Goal: Communication & Community: Answer question/provide support

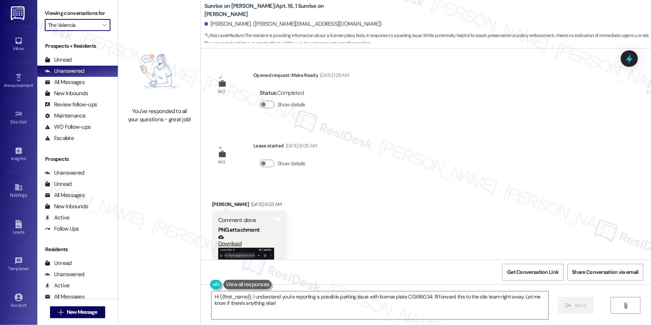
scroll to position [2323, 0]
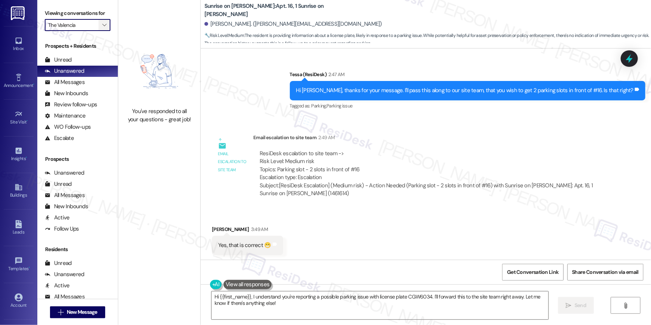
click at [103, 26] on button "" at bounding box center [104, 25] width 12 height 12
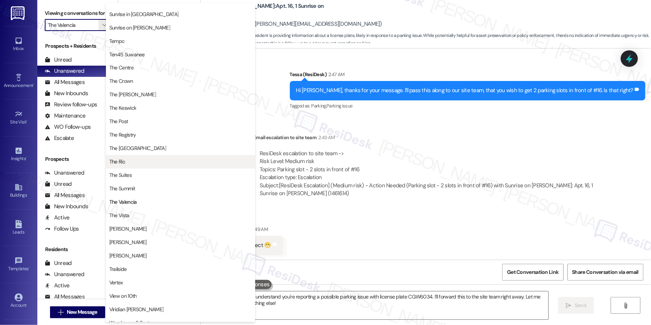
scroll to position [675, 0]
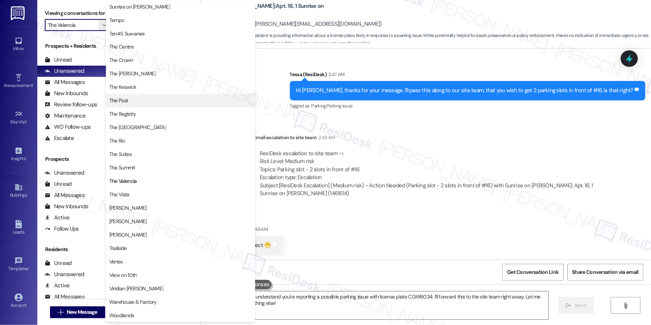
click at [139, 104] on span "The Post" at bounding box center [180, 100] width 142 height 7
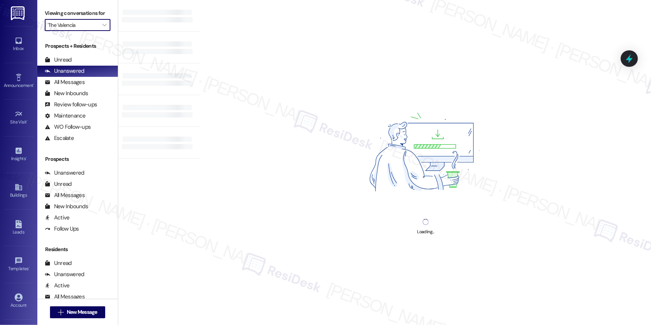
type input "The Post"
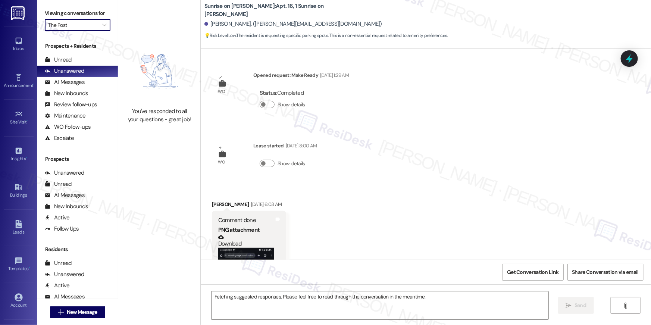
scroll to position [2272, 0]
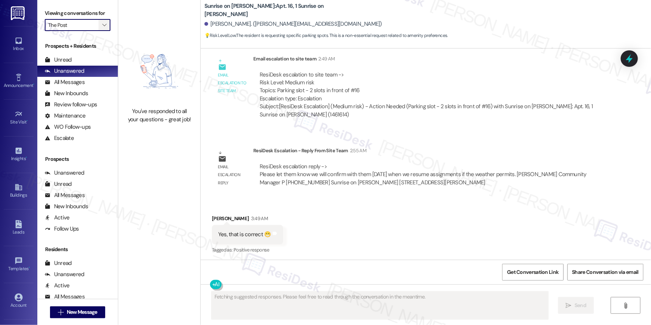
click at [102, 28] on icon "" at bounding box center [104, 25] width 4 height 6
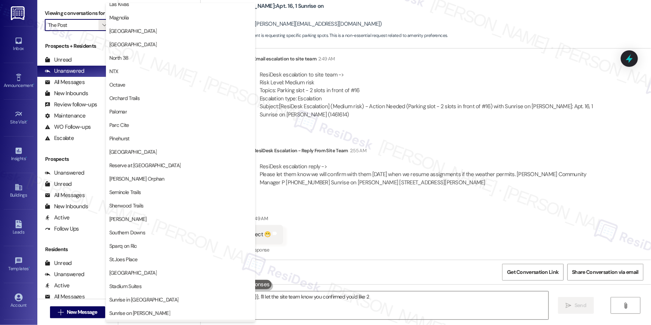
scroll to position [555, 0]
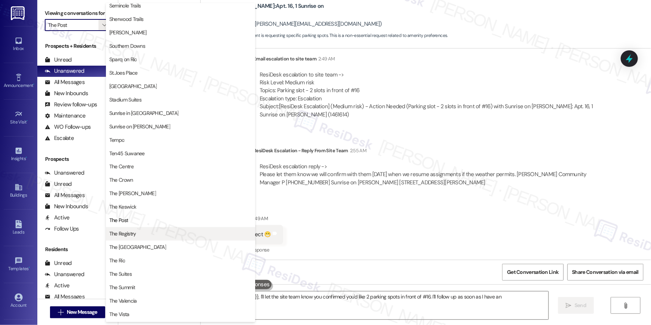
click at [144, 233] on span "The Registry" at bounding box center [180, 233] width 142 height 7
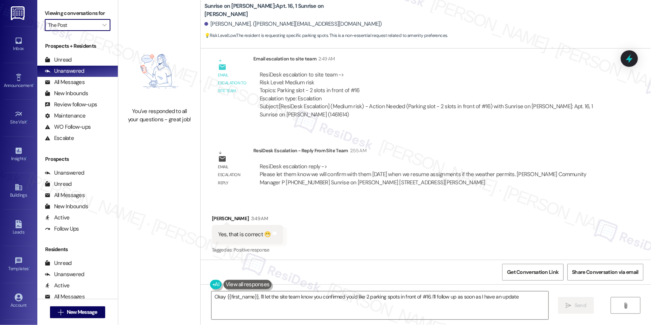
type textarea "Okay {{first_name}}, I'll let the site team know you confirmed you'd like 2 par…"
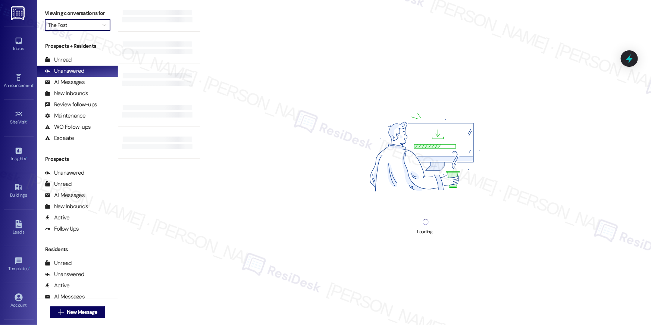
type input "The Registry"
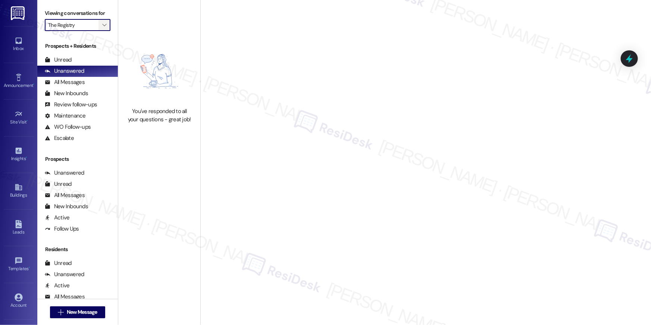
click at [104, 26] on button "" at bounding box center [104, 25] width 12 height 12
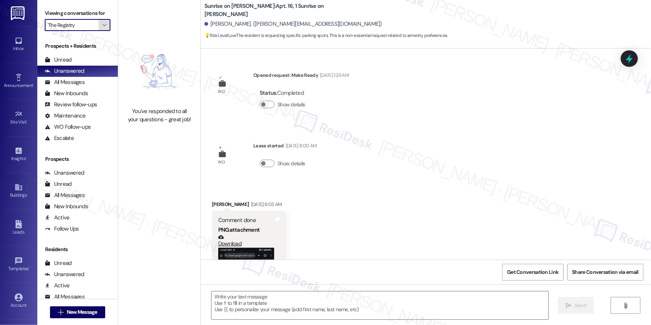
click at [103, 26] on span "" at bounding box center [104, 25] width 7 height 12
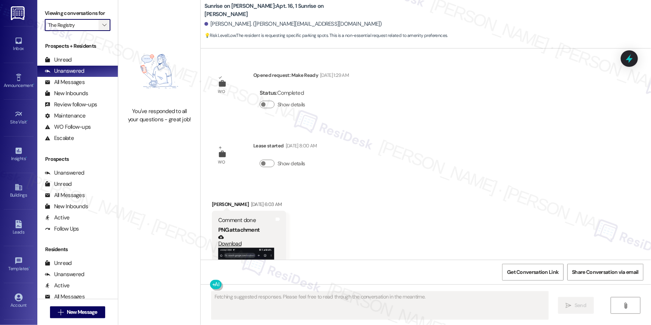
scroll to position [2272, 0]
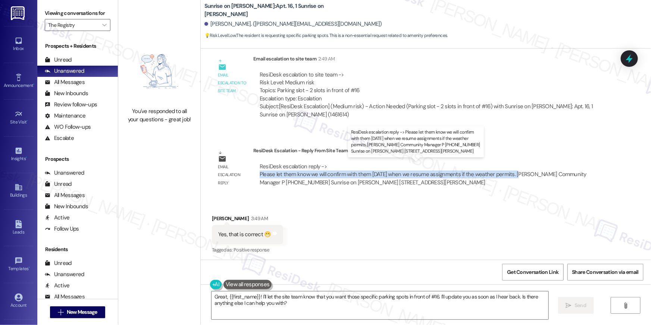
drag, startPoint x: 253, startPoint y: 174, endPoint x: 514, endPoint y: 174, distance: 260.7
click at [514, 174] on div "ResiDesk escalation reply -> Please let them know we will confirm with them tom…" at bounding box center [429, 174] width 352 height 35
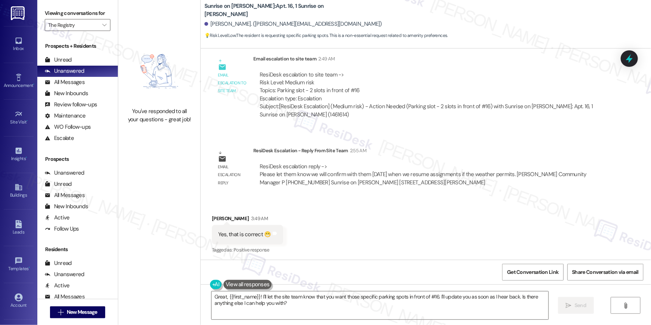
click at [391, 242] on div "Received via SMS Sergio Rangel 3:49 AM Yes, that is correct 😁 Tags and notes Ta…" at bounding box center [426, 229] width 450 height 63
click at [391, 241] on div "Received via SMS Sergio Rangel 3:49 AM Yes, that is correct 😁 Tags and notes Ta…" at bounding box center [426, 229] width 450 height 63
click at [320, 303] on textarea "Great, {{first_name}}! I'll let the site team know that you want those specific…" at bounding box center [379, 305] width 337 height 28
click at [260, 295] on textarea "Great, {{first_name}}! I'll let the site team know that you want those specific…" at bounding box center [379, 305] width 337 height 28
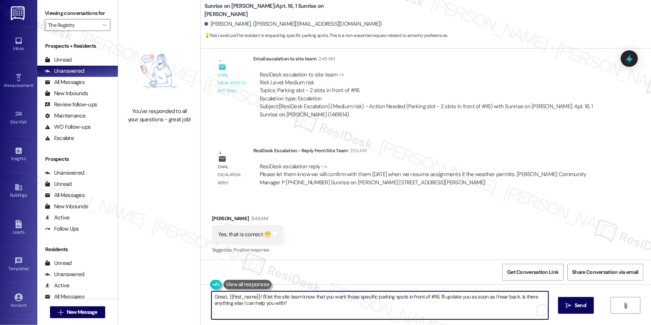
click at [271, 302] on textarea "Great, {{first_name}}! I'll let the site team know that you want those specific…" at bounding box center [379, 305] width 337 height 28
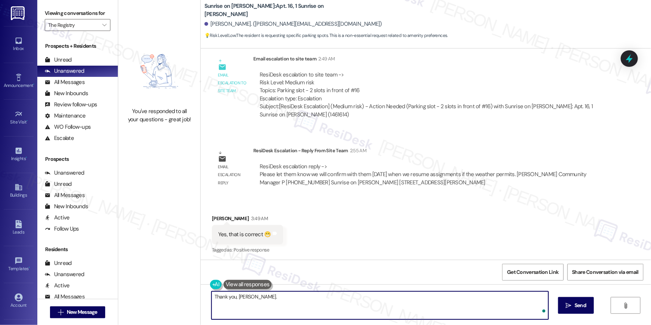
paste textarea "The site team provided an update. We will confirm with you tomorrow when we res…"
type textarea "Thank you, Sergio. The site team provided an update. We will confirm with you t…"
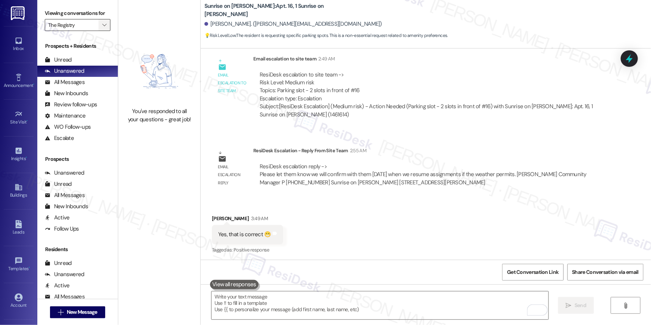
click at [102, 25] on icon "" at bounding box center [104, 25] width 4 height 6
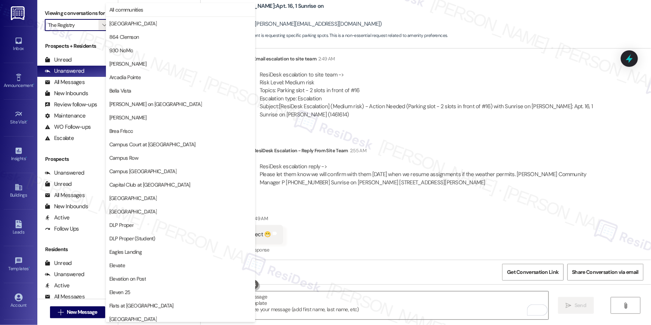
scroll to position [650, 0]
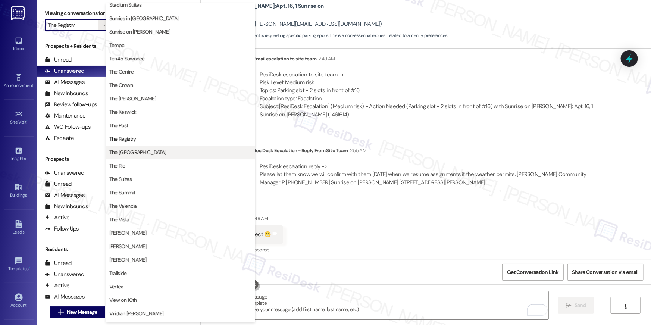
click at [155, 151] on span "The Reserve College Station" at bounding box center [137, 152] width 57 height 7
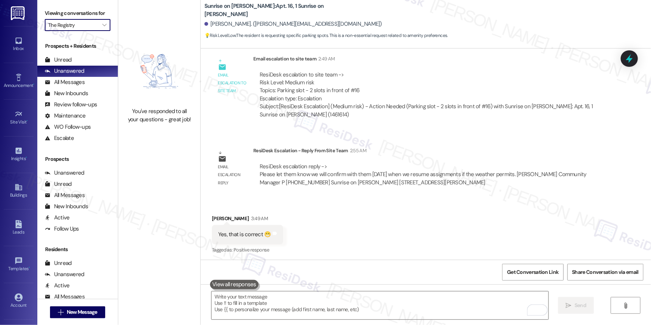
type input "The Reserve College Station"
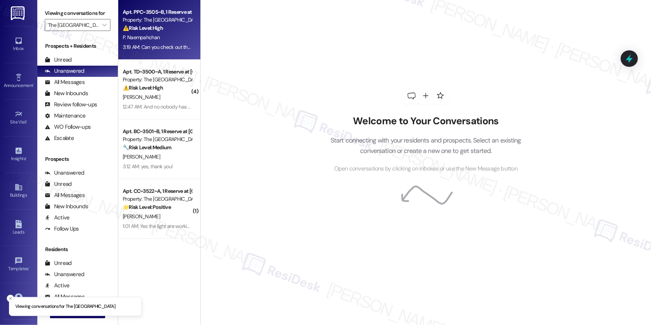
click at [154, 34] on span "P. Naempahchan" at bounding box center [141, 37] width 37 height 7
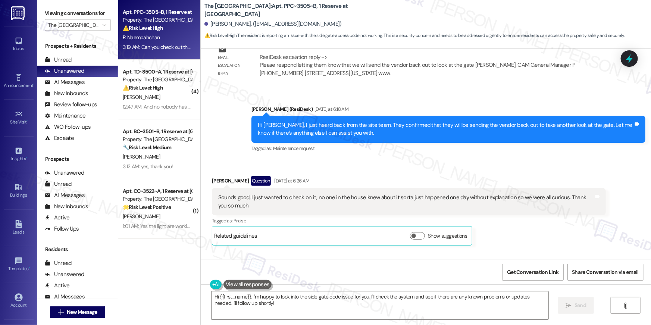
scroll to position [1850, 0]
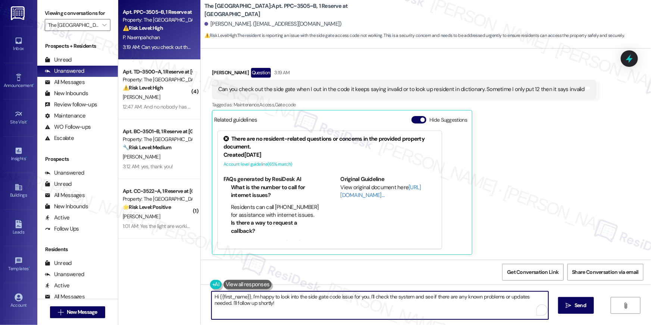
drag, startPoint x: 305, startPoint y: 310, endPoint x: 311, endPoint y: 310, distance: 6.3
click at [305, 310] on textarea "Hi {{first_name}}, I'm happy to look into the side gate code issue for you. I'l…" at bounding box center [379, 305] width 337 height 28
drag, startPoint x: 311, startPoint y: 310, endPoint x: 367, endPoint y: 298, distance: 56.4
click at [367, 298] on textarea "Hi {{first_name}}, I'm happy to look into the side gate code issue for you. I'l…" at bounding box center [379, 305] width 337 height 28
type textarea "Hi {{first_name}}, I'm happy to look into the side gate code issue for you. Are…"
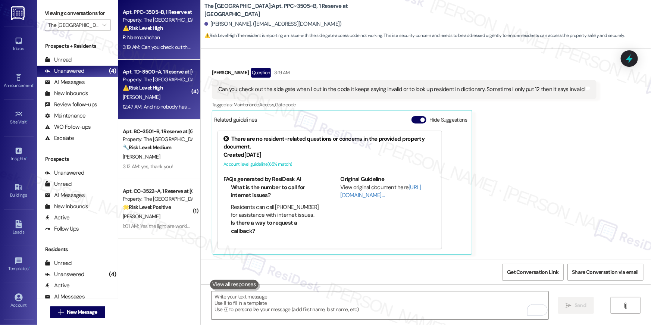
click at [168, 111] on div "12:47 AM: And no nobody has come to check on the ice machine 12:47 AM: And no n…" at bounding box center [157, 106] width 70 height 9
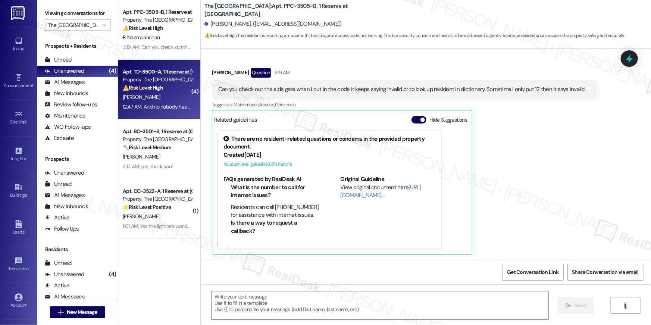
type textarea "Fetching suggested responses. Please feel free to read through the conversation…"
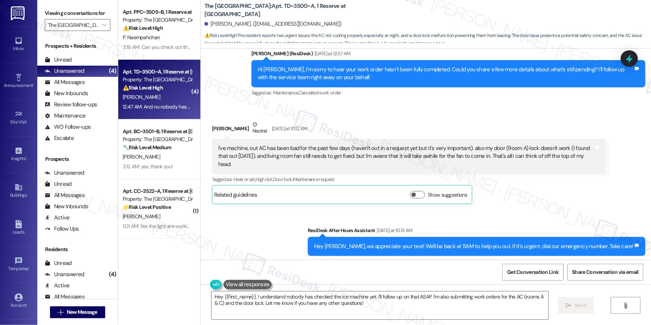
scroll to position [329, 0]
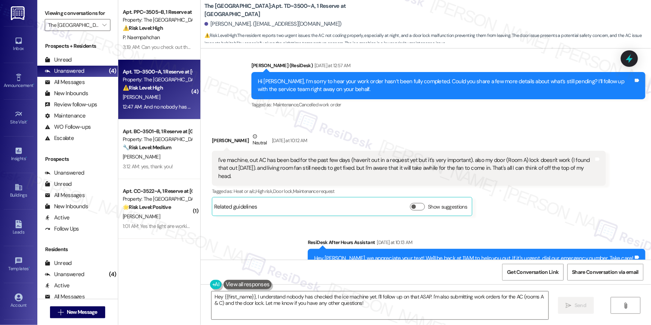
click at [453, 136] on div "Peyton Mcmahan Neutral Yesterday at 10:12 AM" at bounding box center [409, 141] width 394 height 18
click at [380, 312] on textarea "Hey {{first_name}}, I understand nobody has checked the ice machine yet. I'll f…" at bounding box center [379, 305] width 337 height 28
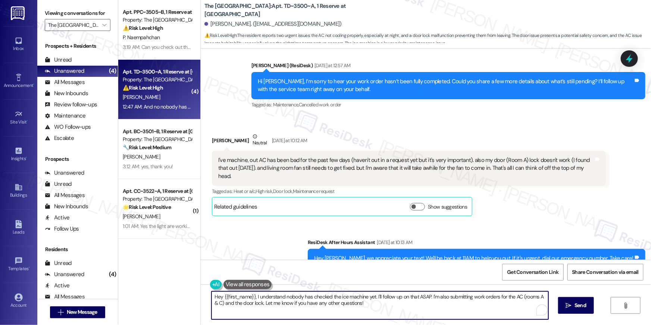
click at [380, 312] on textarea "Hey {{first_name}}, I understand nobody has checked the ice machine yet. I'll f…" at bounding box center [379, 305] width 337 height 28
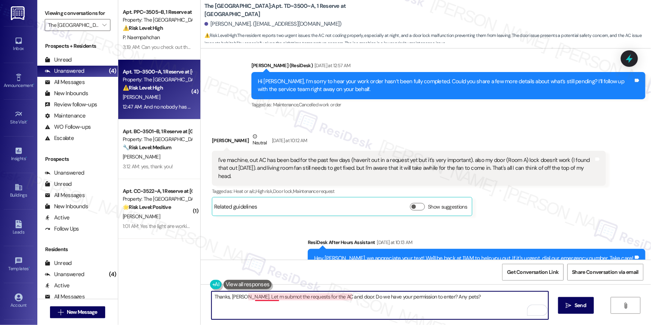
click at [256, 298] on textarea "Thanks, Peyton. Let m submot the requests for the AC and door. Do we have your …" at bounding box center [379, 305] width 337 height 28
click at [271, 296] on textarea "Thanks, Peyton. Let me submot the requests for the AC and door. Do we have your…" at bounding box center [379, 305] width 337 height 28
type textarea "Thanks, Peyton. Let me submit the requests for the AC and door. Do we have your…"
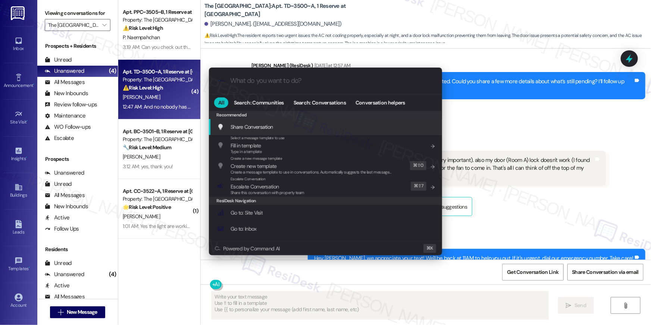
type textarea "Fetching suggested responses. Please feel free to read through the conversation…"
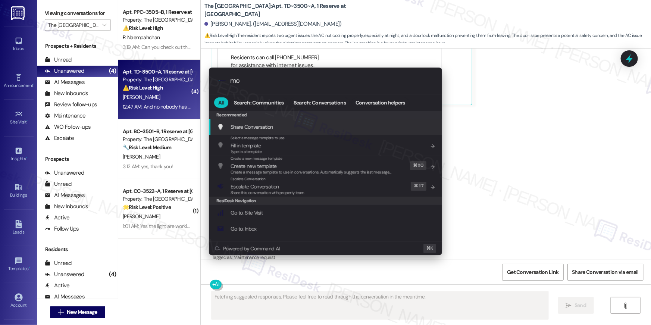
scroll to position [955, 0]
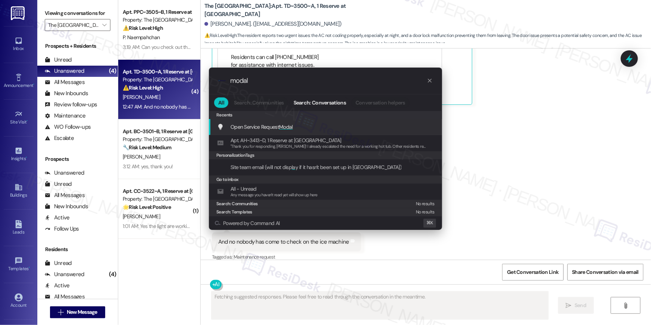
type input "modal"
click at [296, 125] on div "Open Service Request Modal Add shortcut" at bounding box center [326, 127] width 218 height 8
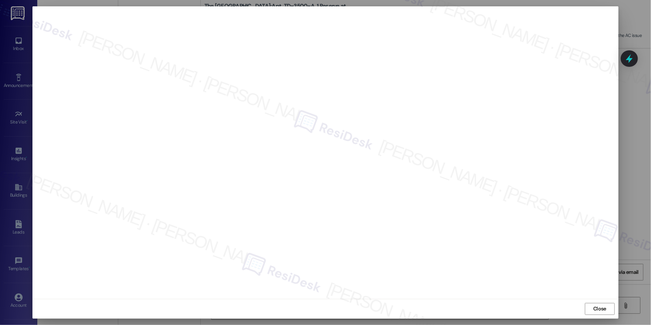
type textarea "Hey {{first_name}}, I'm on it! I'll submit those work orders for the AC in room…"
click at [609, 312] on button "Close" at bounding box center [600, 309] width 30 height 12
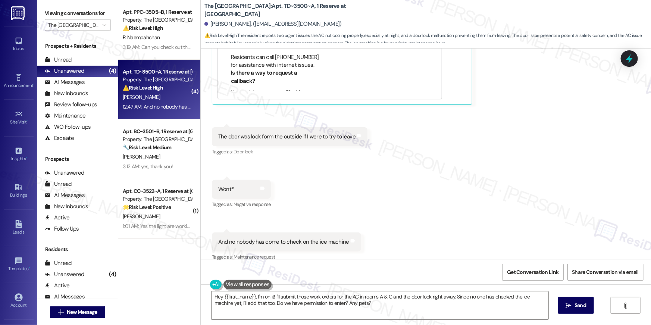
click at [260, 133] on div "The door was lock form the outside if I were to try to leave" at bounding box center [286, 137] width 137 height 8
copy div "The door was lock form the outside if I were to try to leave Tags and notes"
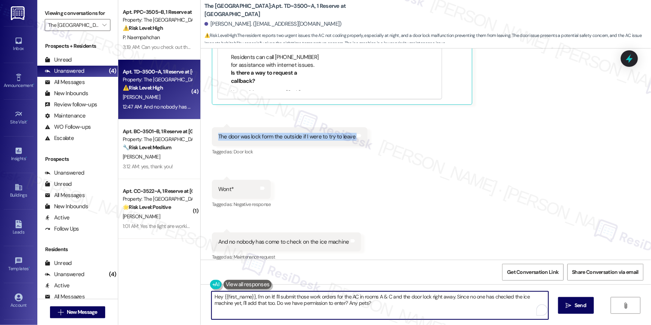
click at [306, 308] on textarea "Hey {{first_name}}, I'm on it! I'll submit those work orders for the AC in room…" at bounding box center [379, 305] width 337 height 28
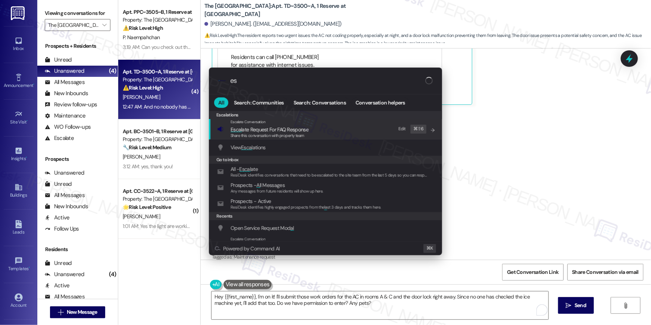
type input "e"
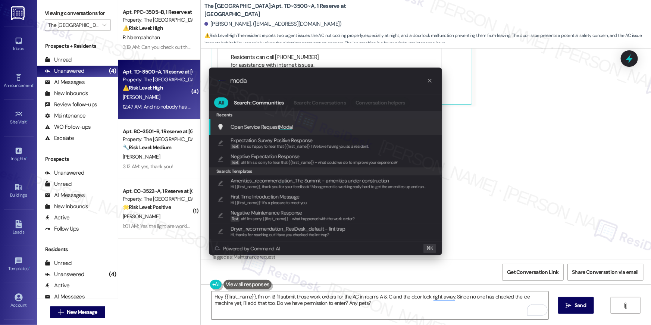
type input "modal"
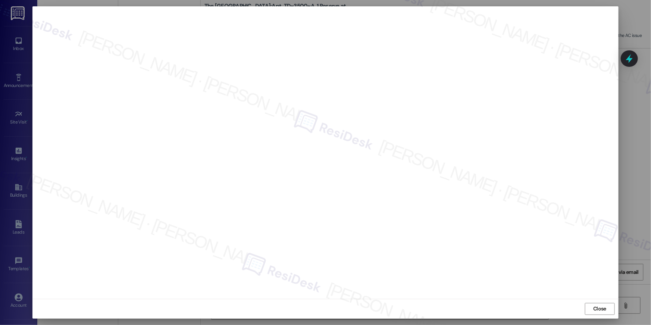
click at [597, 313] on span "Close" at bounding box center [599, 308] width 16 height 11
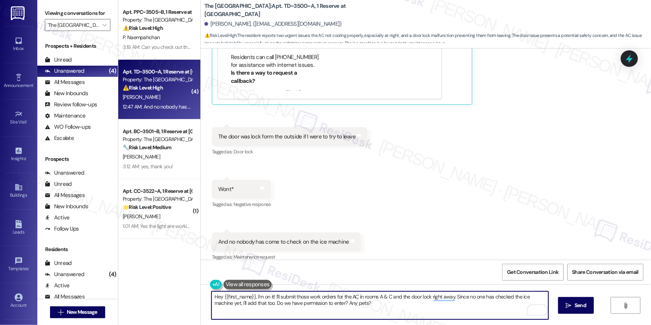
click at [383, 307] on textarea "Hey {{first_name}}, I'm on it! I'll submit those work orders for the AC in room…" at bounding box center [379, 305] width 337 height 28
paste textarea "reference_id:6823540"
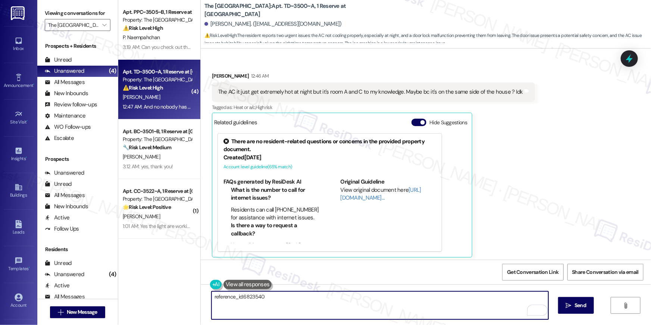
scroll to position [797, 0]
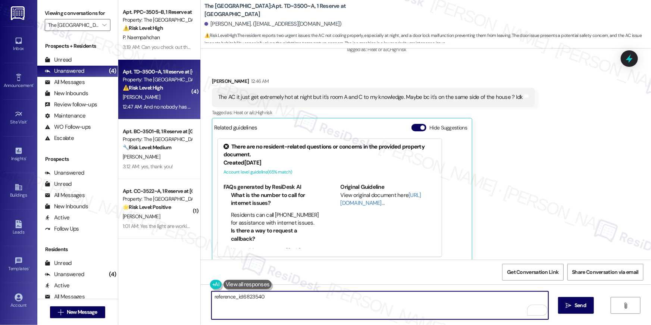
type textarea "reference_id:6823540"
click at [318, 93] on div "The AC it just get extremely hot at night but it's room A and C to my knowledge…" at bounding box center [370, 97] width 305 height 8
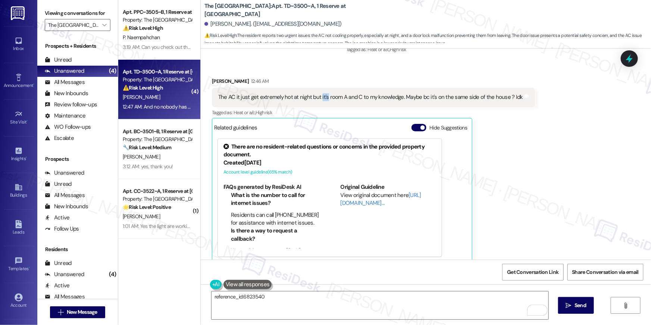
click at [318, 93] on div "The AC it just get extremely hot at night but it's room A and C to my knowledge…" at bounding box center [370, 97] width 305 height 8
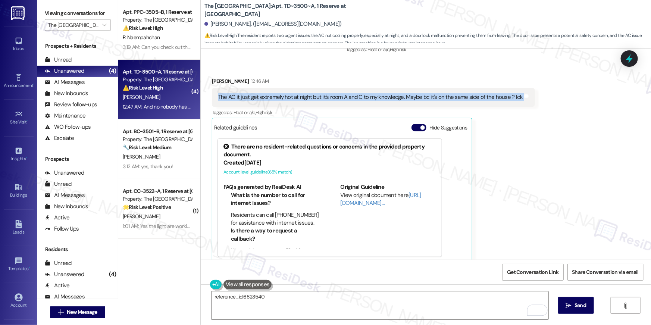
click at [318, 93] on div "The AC it just get extremely hot at night but it's room A and C to my knowledge…" at bounding box center [370, 97] width 305 height 8
copy div "The AC it just get extremely hot at night but it's room A and C to my knowledge…"
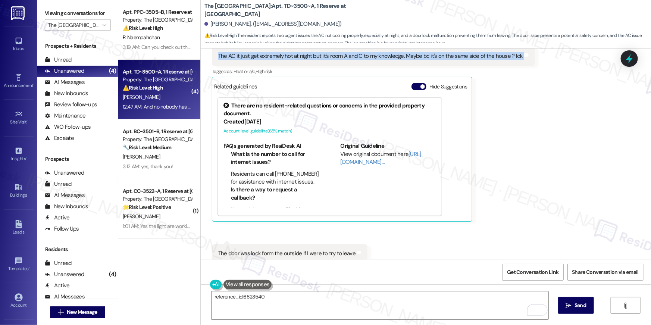
scroll to position [1007, 0]
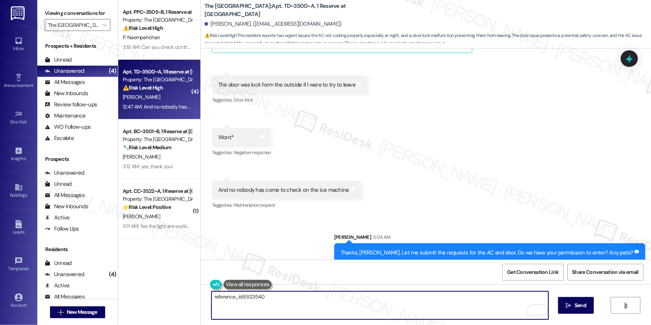
click at [405, 307] on textarea "reference_id:6823540" at bounding box center [379, 305] width 337 height 28
click at [356, 305] on textarea "reference_id:6823540" at bounding box center [379, 305] width 337 height 28
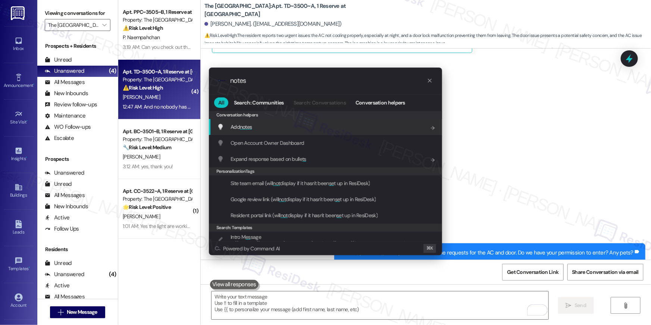
type input "notes"
drag, startPoint x: 342, startPoint y: 109, endPoint x: 341, endPoint y: 120, distance: 11.6
click at [342, 109] on div "All Search: Communities Search: Conversations Conversation helpers" at bounding box center [325, 102] width 233 height 16
click at [337, 126] on div "Add notes Add shortcut" at bounding box center [326, 127] width 218 height 8
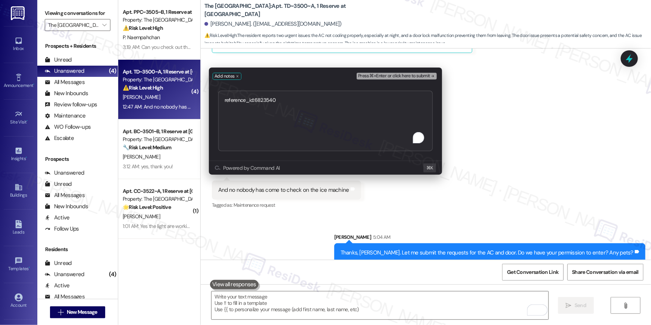
type textarea "reference_id:6823540"
click at [402, 78] on span "Press ⌘+Enter or click here to submit" at bounding box center [394, 75] width 72 height 5
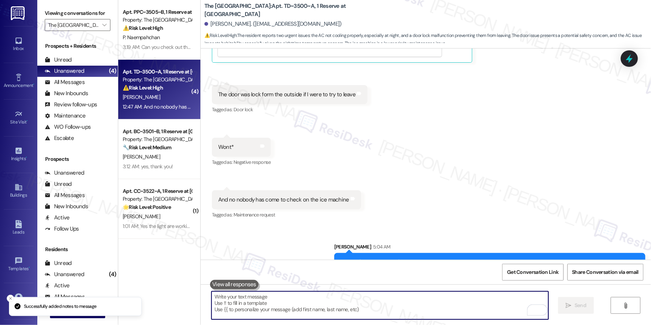
scroll to position [986, 0]
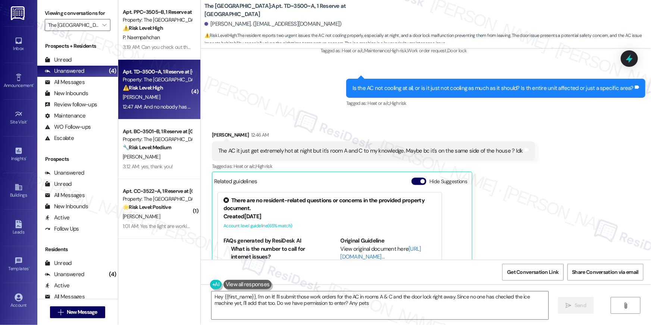
type textarea "Hey {{first_name}}, I'm on it! I'll submit those work orders for the AC in room…"
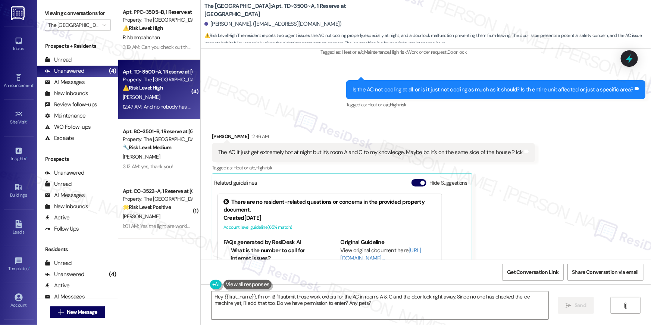
click at [296, 148] on div "The AC it just get extremely hot at night but it's room A and C to my knowledge…" at bounding box center [370, 152] width 305 height 8
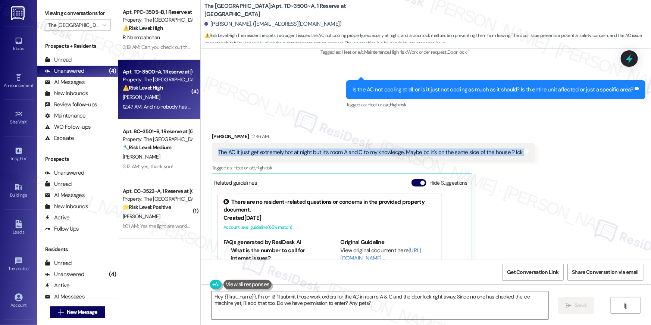
click at [296, 148] on div "The AC it just get extremely hot at night but it's room A and C to my knowledge…" at bounding box center [370, 152] width 305 height 8
copy div "The AC it just get extremely hot at night but it's room A and C to my knowledge…"
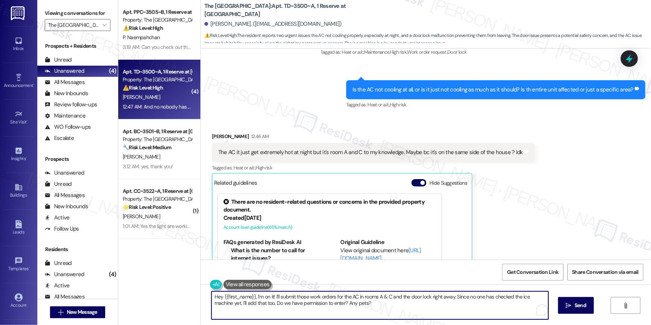
click at [375, 311] on textarea "Hey {{first_name}}, I'm on it! I'll submit those work orders for the AC in room…" at bounding box center [379, 305] width 337 height 28
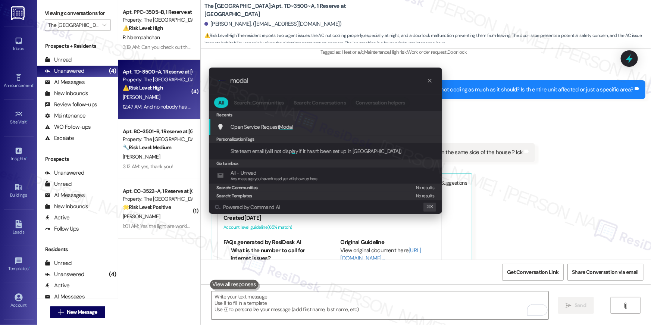
type input "modal"
click at [283, 127] on span "Modal" at bounding box center [286, 126] width 14 height 7
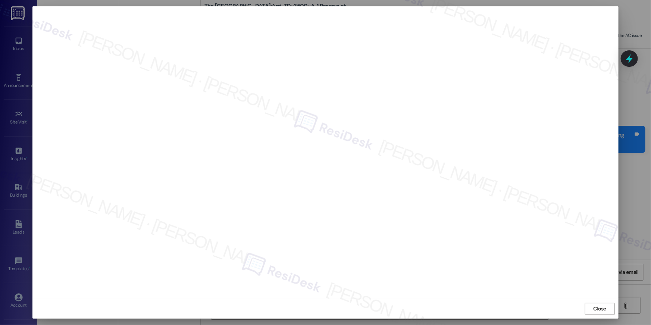
scroll to position [742, 0]
click at [593, 305] on span "Close" at bounding box center [599, 309] width 13 height 8
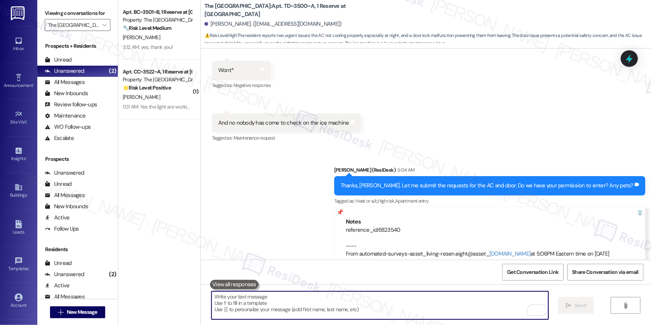
scroll to position [1081, 0]
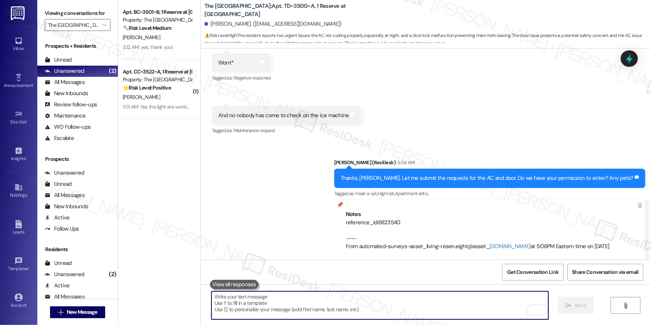
click at [405, 292] on textarea "To enrich screen reader interactions, please activate Accessibility in Grammarl…" at bounding box center [379, 305] width 337 height 28
paste textarea "reference_id:6823545"
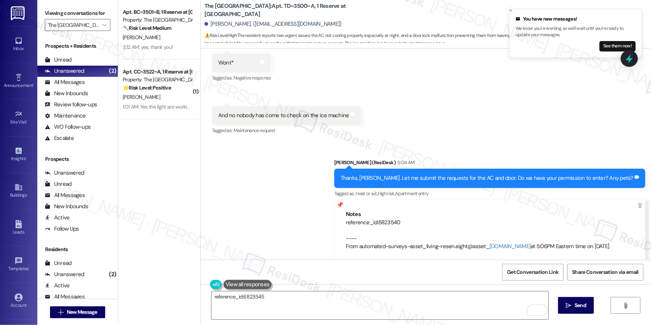
drag, startPoint x: 440, startPoint y: 210, endPoint x: 370, endPoint y: 212, distance: 69.8
click at [369, 212] on div "Notes reference_id:6823540 ---- From automated-surveys-asset_living-resen.eight…" at bounding box center [489, 230] width 311 height 63
drag, startPoint x: 450, startPoint y: 212, endPoint x: 373, endPoint y: 214, distance: 77.2
click at [373, 214] on div "Notes reference_id:6823540 ---- From automated-surveys-asset_living-resen.eight…" at bounding box center [489, 230] width 311 height 63
copy div "reference_id:6823540"
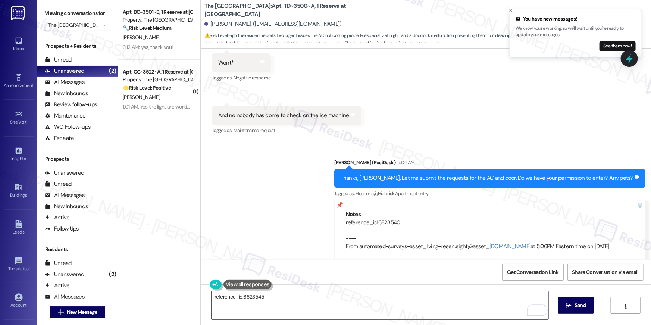
click at [298, 305] on textarea "reference_id:6823545" at bounding box center [379, 305] width 337 height 28
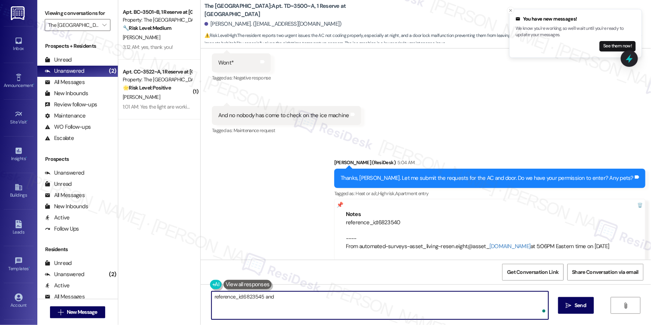
paste textarea "reference_id:6823540"
drag, startPoint x: 237, startPoint y: 296, endPoint x: 206, endPoint y: 296, distance: 31.3
click at [211, 296] on div "reference_id:6823545 and reference_id:6823540" at bounding box center [379, 305] width 337 height 29
drag, startPoint x: 269, startPoint y: 297, endPoint x: 242, endPoint y: 297, distance: 26.5
click at [242, 297] on textarea "6823545 and reference_id:6823540" at bounding box center [379, 305] width 337 height 28
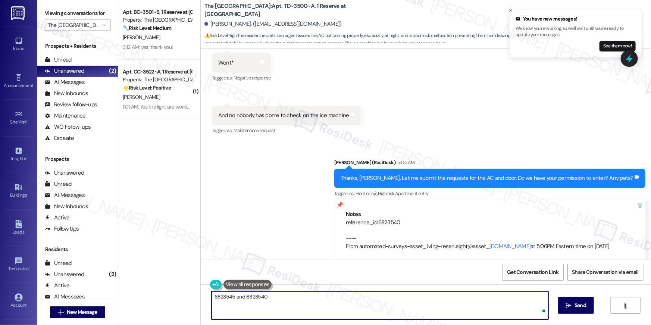
click at [211, 293] on textarea "6823545 and 6823540" at bounding box center [379, 305] width 337 height 28
type textarea "6823545 and 6823540"
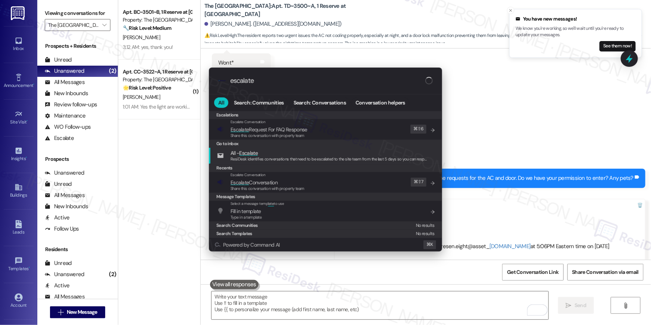
type input "escalate"
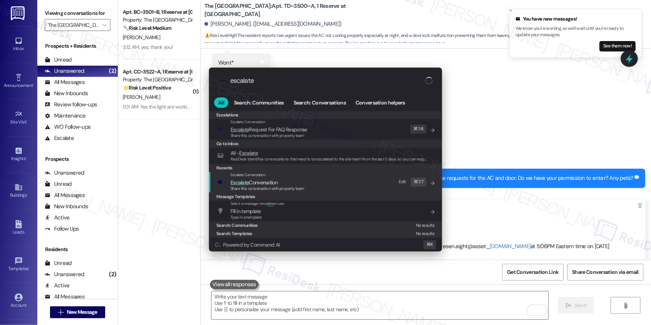
drag, startPoint x: 254, startPoint y: 189, endPoint x: 277, endPoint y: 145, distance: 49.5
click at [254, 189] on span "Share this conversation with property team" at bounding box center [267, 188] width 74 height 5
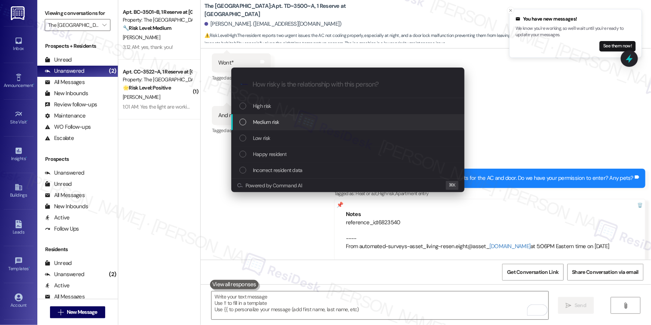
click at [274, 124] on span "Medium risk" at bounding box center [266, 122] width 26 height 8
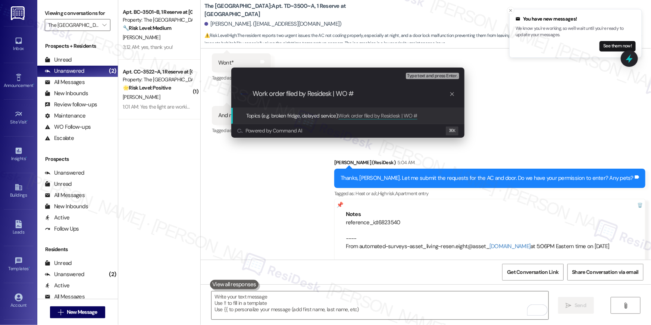
paste input "6823545 and 6823540"
type input "Work order filed by Residesk | WO # 6823545 and 6823540"
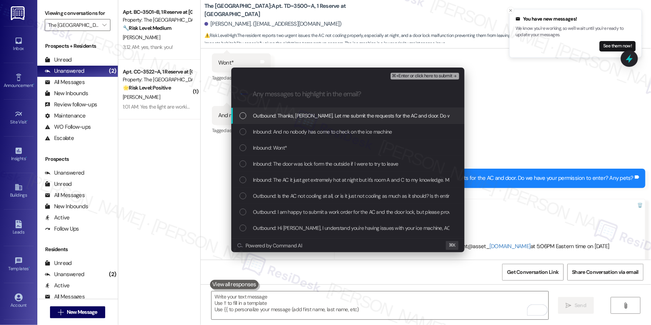
click at [318, 118] on span "Outbound: Thanks, Peyton. Let me submit the requests for the AC and door. Do we…" at bounding box center [399, 116] width 292 height 8
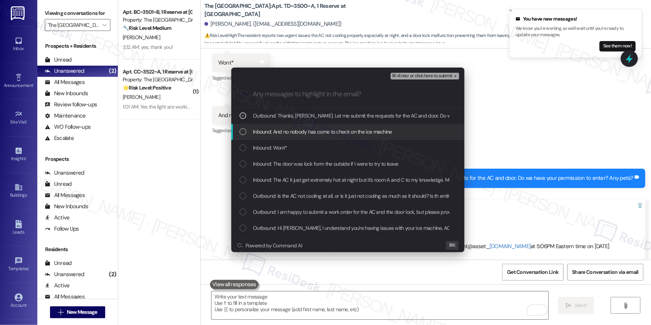
click at [316, 129] on span "Inbound: And no nobody has come to check on the ice machine" at bounding box center [322, 132] width 139 height 8
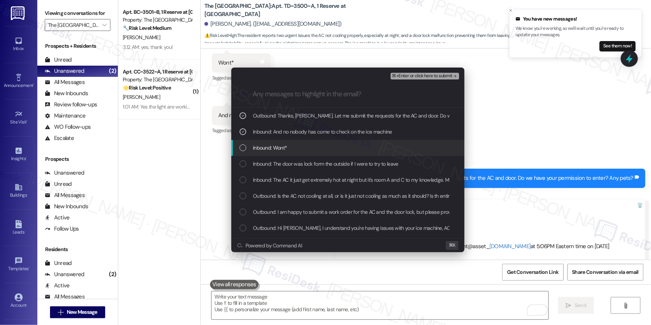
click at [312, 148] on div "Inbound: Wont*" at bounding box center [348, 148] width 218 height 8
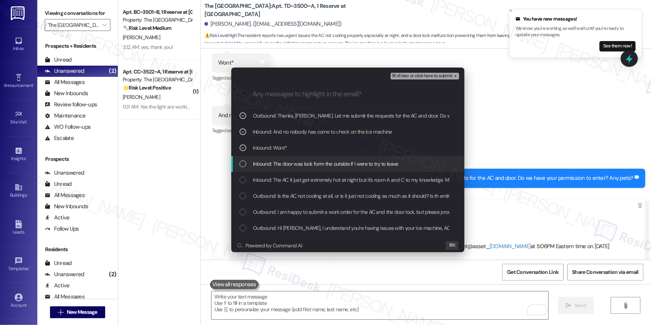
click at [312, 164] on span "Inbound: The door was lock form the outside if I were to try to leave" at bounding box center [325, 164] width 145 height 8
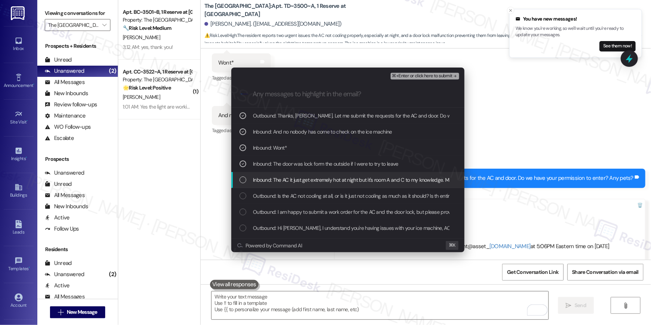
click at [307, 176] on span "Inbound: The AC it just get extremely hot at night but it's room A and C to my …" at bounding box center [402, 180] width 299 height 8
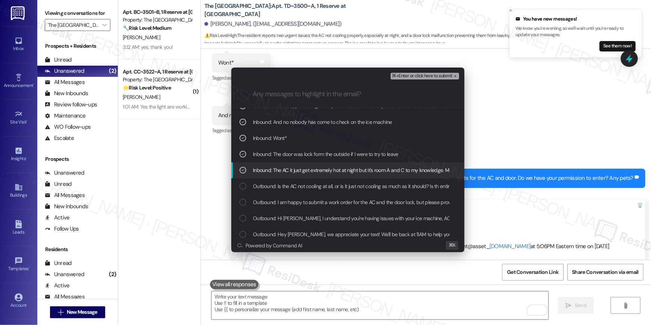
scroll to position [75, 0]
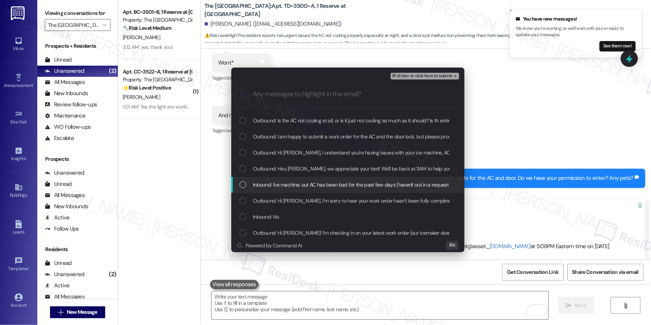
click at [365, 187] on span "Inbound: I've machine, out AC has been bad for the past few days (haven't out i…" at bounding box center [609, 184] width 712 height 8
click at [426, 76] on span "⌘+Enter or click here to submit" at bounding box center [422, 75] width 60 height 5
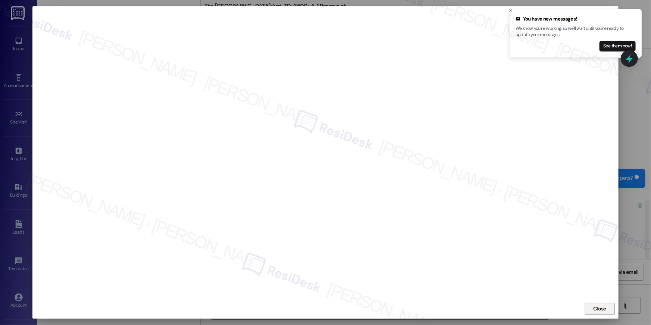
click at [596, 308] on span "Close" at bounding box center [599, 309] width 13 height 8
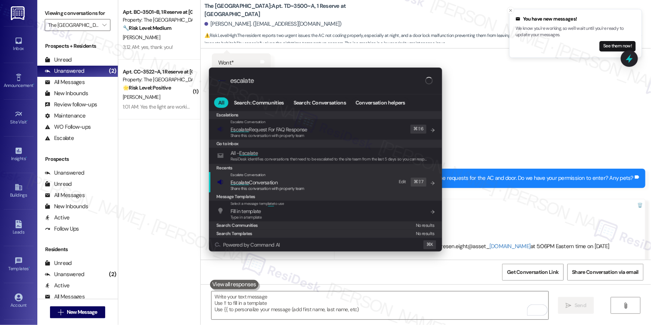
type input "escalate"
click at [318, 182] on div "Escalate Conversation Escalate Conversation Share this conversation with proper…" at bounding box center [326, 182] width 218 height 20
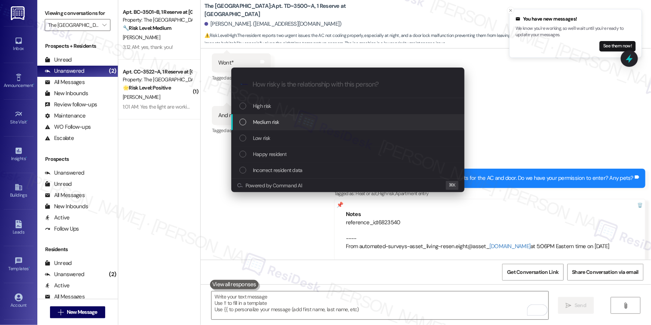
click at [269, 120] on span "Medium risk" at bounding box center [266, 122] width 26 height 8
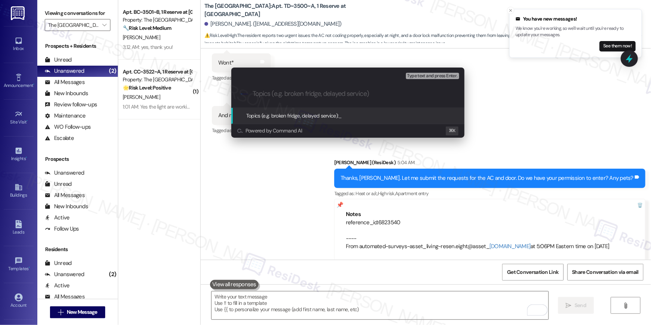
paste input "Work order filed by Residesk | WO # 6823545 and 6823540"
type input "Work order filed by Residesk | WO # 6823545 and 6823540"
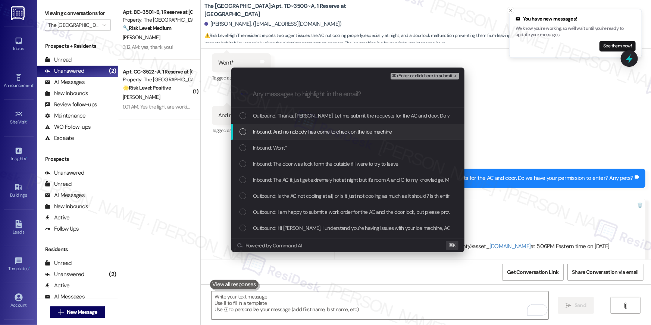
drag, startPoint x: 284, startPoint y: 133, endPoint x: 279, endPoint y: 142, distance: 10.5
click at [284, 133] on span "Inbound: And no nobody has come to check on the ice machine" at bounding box center [322, 132] width 139 height 8
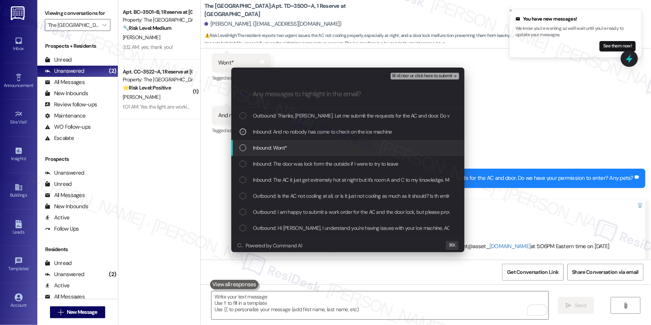
drag, startPoint x: 279, startPoint y: 142, endPoint x: 279, endPoint y: 150, distance: 7.8
click at [279, 143] on div "Inbound: Wont*" at bounding box center [347, 148] width 233 height 16
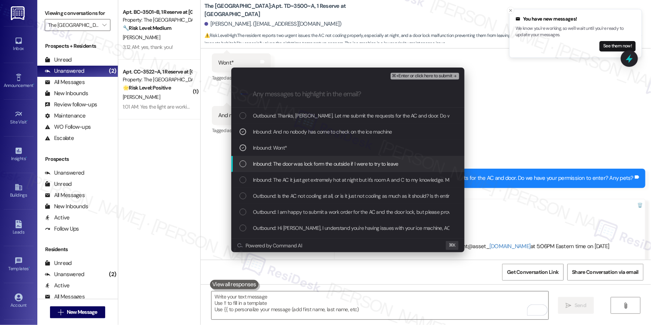
drag, startPoint x: 279, startPoint y: 159, endPoint x: 280, endPoint y: 164, distance: 5.6
click at [279, 159] on div "Inbound: The door was lock form the outside if I were to try to leave" at bounding box center [347, 164] width 233 height 16
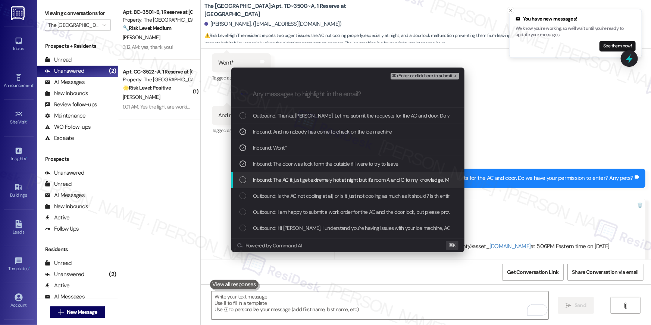
click at [281, 178] on span "Inbound: The AC it just get extremely hot at night but it's room A and C to my …" at bounding box center [402, 180] width 299 height 8
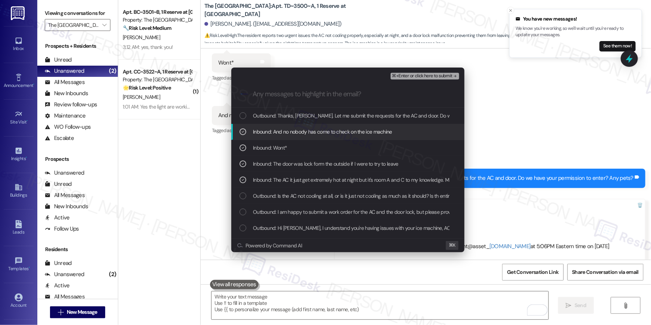
click at [406, 75] on span "⌘+Enter or click here to submit" at bounding box center [422, 75] width 60 height 5
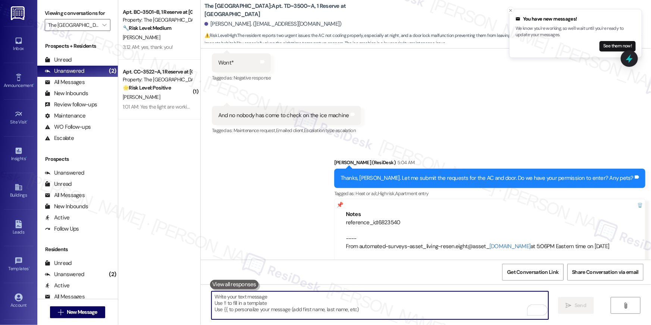
scroll to position [955, 0]
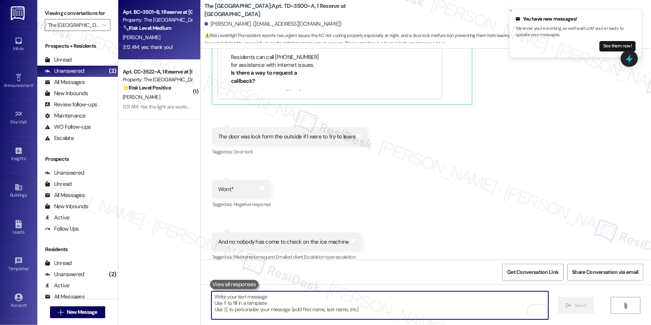
click at [131, 27] on strong "🔧 Risk Level: Medium" at bounding box center [147, 28] width 48 height 7
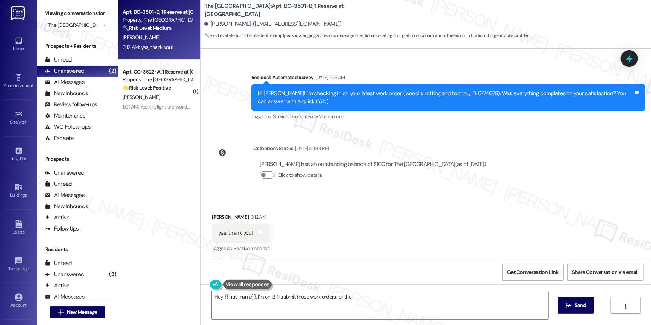
scroll to position [197, 0]
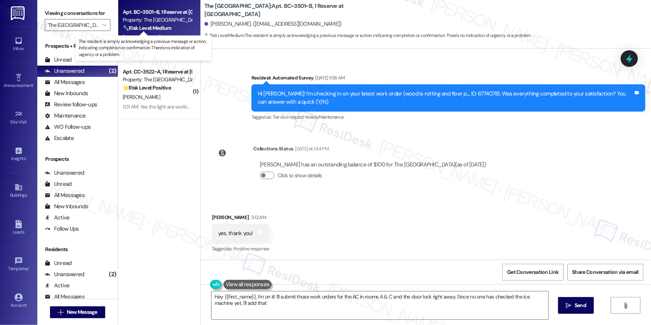
click at [131, 27] on strong "🔧 Risk Level: Medium" at bounding box center [147, 28] width 48 height 7
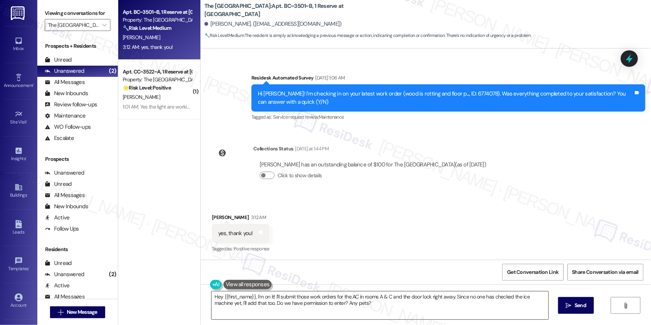
click at [408, 309] on textarea "Hey {{first_name}}, I'm on it! I'll submit those work orders for the AC in room…" at bounding box center [379, 305] width 337 height 28
paste textarea "i {{first_name}}, I’m glad to hear your work order has been completed! If anyth…"
click at [570, 304] on icon "" at bounding box center [569, 305] width 6 height 6
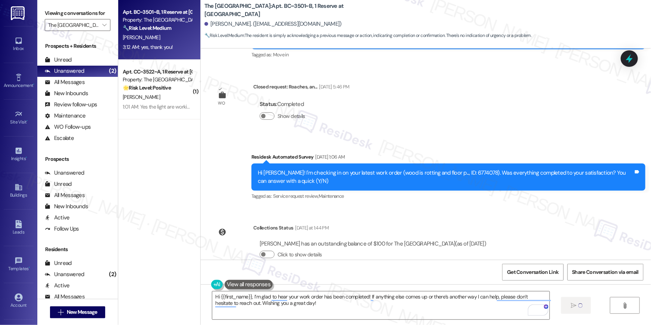
scroll to position [0, 0]
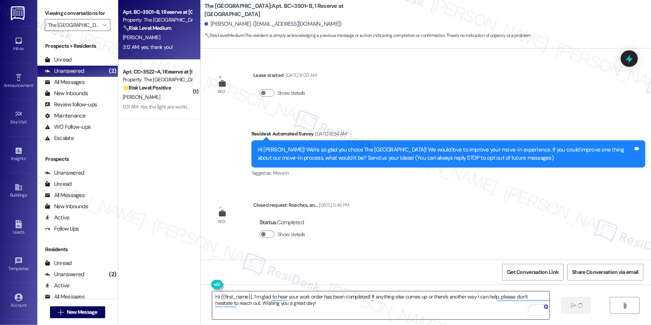
type textarea "Fetching suggested responses. Please feel free to read through the conversation…"
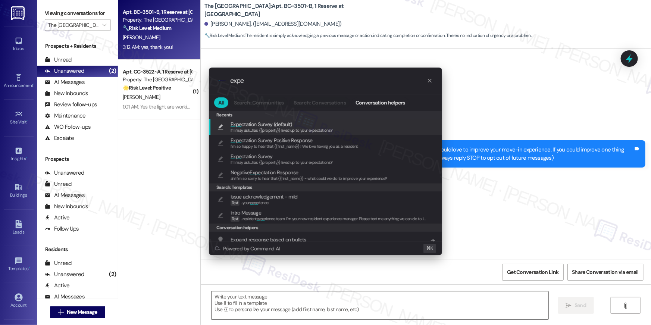
type input "expec"
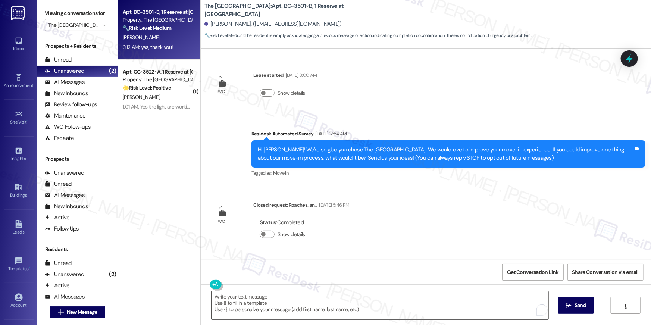
type textarea "If I may ask...has {{property}} lived up to your expectations?"
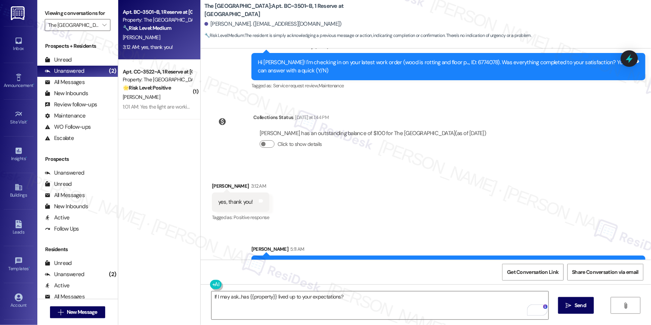
scroll to position [257, 0]
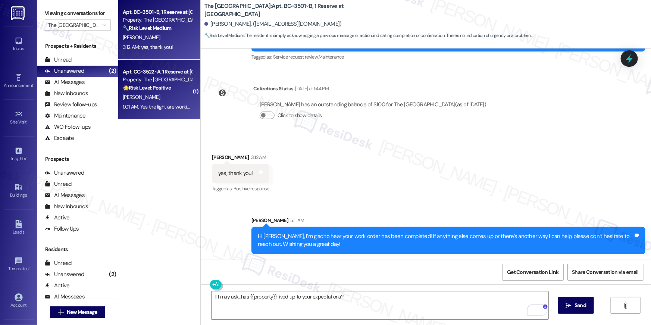
click at [178, 100] on div "E. Hudson" at bounding box center [157, 96] width 70 height 9
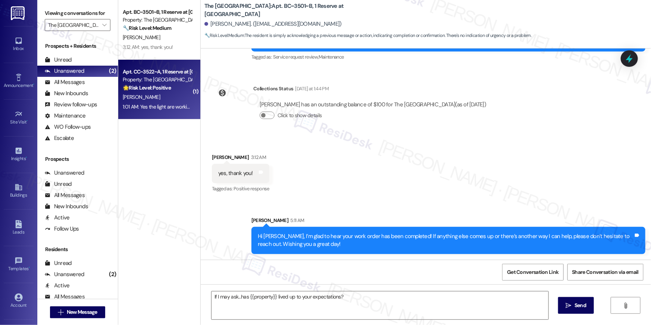
type textarea "Fetching suggested responses. Please feel free to read through the conversation…"
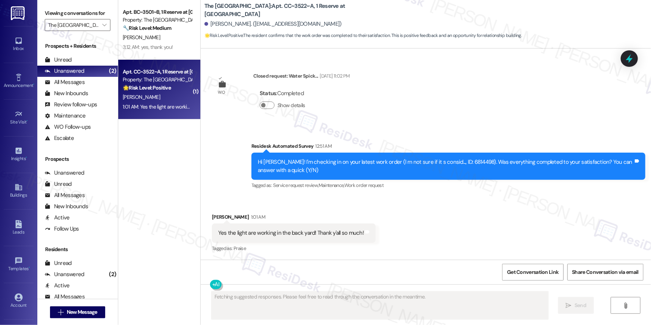
scroll to position [129, 0]
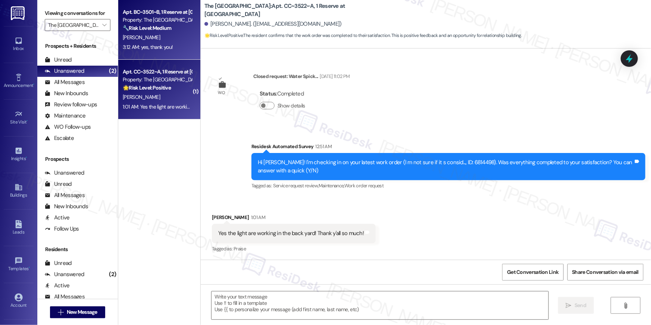
click at [169, 58] on div "Apt. BC~3501~B, 1 Reserve at College Station Property: The Reserve College Stat…" at bounding box center [159, 30] width 82 height 60
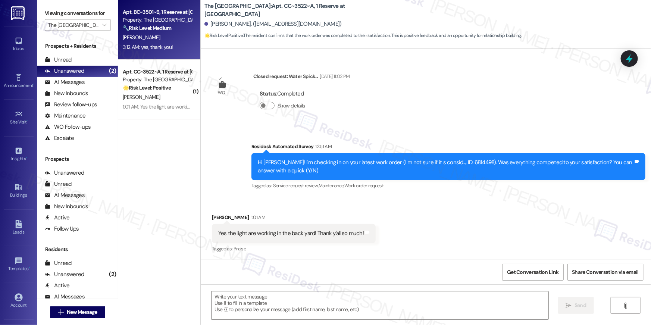
type textarea "Fetching suggested responses. Please feel free to read through the conversation…"
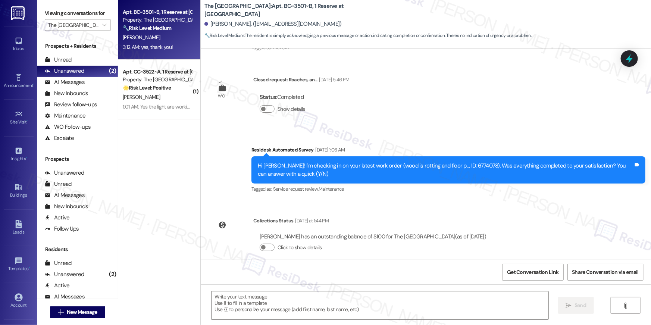
type textarea "Fetching suggested responses. Please feel free to read through the conversation…"
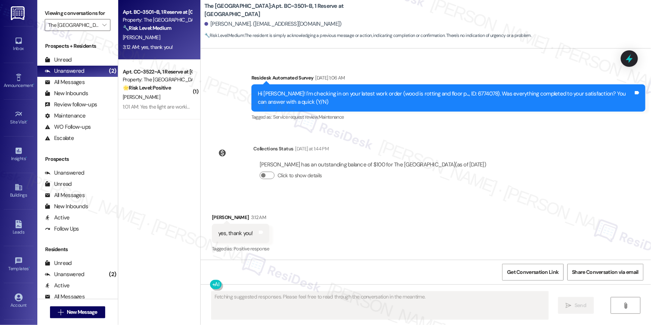
scroll to position [269, 0]
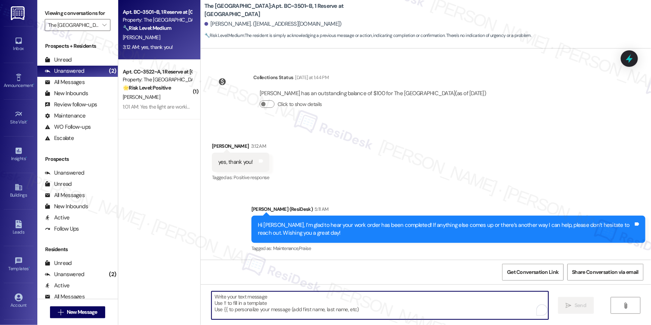
click at [394, 306] on textarea "To enrich screen reader interactions, please activate Accessibility in Grammarl…" at bounding box center [379, 305] width 337 height 28
click at [353, 313] on textarea "To enrich screen reader interactions, please activate Accessibility in Grammarl…" at bounding box center [379, 305] width 337 height 28
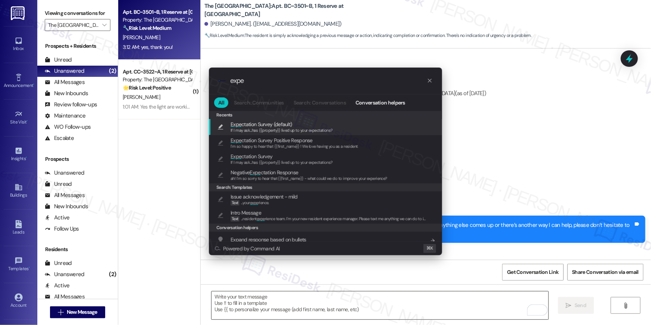
type input "expec"
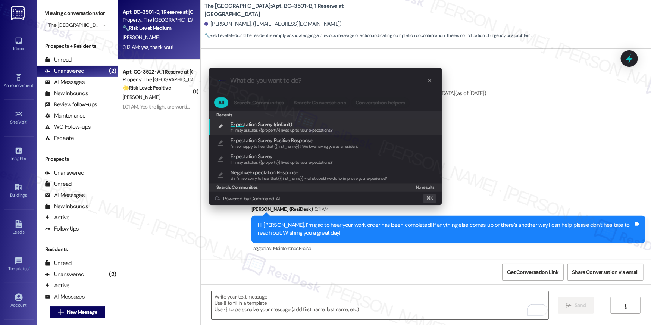
type textarea "If I may ask...has {{property}} lived up to your expectations?"
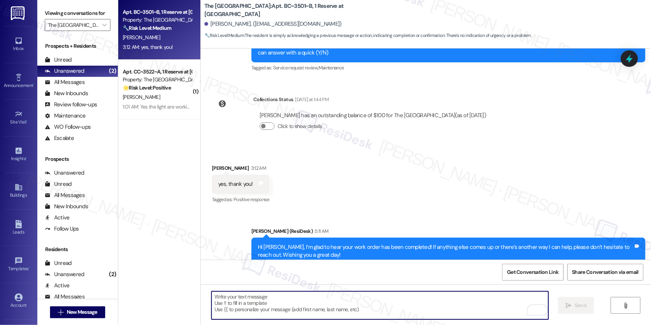
scroll to position [320, 0]
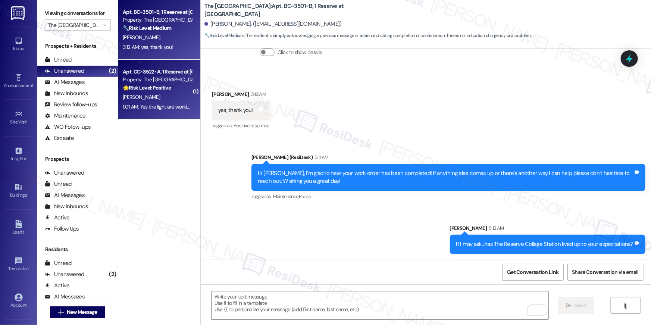
click at [148, 76] on div "Property: The Reserve College Station" at bounding box center [157, 80] width 69 height 8
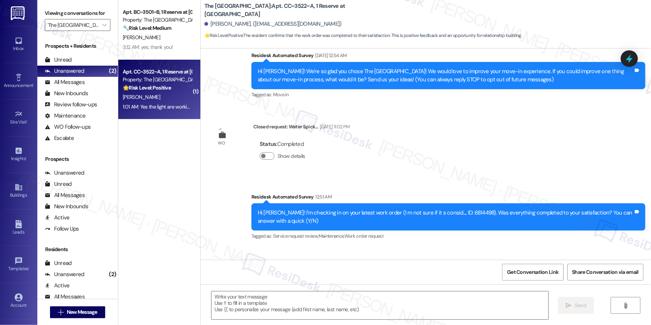
type textarea "Fetching suggested responses. Please feel free to read through the conversation…"
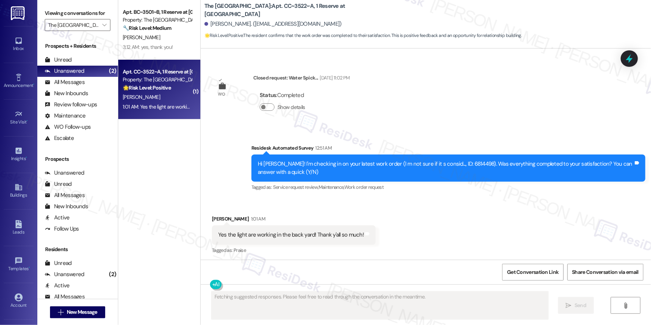
scroll to position [129, 0]
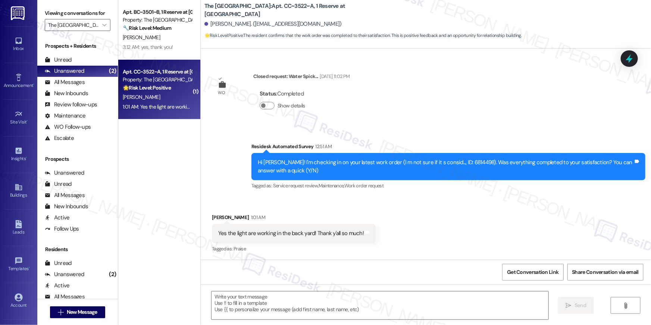
click at [459, 217] on div "Received via SMS Emma Hudson 1:01 AM Yes the light are working in the back yard…" at bounding box center [426, 228] width 450 height 63
click at [442, 304] on textarea at bounding box center [379, 305] width 337 height 28
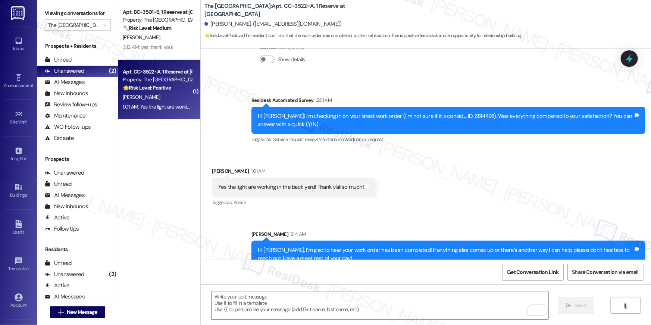
scroll to position [189, 0]
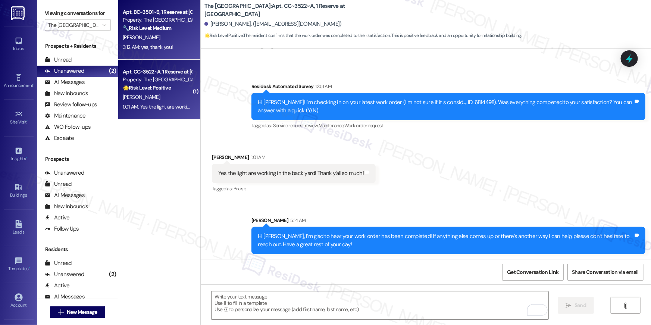
click at [155, 39] on div "[PERSON_NAME]" at bounding box center [157, 37] width 70 height 9
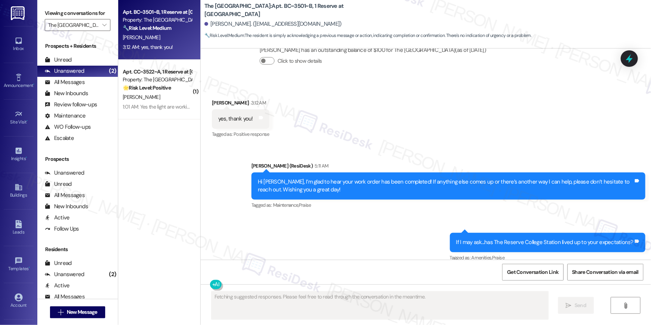
scroll to position [321, 0]
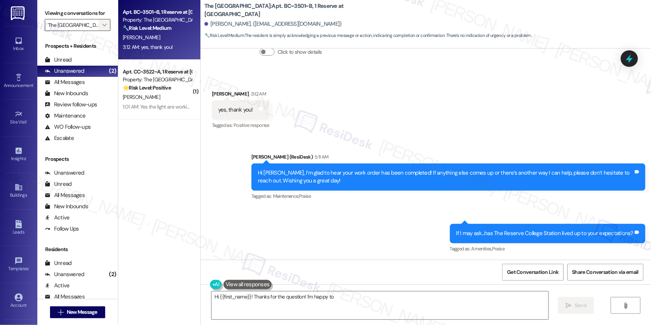
click at [103, 22] on span "" at bounding box center [104, 25] width 7 height 12
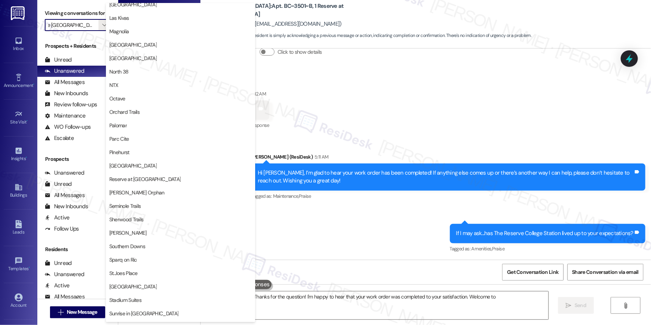
scroll to position [675, 0]
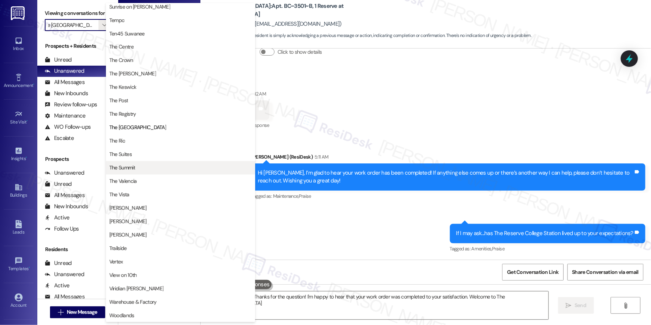
type textarea "Hi {{first_name}}! Thanks for the question! I'm happy to hear that your work or…"
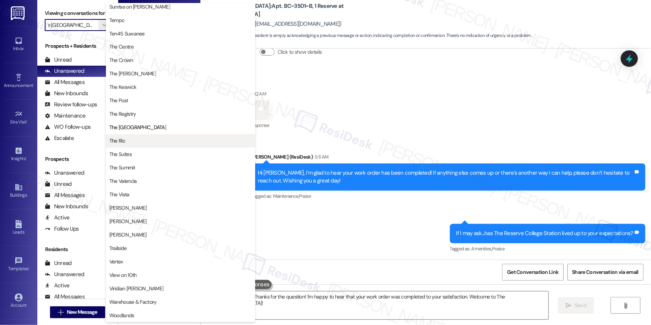
click at [144, 137] on span "The Rio" at bounding box center [180, 140] width 142 height 7
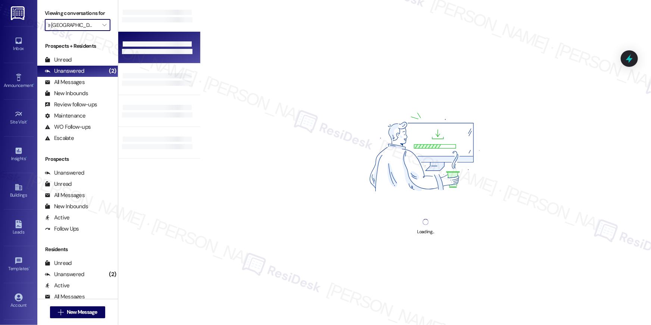
type input "The Rio"
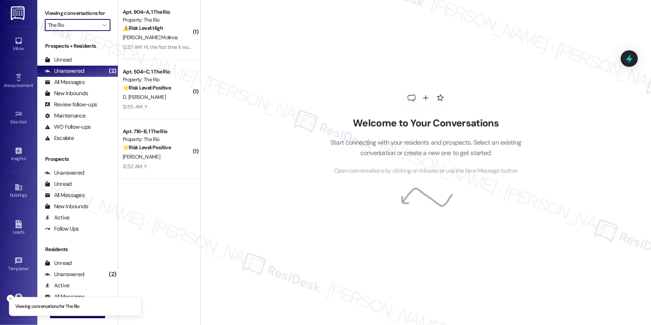
click at [151, 48] on div "12:57 AM: Hi, the first time it worked but now it's not working. 12:57 AM: Hi, …" at bounding box center [187, 47] width 128 height 7
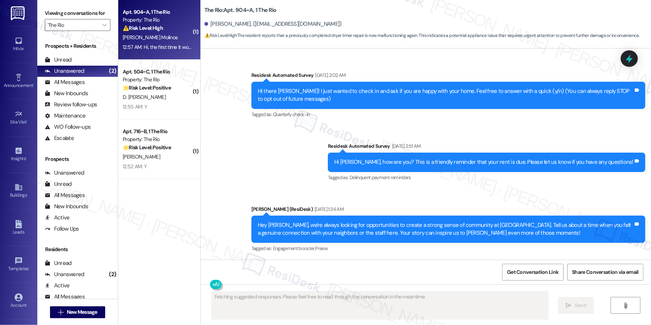
scroll to position [806, 0]
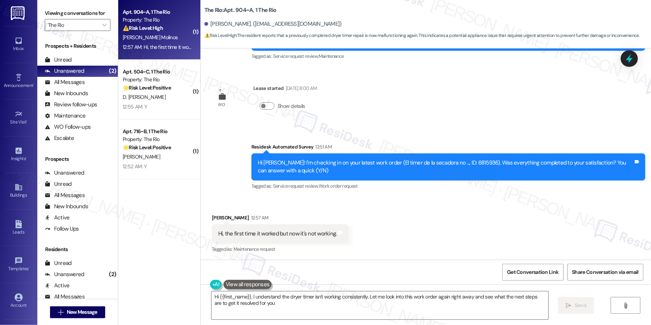
type textarea "Hi {{first_name}}, I understand the dryer timer isn't working consistently. Let…"
click at [452, 163] on div "Hi Cristina! I'm checking in on your latest work order (El timer de la secadora…" at bounding box center [446, 167] width 376 height 16
copy div "6815936"
click at [421, 226] on div "Received via SMS Cristina Galban Molinos 12:57 AM Hi, the first time it worked …" at bounding box center [426, 228] width 450 height 63
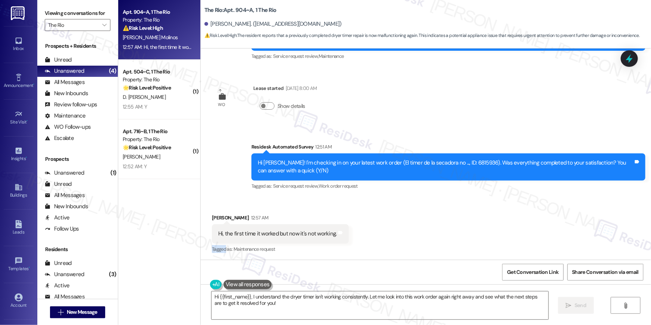
click at [421, 226] on div "Received via SMS Cristina Galban Molinos 12:57 AM Hi, the first time it worked …" at bounding box center [426, 228] width 450 height 63
click at [423, 219] on div "Received via SMS Cristina Galban Molinos 12:57 AM Hi, the first time it worked …" at bounding box center [426, 228] width 450 height 63
click at [423, 303] on textarea "Hi {{first_name}}, I understand the dryer timer isn't working consistently. Let…" at bounding box center [379, 305] width 337 height 28
click at [423, 305] on textarea "Hi {{first_name}}, I understand the dryer timer isn't working consistently. Let…" at bounding box center [379, 305] width 337 height 28
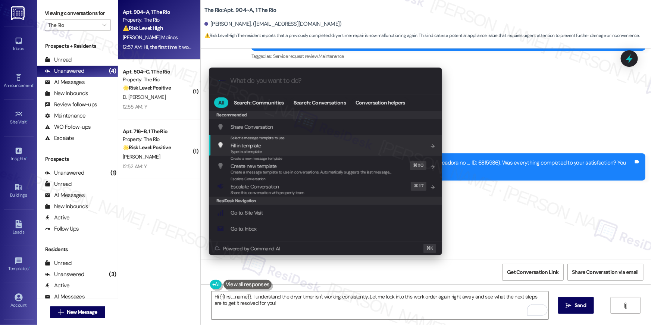
click at [297, 82] on input "What do you want to do?" at bounding box center [331, 81] width 202 height 8
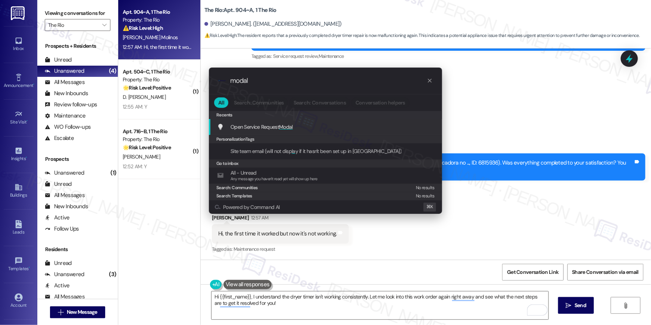
click at [280, 130] on span "Open Service Request Modal" at bounding box center [261, 127] width 62 height 8
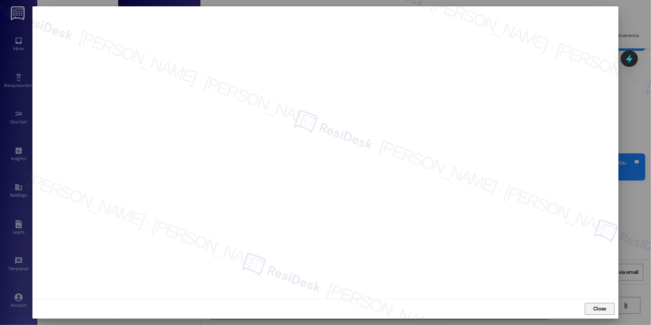
click at [587, 307] on button "Close" at bounding box center [600, 309] width 30 height 12
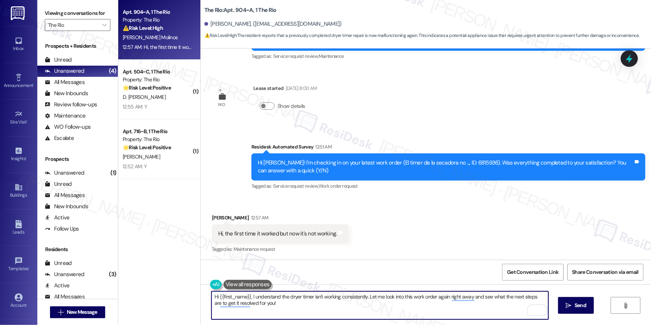
click at [418, 311] on textarea "Hi {{first_name}}, I understand the dryer timer isn't working consistently. Let…" at bounding box center [379, 305] width 337 height 28
click at [453, 310] on textarea "Hi {{first_name}}, I understand the dryer timer isn't working consistently. Let…" at bounding box center [379, 305] width 337 height 28
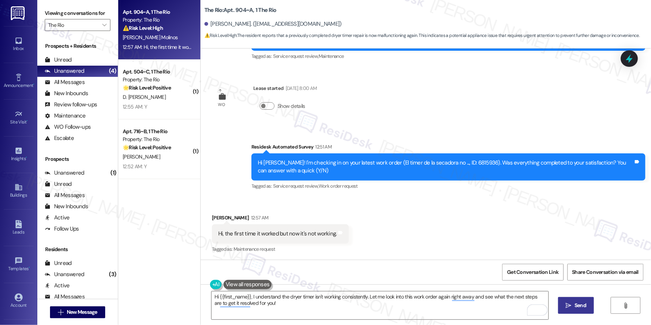
click at [562, 305] on button " Send" at bounding box center [576, 305] width 36 height 17
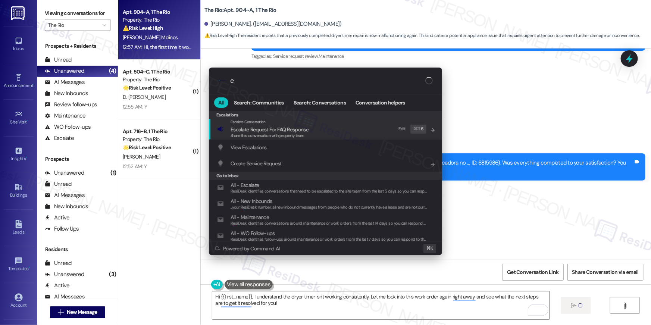
type input "es"
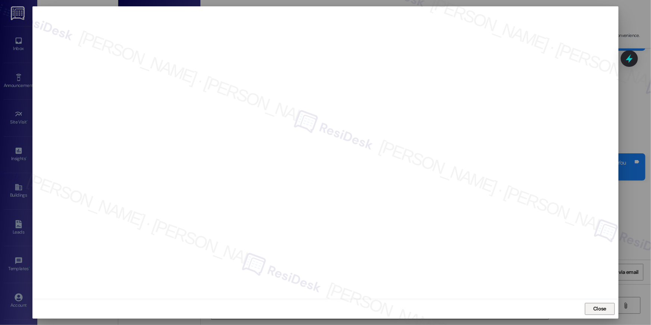
click at [593, 311] on span "Close" at bounding box center [599, 309] width 13 height 8
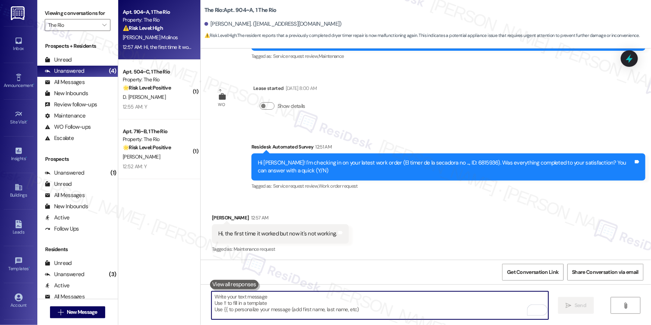
click at [450, 310] on textarea "To enrich screen reader interactions, please activate Accessibility in Grammarl…" at bounding box center [379, 305] width 337 height 28
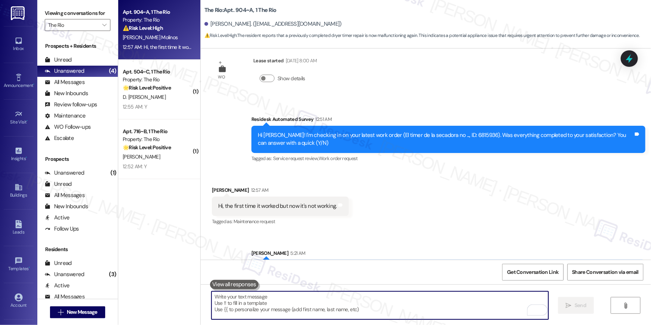
scroll to position [866, 0]
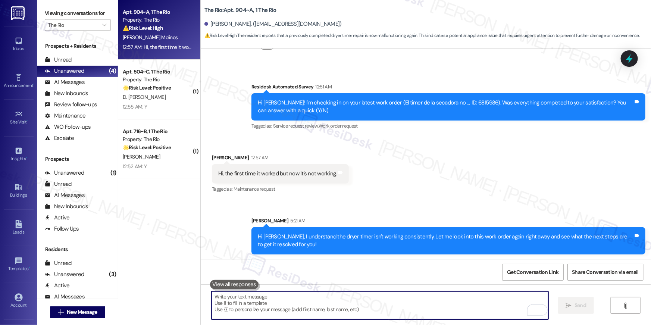
click at [434, 315] on textarea "To enrich screen reader interactions, please activate Accessibility in Grammarl…" at bounding box center [379, 305] width 337 height 28
click at [437, 301] on textarea "To enrich screen reader interactions, please activate Accessibility in Grammarl…" at bounding box center [379, 305] width 337 height 28
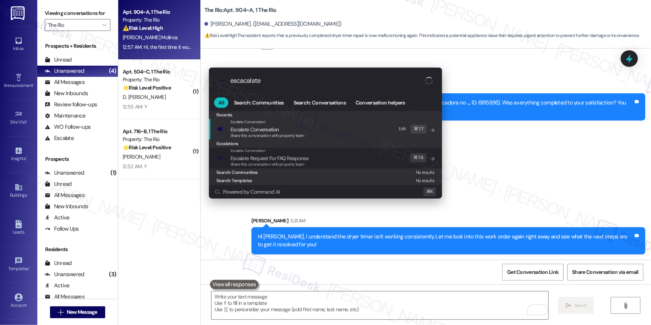
type input "escacalate"
click at [282, 137] on span "Share this conversation with property team" at bounding box center [267, 135] width 74 height 5
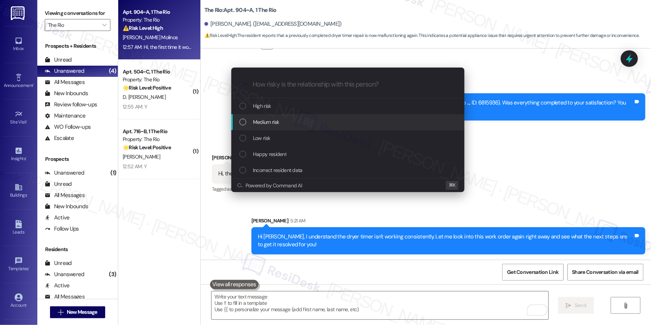
click at [267, 119] on span "Medium risk" at bounding box center [266, 122] width 26 height 8
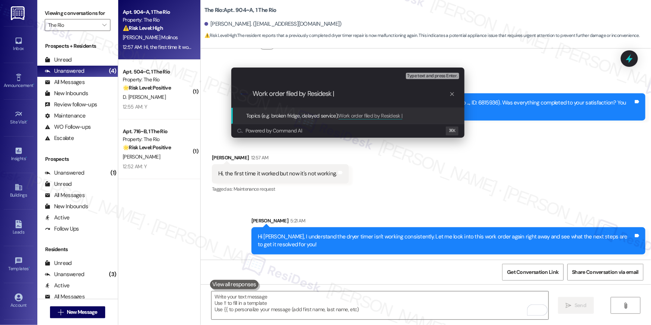
paste input "reference_id:6823559"
click at [347, 94] on input "Work order filed by Residesk | reference_id:6823559" at bounding box center [350, 94] width 197 height 8
type input "Work order filed by Residesk | WO #: 6823559"
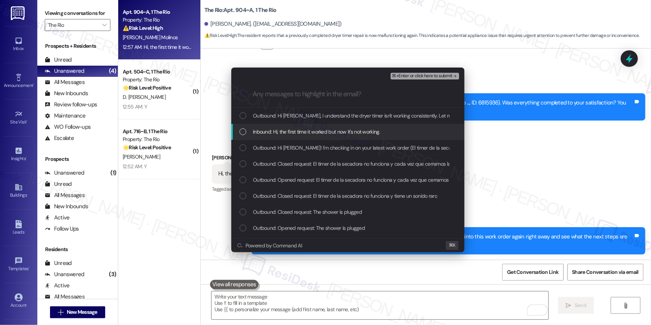
click at [239, 134] on div "List of options" at bounding box center [242, 131] width 7 height 7
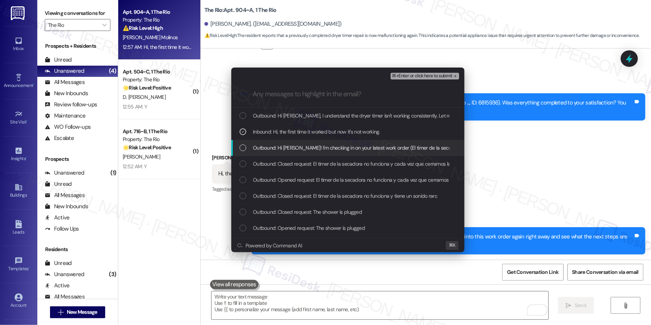
click at [240, 149] on div "List of options" at bounding box center [242, 147] width 7 height 7
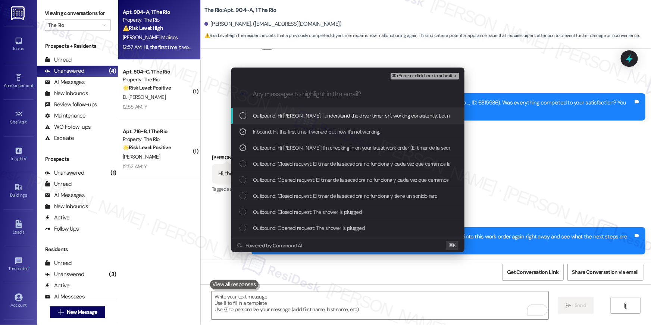
click at [404, 75] on span "⌘+Enter or click here to submit" at bounding box center [422, 75] width 60 height 5
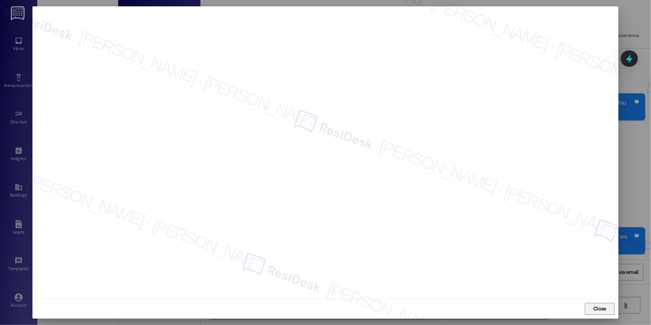
click at [604, 307] on span "Close" at bounding box center [599, 309] width 13 height 8
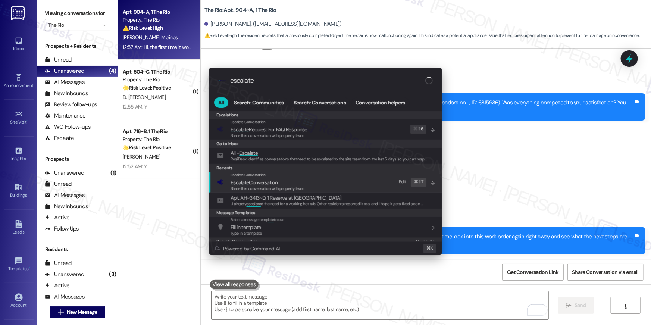
type input "escalate"
click at [284, 183] on span "Escalate Conversation" at bounding box center [267, 182] width 74 height 8
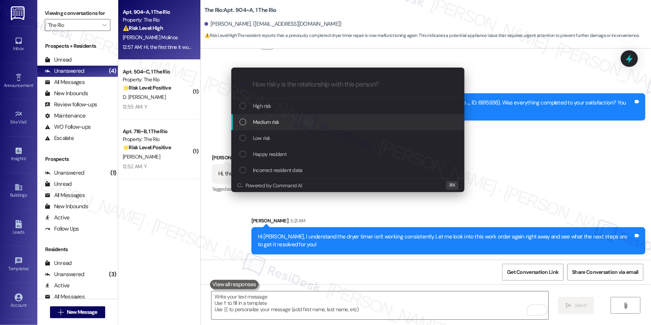
click at [274, 126] on span "Medium risk" at bounding box center [266, 122] width 26 height 8
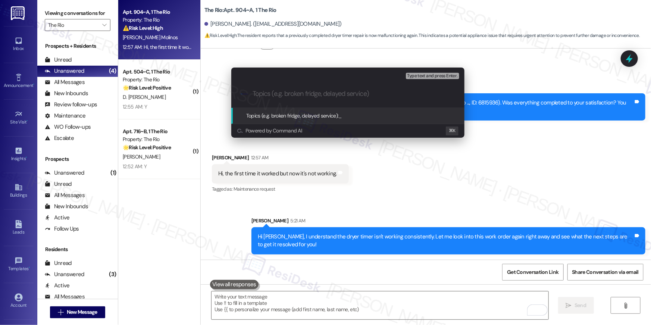
paste input "Work order filed by Residesk | WO #: 6823559"
type input "Work order filed by Residesk | WO #: 6823559"
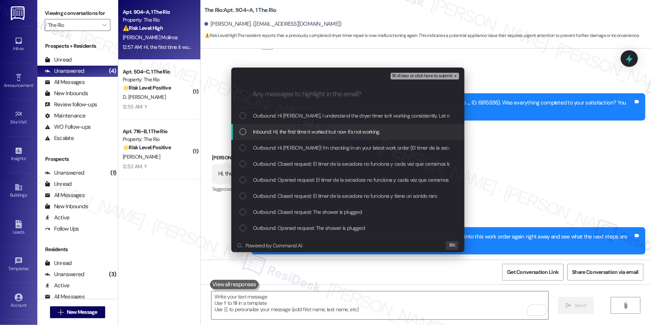
click at [279, 132] on span "Inbound: Hi, the first time it worked but now it's not working." at bounding box center [316, 132] width 127 height 8
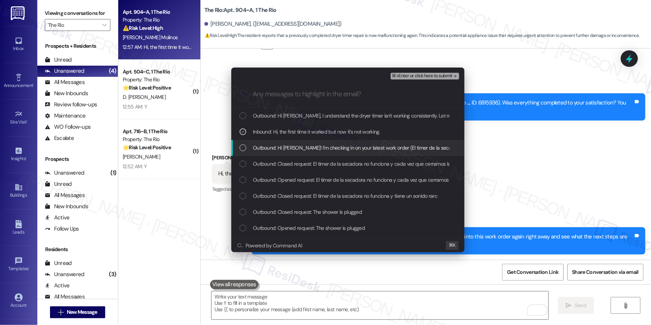
drag, startPoint x: 278, startPoint y: 147, endPoint x: 407, endPoint y: 94, distance: 139.8
click at [278, 147] on span "Outbound: Hi Cristina! I'm checking in on your latest work order (El timer de l…" at bounding box center [467, 148] width 429 height 8
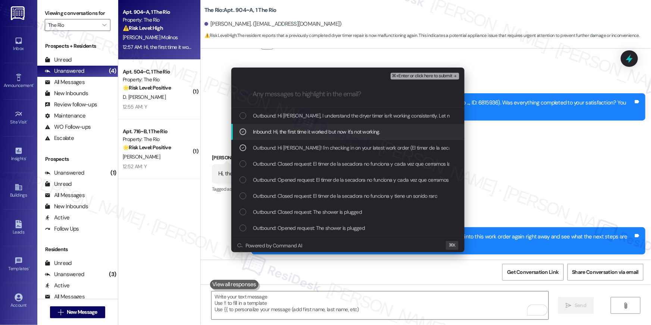
click at [424, 74] on span "⌘+Enter or click here to submit" at bounding box center [422, 75] width 60 height 5
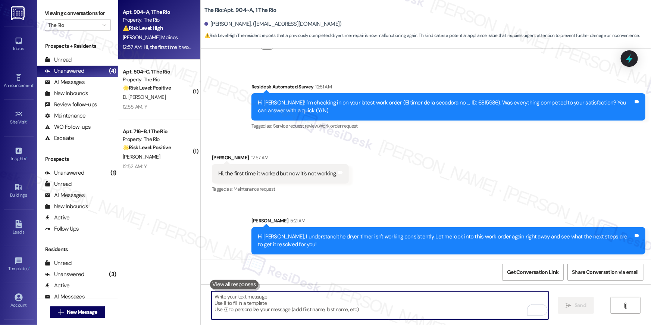
scroll to position [806, 0]
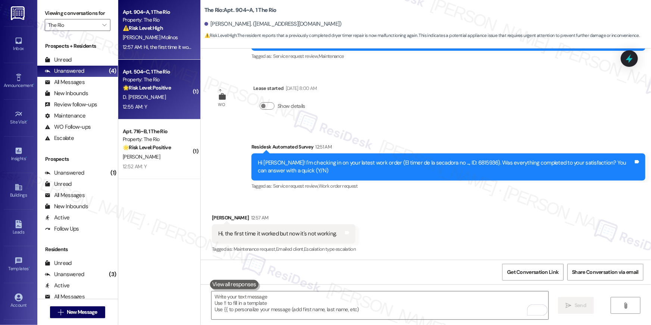
click at [148, 94] on span "D. Bernal Olivas" at bounding box center [144, 97] width 43 height 7
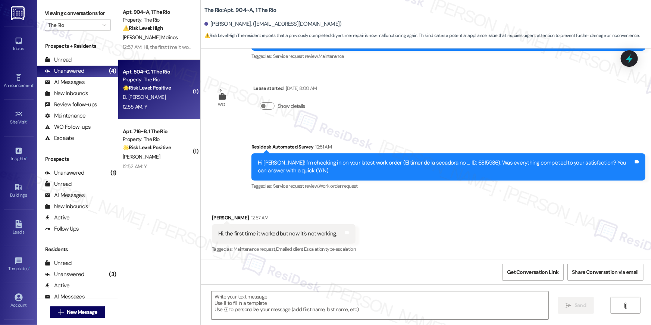
type textarea "Fetching suggested responses. Please feel free to read through the conversation…"
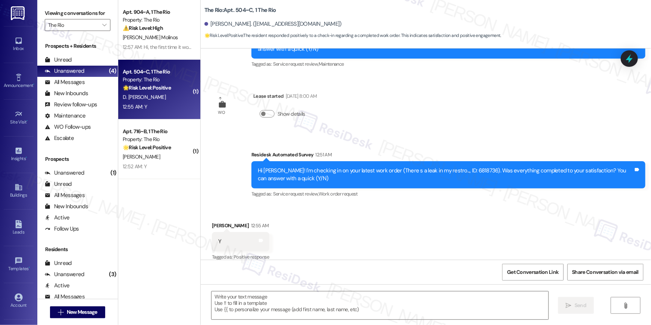
scroll to position [271, 0]
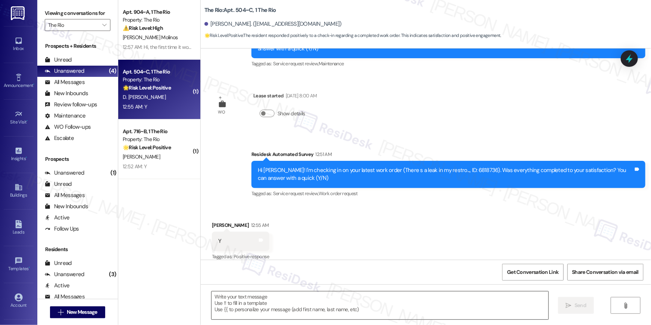
click at [383, 296] on textarea at bounding box center [379, 305] width 337 height 28
paste textarea "Hi {{first_name}}, I’m glad to hear your work order has been completed! If anyt…"
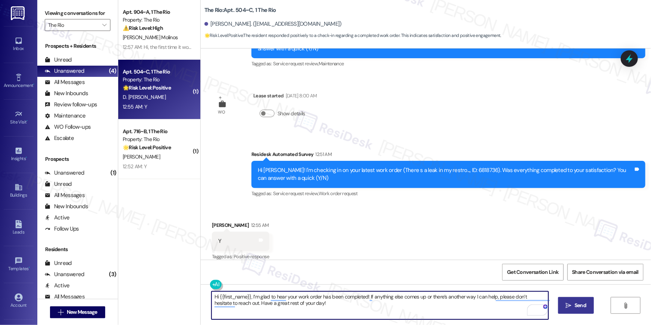
type textarea "Hi {{first_name}}, I’m glad to hear your work order has been completed! If anyt…"
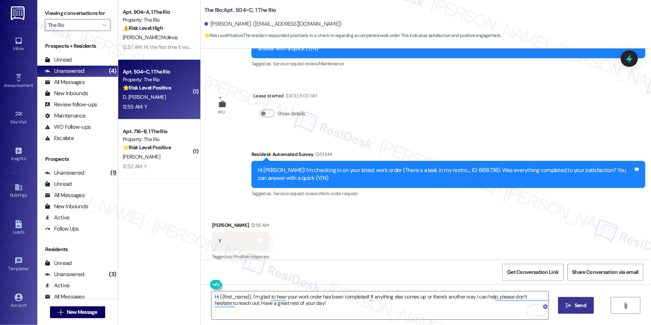
click at [581, 304] on span "Send" at bounding box center [580, 305] width 12 height 8
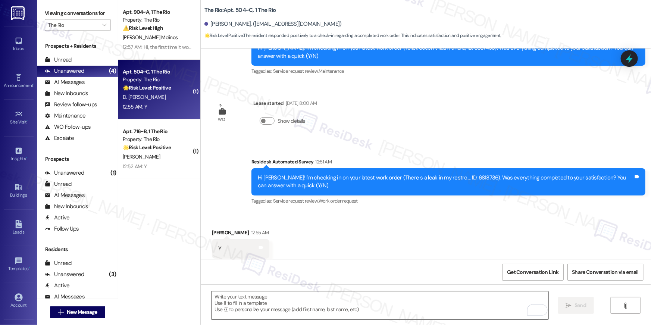
scroll to position [270, 0]
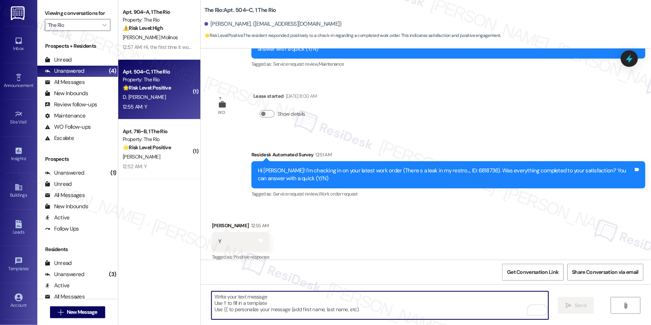
click at [430, 305] on textarea "To enrich screen reader interactions, please activate Accessibility in Grammarl…" at bounding box center [379, 305] width 337 height 28
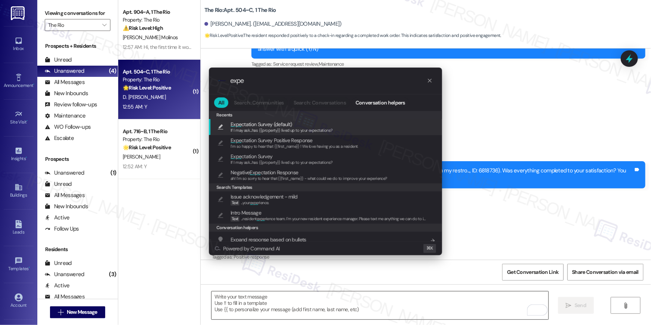
type input "expec"
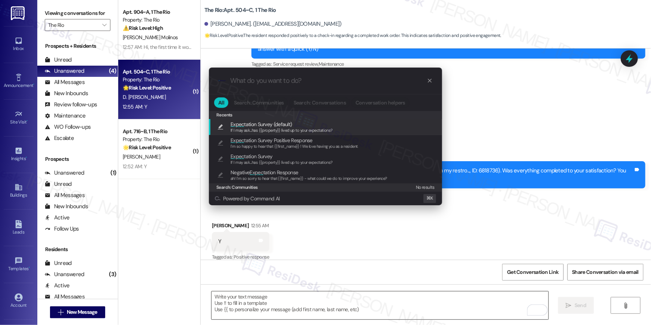
type textarea "If I may ask...has {{property}} lived up to your expectations?"
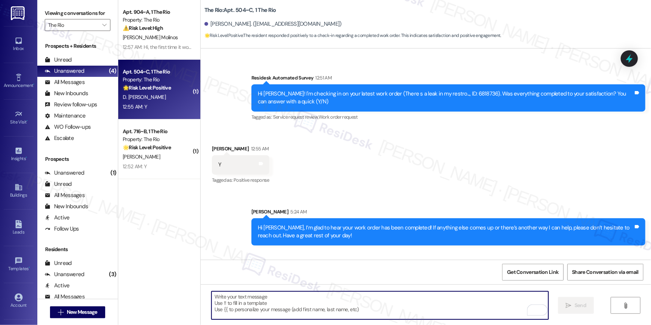
scroll to position [383, 0]
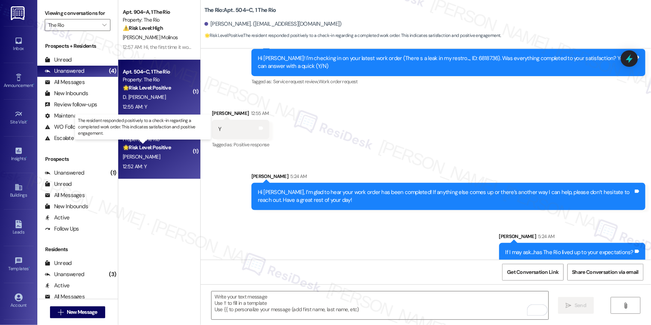
click at [162, 149] on strong "🌟 Risk Level: Positive" at bounding box center [147, 147] width 48 height 7
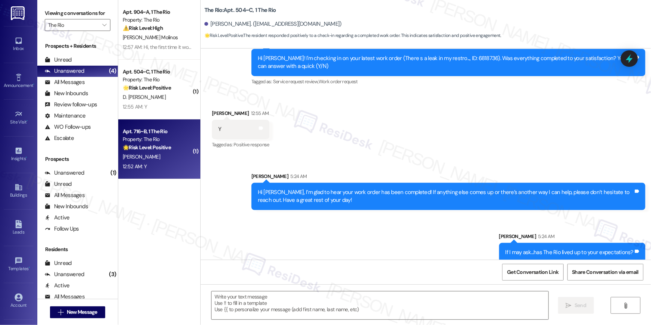
type textarea "Fetching suggested responses. Please feel free to read through the conversation…"
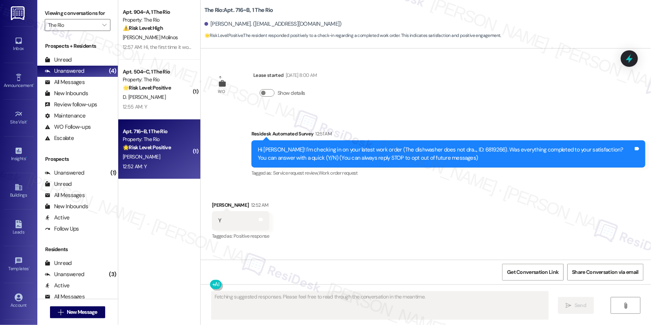
scroll to position [0, 0]
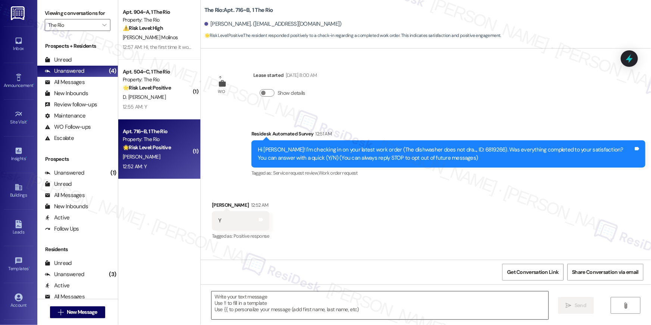
click at [434, 309] on textarea at bounding box center [379, 305] width 337 height 28
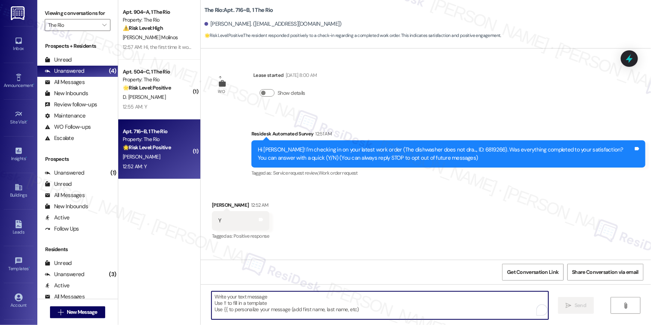
paste textarea "Hi {{first_name}}, I’m glad to hear your work order has been completed! If anyt…"
type textarea "Hi {{first_name}}, I’m glad to hear your work order has been completed! If anyt…"
click at [436, 304] on textarea "To enrich screen reader interactions, please activate Accessibility in Grammarl…" at bounding box center [379, 305] width 337 height 28
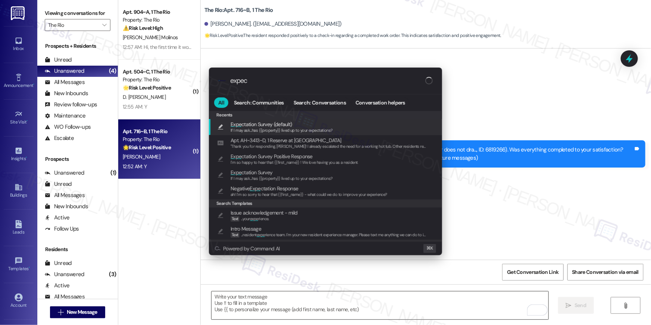
type input "expect"
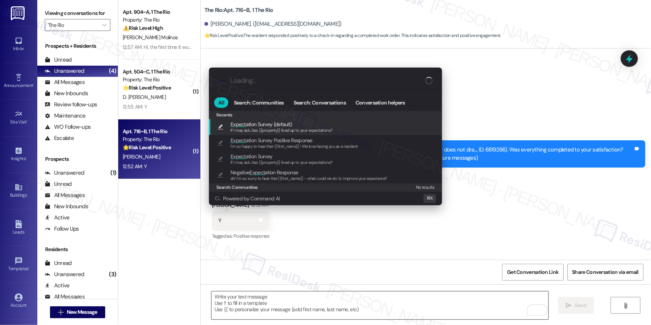
type textarea "If I may ask...has {{property}} lived up to your expectations?"
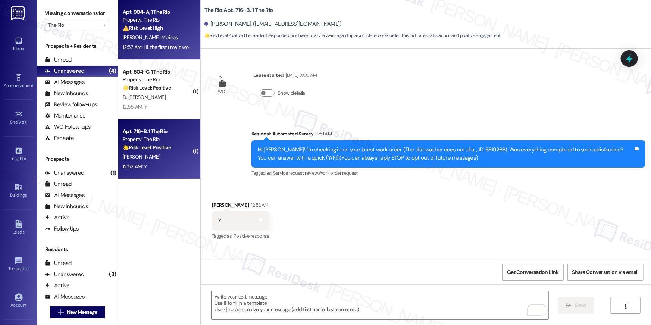
click at [181, 37] on div "[PERSON_NAME] Molinos" at bounding box center [157, 37] width 70 height 9
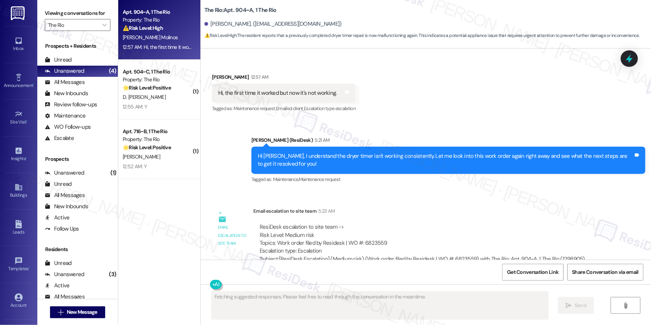
scroll to position [961, 0]
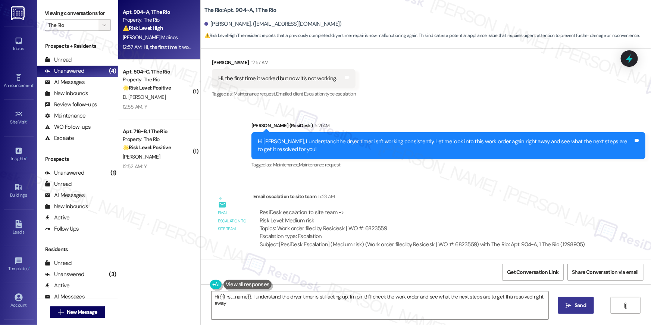
type textarea "Hi {{first_name}}, I understand the dryer timer is still acting up. I'm on it! …"
click at [101, 23] on span "" at bounding box center [104, 25] width 7 height 12
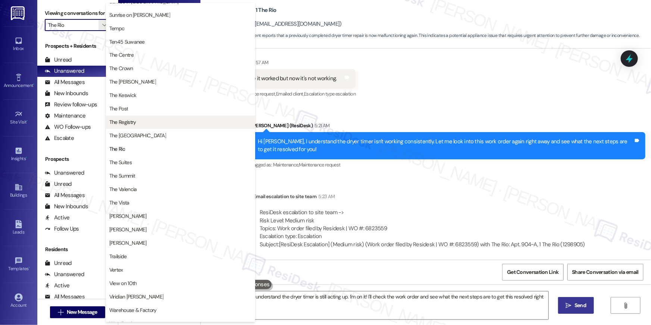
scroll to position [675, 0]
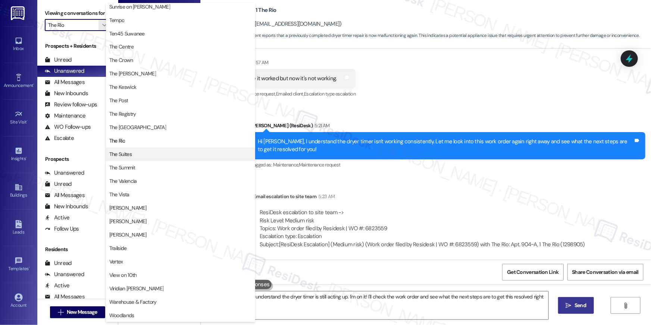
click at [141, 150] on button "The Suites" at bounding box center [180, 154] width 149 height 13
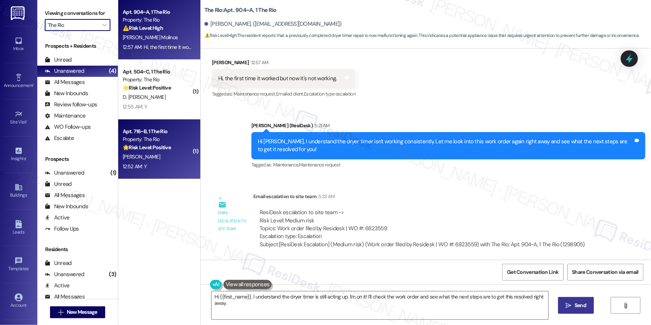
type input "The Suites"
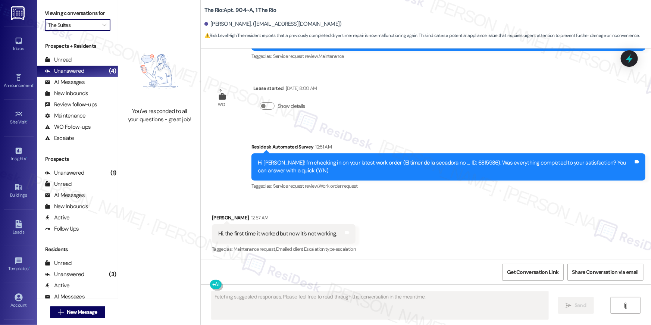
scroll to position [961, 0]
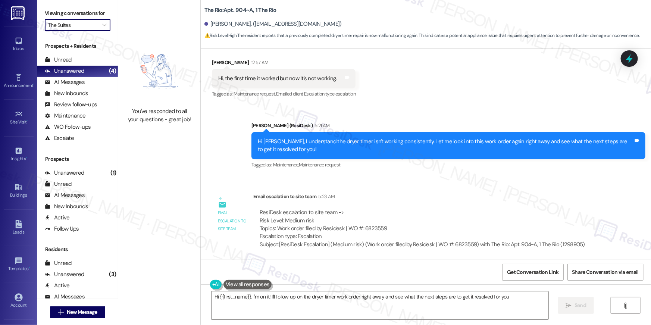
type textarea "Hi {{first_name}}, I'm on it! I'll follow up on the dryer timer work order righ…"
click at [102, 24] on icon "" at bounding box center [104, 25] width 4 height 6
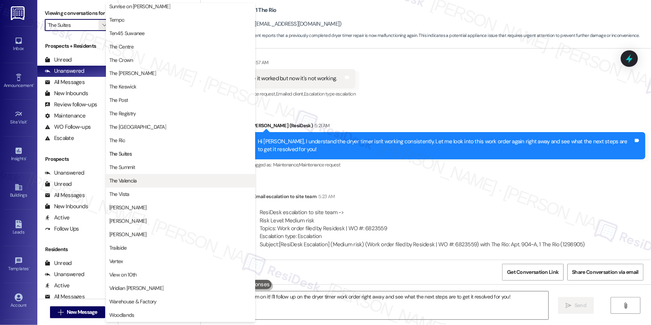
scroll to position [675, 0]
click at [167, 173] on button "The Summit" at bounding box center [180, 167] width 149 height 13
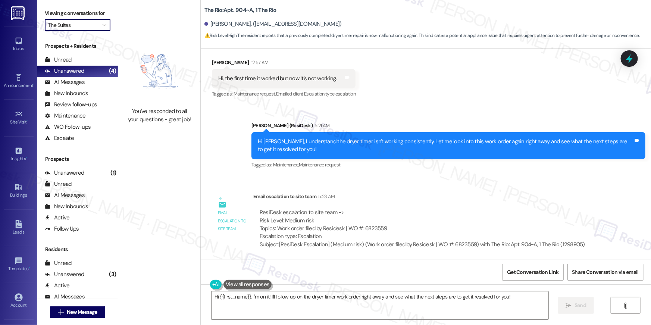
type input "The Summit"
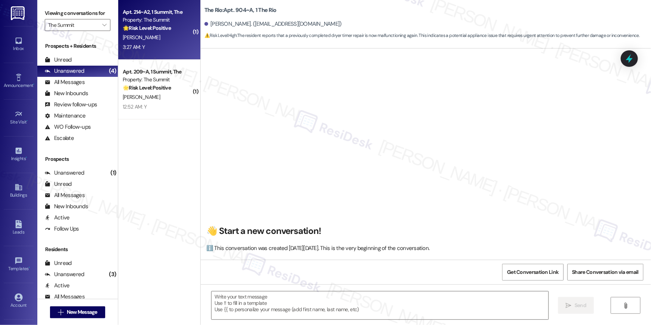
click at [156, 31] on div "🌟 Risk Level: Positive The message is a follow-up on a completed work order and…" at bounding box center [157, 28] width 69 height 8
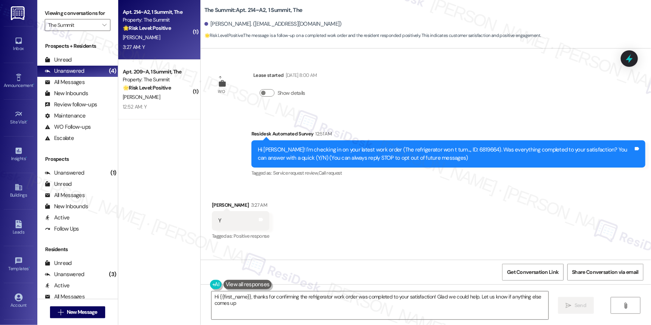
type textarea "Hi {{first_name}}, thanks for confirming the refrigerator work order was comple…"
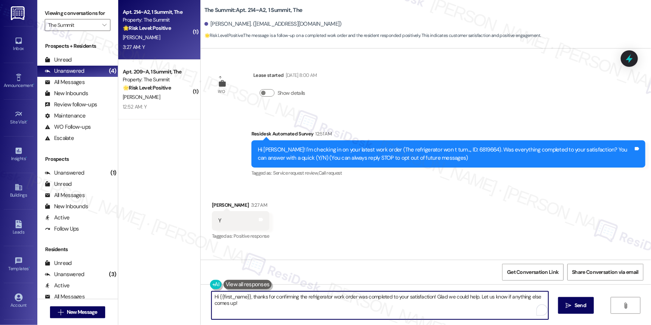
click at [393, 308] on textarea "Hi {{first_name}}, thanks for confirming the refrigerator work order was comple…" at bounding box center [379, 305] width 337 height 28
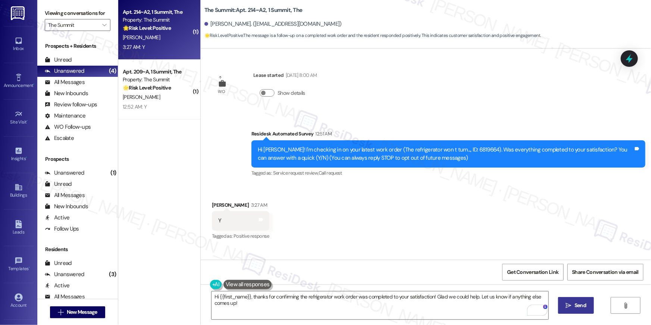
click at [575, 304] on span "Send" at bounding box center [580, 305] width 12 height 8
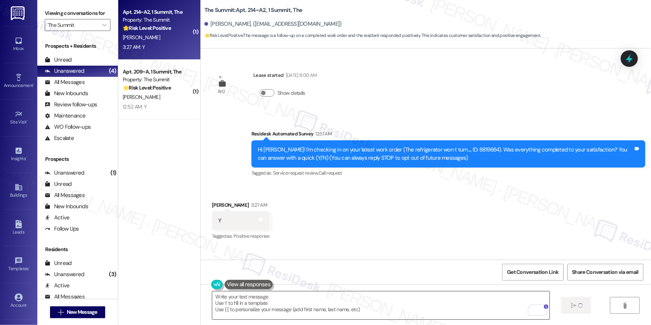
type textarea "Fetching suggested responses. Please feel free to read through the conversation…"
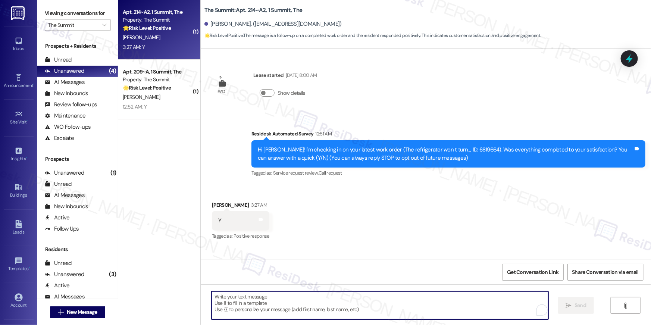
click at [436, 313] on textarea "To enrich screen reader interactions, please activate Accessibility in Grammarl…" at bounding box center [379, 305] width 337 height 28
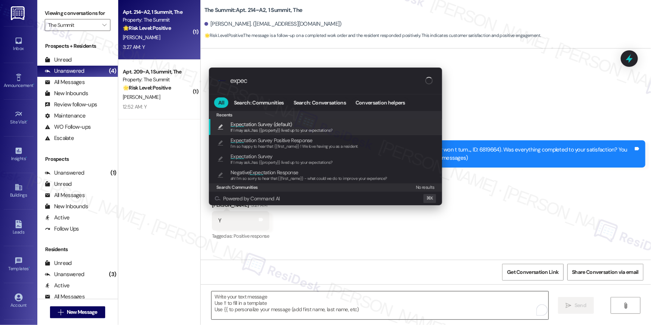
type input "expect"
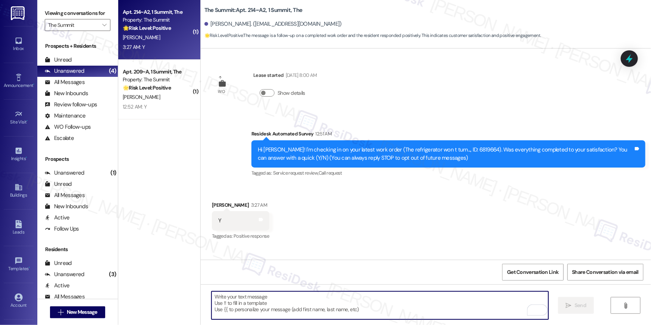
type textarea "If I may ask...has {{property}} lived up to your expectations?"
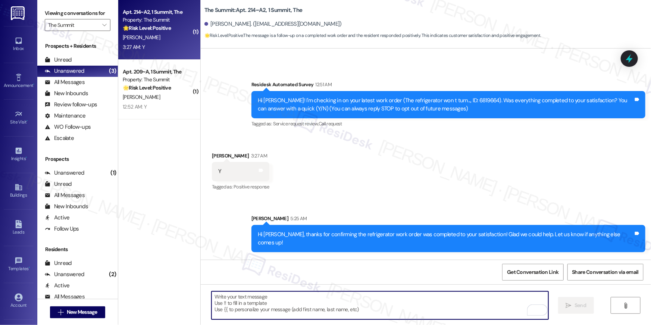
scroll to position [91, 0]
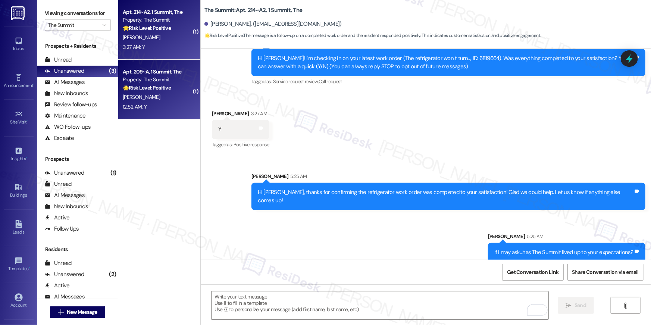
click at [166, 90] on strong "🌟 Risk Level: Positive" at bounding box center [147, 87] width 48 height 7
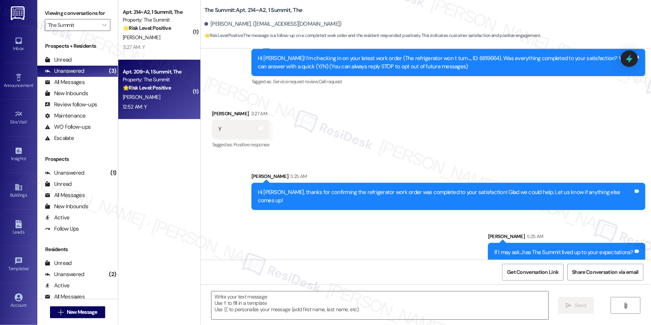
type textarea "Fetching suggested responses. Please feel free to read through the conversation…"
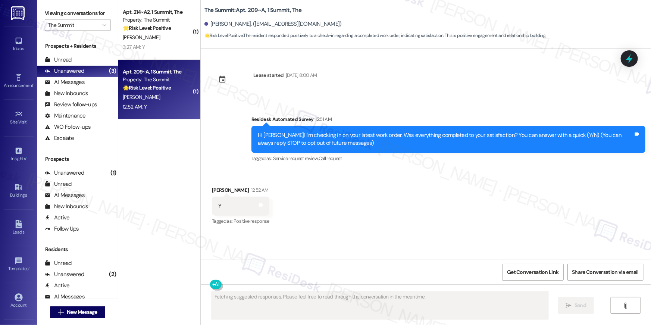
scroll to position [0, 0]
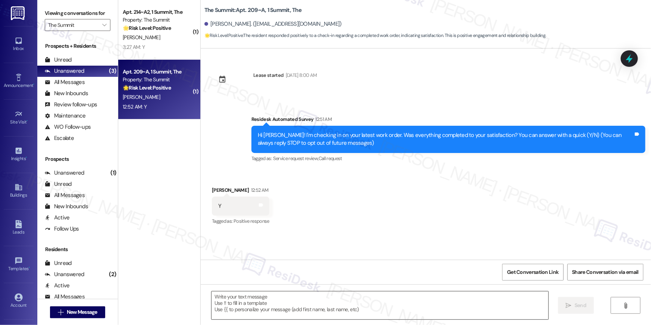
click at [408, 308] on textarea at bounding box center [379, 305] width 337 height 28
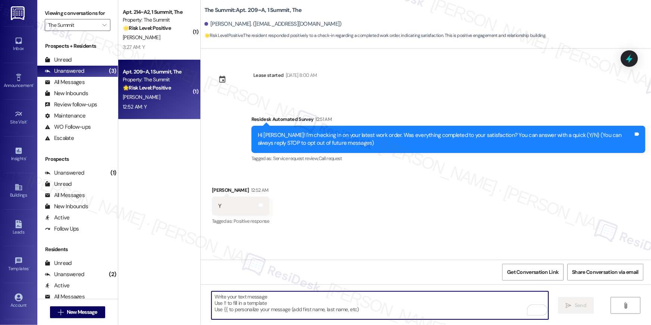
click at [409, 308] on textarea "To enrich screen reader interactions, please activate Accessibility in Grammarl…" at bounding box center [379, 305] width 337 height 28
paste textarea "Hi {{first_name}}, I’m glad to hear your work order has been completed! If anyt…"
type textarea "Hi {{first_name}}, I’m glad to hear your work order has been completed! If anyt…"
click at [412, 314] on textarea "To enrich screen reader interactions, please activate Accessibility in Grammarl…" at bounding box center [379, 305] width 337 height 28
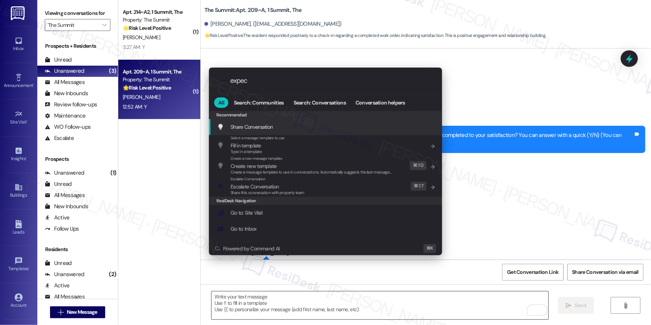
type input "expect"
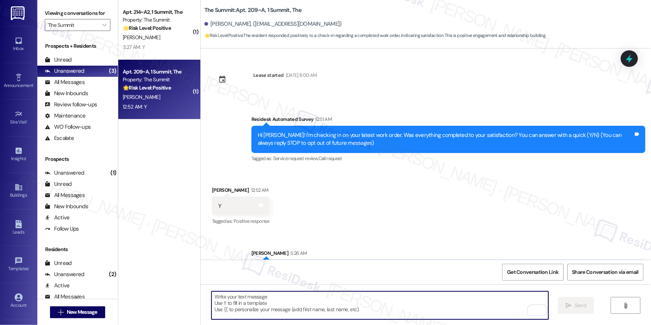
type textarea "If I may ask...has {{property}} lived up to your expectations?"
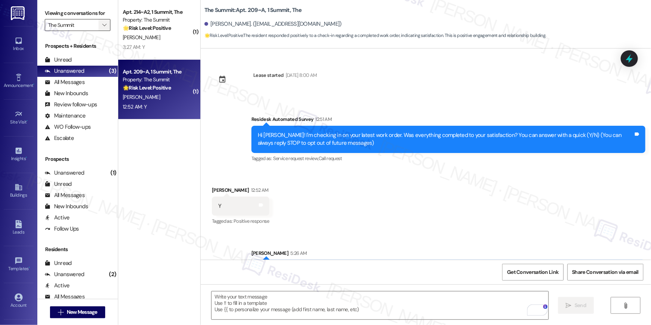
click at [102, 23] on icon "" at bounding box center [104, 25] width 4 height 6
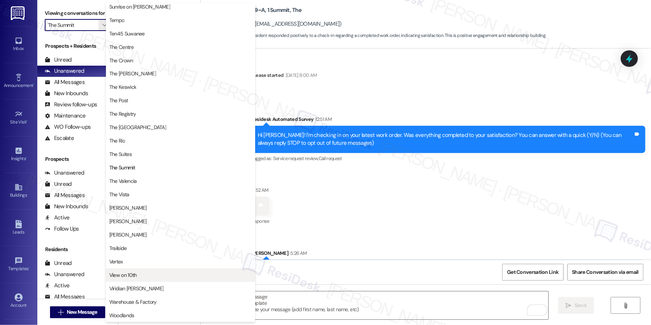
scroll to position [675, 0]
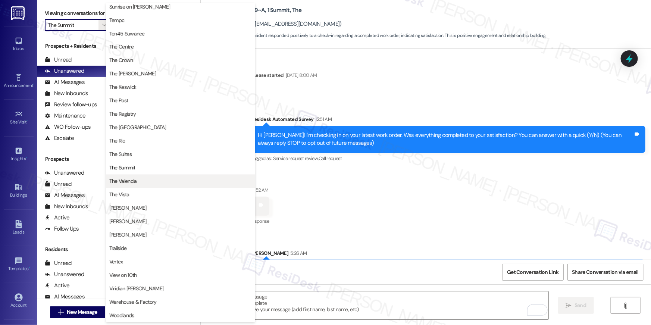
click at [145, 184] on span "The Valencia" at bounding box center [180, 181] width 142 height 7
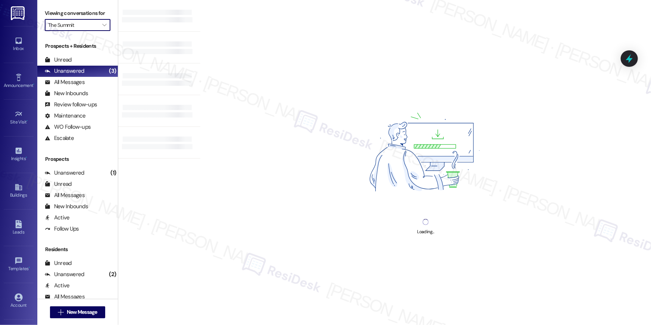
type input "The Valencia"
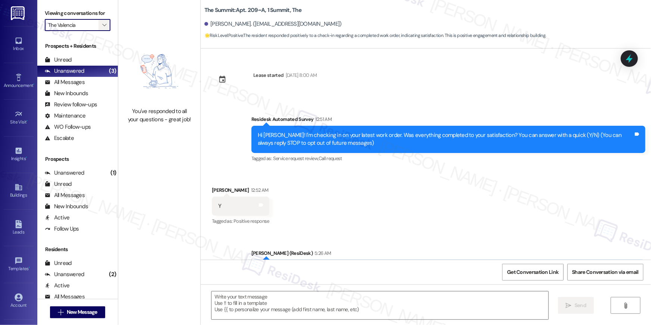
type textarea "Fetching suggested responses. Please feel free to read through the conversation…"
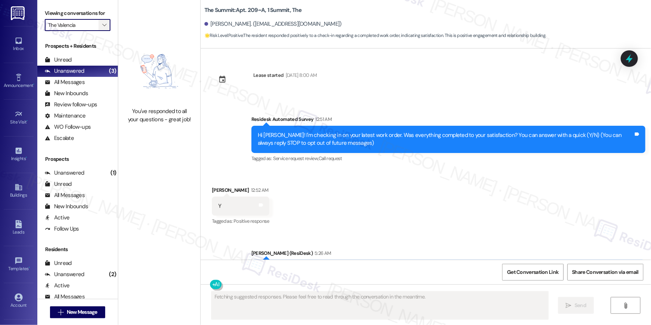
click at [102, 26] on icon "" at bounding box center [104, 25] width 4 height 6
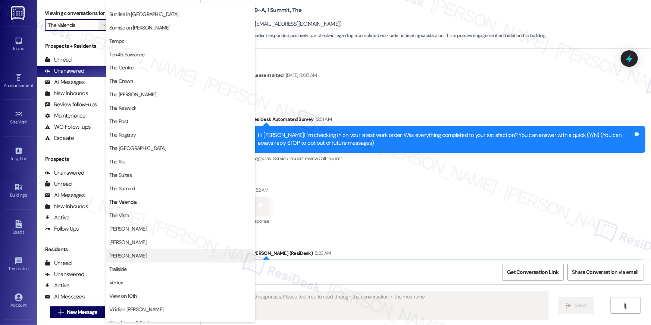
scroll to position [675, 0]
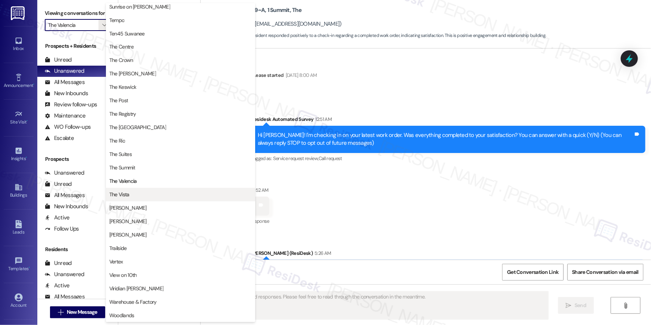
click at [171, 196] on span "The Vista" at bounding box center [180, 194] width 142 height 7
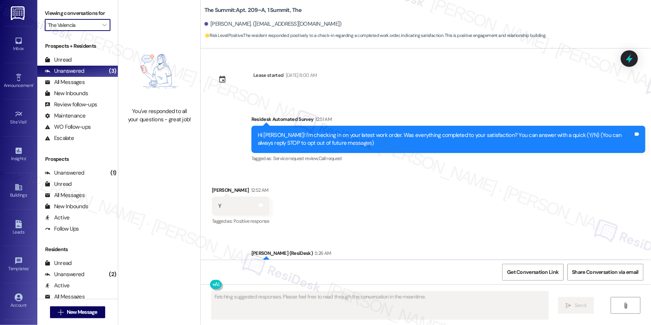
type input "The Vista"
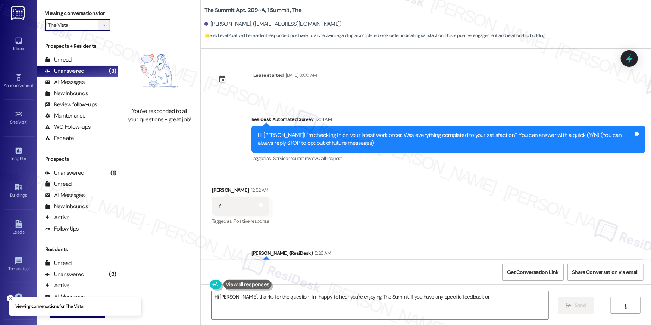
click at [103, 25] on span "" at bounding box center [104, 25] width 7 height 12
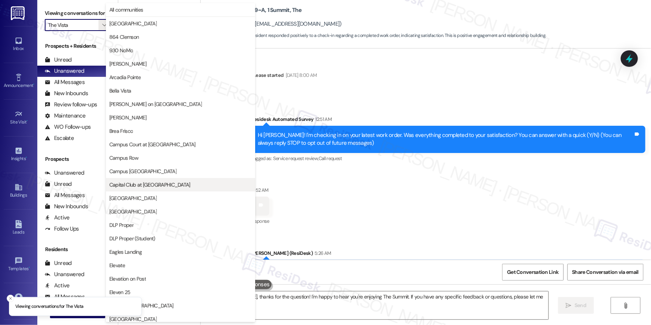
type textarea "Hi Brandon, thanks for the question! I'm happy to hear you're enjoying The Summ…"
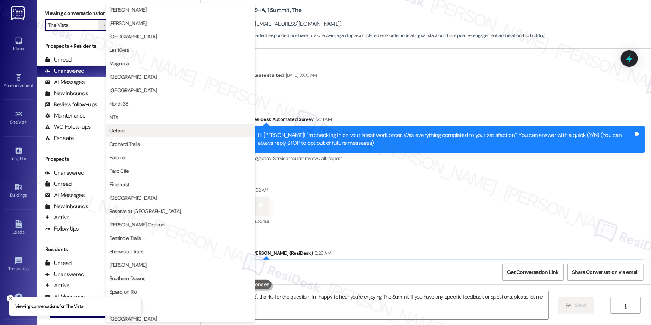
scroll to position [675, 0]
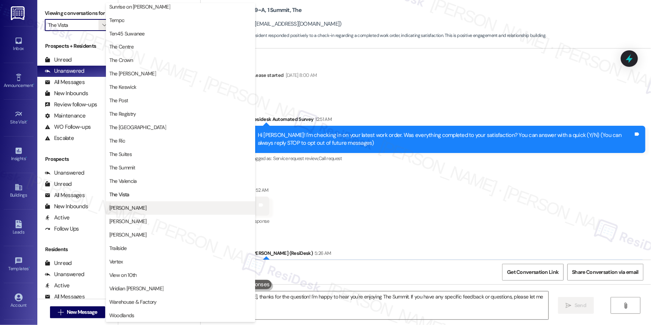
click at [154, 207] on span "TODD" at bounding box center [180, 207] width 142 height 7
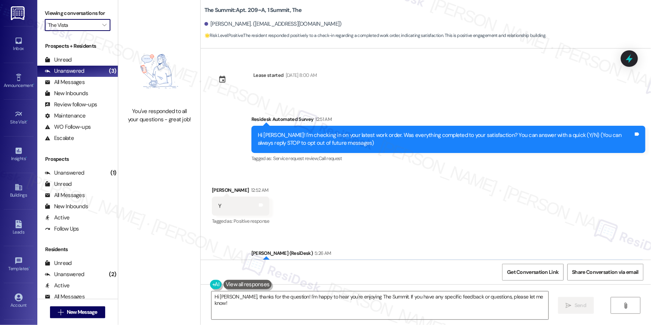
type input "TODD"
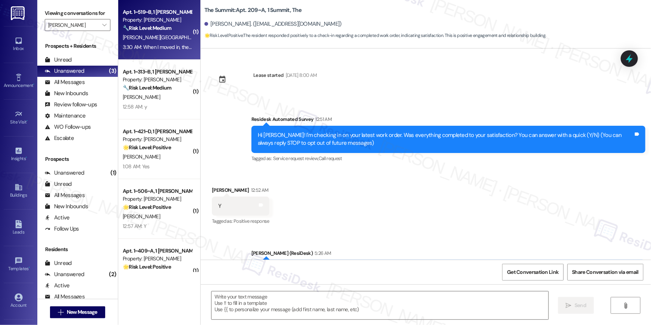
click at [152, 50] on div "3:30 AM: When I moved in, the apartment was dirty and the carpet in my room roo…" at bounding box center [236, 47] width 227 height 7
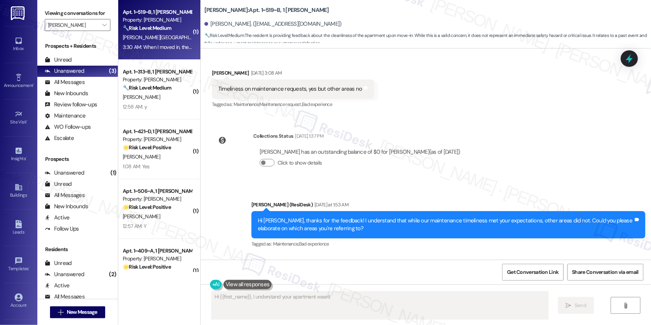
scroll to position [384, 0]
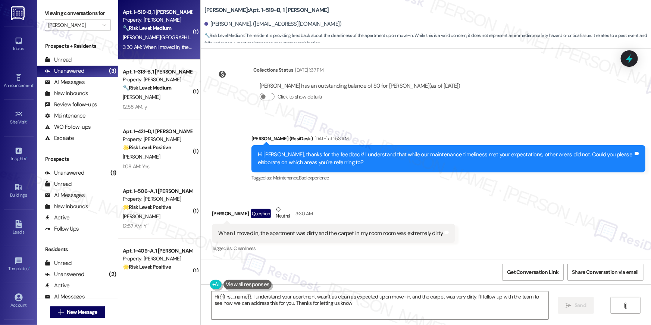
type textarea "Hi {{first_name}}, I understand your apartment wasn't as clean as expected upon…"
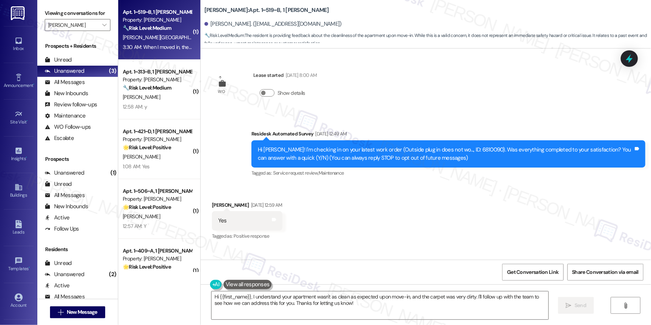
scroll to position [384, 0]
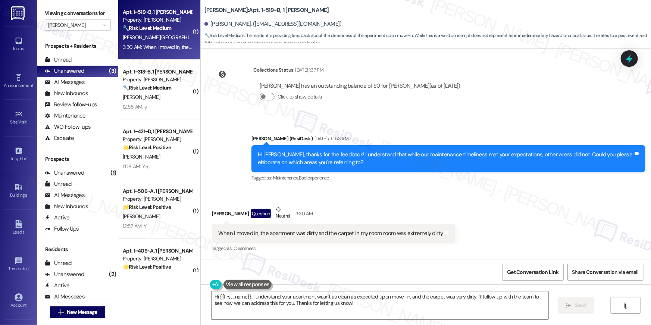
click at [365, 198] on div "Received via SMS [PERSON_NAME] Question Neutral 3:30 AM When I moved in, the ap…" at bounding box center [426, 224] width 450 height 71
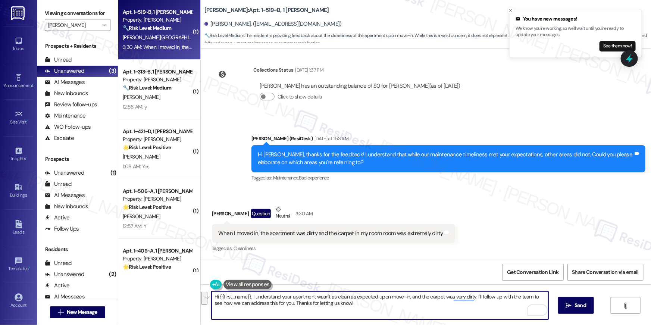
drag, startPoint x: 357, startPoint y: 307, endPoint x: 472, endPoint y: 296, distance: 116.2
click at [472, 296] on textarea "Hi {{first_name}}, I understand your apartment wasn't as clean as expected upon…" at bounding box center [379, 305] width 337 height 28
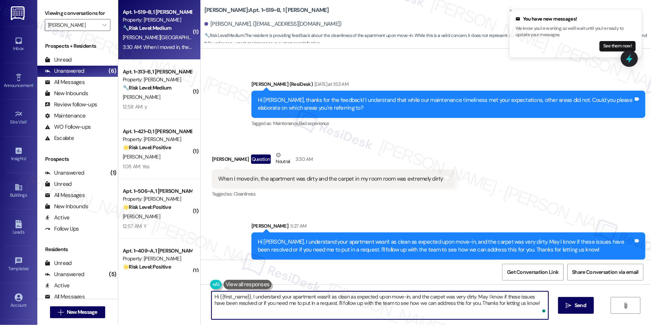
scroll to position [444, 0]
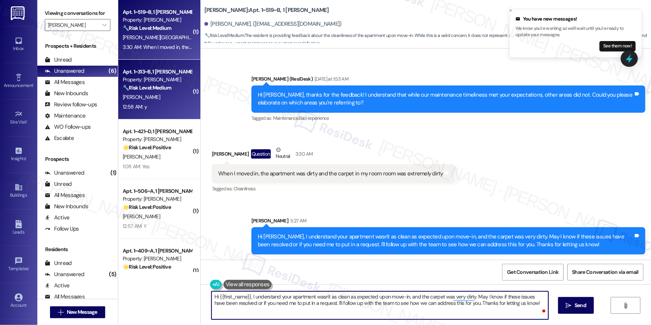
type textarea "Hi {{first_name}}, I understand your apartment wasn't as clean as expected upon…"
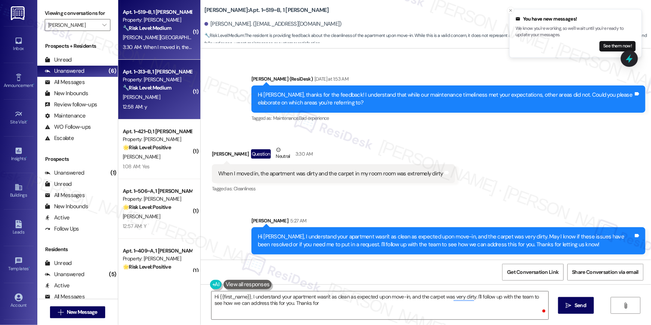
click at [160, 84] on div "🔧 Risk Level: Medium The resident responded 'y' indicating the work order was c…" at bounding box center [157, 88] width 69 height 8
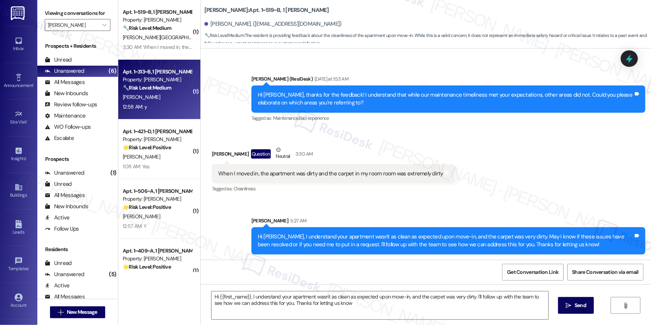
type textarea "Hi {{first_name}}, I understand your apartment wasn't as clean as expected upon…"
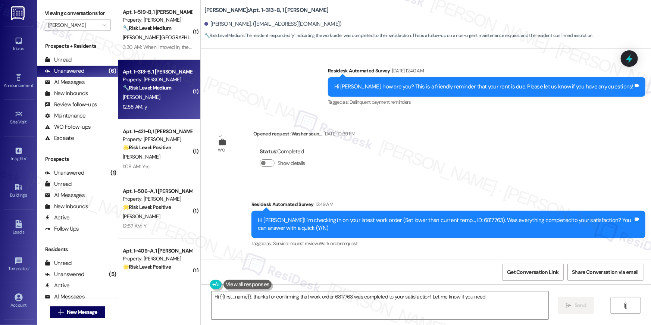
scroll to position [2523, 0]
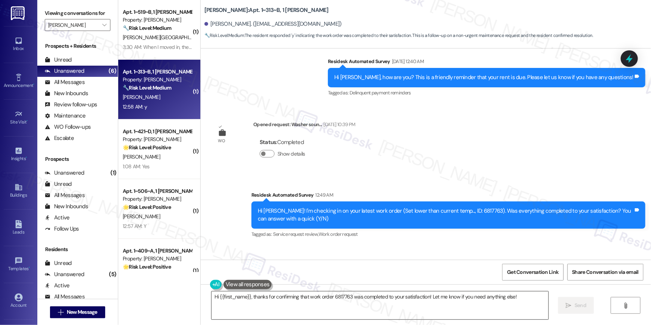
click at [337, 296] on textarea "Hi {{first_name}}, thanks for confirming that work order 6817763 was completed …" at bounding box center [379, 305] width 337 height 28
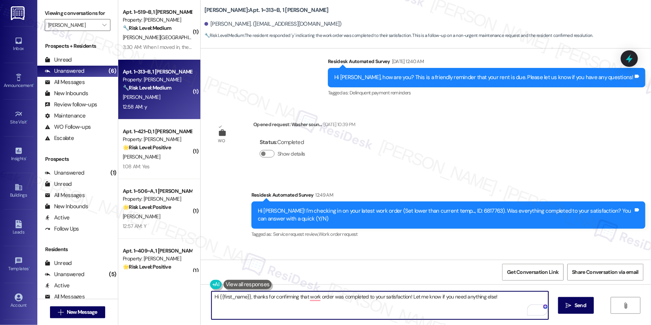
click at [305, 297] on textarea "Hi {{first_name}}, thanks for confirming that work order was completed to your …" at bounding box center [379, 305] width 337 height 28
type textarea "Hi {{first_name}}, thanks for confirming that the work order was completed to y…"
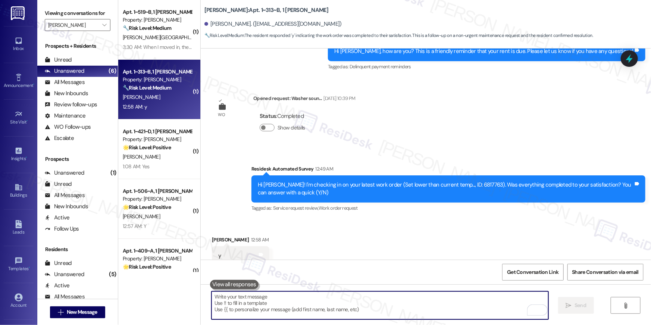
scroll to position [2575, 0]
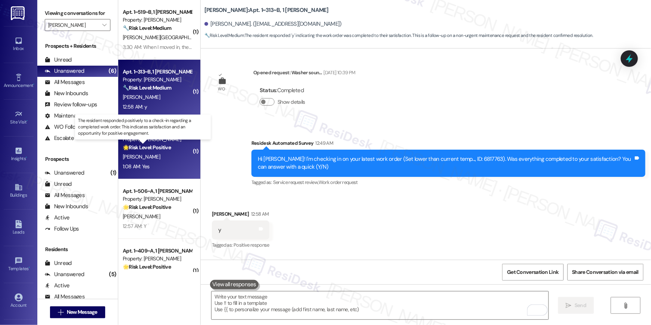
click at [146, 145] on strong "🌟 Risk Level: Positive" at bounding box center [147, 147] width 48 height 7
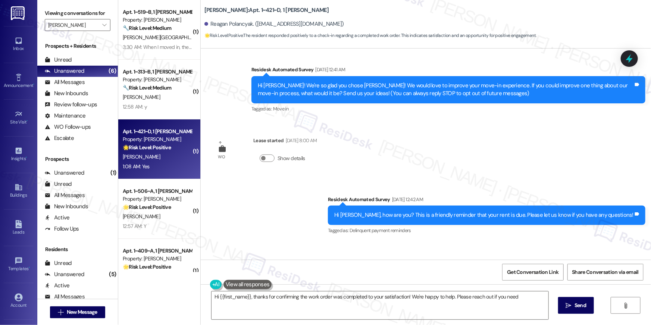
scroll to position [0, 0]
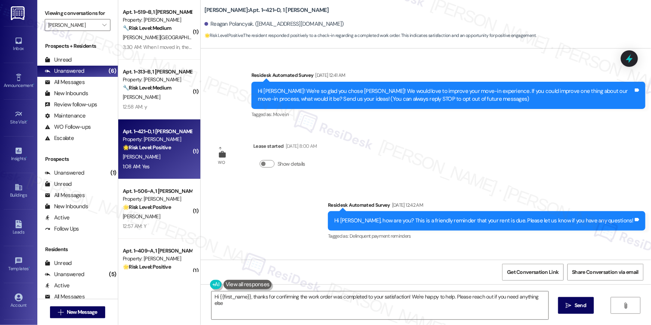
type textarea "Hi {{first_name}}, thanks for confirming the work order was completed to your s…"
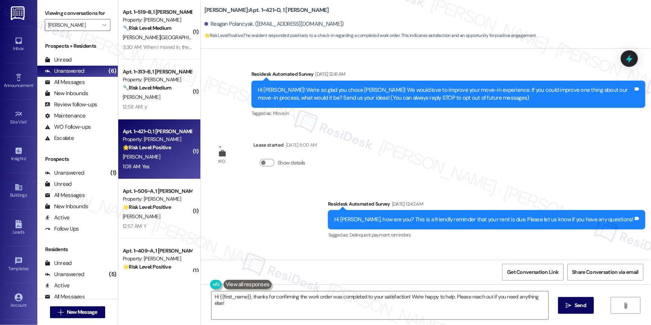
scroll to position [192, 0]
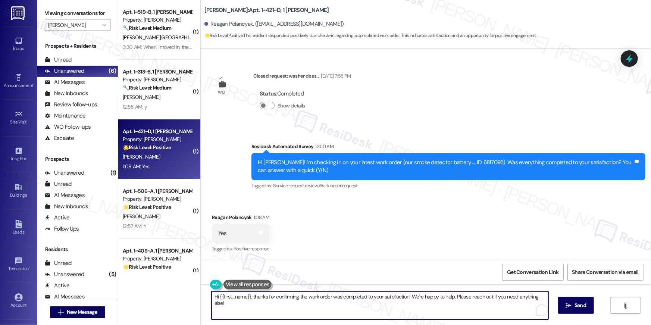
click at [344, 313] on textarea "Hi {{first_name}}, thanks for confirming the work order was completed to your s…" at bounding box center [379, 305] width 337 height 28
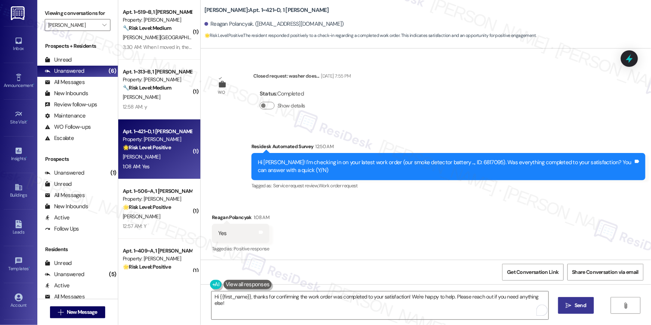
click at [570, 298] on button " Send" at bounding box center [576, 305] width 36 height 17
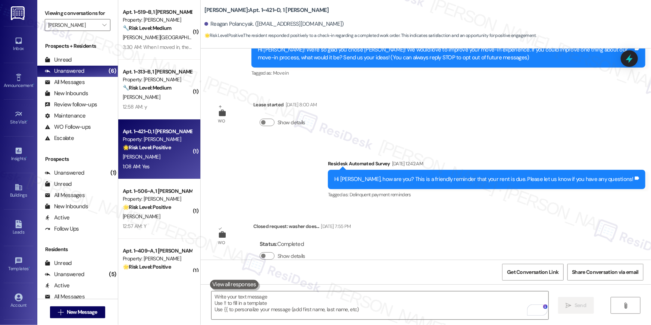
scroll to position [0, 0]
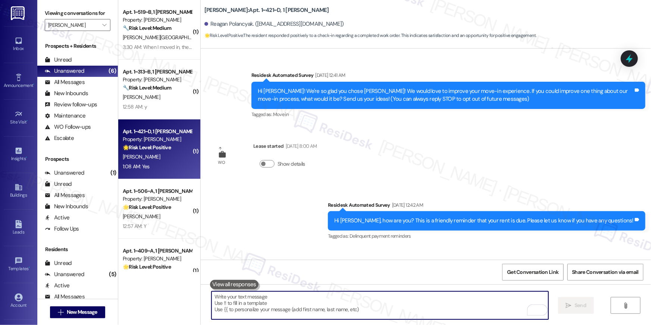
click at [429, 310] on textarea "To enrich screen reader interactions, please activate Accessibility in Grammarl…" at bounding box center [379, 305] width 337 height 28
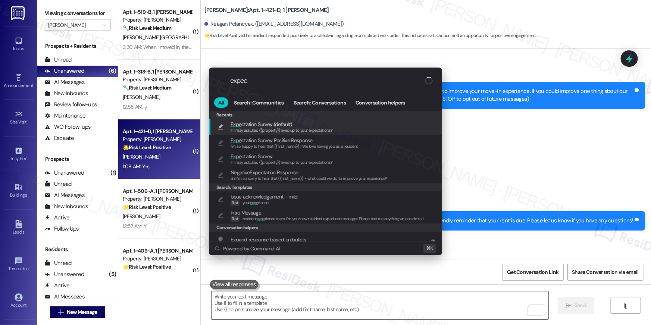
type input "expect"
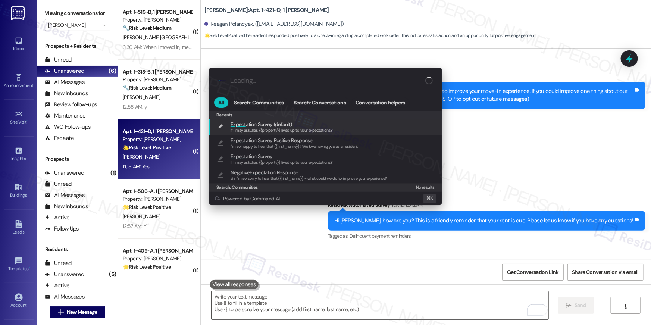
type textarea "If I may ask...has {{property}} lived up to your expectations?"
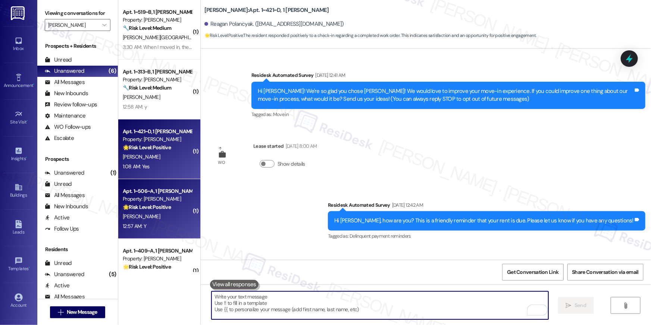
click at [164, 215] on div "[PERSON_NAME]" at bounding box center [157, 216] width 70 height 9
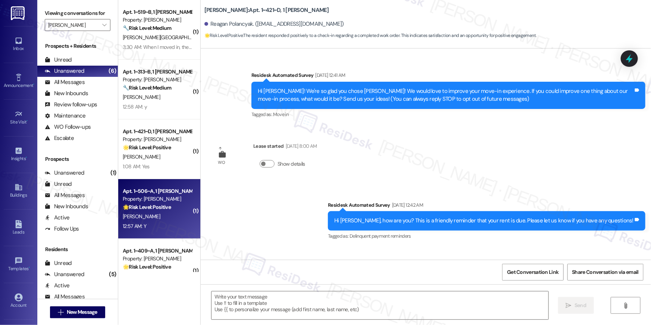
type textarea "Fetching suggested responses. Please feel free to read through the conversation…"
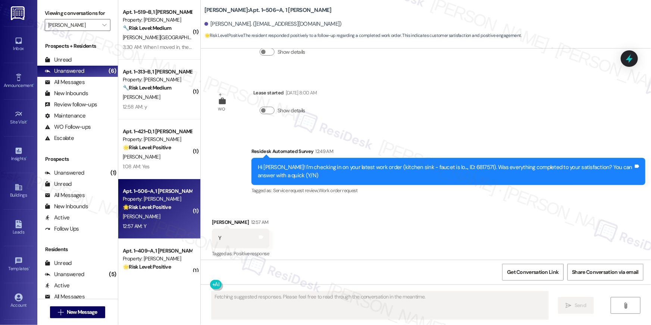
scroll to position [129, 0]
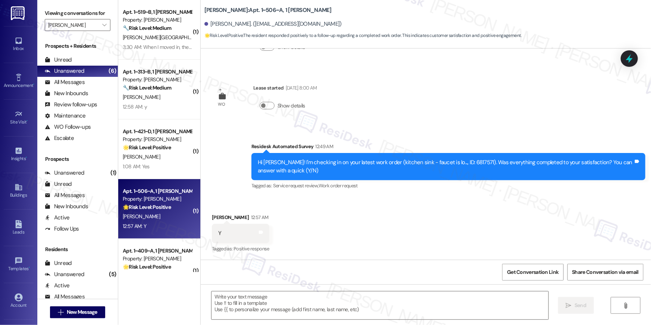
click at [431, 241] on div "Received via SMS Avery Scott 12:57 AM Y Tags and notes Tagged as: Positive resp…" at bounding box center [426, 228] width 450 height 63
click at [417, 307] on textarea at bounding box center [379, 305] width 337 height 28
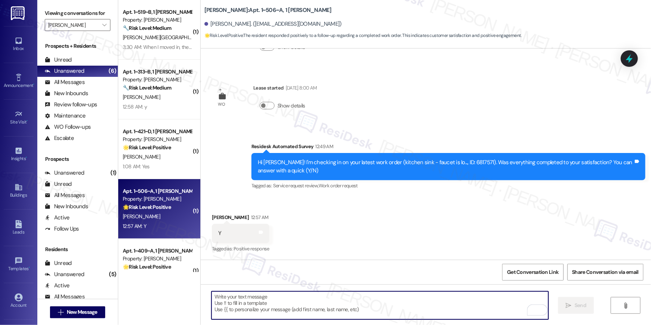
click at [408, 311] on textarea "To enrich screen reader interactions, please activate Accessibility in Grammarl…" at bounding box center [379, 305] width 337 height 28
paste textarea "Hi {{first_name}}, I’m glad to hear your work order has been completed! If anyt…"
type textarea "Hi {{first_name}}, I’m glad to hear your work order has been completed! If anyt…"
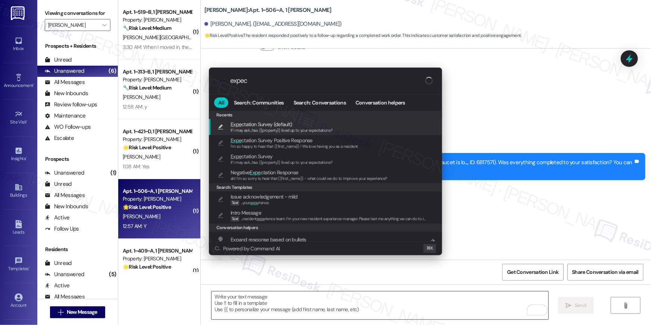
type input "expect"
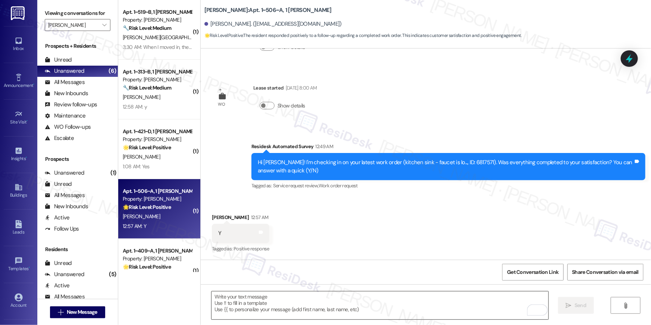
type textarea "If I may ask...has {{property}} lived up to your expectations?"
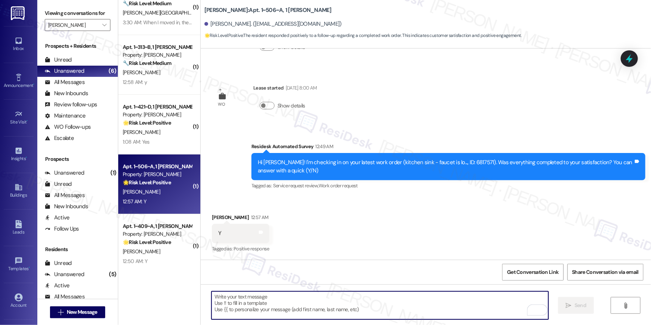
scroll to position [26, 0]
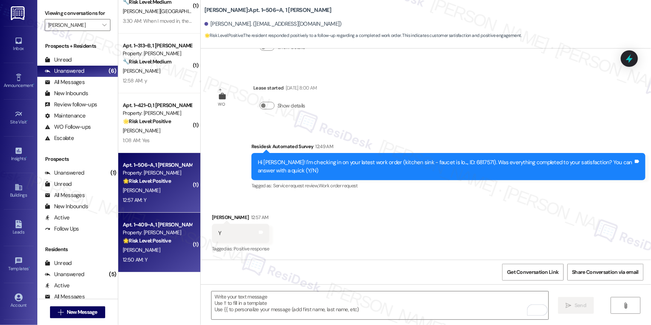
click at [162, 231] on div "Property: [PERSON_NAME]" at bounding box center [157, 233] width 69 height 8
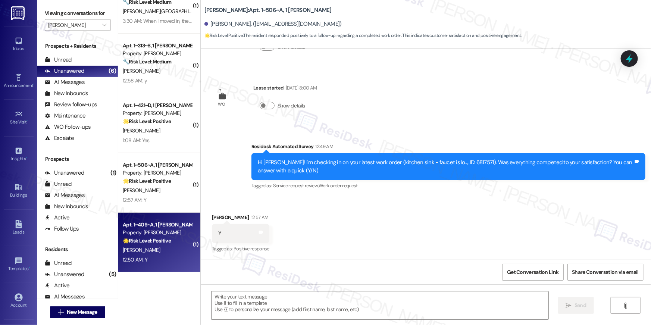
type textarea "Fetching suggested responses. Please feel free to read through the conversation…"
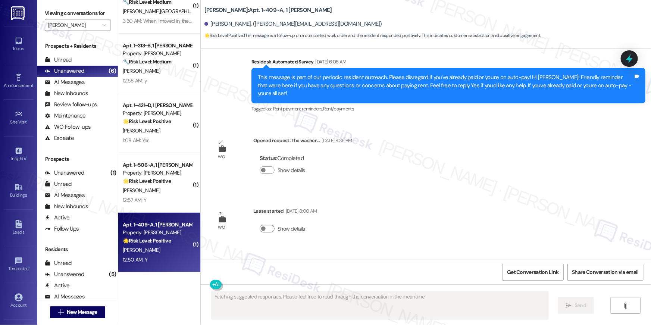
scroll to position [553, 0]
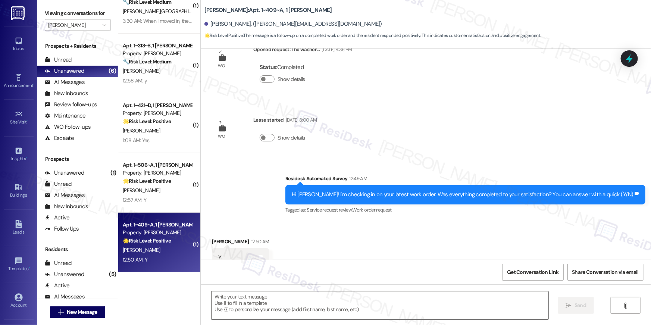
click at [436, 317] on textarea at bounding box center [379, 305] width 337 height 28
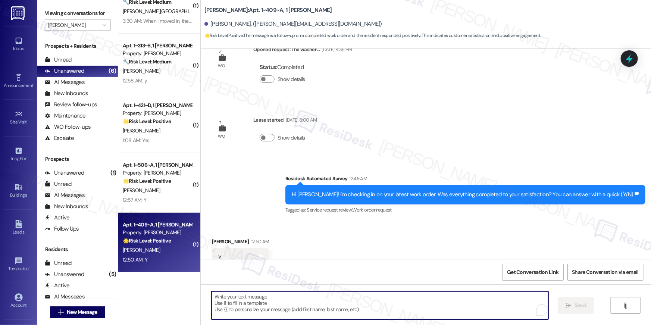
paste textarea "Hi {{first_name}}, I’m glad to hear your work order has been completed! If anyt…"
type textarea "Hi {{first_name}}, I’m glad to hear your work order has been completed! If anyt…"
click at [372, 311] on textarea "To enrich screen reader interactions, please activate Accessibility in Grammarl…" at bounding box center [379, 305] width 337 height 28
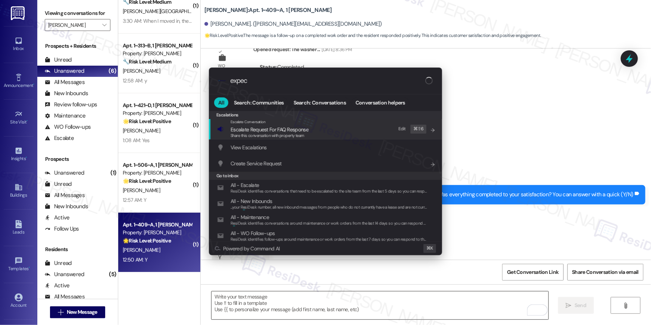
type input "expect"
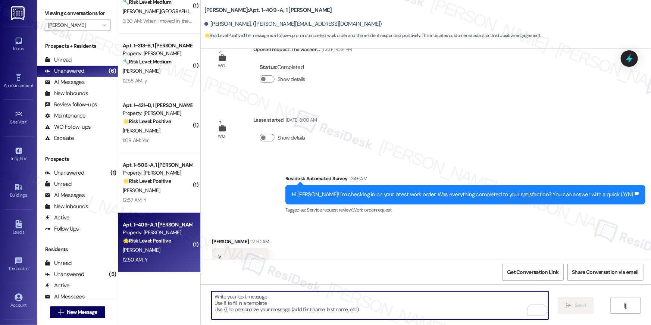
type textarea "If I may ask...has {{property}} lived up to your expectations?"
click at [101, 26] on span "" at bounding box center [104, 25] width 7 height 12
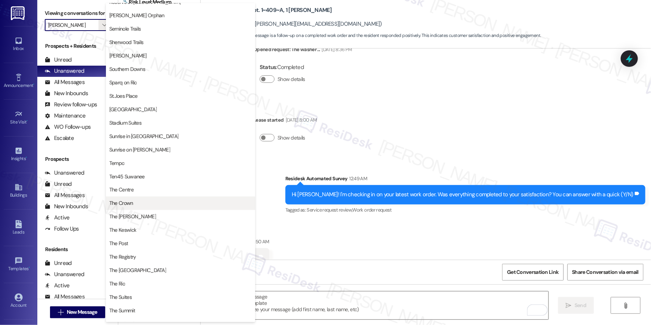
scroll to position [675, 0]
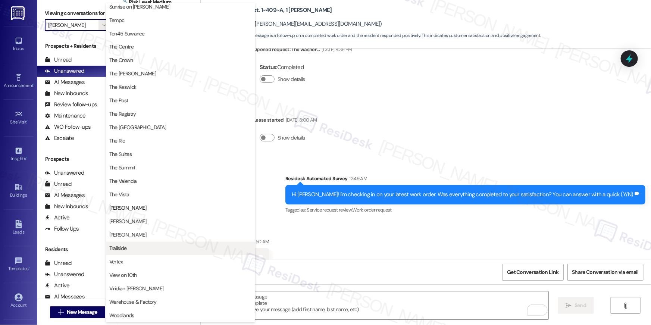
click at [123, 245] on span "Trailside" at bounding box center [118, 248] width 18 height 7
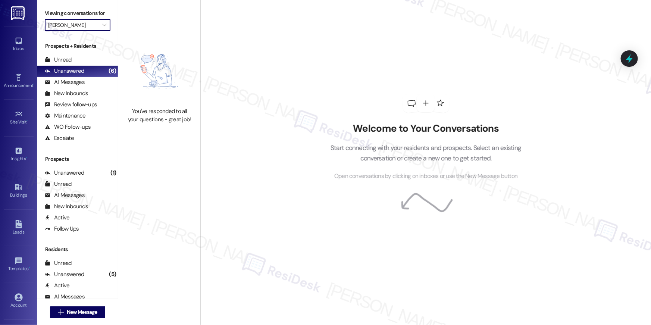
type input "Trailside"
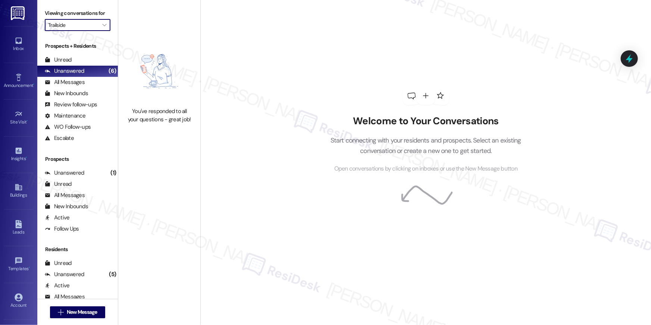
drag, startPoint x: 99, startPoint y: 26, endPoint x: 130, endPoint y: 66, distance: 50.3
click at [102, 26] on icon "" at bounding box center [104, 25] width 4 height 6
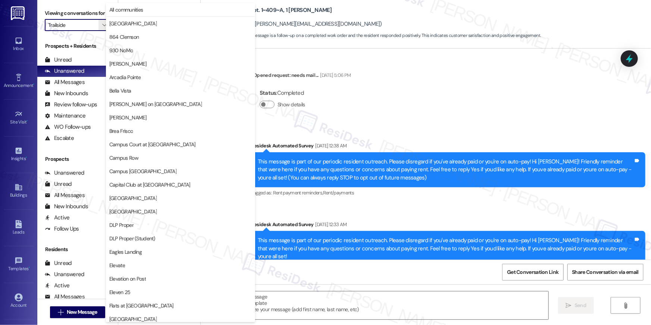
type textarea "Fetching suggested responses. Please feel free to read through the conversation…"
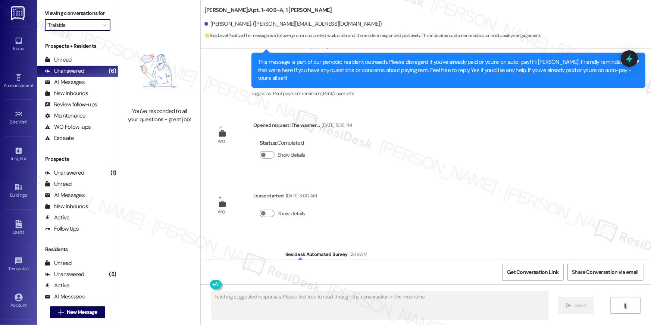
scroll to position [553, 0]
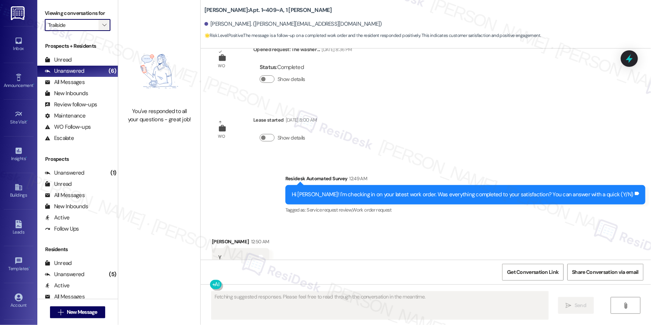
click at [98, 20] on button "" at bounding box center [104, 25] width 12 height 12
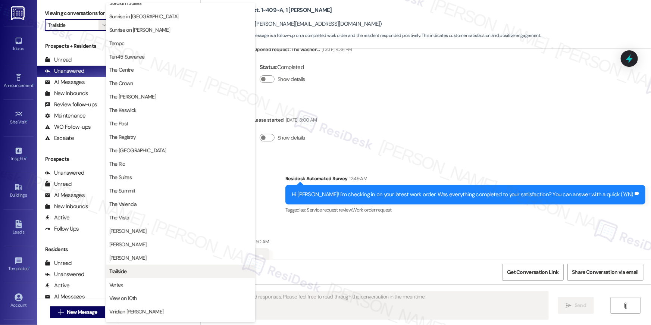
scroll to position [675, 0]
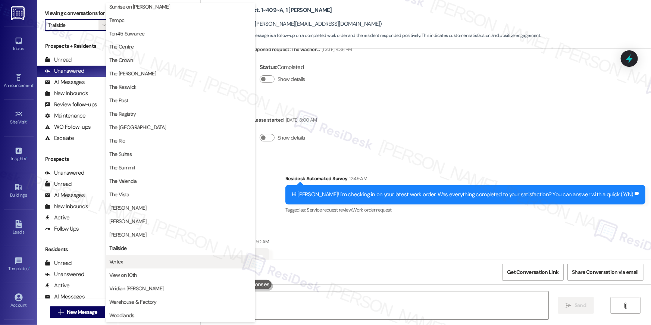
click at [148, 259] on span "Vertex" at bounding box center [180, 261] width 142 height 7
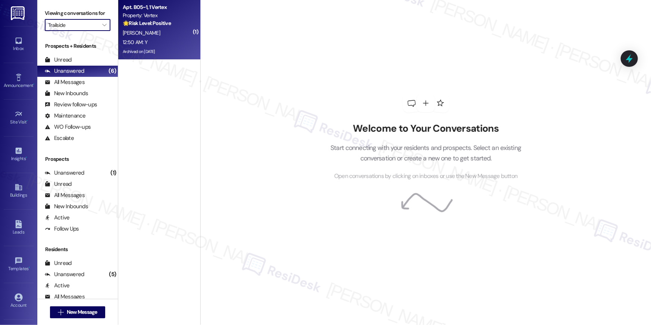
type input "Vertex"
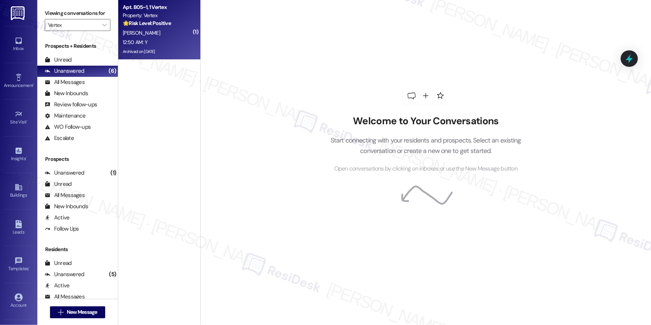
click at [135, 36] on div "A. Harris" at bounding box center [157, 32] width 70 height 9
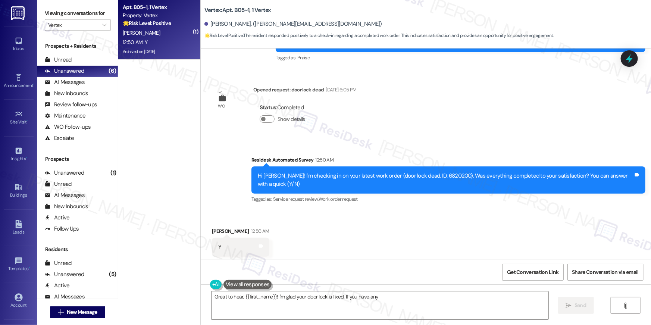
scroll to position [1344, 0]
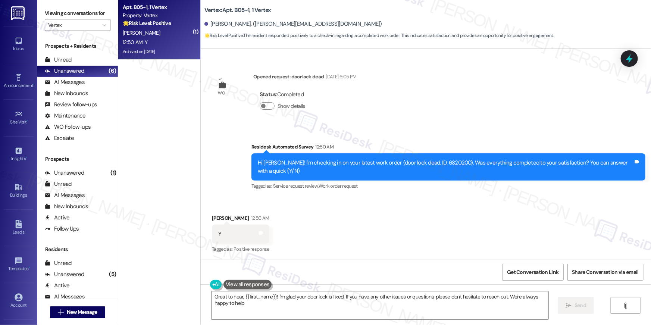
type textarea "Great to hear, {{first_name}}! I'm glad your door lock is fixed. If you have an…"
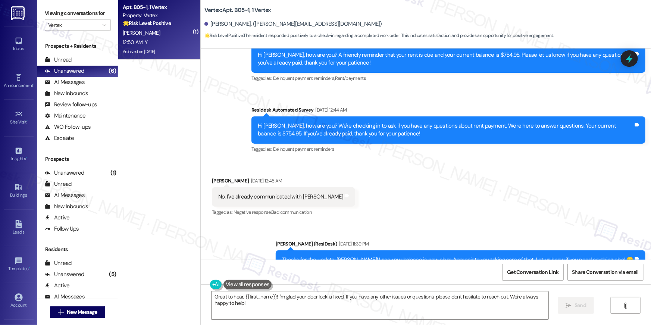
scroll to position [1345, 0]
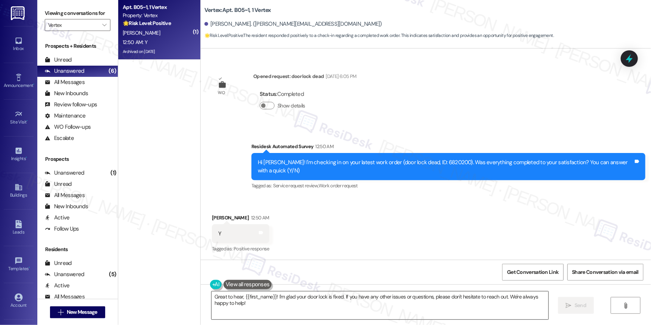
click at [371, 312] on textarea "Great to hear, {{first_name}}! I'm glad your door lock is fixed. If you have an…" at bounding box center [379, 305] width 337 height 28
click at [574, 303] on span "Send" at bounding box center [580, 305] width 12 height 8
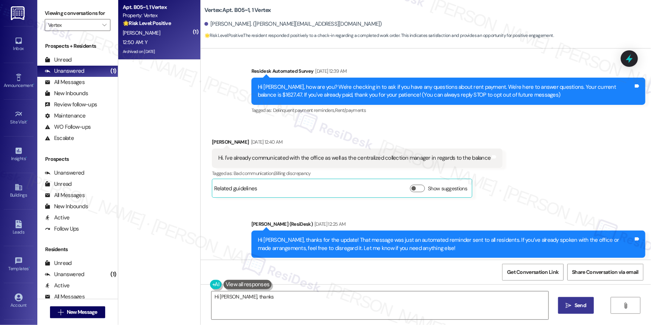
scroll to position [0, 0]
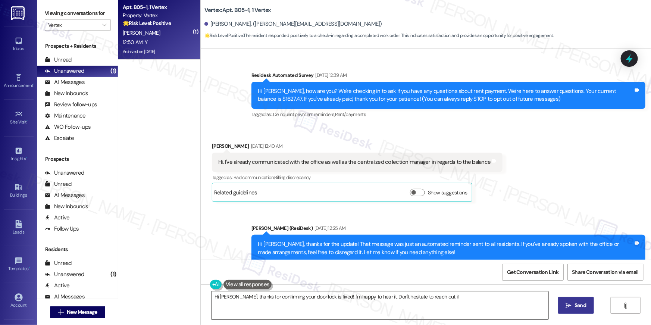
click at [461, 316] on textarea "Hi Aiesha, thanks for confirming your door lock is fixed! I'm happy to hear it.…" at bounding box center [379, 305] width 337 height 28
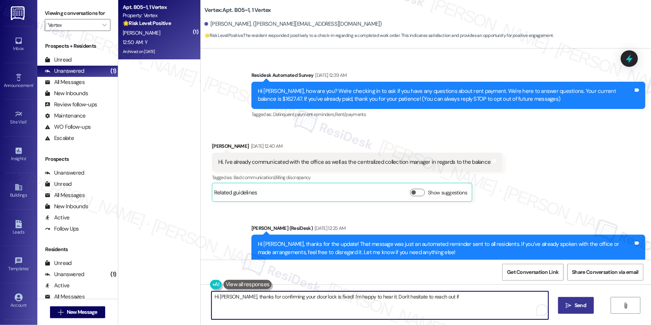
type textarea "Hi Aiesha, thanks for confirming your door lock is fixed! I'm happy to hear it.…"
click at [434, 314] on textarea "Hi Aiesha, thanks for confirming your door lock is fixed! I'm happy to hear it.…" at bounding box center [379, 305] width 337 height 28
click at [434, 309] on textarea "Hi Aiesha, thanks for confirming your door lock is fixed! I'm happy to hear it.…" at bounding box center [379, 305] width 337 height 28
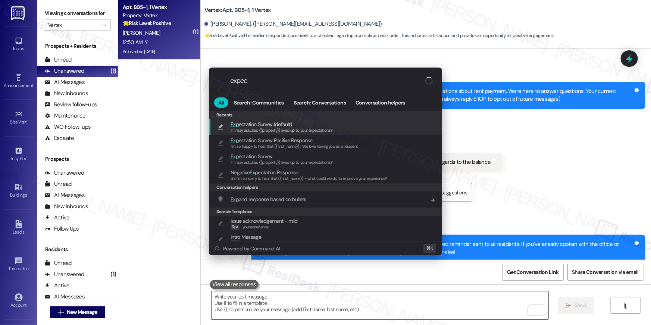
type input "expect"
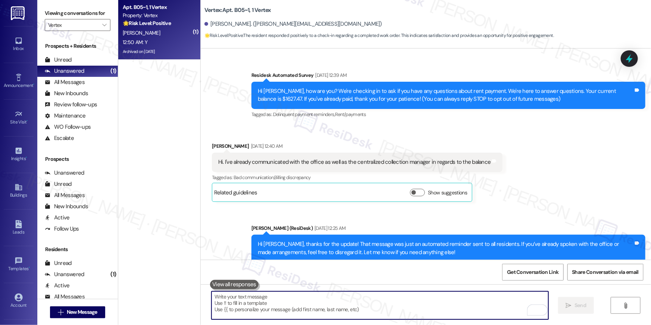
type textarea "If I may ask...has {{property}} lived up to your expectations?"
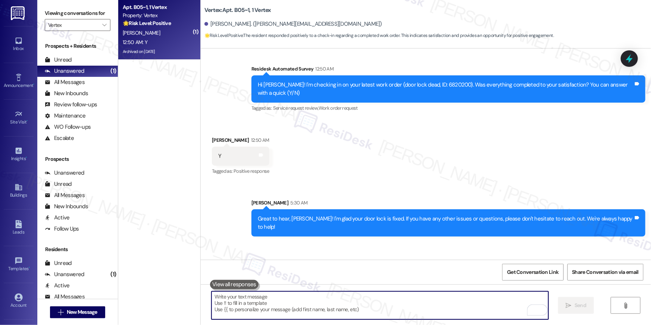
scroll to position [1448, 0]
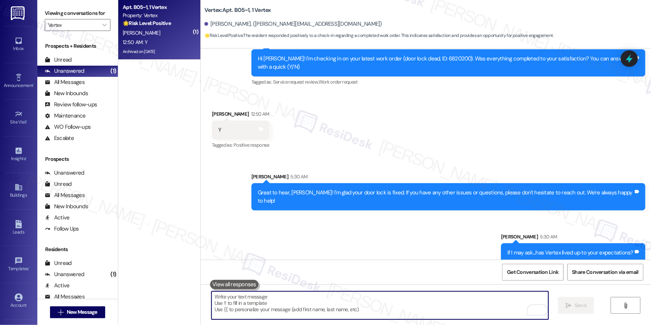
click at [106, 26] on div "Viewing conversations for Vertex " at bounding box center [77, 19] width 81 height 38
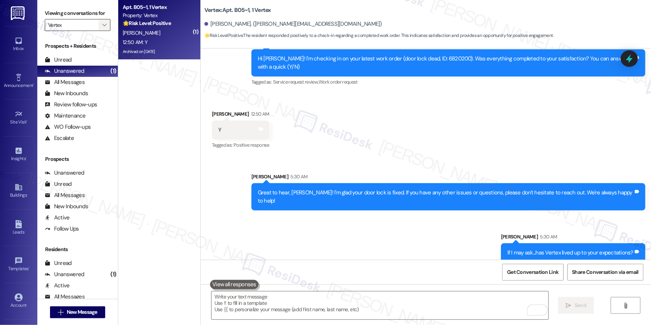
click at [102, 26] on icon "" at bounding box center [104, 25] width 4 height 6
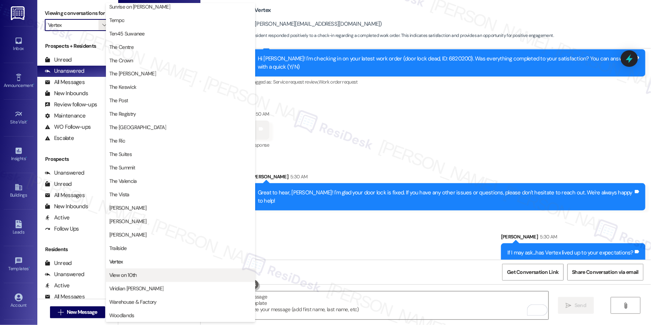
scroll to position [675, 0]
click at [163, 276] on span "View on 10th" at bounding box center [180, 274] width 142 height 7
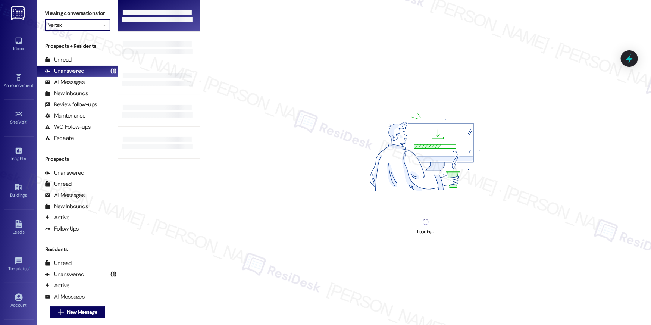
type input "View on 10th"
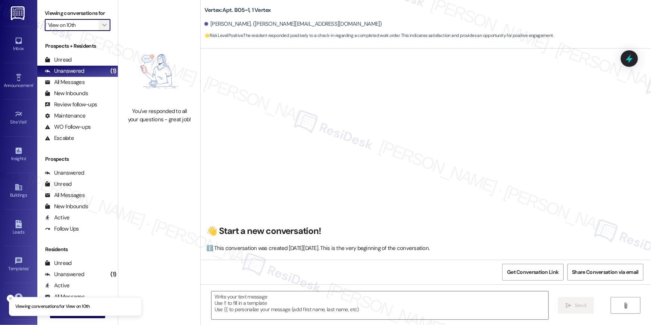
click at [101, 23] on span "" at bounding box center [104, 25] width 7 height 12
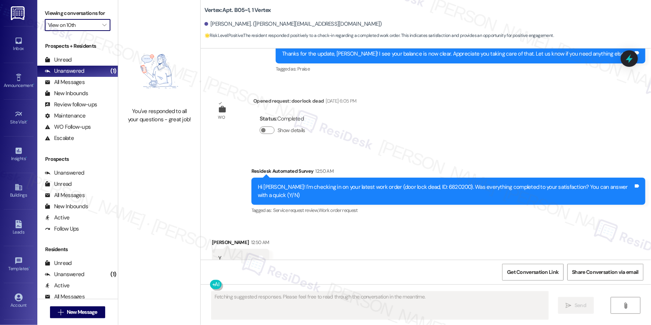
scroll to position [1344, 0]
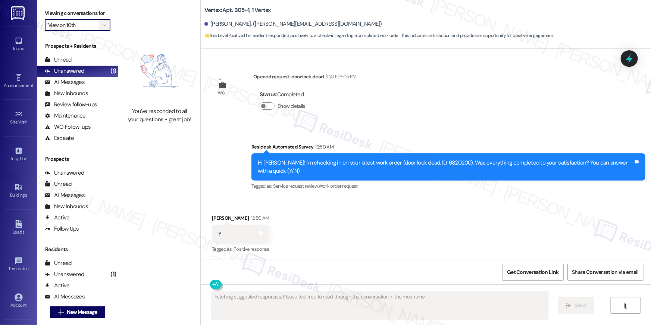
click at [102, 26] on icon "" at bounding box center [104, 25] width 4 height 6
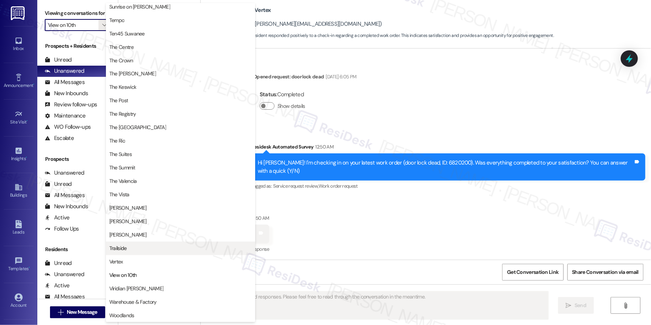
scroll to position [675, 0]
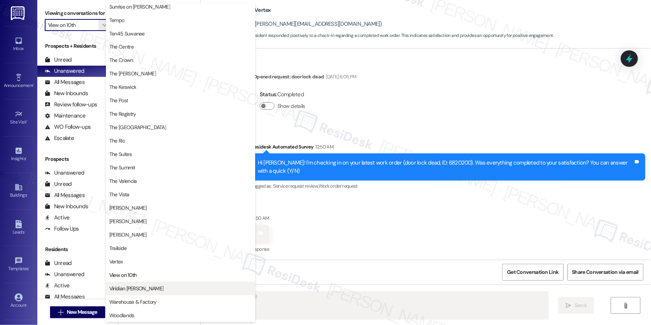
click at [155, 286] on span "Viridian [PERSON_NAME]" at bounding box center [180, 288] width 142 height 7
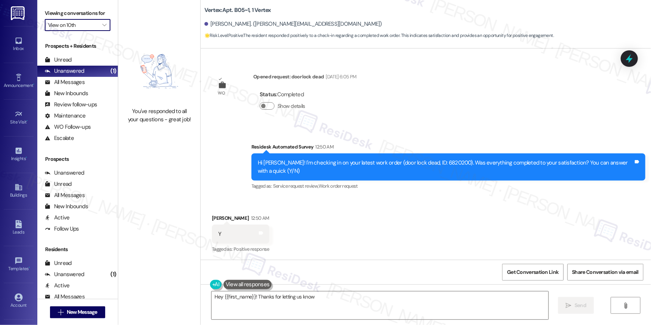
type textarea "Hey {{first_name}}! Thanks for letting us know"
type input "Viridian [PERSON_NAME]"
click at [101, 20] on span "" at bounding box center [104, 25] width 7 height 12
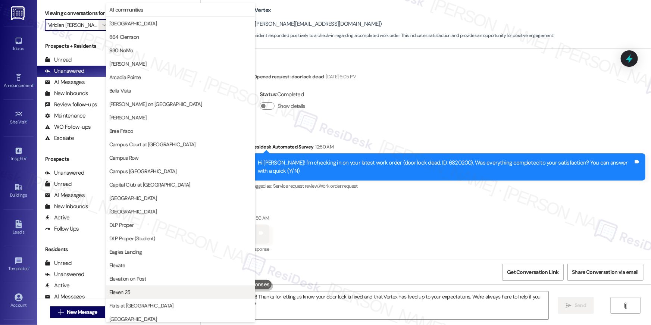
type textarea "Hey {{first_name}}! Thanks for letting us know your door lock is fixed and that…"
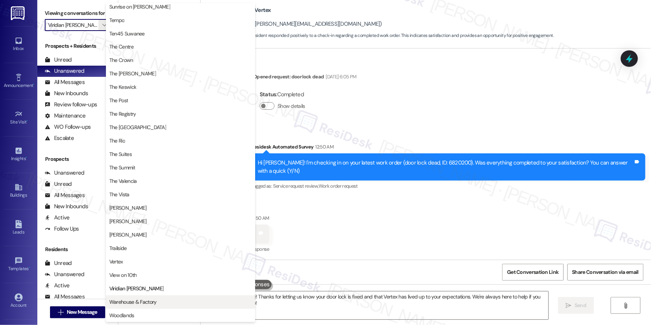
click at [151, 299] on span "Warehouse & Factory" at bounding box center [132, 301] width 47 height 7
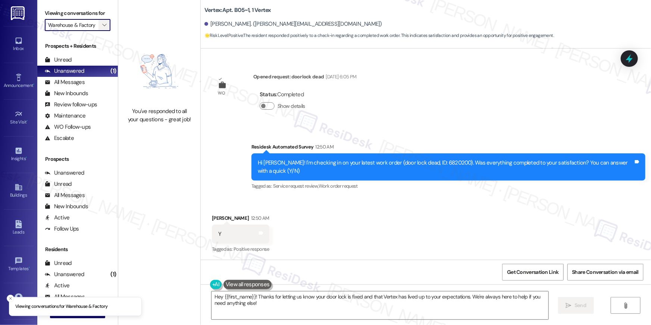
click at [104, 27] on button "" at bounding box center [104, 25] width 12 height 12
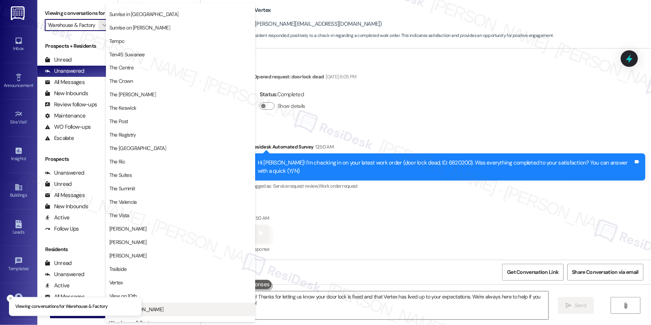
scroll to position [675, 0]
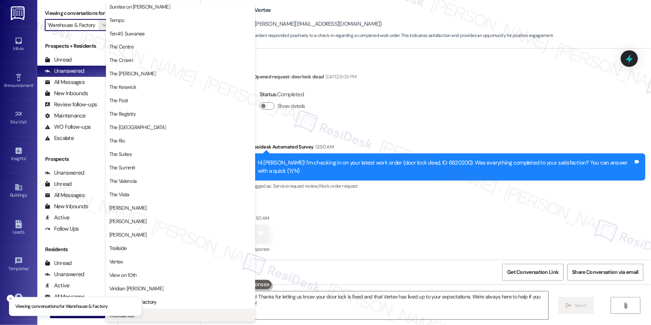
click at [163, 315] on span "Woodlands" at bounding box center [180, 315] width 142 height 7
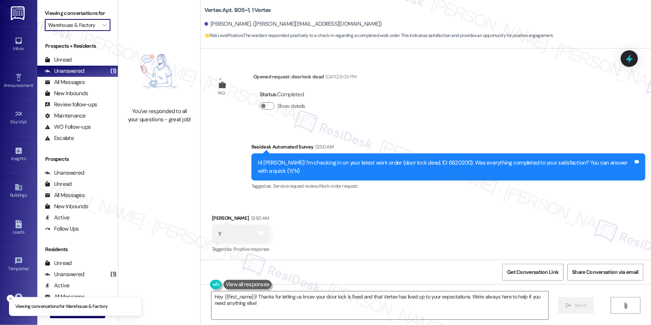
type input "Woodlands"
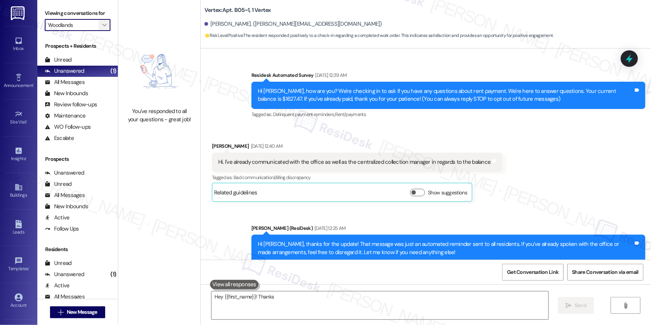
click at [102, 25] on icon "" at bounding box center [104, 25] width 4 height 6
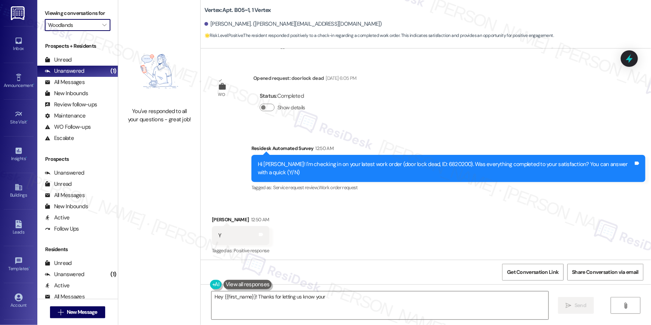
scroll to position [1344, 0]
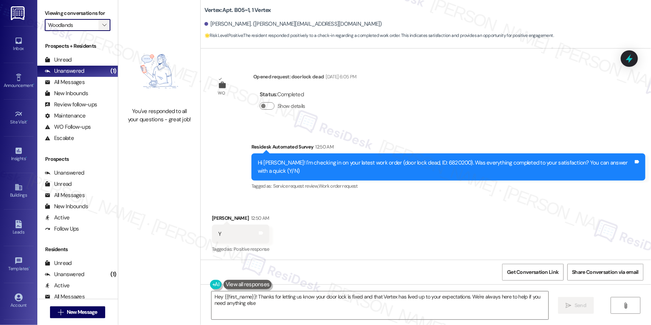
type textarea "Hey {{first_name}}! Thanks for letting us know your door lock is fixed and that…"
click at [105, 26] on button "" at bounding box center [104, 25] width 12 height 12
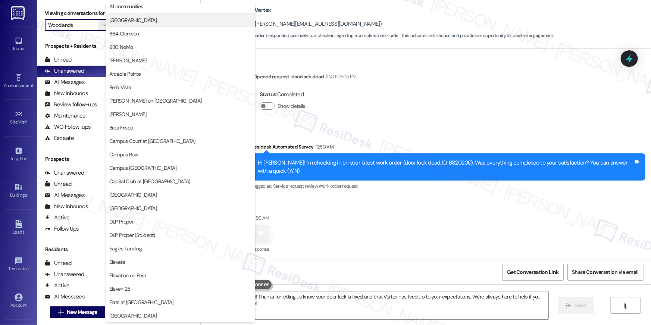
scroll to position [0, 0]
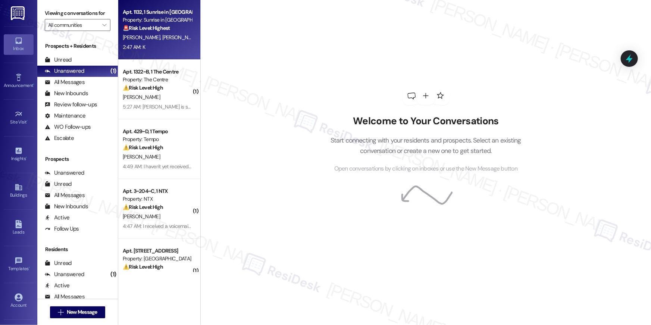
click at [173, 43] on div "2:47 AM: K 2:47 AM: K" at bounding box center [157, 47] width 70 height 9
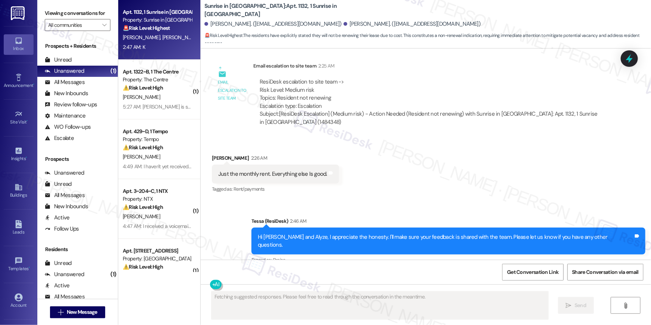
scroll to position [340, 0]
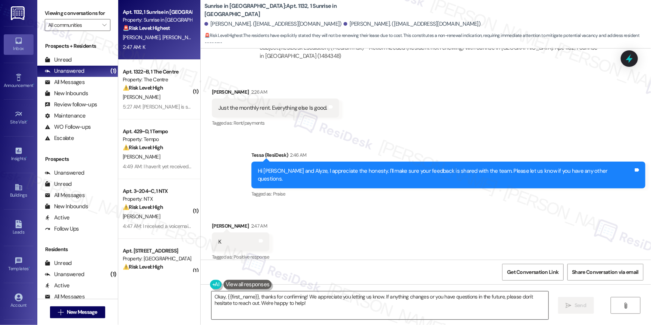
click at [327, 304] on textarea "Okay, {{first_name}}, thanks for confirming! We appreciate you letting us know.…" at bounding box center [379, 305] width 337 height 28
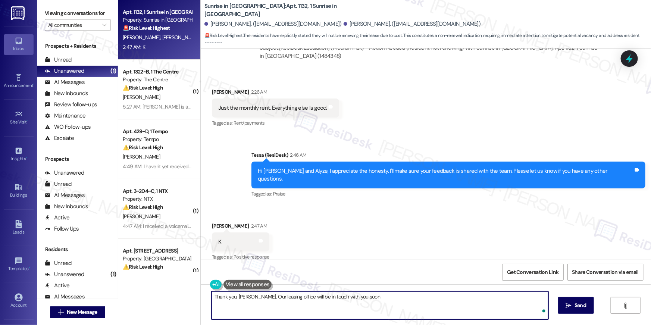
type textarea "Thank you, [PERSON_NAME]. Our leasing office will be in touch with you soon!"
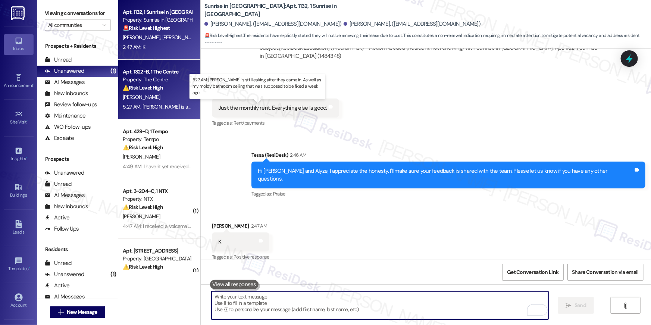
click at [150, 105] on div "5:27 AM: [PERSON_NAME] is still leaking after they came in. As well as my moldy…" at bounding box center [275, 106] width 305 height 7
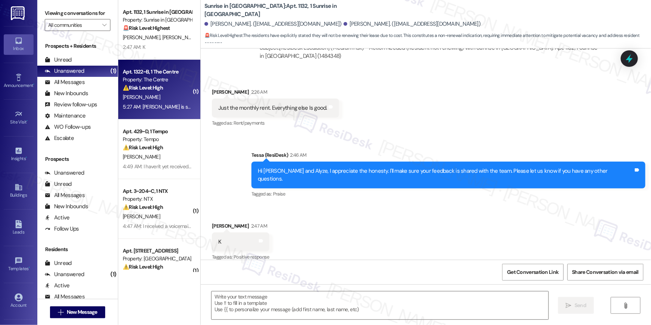
type textarea "Fetching suggested responses. Please feel free to read through the conversation…"
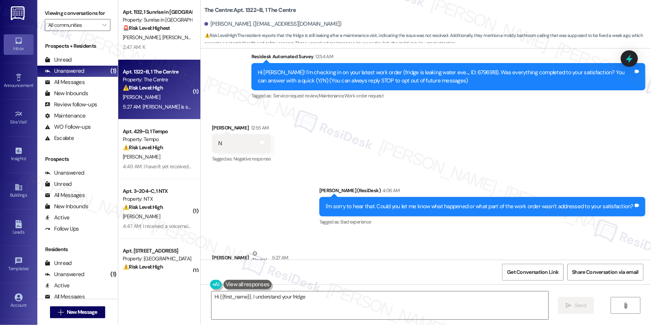
scroll to position [121, 0]
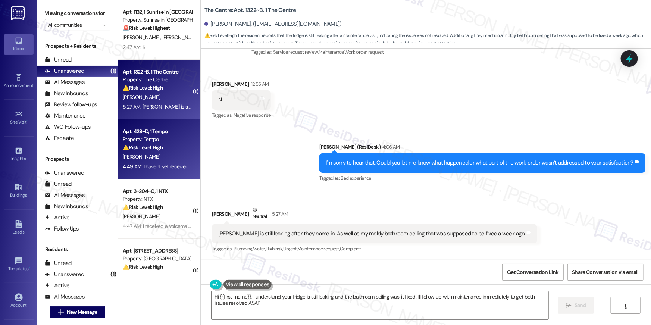
type textarea "Hi {{first_name}}, I understand your fridge is still leaking and the bathroom c…"
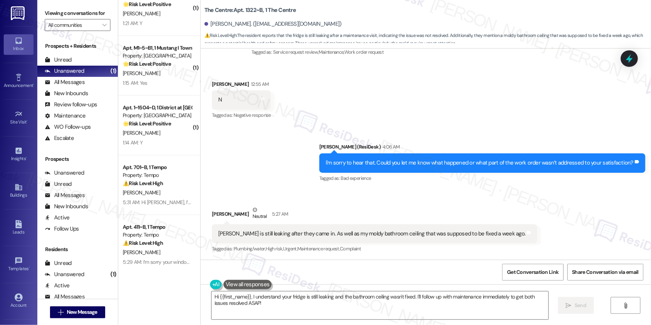
scroll to position [2581, 0]
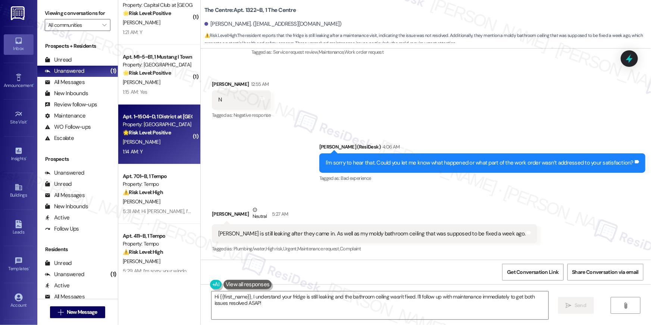
click at [170, 153] on div "1:14 AM: Y 1:14 AM: Y" at bounding box center [157, 151] width 70 height 9
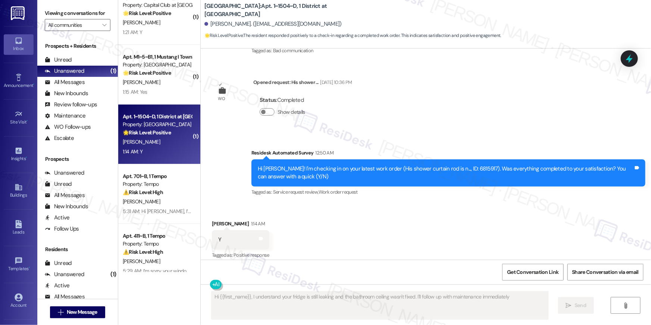
scroll to position [335, 0]
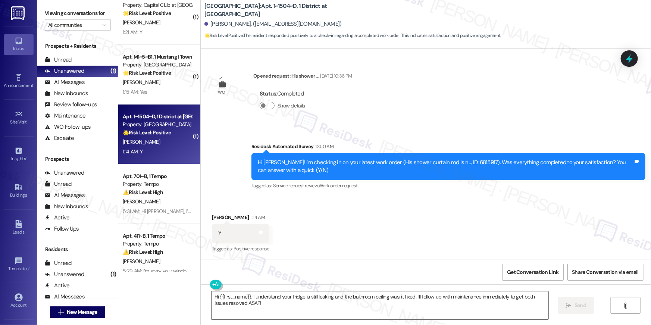
click at [441, 311] on textarea "Hi {{first_name}}, I understand your fridge is still leaking and the bathroom c…" at bounding box center [379, 305] width 337 height 28
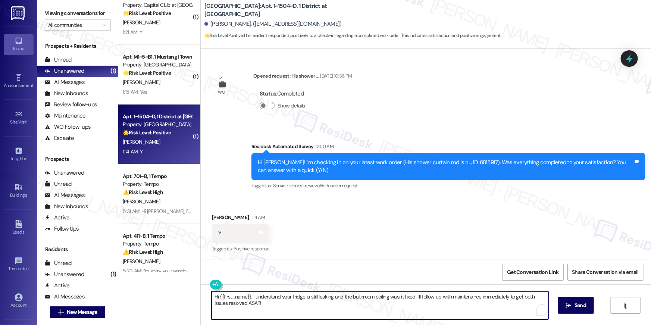
click at [441, 311] on textarea "Hi {{first_name}}, I understand your fridge is still leaking and the bathroom c…" at bounding box center [379, 305] width 337 height 28
paste textarea "’m glad to hear your work order has been completed! If anything else comes up o…"
type textarea "Hi {{first_name}}, I’m glad to hear your work order has been completed! If anyt…"
click at [404, 315] on textarea "Hi {{first_name}}, I’m glad to hear your work order has been completed! If anyt…" at bounding box center [379, 305] width 337 height 28
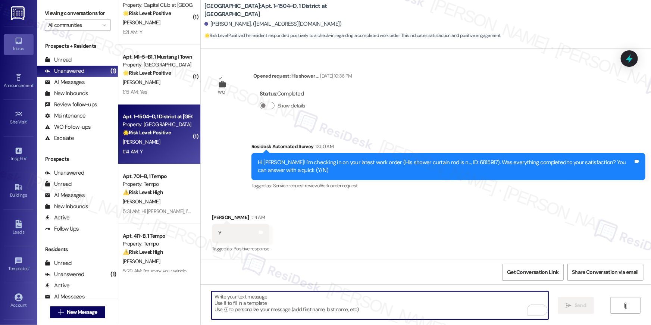
drag, startPoint x: 441, startPoint y: 311, endPoint x: 404, endPoint y: 316, distance: 37.2
click at [404, 316] on textarea "To enrich screen reader interactions, please activate Accessibility in Grammarl…" at bounding box center [379, 305] width 337 height 28
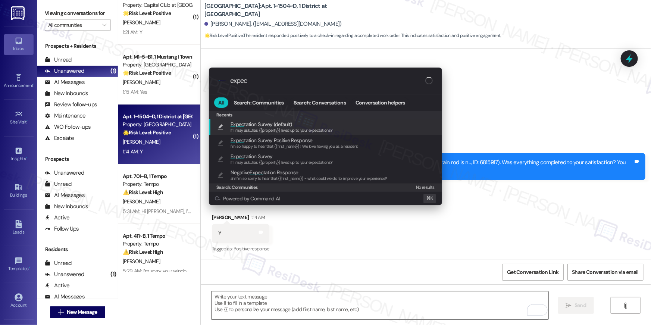
type input "expect"
type textarea "If I may ask...has {{property}} lived up to your expectations?"
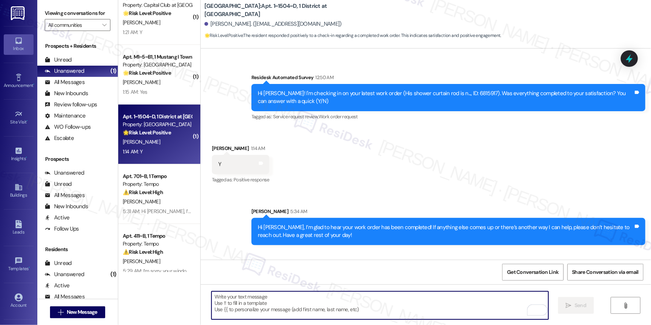
scroll to position [446, 0]
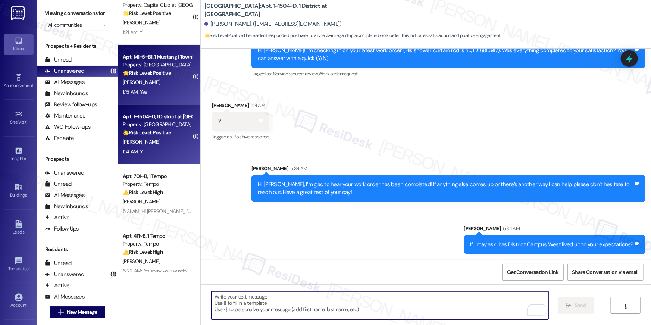
drag, startPoint x: 404, startPoint y: 316, endPoint x: 138, endPoint y: 81, distance: 355.3
click at [138, 81] on div "[PERSON_NAME]" at bounding box center [157, 82] width 70 height 9
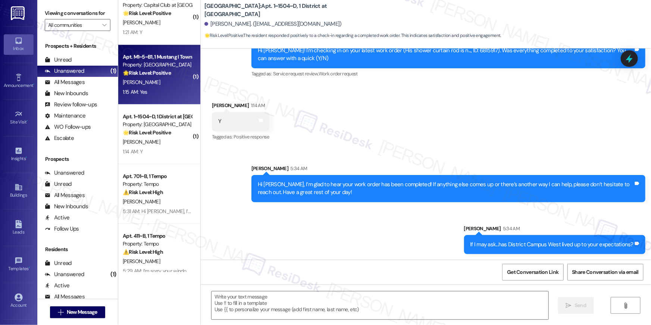
type textarea "Fetching suggested responses. Please feel free to read through the conversation…"
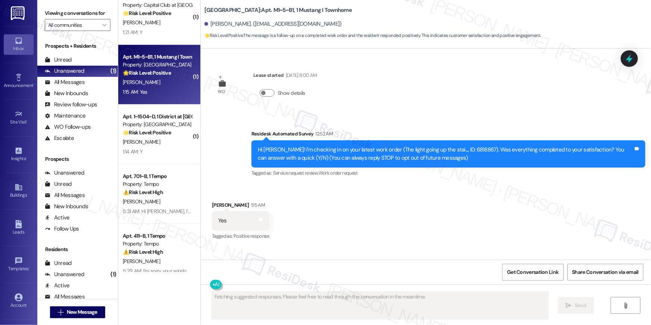
scroll to position [0, 0]
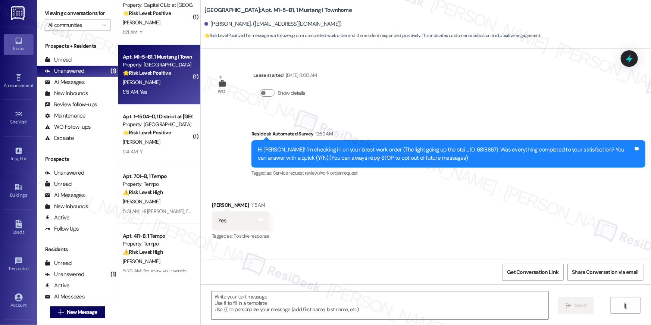
click at [372, 314] on textarea at bounding box center [379, 305] width 337 height 28
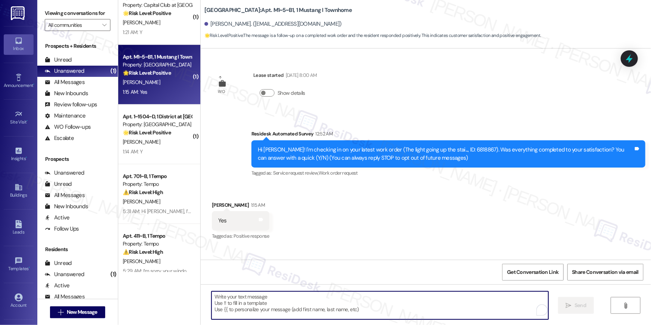
click at [375, 305] on textarea "To enrich screen reader interactions, please activate Accessibility in Grammarl…" at bounding box center [379, 305] width 337 height 28
paste textarea "Hi {{first_name}}, I’m glad to hear your work order has been completed! If anyt…"
type textarea "Hi {{first_name}}, I’m glad to hear your work order has been completed! If anyt…"
click at [504, 303] on textarea "To enrich screen reader interactions, please activate Accessibility in Grammarl…" at bounding box center [379, 305] width 337 height 28
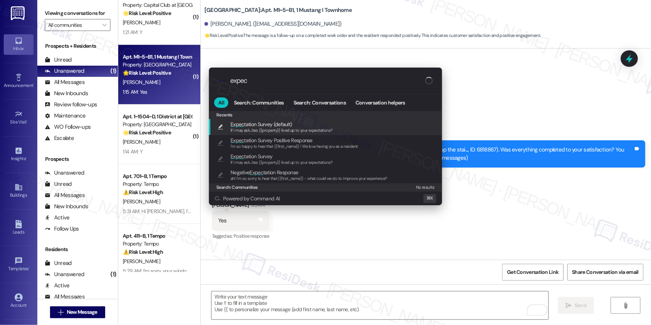
type input "expect"
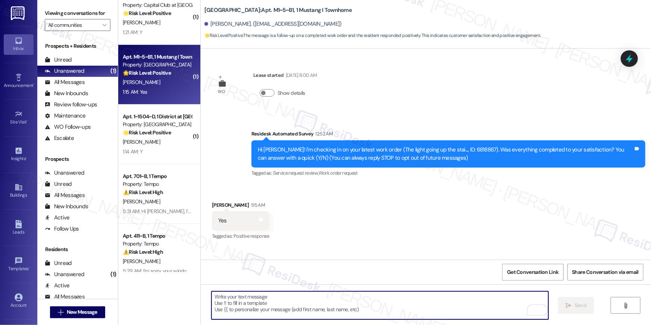
type textarea "If I may ask...has {{property}} lived up to your expectations?"
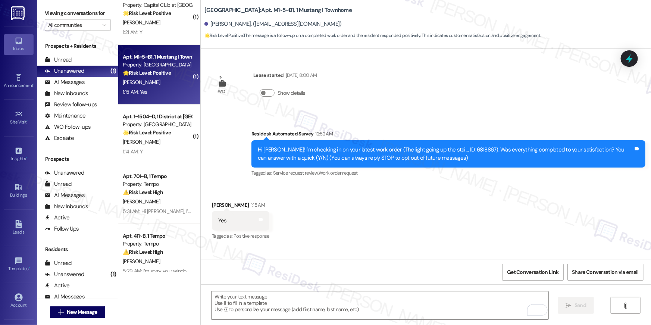
click at [161, 30] on div "1:21 AM: Y 1:21 AM: Y" at bounding box center [157, 32] width 70 height 9
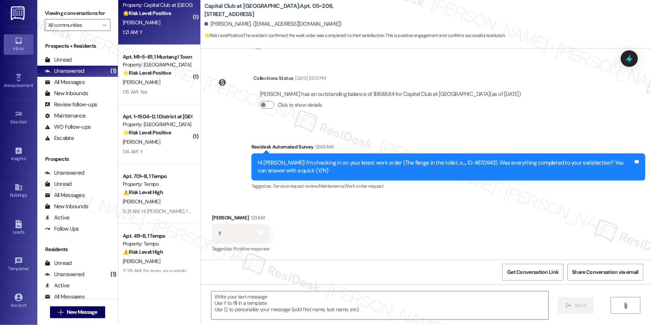
type textarea "Fetching suggested responses. Please feel free to read through the conversation…"
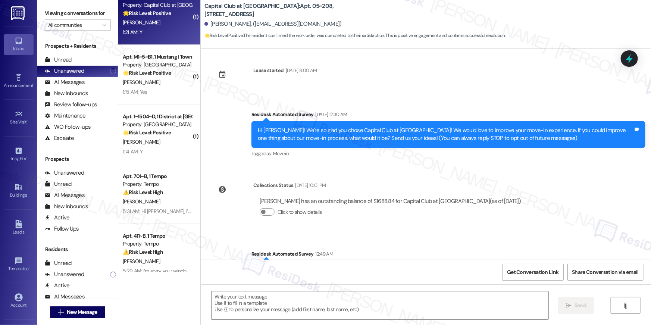
scroll to position [112, 0]
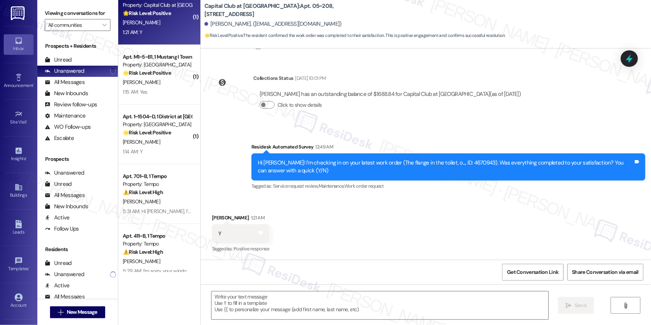
click at [341, 301] on textarea at bounding box center [379, 305] width 337 height 28
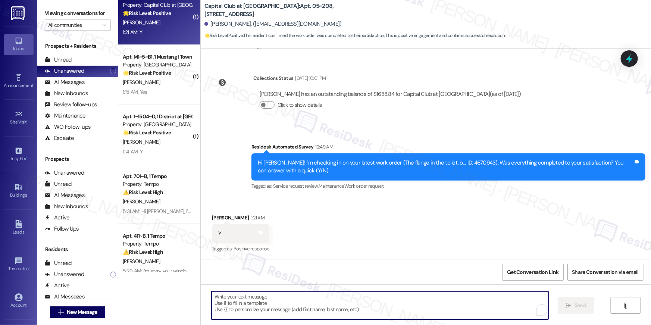
paste textarea "Hi {{first_name}}, I’m glad to hear your work order has been completed! If anyt…"
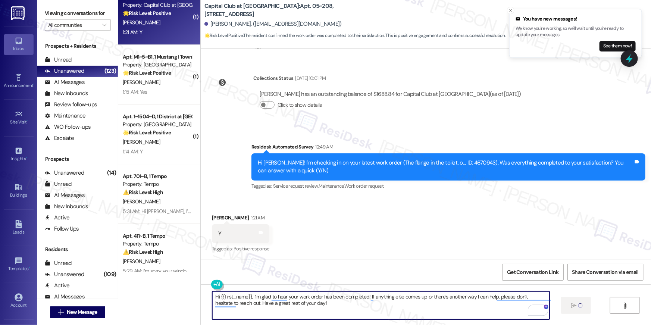
type textarea "Hi {{first_name}}, I’m glad to hear your work order has been completed! If anyt…"
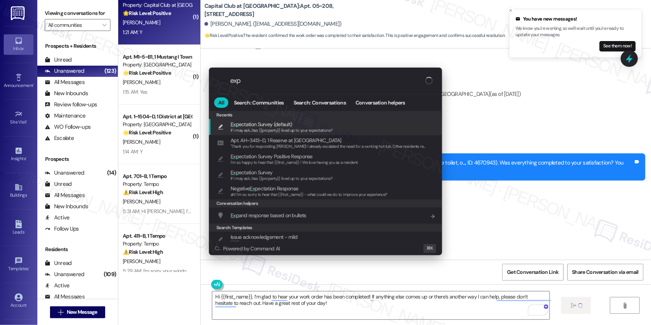
type input "expe"
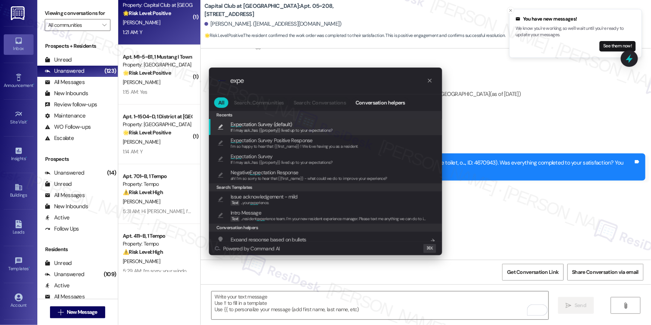
type input "expec"
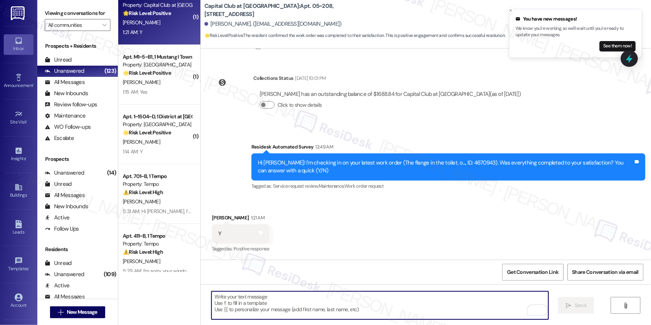
type textarea "If I may ask...has {{property}} lived up to your expectations?"
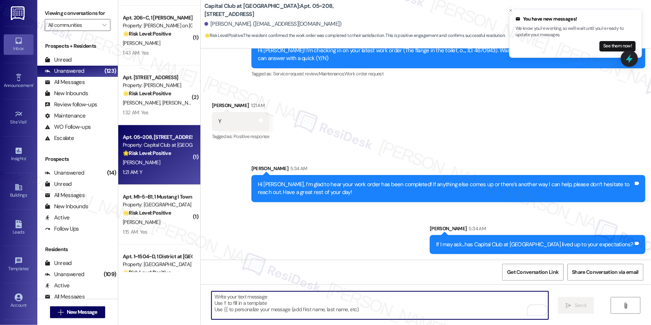
scroll to position [2440, 0]
click at [162, 101] on span "[PERSON_NAME]" at bounding box center [180, 103] width 37 height 7
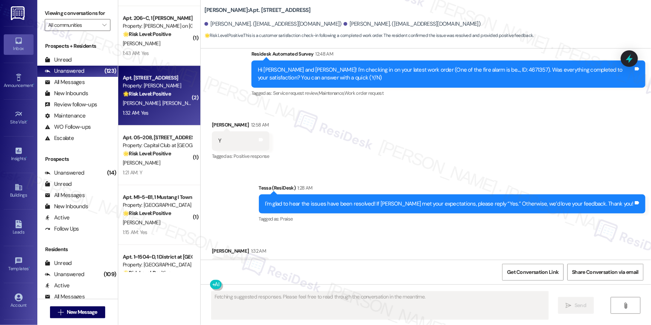
scroll to position [1278, 0]
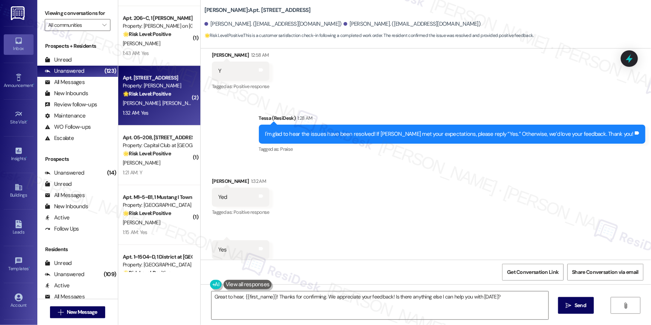
click at [444, 308] on textarea "Great to hear, {{first_name}}! Thanks for confirming. We appreciate your feedba…" at bounding box center [379, 305] width 337 height 28
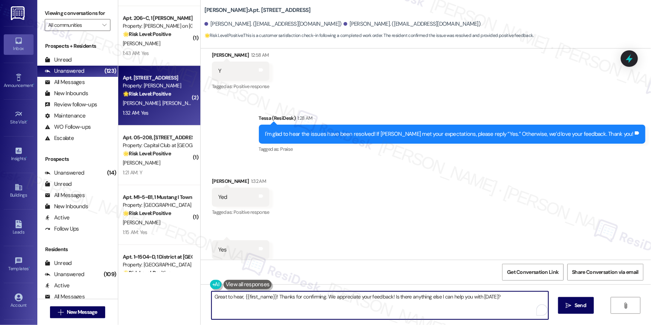
drag, startPoint x: 138, startPoint y: 81, endPoint x: 444, endPoint y: 308, distance: 381.4
click at [444, 308] on textarea "Great to hear, {{first_name}}! Thanks for confirming. We appreciate your feedba…" at bounding box center [379, 305] width 337 height 28
click at [467, 311] on textarea "Great to hear, {{first_name}}! Thanks for confirming. We appreciate your feedba…" at bounding box center [379, 305] width 337 height 28
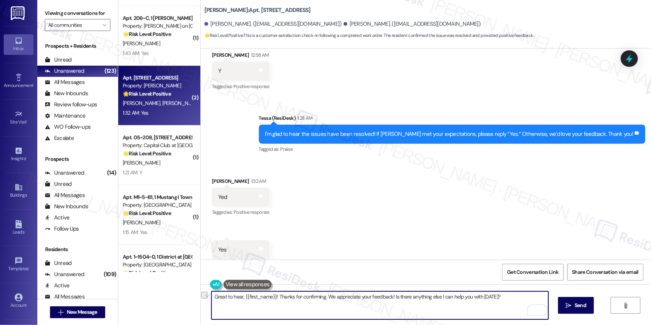
click at [467, 311] on textarea "Great to hear, {{first_name}}! Thanks for confirming. We appreciate your feedba…" at bounding box center [379, 305] width 337 height 28
paste textarea "Thank you, {{first_name}}! I'm so glad to hear that the property has lived up t…"
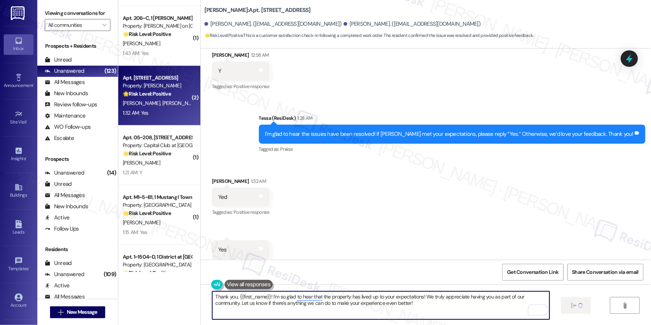
type textarea "Thank you, {{first_name}}! I'm so glad to hear that the property has lived up t…"
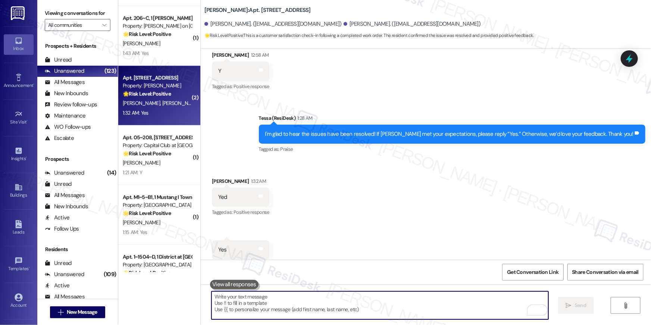
click at [334, 299] on textarea "To enrich screen reader interactions, please activate Accessibility in Grammarl…" at bounding box center [379, 305] width 337 height 28
paste textarea "When you have a moment, would you mind leaving us a quick Google Review? ⭐ It o…"
type textarea "When you have a moment, would you mind leaving us a quick Google Review? ⭐ It o…"
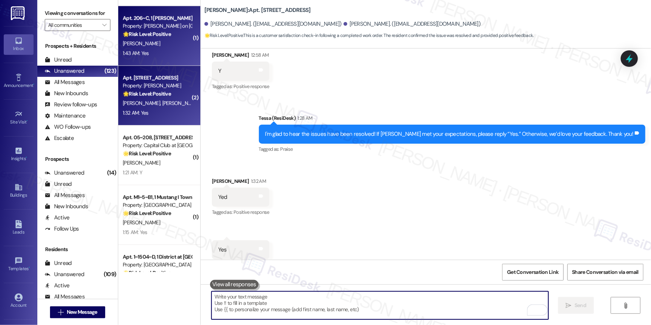
click at [149, 57] on div "1:43 AM: Yes 1:43 AM: Yes" at bounding box center [157, 52] width 70 height 9
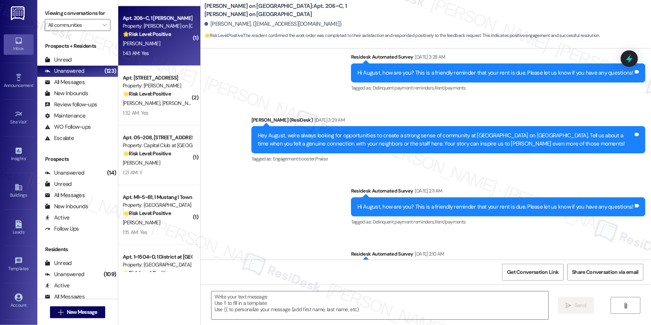
type textarea "Fetching suggested responses. Please feel free to read through the conversation…"
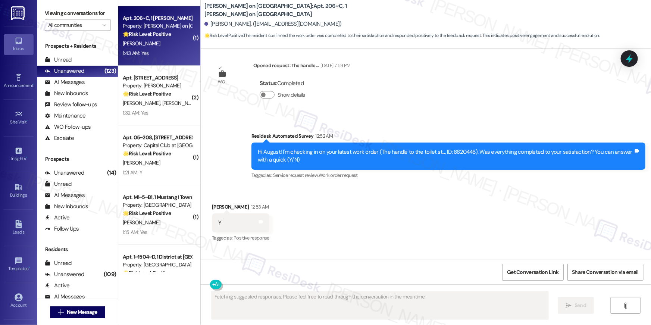
scroll to position [678, 0]
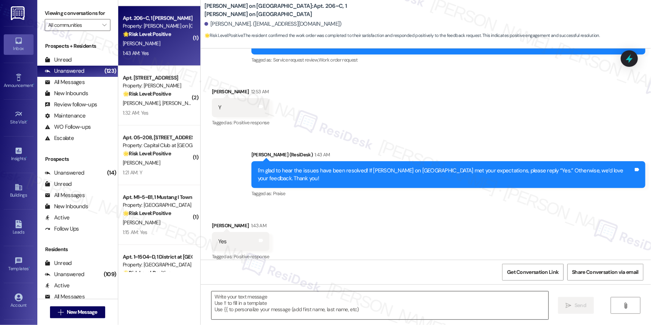
click at [404, 302] on textarea at bounding box center [379, 305] width 337 height 28
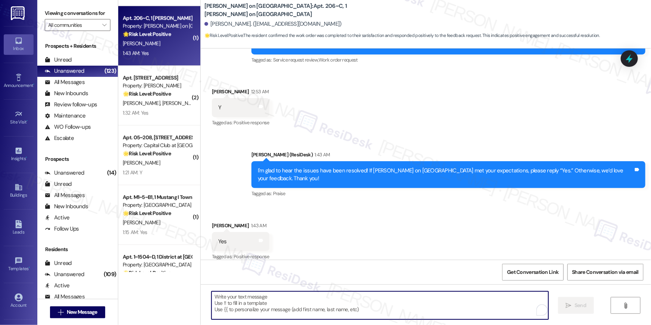
paste textarea "Thank you, {{first_name}}! I'm so glad to hear that the property has lived up t…"
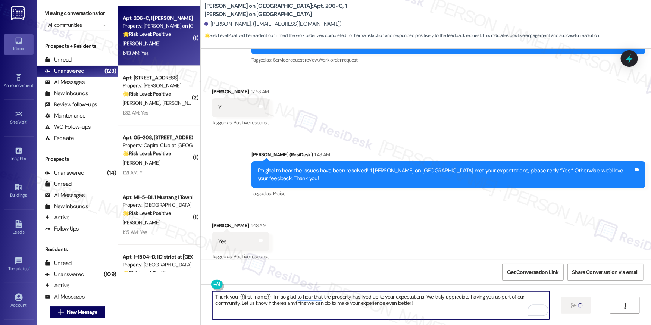
type textarea "Thank you, {{first_name}}! I'm so glad to hear that the property has lived up t…"
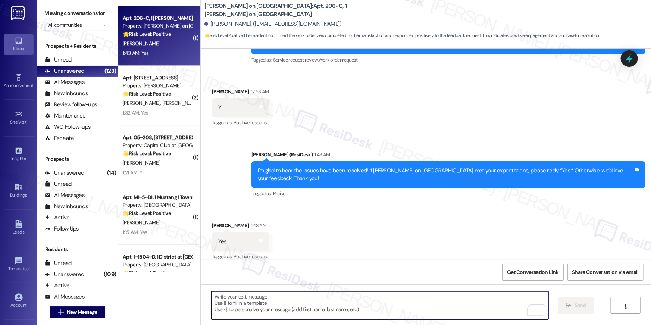
click at [436, 299] on textarea "To enrich screen reader interactions, please activate Accessibility in Grammarl…" at bounding box center [379, 305] width 337 height 28
click at [436, 298] on textarea "To enrich screen reader interactions, please activate Accessibility in Grammarl…" at bounding box center [379, 305] width 337 height 28
paste textarea "When you have a moment, would you mind leaving us a quick Google Review? ⭐ It o…"
type textarea "When you have a moment, would you mind leaving us a quick Google Review? ⭐ It o…"
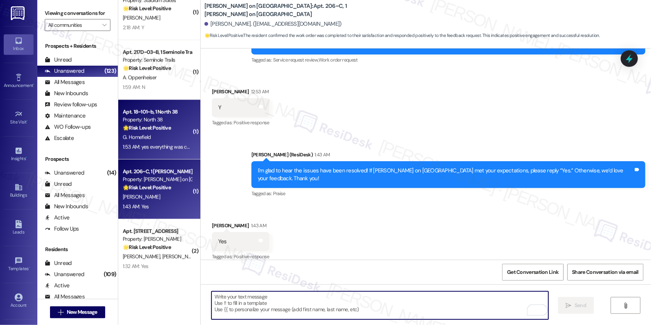
scroll to position [2286, 0]
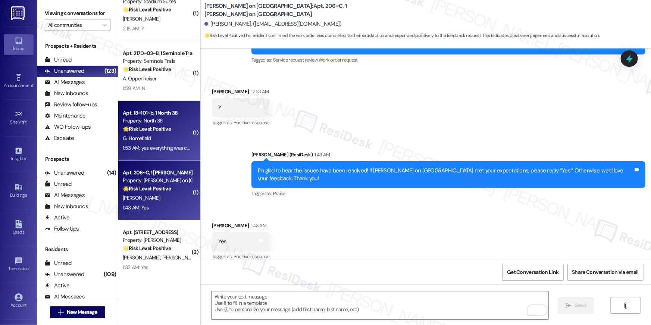
click at [161, 140] on div "G. Homefield" at bounding box center [157, 138] width 70 height 9
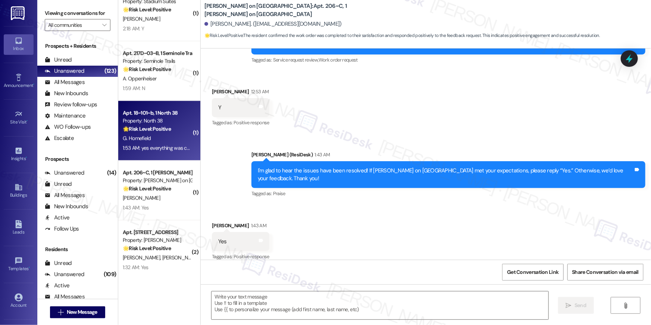
type textarea "Fetching suggested responses. Please feel free to read through the conversation…"
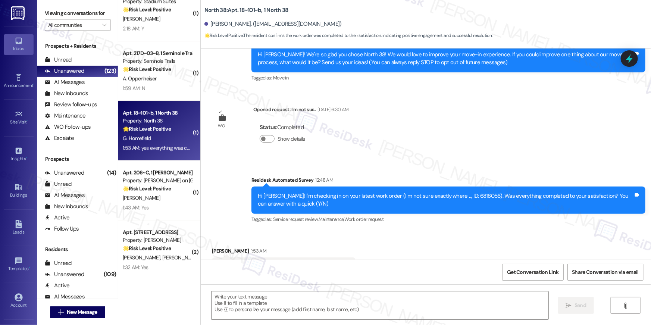
type textarea "Fetching suggested responses. Please feel free to read through the conversation…"
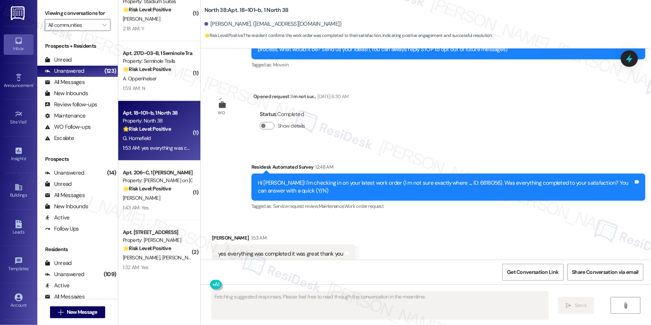
scroll to position [114, 0]
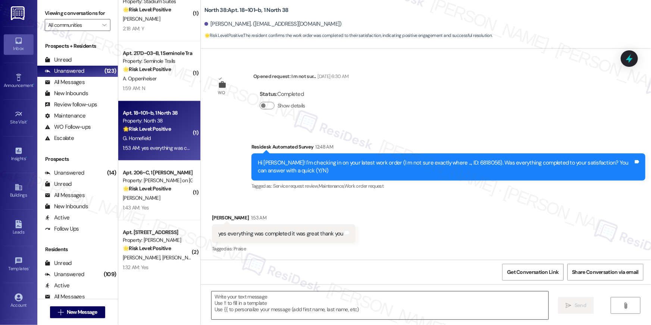
drag, startPoint x: 392, startPoint y: 307, endPoint x: 410, endPoint y: 310, distance: 18.1
click at [392, 307] on textarea at bounding box center [379, 305] width 337 height 28
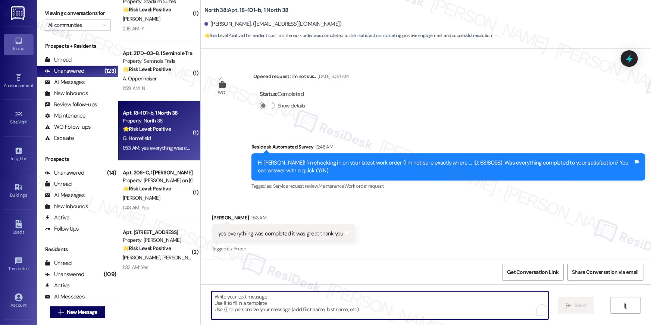
paste textarea "Hi {{first_name}}, I’m glad to hear your work order has been completed! If anyt…"
type textarea "Hi {{first_name}}, I’m glad to hear your work order has been completed! If anyt…"
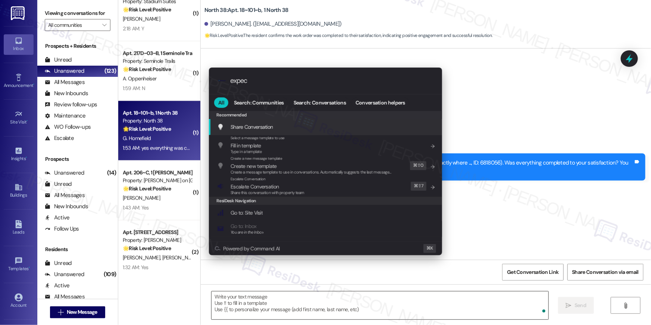
type input "expect"
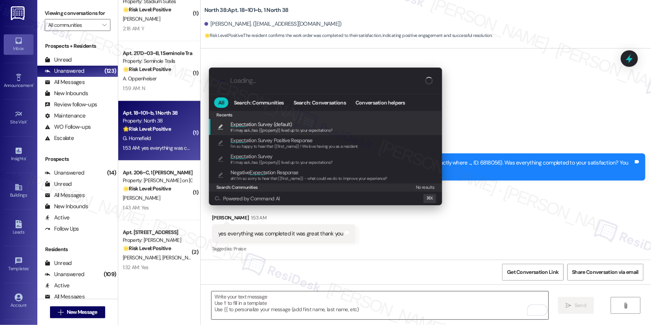
type textarea "If I may ask...has {{property}} lived up to your expectations?"
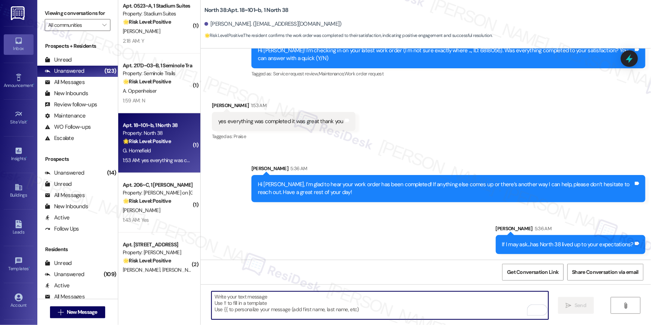
scroll to position [2261, 0]
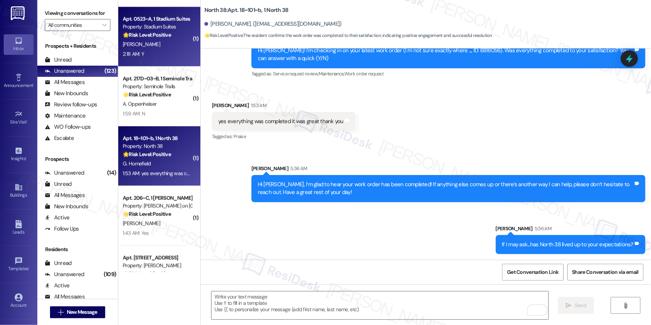
click at [148, 49] on div "2:18 AM: Y 2:18 AM: Y" at bounding box center [157, 53] width 70 height 9
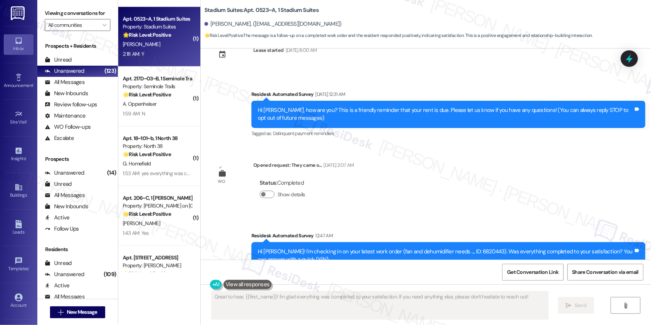
scroll to position [114, 0]
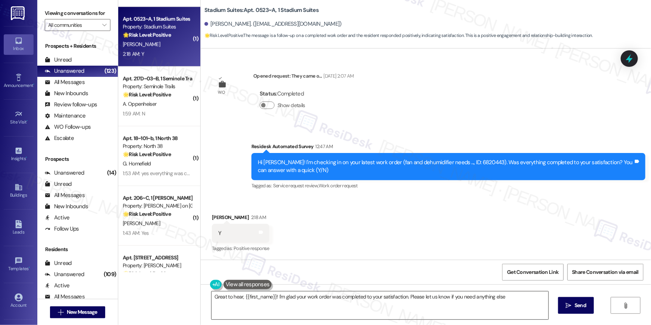
type textarea "Great to hear, {{first_name}}! I'm glad your work order was completed to your s…"
click at [497, 315] on textarea "Great to hear, {{first_name}}! I'm glad your work order was completed to your s…" at bounding box center [379, 305] width 337 height 28
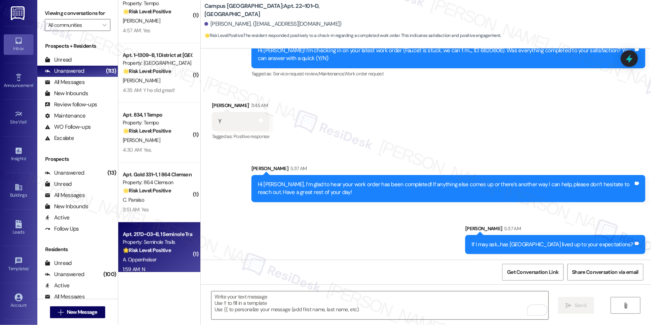
scroll to position [2044, 0]
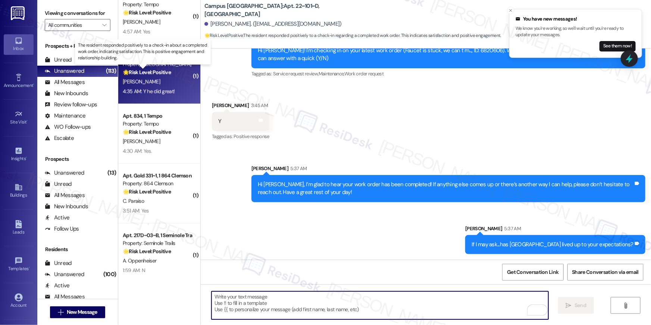
click at [164, 72] on strong "🌟 Risk Level: Positive" at bounding box center [147, 72] width 48 height 7
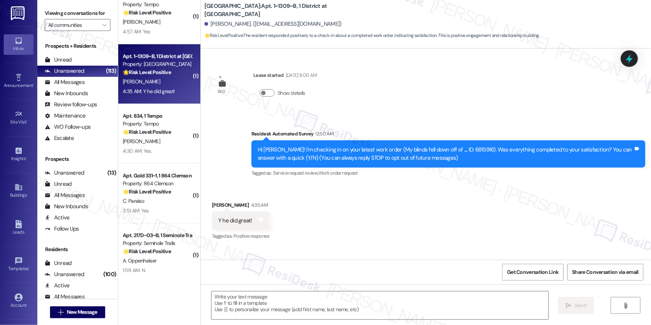
type textarea "Fetching suggested responses. Please feel free to read through the conversation…"
click at [387, 308] on textarea at bounding box center [379, 305] width 337 height 28
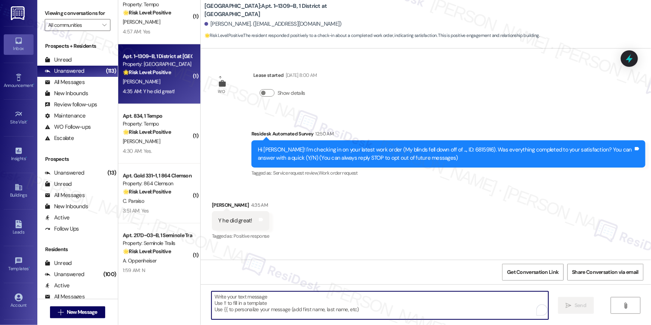
paste textarea "Hi {{first_name}}, I’m glad to hear your work order has been completed! If anyt…"
type textarea "Hi {{first_name}}, I’m glad to hear your work order has been completed! If anyt…"
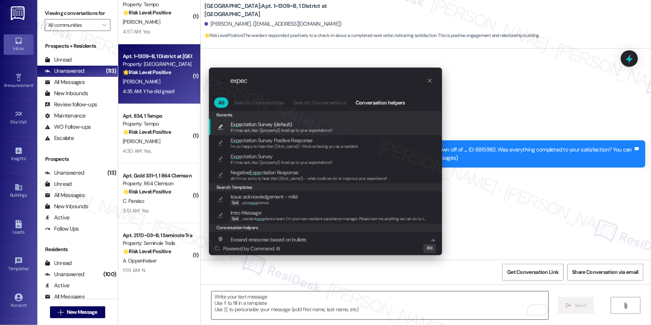
type input "expect"
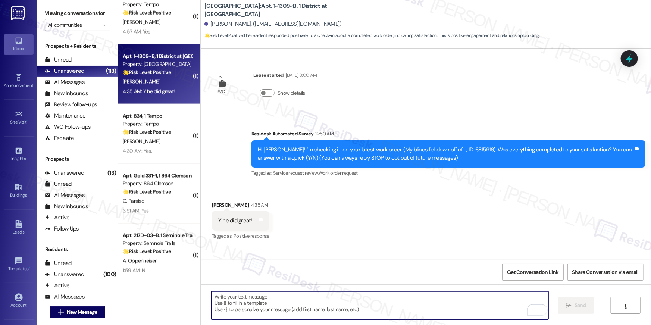
type textarea "If I may ask...has {{property}} lived up to your expectations?"
click at [450, 305] on textarea "To enrich screen reader interactions, please activate Accessibility in Grammarl…" at bounding box center [379, 305] width 337 height 28
paste textarea "Hi {{first_name}}, I’m glad we were able to take care of your maintenance reque…"
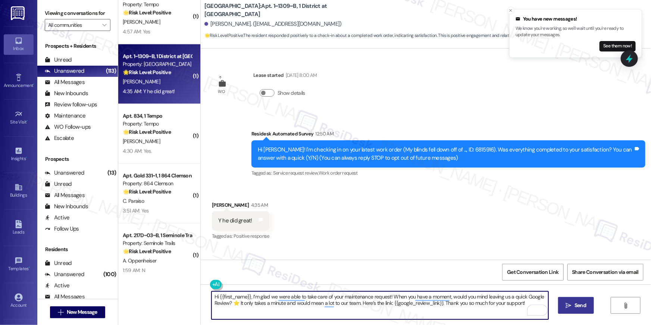
type textarea "Hi {{first_name}}, I’m glad we were able to take care of your maintenance reque…"
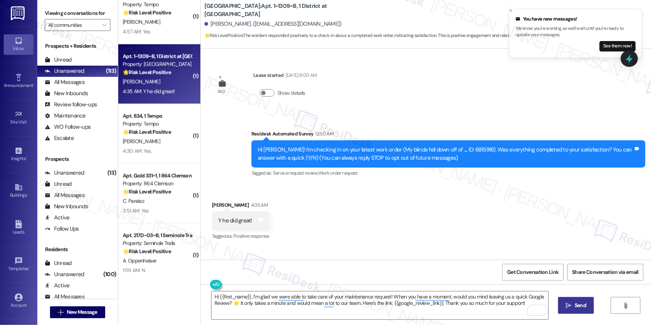
click at [568, 302] on icon "" at bounding box center [569, 305] width 6 height 6
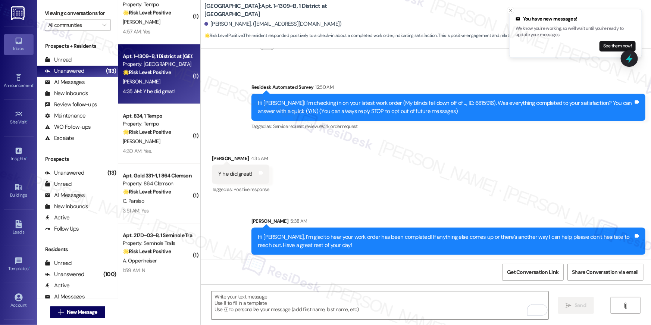
scroll to position [107, 0]
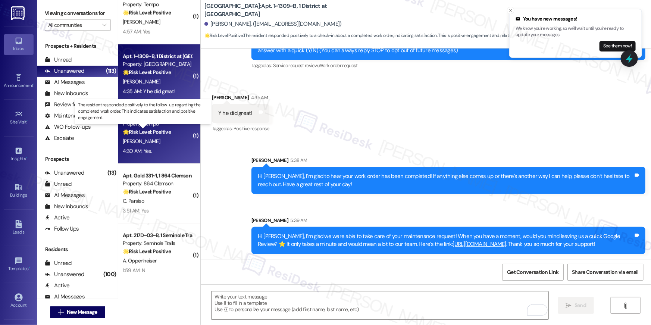
click at [166, 131] on strong "🌟 Risk Level: Positive" at bounding box center [147, 132] width 48 height 7
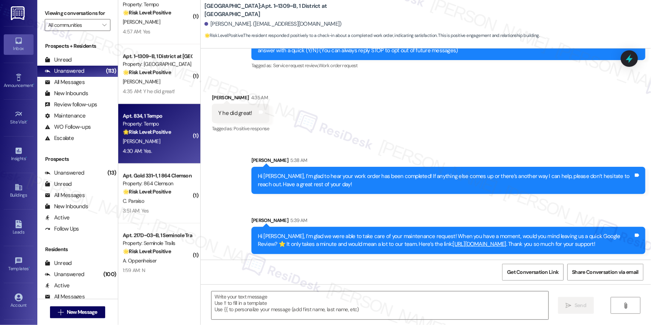
type textarea "Fetching suggested responses. Please feel free to read through the conversation…"
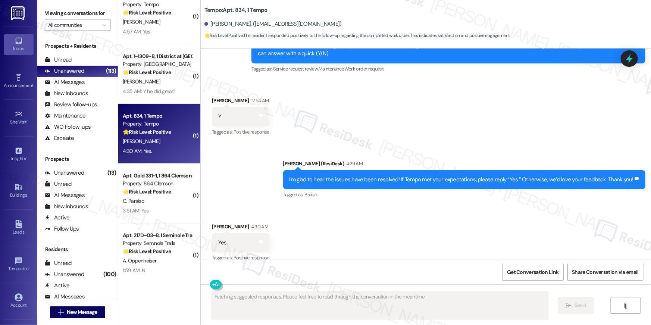
scroll to position [1903, 0]
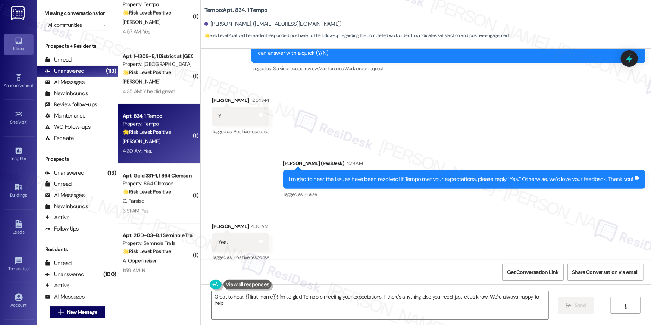
type textarea "Great to hear, {{first_name}}! I'm so glad Tempo is meeting your expectations. …"
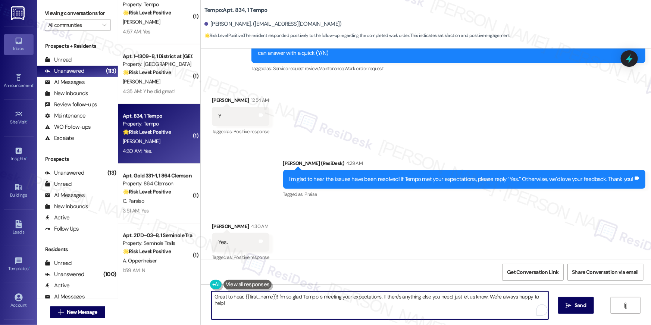
click at [419, 314] on textarea "Great to hear, {{first_name}}! I'm so glad Tempo is meeting your expectations. …" at bounding box center [379, 305] width 337 height 28
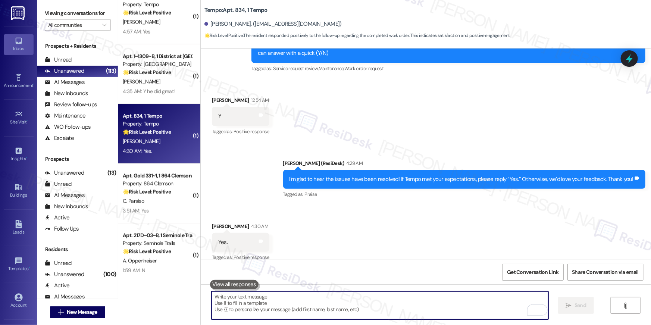
scroll to position [1902, 0]
click at [392, 299] on textarea "To enrich screen reader interactions, please activate Accessibility in Grammarl…" at bounding box center [379, 305] width 337 height 28
paste textarea "When you have a moment, would you mind leaving us a quick Google Review? ⭐ It o…"
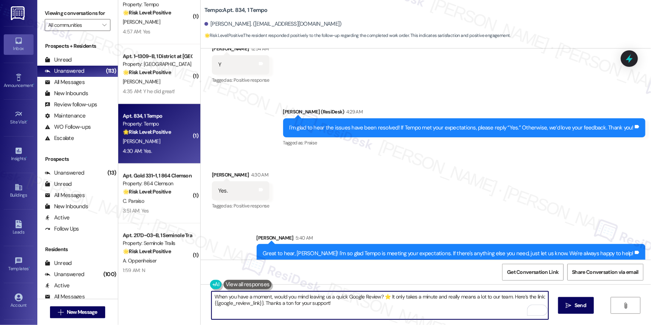
scroll to position [1955, 0]
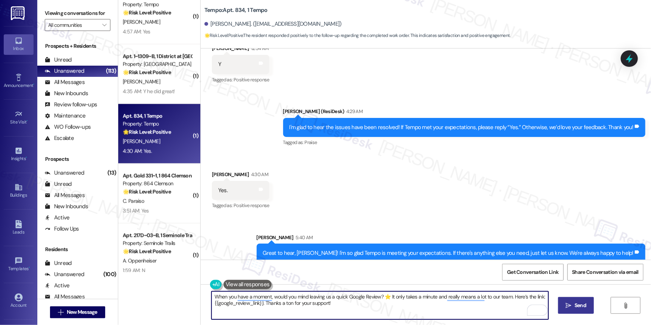
type textarea "When you have a moment, would you mind leaving us a quick Google Review? ⭐ It o…"
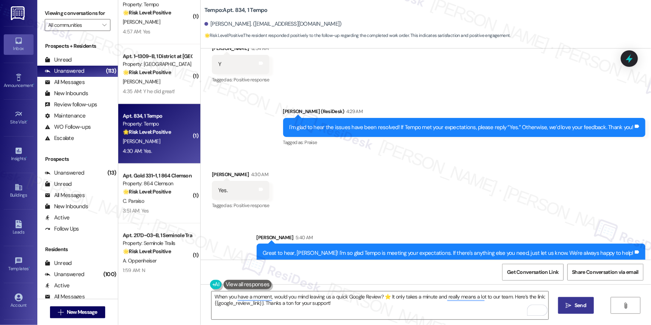
click at [568, 306] on icon "" at bounding box center [569, 305] width 6 height 6
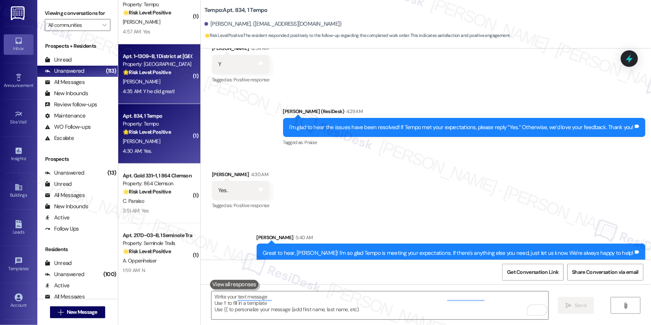
scroll to position [1902, 0]
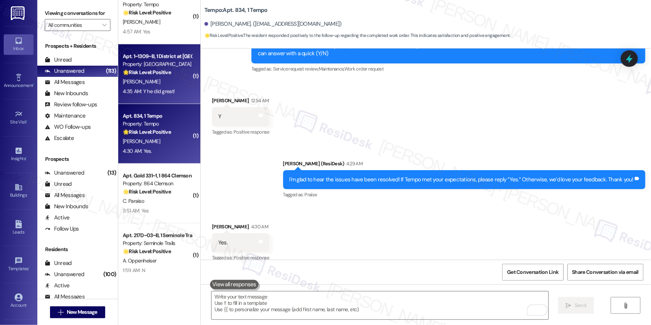
click at [161, 63] on div "Property: [GEOGRAPHIC_DATA]" at bounding box center [157, 64] width 69 height 8
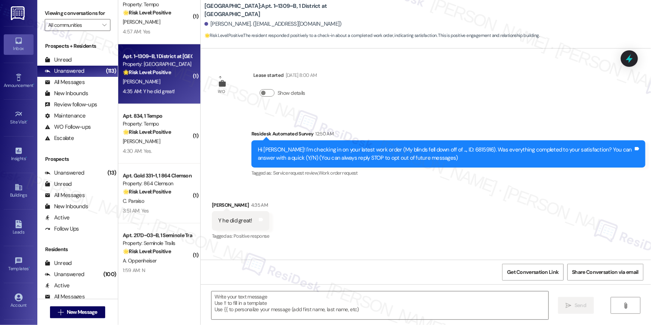
type textarea "Fetching suggested responses. Please feel free to read through the conversation…"
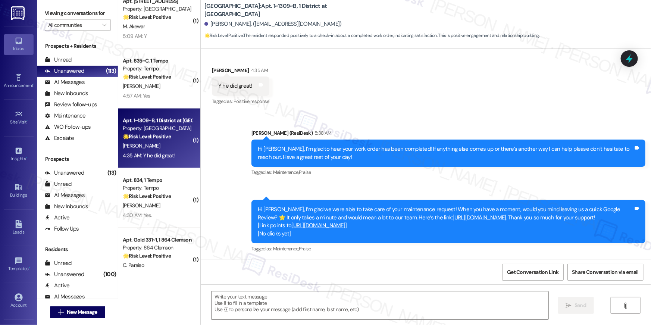
scroll to position [1908, 0]
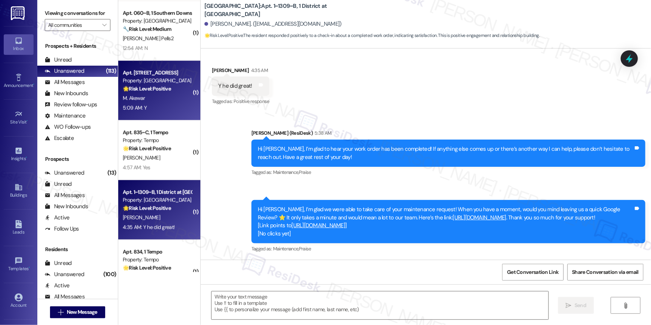
click at [163, 120] on div "Apt. [STREET_ADDRESS][GEOGRAPHIC_DATA] Property: 4th Street Commons 🌟 Risk Leve…" at bounding box center [159, 91] width 82 height 60
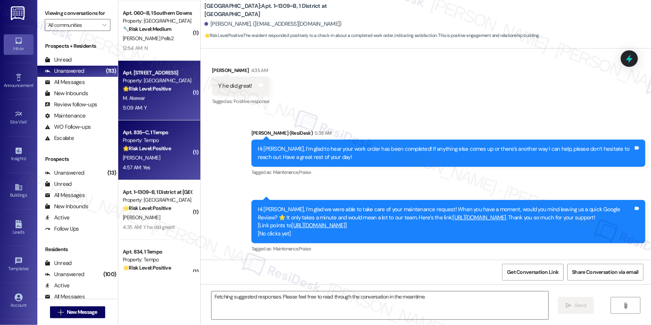
click at [163, 138] on div "Property: Tempo" at bounding box center [157, 140] width 69 height 8
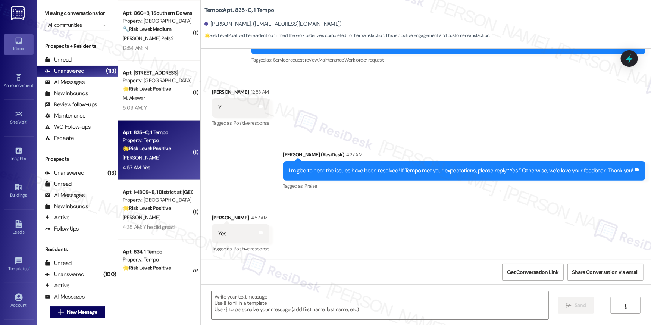
scroll to position [113, 0]
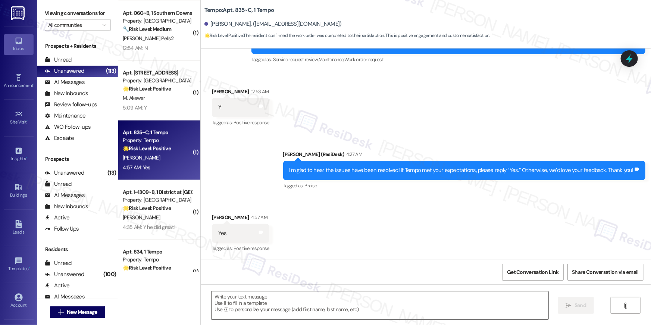
click at [439, 309] on textarea at bounding box center [379, 305] width 337 height 28
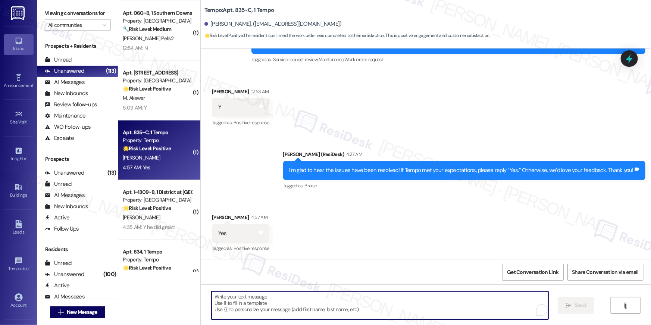
paste textarea "Thank you, {{first_name}}! I'm so glad to hear that the property has lived up t…"
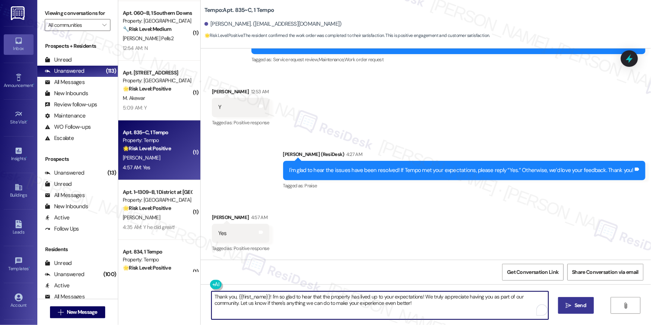
type textarea "Thank you, {{first_name}}! I'm so glad to hear that the property has lived up t…"
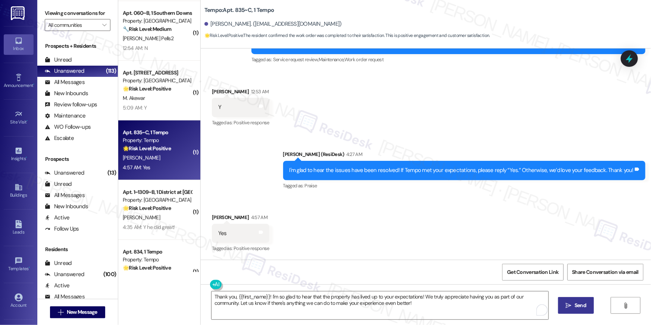
click at [564, 305] on span " Send" at bounding box center [575, 305] width 23 height 8
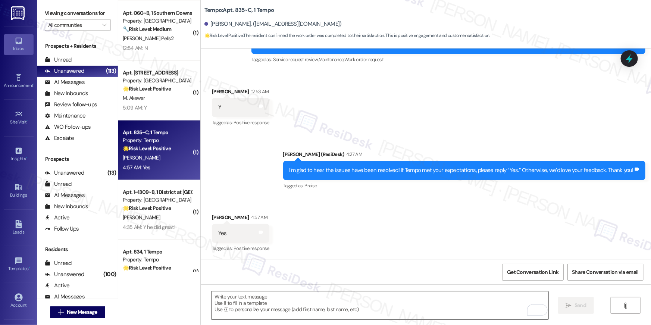
click at [418, 301] on textarea "To enrich screen reader interactions, please activate Accessibility in Grammarl…" at bounding box center [379, 305] width 337 height 28
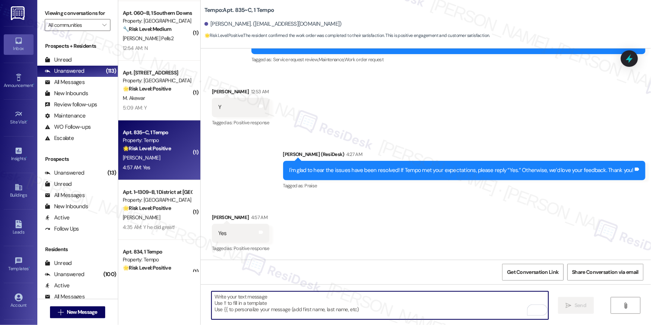
scroll to position [113, 0]
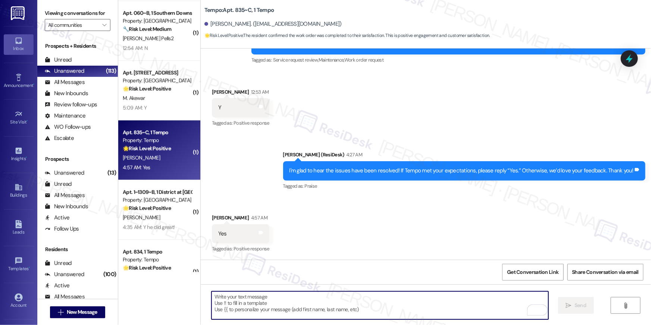
click at [418, 301] on textarea "To enrich screen reader interactions, please activate Accessibility in Grammarl…" at bounding box center [379, 305] width 337 height 28
paste textarea "When you have a moment, would you mind leaving us a quick Google Review? ⭐ It o…"
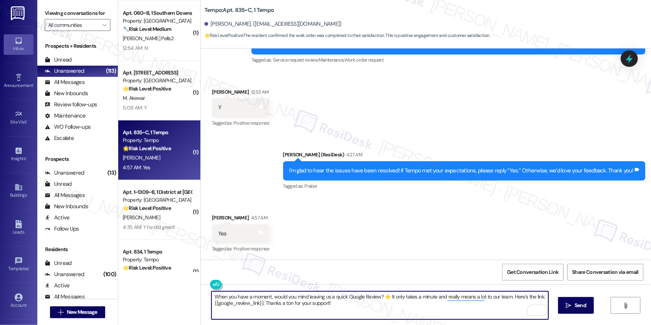
scroll to position [173, 0]
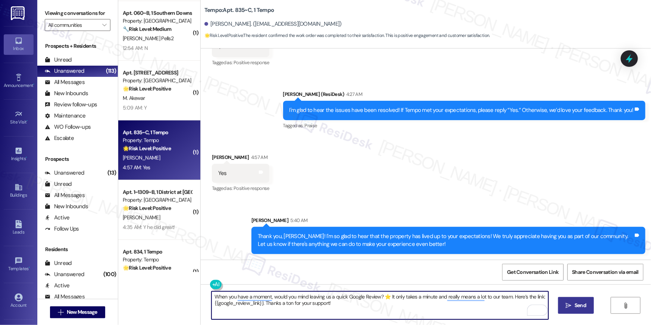
type textarea "When you have a moment, would you mind leaving us a quick Google Review? ⭐ It o…"
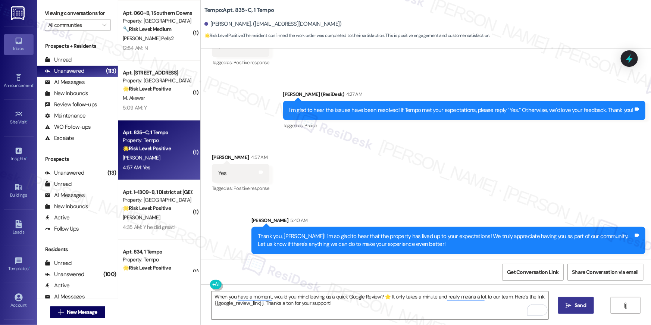
click at [580, 307] on span "Send" at bounding box center [580, 305] width 12 height 8
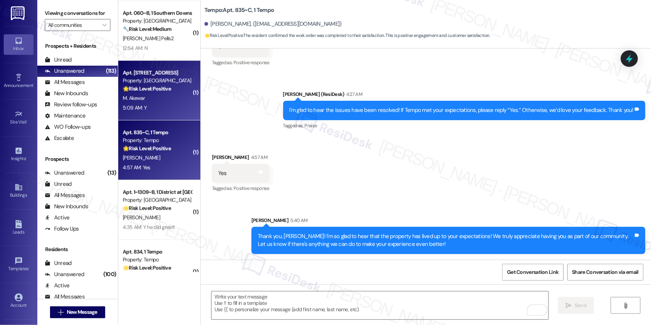
scroll to position [113, 0]
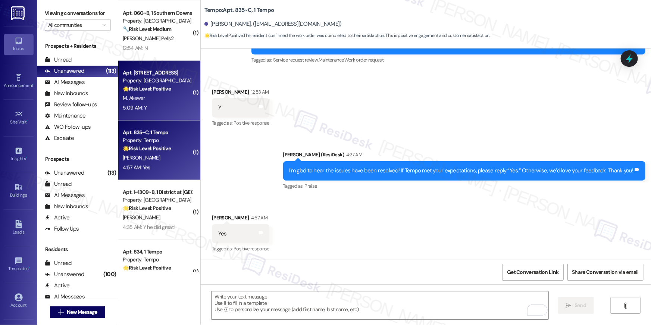
click at [161, 81] on div "Property: [GEOGRAPHIC_DATA]" at bounding box center [157, 81] width 69 height 8
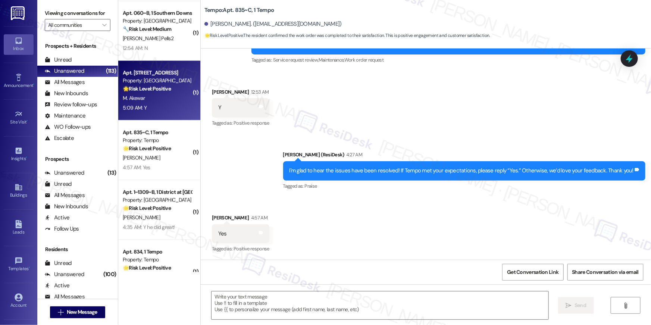
type textarea "Fetching suggested responses. Please feel free to read through the conversation…"
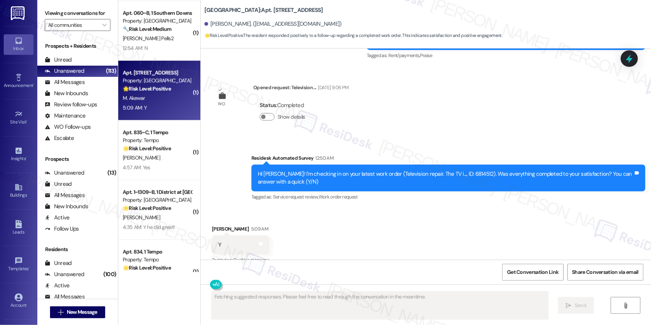
scroll to position [798, 0]
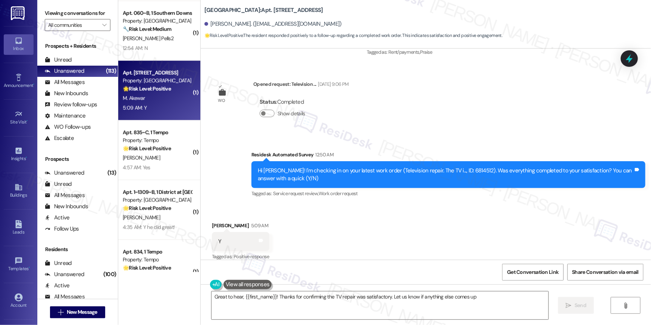
type textarea "Great to hear, {{first_name}}! Thanks for confirming the TV repair was satisfac…"
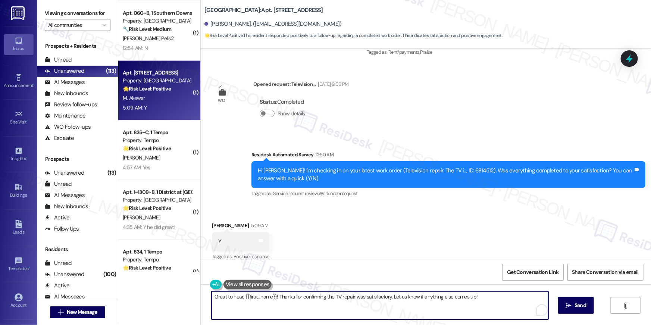
click at [455, 310] on textarea "Great to hear, {{first_name}}! Thanks for confirming the TV repair was satisfac…" at bounding box center [379, 305] width 337 height 28
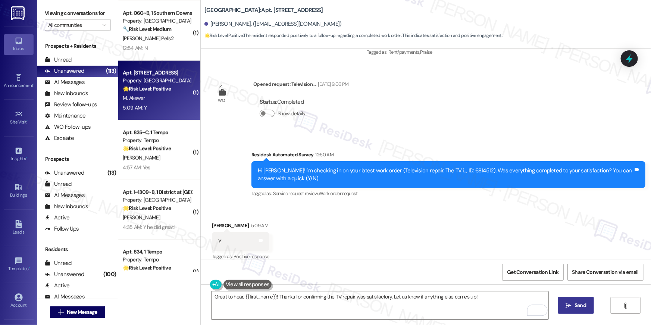
click at [569, 308] on icon "" at bounding box center [569, 305] width 6 height 6
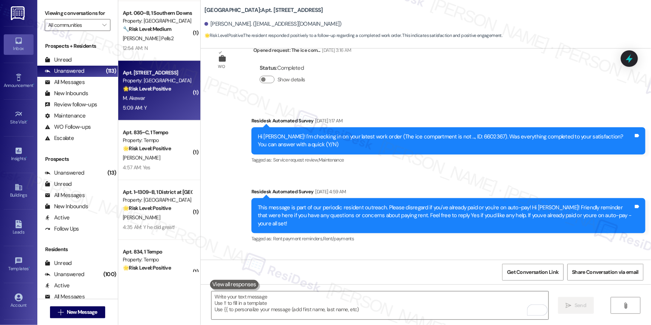
scroll to position [0, 0]
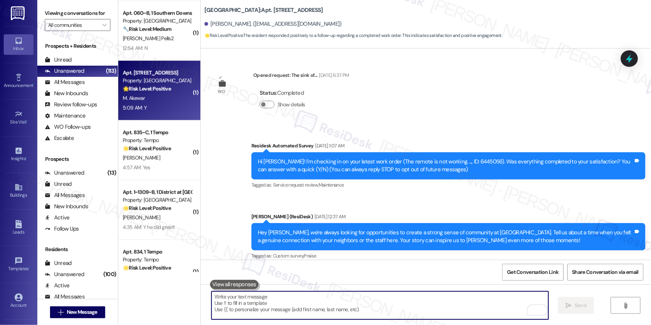
click at [403, 304] on textarea "To enrich screen reader interactions, please activate Accessibility in Grammarl…" at bounding box center [379, 305] width 337 height 28
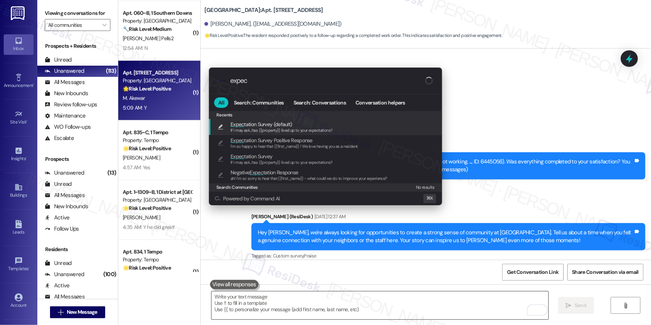
type input "expect"
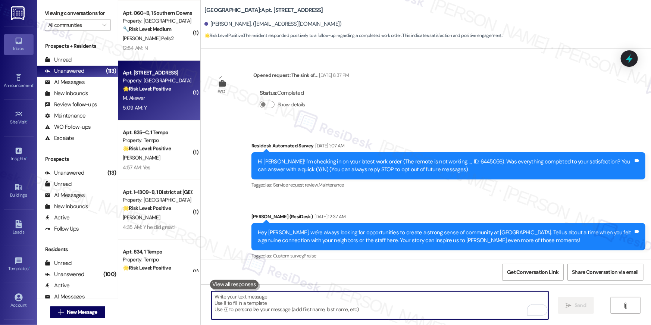
type textarea "If I may ask...has {{property}} lived up to your expectations?"
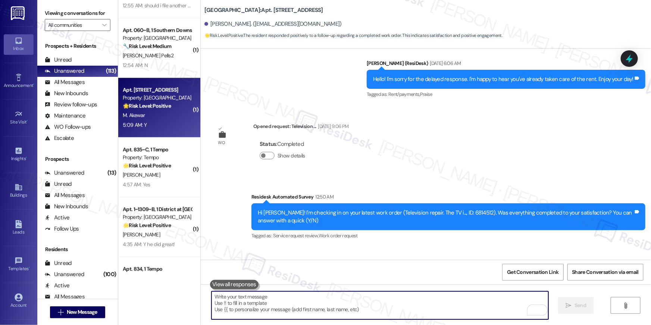
scroll to position [1801, 0]
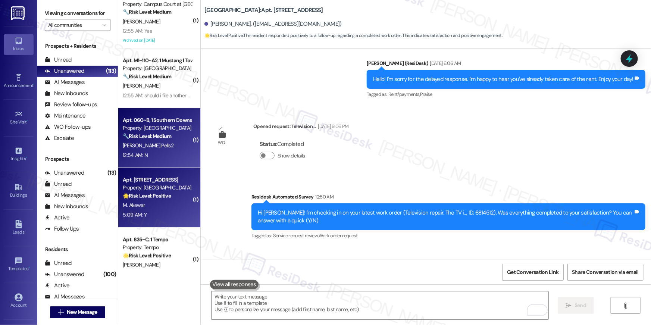
click at [150, 150] on div "[PERSON_NAME] Pells2" at bounding box center [157, 145] width 70 height 9
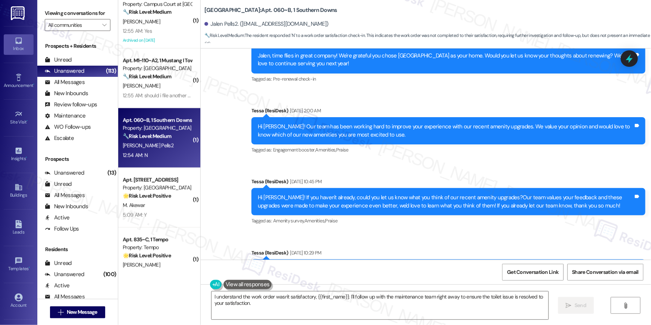
scroll to position [812, 0]
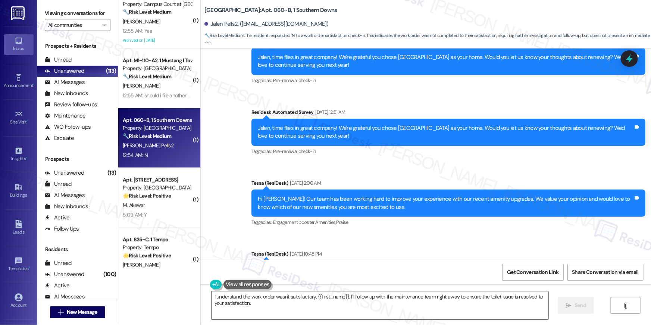
click at [444, 312] on textarea "I understand the work order wasn't satisfactory, {{first_name}}. I'll follow up…" at bounding box center [379, 305] width 337 height 28
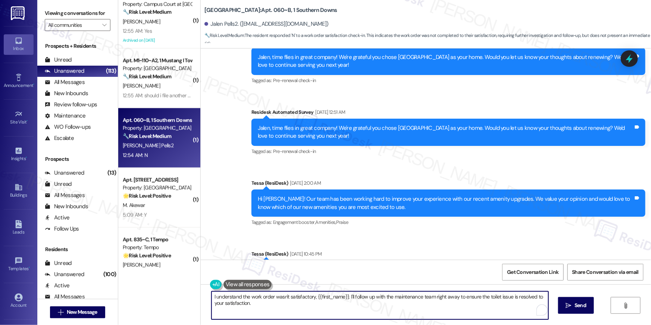
click at [444, 312] on textarea "I understand the work order wasn't satisfactory, {{first_name}}. I'll follow up…" at bounding box center [379, 305] width 337 height 28
paste textarea "Hi {{first_name}}, I’m sorry to hear your work order hasn’t been fully complete…"
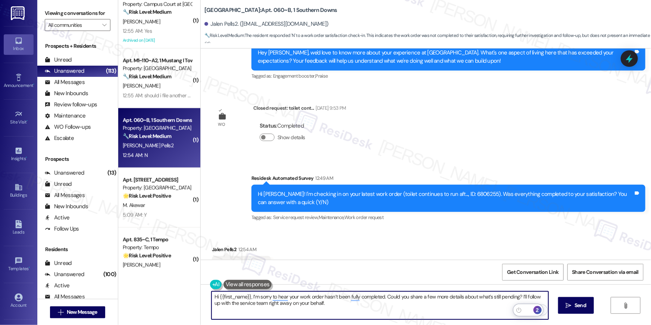
scroll to position [1387, 0]
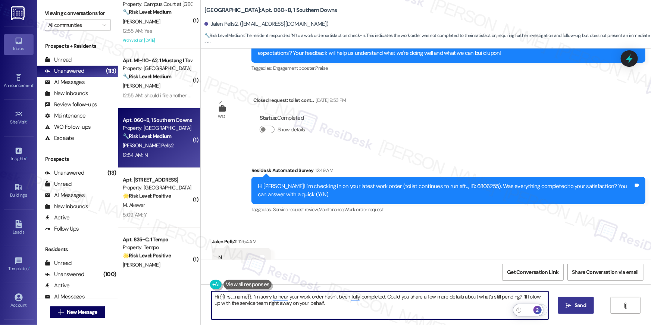
type textarea "Hi {{first_name}}, I’m sorry to hear your work order hasn’t been fully complete…"
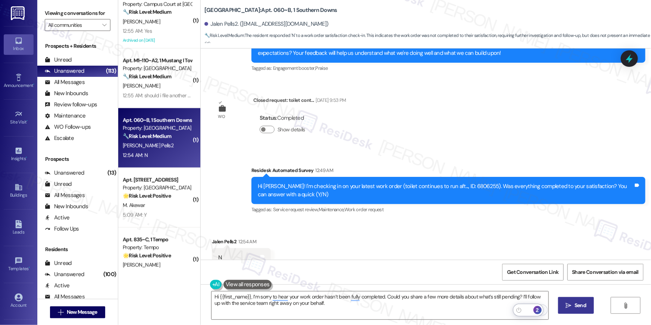
click at [581, 307] on span "Send" at bounding box center [580, 305] width 12 height 8
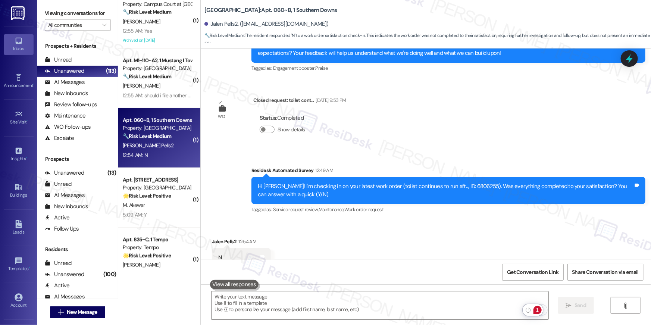
scroll to position [1387, 0]
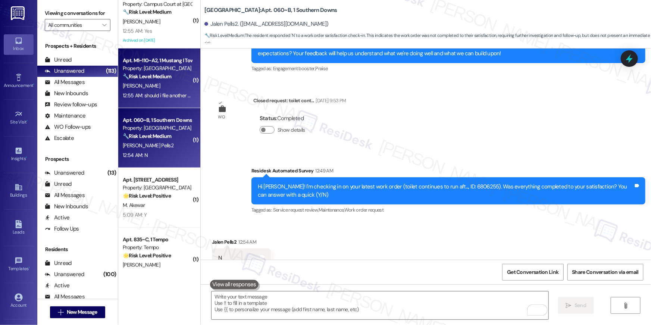
click at [159, 83] on div "[PERSON_NAME]" at bounding box center [157, 85] width 70 height 9
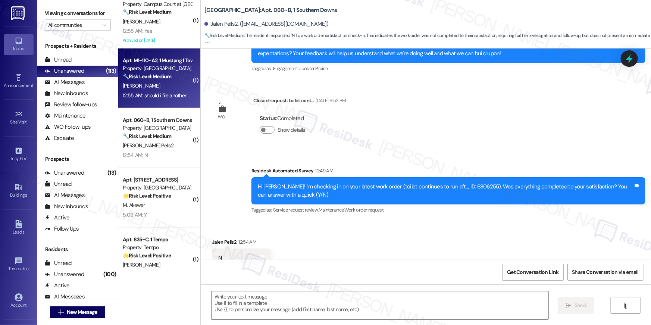
type textarea "Fetching suggested responses. Please feel free to read through the conversation…"
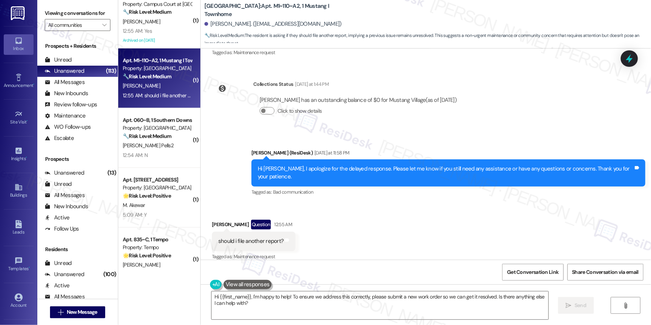
scroll to position [332, 0]
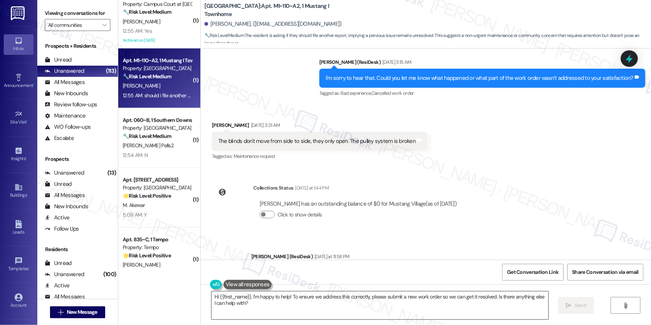
drag, startPoint x: 280, startPoint y: 306, endPoint x: 301, endPoint y: 305, distance: 20.9
click at [280, 306] on textarea "Hi {{first_name}}, I'm happy to help! To ensure we address this correctly, plea…" at bounding box center [379, 305] width 337 height 28
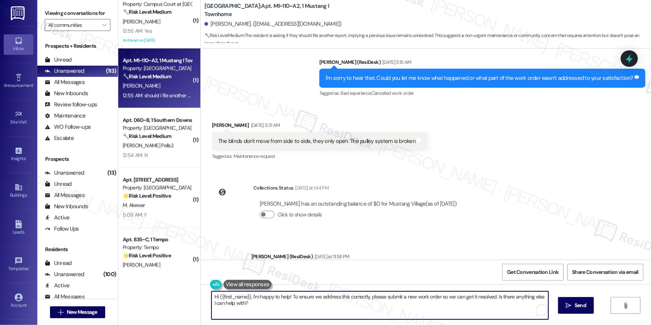
drag, startPoint x: 301, startPoint y: 305, endPoint x: 287, endPoint y: 295, distance: 16.6
click at [287, 295] on textarea "Hi {{first_name}}, I'm happy to help! To ensure we address this correctly, plea…" at bounding box center [379, 305] width 337 height 28
type textarea "Hi {{first_name}}, I'm happy to help! Can you send a video of the blinds so I c…"
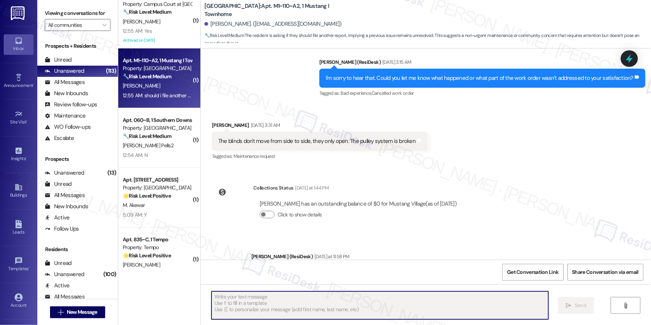
scroll to position [436, 0]
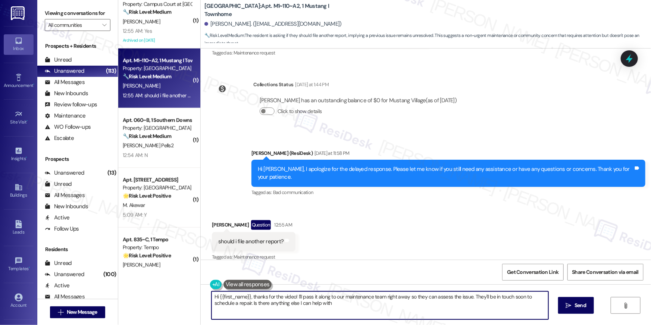
type textarea "Hi {{first_name}}, thanks for the video! I'll pass it along to our maintenance …"
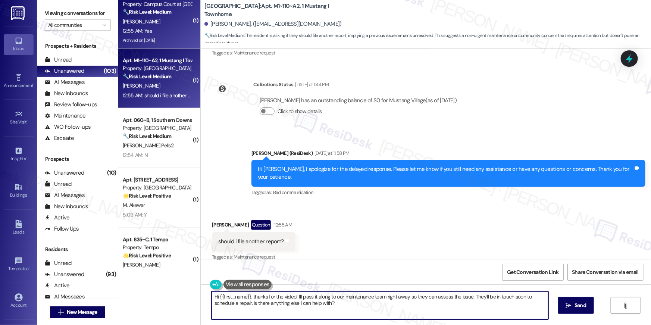
click at [166, 47] on div "Apt. T008~D, 1 Campus Court at [GEOGRAPHIC_DATA] Property: Campus Court at [GEO…" at bounding box center [159, 19] width 82 height 60
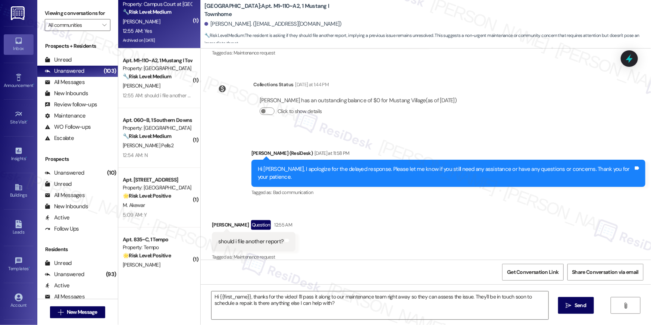
type textarea "Fetching suggested responses. Please feel free to read through the conversation…"
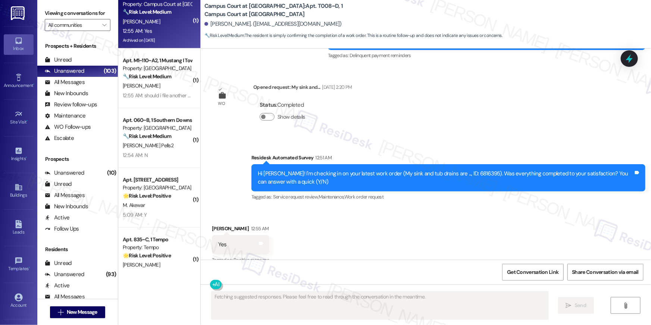
scroll to position [2445, 0]
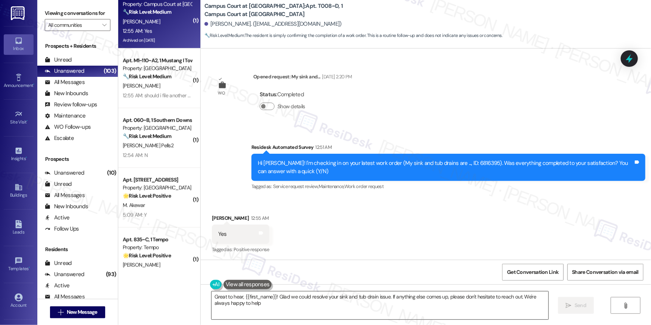
type textarea "Great to hear, {{first_name}}! Glad we could resolve your sink and tub drain is…"
click at [455, 312] on textarea "Great to hear, {{first_name}}! Glad we could resolve your sink and tub drain is…" at bounding box center [379, 305] width 337 height 28
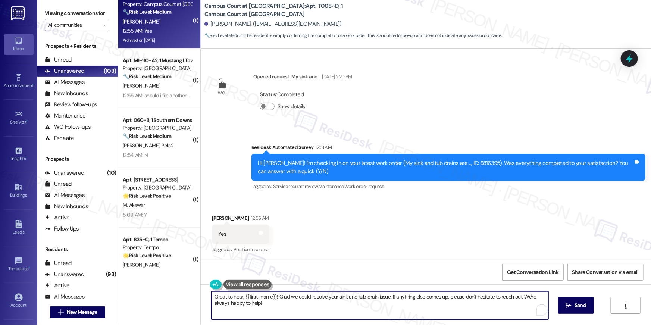
click at [493, 299] on textarea "Great to hear, {{first_name}}! Glad we could resolve your sink and tub drain is…" at bounding box center [379, 305] width 337 height 28
click at [568, 303] on icon "" at bounding box center [569, 305] width 6 height 6
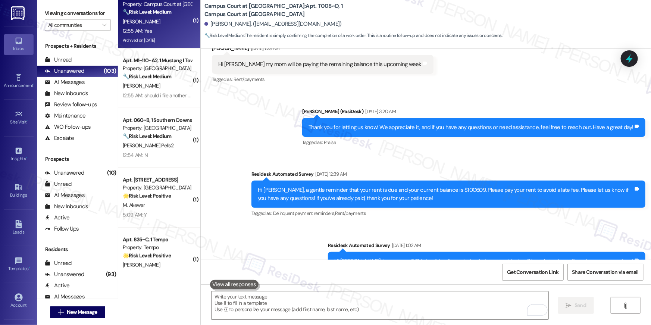
scroll to position [2182, 0]
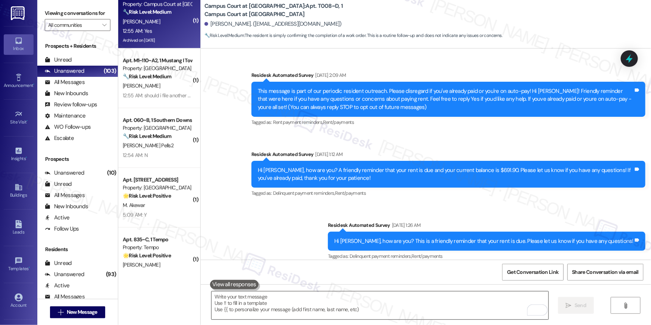
click at [427, 305] on textarea "To enrich screen reader interactions, please activate Accessibility in Grammarl…" at bounding box center [379, 305] width 337 height 28
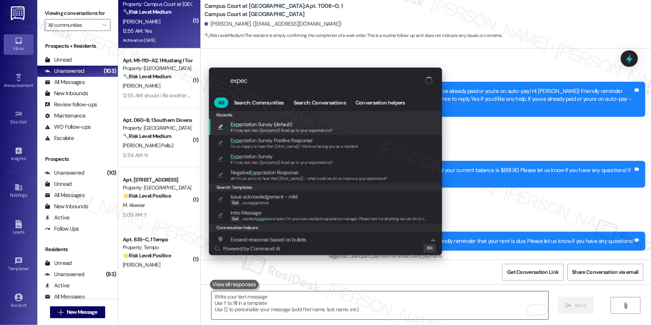
type input "expect"
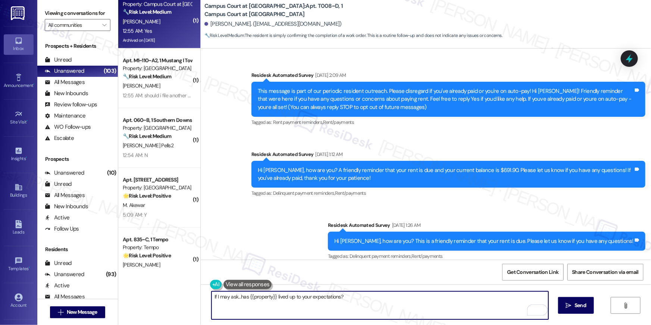
type textarea "If I may ask...has {{property}} lived up to your expectations?"
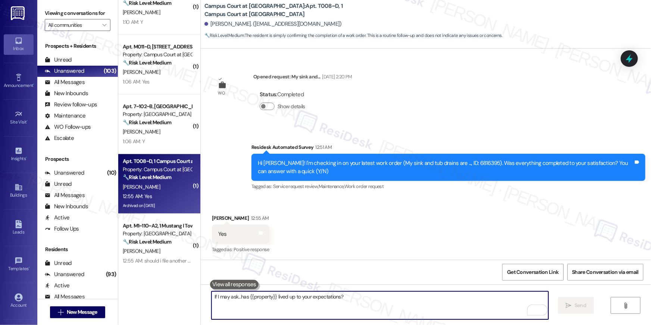
scroll to position [1622, 0]
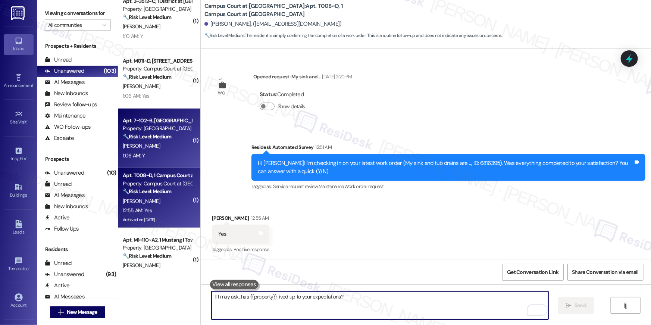
click at [175, 154] on div "1:06 AM: Y 1:06 AM: Y" at bounding box center [157, 155] width 70 height 9
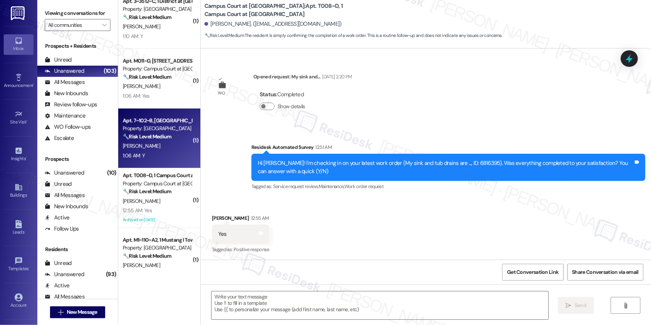
type textarea "Fetching suggested responses. Please feel free to read through the conversation…"
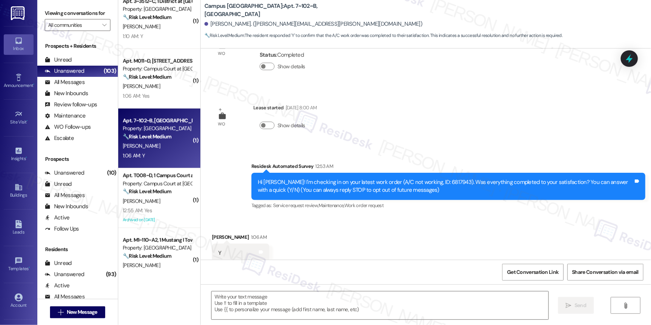
scroll to position [0, 0]
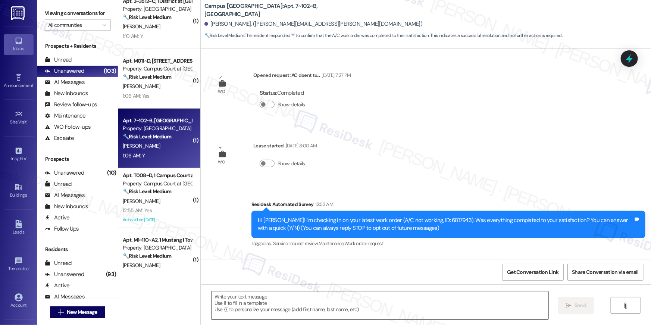
click at [380, 309] on textarea at bounding box center [379, 305] width 337 height 28
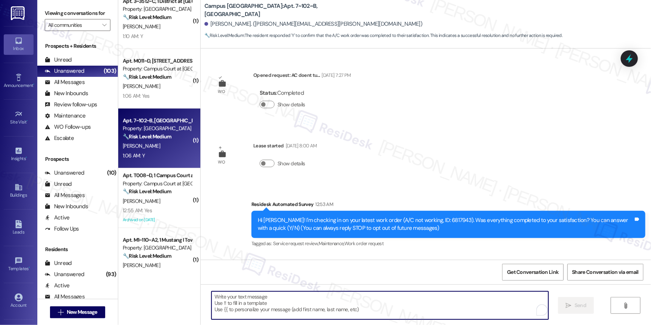
paste textarea "Hi {{first_name}}, I’m sorry to hear your work order hasn’t been fully complete…"
type textarea "Hi {{first_name}}, I’m sorry to hear your work order hasn’t been fully complete…"
paste textarea "Hi {{first_name}}, I’m glad to hear your work order has been completed! If anyt…"
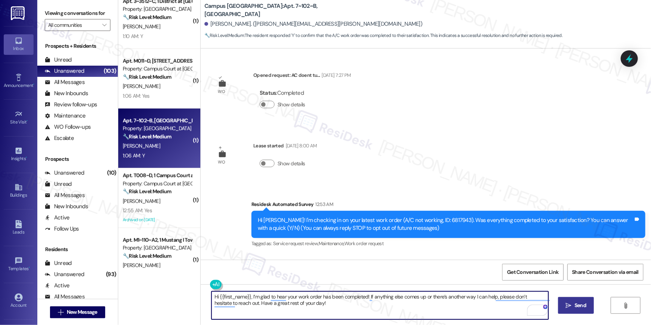
type textarea "Hi {{first_name}}, I’m glad to hear your work order has been completed! If anyt…"
click at [580, 306] on span "Send" at bounding box center [580, 305] width 12 height 8
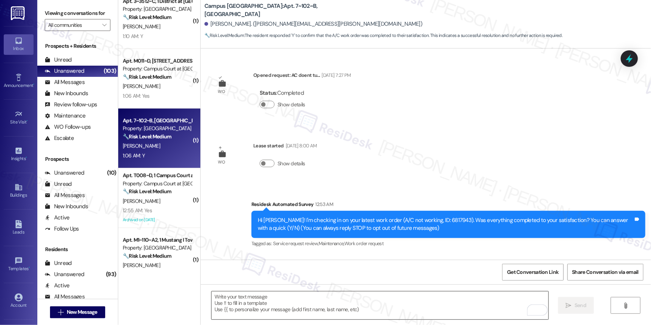
scroll to position [58, 0]
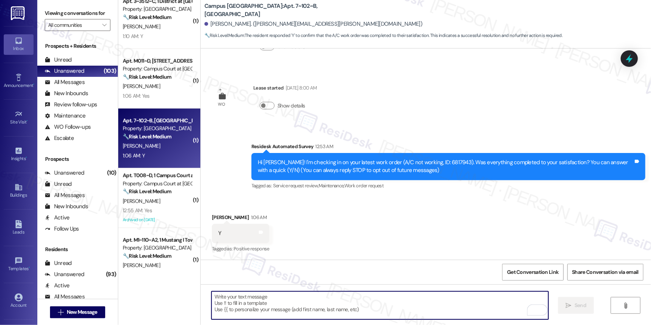
drag, startPoint x: 406, startPoint y: 317, endPoint x: 417, endPoint y: 304, distance: 16.4
click at [410, 312] on textarea "To enrich screen reader interactions, please activate Accessibility in Grammarl…" at bounding box center [379, 305] width 337 height 28
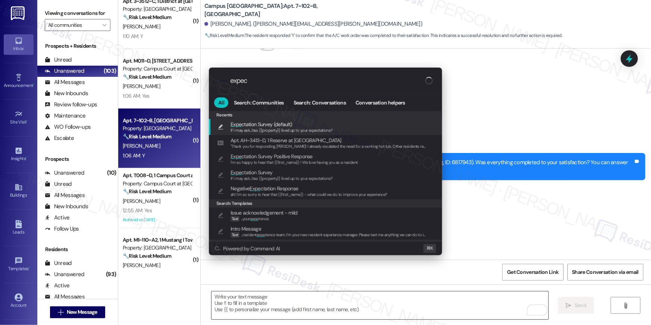
type input "expect"
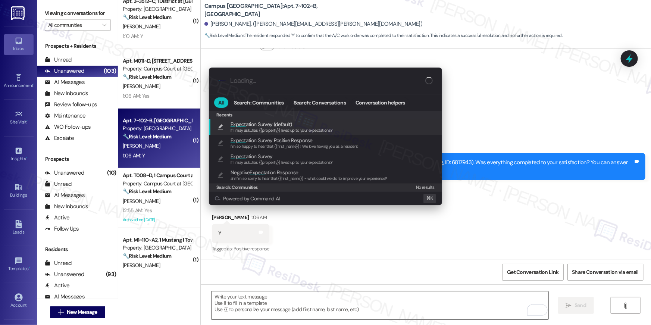
type textarea "If I may ask...has {{property}} lived up to your expectations?"
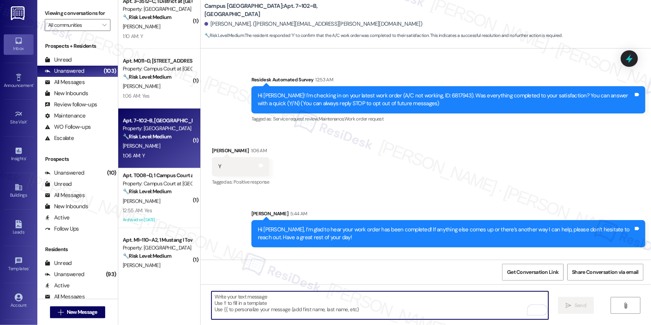
scroll to position [170, 0]
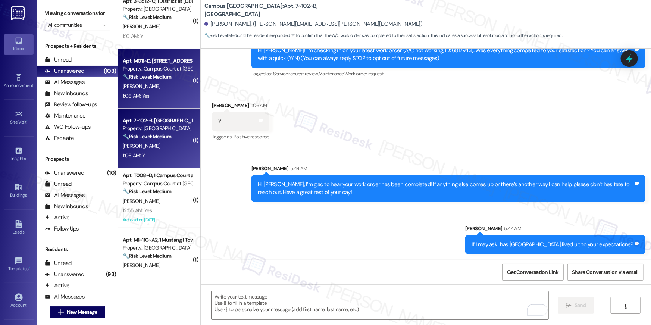
click at [144, 76] on strong "🔧 Risk Level: Medium" at bounding box center [147, 76] width 48 height 7
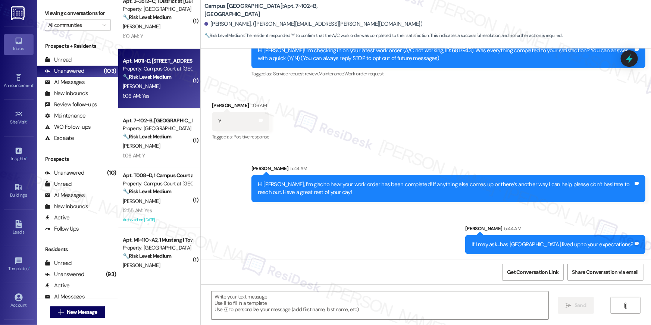
type textarea "Fetching suggested responses. Please feel free to read through the conversation…"
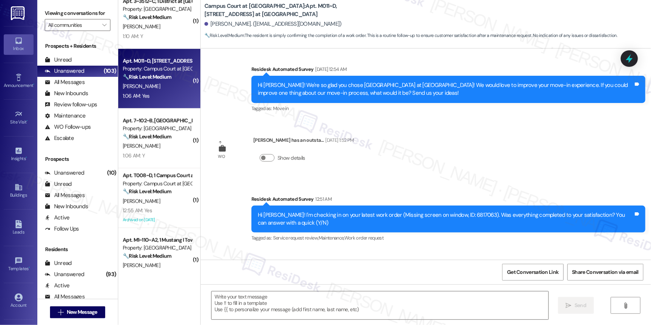
scroll to position [173, 0]
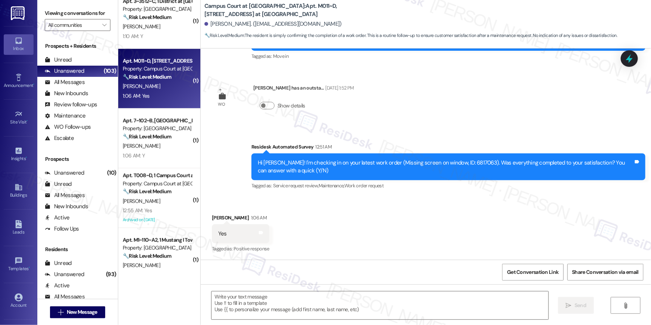
type textarea "Fetching suggested responses. Please feel free to read through the conversation…"
click at [504, 304] on textarea at bounding box center [379, 305] width 337 height 28
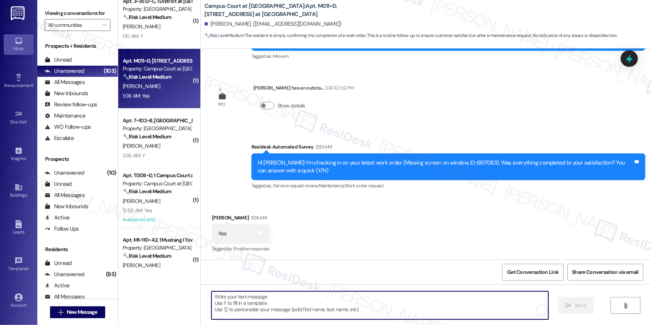
paste textarea "Hi {{first_name}}, I’m glad to hear your work order has been completed! If anyt…"
type textarea "Hi {{first_name}}, I’m glad to hear your work order has been completed! If anyt…"
click at [469, 311] on textarea "To enrich screen reader interactions, please activate Accessibility in Grammarl…" at bounding box center [379, 305] width 337 height 28
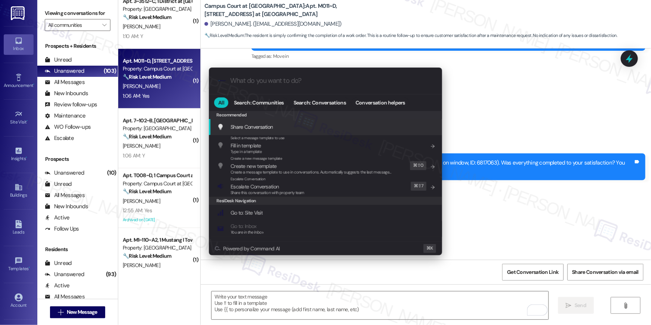
click at [391, 310] on div ".cls-1{fill:#0a055f;}.cls-2{fill:#0cc4c4;} resideskLogoBlueOrange All Search: C…" at bounding box center [325, 162] width 651 height 325
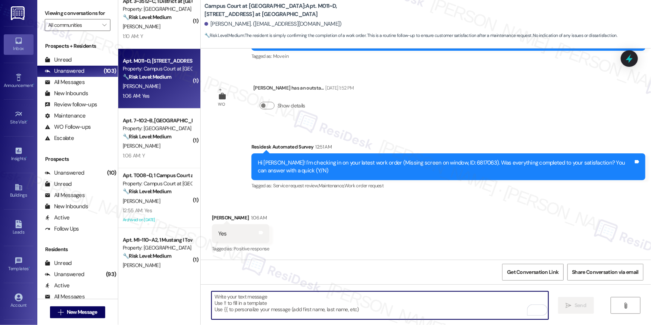
click at [390, 309] on textarea "To enrich screen reader interactions, please activate Accessibility in Grammarl…" at bounding box center [379, 305] width 337 height 28
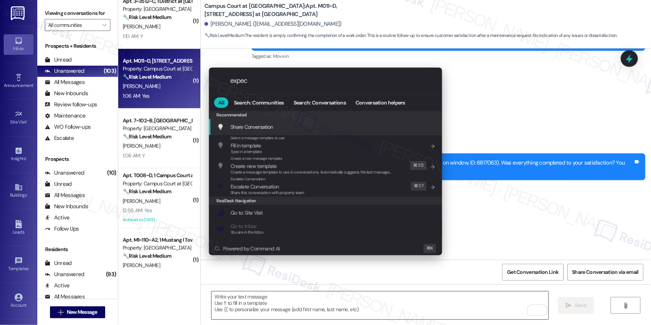
type input "expect"
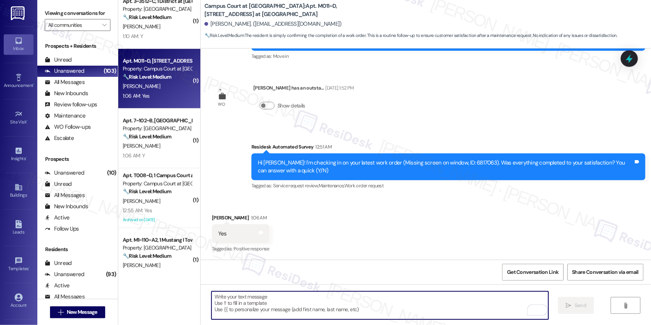
type textarea "If I may ask...has {{property}} lived up to your expectations?"
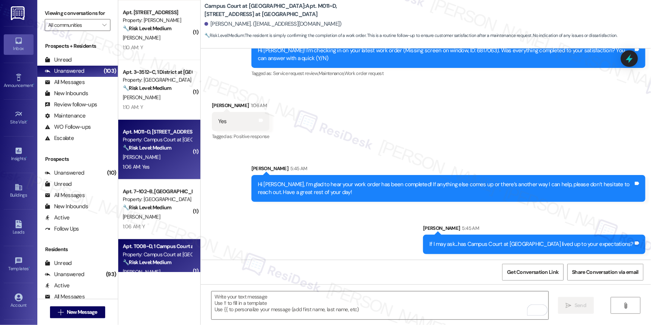
scroll to position [1532, 0]
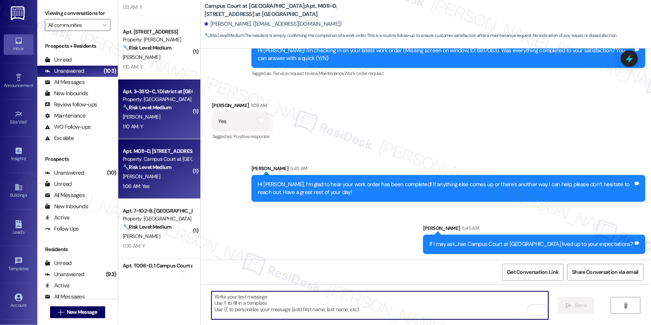
click at [179, 125] on div "1:10 AM: Y 1:10 AM: Y" at bounding box center [157, 126] width 70 height 9
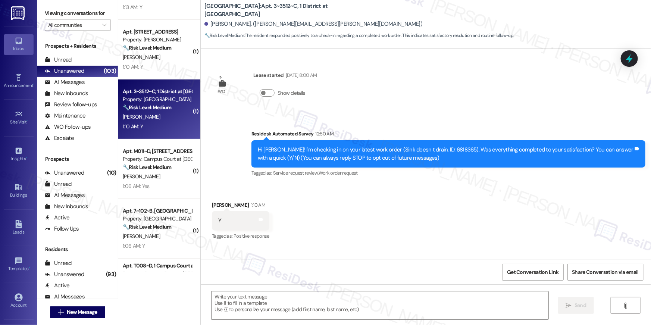
type textarea "Fetching suggested responses. Please feel free to read through the conversation…"
click at [442, 312] on textarea at bounding box center [379, 305] width 337 height 28
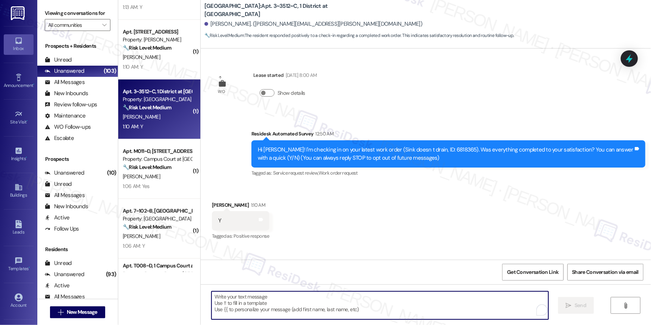
paste textarea "Hi {{first_name}}, I’m glad to hear your work order has been completed! If anyt…"
type textarea "Hi {{first_name}}, I’m glad to hear your work order has been completed! If anyt…"
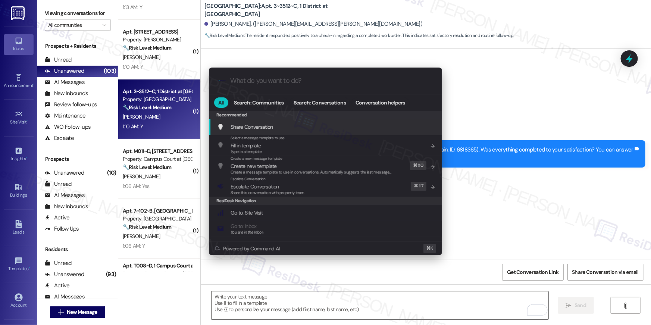
click at [340, 298] on div ".cls-1{fill:#0a055f;}.cls-2{fill:#0cc4c4;} resideskLogoBlueOrange All Search: C…" at bounding box center [325, 162] width 651 height 325
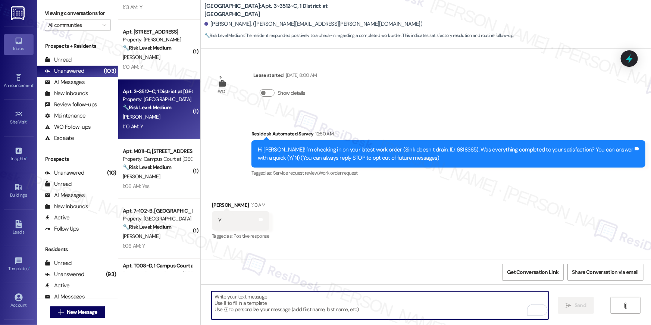
type textarea "p"
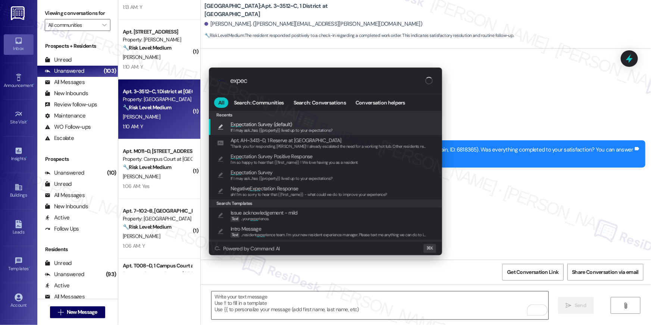
type input "expect"
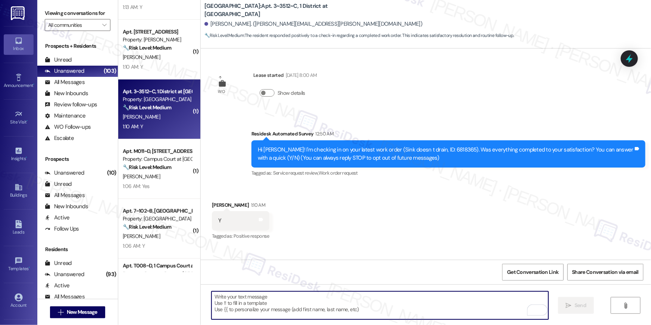
type textarea "If I may ask...has {{property}} lived up to your expectations?"
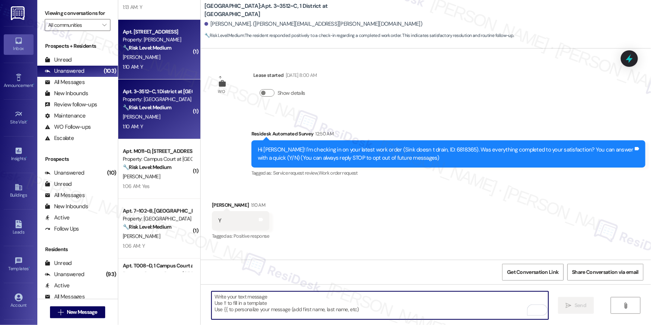
click at [151, 59] on div "[PERSON_NAME]" at bounding box center [157, 57] width 70 height 9
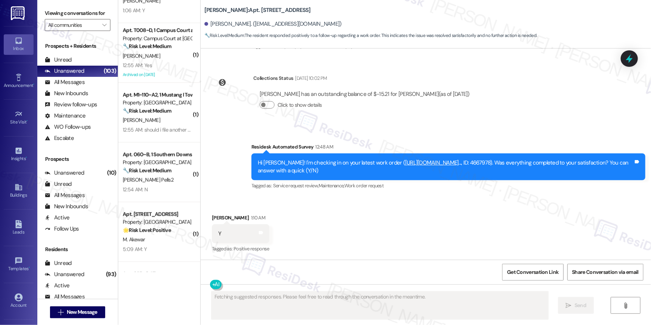
scroll to position [1790, 0]
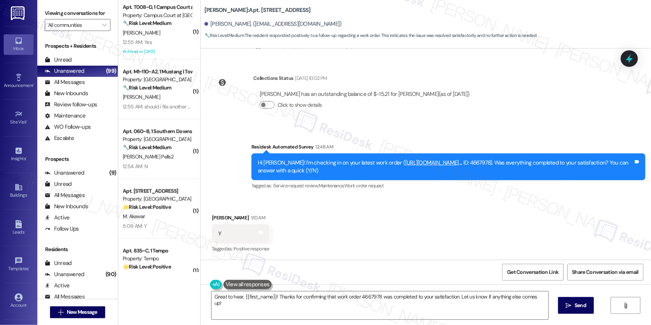
click at [371, 230] on div "Received via SMS Christopher Lynch 1:10 AM Y Tags and notes Tagged as: Positive…" at bounding box center [426, 228] width 450 height 63
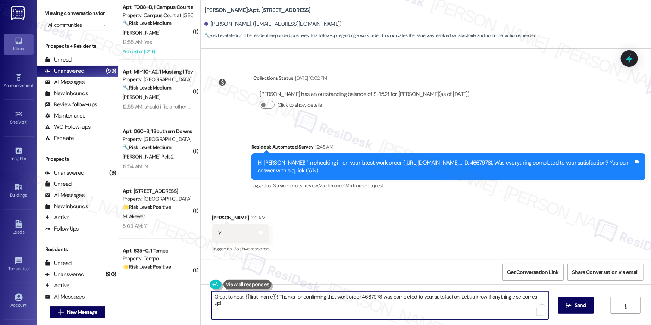
click at [355, 304] on textarea "Great to hear, {{first_name}}! Thanks for confirming that work order 4667978 wa…" at bounding box center [379, 305] width 337 height 28
click at [333, 296] on textarea "Great to hear, {{first_name}}! Thanks for confirming that work order 4667978 wa…" at bounding box center [379, 305] width 337 height 28
click at [372, 297] on textarea "Great to hear, {{first_name}}! Thanks for confirming that the work order 466797…" at bounding box center [379, 305] width 337 height 28
type textarea "Great to hear, {{first_name}}! Thanks for confirming that the work order was co…"
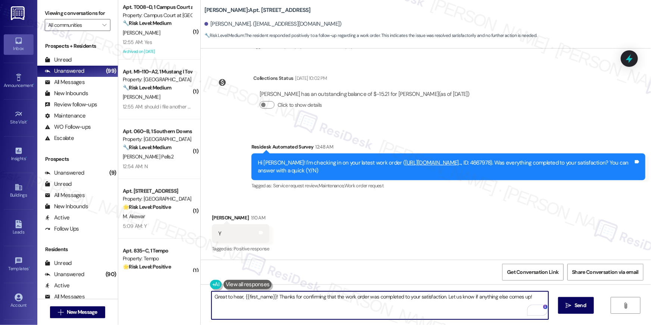
click at [371, 303] on textarea "Great to hear, {{first_name}}! Thanks for confirming that the work order was co…" at bounding box center [379, 305] width 337 height 28
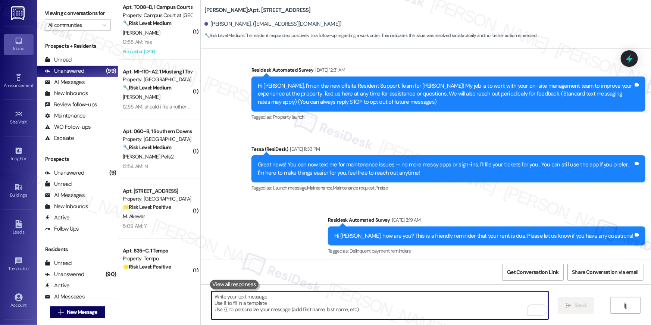
scroll to position [0, 0]
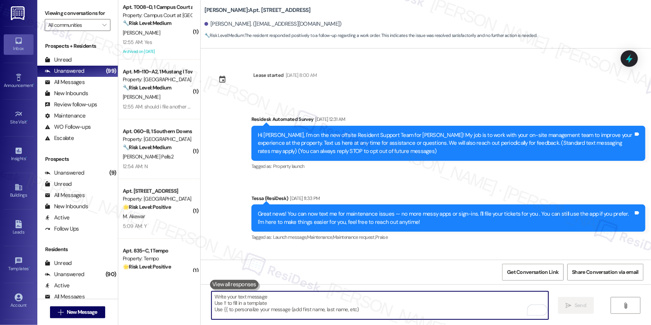
click at [374, 307] on textarea "To enrich screen reader interactions, please activate Accessibility in Grammarl…" at bounding box center [379, 305] width 337 height 28
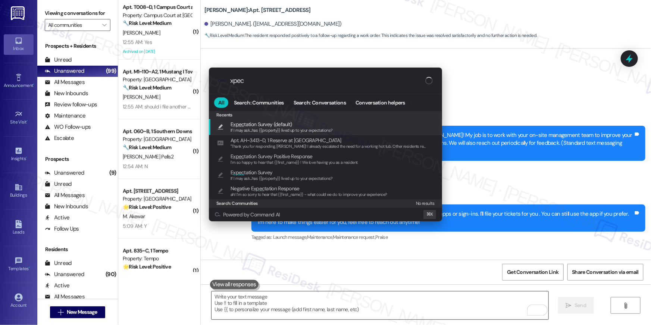
type input "xpect"
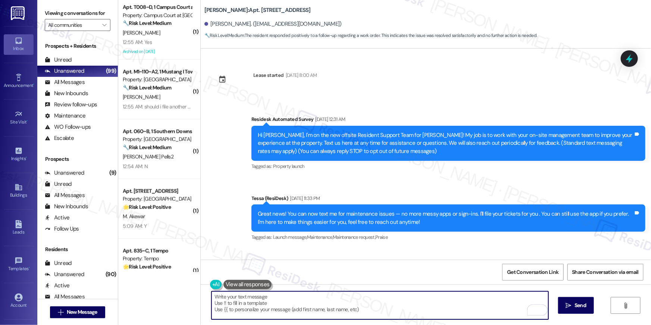
type textarea "If I may ask...has {{property}} lived up to your expectations?"
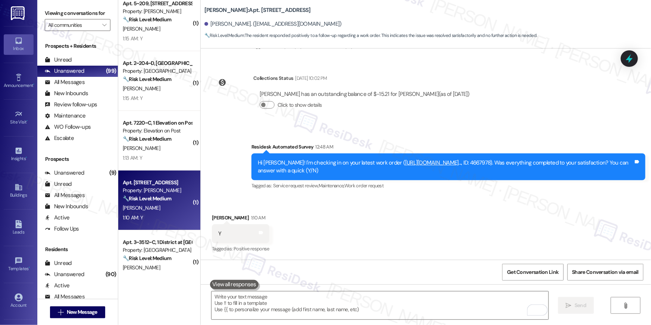
scroll to position [1316, 0]
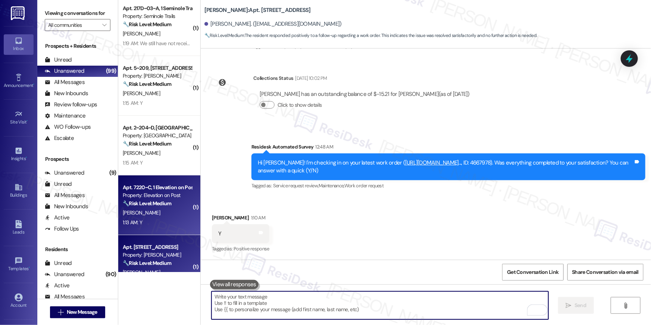
click at [160, 190] on div "Apt. 7220~C, 1 Elevation on Post" at bounding box center [157, 187] width 69 height 8
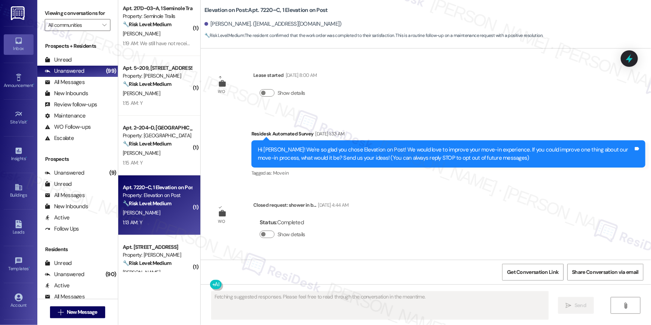
type textarea "Fetching suggested responses. Please feel free to read through the conversation…"
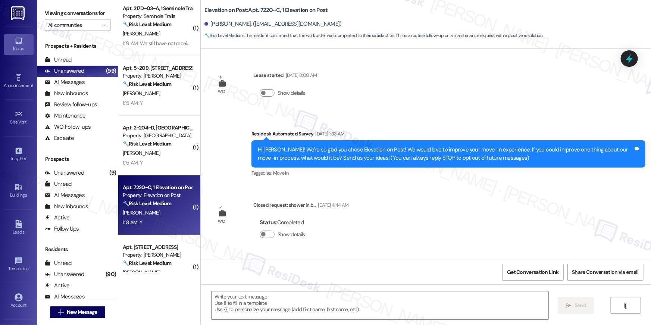
scroll to position [129, 0]
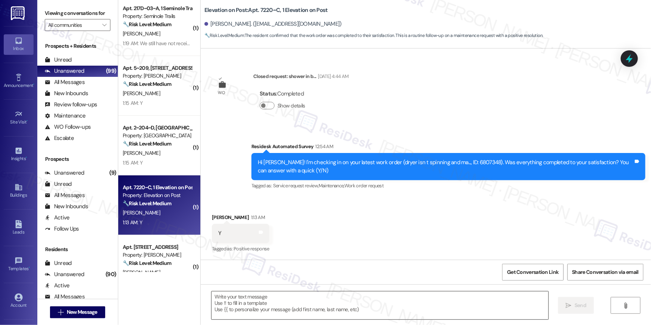
click at [471, 299] on textarea at bounding box center [379, 305] width 337 height 28
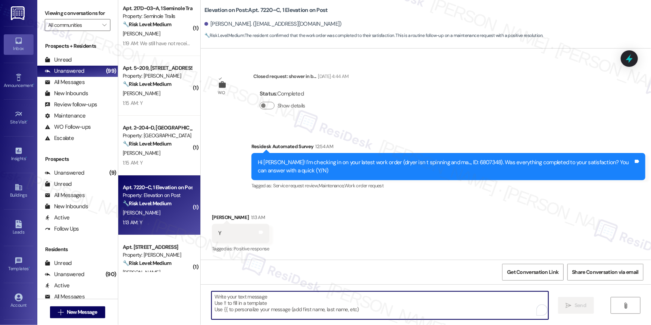
paste textarea "Hi {{first_name}}, I’m glad to hear your work order has been completed! If anyt…"
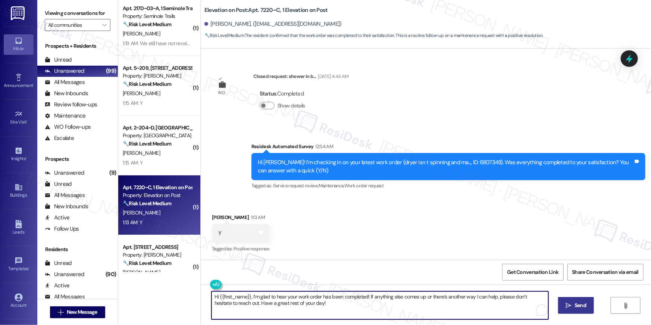
type textarea "Hi {{first_name}}, I’m glad to hear your work order has been completed! If anyt…"
click at [580, 310] on button " Send" at bounding box center [576, 305] width 36 height 17
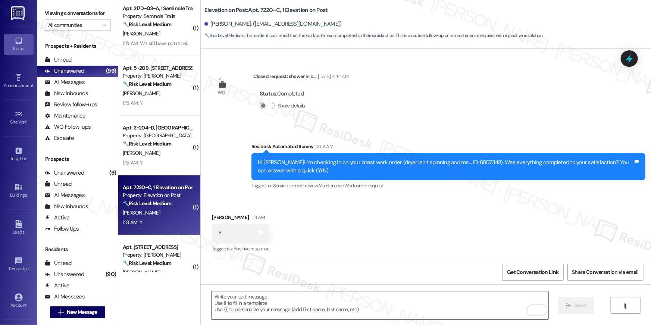
click at [295, 304] on textarea "To enrich screen reader interactions, please activate Accessibility in Grammarl…" at bounding box center [379, 305] width 337 height 28
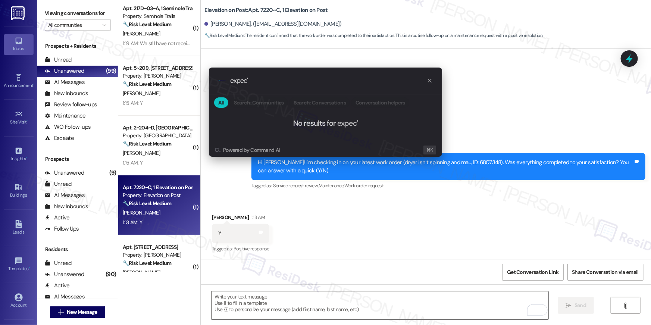
type input "expec"
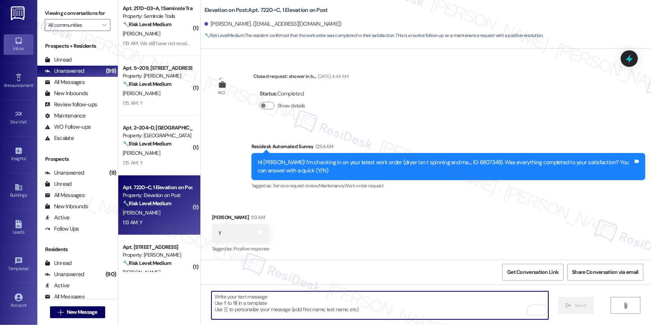
type textarea "If I may ask...has {{property}} lived up to your expectations?"
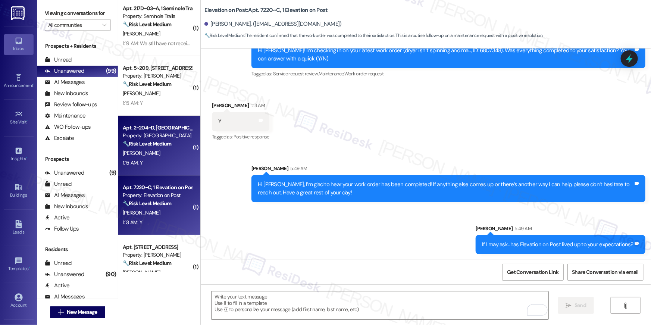
click at [163, 145] on strong "🔧 Risk Level: Medium" at bounding box center [147, 143] width 48 height 7
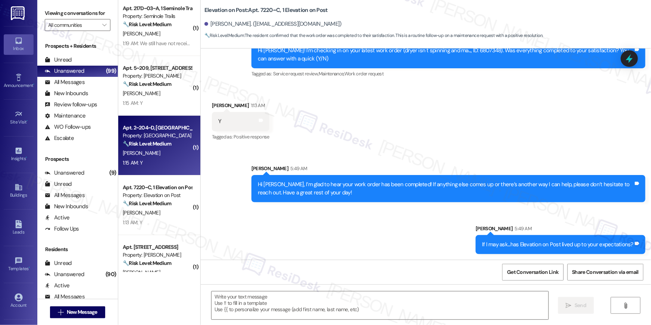
type textarea "Fetching suggested responses. Please feel free to read through the conversation…"
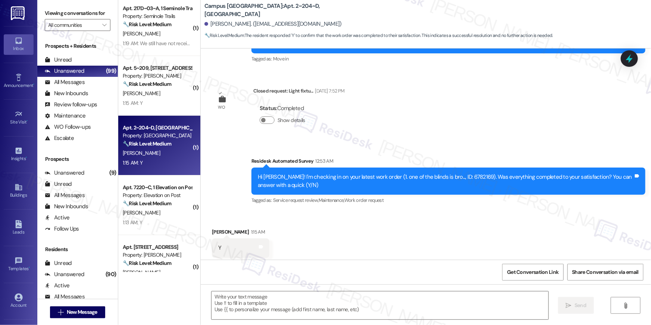
scroll to position [129, 0]
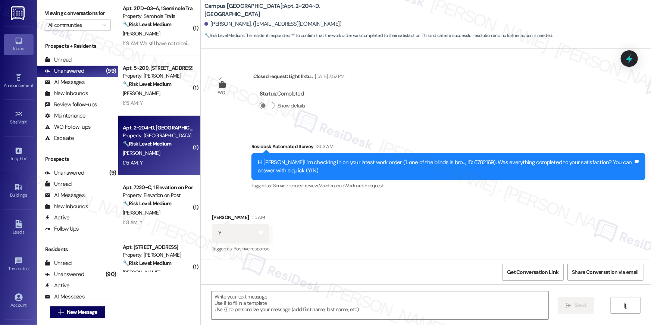
type textarea "Fetching suggested responses. Please feel free to read through the conversation…"
click at [373, 303] on textarea at bounding box center [379, 305] width 337 height 28
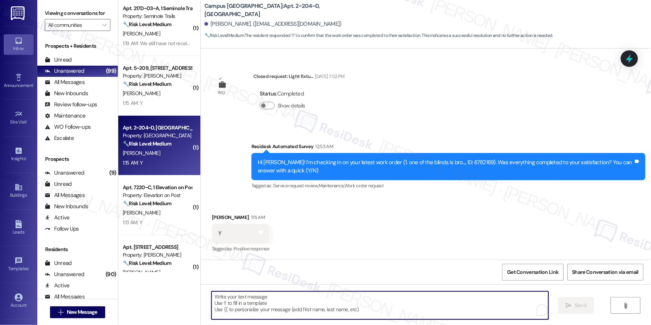
paste textarea "Hi {{first_name}}, I’m glad to hear your work order has been completed! If anyt…"
type textarea "Hi {{first_name}}, I’m glad to hear your work order has been completed! If anyt…"
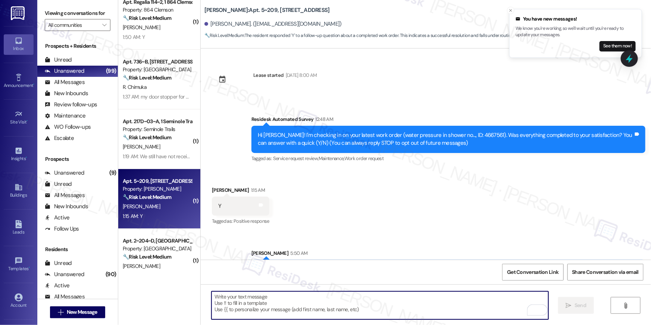
scroll to position [1178, 0]
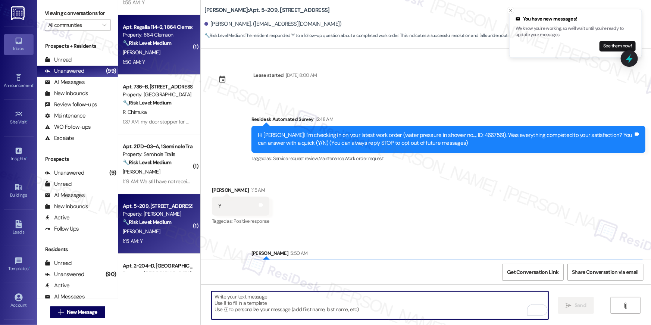
click at [155, 50] on div "[PERSON_NAME]" at bounding box center [157, 52] width 70 height 9
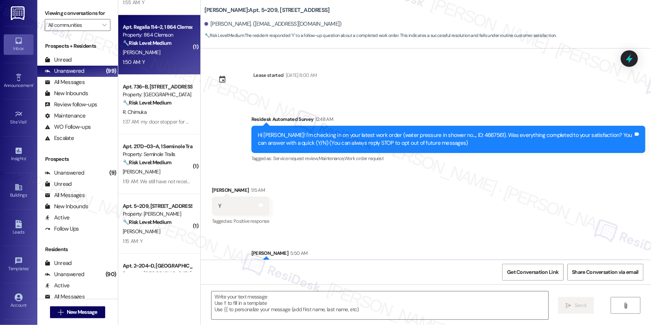
type textarea "Fetching suggested responses. Please feel free to read through the conversation…"
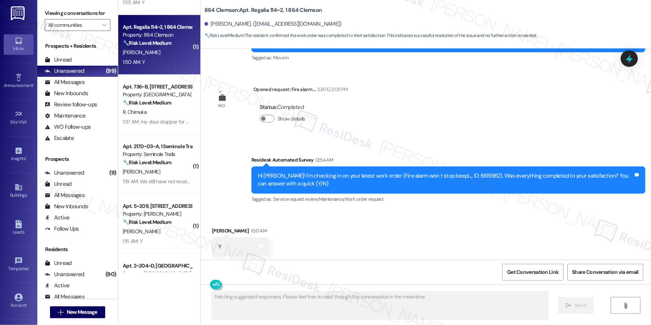
scroll to position [114, 0]
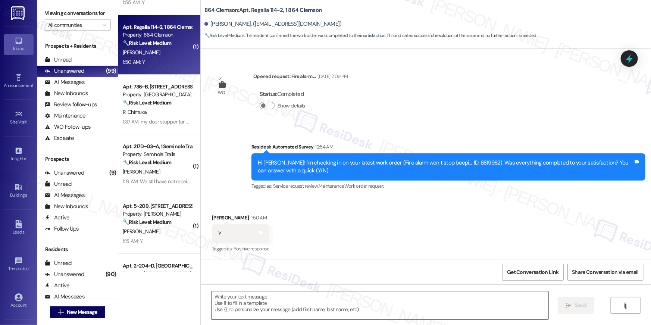
click at [358, 310] on textarea at bounding box center [379, 305] width 337 height 28
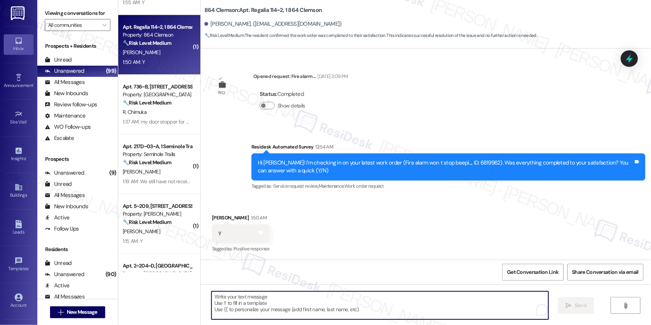
paste textarea "Hi {{first_name}}, I’m glad to hear your work order has been completed! If anyt…"
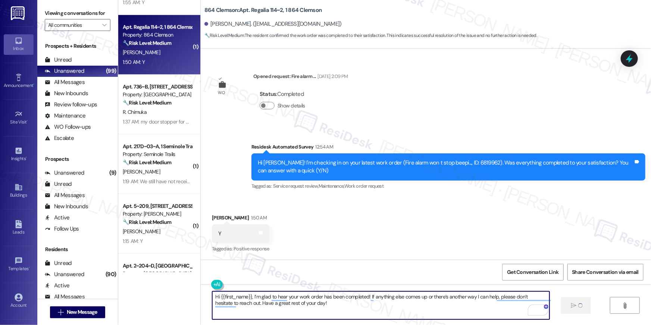
type textarea "Hi {{first_name}}, I’m glad to hear your work order has been completed! If anyt…"
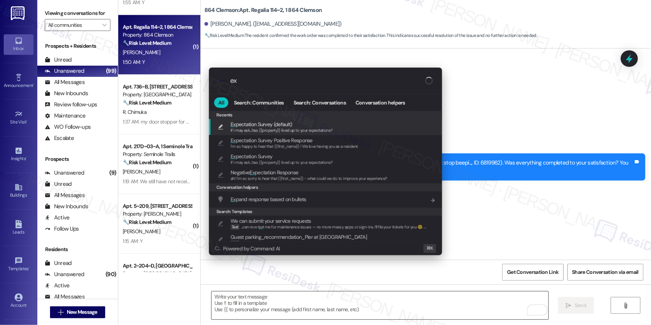
type input "exp"
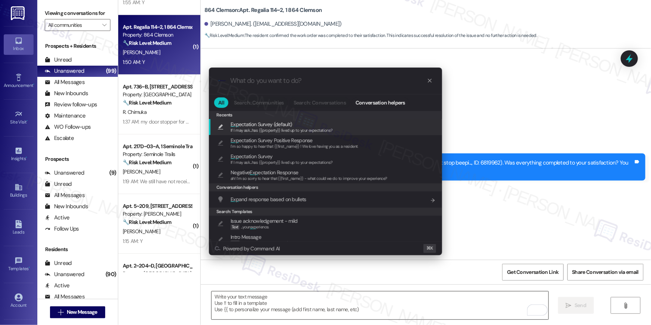
type textarea "If I may ask...has {{property}} lived up to your expectations?"
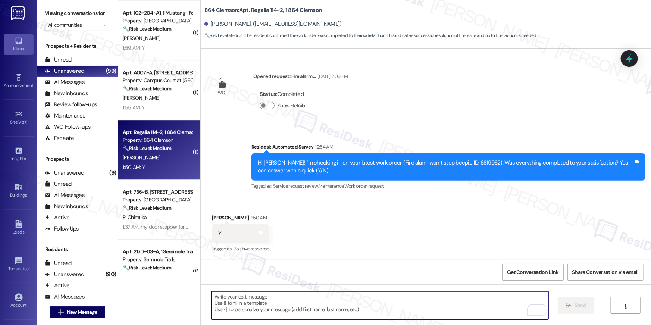
scroll to position [1062, 0]
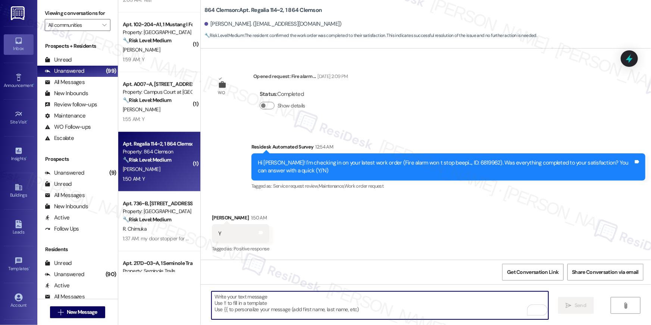
click at [158, 118] on div "1:55 AM: Y 1:55 AM: Y" at bounding box center [157, 118] width 70 height 9
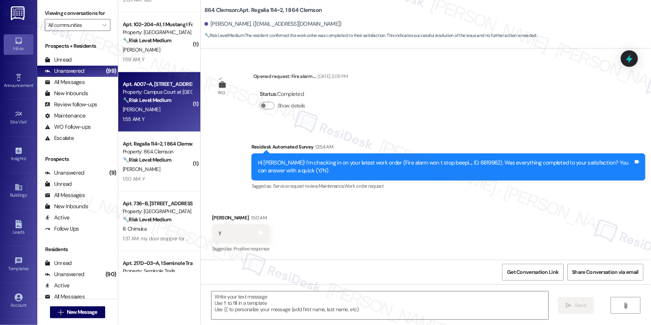
type textarea "Fetching suggested responses. Please feel free to read through the conversation…"
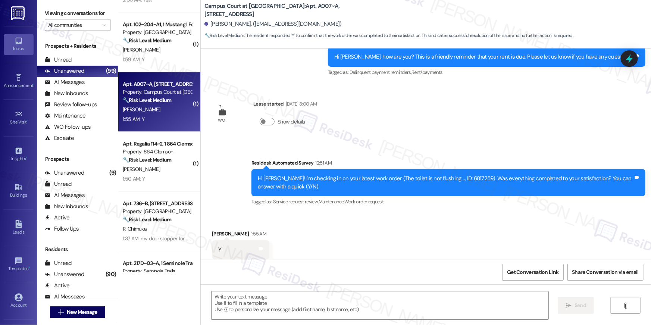
type textarea "Fetching suggested responses. Please feel free to read through the conversation…"
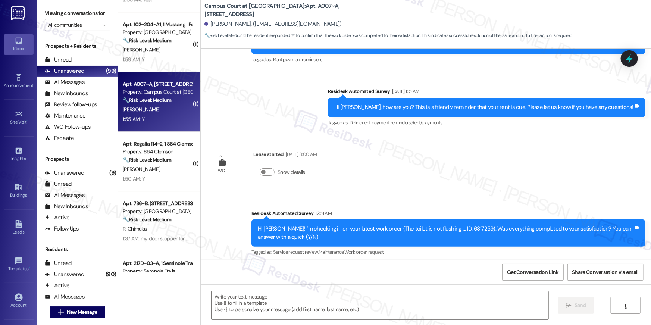
scroll to position [263, 0]
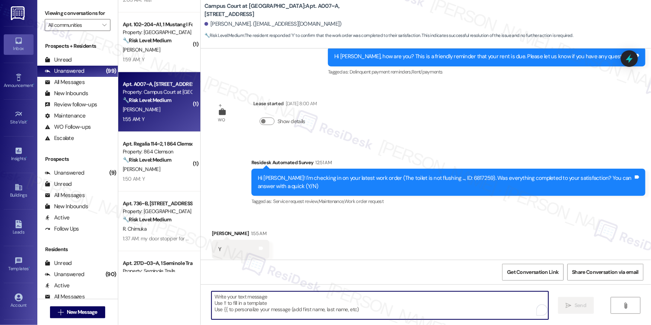
click at [325, 302] on textarea "To enrich screen reader interactions, please activate Accessibility in Grammarl…" at bounding box center [379, 305] width 337 height 28
click at [324, 300] on textarea "To enrich screen reader interactions, please activate Accessibility in Grammarl…" at bounding box center [379, 305] width 337 height 28
paste textarea "Hi {{first_name}}, I’m glad to hear your work order has been completed! If anyt…"
type textarea "Hi {{first_name}}, I’m glad to hear your work order has been completed! If anyt…"
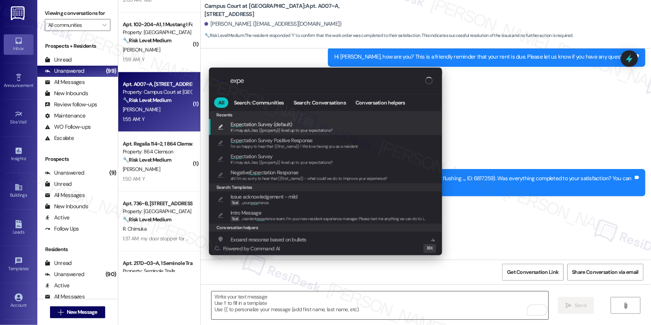
type input "expec"
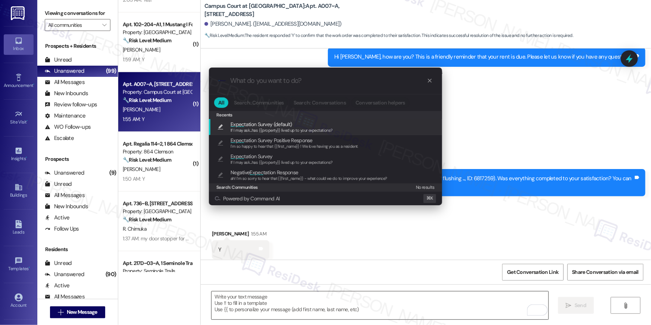
type textarea "If I may ask...has {{property}} lived up to your expectations?"
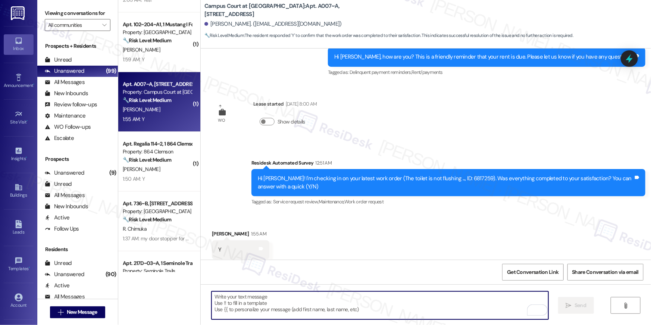
scroll to position [1037, 0]
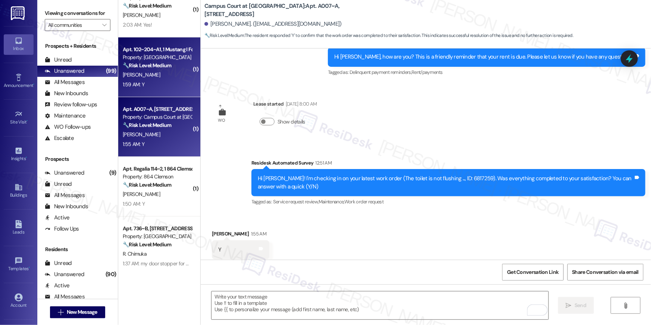
click at [163, 79] on div "[PERSON_NAME]" at bounding box center [157, 74] width 70 height 9
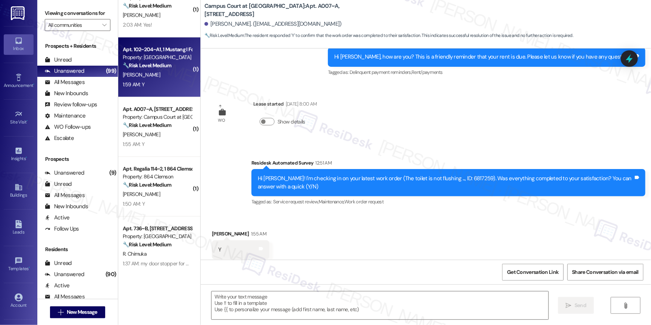
type textarea "Fetching suggested responses. Please feel free to read through the conversation…"
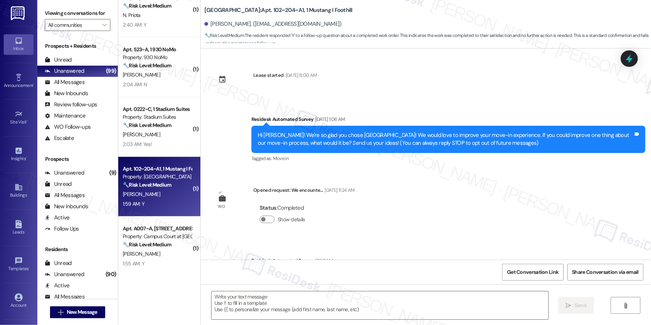
scroll to position [114, 0]
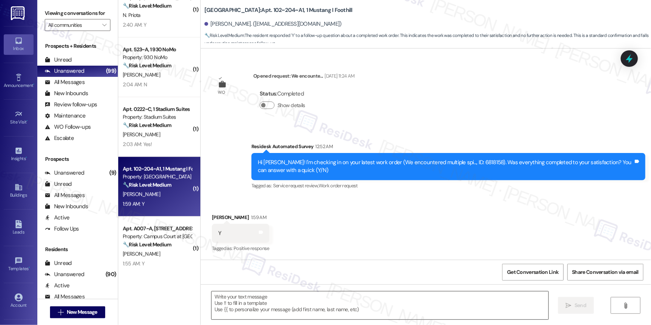
click at [378, 300] on textarea at bounding box center [379, 305] width 337 height 28
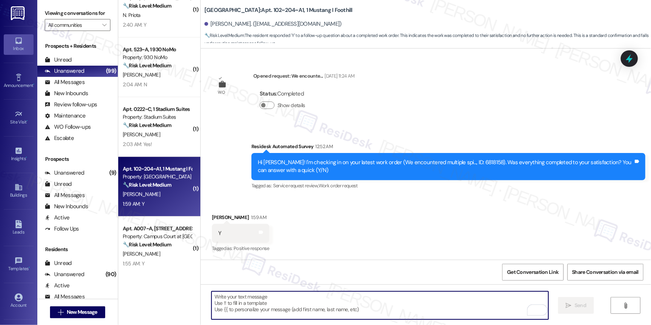
paste textarea "Hi {{first_name}}, I’m glad to hear your work order has been completed! If anyt…"
type textarea "Hi {{first_name}}, I’m glad to hear your work order has been completed! If anyt…"
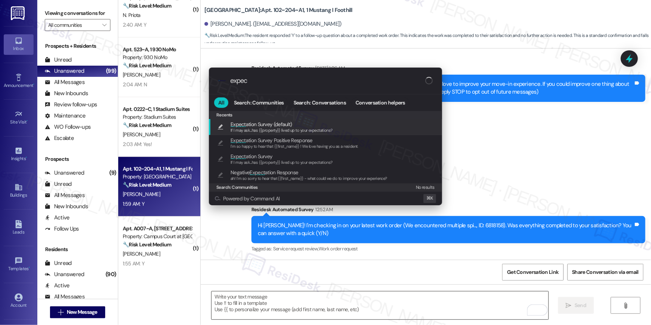
type input "expect"
type textarea "If I may ask...has {{property}} lived up to your expectations?"
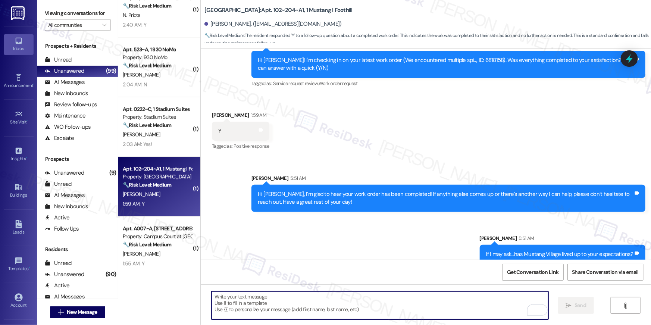
scroll to position [226, 0]
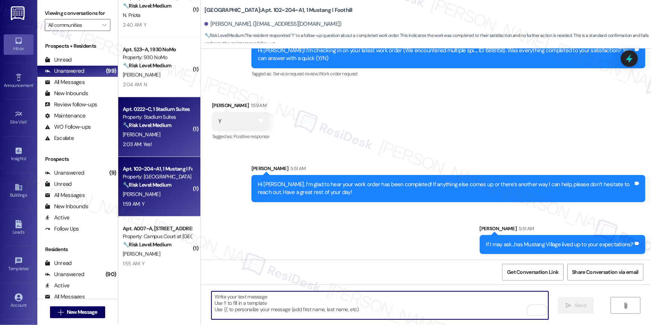
click at [149, 137] on div "[PERSON_NAME]" at bounding box center [157, 134] width 70 height 9
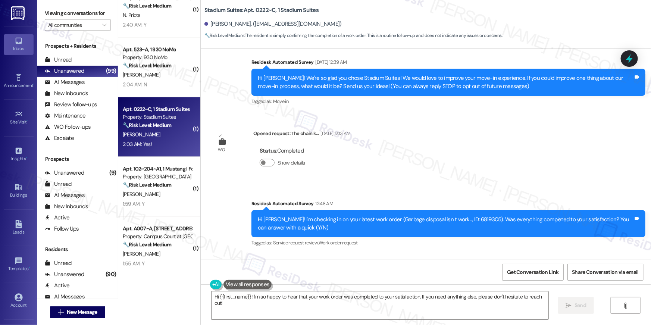
scroll to position [129, 0]
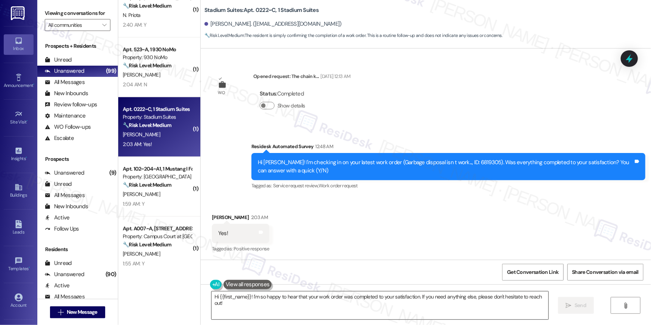
click at [424, 305] on textarea "Hi {{first_name}}! I'm so happy to hear that your work order was completed to y…" at bounding box center [379, 305] width 337 height 28
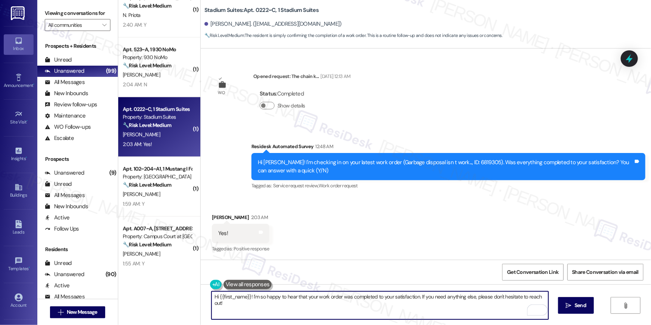
paste textarea ", I’m glad to hear your work order has been completed! If anything else comes u…"
type textarea "Hi {{first_name}}, I’m glad to hear your work order has been completed! If anyt…"
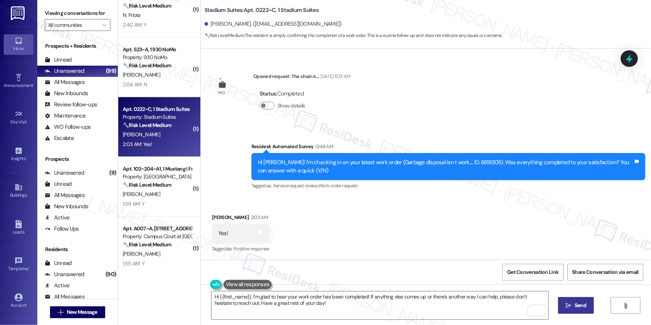
click at [570, 306] on icon "" at bounding box center [569, 305] width 6 height 6
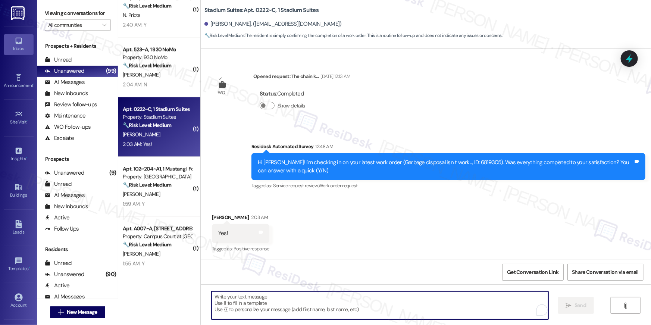
click at [437, 312] on textarea "To enrich screen reader interactions, please activate Accessibility in Grammarl…" at bounding box center [379, 305] width 337 height 28
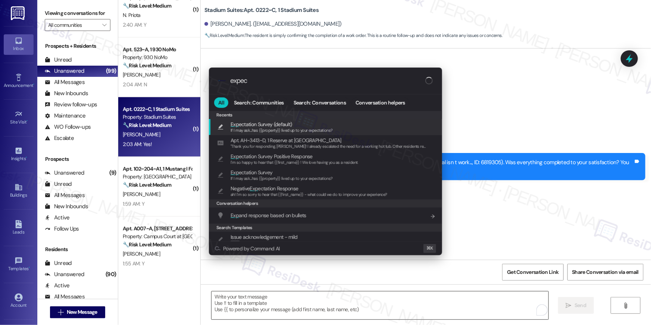
type input "expect"
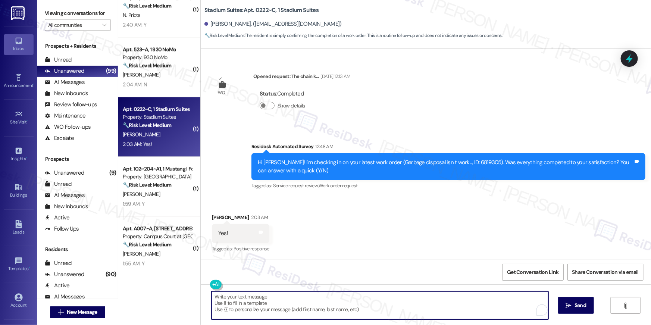
type textarea "If I may ask...has {{property}} lived up to your expectations?"
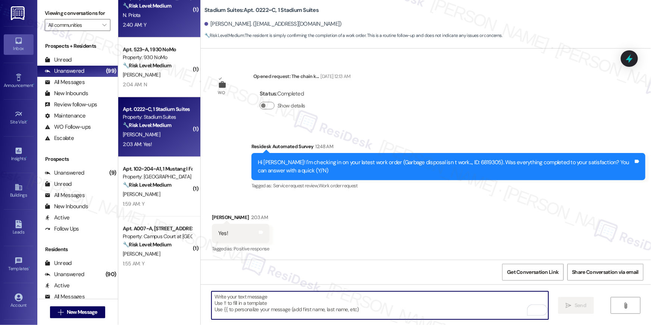
click at [148, 20] on div "2:40 AM: Y 2:40 AM: Y" at bounding box center [157, 24] width 70 height 9
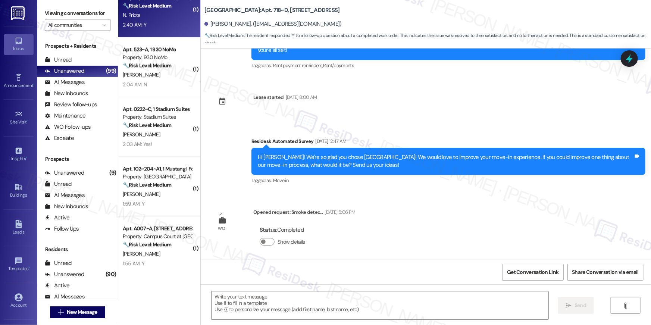
type textarea "Fetching suggested responses. Please feel free to read through the conversation…"
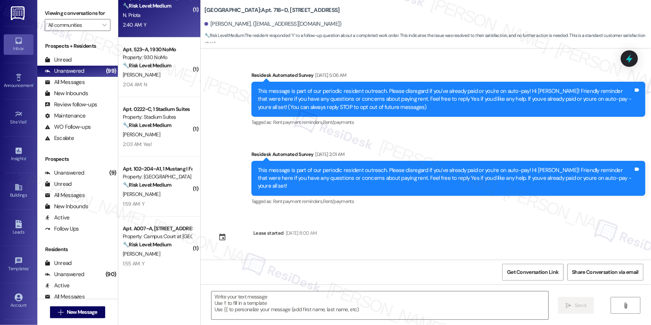
scroll to position [332, 0]
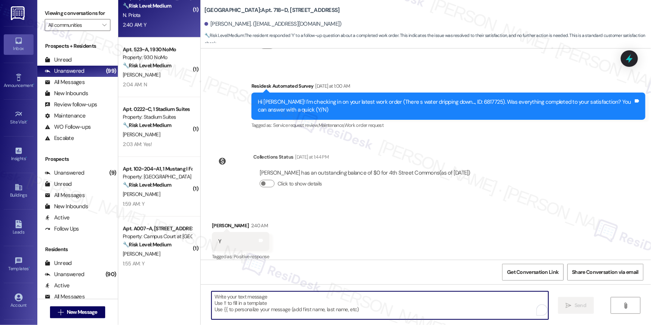
click at [372, 295] on textarea "To enrich screen reader interactions, please activate Accessibility in Grammarl…" at bounding box center [379, 305] width 337 height 28
paste textarea "Hi {{first_name}}, I’m glad to hear your work order has been completed! If anyt…"
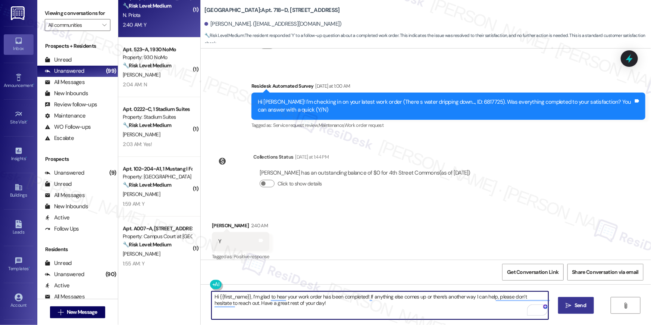
type textarea "Hi {{first_name}}, I’m glad to hear your work order has been completed! If anyt…"
click at [585, 308] on span "Send" at bounding box center [580, 305] width 12 height 8
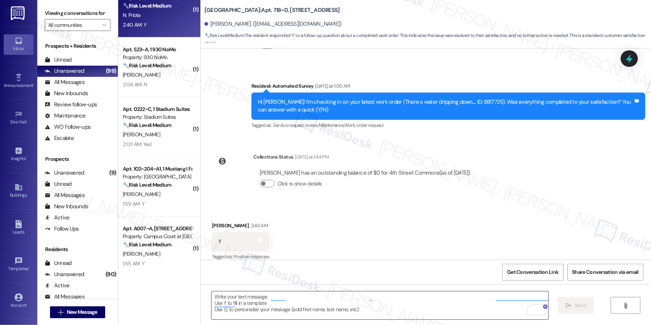
scroll to position [332, 0]
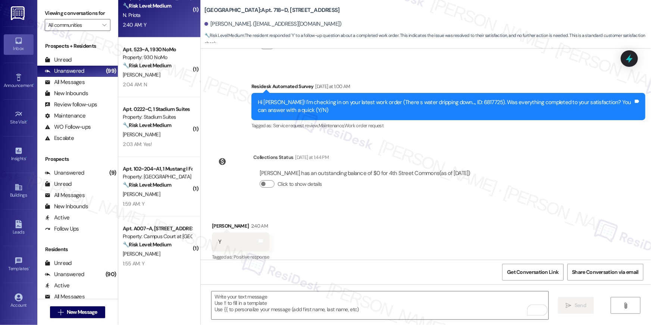
drag, startPoint x: 387, startPoint y: 306, endPoint x: 393, endPoint y: 285, distance: 21.9
click at [389, 300] on textarea "To enrich screen reader interactions, please activate Accessibility in Grammarl…" at bounding box center [379, 305] width 337 height 28
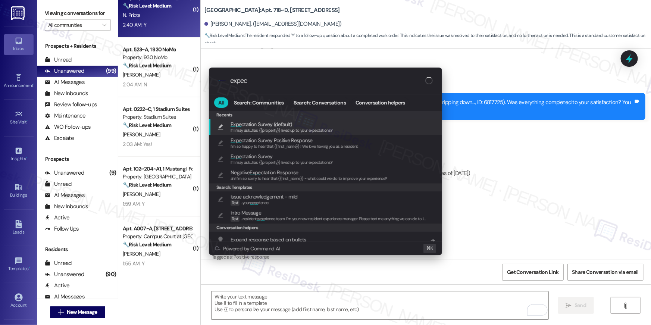
type input "expect"
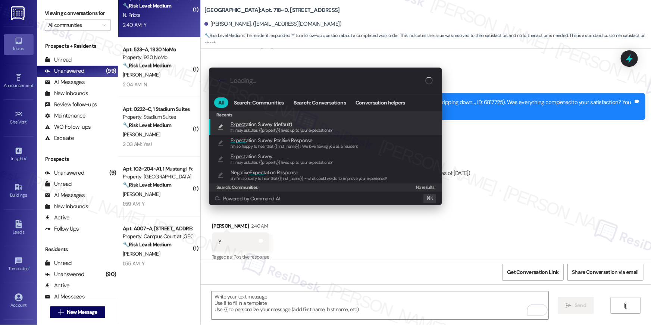
type textarea "If I may ask...has {{property}} lived up to your expectations?"
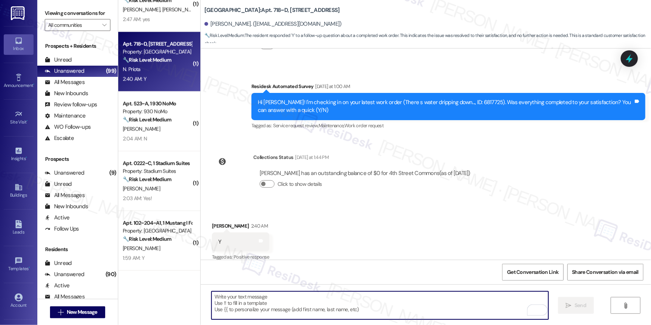
scroll to position [771, 0]
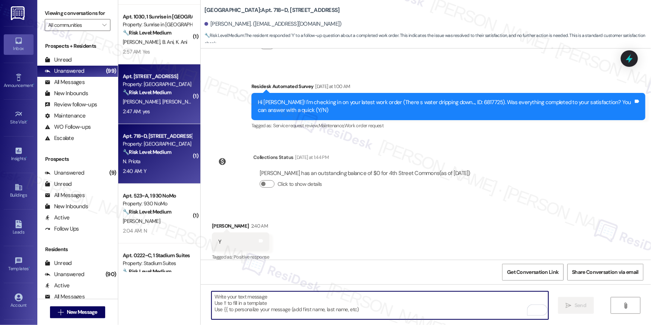
click at [147, 113] on div "2:47 AM: yes 2:47 AM: yes" at bounding box center [157, 111] width 70 height 9
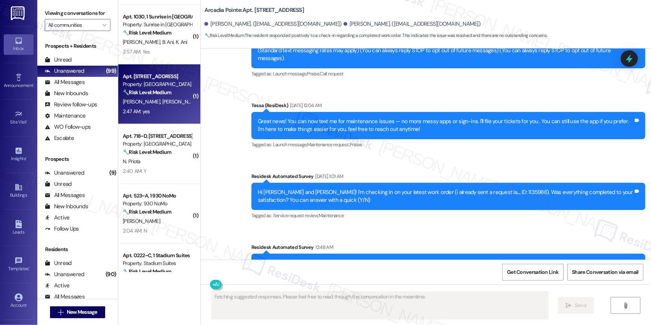
scroll to position [194, 0]
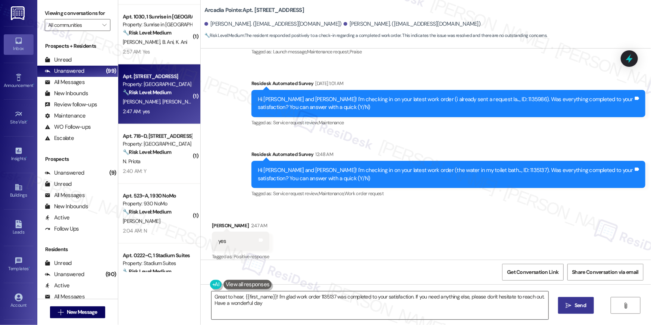
type textarea "Great to hear, {{first_name}}! I'm glad work order 1135137 was completed to you…"
click at [293, 296] on textarea "Great to hear, {{first_name}}! I'm glad work order 1135137 was completed to you…" at bounding box center [379, 305] width 337 height 28
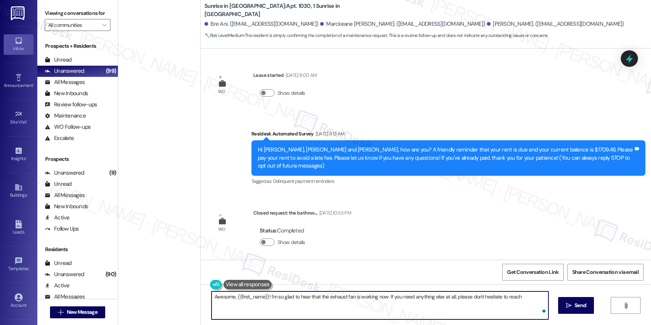
click at [362, 311] on textarea "Awesome, {{first_name}}! I'm so glad to hear that the exhaust fan is working no…" at bounding box center [379, 305] width 337 height 28
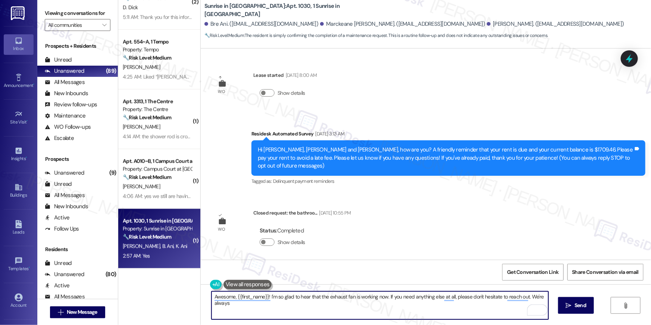
click at [345, 309] on textarea "Awesome, {{first_name}}! I'm so glad to hear that the exhaust fan is working no…" at bounding box center [379, 305] width 337 height 28
type textarea "Awesome, {{first_name}}! I'm so glad to hear that the exhaust fan is working no…"
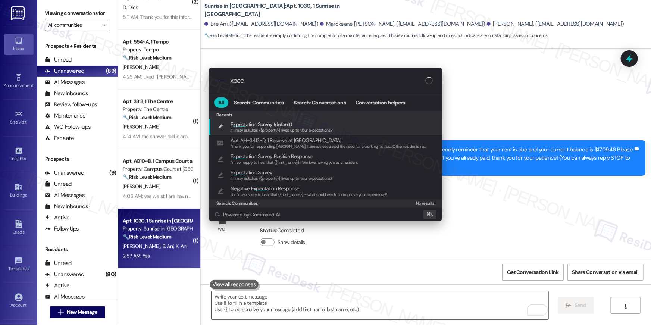
type input "xpect"
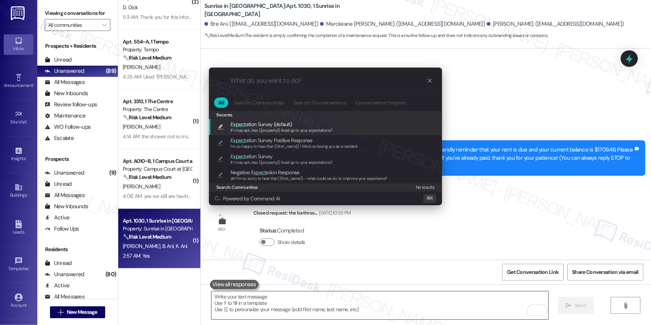
type textarea "If I may ask...has {{property}} lived up to your expectations?"
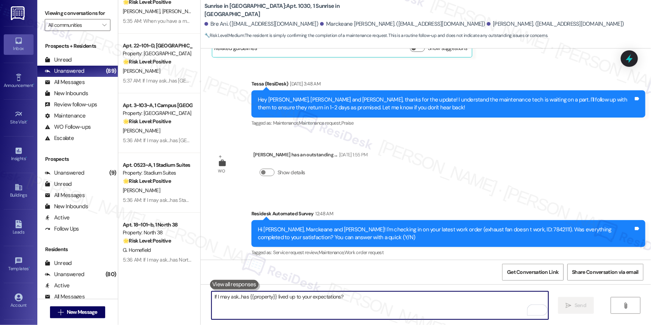
scroll to position [2414, 0]
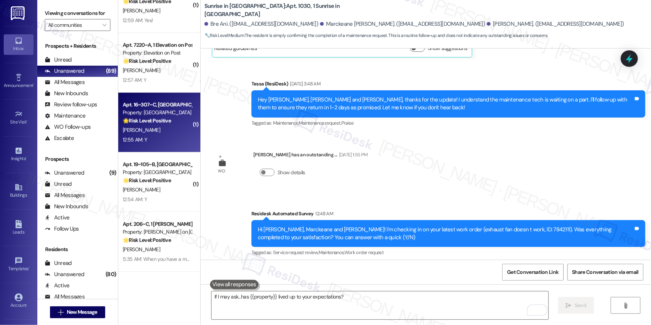
click at [152, 109] on div "Property: [GEOGRAPHIC_DATA]" at bounding box center [157, 113] width 69 height 8
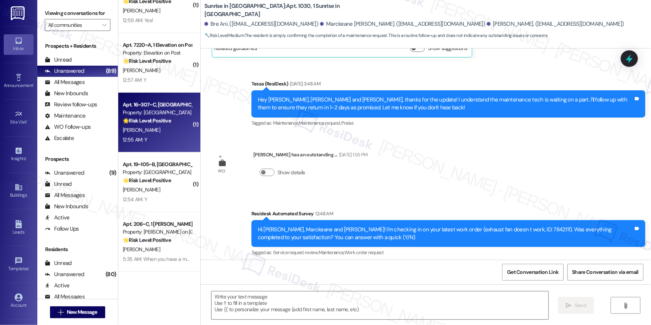
type textarea "Fetching suggested responses. Please feel free to read through the conversation…"
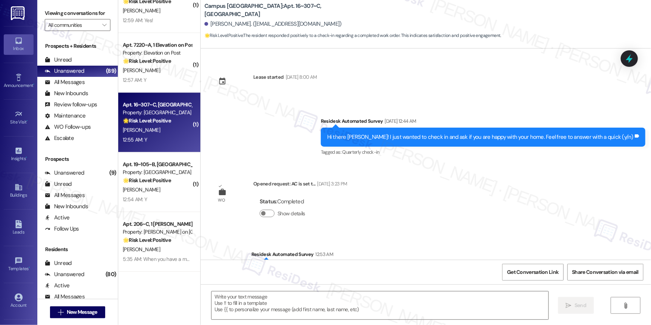
type textarea "Fetching suggested responses. Please feel free to read through the conversation…"
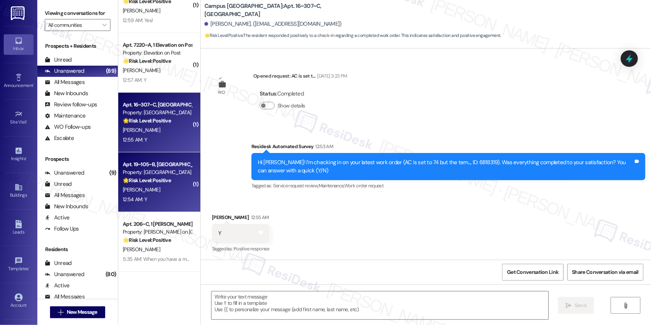
scroll to position [2565, 0]
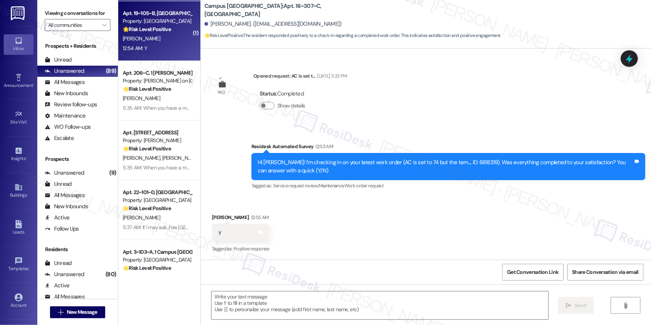
click at [162, 42] on div "C. Scott" at bounding box center [157, 38] width 70 height 9
type textarea "Fetching suggested responses. Please feel free to read through the conversation…"
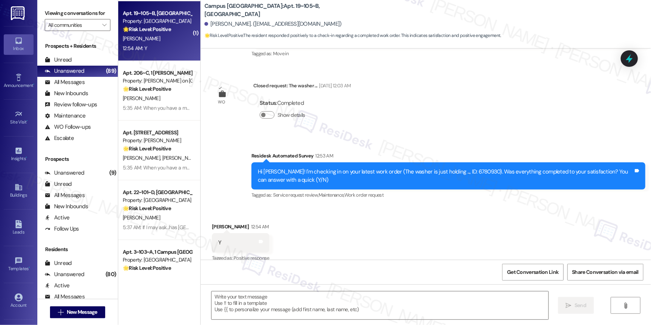
scroll to position [129, 0]
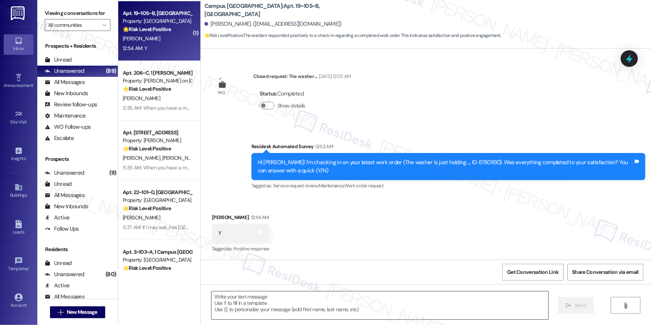
click at [337, 305] on textarea at bounding box center [379, 305] width 337 height 28
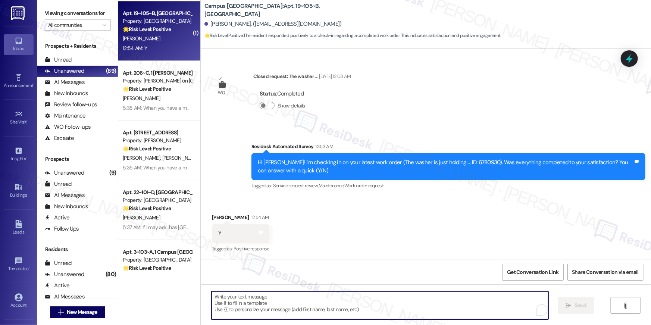
click at [322, 311] on textarea "To enrich screen reader interactions, please activate Accessibility in Grammarl…" at bounding box center [379, 305] width 337 height 28
paste textarea "Hi {{first_name}}, I’m glad to hear your work order has been completed! If anyt…"
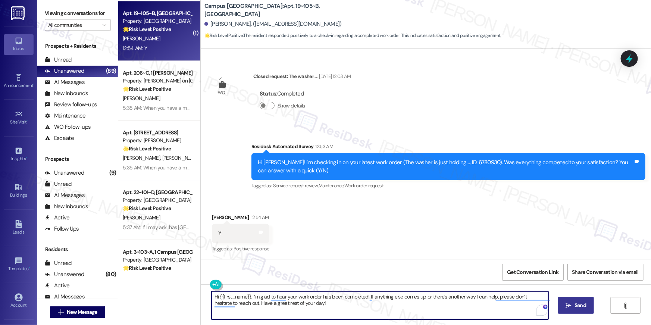
type textarea "Hi {{first_name}}, I’m glad to hear your work order has been completed! If anyt…"
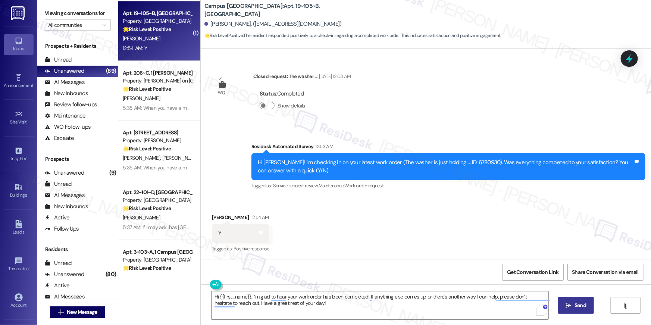
click at [562, 302] on button " Send" at bounding box center [576, 305] width 36 height 17
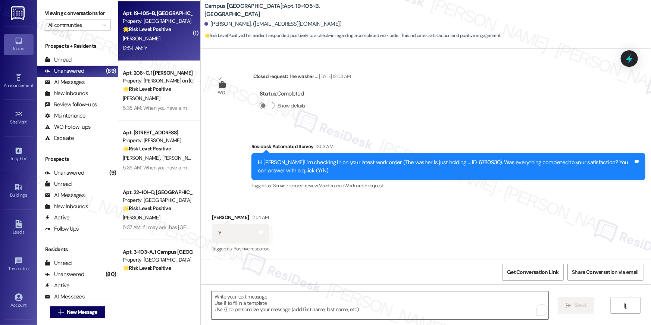
click at [461, 291] on div at bounding box center [379, 305] width 337 height 29
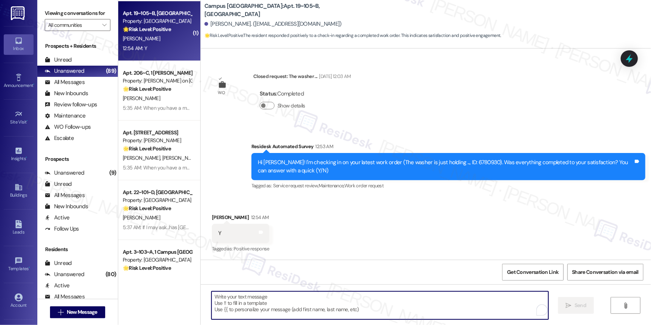
click at [461, 292] on textarea "To enrich screen reader interactions, please activate Accessibility in Grammarl…" at bounding box center [379, 305] width 337 height 28
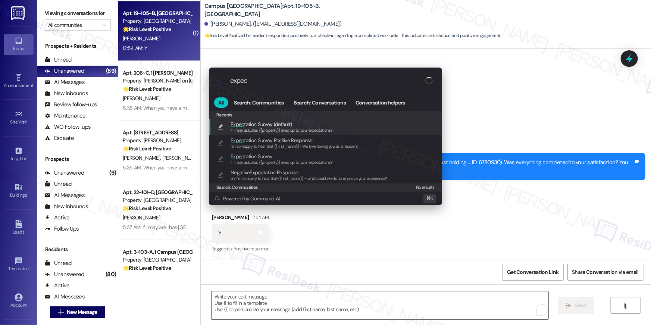
type input "expect"
type textarea "If I may ask...has {{property}} lived up to your expectations?"
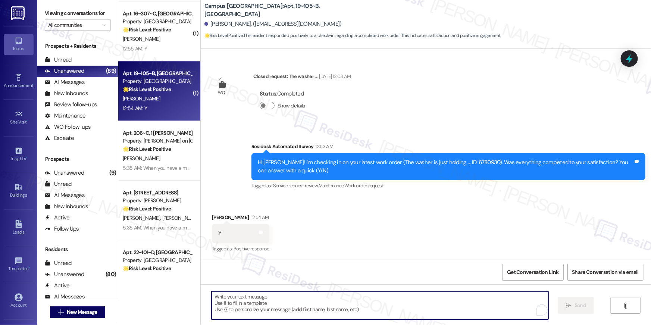
scroll to position [2493, 0]
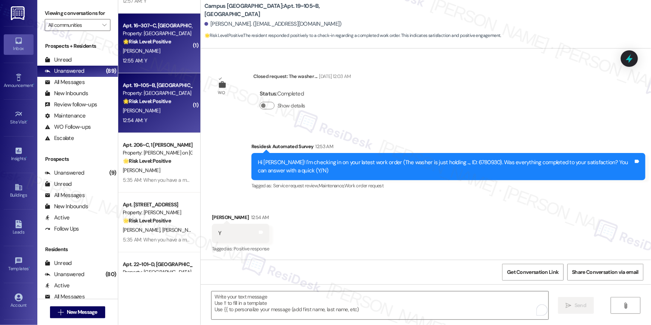
click at [156, 59] on div "12:55 AM: Y 12:55 AM: Y" at bounding box center [157, 60] width 70 height 9
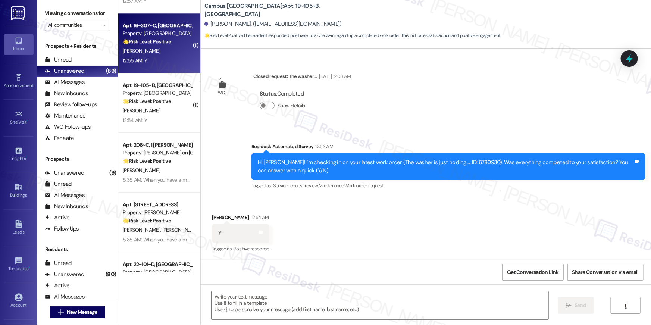
type textarea "Fetching suggested responses. Please feel free to read through the conversation…"
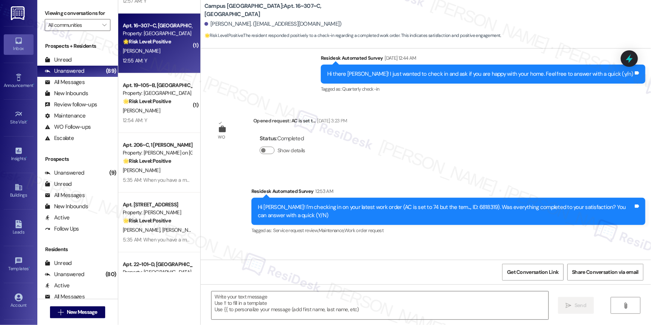
type textarea "Fetching suggested responses. Please feel free to read through the conversation…"
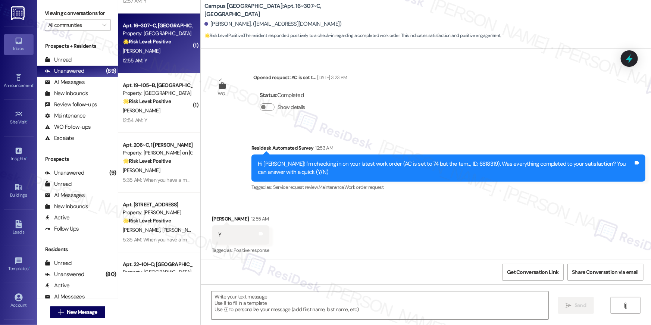
scroll to position [256, 0]
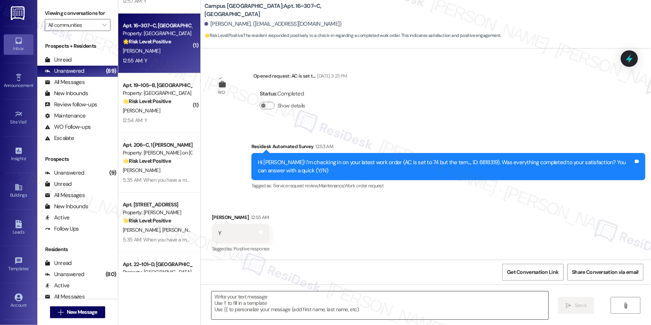
click at [368, 301] on textarea at bounding box center [379, 305] width 337 height 28
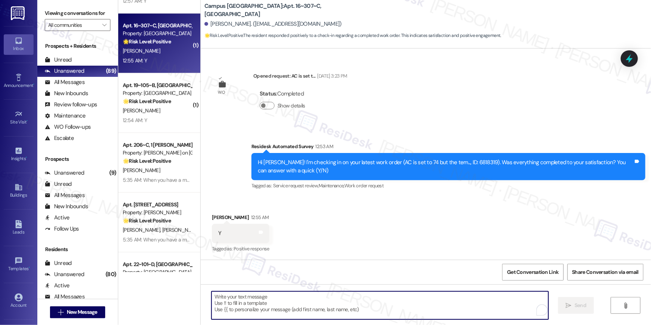
paste textarea "Hi {{first_name}}, I’m glad to hear your work order has been completed! If anyt…"
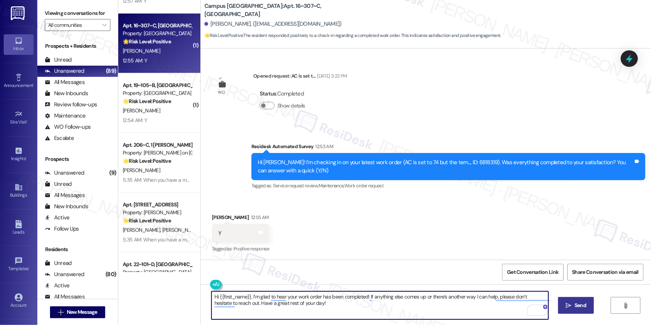
type textarea "Hi {{first_name}}, I’m glad to hear your work order has been completed! If anyt…"
click at [573, 308] on span "Send" at bounding box center [580, 305] width 15 height 8
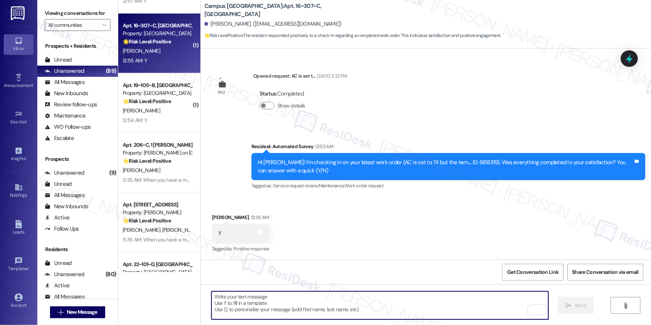
click at [378, 302] on textarea "To enrich screen reader interactions, please activate Accessibility in Grammarl…" at bounding box center [379, 305] width 337 height 28
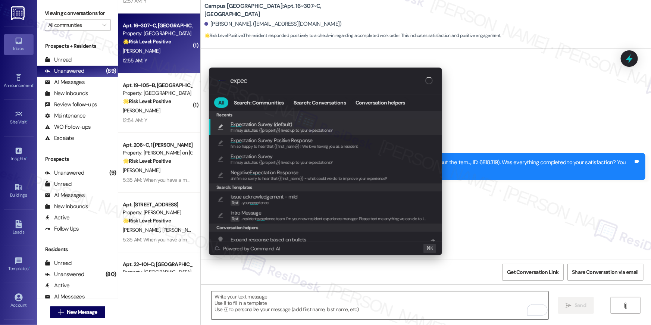
type input "expect"
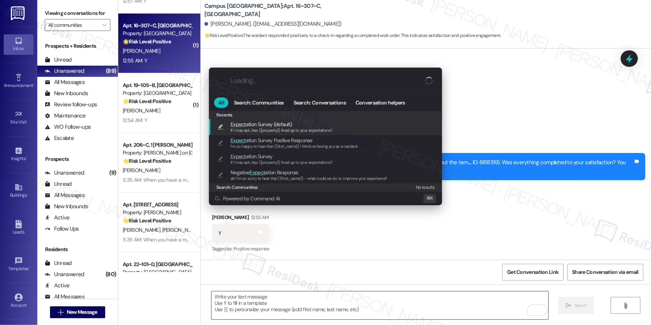
type textarea "If I may ask...has {{property}} lived up to your expectations?"
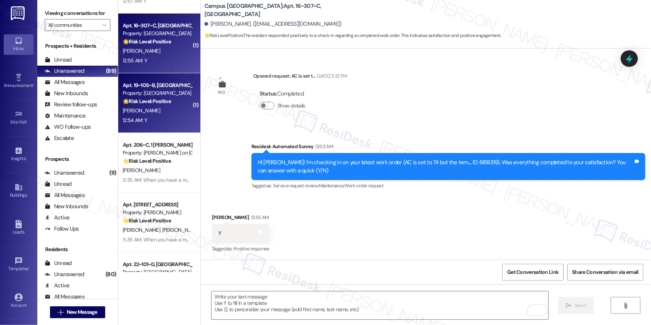
click at [142, 118] on div "12:54 AM: Y 12:54 AM: Y" at bounding box center [157, 120] width 70 height 9
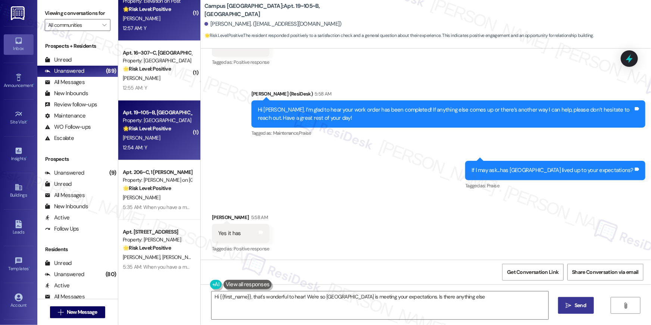
scroll to position [2357, 0]
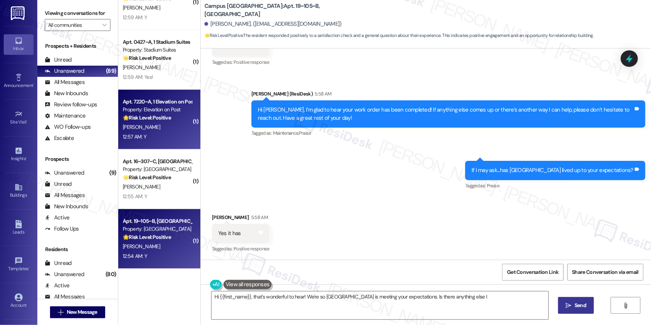
type textarea "Hi {{first_name}}, that's wonderful to hear! We're so glad Campus Village Colle…"
click at [154, 123] on div "[PERSON_NAME]" at bounding box center [157, 126] width 70 height 9
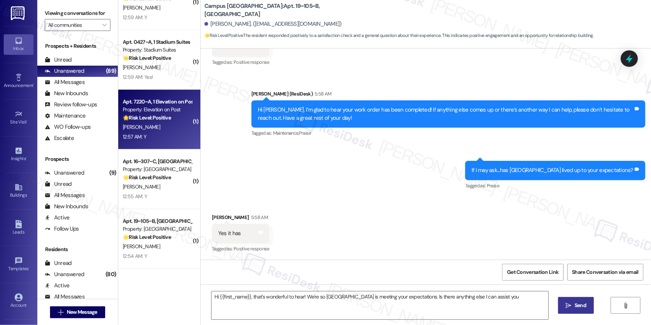
click at [154, 123] on div "[PERSON_NAME]" at bounding box center [157, 126] width 70 height 9
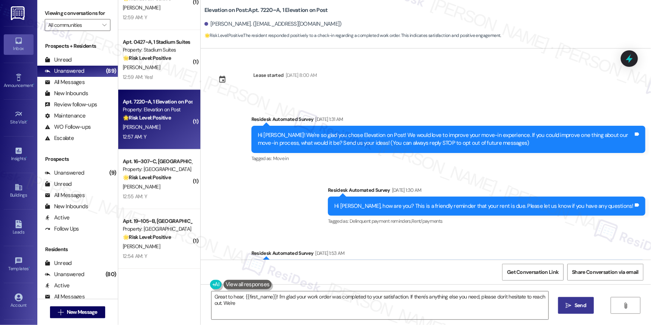
scroll to position [319, 0]
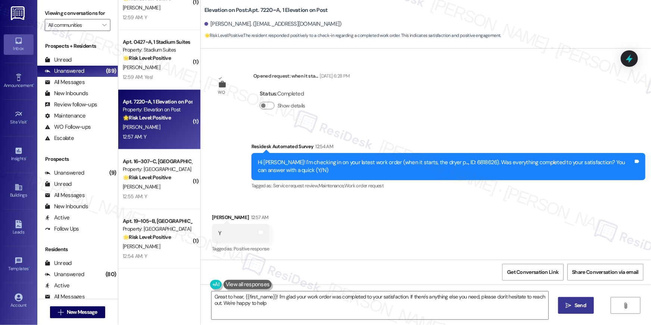
type textarea "Great to hear, {{first_name}}! I'm glad your work order was completed to your s…"
click at [398, 306] on textarea "Great to hear, {{first_name}}! I'm glad your work order was completed to your s…" at bounding box center [379, 305] width 337 height 28
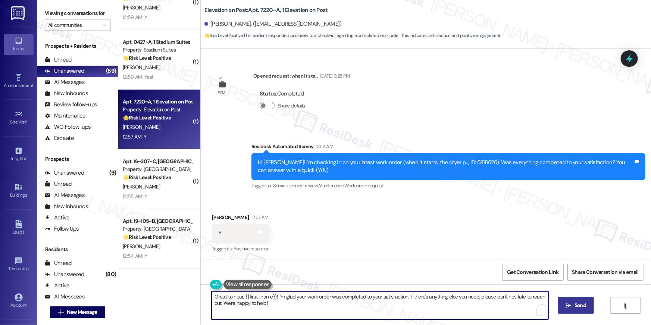
click at [571, 307] on span " Send" at bounding box center [575, 305] width 23 height 8
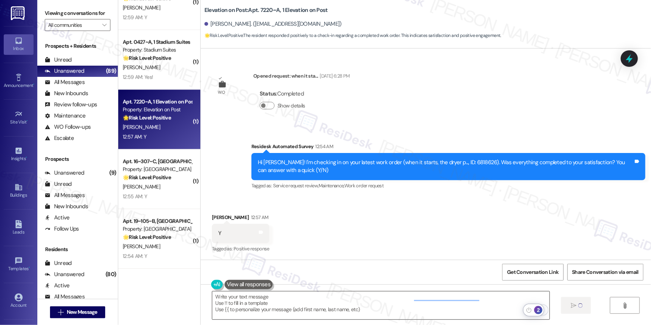
click at [487, 304] on textarea "Great to hear, {{first_name}}! I'm glad your work order was completed to your s…" at bounding box center [380, 305] width 337 height 28
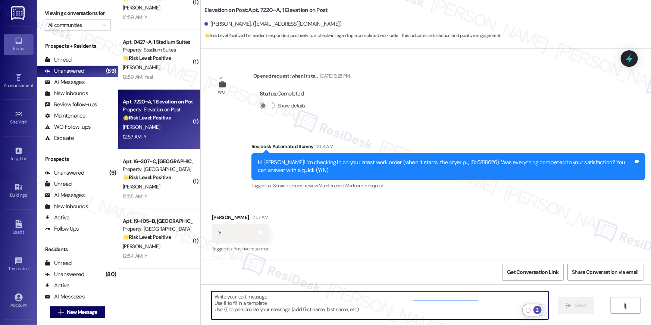
type textarea "Fetching suggested responses. Please feel free to read through the conversation…"
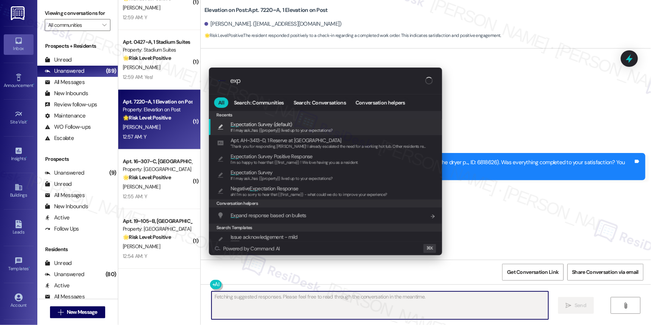
type input "expe"
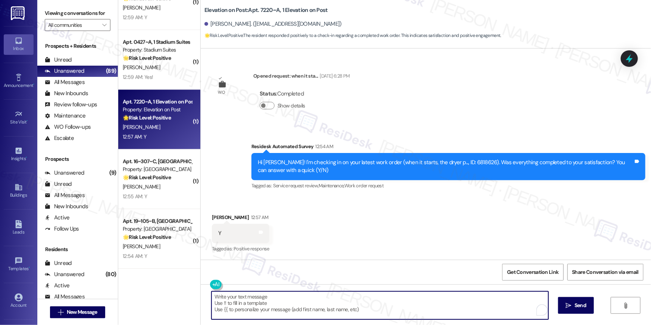
type textarea "If I may ask...has {{property}} lived up to your expectations?"
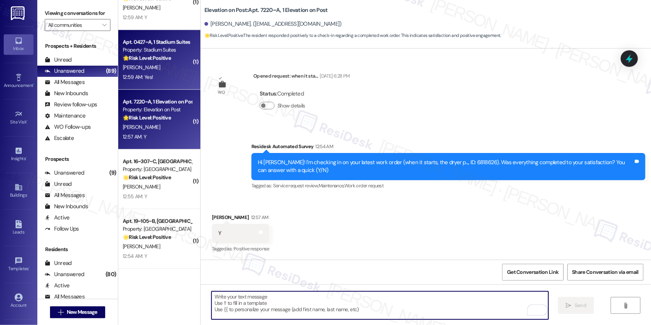
click at [144, 71] on div "[PERSON_NAME]" at bounding box center [157, 67] width 70 height 9
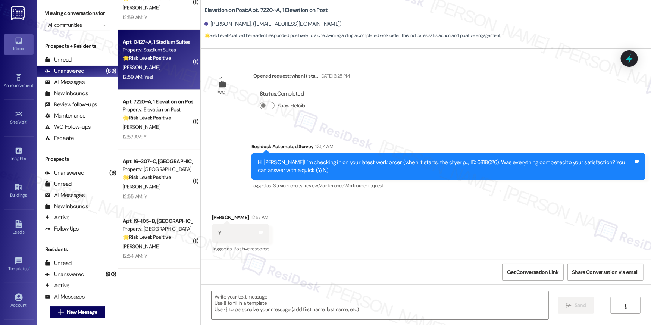
type textarea "Fetching suggested responses. Please feel free to read through the conversation…"
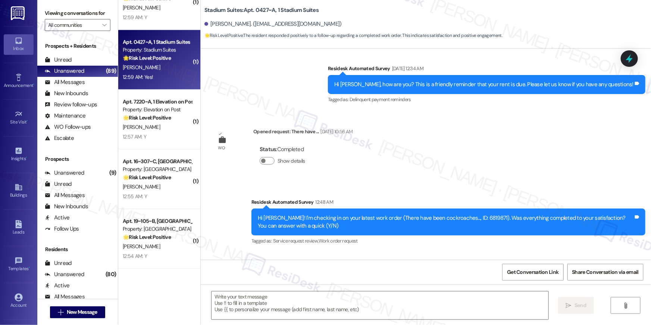
type textarea "Fetching suggested responses. Please feel free to read through the conversation…"
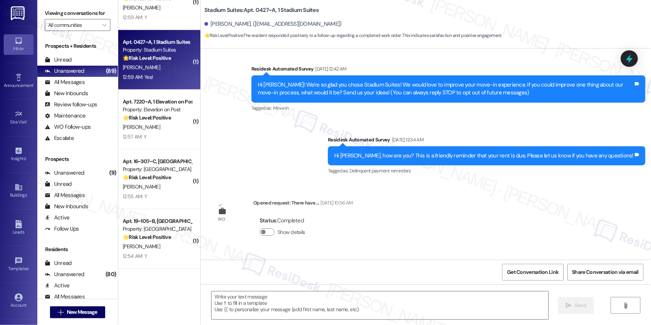
scroll to position [0, 0]
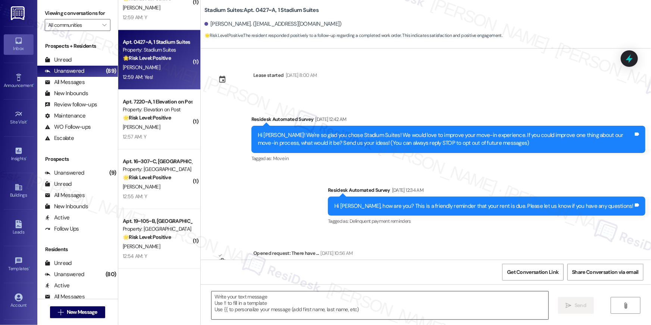
click at [390, 314] on textarea at bounding box center [379, 305] width 337 height 28
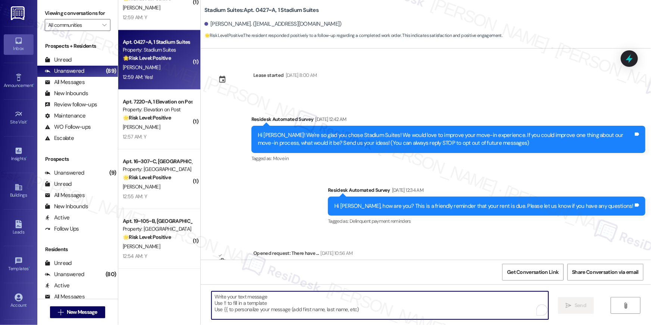
paste textarea "Hi {{first_name}}, I’m glad to hear your work order has been completed! If anyt…"
type textarea "Hi {{first_name}}, I’m glad to hear your work order has been completed! If anyt…"
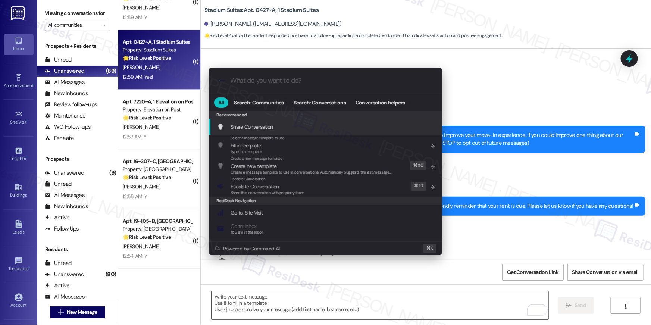
scroll to position [177, 0]
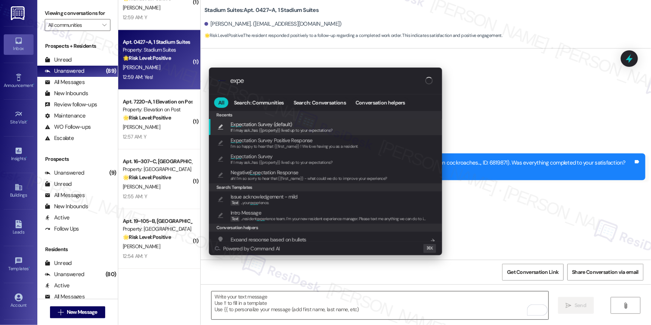
type input "expec"
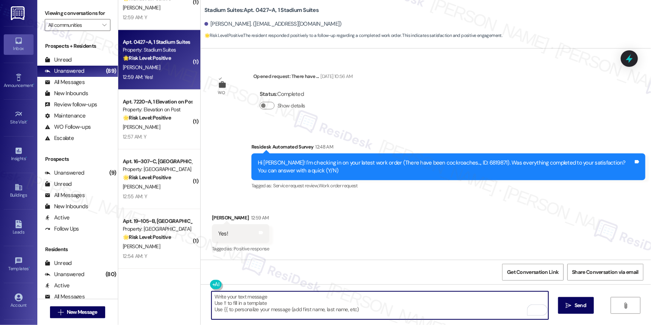
type textarea "If I may ask...has {{property}} lived up to your expectations?"
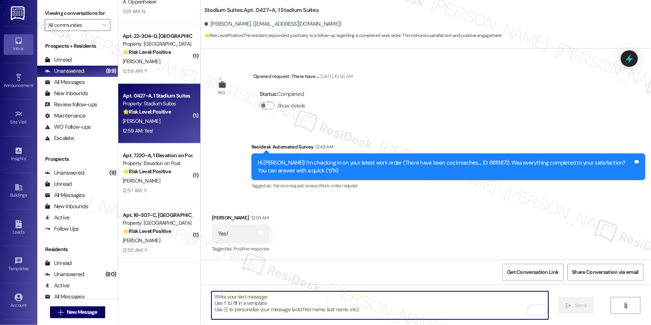
scroll to position [2295, 0]
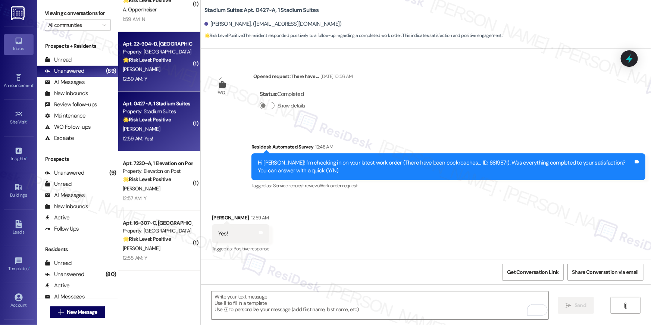
click at [148, 70] on div "[PERSON_NAME]" at bounding box center [157, 69] width 70 height 9
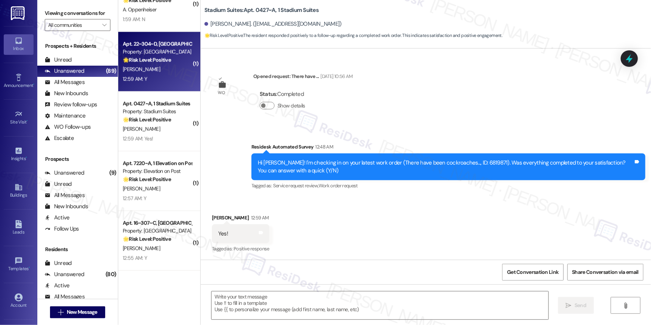
type textarea "Fetching suggested responses. Please feel free to read through the conversation…"
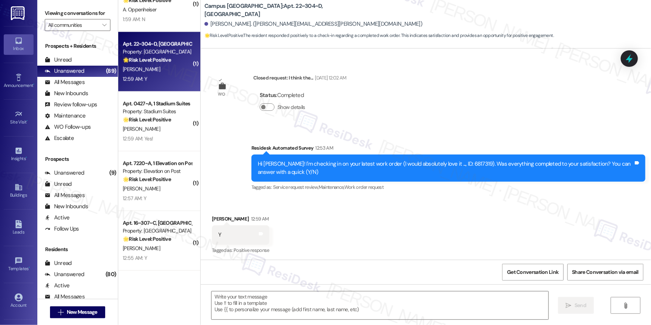
type textarea "Fetching suggested responses. Please feel free to read through the conversation…"
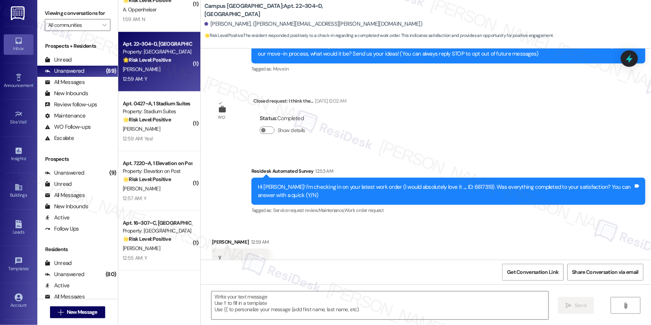
scroll to position [129, 0]
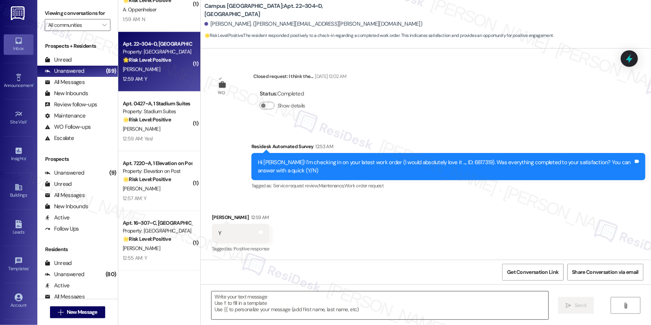
click at [406, 313] on textarea at bounding box center [379, 305] width 337 height 28
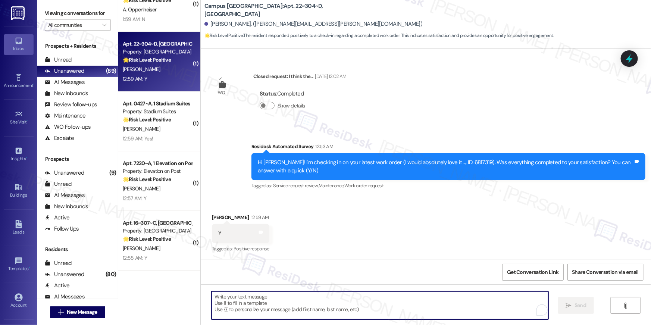
paste textarea "Hi {{first_name}}, I’m glad to hear your work order has been completed! If anyt…"
type textarea "Hi {{first_name}}, I’m glad to hear your work order has been completed! If anyt…"
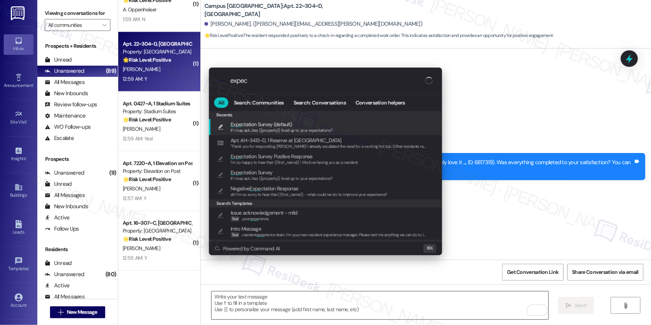
type input "expect"
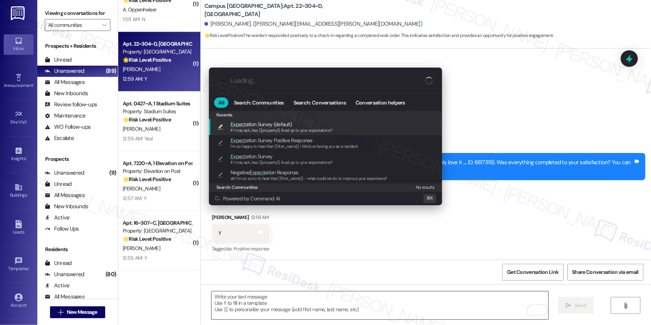
type textarea "If I may ask...has {{property}} lived up to your expectations?"
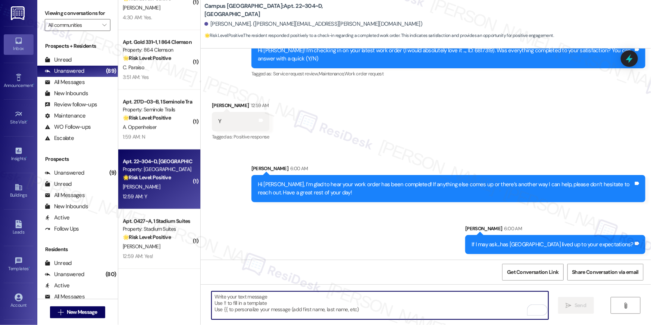
scroll to position [2163, 0]
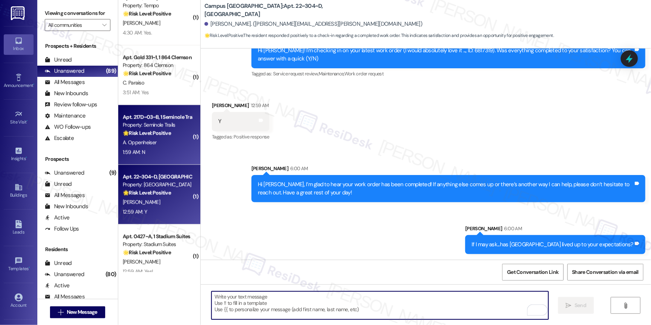
click at [158, 141] on div "A. Oppenheiser" at bounding box center [157, 142] width 70 height 9
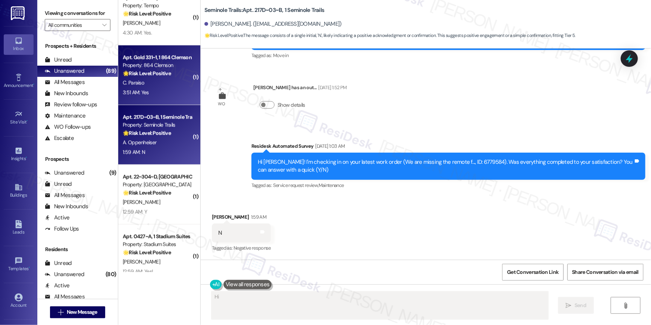
type textarea "Hi {{first_name}}"
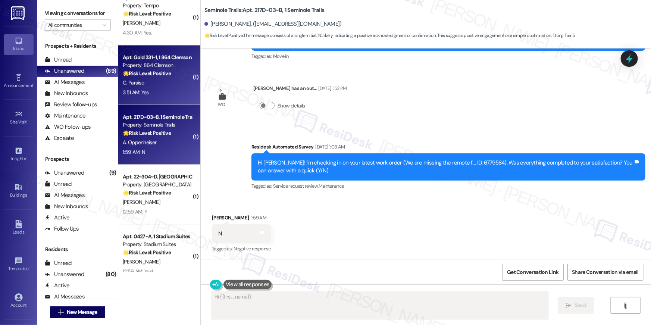
click at [153, 90] on div "3:51 AM: Yes 3:51 AM: Yes" at bounding box center [157, 92] width 70 height 9
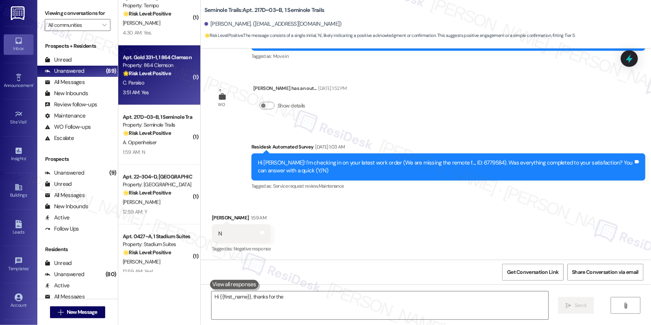
type textarea "Hi {{first_name}}, thanks for the update"
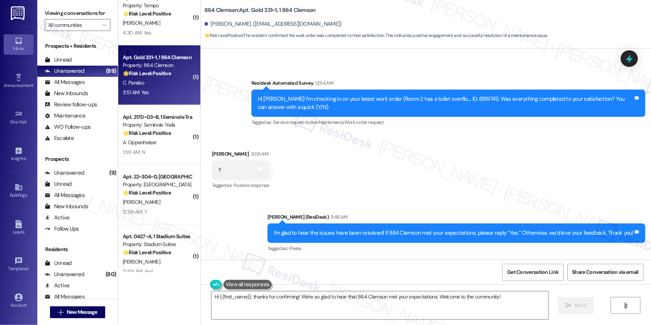
scroll to position [255, 0]
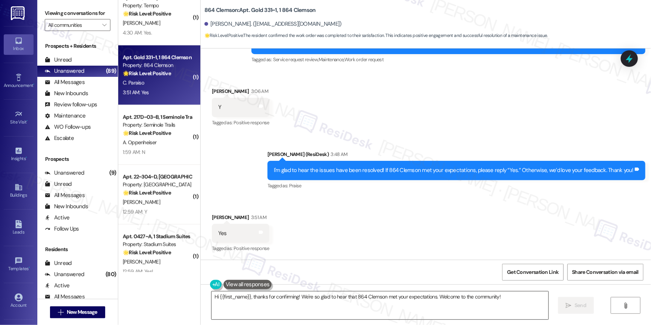
click at [485, 303] on textarea "Hi {{first_name}}, thanks for confirming! We're so glad to hear that 864 Clemso…" at bounding box center [379, 305] width 337 height 28
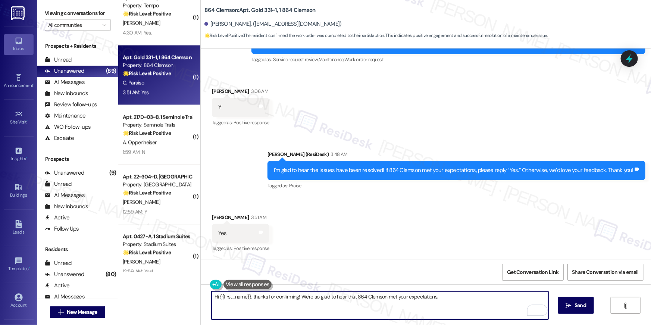
paste textarea "Thank you, {{first_name}}! I'm so glad to hear that the property has lived up t…"
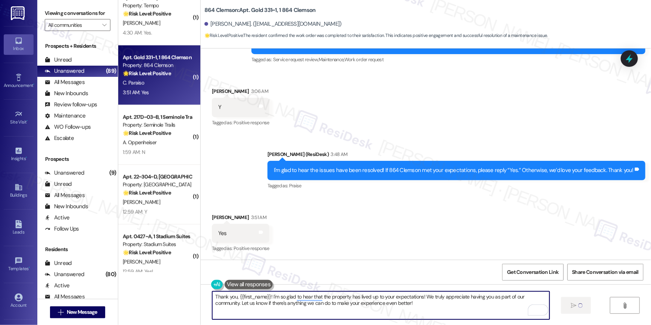
type textarea "Thank you, {{first_name}}! I'm so glad to hear that the property has lived up t…"
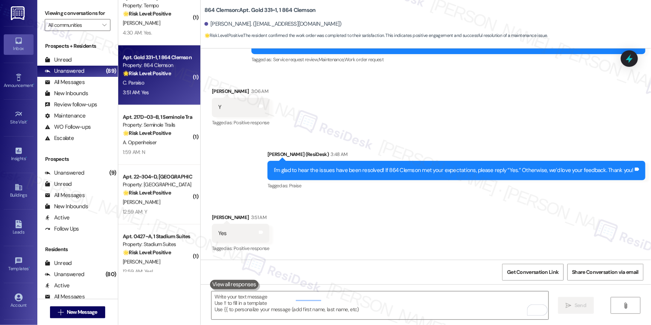
click at [397, 304] on textarea "To enrich screen reader interactions, please activate Accessibility in Grammarl…" at bounding box center [379, 305] width 337 height 28
paste textarea "When you have a moment, would you mind leaving us a quick Google Review? ⭐ It o…"
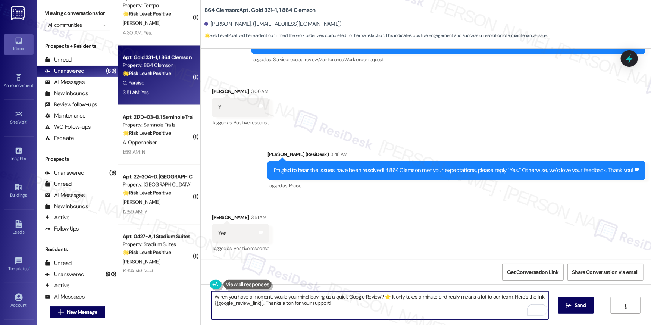
scroll to position [254, 0]
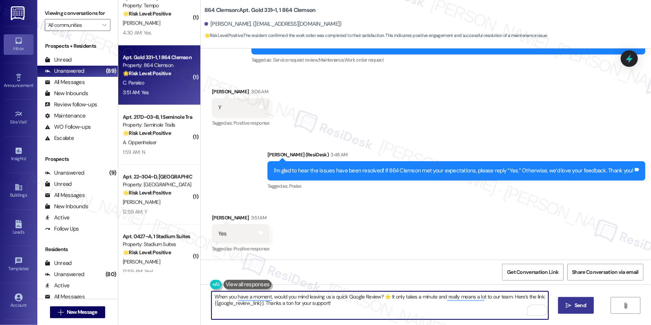
type textarea "When you have a moment, would you mind leaving us a quick Google Review? ⭐ It o…"
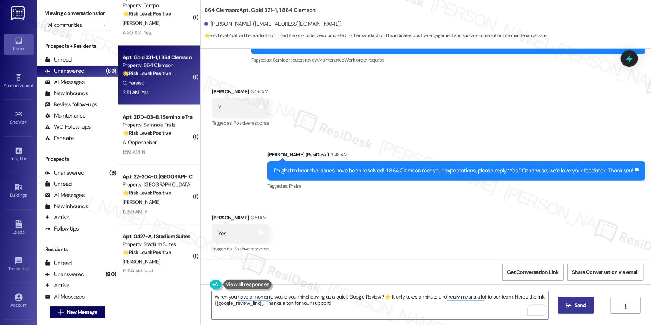
click at [567, 302] on icon "" at bounding box center [569, 305] width 6 height 6
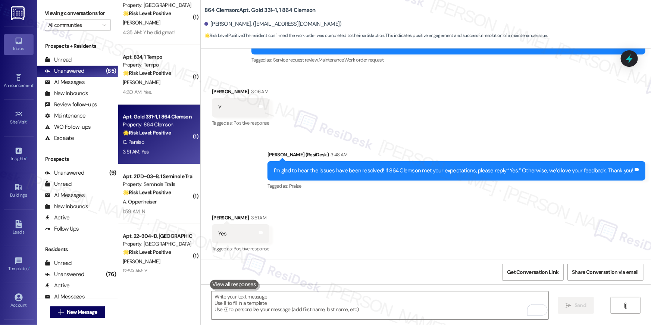
scroll to position [2063, 0]
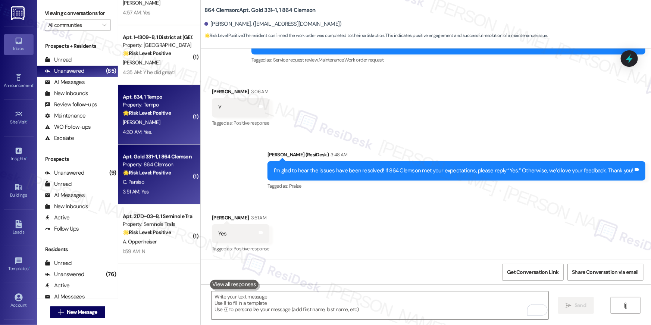
click at [151, 118] on div "S. Quelland" at bounding box center [157, 122] width 70 height 9
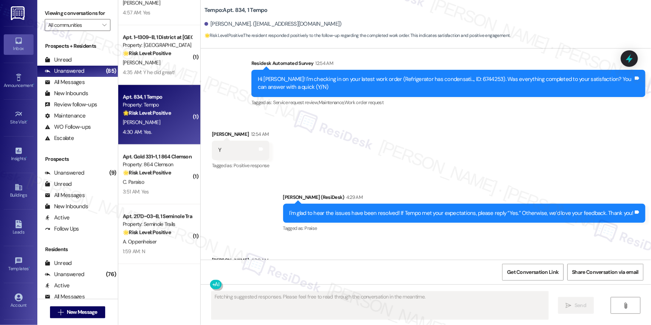
scroll to position [1902, 0]
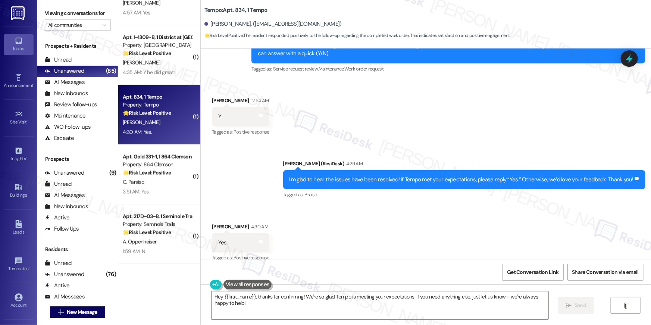
type textarea "Hey {{first_name}}, thanks for confirming! We're so glad Tempo is meeting your …"
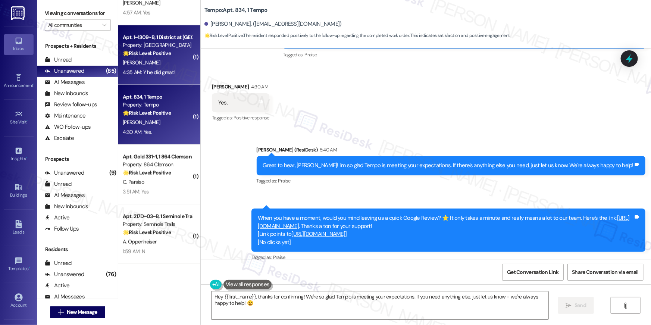
click at [130, 58] on div "A. Miller" at bounding box center [157, 62] width 70 height 9
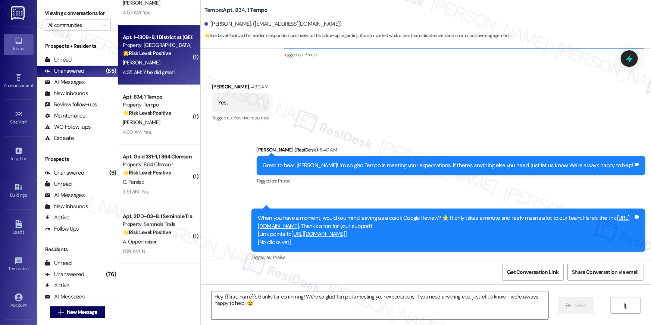
type textarea "Fetching suggested responses. Please feel free to read through the conversation…"
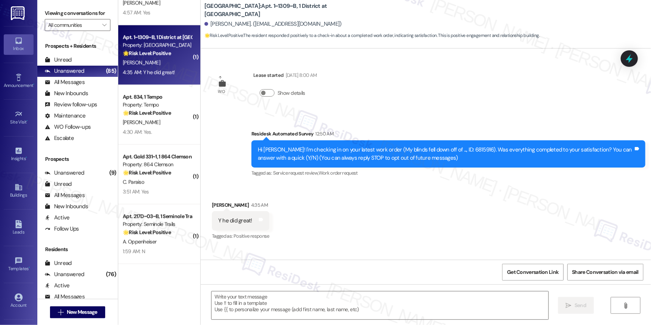
type textarea "Fetching suggested responses. Please feel free to read through the conversation…"
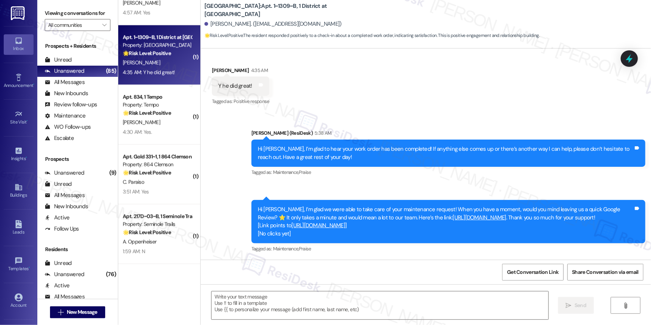
scroll to position [1928, 0]
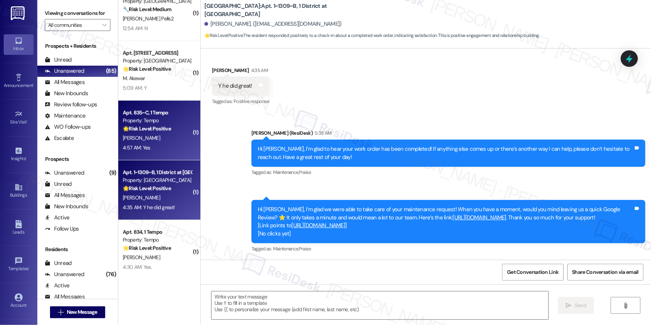
click at [170, 140] on div "A. Faridi" at bounding box center [157, 138] width 70 height 9
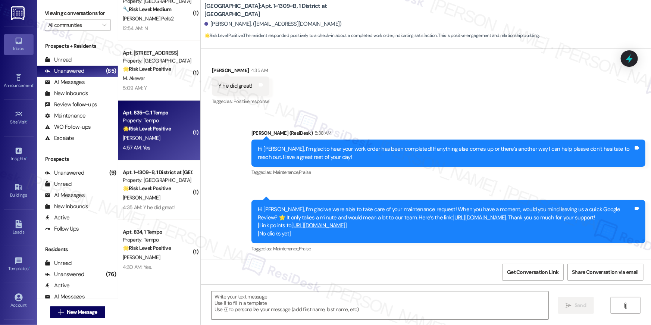
type textarea "Fetching suggested responses. Please feel free to read through the conversation…"
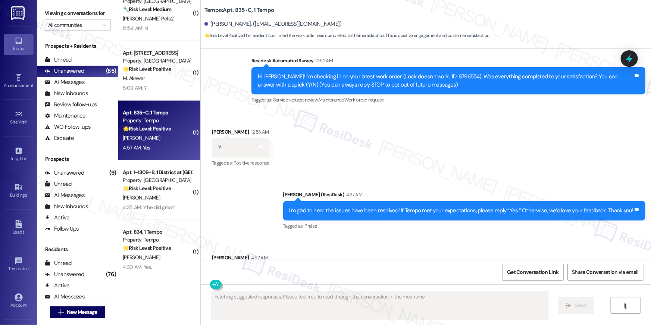
type textarea "Fetching suggested responses. Please feel free to read through the conversation…"
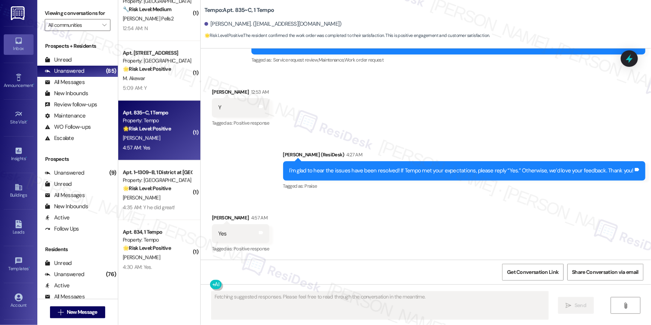
scroll to position [261, 0]
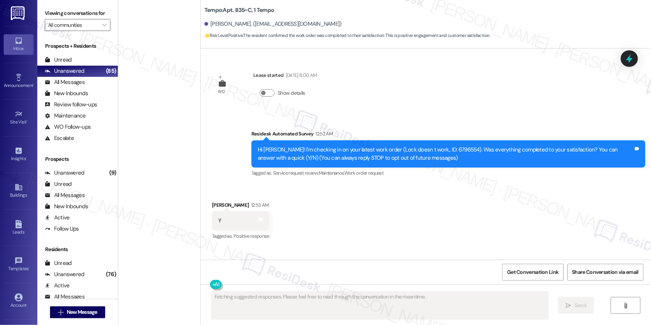
scroll to position [261, 0]
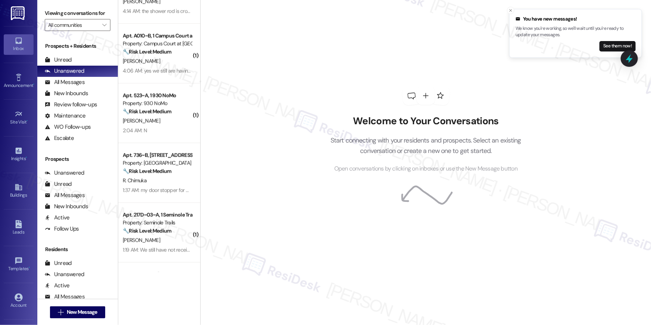
scroll to position [763, 0]
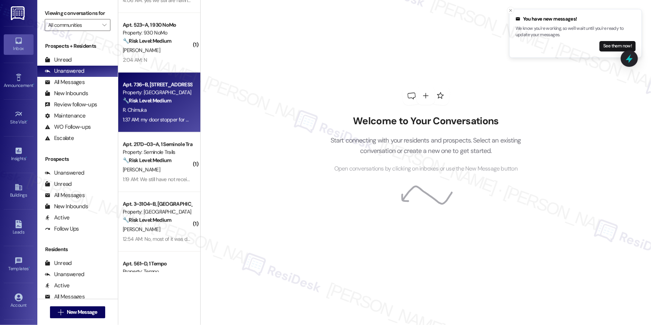
click at [157, 111] on div "R. Chimuka" at bounding box center [157, 109] width 70 height 9
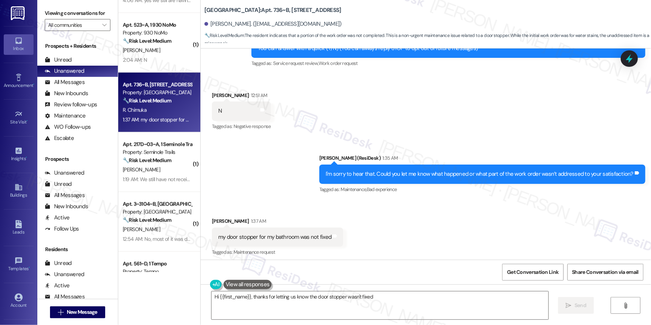
scroll to position [113, 0]
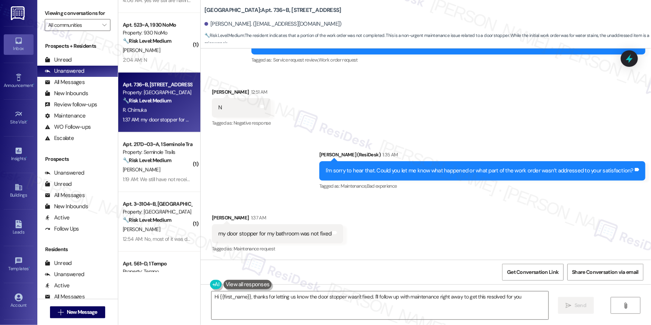
type textarea "Hi {{first_name}}, thanks for letting us know the door stopper wasn't fixed. I'…"
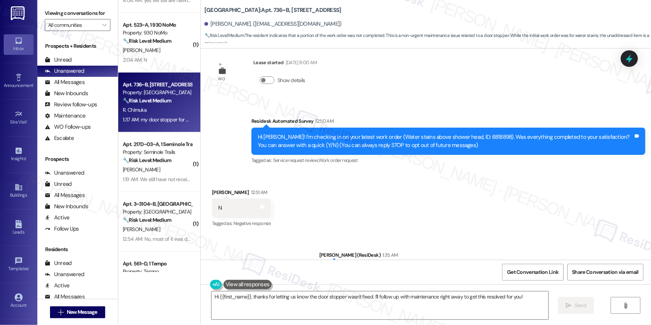
scroll to position [113, 0]
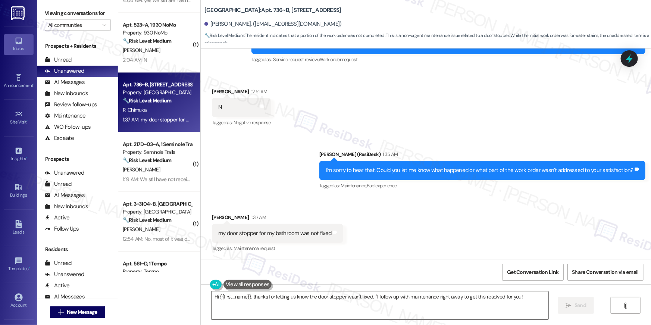
click at [377, 310] on textarea "Hi {{first_name}}, thanks for letting us know the door stopper wasn't fixed. I'…" at bounding box center [379, 305] width 337 height 28
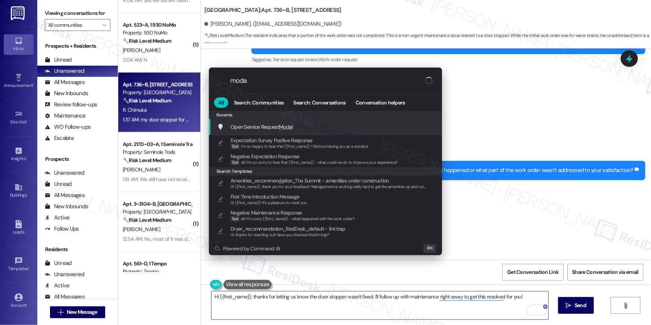
type input "modal"
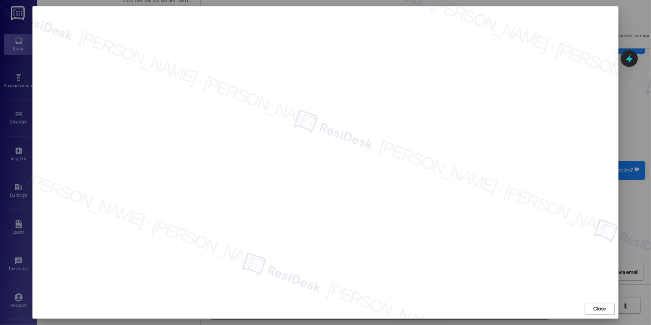
drag, startPoint x: 598, startPoint y: 308, endPoint x: 595, endPoint y: 301, distance: 7.3
click at [598, 308] on span "Close" at bounding box center [599, 309] width 13 height 8
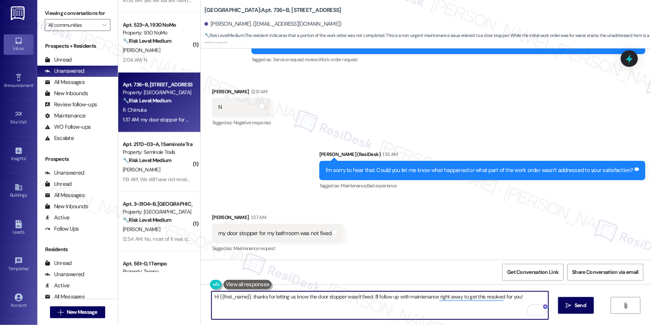
click at [379, 302] on textarea "Hi {{first_name}}, thanks for letting us know the door stopper wasn't fixed. I'…" at bounding box center [379, 305] width 337 height 28
drag, startPoint x: 370, startPoint y: 297, endPoint x: 383, endPoint y: 320, distance: 26.0
click at [383, 320] on div "Hi {{first_name}}, thanks for letting us know the door stopper wasn't fixed. I'…" at bounding box center [426, 312] width 450 height 56
type textarea "Hi {{first_name}}, thanks for letting us know the door stopper wasn't fixed. Le…"
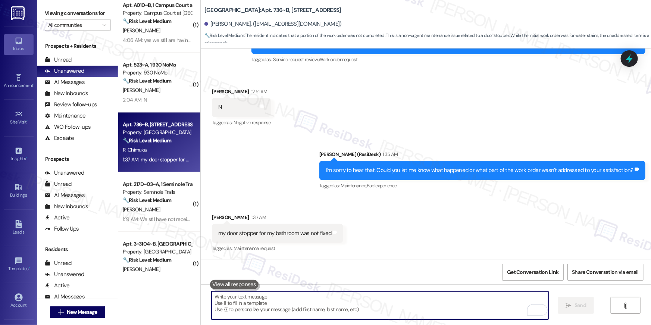
scroll to position [794, 0]
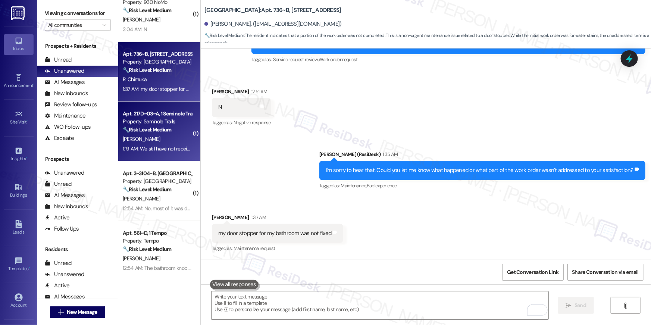
click at [152, 132] on strong "🔧 Risk Level: Medium" at bounding box center [147, 129] width 48 height 7
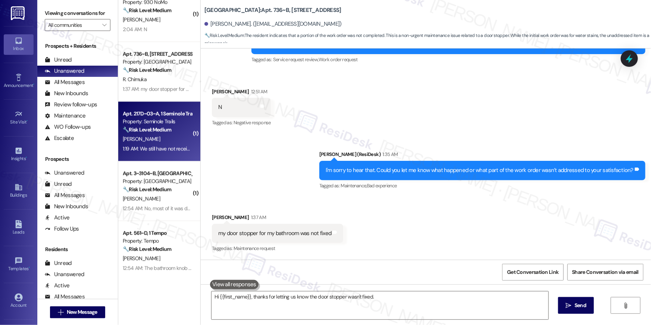
type textarea "Hi {{first_name}}, thanks for letting us know the door stopper wasn't fixed. I'…"
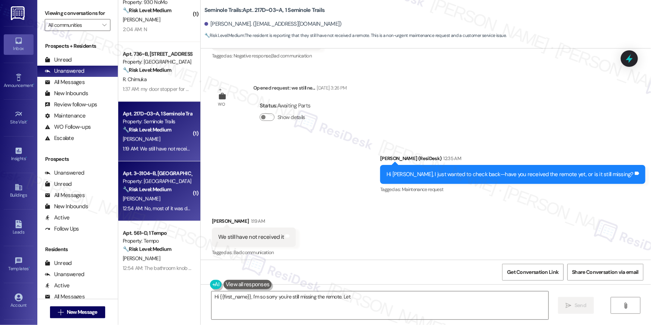
scroll to position [310, 0]
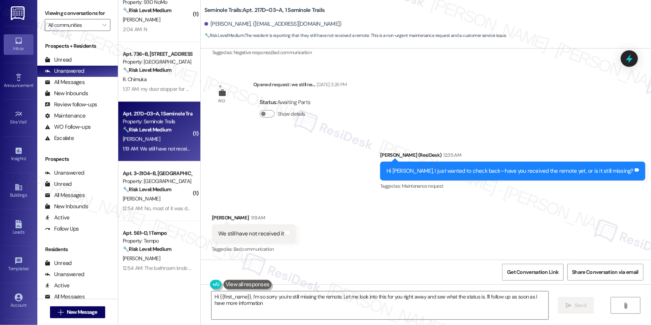
type textarea "Hi {{first_name}}, I'm so sorry you're still missing the remote. Let me look in…"
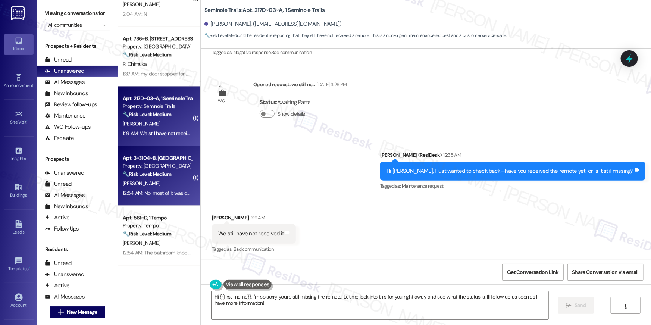
scroll to position [810, 0]
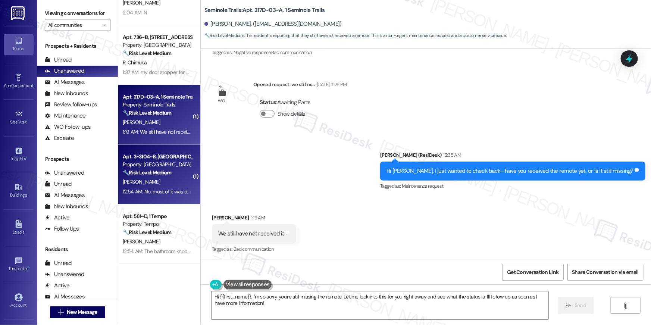
click at [147, 185] on div "R. Monteleone" at bounding box center [157, 181] width 70 height 9
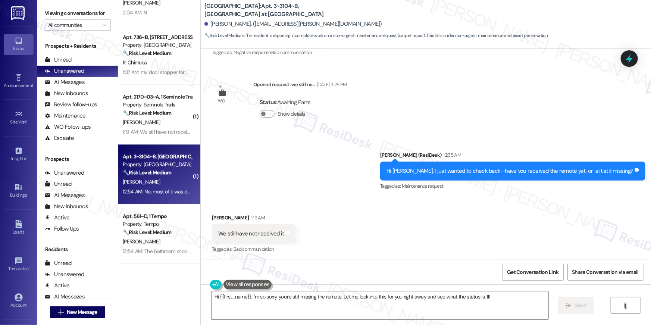
scroll to position [0, 0]
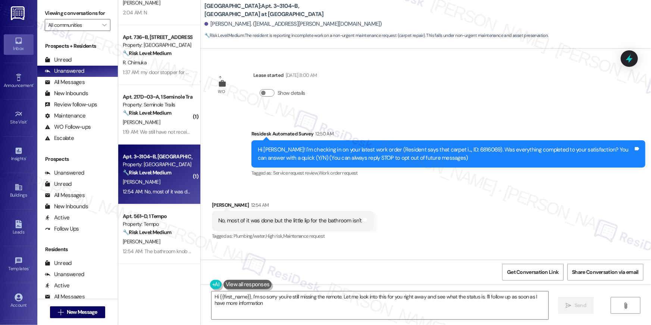
type textarea "Hi {{first_name}}, I'm so sorry you're still missing the remote. Let me look in…"
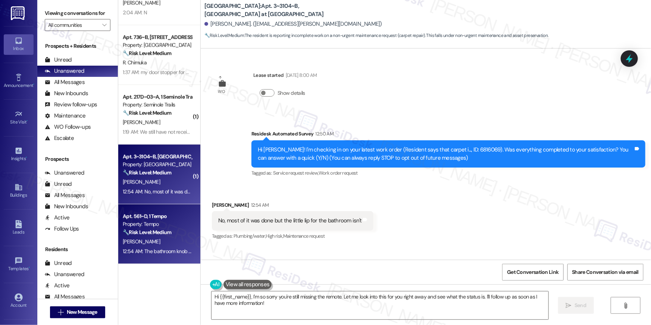
click at [159, 220] on div "Property: Tempo" at bounding box center [157, 224] width 69 height 8
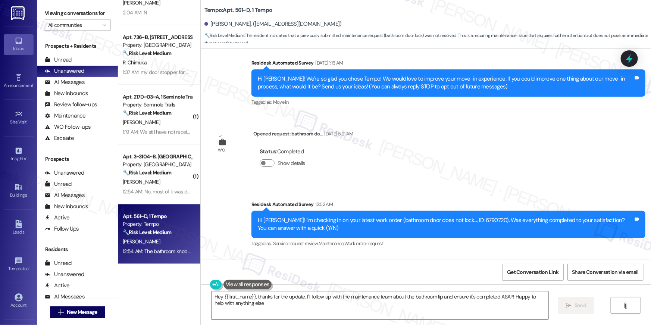
type textarea "Hey {{first_name}}, thanks for the update. I'll follow up with the maintenance …"
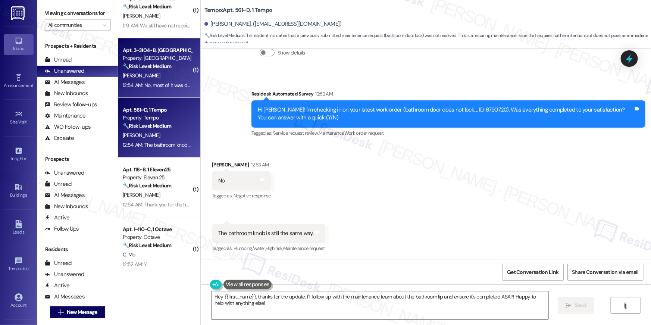
scroll to position [919, 0]
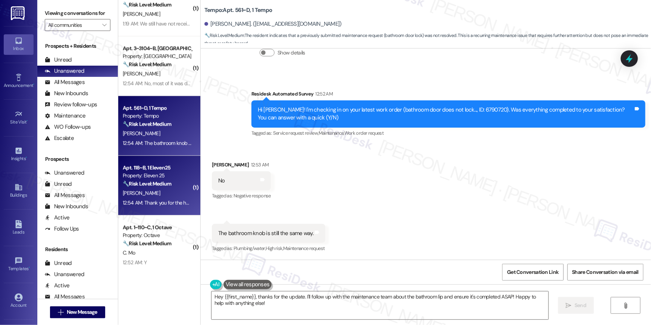
click at [153, 186] on strong "🔧 Risk Level: Medium" at bounding box center [147, 183] width 48 height 7
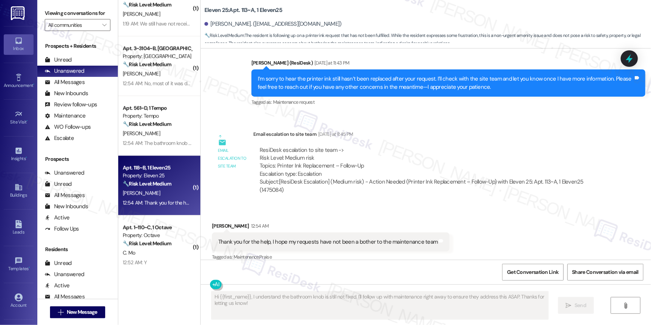
scroll to position [568, 0]
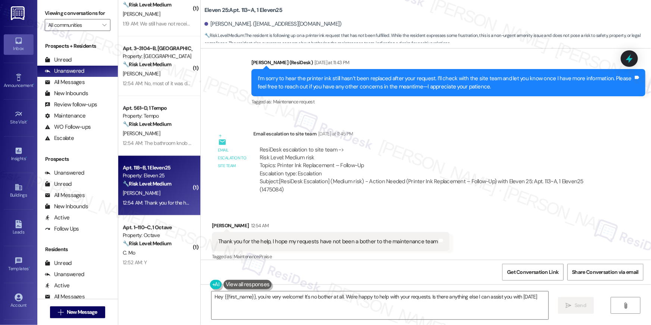
type textarea "Hey {{first_name}}, you're very welcome! It's no bother at all. We're happy to …"
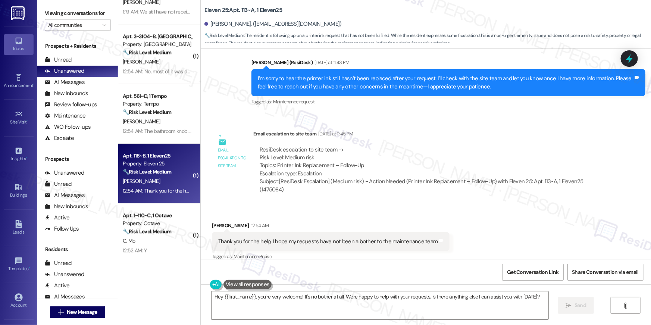
scroll to position [944, 0]
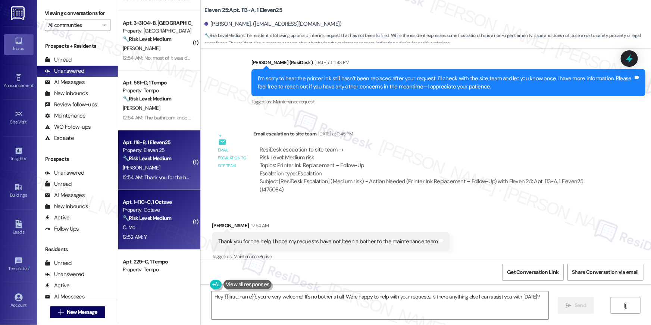
click at [160, 206] on div "Property: Octave" at bounding box center [157, 210] width 69 height 8
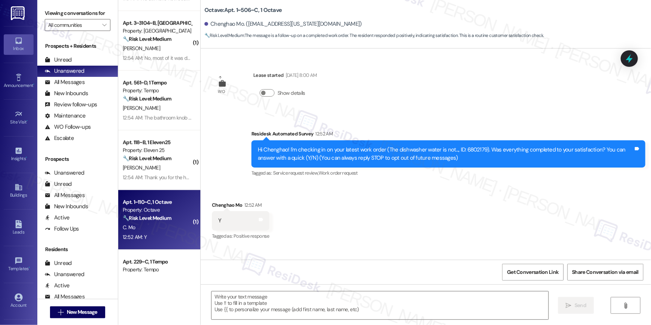
type textarea "Fetching suggested responses. Please feel free to read through the conversation…"
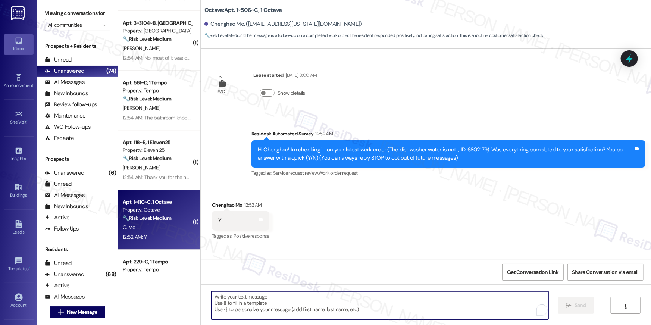
click at [415, 296] on textarea "To enrich screen reader interactions, please activate Accessibility in Grammarl…" at bounding box center [379, 305] width 337 height 28
click at [415, 297] on textarea "To enrich screen reader interactions, please activate Accessibility in Grammarl…" at bounding box center [379, 305] width 337 height 28
paste textarea "Residents can access our after-hours support teams by calling our main office l…"
type textarea "Residents can access our after-hours support teams by calling our main office l…"
click at [432, 306] on textarea "To enrich screen reader interactions, please activate Accessibility in Grammarl…" at bounding box center [379, 305] width 337 height 28
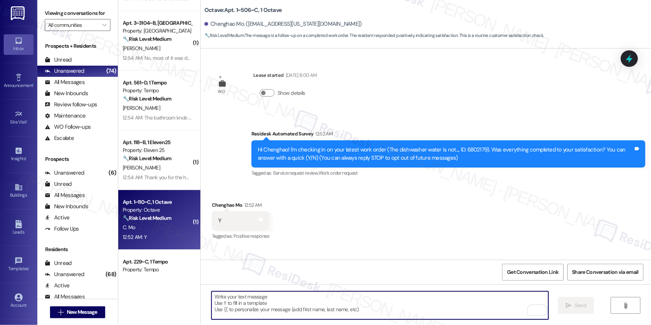
click at [432, 306] on textarea "To enrich screen reader interactions, please activate Accessibility in Grammarl…" at bounding box center [379, 305] width 337 height 28
paste textarea "Hi {{first_name}}, I’m glad to hear your work order has been completed! If anyt…"
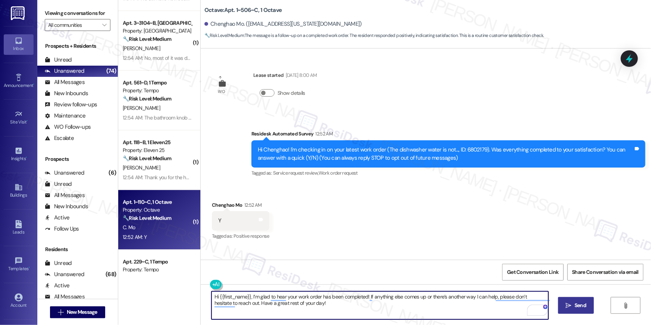
type textarea "Hi {{first_name}}, I’m glad to hear your work order has been completed! If anyt…"
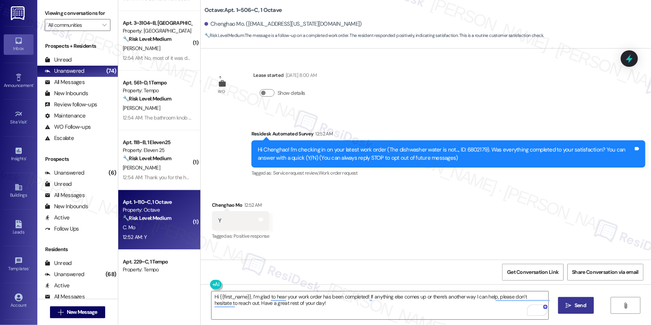
click at [567, 307] on icon "" at bounding box center [569, 305] width 6 height 6
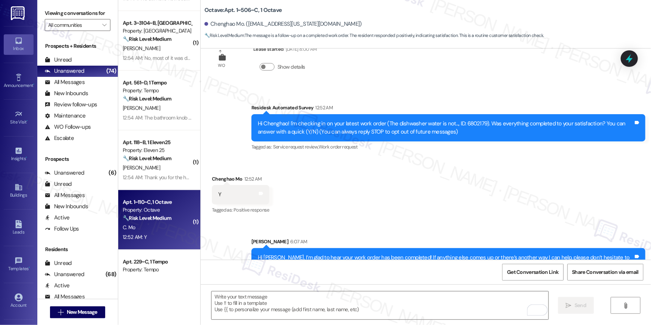
scroll to position [47, 0]
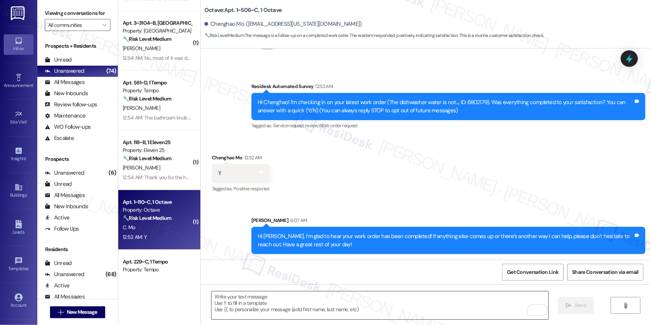
click at [407, 302] on textarea "To enrich screen reader interactions, please activate Accessibility in Grammarl…" at bounding box center [379, 305] width 337 height 28
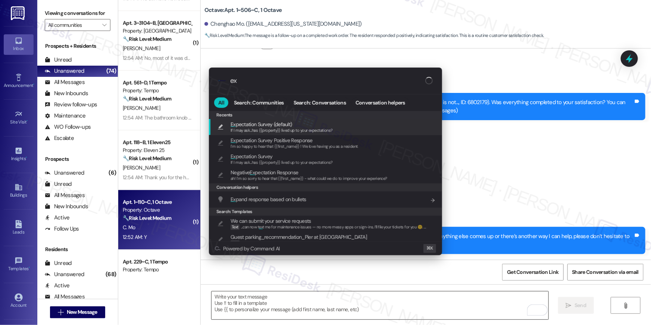
type input "exp"
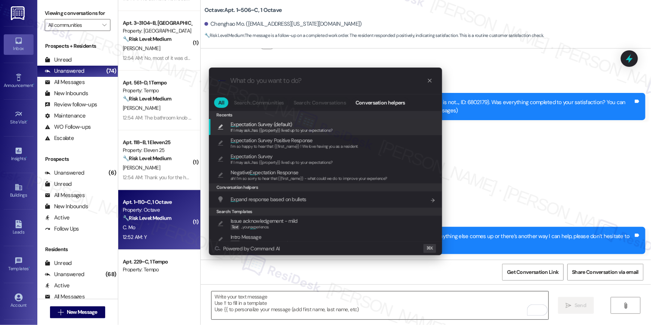
type textarea "If I may ask...has {{property}} lived up to your expectations?"
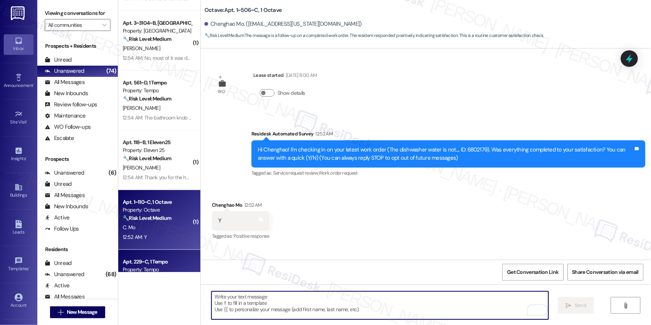
scroll to position [0, 0]
click at [155, 264] on div "Apt. 229~C, 1 Tempo" at bounding box center [157, 262] width 69 height 8
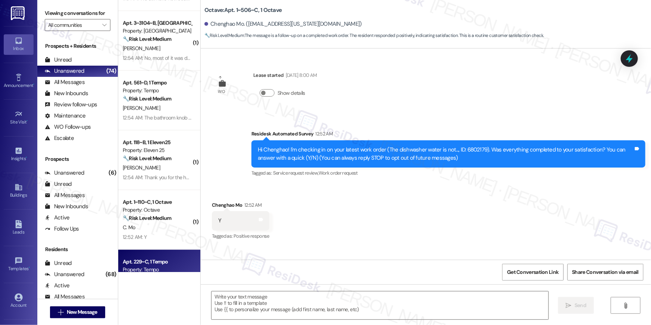
type textarea "Fetching suggested responses. Please feel free to read through the conversation…"
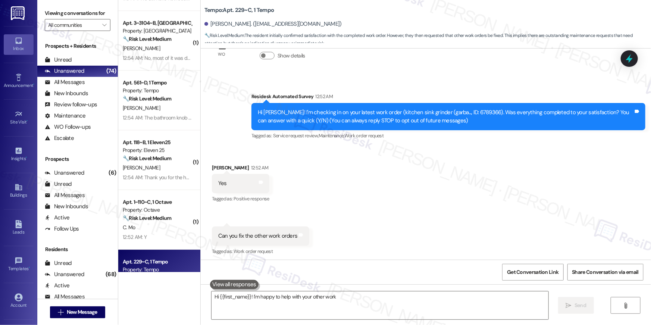
scroll to position [40, 0]
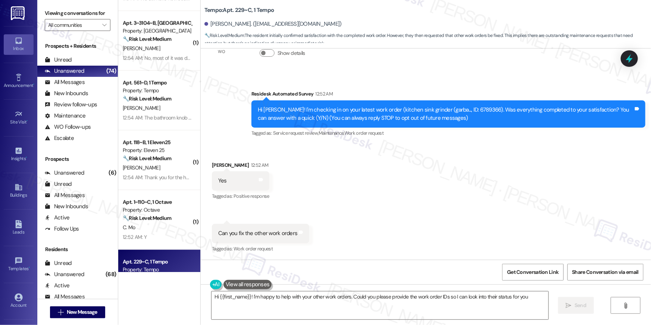
type textarea "Hi {{first_name}}! I'm happy to help with your other work orders. Could you ple…"
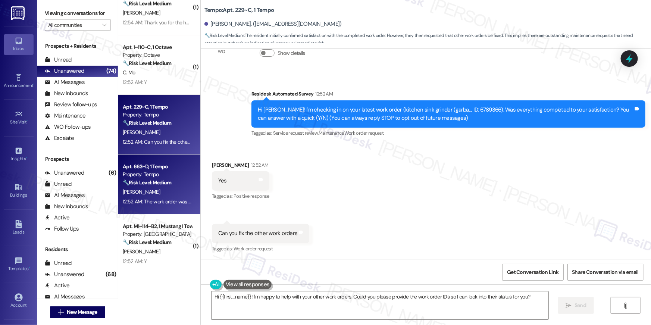
scroll to position [1118, 0]
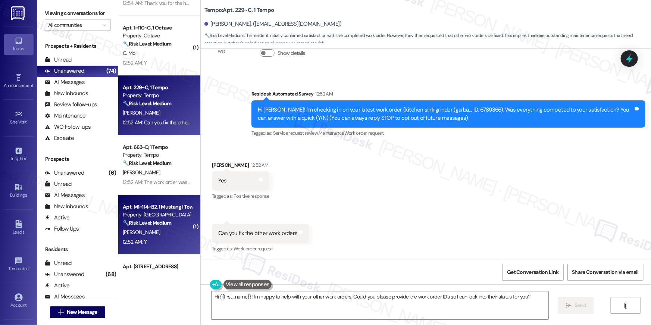
click at [154, 218] on div "Property: Mustang Village" at bounding box center [157, 215] width 69 height 8
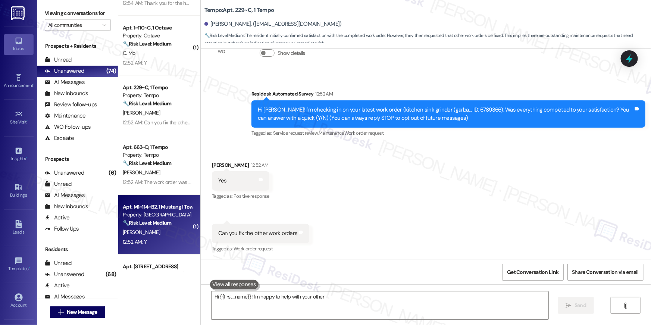
type textarea "Hi {{first_name}}! I'm happy to help with your other"
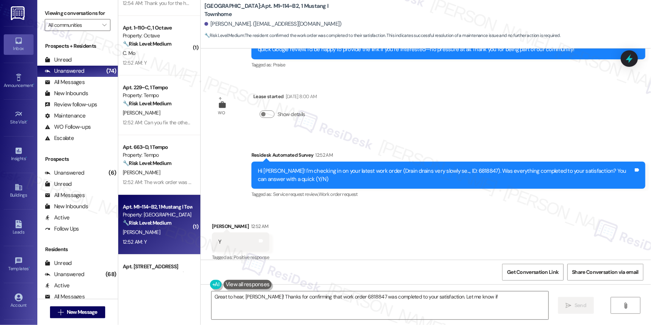
scroll to position [1715, 0]
click at [318, 298] on textarea "Great to hear, Jeremy! Thanks for confirming that work order 6818847 was comple…" at bounding box center [379, 305] width 337 height 28
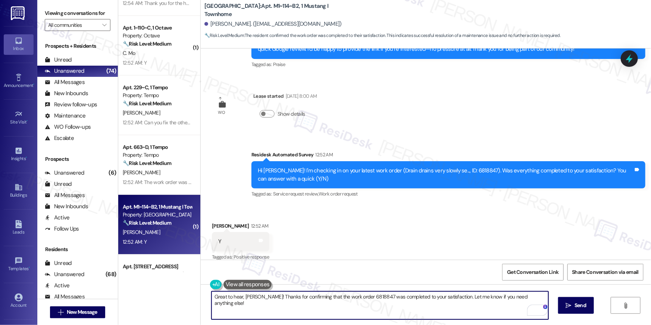
click at [363, 293] on textarea "Great to hear, Jeremy! Thanks for confirming that the work order 6818847 was co…" at bounding box center [379, 305] width 337 height 28
click at [358, 296] on textarea "Great to hear, Jeremy! Thanks for confirming that the work order 6818847 was co…" at bounding box center [379, 305] width 337 height 28
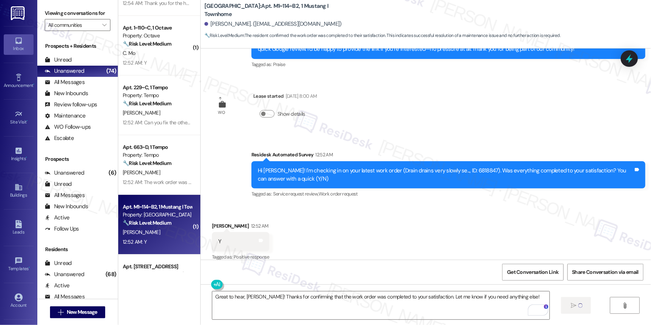
type textarea "Fetching suggested responses. Please feel free to read through the conversation…"
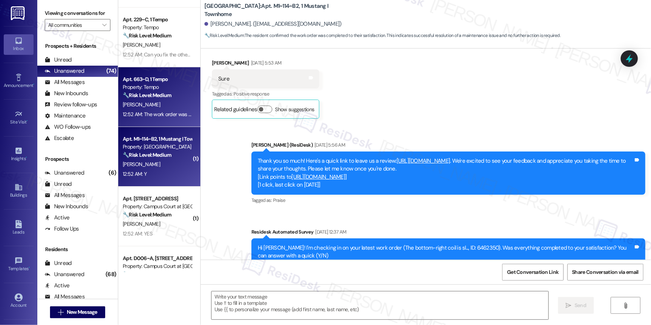
scroll to position [1234, 0]
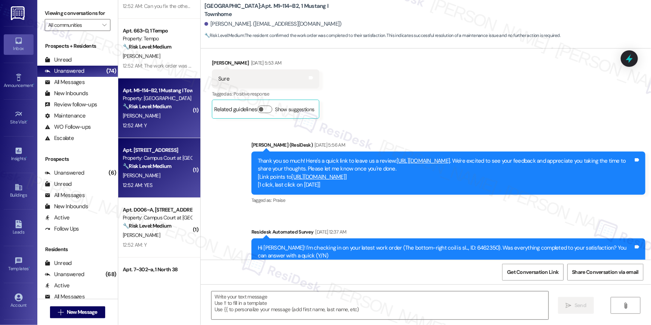
click at [131, 179] on div "C. Drangin" at bounding box center [157, 175] width 70 height 9
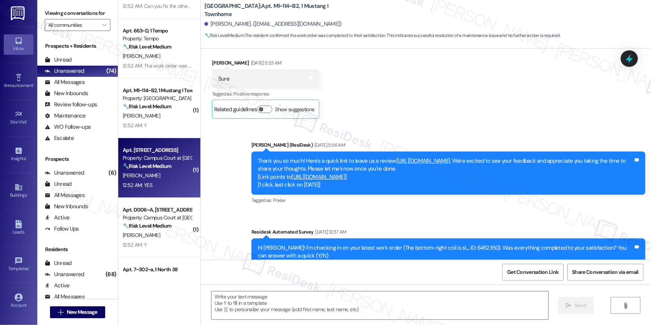
type textarea "Fetching suggested responses. Please feel free to read through the conversation…"
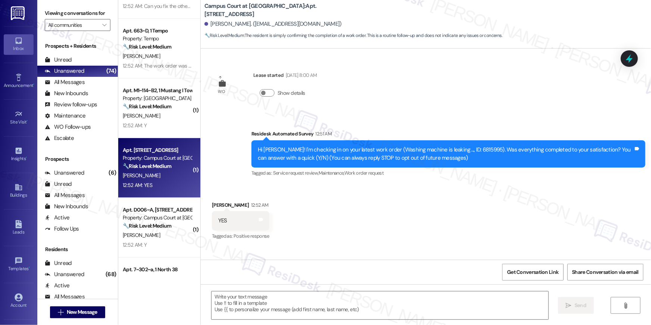
type textarea "Fetching suggested responses. Please feel free to read through the conversation…"
click at [382, 302] on textarea at bounding box center [379, 305] width 337 height 28
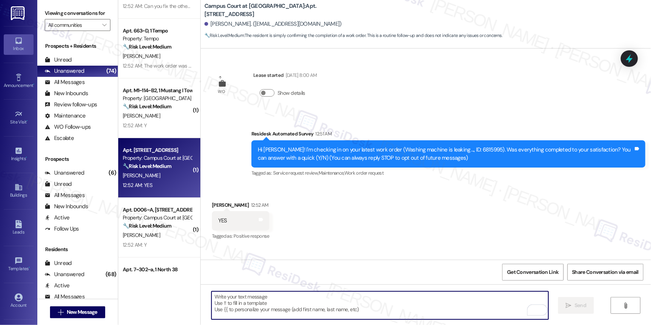
paste textarea "Hi {{first_name}}, I’m glad to hear your work order has been completed! If anyt…"
type textarea "Hi {{first_name}}, I’m glad to hear your work order has been completed! If anyt…"
click at [407, 310] on textarea "To enrich screen reader interactions, please activate Accessibility in Grammarl…" at bounding box center [379, 305] width 337 height 28
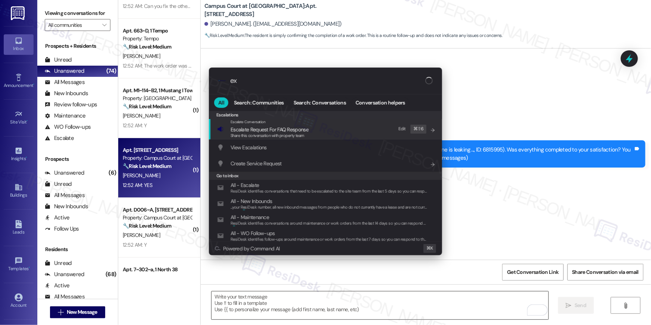
type input "exp"
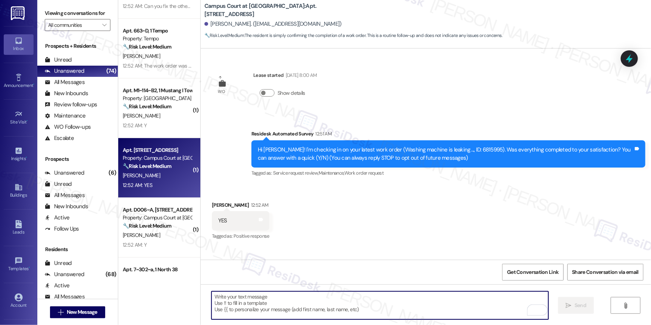
type textarea "If I may ask...has {{property}} lived up to your expectations?"
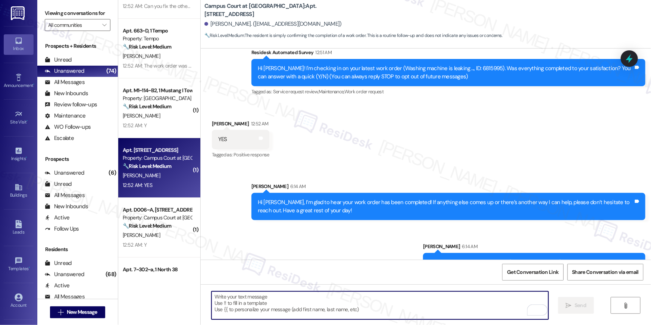
scroll to position [100, 0]
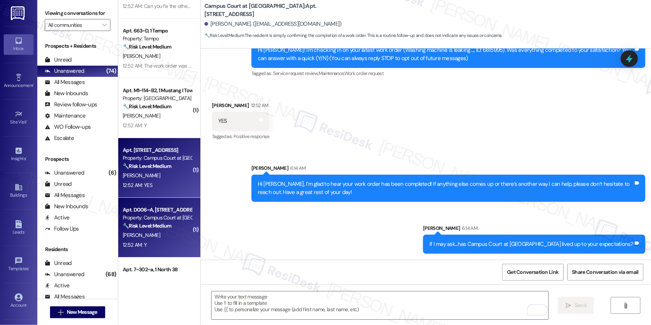
click at [147, 233] on div "O. Korallus" at bounding box center [157, 234] width 70 height 9
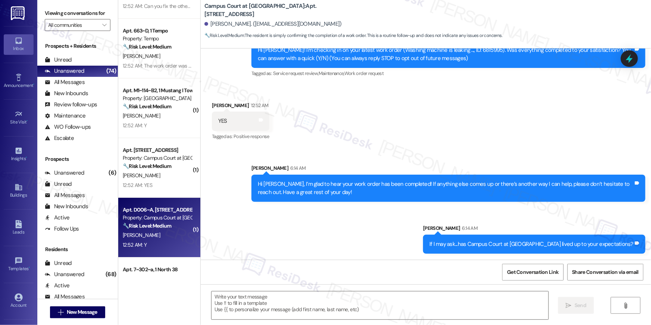
type textarea "Fetching suggested responses. Please feel free to read through the conversation…"
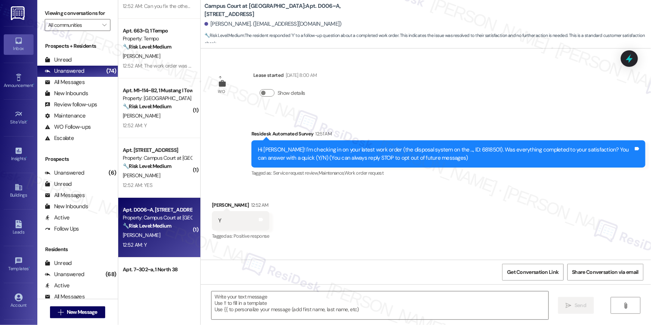
type textarea "Fetching suggested responses. Please feel free to read through the conversation…"
click at [420, 297] on textarea at bounding box center [379, 305] width 337 height 28
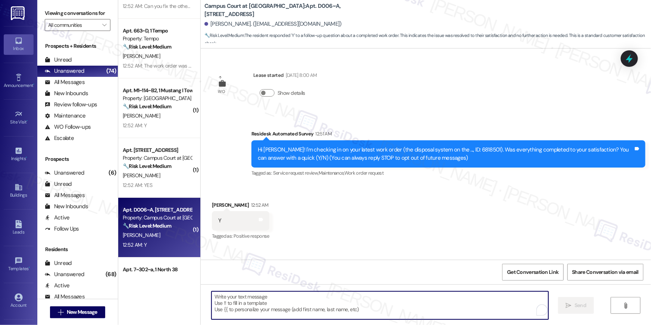
paste textarea "Hi {{first_name}}, I’m glad to hear your work order has been completed! If anyt…"
type textarea "Hi {{first_name}}, I’m glad to hear your work order has been completed! If anyt…"
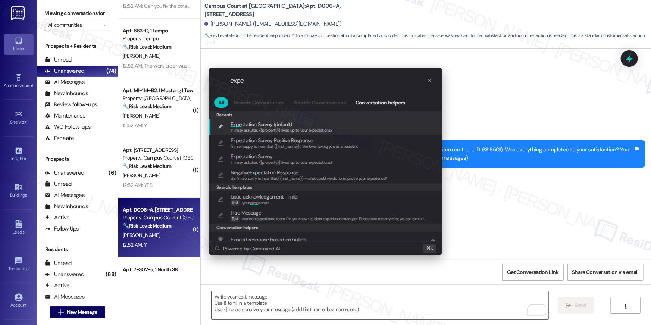
type input "expec"
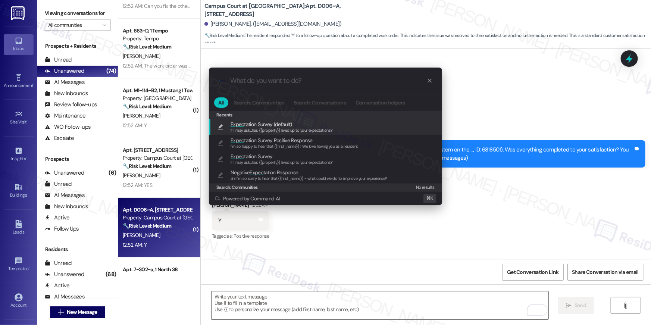
type textarea "If I may ask...has {{property}} lived up to your expectations?"
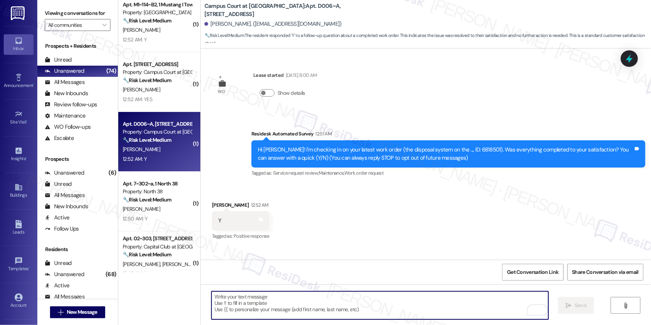
scroll to position [1322, 0]
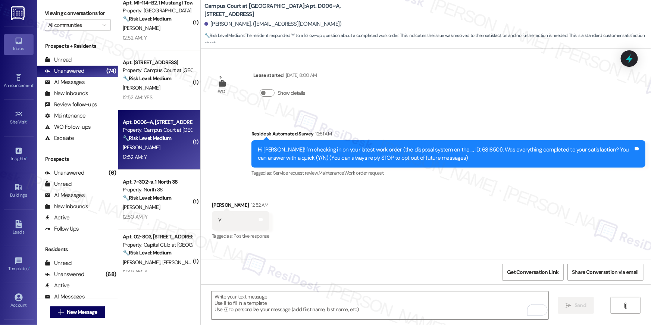
click at [169, 199] on div "🔧 Risk Level: Medium The resident responded 'Y' to confirm that the work order …" at bounding box center [157, 198] width 69 height 8
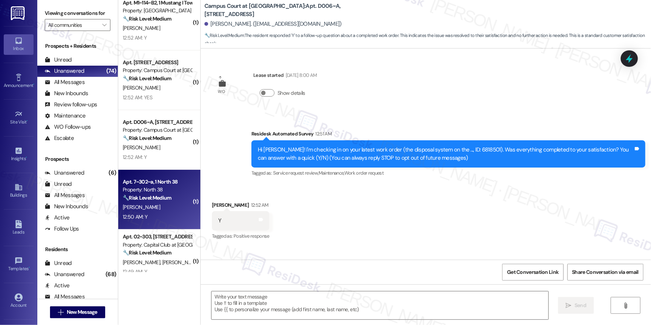
type textarea "Fetching suggested responses. Please feel free to read through the conversation…"
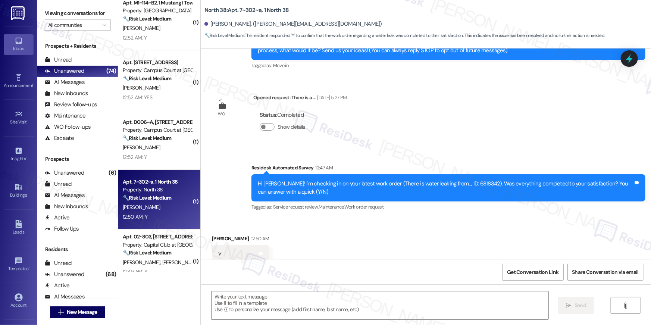
scroll to position [129, 0]
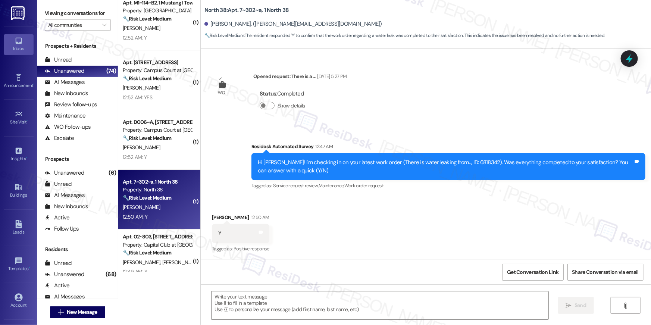
type textarea "Fetching suggested responses. Please feel free to read through the conversation…"
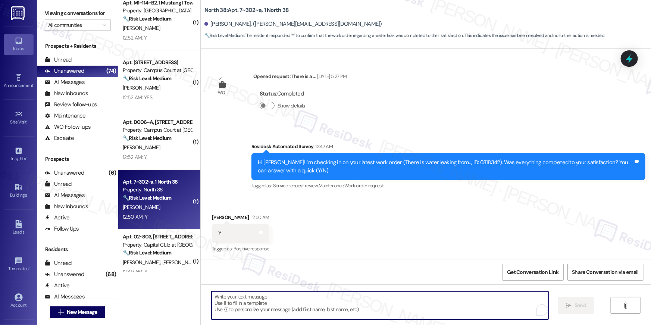
click at [362, 305] on textarea "To enrich screen reader interactions, please activate Accessibility in Grammarl…" at bounding box center [379, 305] width 337 height 28
paste textarea "Hi {{first_name}}, I’m glad to hear your work order has been completed! If anyt…"
type textarea "Hi {{first_name}}, I’m glad to hear your work order has been completed! If anyt…"
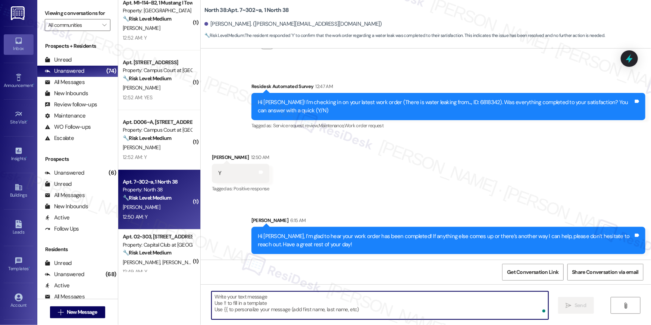
click at [399, 300] on textarea "To enrich screen reader interactions, please activate Accessibility in Grammarl…" at bounding box center [379, 305] width 337 height 28
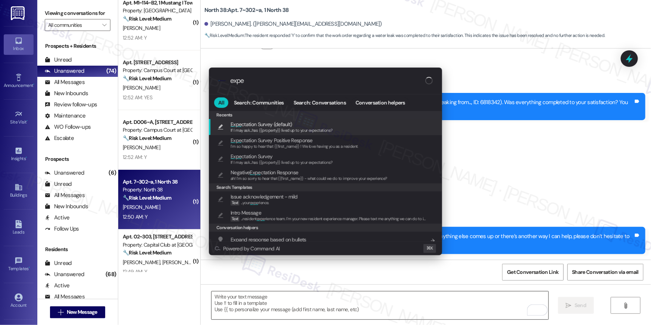
type input "expec"
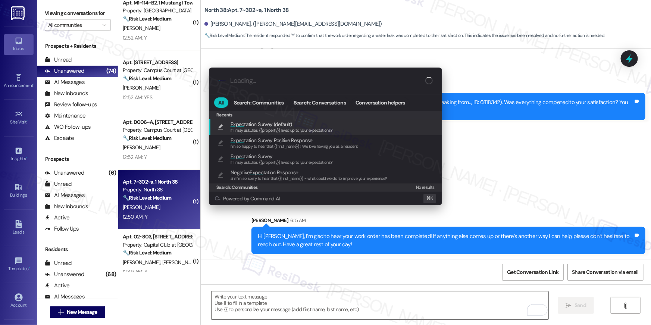
type textarea "If I may ask...has {{property}} lived up to your expectations?"
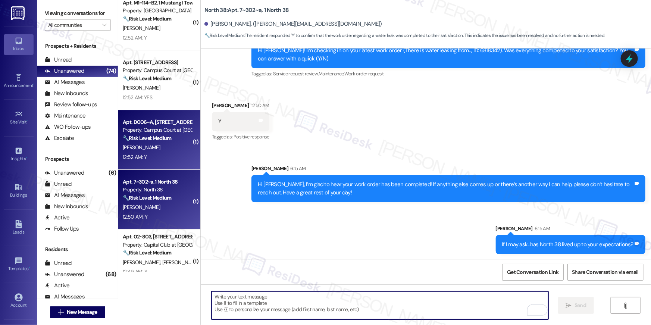
scroll to position [1422, 0]
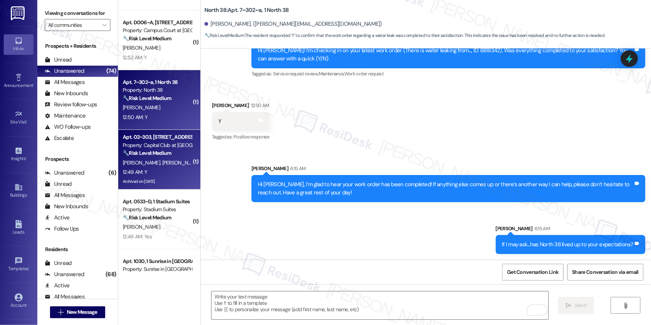
click at [148, 148] on div "Property: Capital Club at [GEOGRAPHIC_DATA]" at bounding box center [157, 145] width 69 height 8
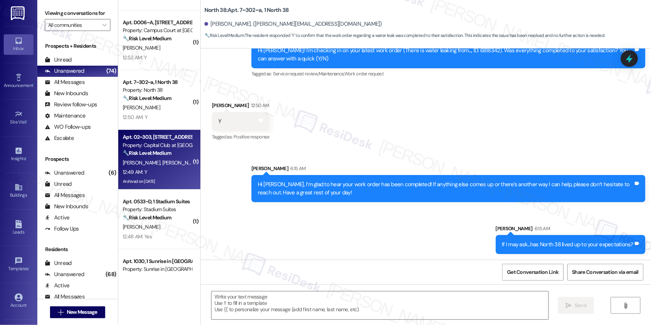
type textarea "Fetching suggested responses. Please feel free to read through the conversation…"
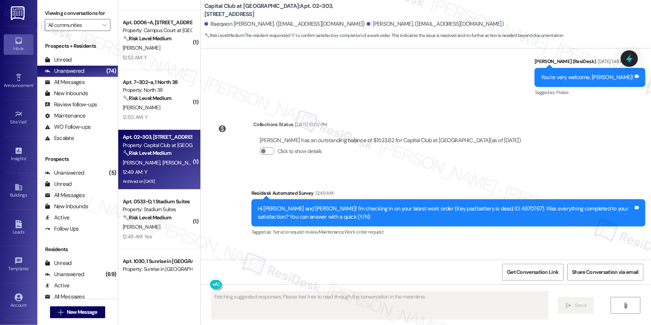
scroll to position [6800, 0]
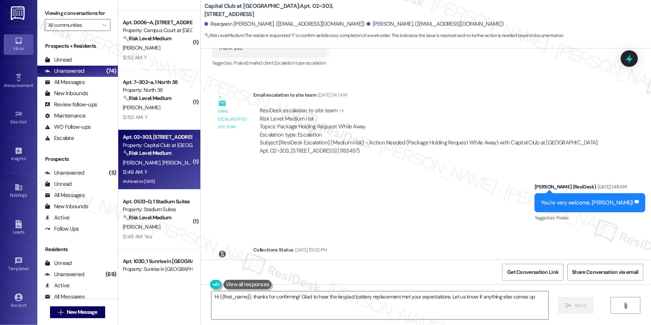
type textarea "Hi {{first_name}}, thanks for confirming! Glad to hear the keypad battery repla…"
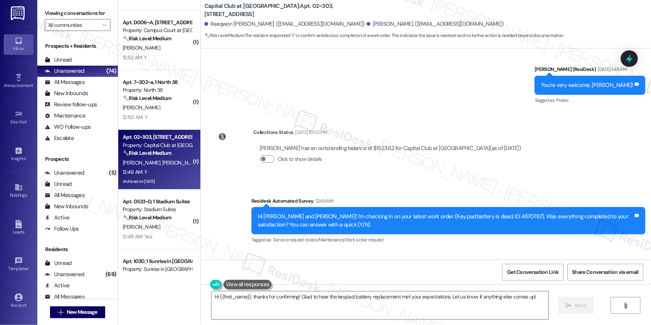
scroll to position [6937, 0]
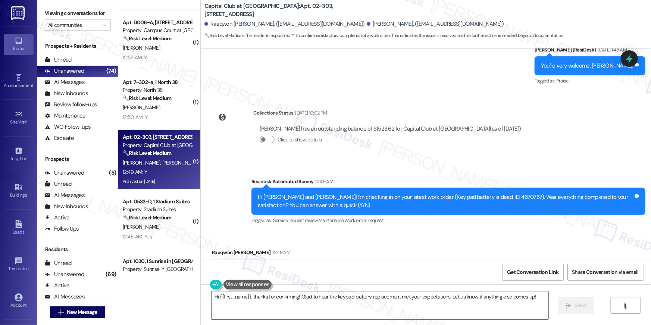
click at [364, 311] on textarea "Hi {{first_name}}, thanks for confirming! Glad to hear the keypad battery repla…" at bounding box center [379, 305] width 337 height 28
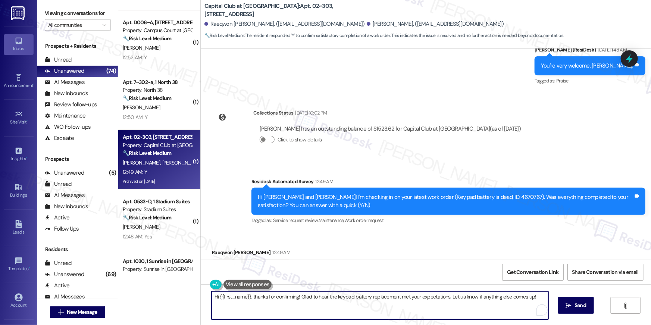
click at [476, 311] on textarea "Hi {{first_name}}, thanks for confirming! Glad to hear the keypad battery repla…" at bounding box center [379, 305] width 337 height 28
click at [568, 302] on icon "" at bounding box center [569, 305] width 6 height 6
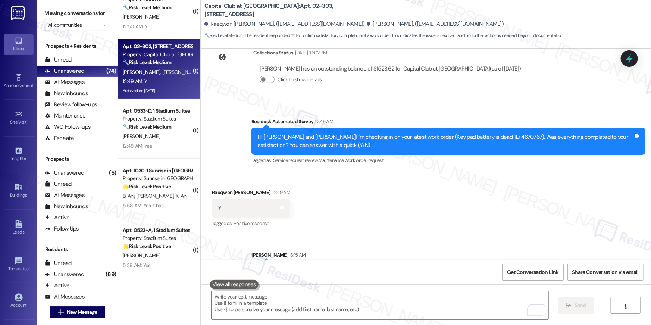
scroll to position [1558, 0]
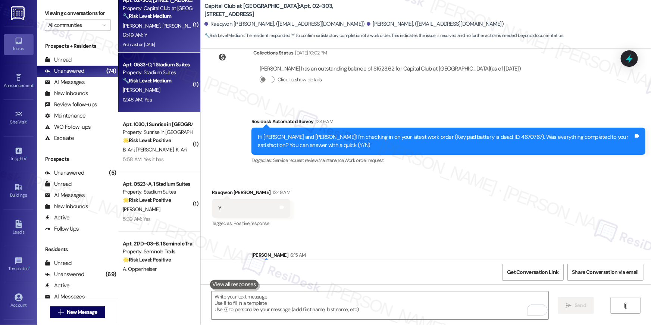
click at [147, 77] on strong "🔧 Risk Level: Medium" at bounding box center [147, 80] width 48 height 7
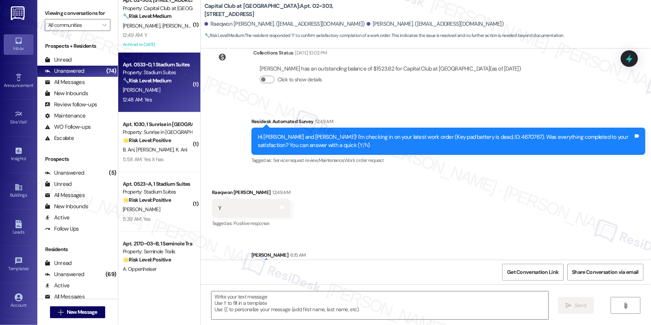
type textarea "Fetching suggested responses. Please feel free to read through the conversation…"
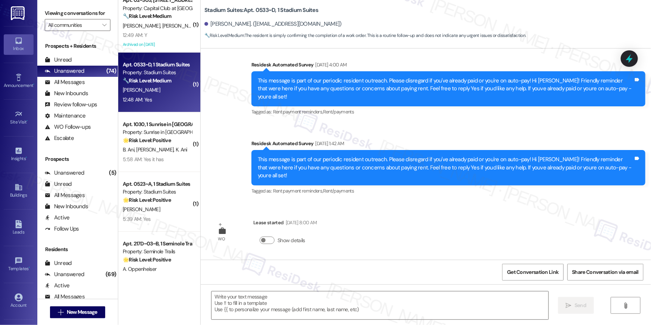
scroll to position [762, 0]
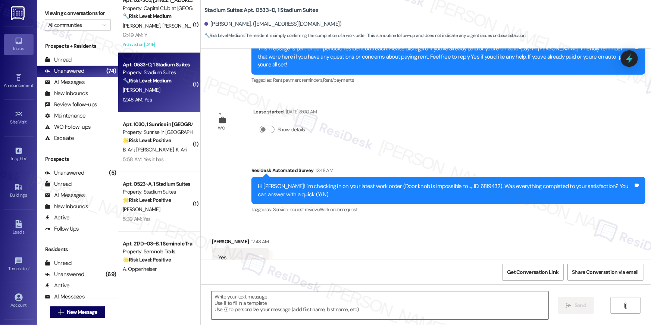
click at [310, 302] on textarea at bounding box center [379, 305] width 337 height 28
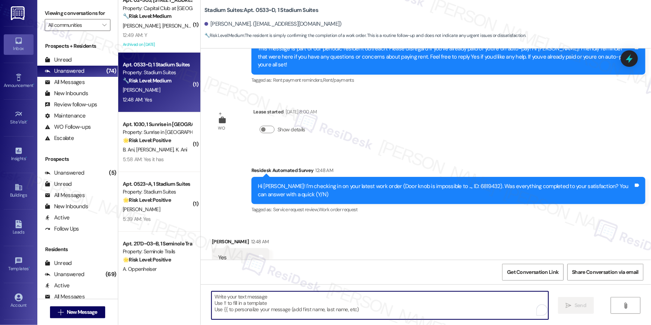
paste textarea "Hi {{first_name}}, I’m glad to hear your work order has been completed! If anyt…"
type textarea "Hi {{first_name}}, I’m glad to hear your work order has been completed! If anyt…"
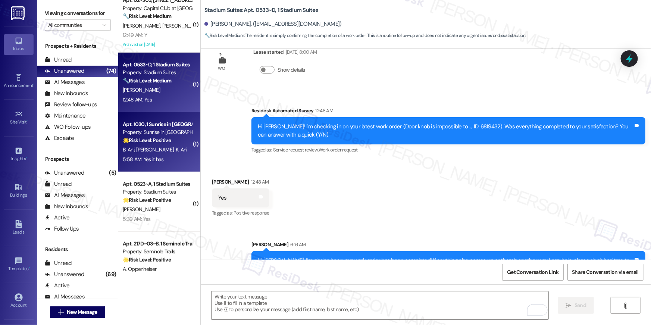
click at [176, 151] on span "K. Ani" at bounding box center [182, 149] width 12 height 7
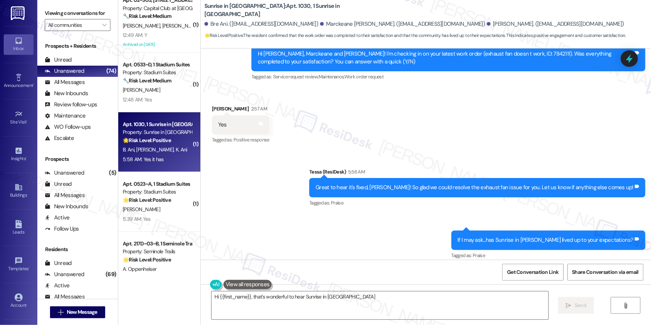
scroll to position [717, 0]
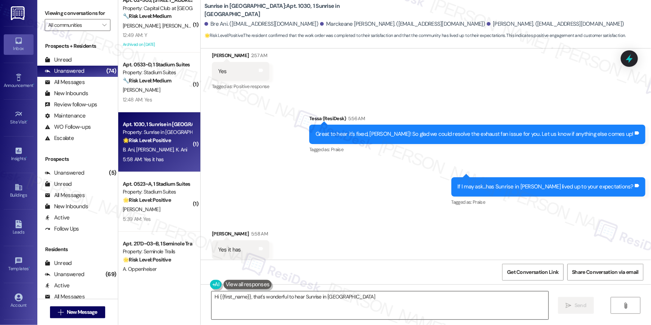
click at [390, 311] on textarea "Hi {{first_name}}, that's wonderful to hear Sunrise in [PERSON_NAME] has met yo…" at bounding box center [379, 305] width 337 height 28
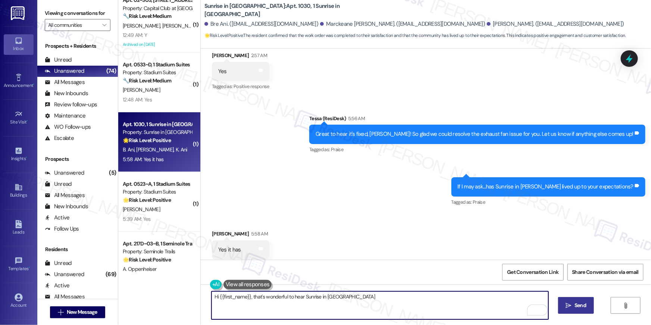
click at [570, 305] on icon "" at bounding box center [569, 305] width 6 height 6
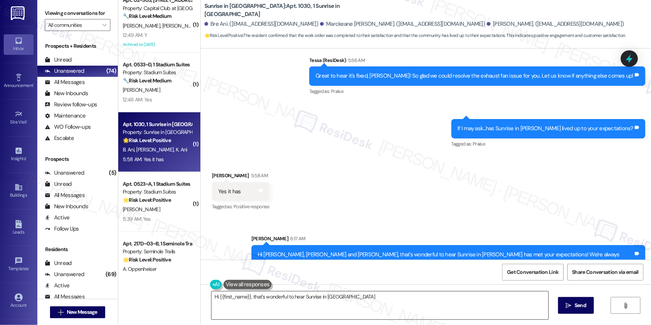
scroll to position [777, 0]
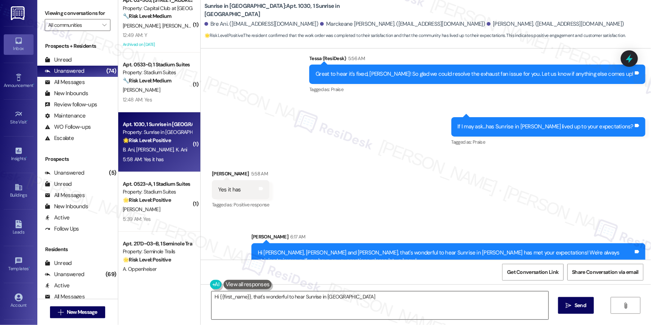
click at [388, 311] on textarea "Hi {{first_name}}, that's great to hear! We're so glad you're enjoying your tim…" at bounding box center [379, 305] width 337 height 28
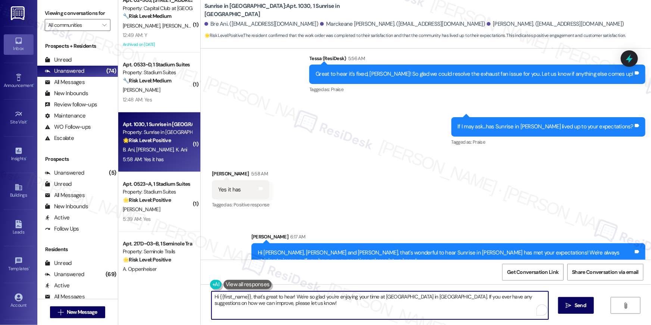
paste textarea "When you have a moment, would you mind leaving us a quick Google Review? ⭐ It o…"
type textarea "When you have a moment, would you mind leaving us a quick Google Review? ⭐ It o…"
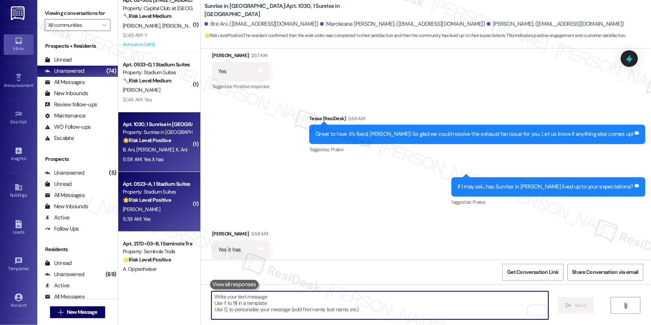
click at [163, 205] on div "[PERSON_NAME]" at bounding box center [157, 209] width 70 height 9
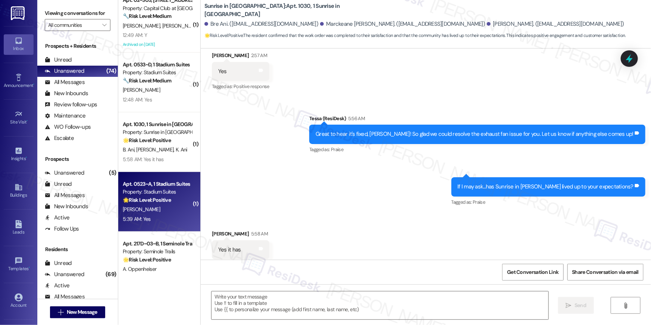
type textarea "Fetching suggested responses. Please feel free to read through the conversation…"
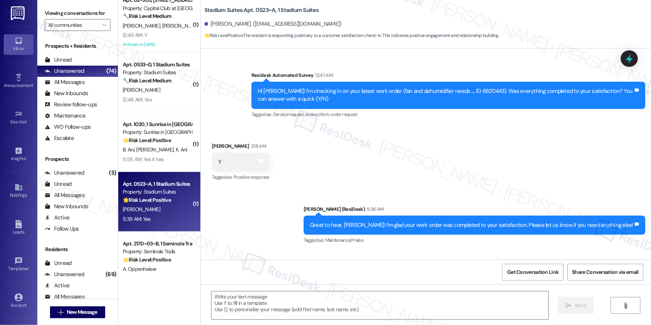
type textarea "Fetching suggested responses. Please feel free to read through the conversation…"
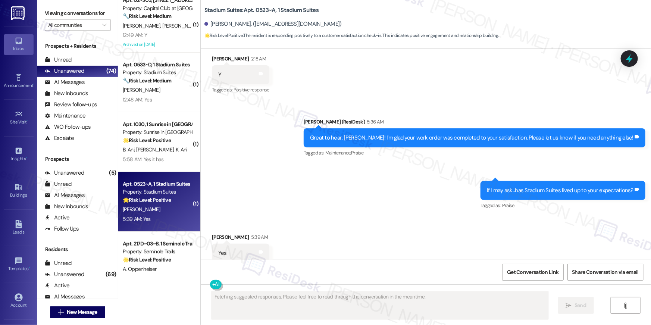
scroll to position [292, 0]
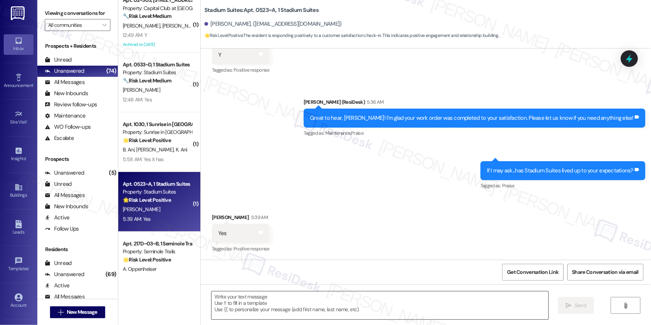
click at [404, 306] on textarea at bounding box center [379, 305] width 337 height 28
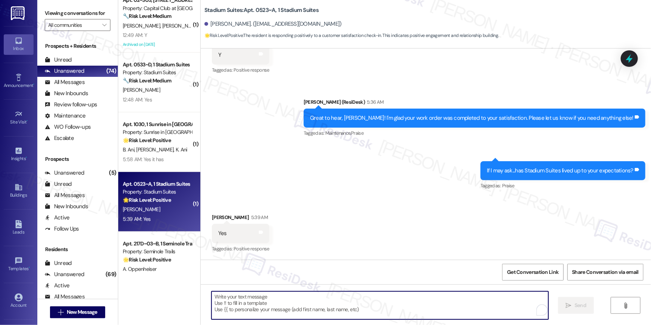
paste textarea "Thank you, {{first_name}}! I'm so glad to hear that the property has lived up t…"
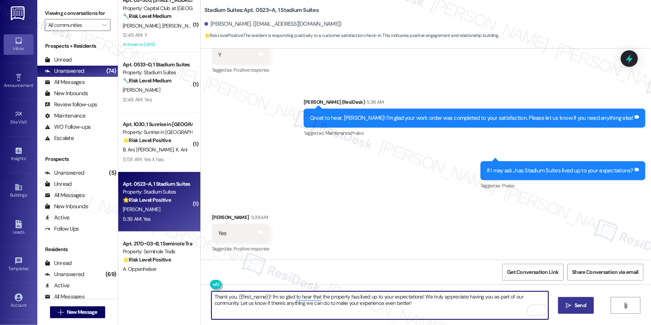
type textarea "Thank you, {{first_name}}! I'm so glad to hear that the property has lived up t…"
click at [584, 304] on span "Send" at bounding box center [580, 305] width 12 height 8
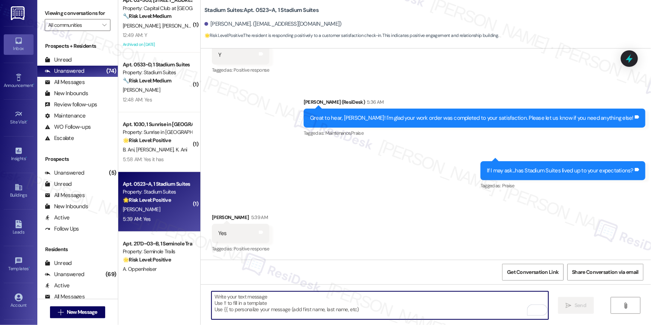
click at [367, 303] on textarea "To enrich screen reader interactions, please activate Accessibility in Grammarl…" at bounding box center [379, 305] width 337 height 28
paste textarea "When you have a moment, would you mind leaving us a quick Google Review? ⭐ It o…"
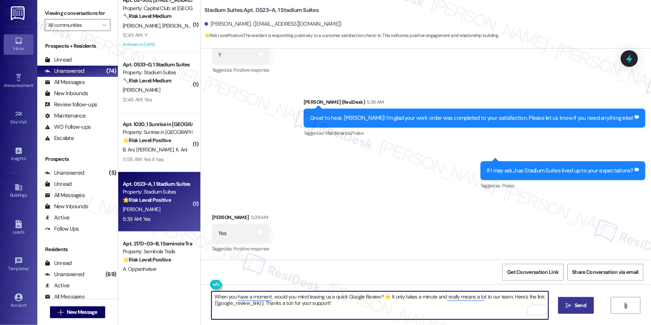
type textarea "When you have a moment, would you mind leaving us a quick Google Review? ⭐ It o…"
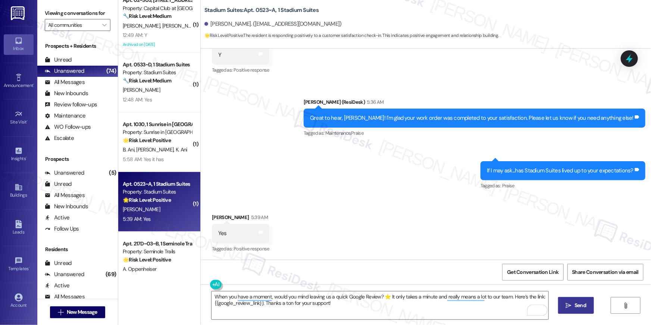
click at [574, 310] on button " Send" at bounding box center [576, 305] width 36 height 17
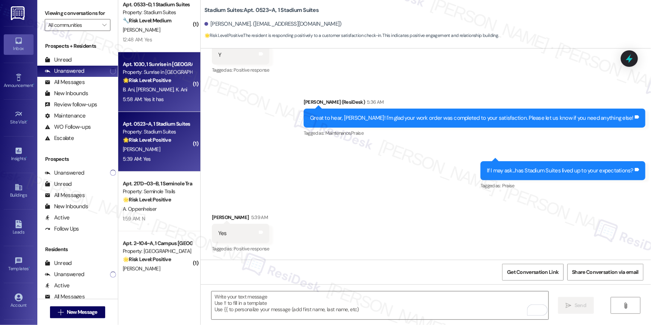
scroll to position [1674, 0]
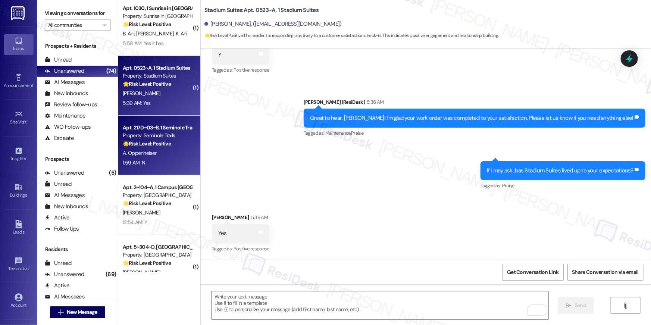
click at [164, 136] on div "Property: Seminole Trails" at bounding box center [157, 136] width 69 height 8
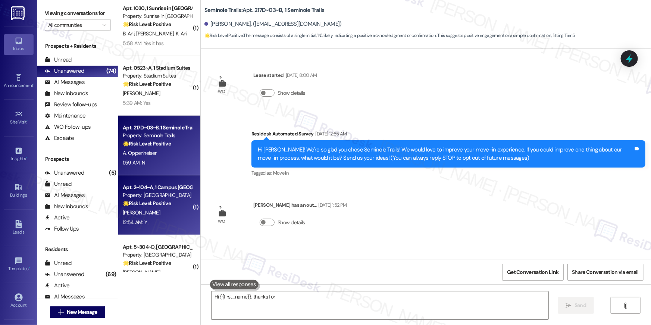
click at [159, 202] on strong "🌟 Risk Level: Positive" at bounding box center [147, 203] width 48 height 7
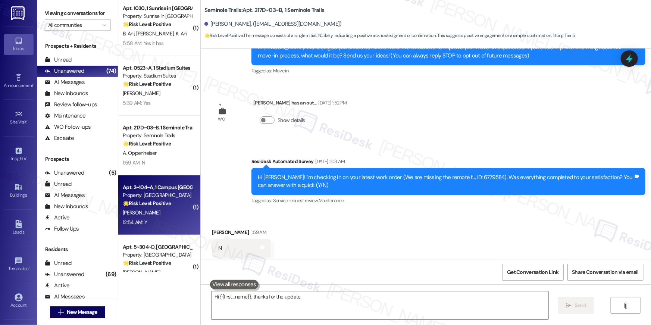
scroll to position [117, 0]
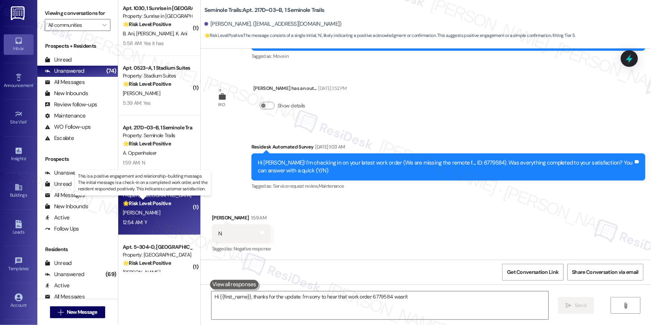
type textarea "Hi {{first_name}}, thanks for the update. I'm sorry to hear that work order 677…"
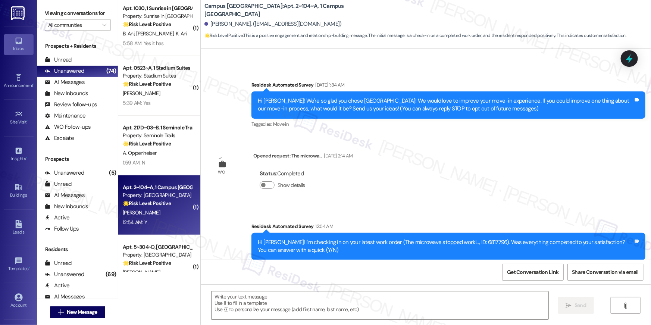
type textarea "Fetching suggested responses. Please feel free to read through the conversation…"
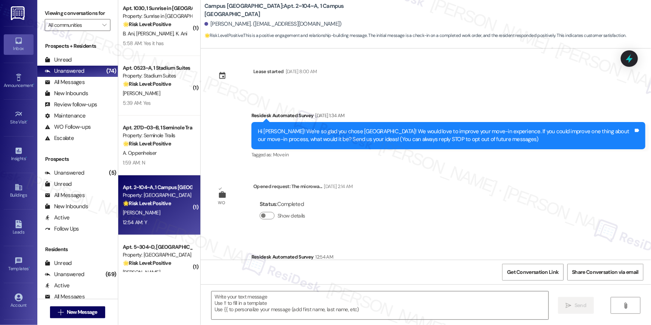
scroll to position [0, 0]
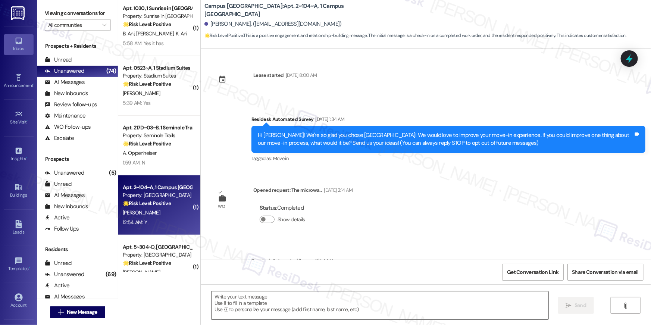
click at [400, 305] on textarea at bounding box center [379, 305] width 337 height 28
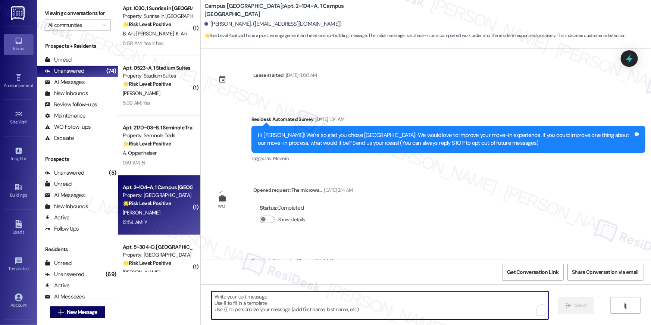
click at [400, 303] on textarea "To enrich screen reader interactions, please activate Accessibility in Grammarl…" at bounding box center [379, 305] width 337 height 28
paste textarea "Hi {{first_name}}, I’m glad to hear your work order has been completed! If anyt…"
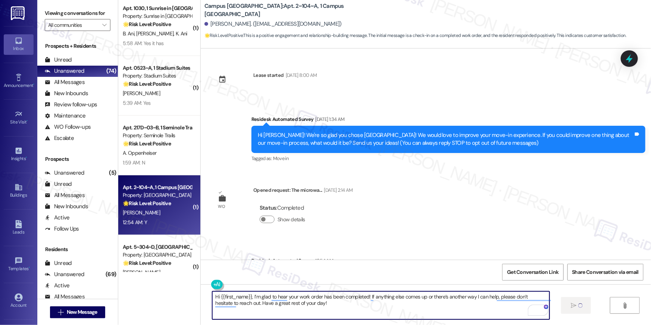
type textarea "Hi {{first_name}}, I’m glad to hear your work order has been completed! If anyt…"
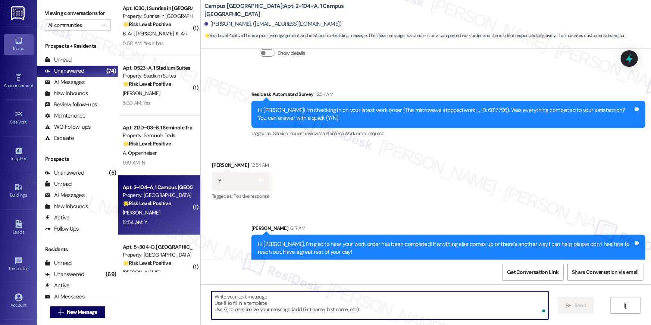
scroll to position [174, 0]
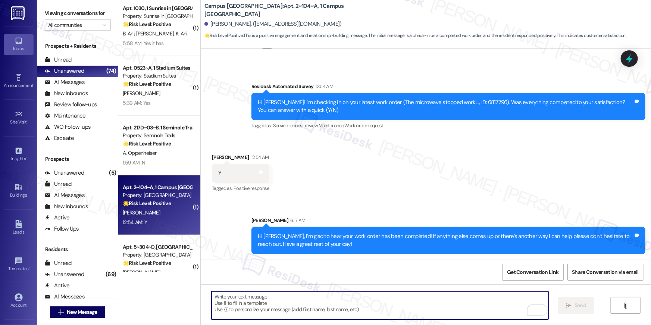
click at [425, 314] on textarea "To enrich screen reader interactions, please activate Accessibility in Grammarl…" at bounding box center [379, 305] width 337 height 28
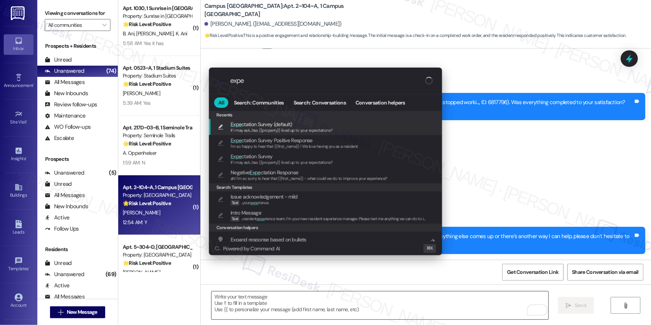
type input "expec"
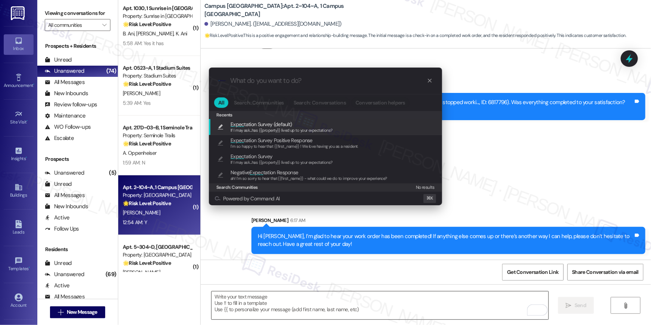
type textarea "If I may ask...has {{property}} lived up to your expectations?"
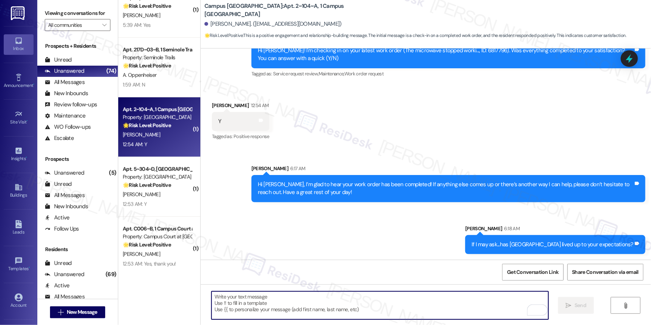
scroll to position [1806, 0]
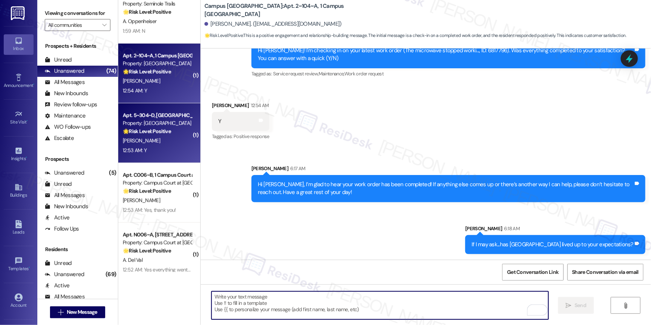
click at [160, 148] on div "12:53 AM: Y 12:53 AM: Y" at bounding box center [157, 150] width 70 height 9
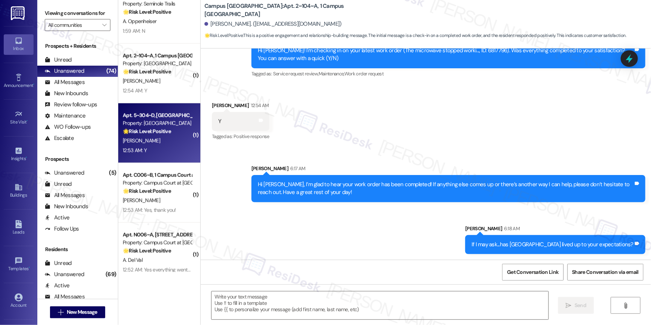
type textarea "Fetching suggested responses. Please feel free to read through the conversation…"
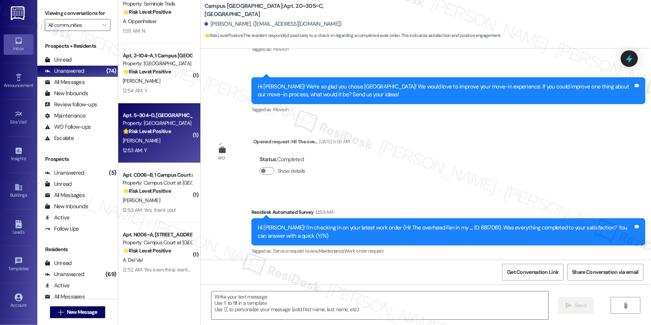
scroll to position [189, 0]
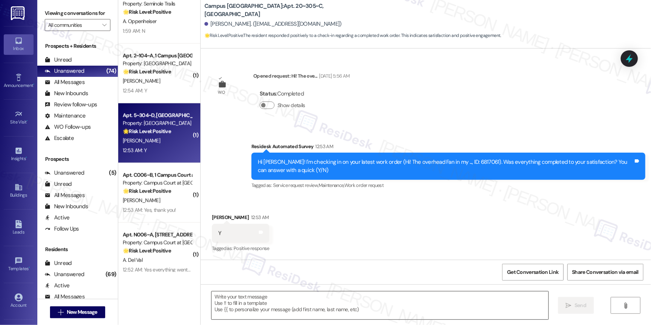
click at [422, 298] on textarea at bounding box center [379, 305] width 337 height 28
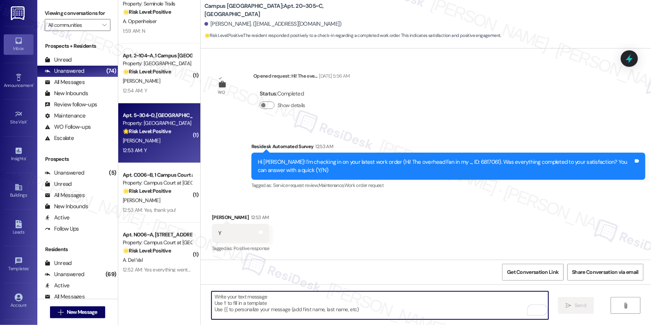
click at [423, 299] on textarea "To enrich screen reader interactions, please activate Accessibility in Grammarl…" at bounding box center [379, 305] width 337 height 28
click at [415, 308] on textarea "To enrich screen reader interactions, please activate Accessibility in Grammarl…" at bounding box center [379, 305] width 337 height 28
paste textarea "Hi {{first_name}}, I’m glad to hear your work order has been completed! If anyt…"
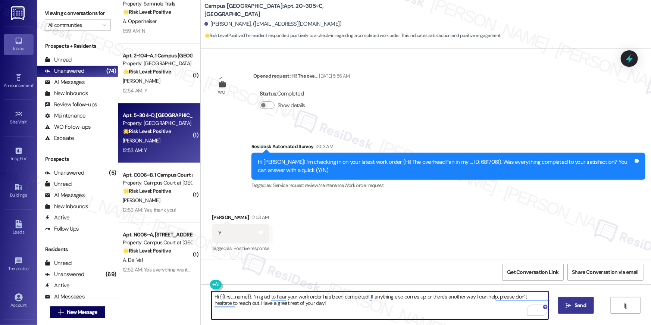
type textarea "Hi {{first_name}}, I’m glad to hear your work order has been completed! If anyt…"
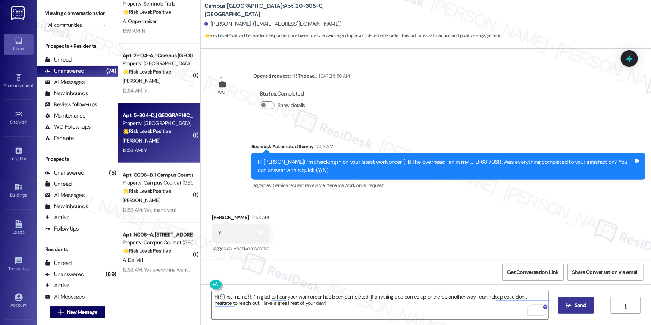
click at [582, 304] on span "Send" at bounding box center [580, 305] width 12 height 8
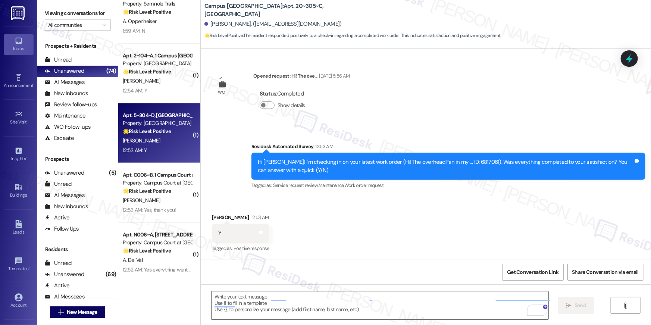
scroll to position [189, 0]
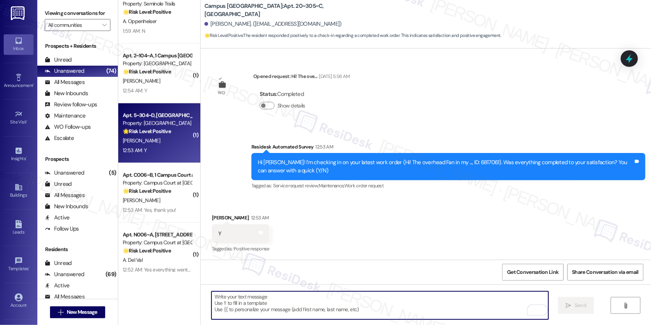
click at [340, 305] on textarea "To enrich screen reader interactions, please activate Accessibility in Grammarl…" at bounding box center [379, 305] width 337 height 28
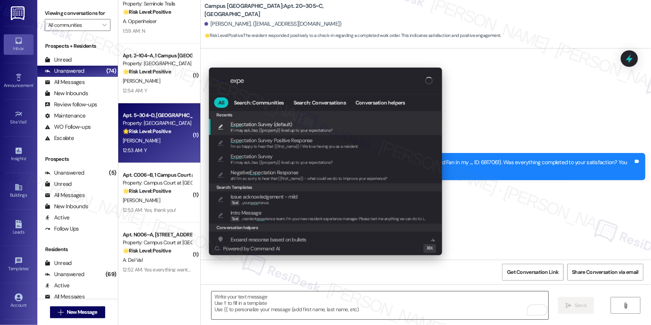
type input "expec"
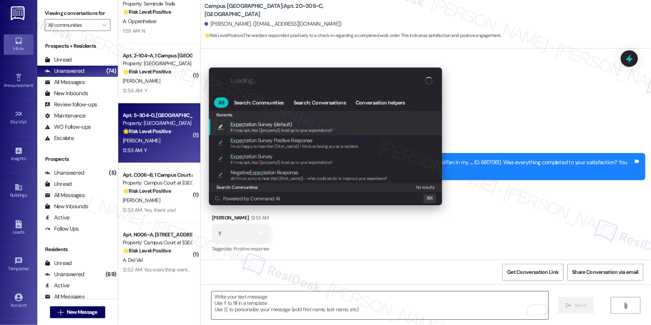
type textarea "If I may ask...has {{property}} lived up to your expectations?"
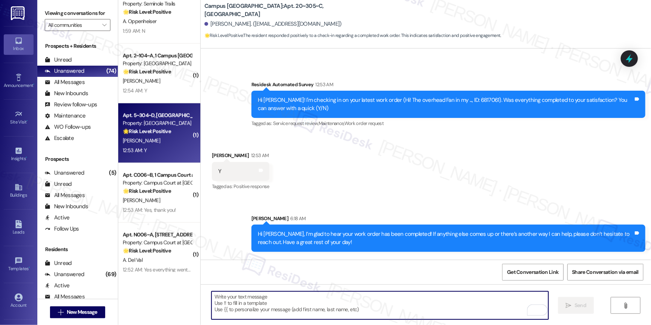
scroll to position [301, 0]
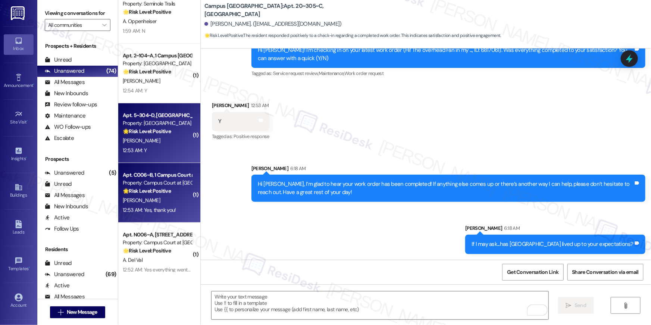
click at [153, 202] on div "[PERSON_NAME]" at bounding box center [157, 200] width 70 height 9
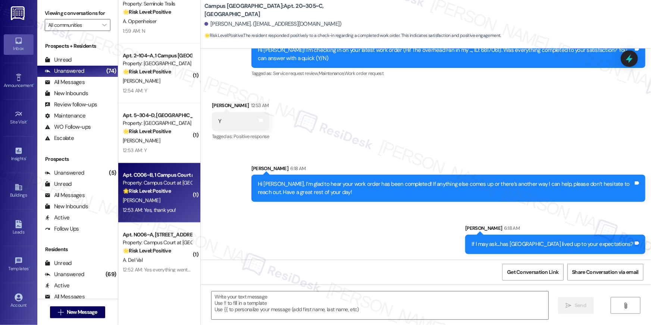
type textarea "Fetching suggested responses. Please feel free to read through the conversation…"
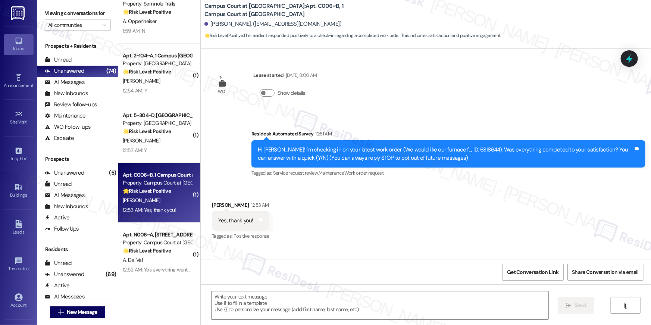
type textarea "Fetching suggested responses. Please feel free to read through the conversation…"
click at [334, 214] on div "Received via SMS [PERSON_NAME] 12:53 AM Yes, thank you! Tags and notes Tagged a…" at bounding box center [426, 215] width 450 height 63
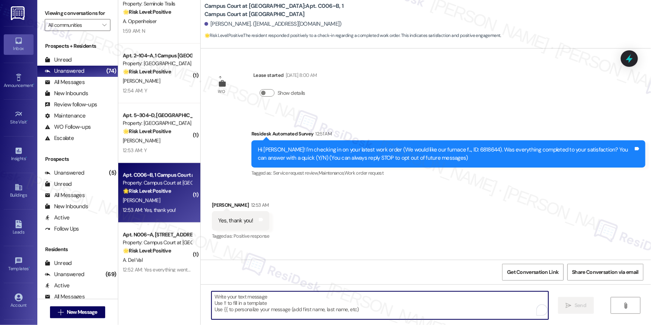
click at [334, 302] on textarea "To enrich screen reader interactions, please activate Accessibility in Grammarl…" at bounding box center [379, 305] width 337 height 28
paste textarea "Hi {{first_name}}, I’m glad to hear your work order has been completed! If anyt…"
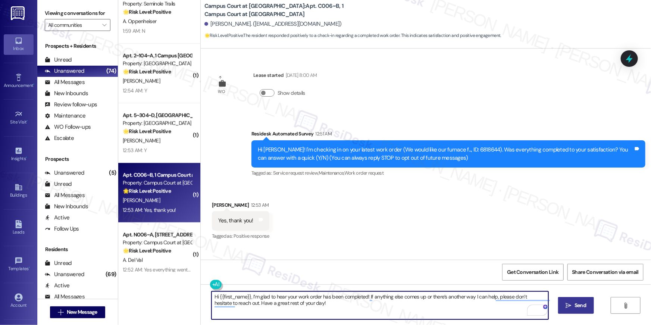
type textarea "Hi {{first_name}}, I’m glad to hear your work order has been completed! If anyt…"
click at [579, 311] on button " Send" at bounding box center [576, 305] width 36 height 17
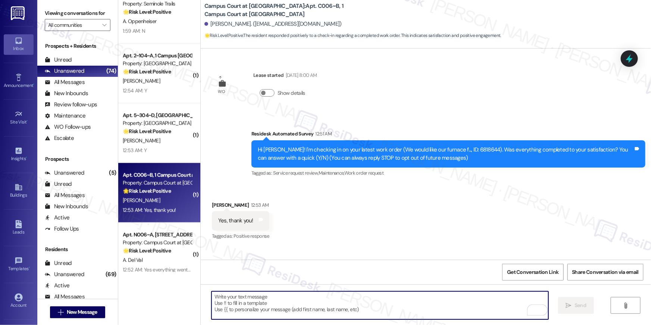
click at [355, 305] on textarea "To enrich screen reader interactions, please activate Accessibility in Grammarl…" at bounding box center [379, 305] width 337 height 28
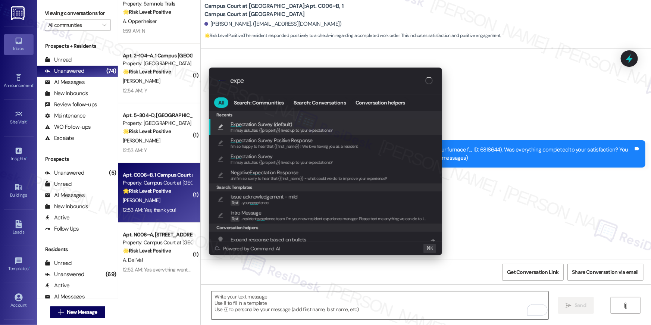
type input "expec"
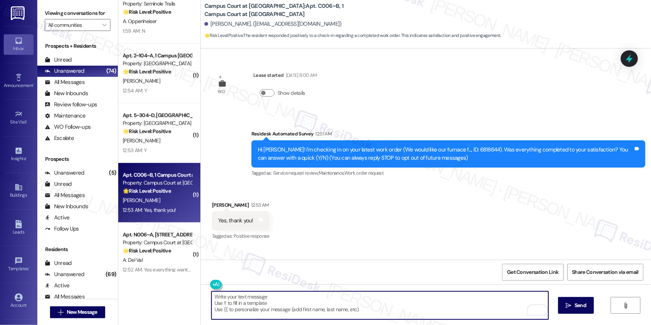
type textarea "If I may ask...has {{property}} lived up to your expectations?"
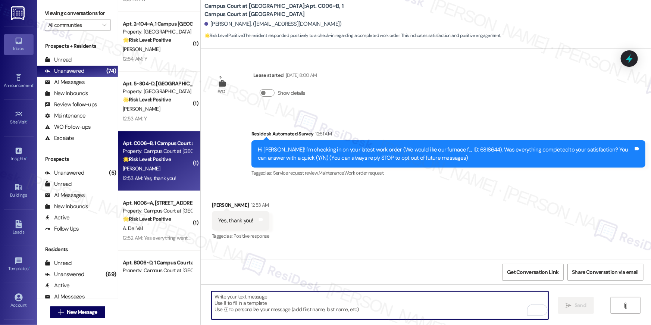
scroll to position [1893, 0]
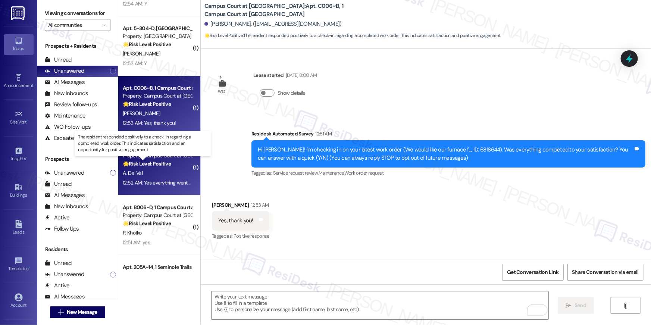
click at [157, 166] on strong "🌟 Risk Level: Positive" at bounding box center [147, 163] width 48 height 7
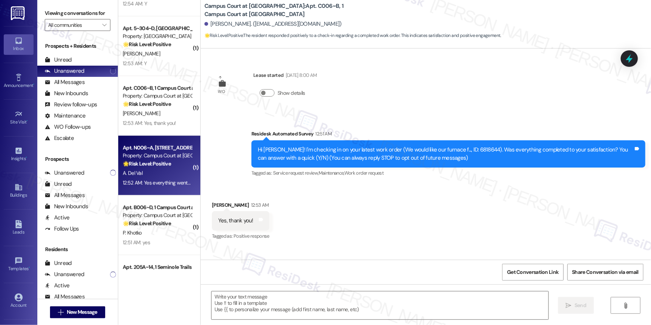
type textarea "Fetching suggested responses. Please feel free to read through the conversation…"
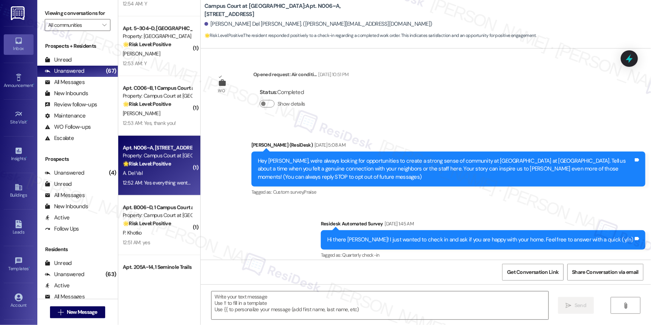
scroll to position [0, 0]
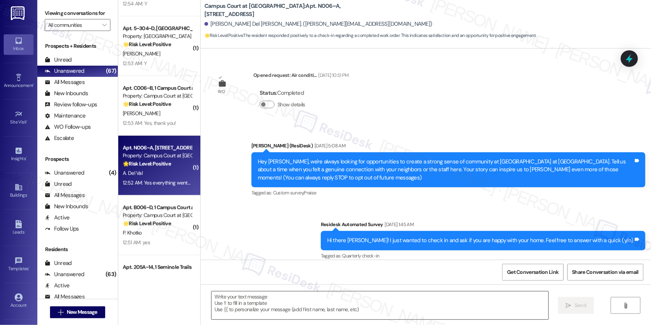
click at [412, 311] on textarea at bounding box center [379, 305] width 337 height 28
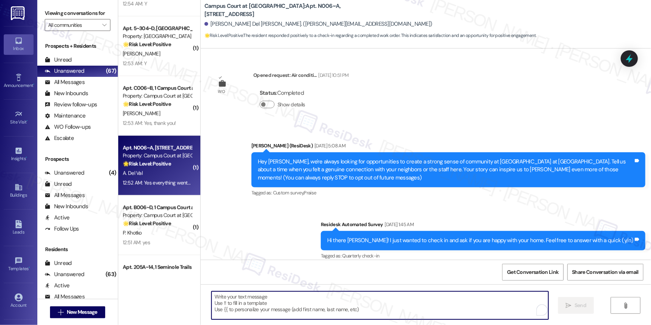
paste textarea "Hi {{first_name}}, I’m glad to hear your work order has been completed! If anyt…"
type textarea "Hi {{first_name}}, I’m glad to hear your work order has been completed! If anyt…"
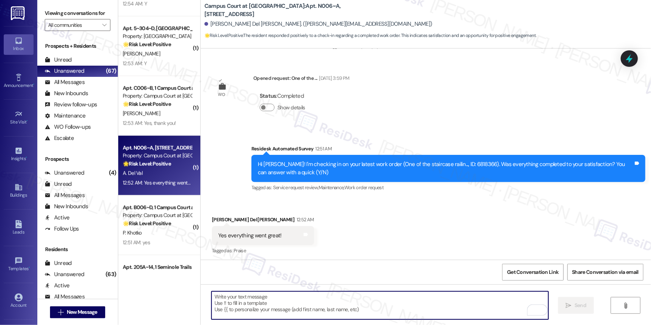
scroll to position [459, 0]
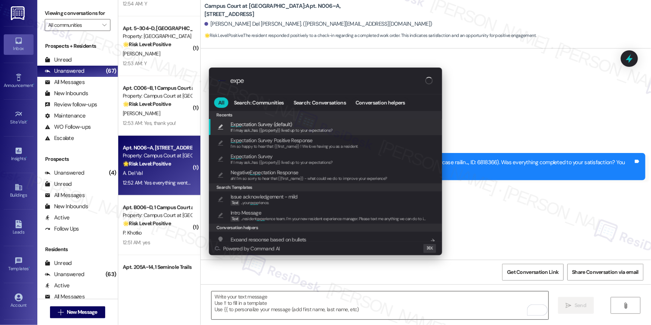
type input "expec"
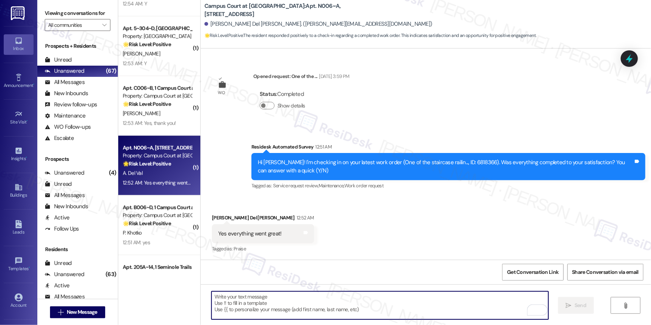
type textarea "If I may ask...has {{property}} lived up to your expectations?"
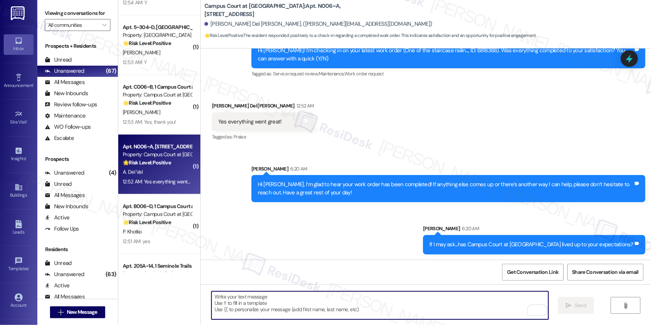
scroll to position [2000, 0]
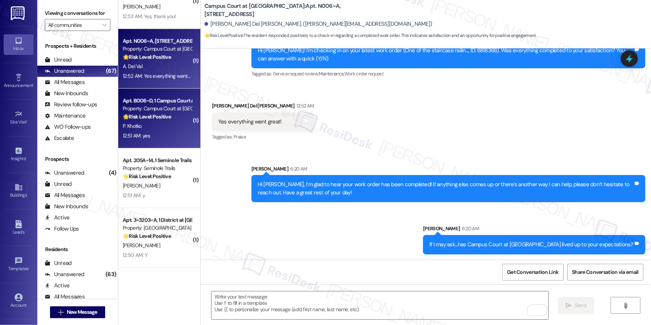
click at [156, 108] on div "Property: Campus Court at [GEOGRAPHIC_DATA]" at bounding box center [157, 109] width 69 height 8
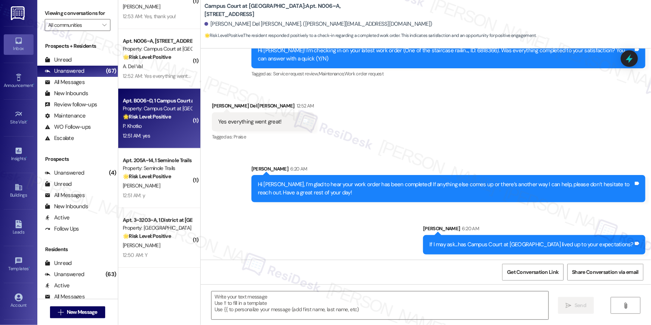
type textarea "Fetching suggested responses. Please feel free to read through the conversation…"
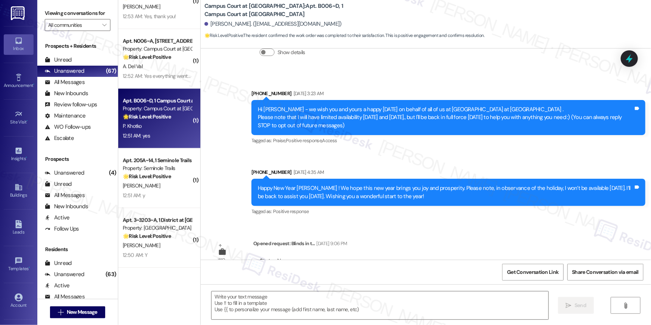
scroll to position [0, 0]
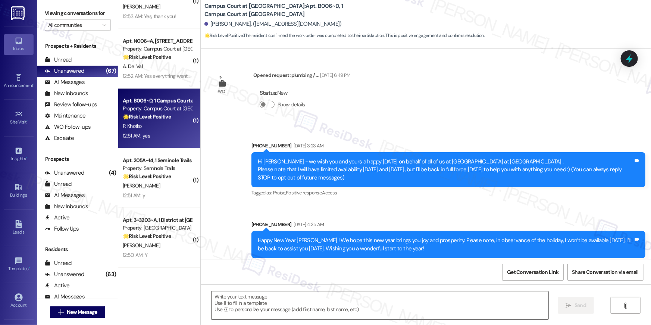
click at [443, 304] on textarea at bounding box center [379, 305] width 337 height 28
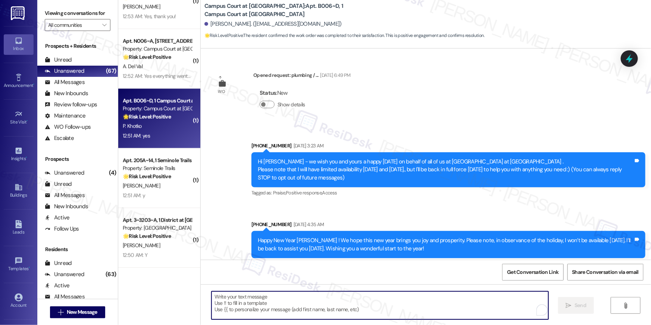
paste textarea "Hi {{first_name}}, I’m glad to hear your work order has been completed! If anyt…"
type textarea "Hi {{first_name}}, I’m glad to hear your work order has been completed! If anyt…"
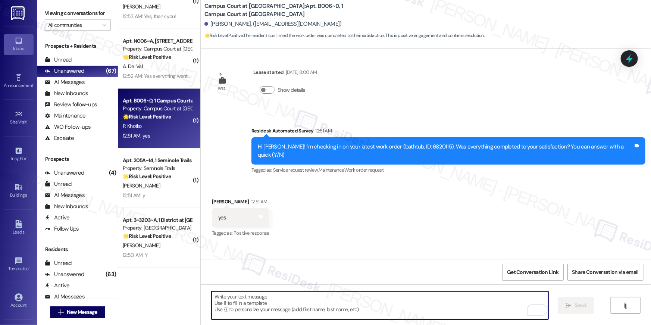
scroll to position [809, 0]
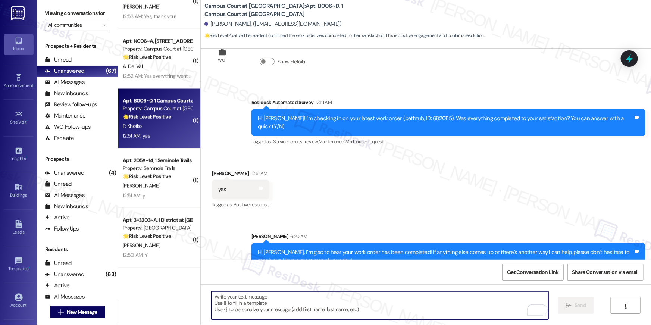
click at [396, 314] on textarea "To enrich screen reader interactions, please activate Accessibility in Grammarl…" at bounding box center [379, 305] width 337 height 28
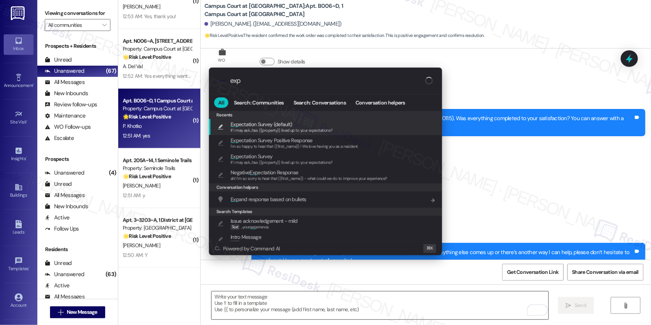
type input "expe"
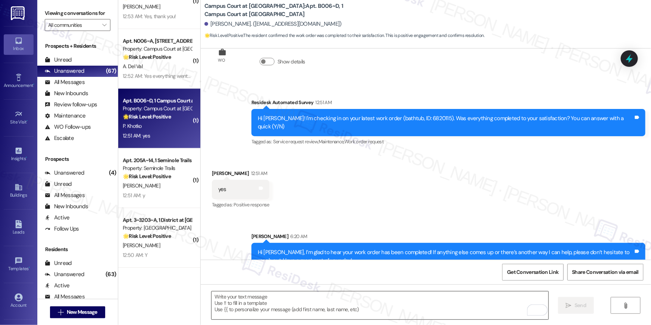
type textarea "If I may ask...has {{property}} lived up to your expectations?"
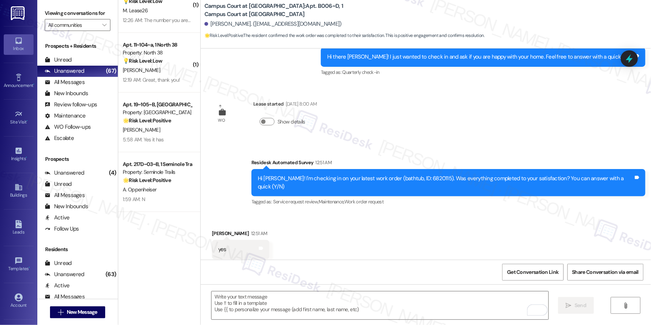
scroll to position [1417, 0]
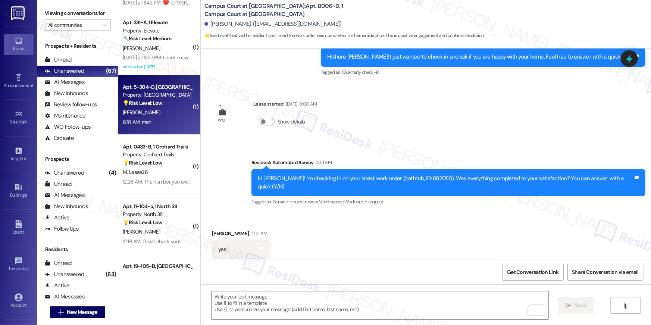
click at [160, 117] on div "6:18 AM: meh 6:18 AM: meh" at bounding box center [157, 121] width 70 height 9
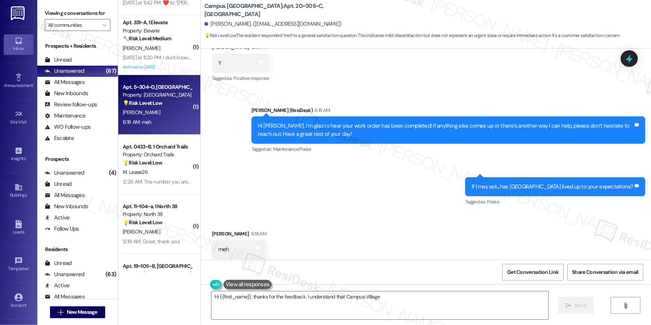
scroll to position [365, 0]
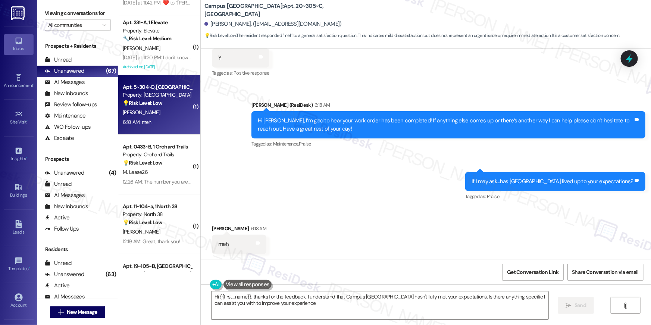
type textarea "Hi {{first_name}}, thanks for the feedback. I understand that Campus [GEOGRAPHI…"
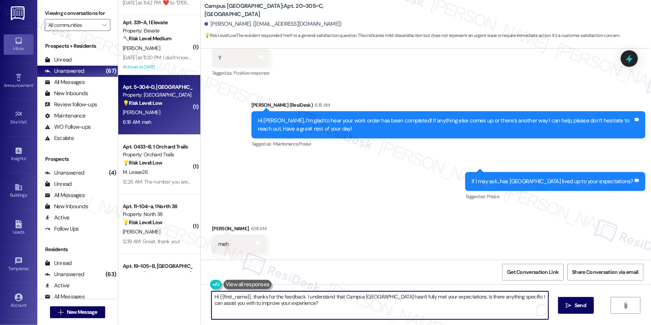
click at [393, 304] on textarea "Hi {{first_name}}, thanks for the feedback. I understand that Campus [GEOGRAPHI…" at bounding box center [379, 305] width 337 height 28
click at [439, 308] on textarea "Hi {{first_name}}, thanks for the feedback. I understand that Campus [GEOGRAPHI…" at bounding box center [379, 305] width 337 height 28
click at [584, 306] on span "Send" at bounding box center [580, 305] width 12 height 8
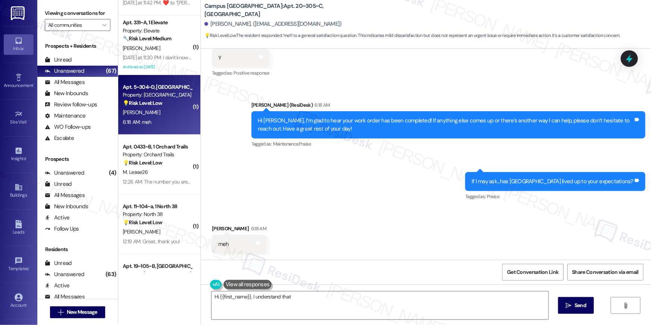
scroll to position [425, 0]
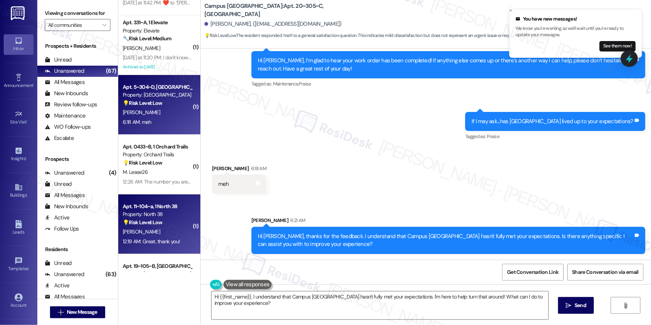
click at [170, 217] on div "Property: North 38" at bounding box center [157, 214] width 69 height 8
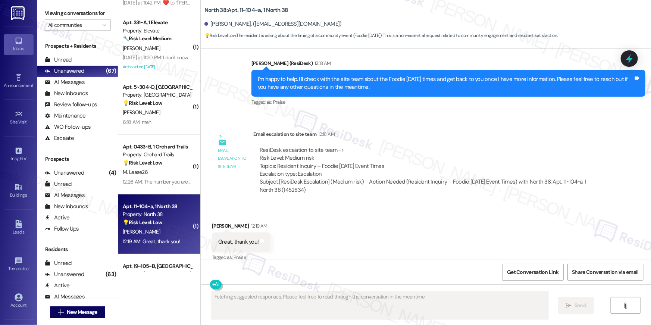
scroll to position [664, 0]
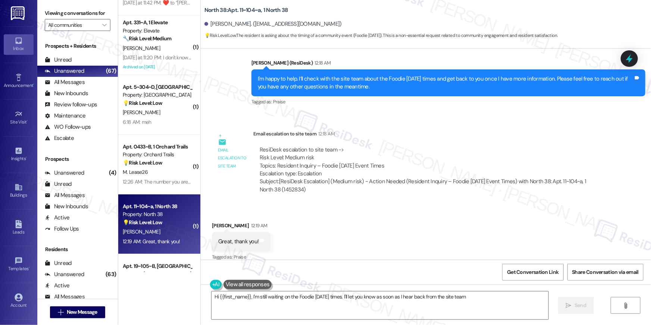
type textarea "Hi {{first_name}}, I'm still waiting on the Foodie [DATE] times. I'll let you k…"
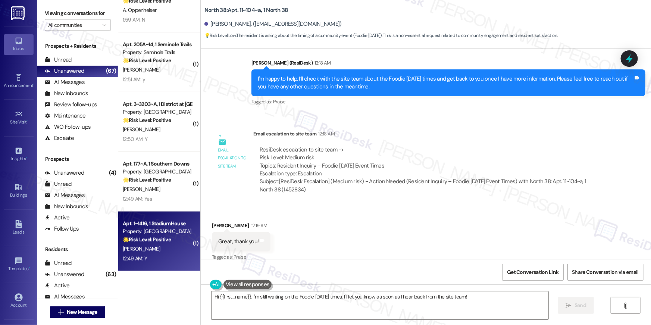
scroll to position [2107, 0]
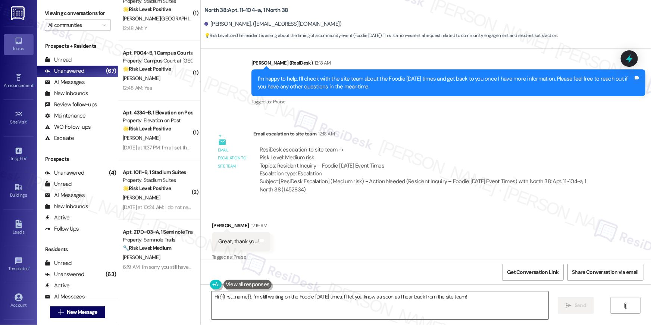
click at [296, 308] on textarea "Hi {{first_name}}, I'm still waiting on the Foodie [DATE] times. I'll let you k…" at bounding box center [379, 305] width 337 height 28
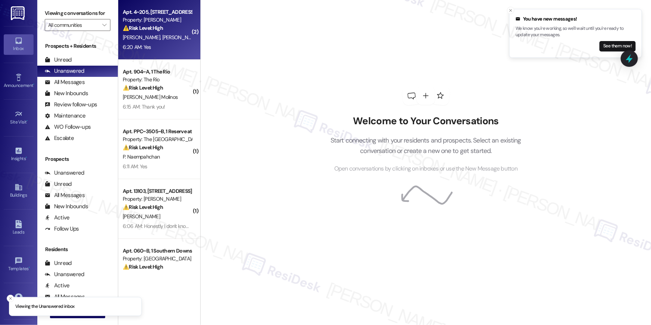
click at [169, 59] on div "Apt. 4~205, [STREET_ADDRESS] Property: [PERSON_NAME] ⚠️ Risk Level: High The re…" at bounding box center [159, 30] width 82 height 60
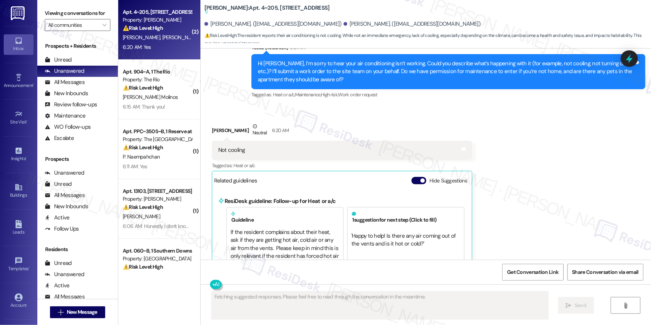
scroll to position [1172, 0]
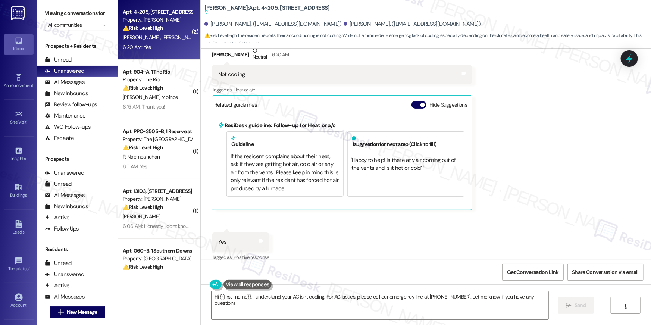
type textarea "Hi {{first_name}}, I understand your AC isn't cooling. For AC issues, please ca…"
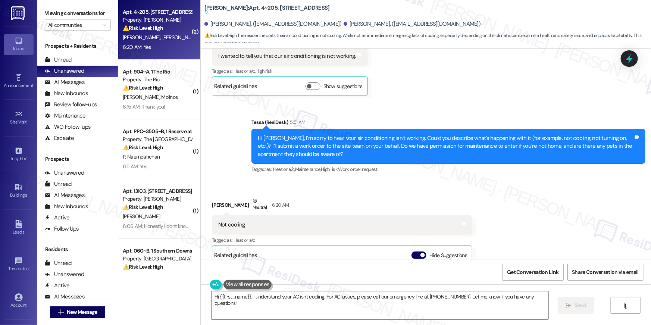
scroll to position [1095, 0]
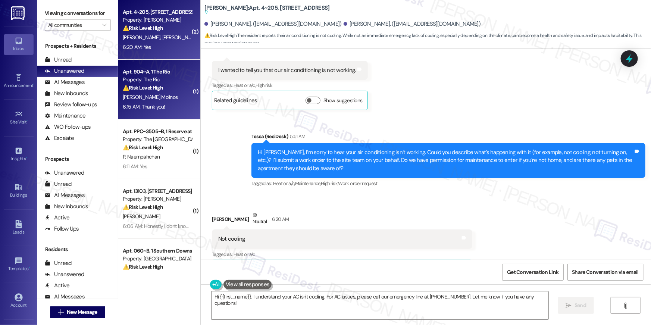
click at [153, 100] on span "[PERSON_NAME] Molinos" at bounding box center [150, 97] width 55 height 7
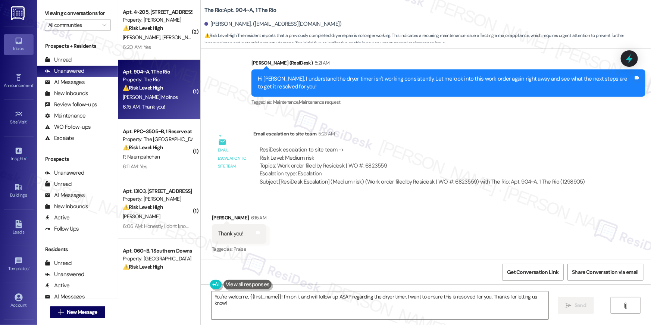
scroll to position [1024, 0]
click at [342, 307] on textarea "You're welcome, {{first_name}}! I'm on it and will follow up ASAP regarding the…" at bounding box center [379, 305] width 337 height 28
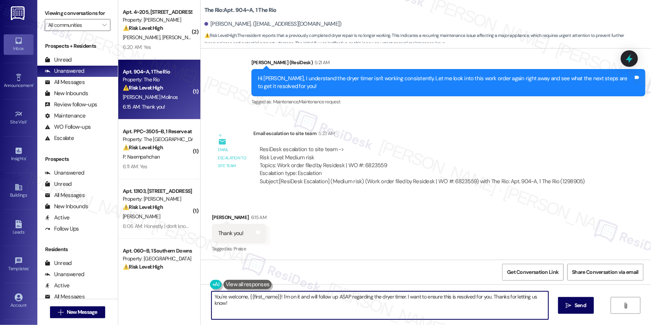
click at [342, 307] on textarea "You're welcome, {{first_name}}! I'm on it and will follow up ASAP regarding the…" at bounding box center [379, 305] width 337 height 28
paste textarea "Thank you, {{first_name}}! I’ve submitted your request, and our maintenance tea…"
type textarea "Thank you, {{first_name}}! I’ve submitted your request, and our maintenance tea…"
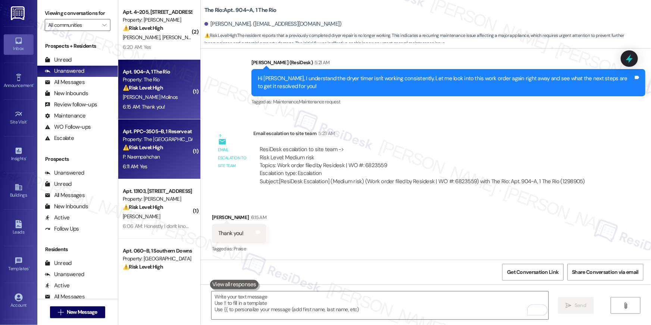
click at [153, 154] on span "P. Naempahchan" at bounding box center [141, 156] width 37 height 7
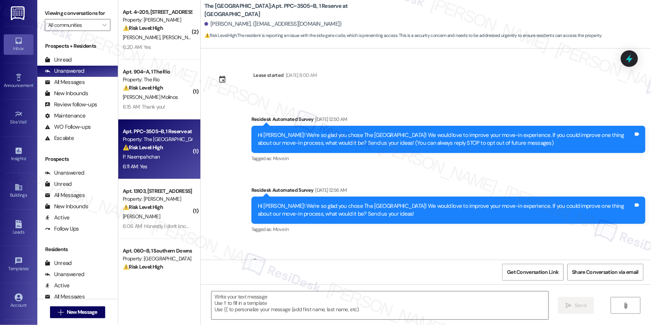
scroll to position [1850, 0]
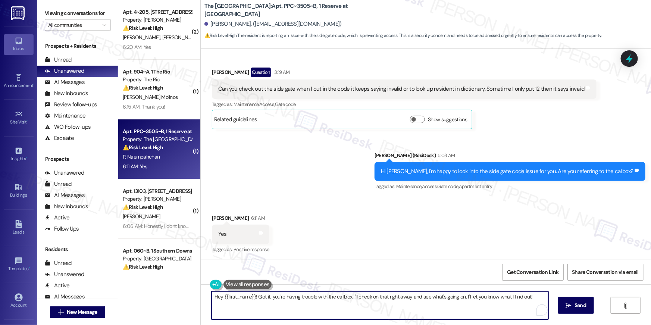
click at [302, 310] on textarea "Hey {{first_name}}! Got it, you're having trouble with the callbox. I'll check …" at bounding box center [379, 305] width 337 height 28
click at [324, 302] on textarea "Hey {{first_name}}! Got it, you're having trouble with the callbox. I'll check …" at bounding box center [379, 305] width 337 height 28
click at [345, 311] on textarea "Hey {{first_name}}! Got it, you're having trouble with the callbox. I'll check …" at bounding box center [379, 305] width 337 height 28
click at [455, 308] on textarea "Hey {{first_name}}! Got it, you're having trouble with the callbox. I'll check …" at bounding box center [379, 305] width 337 height 28
drag, startPoint x: 384, startPoint y: 297, endPoint x: 409, endPoint y: 298, distance: 24.6
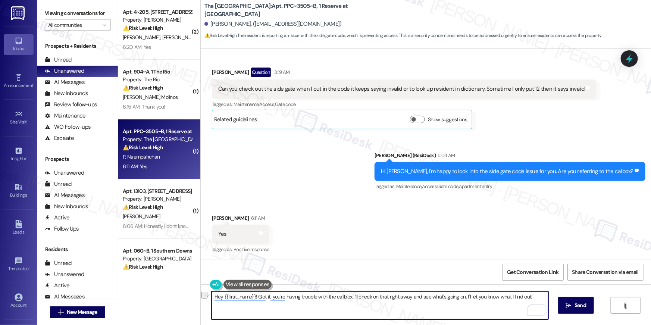
click at [409, 298] on textarea "Hey {{first_name}}! Got it, you're having trouble with the callbox. I'll check …" at bounding box center [379, 305] width 337 height 28
type textarea "Hey {{first_name}}! Got it, you're having trouble with the callbox. I'll check …"
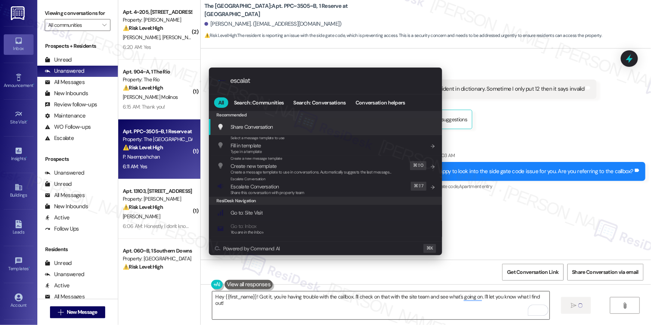
type input "escalate"
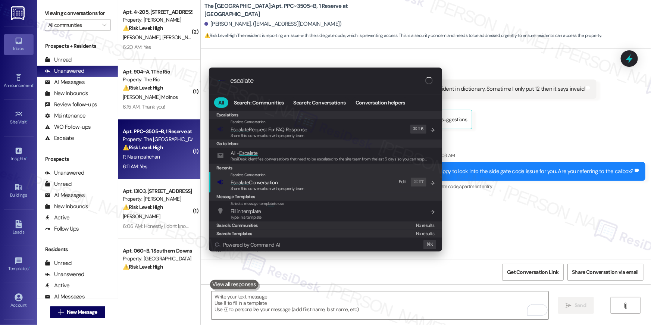
scroll to position [1850, 0]
type input "escalate"
click at [277, 182] on span "Escalate Conversation" at bounding box center [253, 182] width 47 height 7
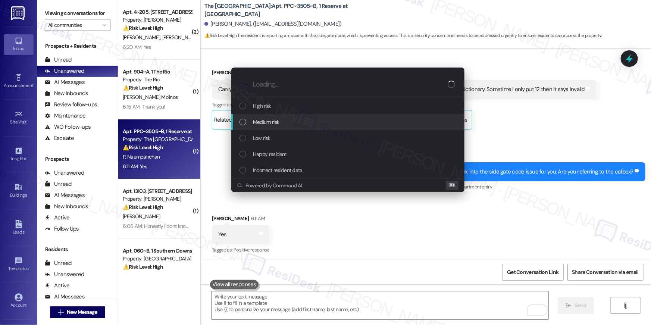
click at [269, 125] on span "Medium risk" at bounding box center [266, 122] width 26 height 8
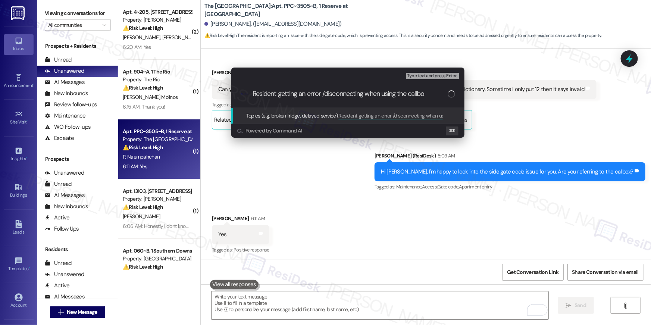
type input "Resident getting an error /disconnecting when using the callbox"
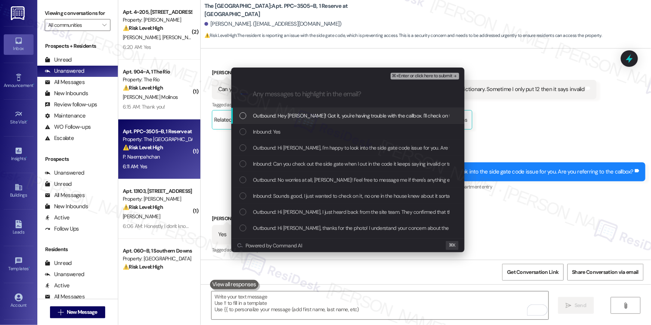
drag, startPoint x: 242, startPoint y: 118, endPoint x: 244, endPoint y: 135, distance: 16.8
click at [242, 118] on div "List of options" at bounding box center [242, 115] width 7 height 7
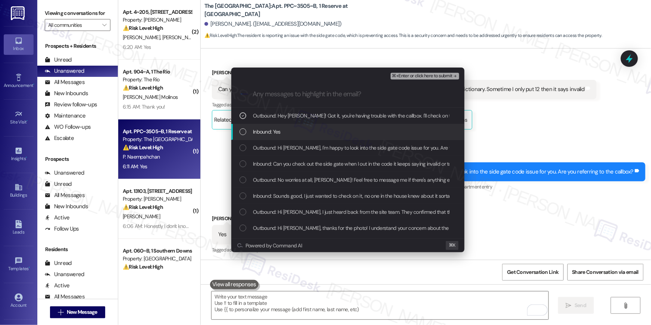
click at [244, 135] on div "Inbound: Yes" at bounding box center [348, 132] width 218 height 8
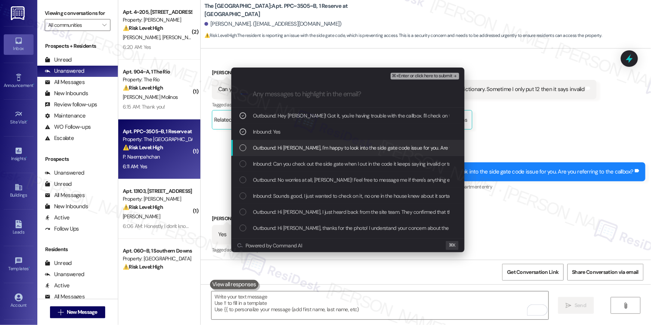
click at [241, 154] on div "Outbound: Hi Patrick, I'm happy to look into the side gate code issue for you. …" at bounding box center [347, 148] width 233 height 16
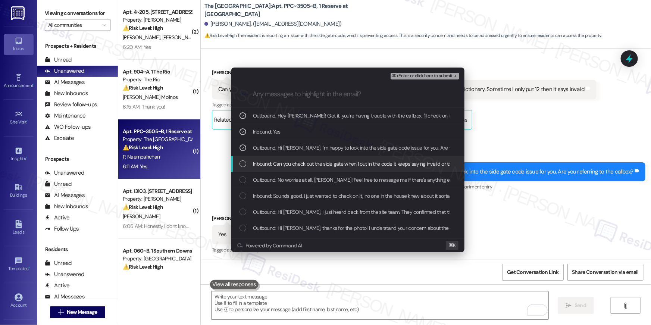
click at [241, 163] on div "List of options" at bounding box center [242, 163] width 7 height 7
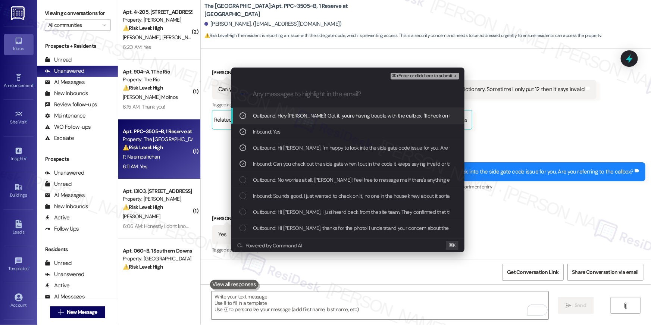
click at [436, 78] on span "⌘+Enter or click here to submit" at bounding box center [422, 75] width 60 height 5
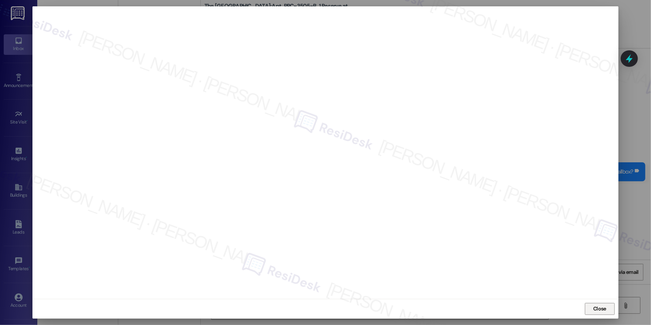
click at [600, 311] on span "Close" at bounding box center [599, 309] width 13 height 8
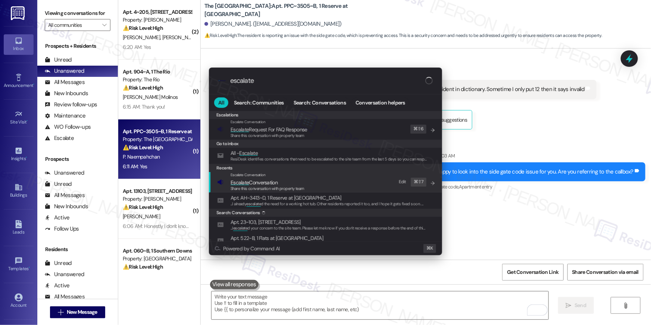
type input "escalate"
click at [290, 185] on span "Escalate Conversation" at bounding box center [267, 182] width 74 height 8
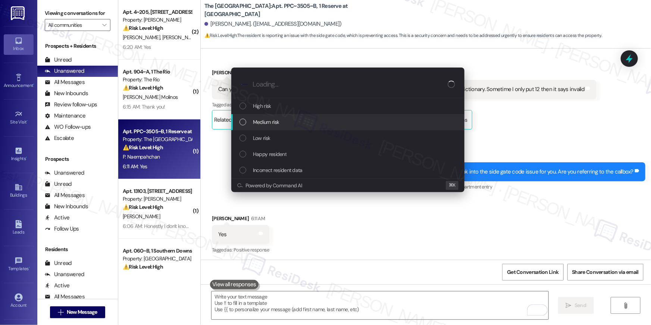
click at [280, 123] on div "Medium risk" at bounding box center [348, 122] width 218 height 8
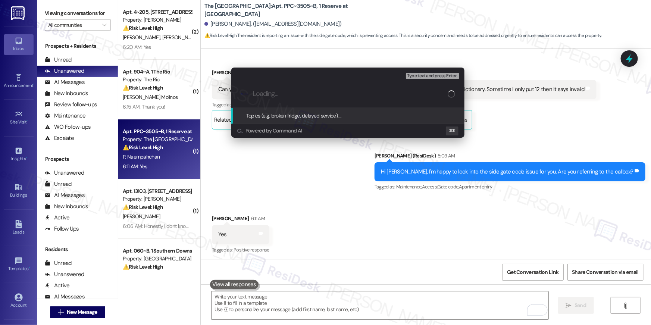
paste input "Resident getting an error /disconnecting when using the callbox"
type input "Resident getting an error /disconnecting when using the callbox"
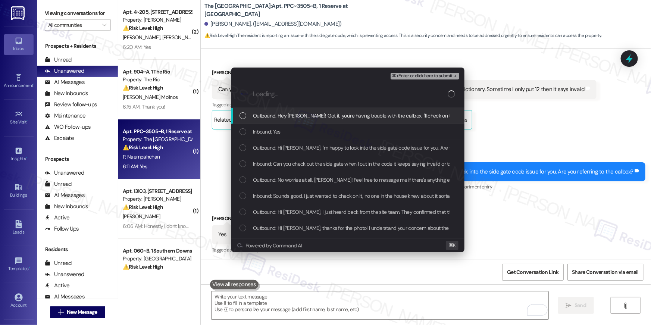
click at [279, 121] on div "Outbound: Hey Patrick! Got it, you're having trouble with the callbox. I'll che…" at bounding box center [347, 116] width 233 height 16
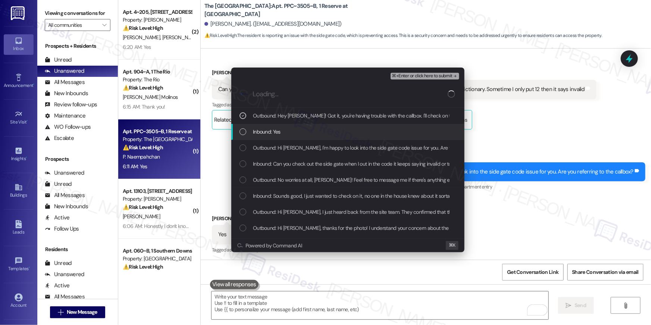
drag, startPoint x: 264, startPoint y: 134, endPoint x: 264, endPoint y: 147, distance: 13.8
click at [264, 134] on span "Inbound: Yes" at bounding box center [267, 132] width 28 height 8
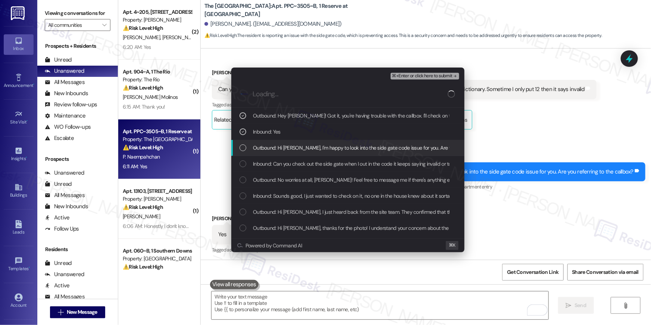
drag, startPoint x: 264, startPoint y: 147, endPoint x: 264, endPoint y: 154, distance: 6.4
click at [264, 148] on span "Outbound: Hi Patrick, I'm happy to look into the side gate code issue for you. …" at bounding box center [381, 148] width 256 height 8
drag, startPoint x: 265, startPoint y: 162, endPoint x: 285, endPoint y: 161, distance: 20.5
click at [269, 162] on span "Inbound: Can you check out the side gate when I out in the code it keeps saying…" at bounding box center [429, 164] width 352 height 8
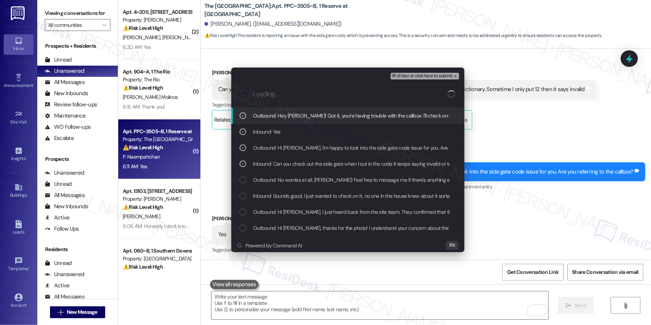
click at [445, 80] on div "⌘+Enter or click here to submit" at bounding box center [425, 76] width 70 height 10
click at [445, 78] on span "⌘+Enter or click here to submit" at bounding box center [422, 75] width 60 height 5
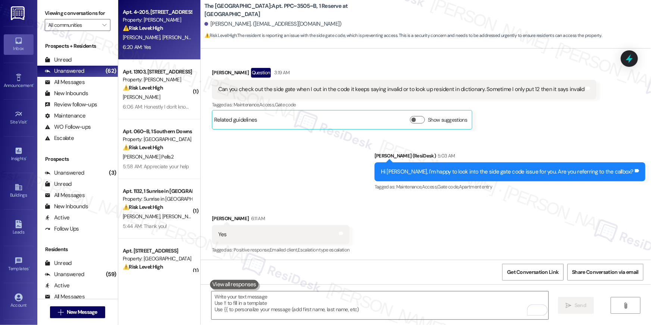
click at [166, 44] on div "6:20 AM: Yes 6:20 AM: Yes" at bounding box center [157, 47] width 70 height 9
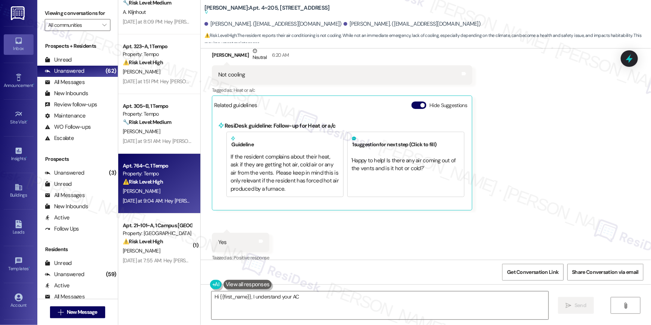
scroll to position [2711, 0]
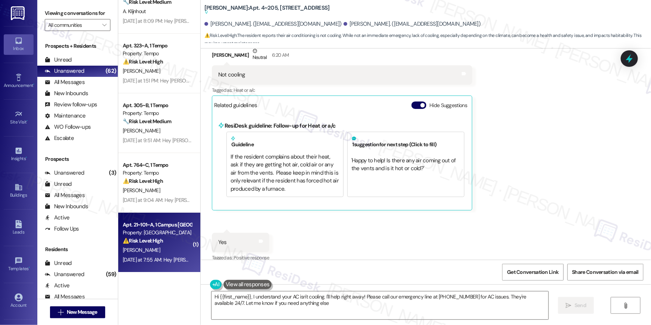
type textarea "Hi {{first_name}}, I understand your AC isn't cooling. I'll help right away! Pl…"
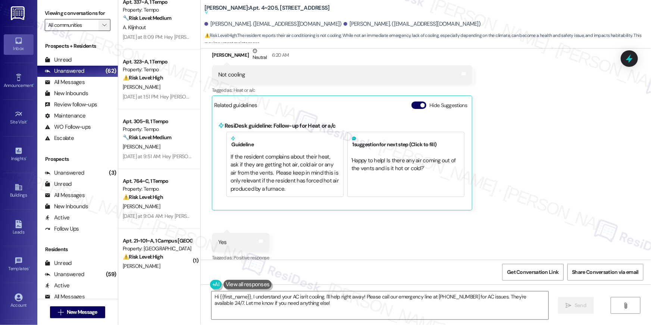
scroll to position [2687, 0]
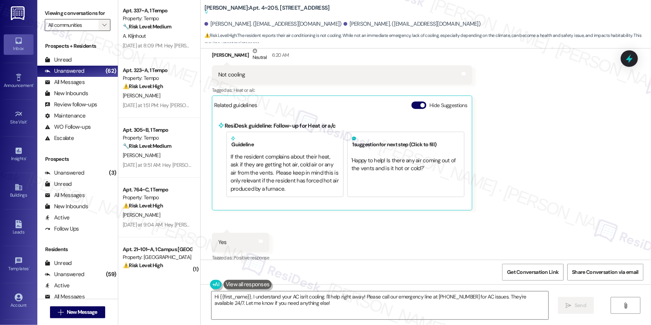
click at [102, 26] on icon "" at bounding box center [104, 25] width 4 height 6
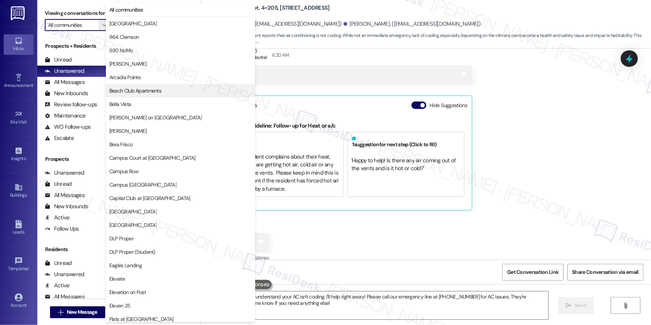
click at [217, 84] on button "Beach Club Apartments" at bounding box center [180, 90] width 149 height 13
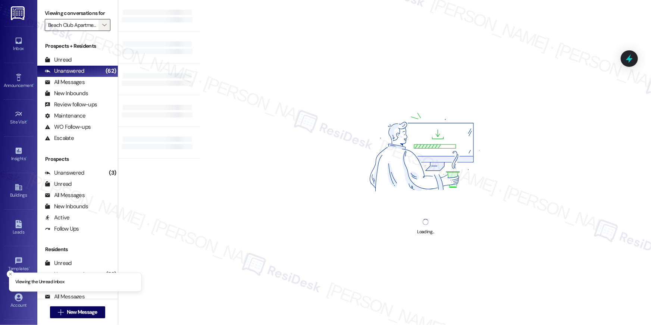
click at [101, 26] on span "" at bounding box center [104, 25] width 7 height 12
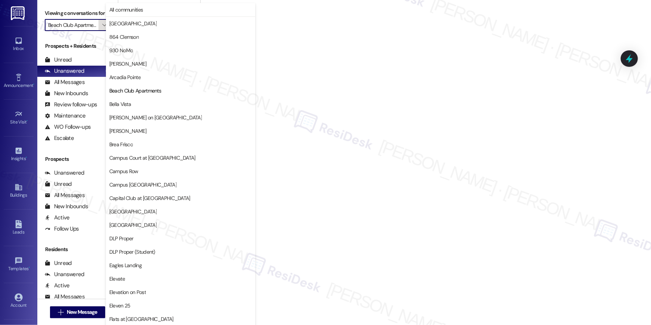
scroll to position [0, 6]
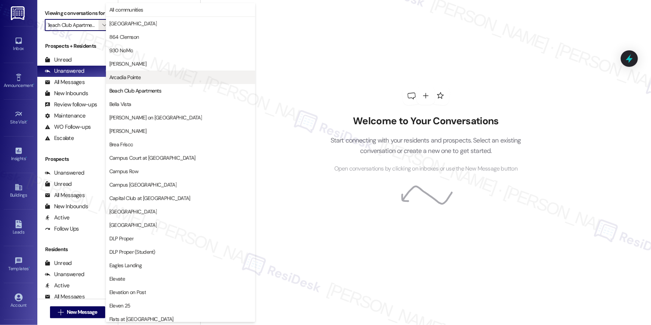
click at [133, 77] on span "Arcadia Pointe" at bounding box center [124, 76] width 31 height 7
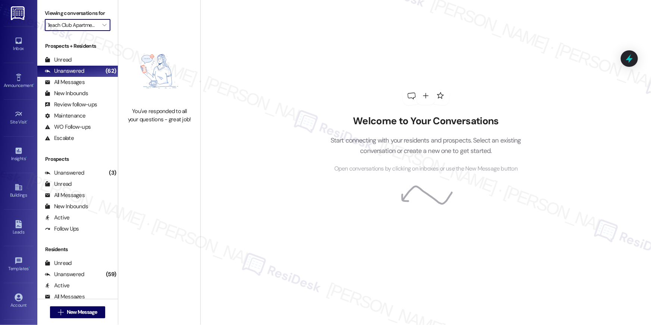
type input "Arcadia Pointe"
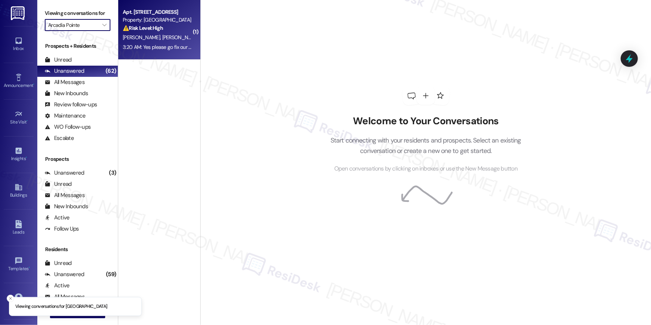
click at [154, 44] on div "3:20 AM: Yes please go fix our bathroom sink it didn't fix they missed it 3:20 …" at bounding box center [198, 47] width 151 height 7
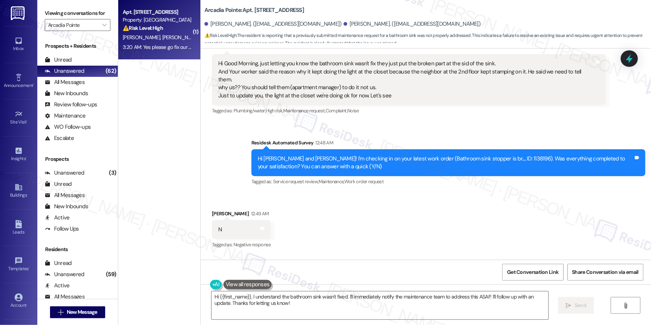
scroll to position [2709, 0]
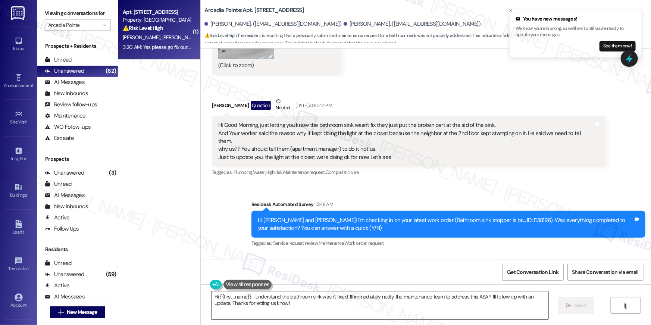
click at [445, 296] on textarea "Hi {{first_name}}, I understand the bathroom sink wasn't fixed. I'll immediatel…" at bounding box center [379, 305] width 337 height 28
click at [452, 304] on textarea "Hi {{first_name}}, I understand the bathroom sink wasn't fixed. I'll immediatel…" at bounding box center [379, 305] width 337 height 28
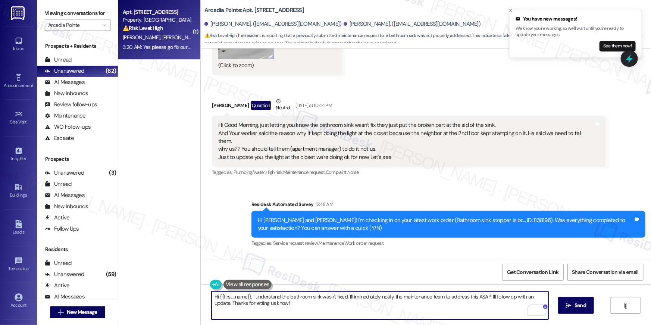
click at [384, 312] on textarea "Hi {{first_name}}, I understand the bathroom sink wasn't fixed. I'll immediatel…" at bounding box center [379, 305] width 337 height 28
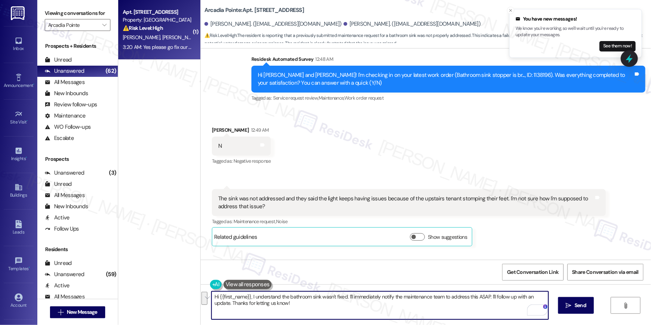
scroll to position [3080, 0]
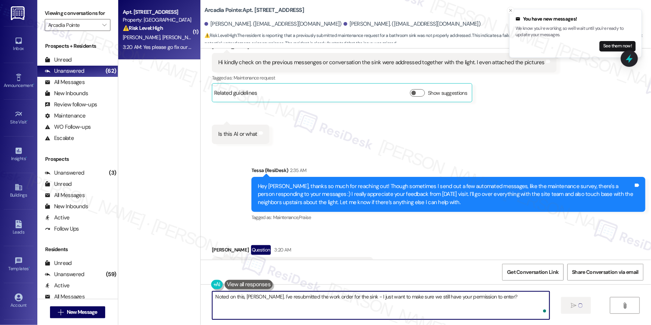
type textarea "Noted on this, Vickie. I've resubmitted the work order for the sink - I just wa…"
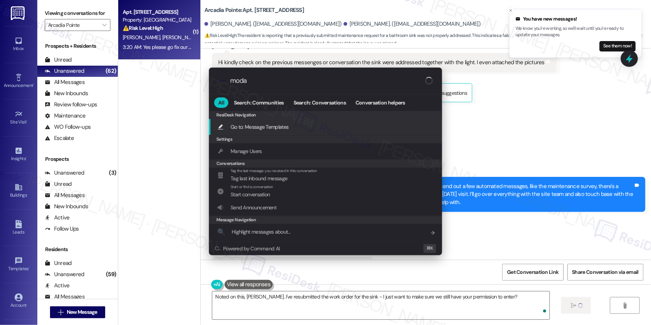
type input "modal"
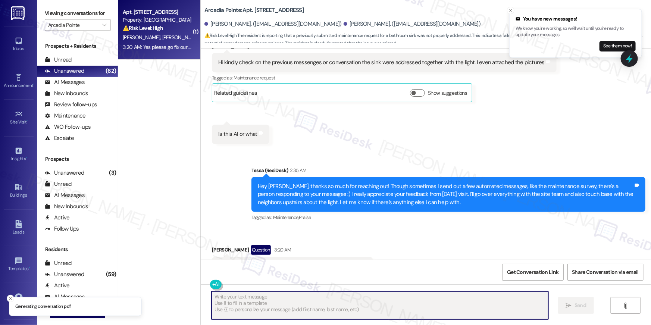
type textarea "Fetching suggested responses. Please feel free to read through the conversation…"
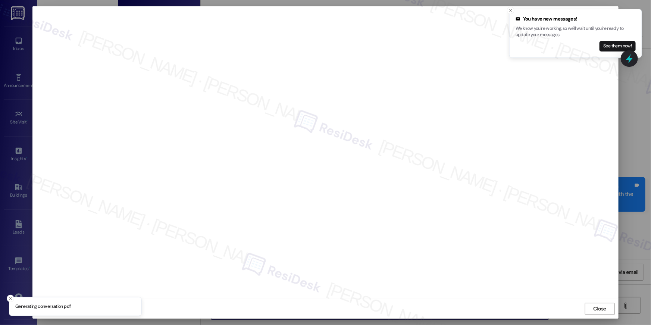
scroll to position [3080, 0]
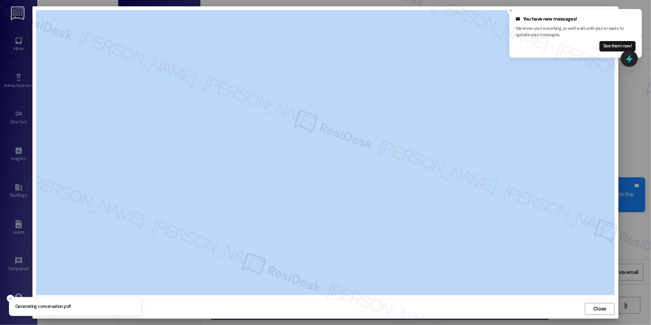
drag, startPoint x: 594, startPoint y: 317, endPoint x: 592, endPoint y: 324, distance: 7.4
click at [592, 324] on div "Close" at bounding box center [325, 162] width 651 height 325
type textarea "Hi {{first_name}}, thanks for letting us know about the sink! I've resubmitted …"
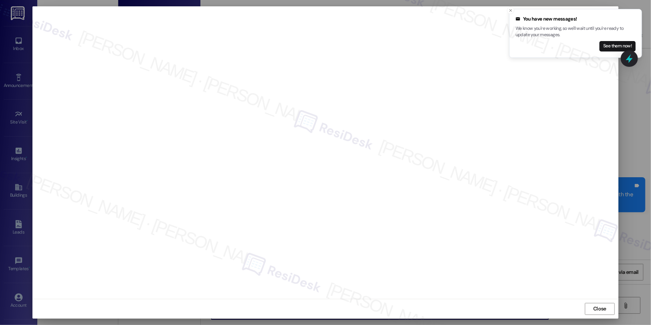
click at [539, 303] on div "Close" at bounding box center [325, 309] width 586 height 20
click at [600, 305] on span "Close" at bounding box center [599, 309] width 13 height 8
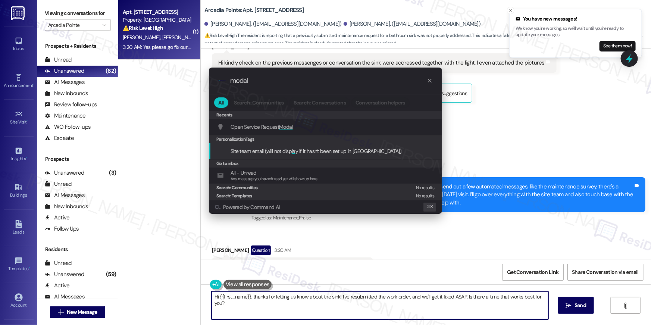
type input "modal"
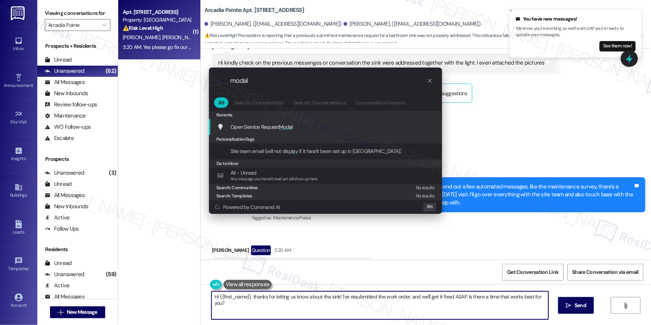
click at [261, 125] on span "Open Service Request Modal" at bounding box center [261, 126] width 62 height 7
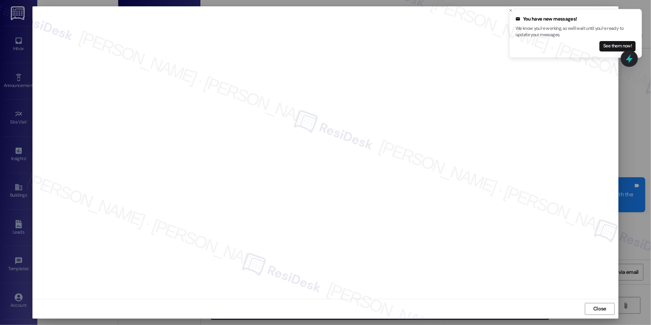
click at [592, 307] on span "Close" at bounding box center [599, 309] width 16 height 8
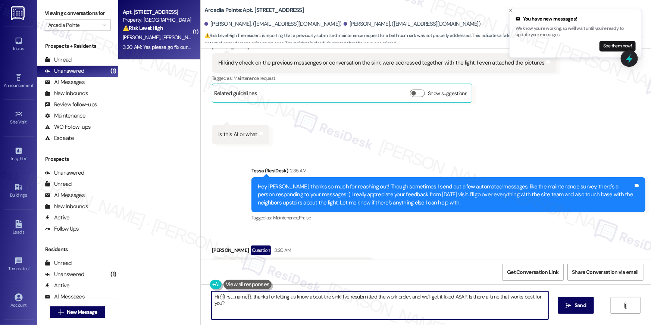
click at [449, 303] on textarea "Hi {{first_name}}, thanks for letting us know about the sink! I've resubmitted …" at bounding box center [379, 305] width 337 height 28
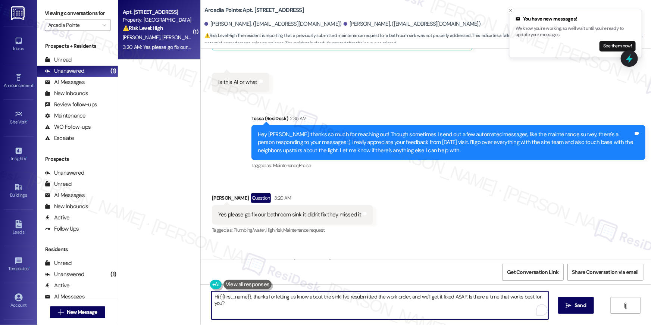
click at [436, 311] on textarea "Hi {{first_name}}, thanks for letting us know about the sink! I've resubmitted …" at bounding box center [379, 305] width 337 height 28
drag, startPoint x: 436, startPoint y: 311, endPoint x: 449, endPoint y: 301, distance: 16.3
click at [437, 310] on textarea "Hi {{first_name}}, thanks for letting us know about the sink! I've resubmitted …" at bounding box center [379, 305] width 337 height 28
click at [449, 301] on textarea "Hi {{first_name}}, thanks for letting us know about the sink! I've resubmitted …" at bounding box center [379, 305] width 337 height 28
type textarea "Hi {{first_name}}, thanks for letting us know about the sink! I've resubmitted …"
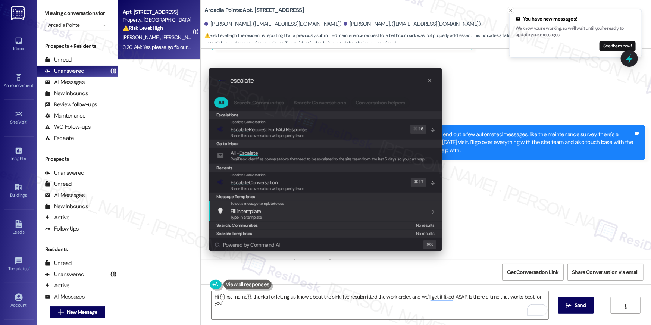
type input "escalate"
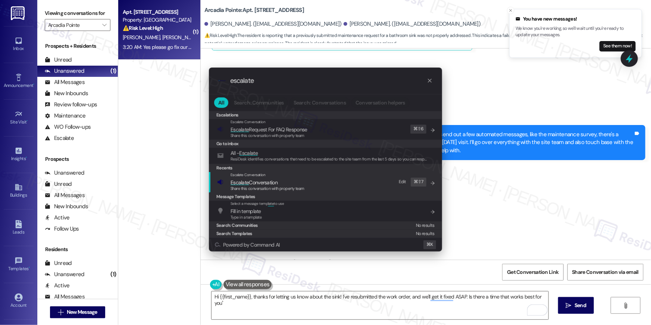
click at [334, 189] on div "Escalate Conversation Escalate Conversation Share this conversation with proper…" at bounding box center [326, 182] width 218 height 20
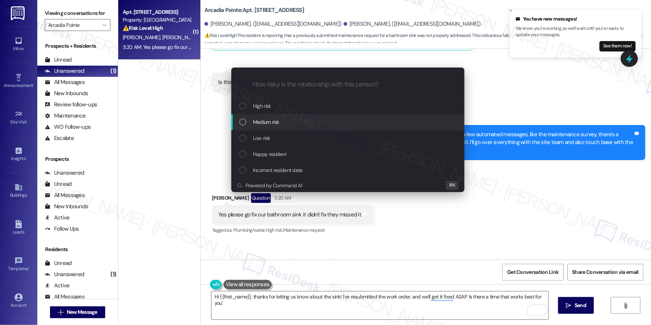
click at [284, 121] on div "Medium risk" at bounding box center [348, 122] width 218 height 8
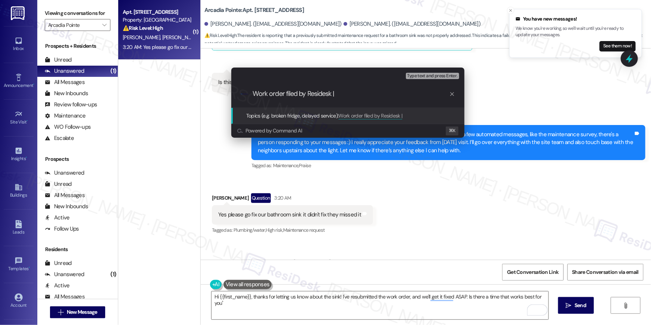
paste input "serviceRequestId:"1139353""
click at [380, 95] on input "Work order filed by Residesk | serviceRequestId:"1139353"" at bounding box center [350, 94] width 197 height 8
click at [362, 92] on input "Work order filed by Residesk | WO #: '1139353"" at bounding box center [350, 94] width 197 height 8
click at [359, 93] on input "Work order filed by Residesk | WO #: '1139353"" at bounding box center [350, 94] width 197 height 8
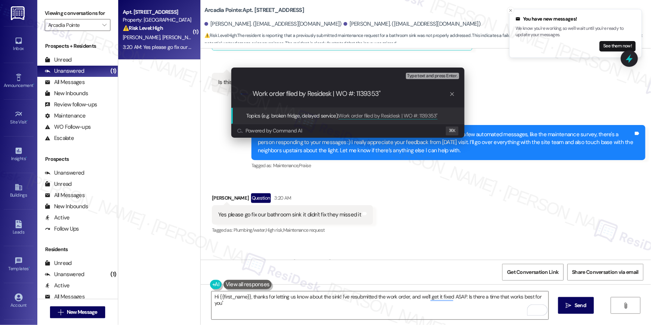
type input "Work order filed by Residesk | WO #: "1139353""
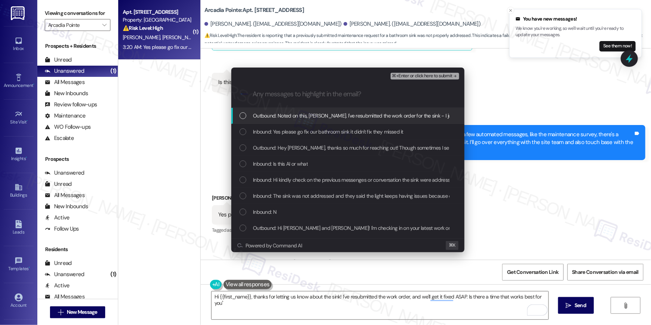
click at [376, 121] on div "Outbound: Noted on this, Vickie. I've resubmitted the work order for the sink -…" at bounding box center [347, 116] width 233 height 16
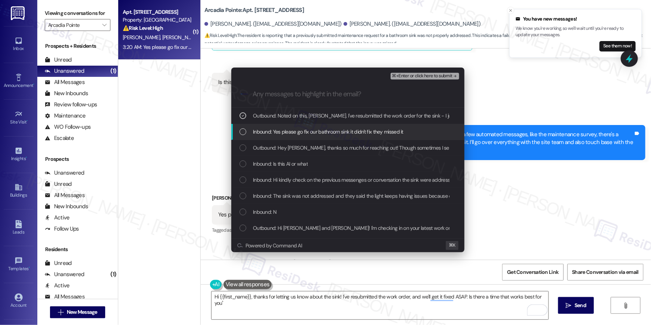
click at [365, 136] on div "Inbound: Yes please go fix our bathroom sink it didn't fix they missed it" at bounding box center [347, 132] width 233 height 16
click at [408, 77] on span "⌘+Enter or click here to submit" at bounding box center [422, 75] width 60 height 5
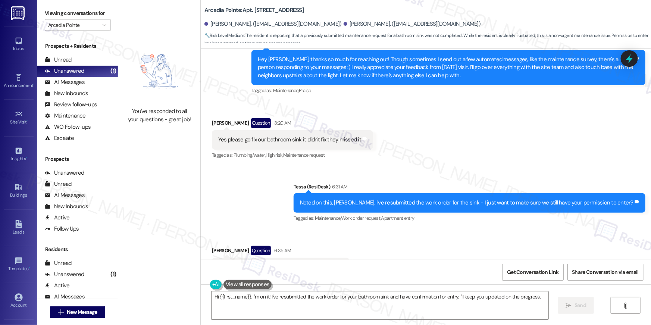
scroll to position [3208, 0]
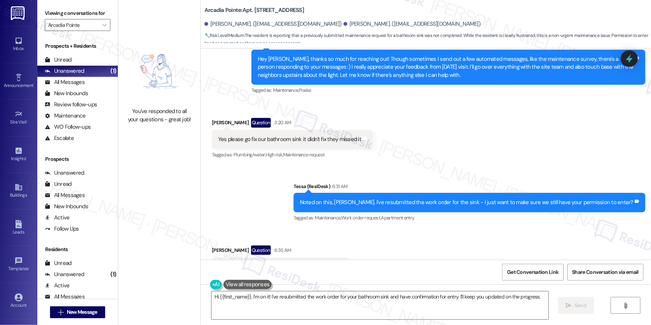
click at [425, 229] on div "Received via SMS Darren Longmore Question 6:35 AM Yes please Tags and notes Tag…" at bounding box center [426, 261] width 450 height 65
click at [392, 300] on textarea "Hi {{first_name}}, I'm on it! I've resubmitted the work order for your bathroom…" at bounding box center [379, 305] width 337 height 28
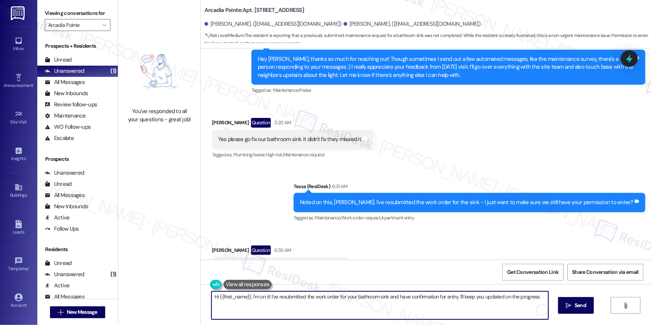
paste textarea "Thank you, {{first_name}}! I’ve submitted your request, and our maintenance tea…"
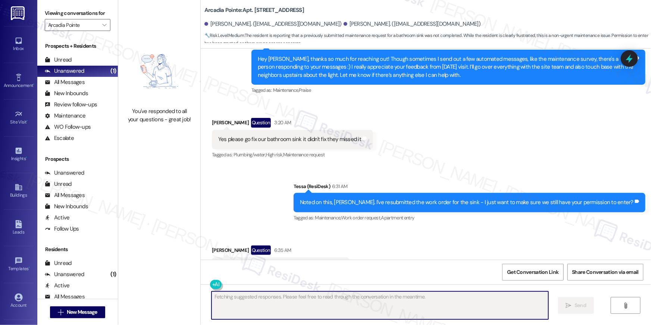
scroll to position [3207, 0]
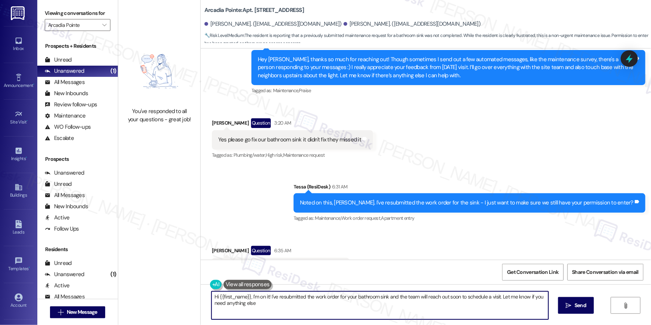
type textarea "Hi {{first_name}}, I'm on it! I've resubmitted the work order for your bathroom…"
click at [102, 24] on icon "" at bounding box center [104, 25] width 4 height 6
click at [102, 27] on icon "" at bounding box center [104, 25] width 4 height 6
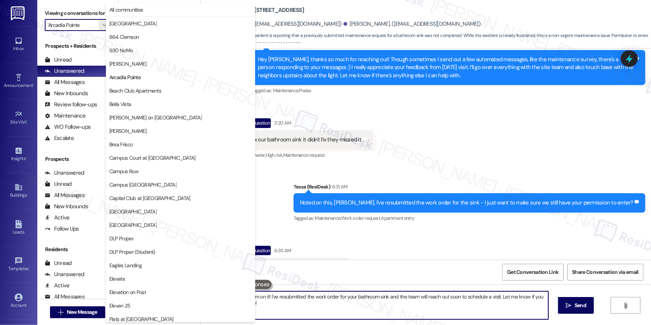
click at [125, 101] on span "Bella Vista" at bounding box center [120, 103] width 22 height 7
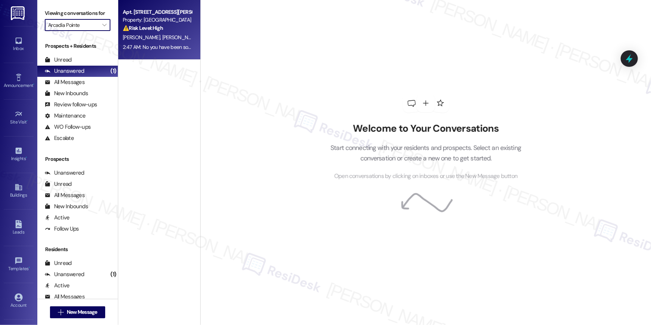
type input "Bella Vista"
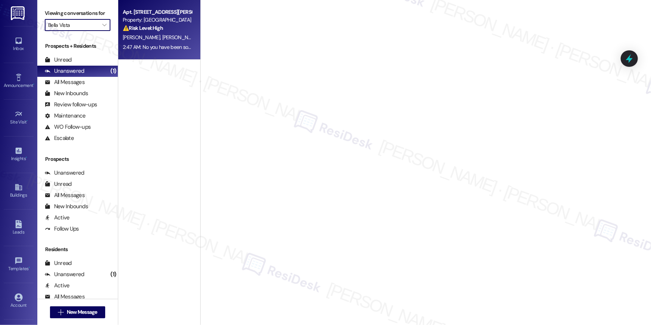
click at [145, 28] on strong "⚠️ Risk Level: High" at bounding box center [143, 28] width 40 height 7
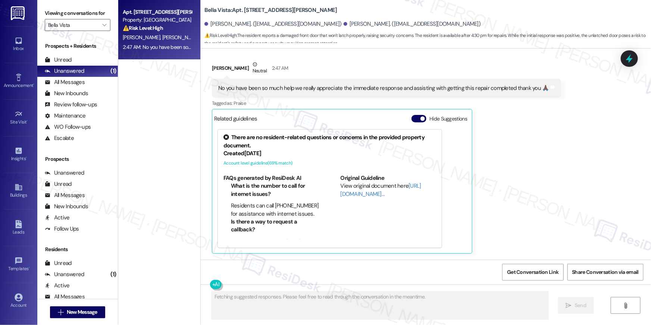
scroll to position [1526, 0]
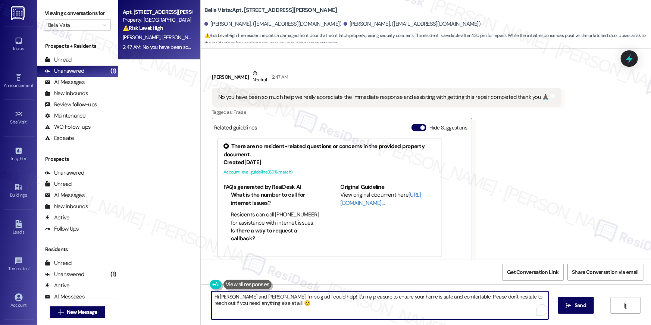
drag, startPoint x: 253, startPoint y: 293, endPoint x: 188, endPoint y: 292, distance: 64.9
click at [188, 292] on div "Apt. 710, 1564 N Morrison Ave Property: Bella Vista ⚠️ Risk Level: High The res…" at bounding box center [384, 162] width 533 height 325
drag, startPoint x: 447, startPoint y: 307, endPoint x: 531, endPoint y: 309, distance: 83.9
click at [447, 307] on textarea "I'm so glad I could help! It's my pleasure to ensure your home is safe and comf…" at bounding box center [379, 305] width 337 height 28
type textarea "I'm so glad I could help! It's my pleasure to ensure your home is safe and comf…"
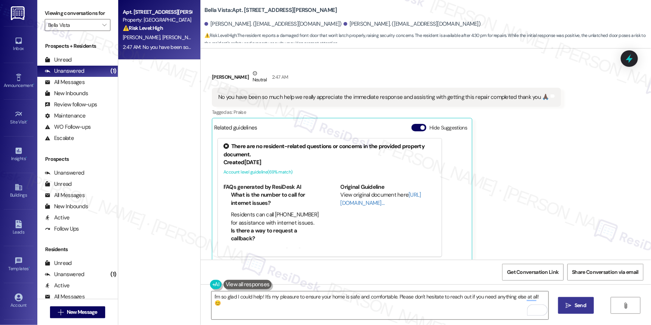
click at [579, 303] on span "Send" at bounding box center [580, 305] width 12 height 8
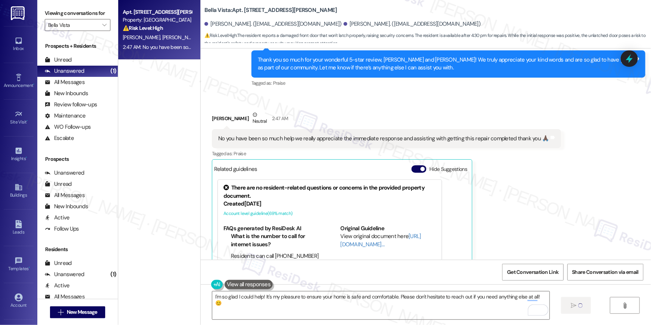
scroll to position [1483, 0]
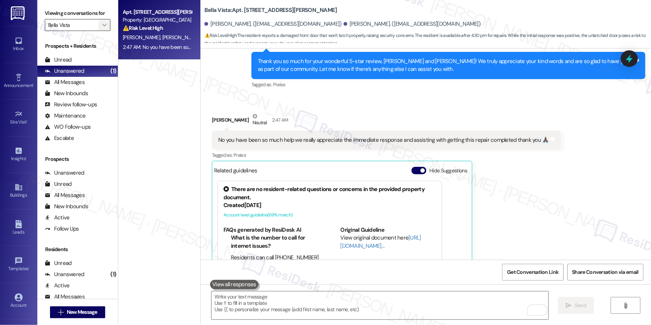
click at [104, 20] on button "" at bounding box center [104, 25] width 12 height 12
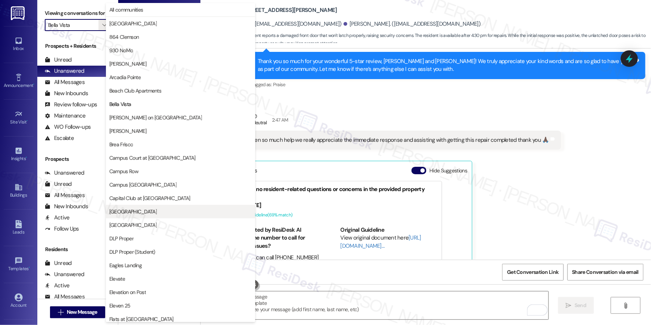
click at [126, 208] on span "[GEOGRAPHIC_DATA]" at bounding box center [132, 211] width 47 height 7
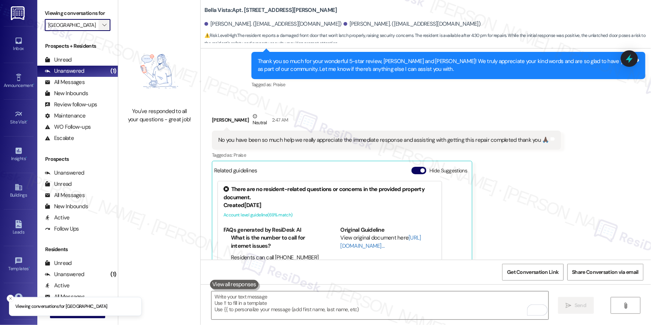
click at [102, 23] on icon "" at bounding box center [104, 25] width 4 height 6
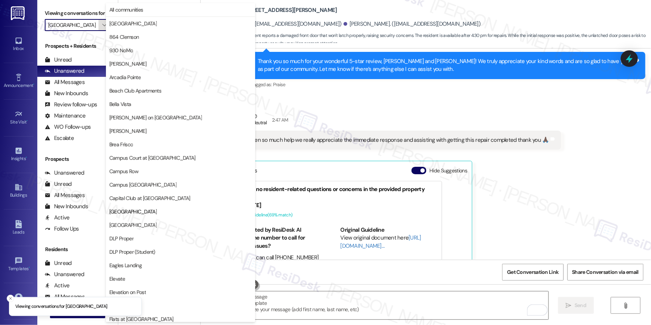
scroll to position [121, 0]
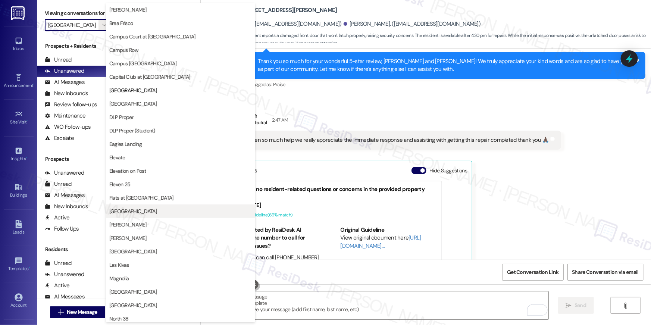
click at [139, 208] on span "[GEOGRAPHIC_DATA]" at bounding box center [132, 210] width 47 height 7
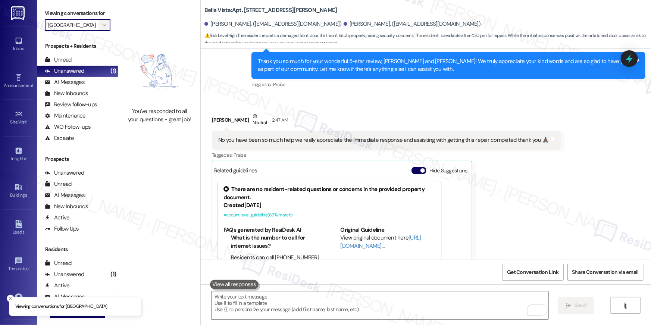
click at [101, 26] on span "" at bounding box center [104, 25] width 7 height 12
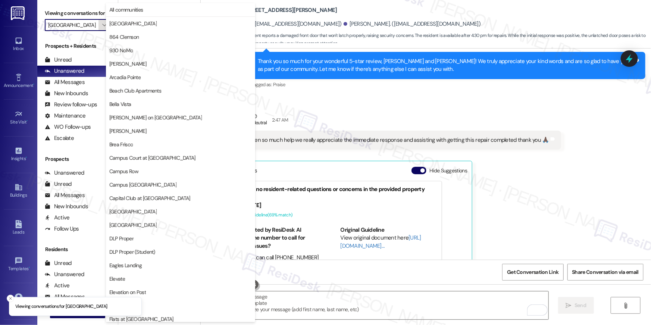
scroll to position [255, 0]
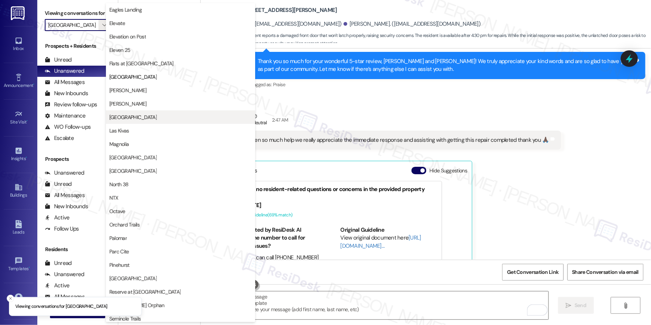
click at [146, 118] on span "[GEOGRAPHIC_DATA]" at bounding box center [180, 116] width 142 height 7
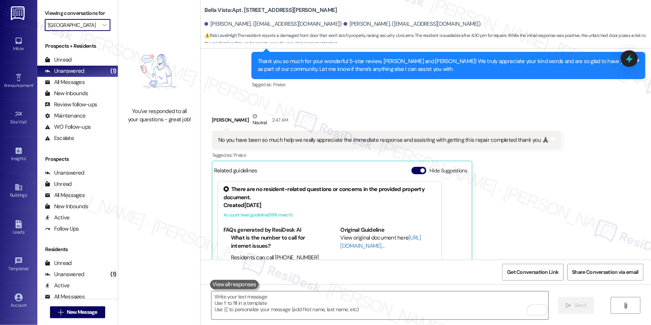
type input "[GEOGRAPHIC_DATA]"
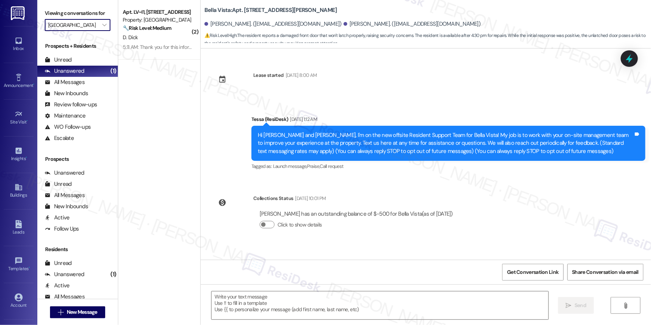
type textarea "Fetching suggested responses. Please feel free to read through the conversation…"
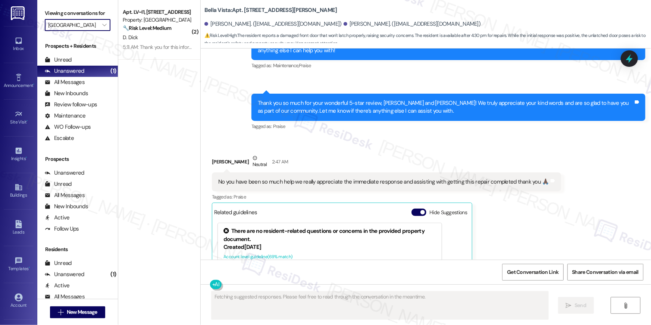
scroll to position [1526, 0]
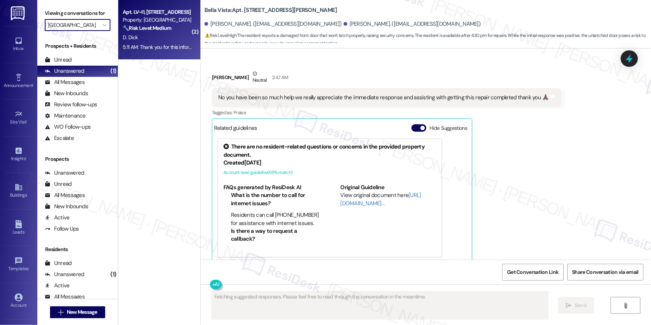
click at [150, 32] on div "Apt. LV~I1, 1102 Mohawk Street Property: Lakeview Oaks 🔧 Risk Level: Medium The…" at bounding box center [157, 19] width 70 height 25
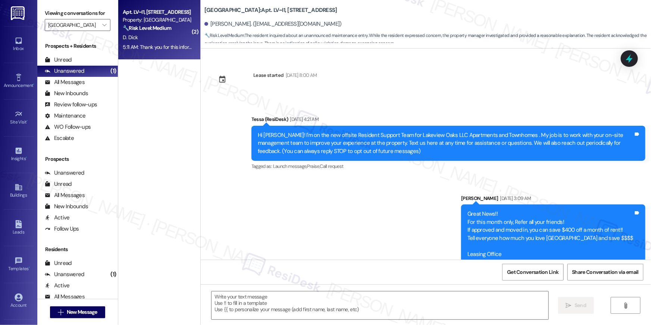
scroll to position [2022, 0]
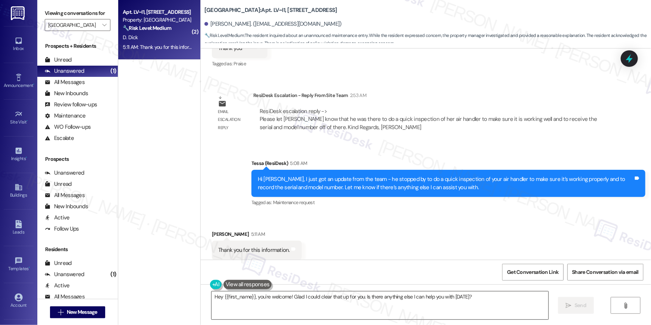
click at [387, 304] on textarea "Hey {{first_name}}, you're welcome! Glad I could clear that up for you. Is ther…" at bounding box center [379, 305] width 337 height 28
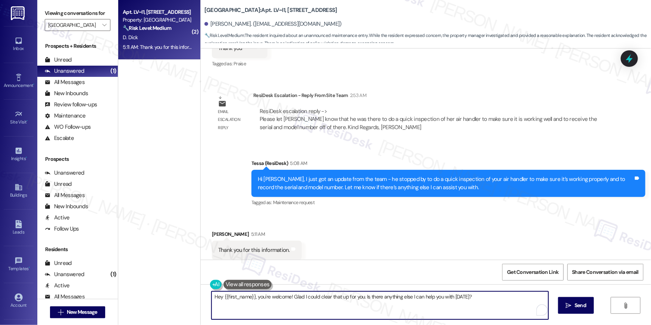
click at [387, 304] on textarea "Hey {{first_name}}, you're welcome! Glad I could clear that up for you. Is ther…" at bounding box center [379, 305] width 337 height 28
type textarea "You're welcome! Enjoy your evening!"
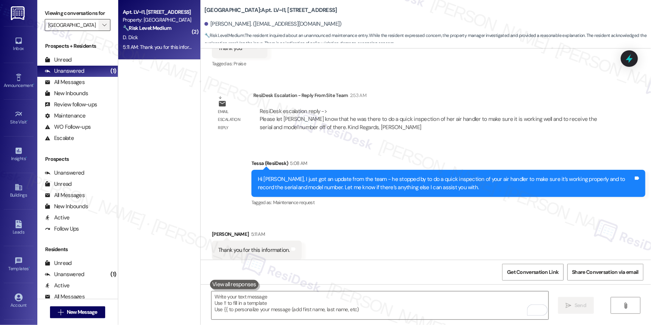
click at [102, 25] on icon "" at bounding box center [104, 25] width 4 height 6
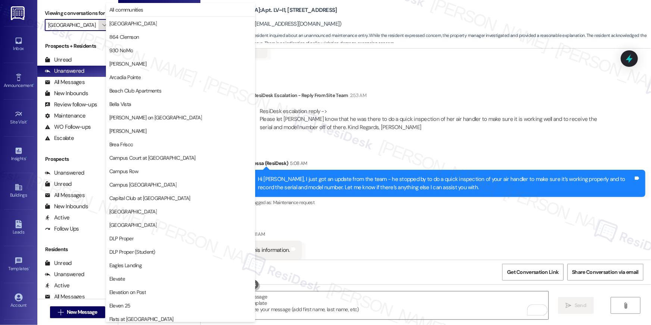
scroll to position [255, 0]
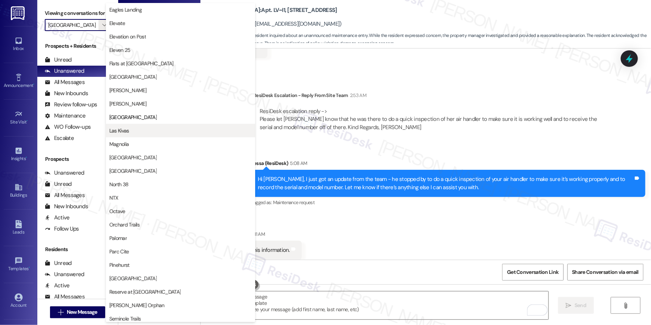
click at [154, 134] on button "Las Kivas" at bounding box center [180, 130] width 149 height 13
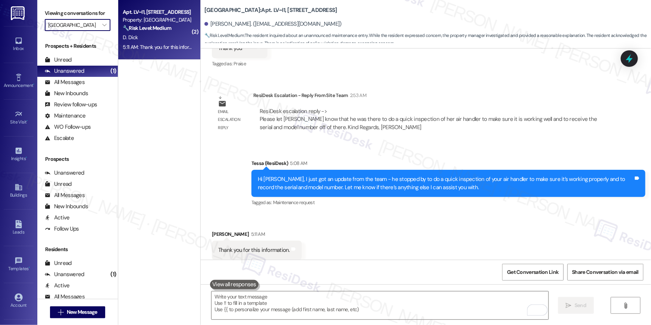
type input "Las Kivas"
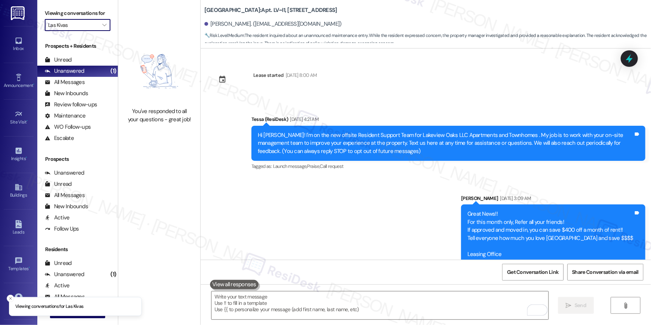
scroll to position [2022, 0]
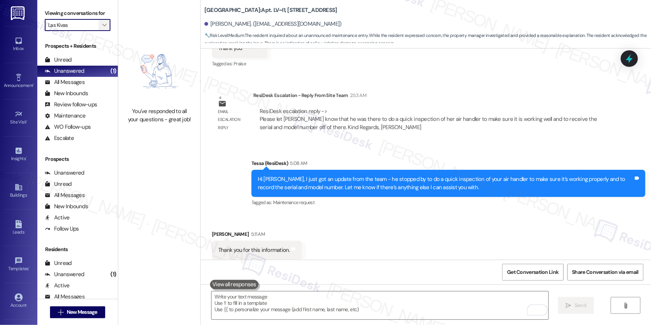
click at [101, 19] on span "" at bounding box center [104, 25] width 7 height 12
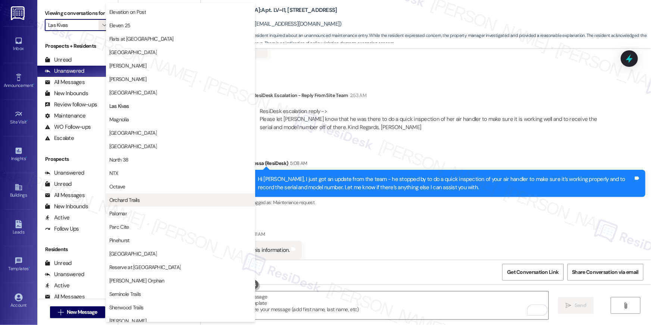
scroll to position [280, 0]
click at [141, 206] on button "Palomar" at bounding box center [180, 212] width 149 height 13
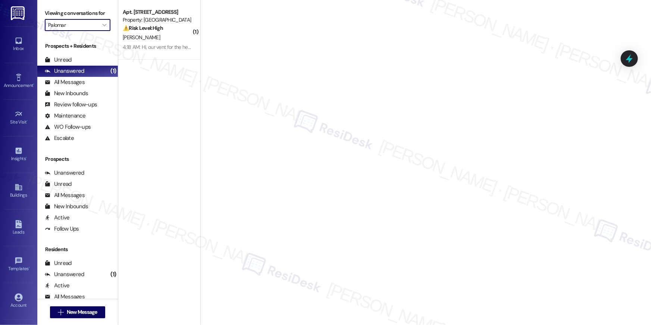
type input "Palomar"
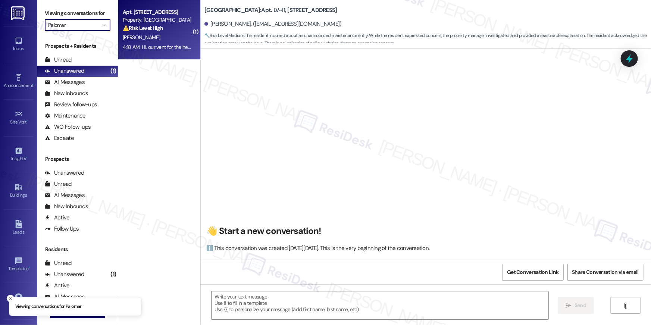
click at [175, 38] on div "[PERSON_NAME]" at bounding box center [157, 37] width 70 height 9
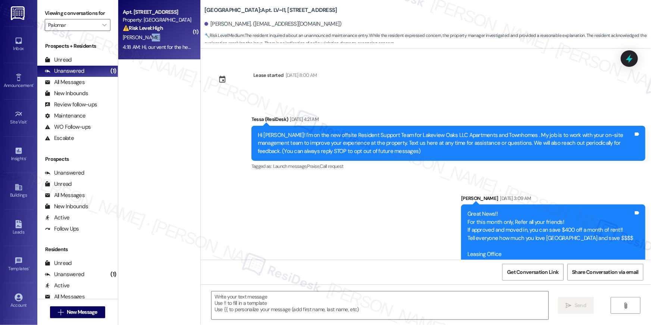
scroll to position [2085, 0]
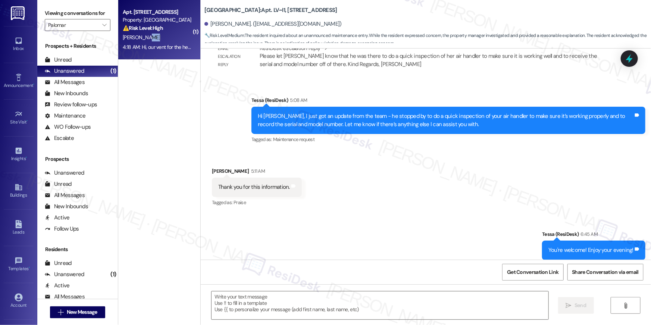
type textarea "Fetching suggested responses. Please feel free to read through the conversation…"
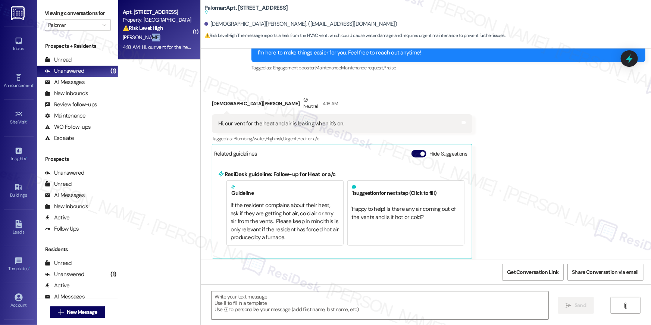
scroll to position [174, 0]
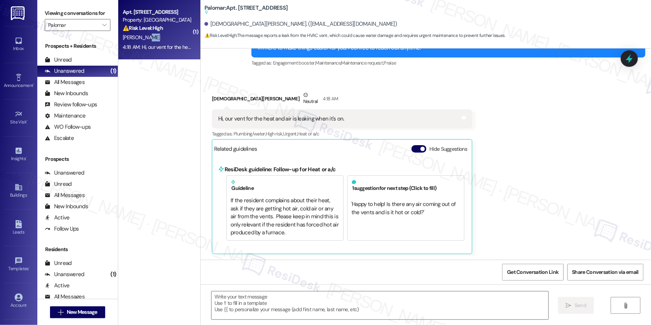
type textarea "Fetching suggested responses. Please feel free to read through the conversation…"
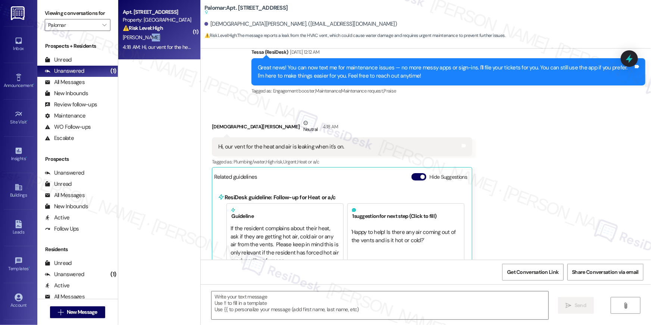
scroll to position [128, 0]
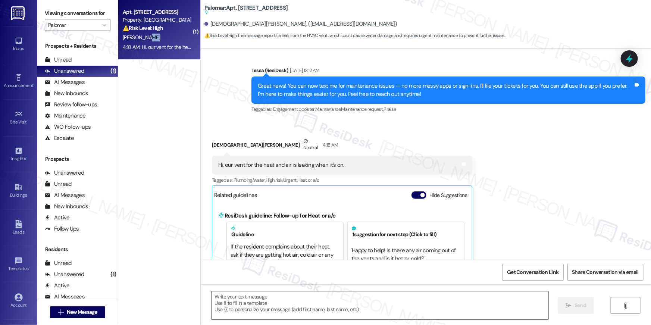
click at [418, 304] on textarea at bounding box center [379, 305] width 337 height 28
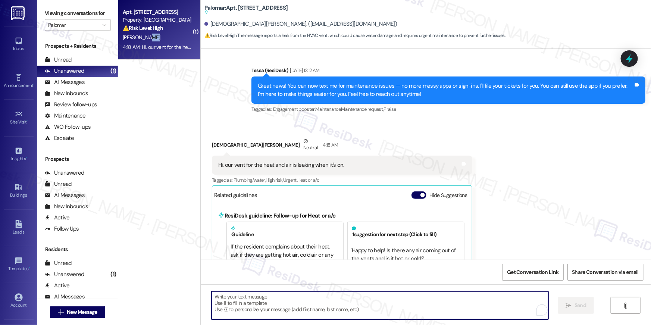
click at [419, 304] on textarea "To enrich screen reader interactions, please activate Accessibility in Grammarl…" at bounding box center [379, 305] width 337 height 28
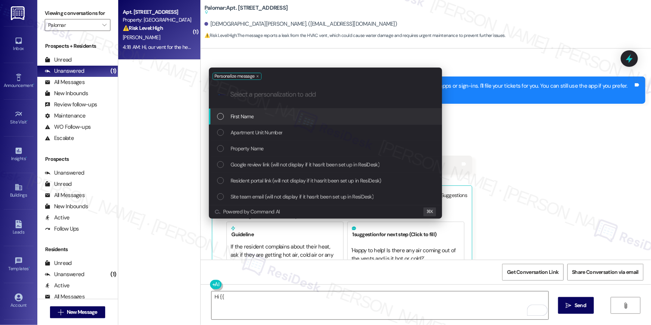
click at [344, 120] on div "First Name" at bounding box center [326, 116] width 218 height 8
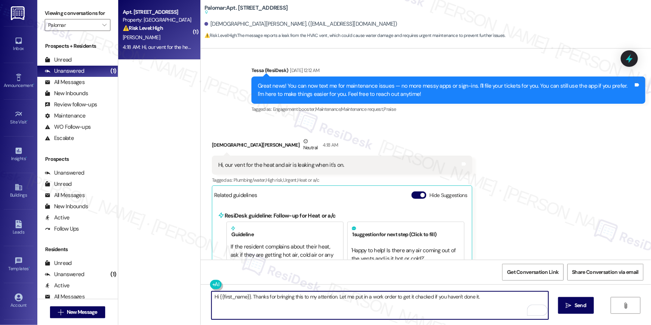
type textarea "Hi {{first_name}}. Thanks for bringing this to my attention. Let me put in a wo…"
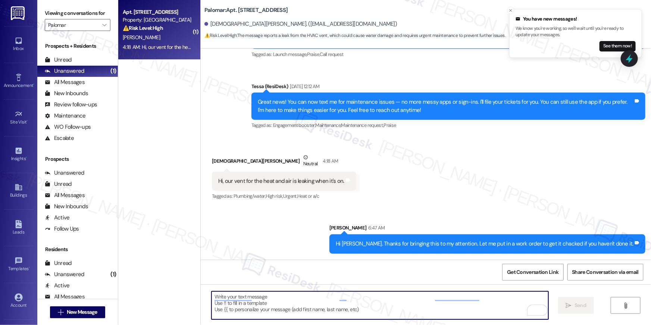
scroll to position [111, 0]
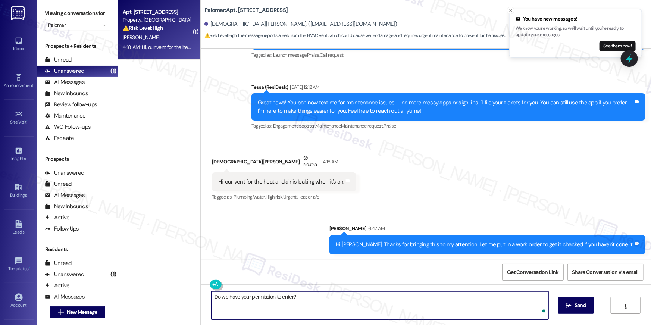
type textarea "Do we have your permission to enter?"
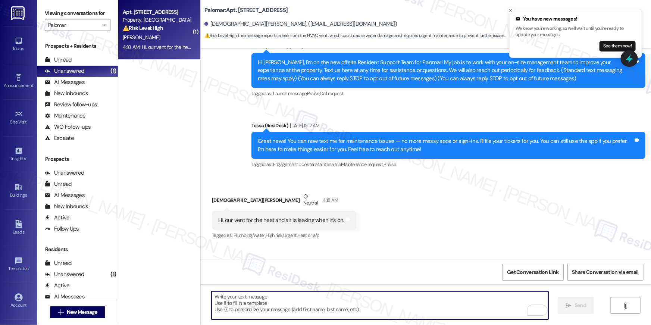
scroll to position [59, 0]
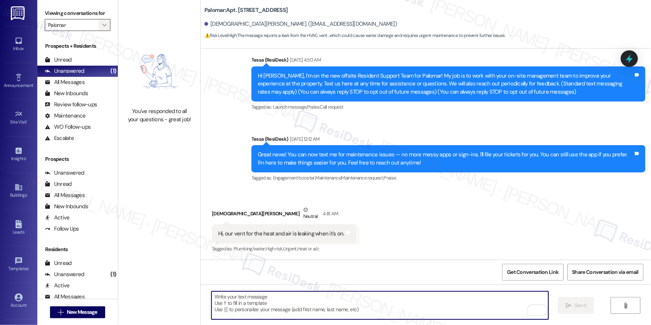
click at [102, 25] on icon "" at bounding box center [104, 25] width 4 height 6
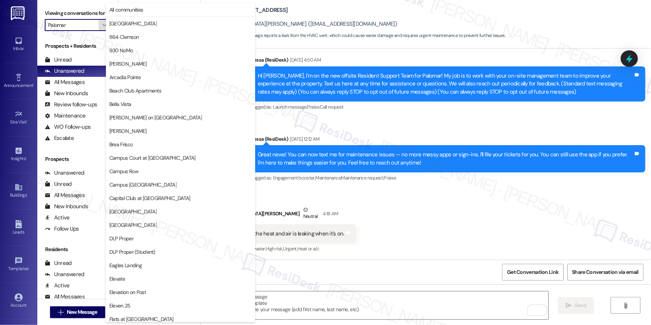
scroll to position [390, 0]
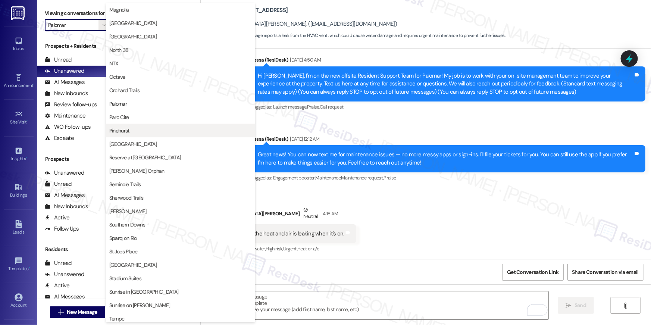
click at [162, 125] on button "Pinehurst" at bounding box center [180, 130] width 149 height 13
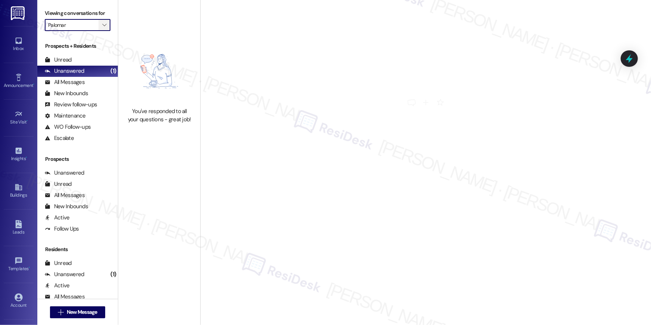
type input "Pinehurst"
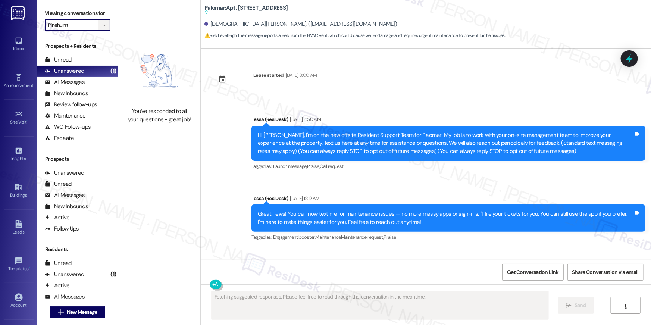
scroll to position [174, 0]
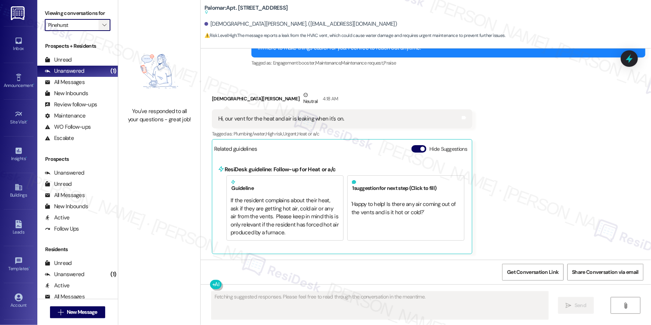
click at [102, 25] on icon "" at bounding box center [104, 25] width 4 height 6
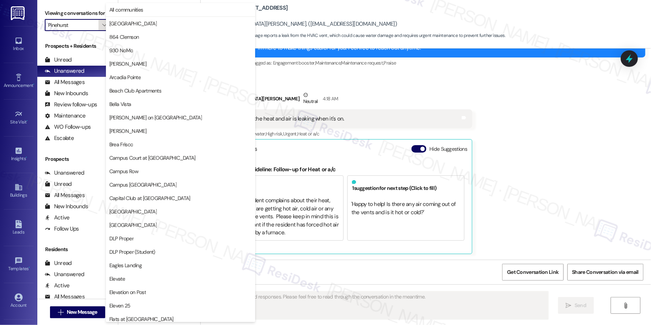
scroll to position [390, 0]
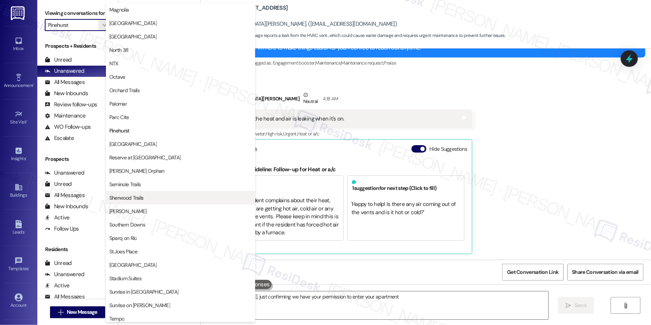
click at [148, 192] on button "Sherwood Trails" at bounding box center [180, 197] width 149 height 13
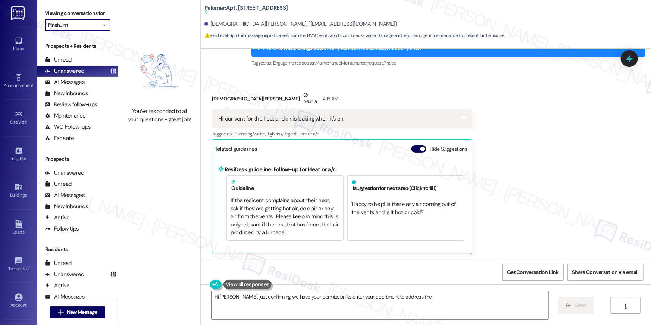
type textarea "Hi [PERSON_NAME], just confirming we have your permission to enter your apartme…"
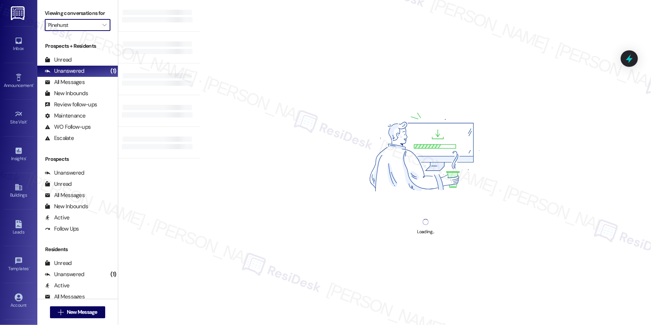
type input "Sherwood Trails"
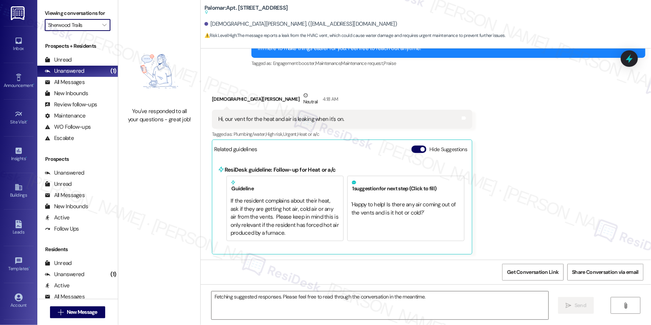
scroll to position [174, 0]
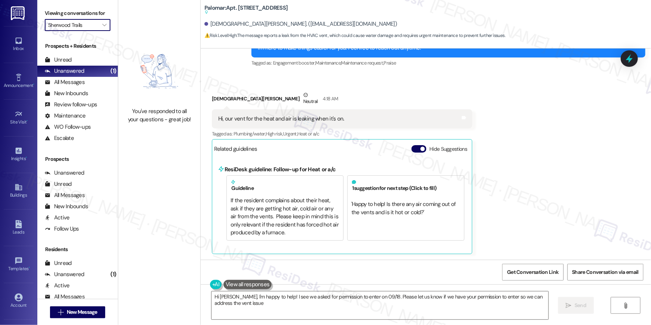
type textarea "Hi [PERSON_NAME], I'm happy to help! I see we asked for permission to enter on …"
click at [103, 25] on span "" at bounding box center [104, 25] width 7 height 12
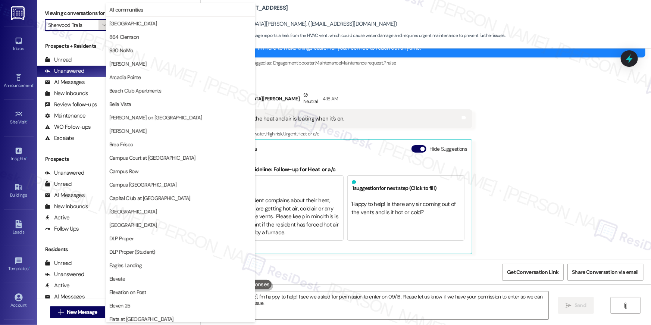
scroll to position [519, 0]
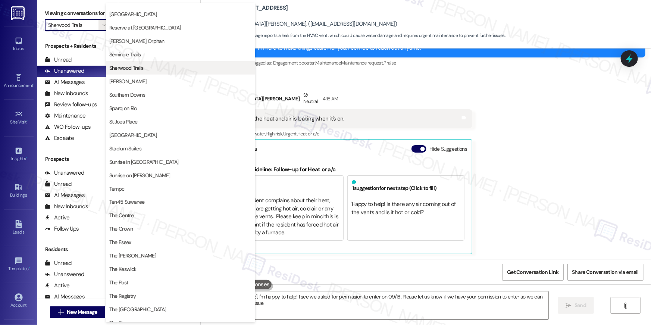
click at [124, 72] on button "Sherwood Trails" at bounding box center [180, 67] width 149 height 13
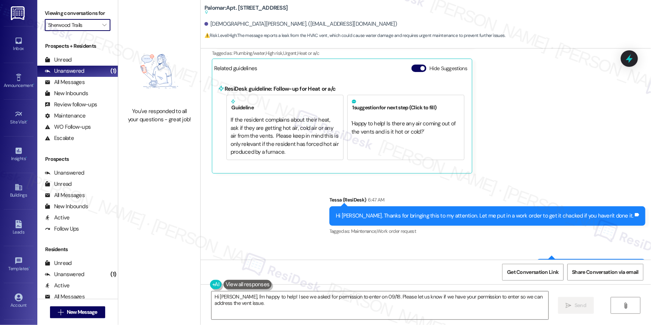
scroll to position [290, 0]
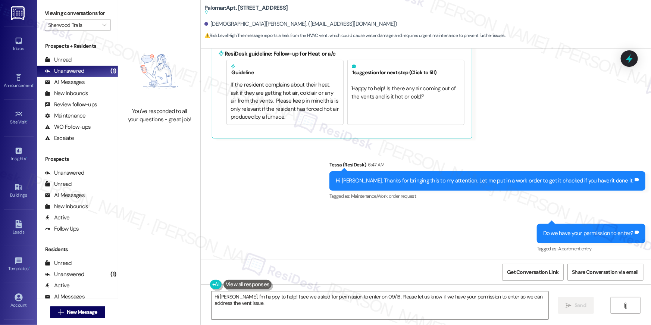
click at [386, 243] on div "Sent via SMS Tessa (ResiDesk) 6:47 AM Hi [PERSON_NAME]. Thanks for bringing thi…" at bounding box center [426, 202] width 450 height 116
click at [412, 310] on textarea "Hi [PERSON_NAME], I'm happy to help! I see we asked for permission to enter on …" at bounding box center [379, 305] width 337 height 28
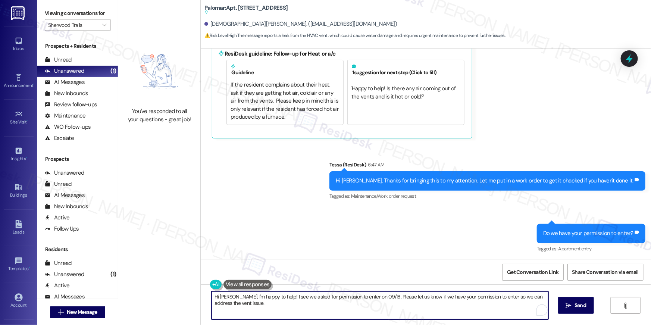
click at [412, 310] on textarea "Hi [PERSON_NAME], I'm happy to help! I see we asked for permission to enter on …" at bounding box center [379, 305] width 337 height 28
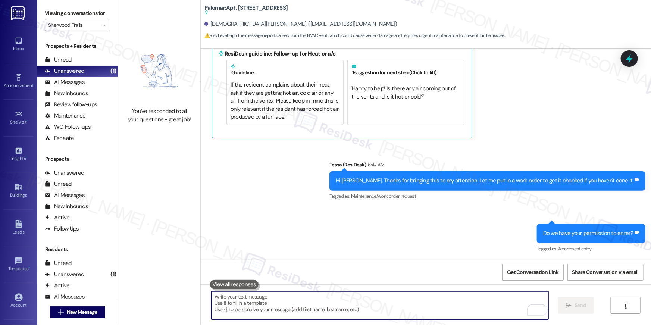
scroll to position [144, 0]
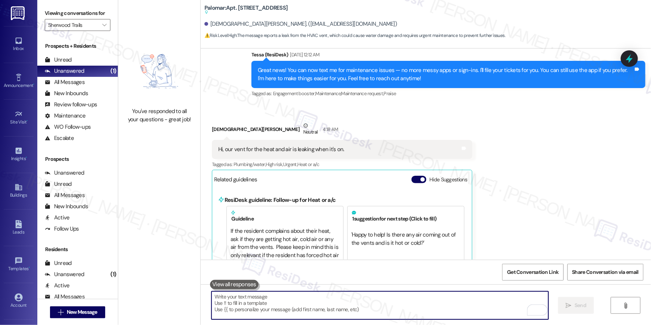
click at [315, 146] on div "Hi, our vent for the heat and air is leaking when it's on." at bounding box center [281, 149] width 126 height 8
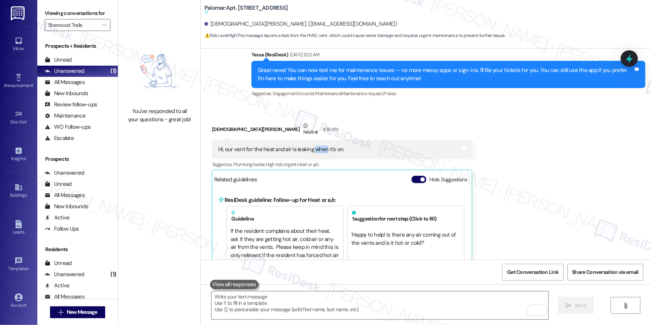
click at [315, 146] on div "Hi, our vent for the heat and air is leaking when it's on." at bounding box center [281, 149] width 126 height 8
copy div "Hi, our vent for the heat and air is leaking when it's on. Tags and notes"
click at [367, 311] on textarea "To enrich screen reader interactions, please activate Accessibility in Grammarl…" at bounding box center [379, 305] width 337 height 28
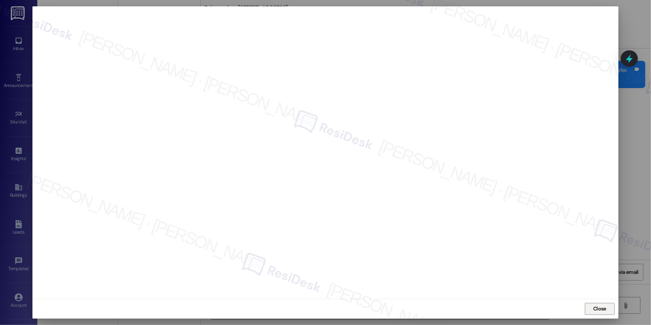
click at [600, 313] on span "Close" at bounding box center [599, 308] width 16 height 11
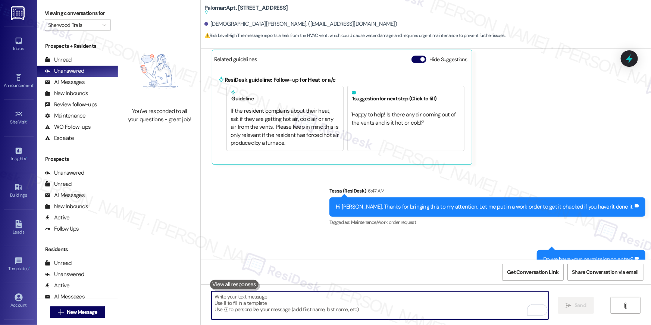
scroll to position [290, 0]
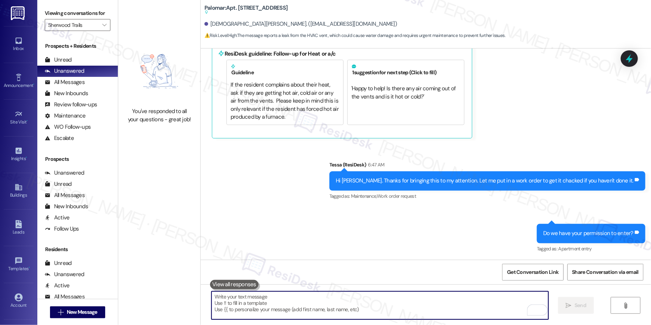
click at [510, 298] on textarea "To enrich screen reader interactions, please activate Accessibility in Grammarl…" at bounding box center [379, 305] width 337 height 28
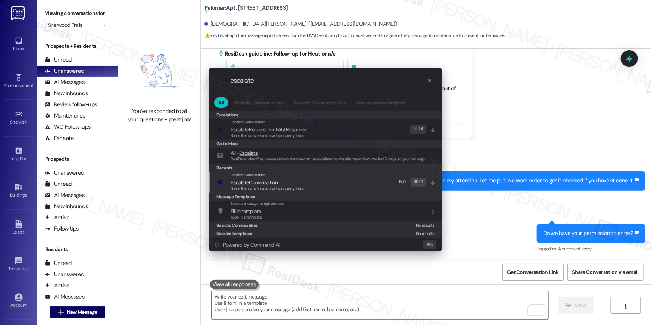
type input "escalate"
click at [283, 181] on span "Escalate Conversation" at bounding box center [267, 182] width 74 height 8
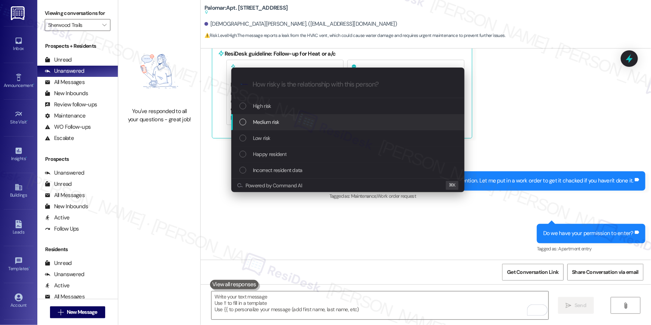
click at [289, 119] on div "Medium risk" at bounding box center [348, 122] width 218 height 8
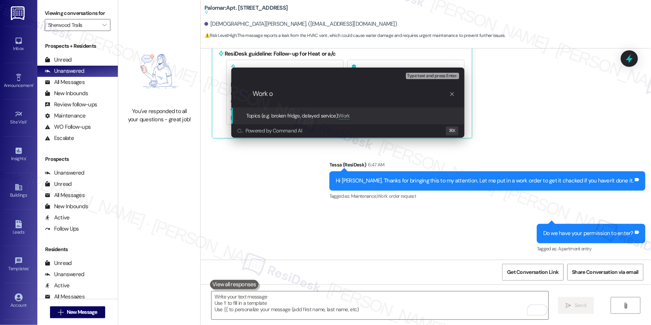
type input "Work or"
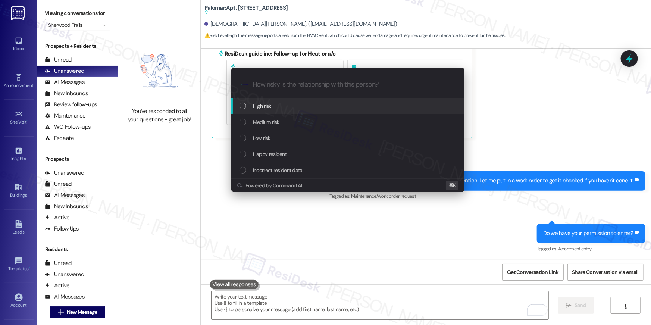
click at [283, 106] on div "High risk" at bounding box center [348, 106] width 218 height 8
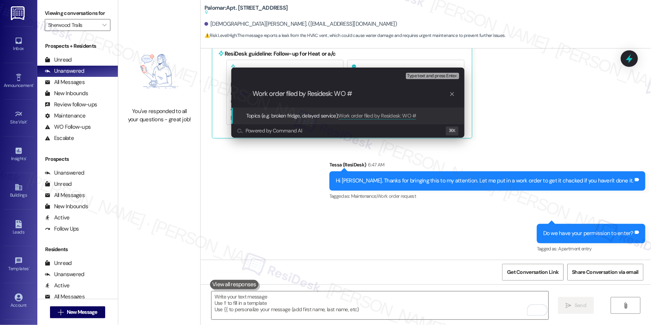
paste input "serviceRequestId:"1139370""
drag, startPoint x: 356, startPoint y: 95, endPoint x: 403, endPoint y: 97, distance: 47.0
click at [403, 97] on input "Work order filed by Residesk: WO # serviceRequestId:"1139370"" at bounding box center [350, 94] width 197 height 8
type input "Work order filed by Residesk: WO #: "1139370""
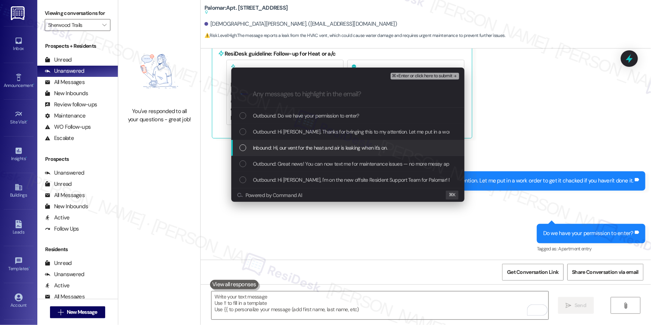
click at [324, 150] on span "Inbound: Hi, our vent for the heat and air is leaking when it's on." at bounding box center [320, 148] width 135 height 8
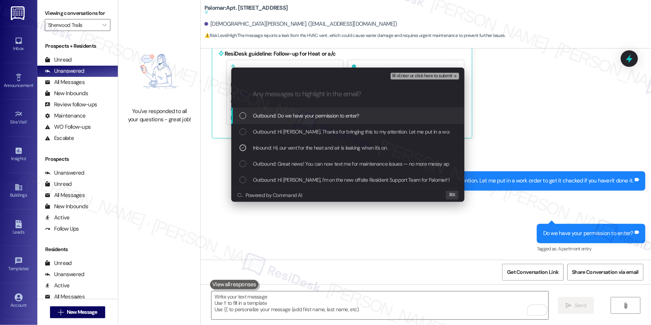
click at [405, 79] on button "⌘+Enter or click here to submit" at bounding box center [424, 76] width 69 height 7
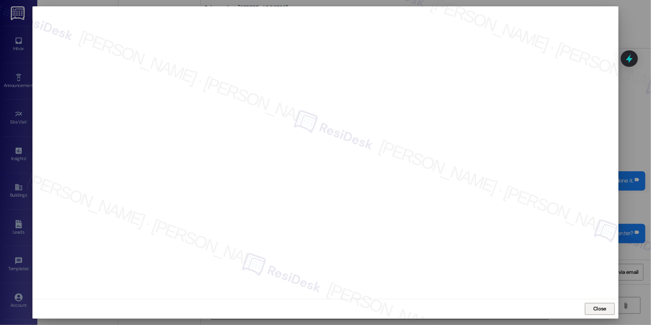
click at [604, 306] on span "Close" at bounding box center [599, 309] width 13 height 8
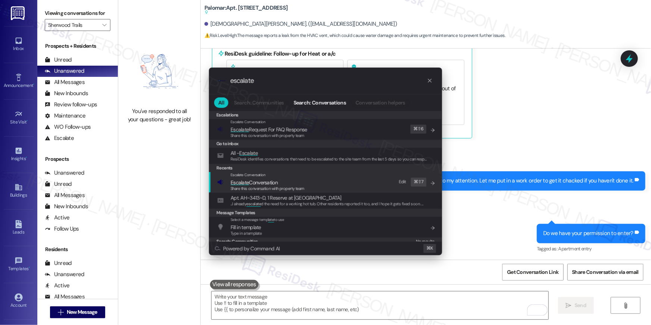
type input "escalate"
click at [292, 189] on span "Share this conversation with property team" at bounding box center [267, 188] width 74 height 5
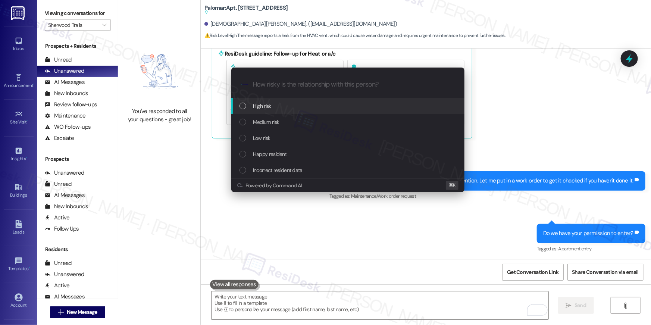
click at [279, 110] on div "High risk" at bounding box center [347, 106] width 233 height 16
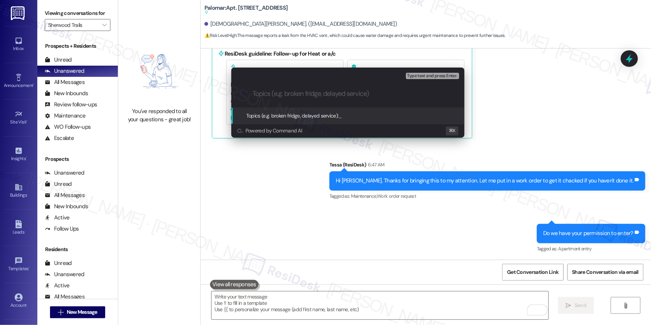
paste input "Work order filed by Residesk: WO #: "1139370""
type input "Work order filed by Residesk: WO #: "1139370""
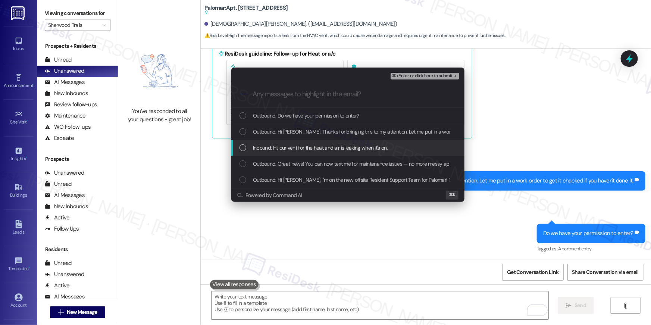
click at [294, 145] on span "Inbound: Hi, our vent for the heat and air is leaking when it's on." at bounding box center [320, 148] width 135 height 8
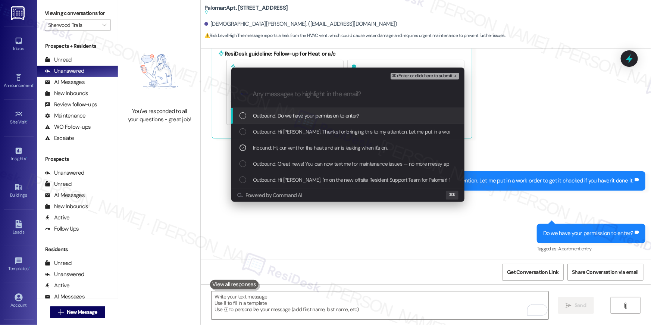
click at [430, 73] on span "⌘+Enter or click here to submit" at bounding box center [422, 75] width 60 height 5
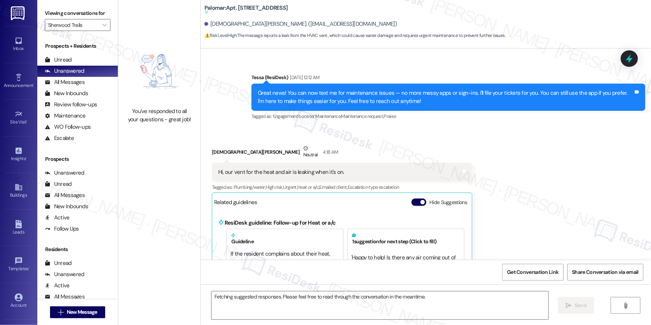
scroll to position [174, 0]
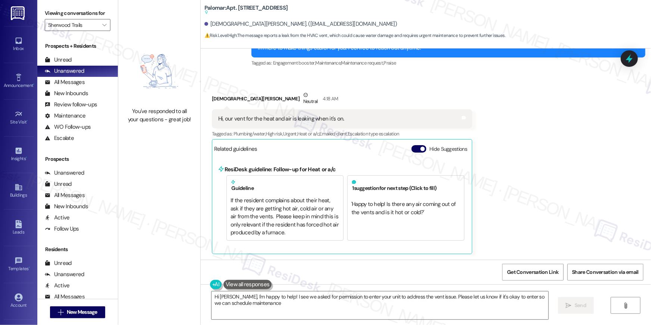
type textarea "Hi Christian, I'm happy to help! I see we asked for permission to enter your un…"
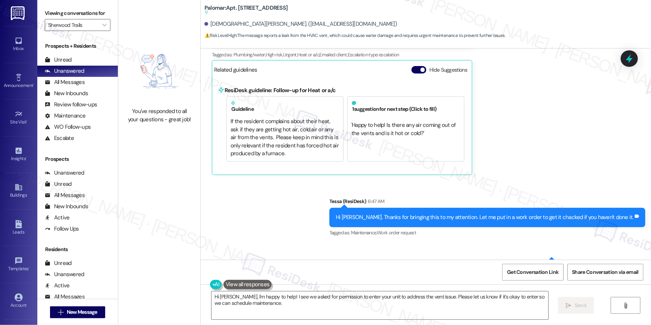
scroll to position [290, 0]
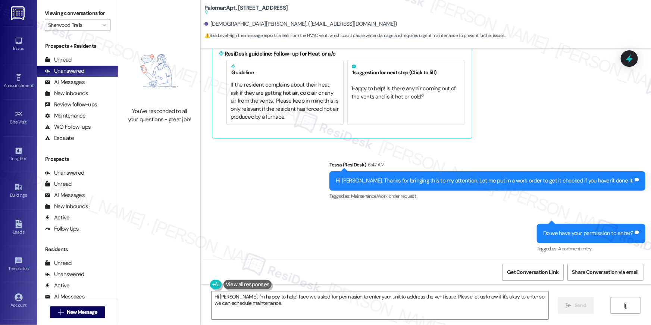
click at [107, 26] on div "Viewing conversations for Sherwood Trails " at bounding box center [77, 19] width 81 height 38
click at [103, 26] on span "" at bounding box center [104, 25] width 7 height 12
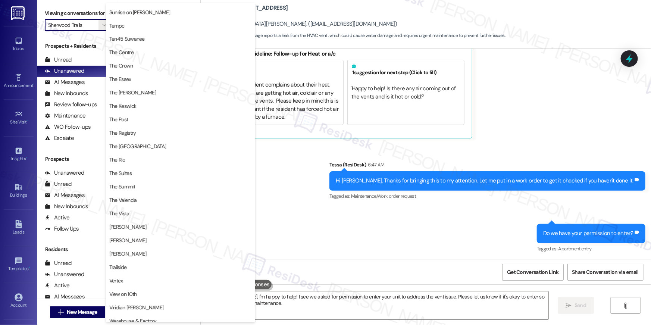
scroll to position [701, 0]
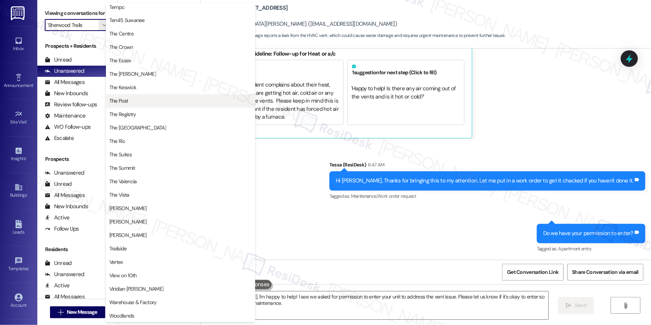
click at [139, 102] on span "The Post" at bounding box center [180, 100] width 142 height 7
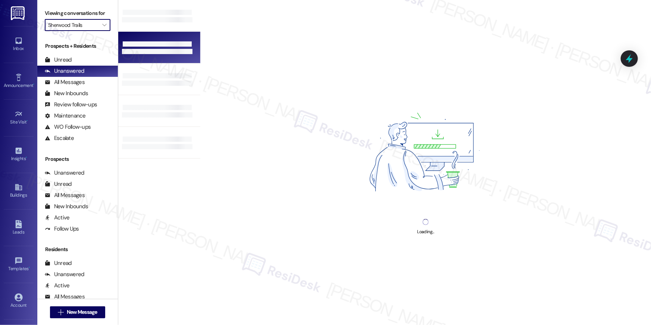
type input "The Post"
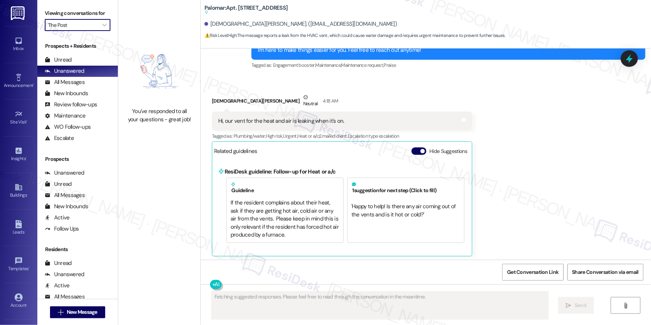
scroll to position [174, 0]
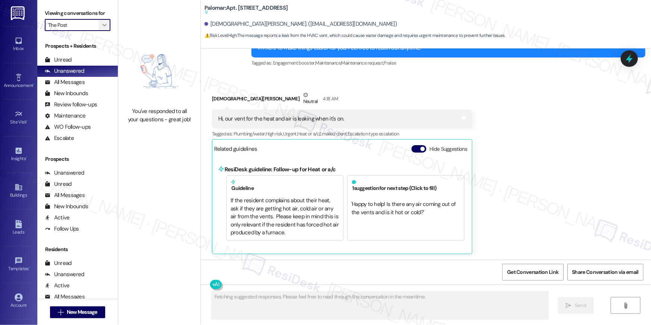
click at [104, 25] on button "" at bounding box center [104, 25] width 12 height 12
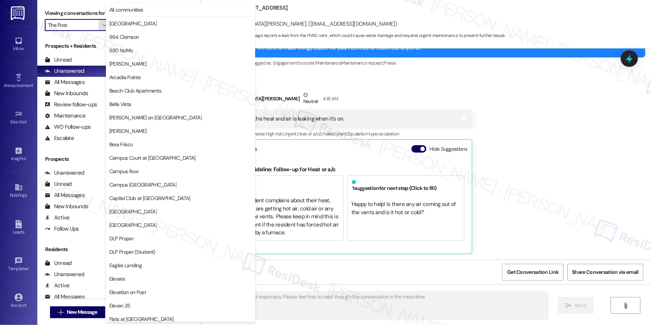
scroll to position [676, 0]
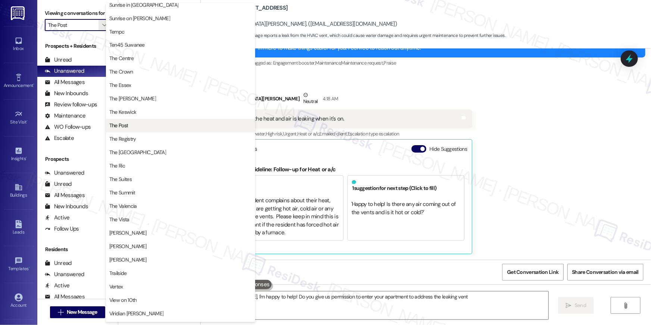
type textarea "Hi Christian, I'm happy to help! Do you give us permission to enter your apartm…"
click at [141, 140] on span "The Registry" at bounding box center [180, 138] width 142 height 7
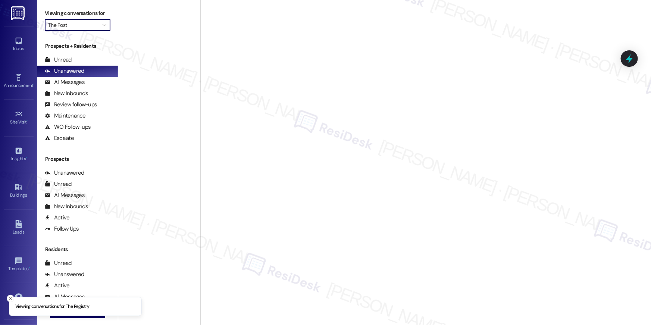
type input "The Registry"
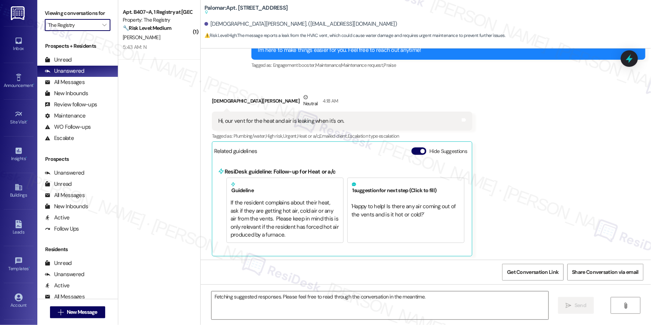
scroll to position [174, 0]
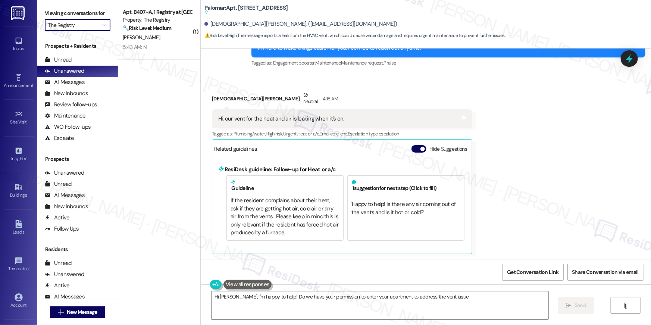
type textarea "Hi Christian, I'm happy to help! Do we have your permission to enter your apart…"
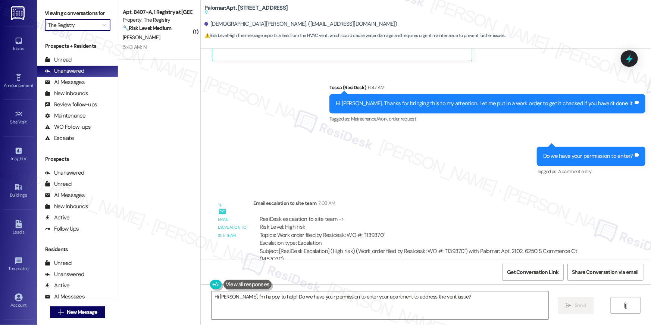
scroll to position [373, 0]
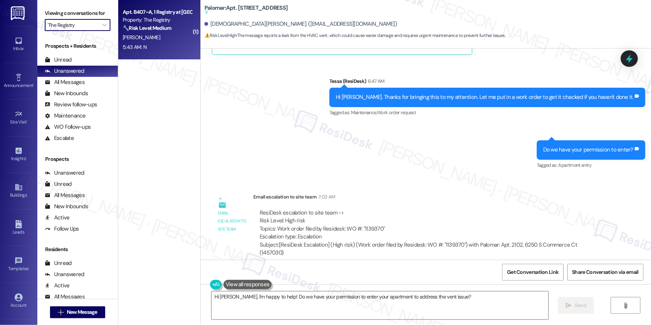
click at [150, 43] on div "5:43 AM: N 5:43 AM: N" at bounding box center [157, 47] width 70 height 9
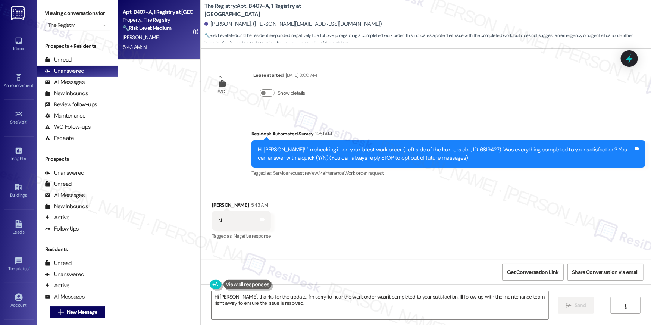
click at [446, 151] on div "Hi Kevin! I'm checking in on your latest work order (Left side of the burners d…" at bounding box center [446, 154] width 376 height 16
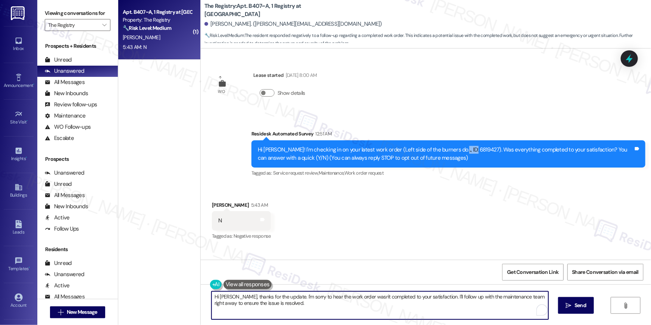
click at [385, 306] on textarea "Hi Kevin, thanks for the update. I'm sorry to hear the work order wasn't comple…" at bounding box center [379, 305] width 337 height 28
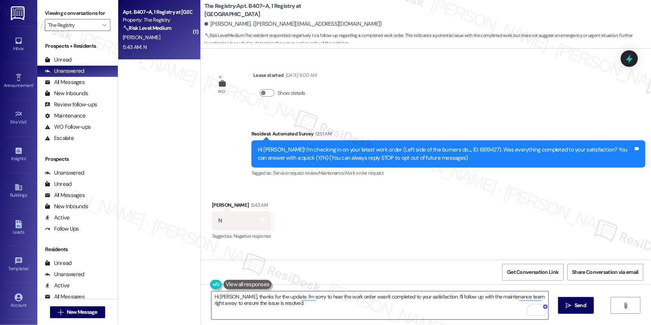
click at [347, 309] on textarea "Hi Kevin, thanks for the update. I'm sorry to hear the work order wasn't comple…" at bounding box center [379, 305] width 337 height 28
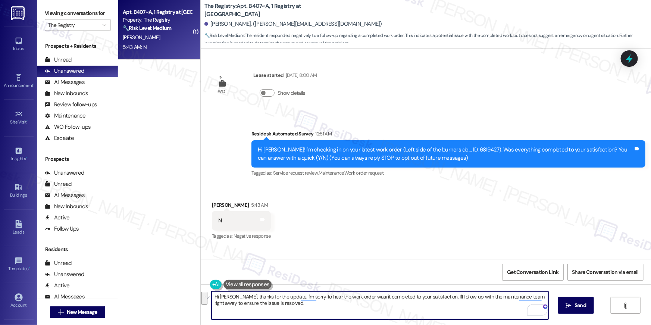
paste textarea "{{first_name}}, I’m sorry to hear your work order hasn’t been fully completed. …"
type textarea "Hi {{first_name}}, I’m sorry to hear your work order hasn’t been fully complete…"
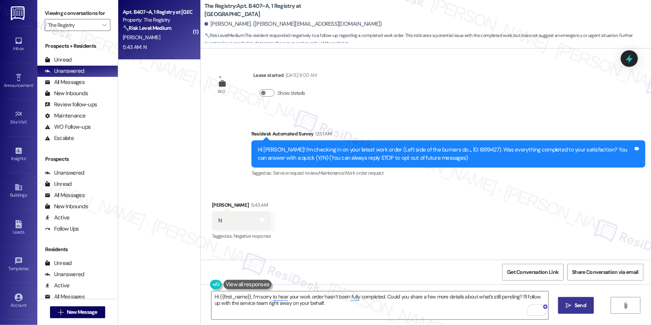
click at [568, 310] on button " Send" at bounding box center [576, 305] width 36 height 17
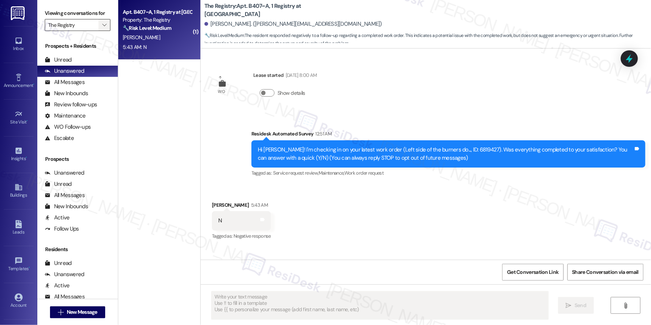
click at [102, 25] on icon "" at bounding box center [104, 25] width 4 height 6
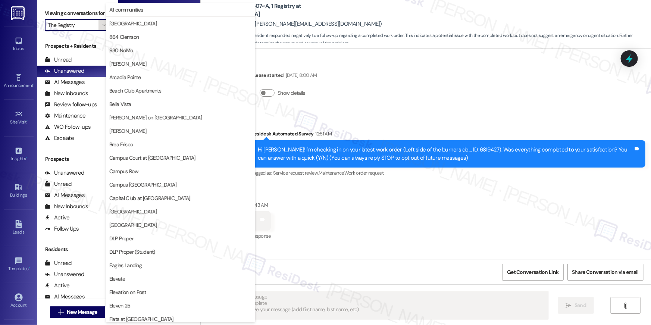
scroll to position [676, 0]
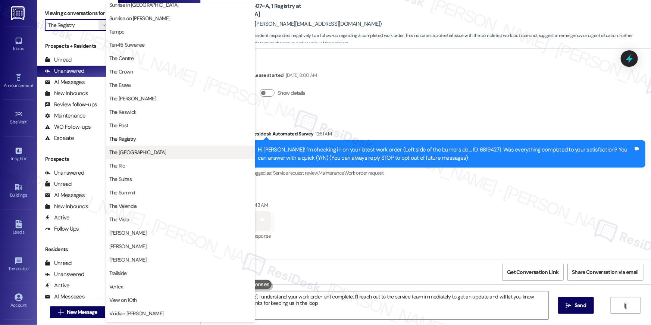
type textarea "Hi Kevin, I understand your work order isn't complete. I'll reach out to the se…"
click at [139, 150] on span "The Reserve College Station" at bounding box center [137, 152] width 57 height 7
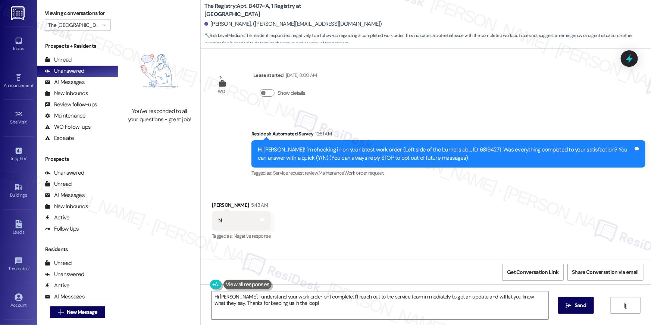
click at [137, 34] on div "You've responded to all your questions - great job!" at bounding box center [159, 81] width 82 height 163
click at [102, 28] on icon "" at bounding box center [104, 25] width 4 height 6
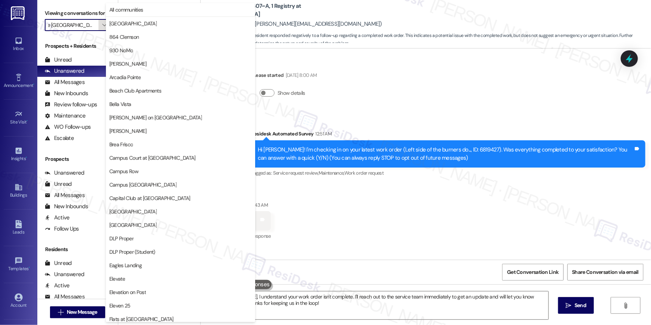
scroll to position [676, 0]
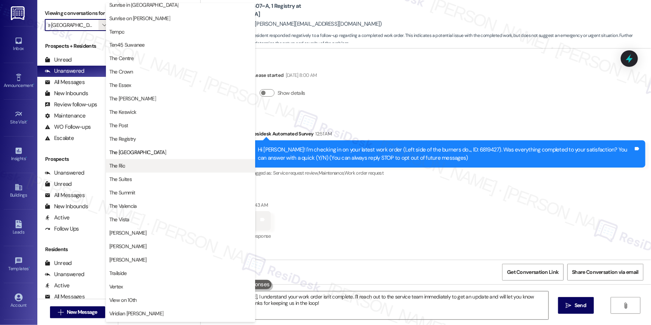
click at [153, 167] on span "The Rio" at bounding box center [180, 165] width 142 height 7
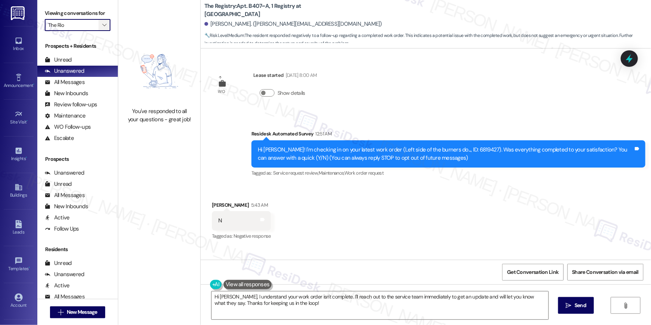
click at [101, 25] on span "" at bounding box center [104, 25] width 7 height 12
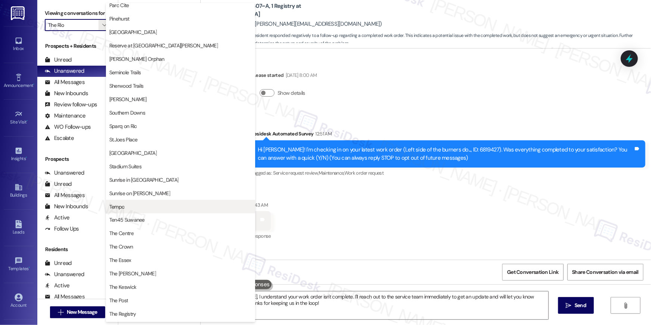
scroll to position [701, 0]
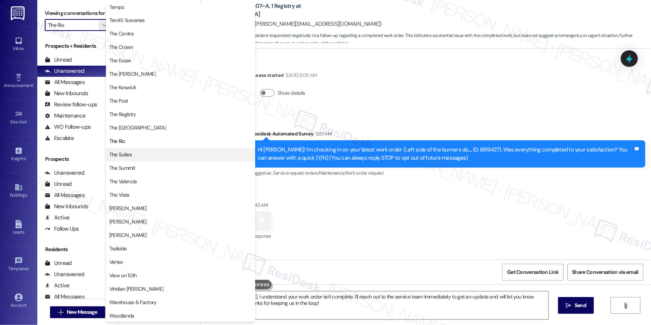
click at [139, 156] on span "The Suites" at bounding box center [180, 154] width 142 height 7
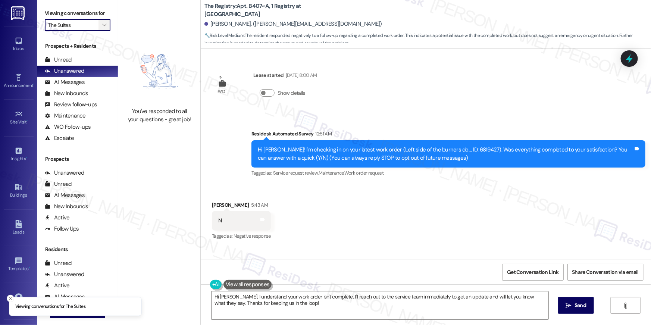
click at [103, 25] on span "" at bounding box center [104, 25] width 7 height 12
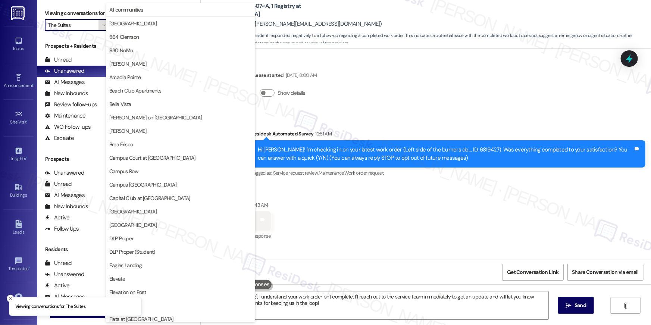
scroll to position [676, 0]
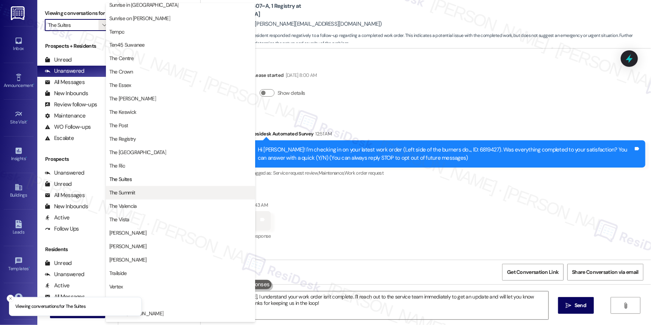
click at [162, 196] on button "The Summit" at bounding box center [180, 192] width 149 height 13
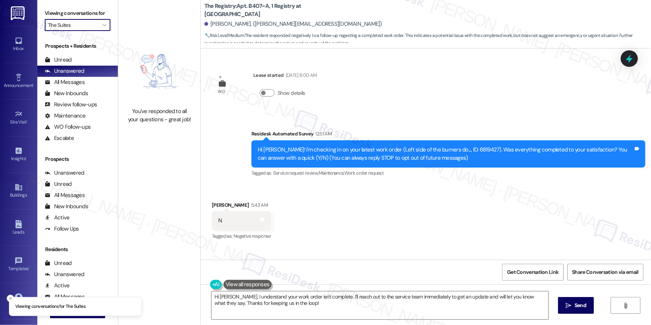
type input "The Summit"
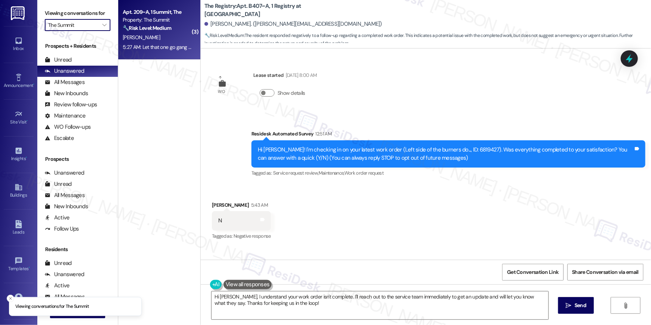
click at [164, 44] on div "5:27 AM: Let that one go gang use a comma 5:27 AM: Let that one go gang use a c…" at bounding box center [170, 47] width 95 height 7
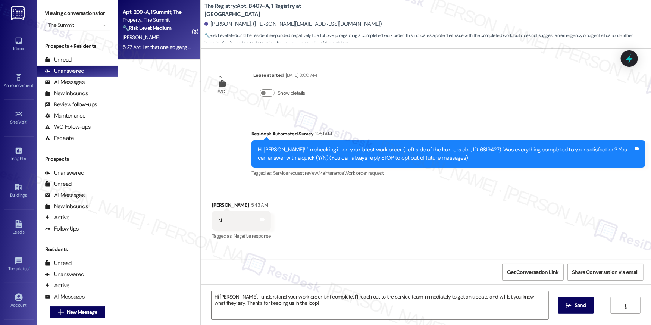
type textarea "Fetching suggested responses. Please feel free to read through the conversation…"
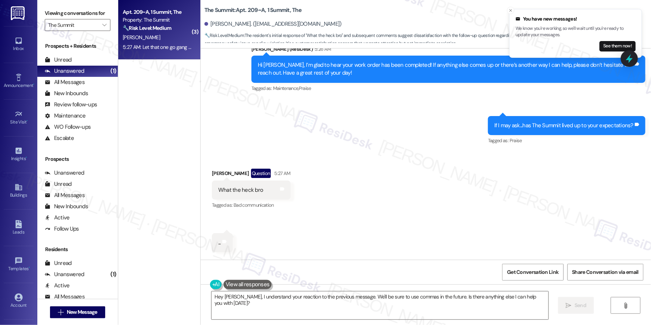
scroll to position [244, 0]
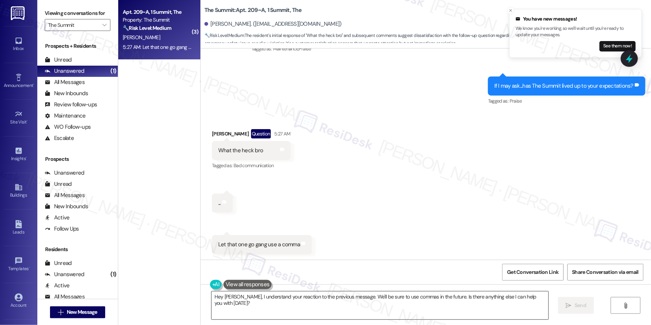
click at [271, 310] on textarea "Hey [PERSON_NAME], I understand your reaction to the previous message. We'll be…" at bounding box center [379, 305] width 337 height 28
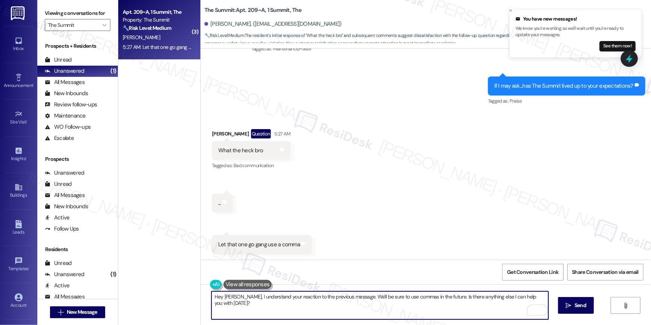
drag, startPoint x: 271, startPoint y: 310, endPoint x: 238, endPoint y: 298, distance: 35.0
click at [238, 298] on textarea "Hey [PERSON_NAME], I understand your reaction to the previous message. We'll be…" at bounding box center [379, 305] width 337 height 28
click at [248, 314] on textarea "Hey [PERSON_NAME], I understand your reaction to the previous message. We'll be…" at bounding box center [379, 305] width 337 height 28
click at [248, 313] on textarea "Hey [PERSON_NAME], I understand your reaction to the previous message. We'll be…" at bounding box center [379, 305] width 337 height 28
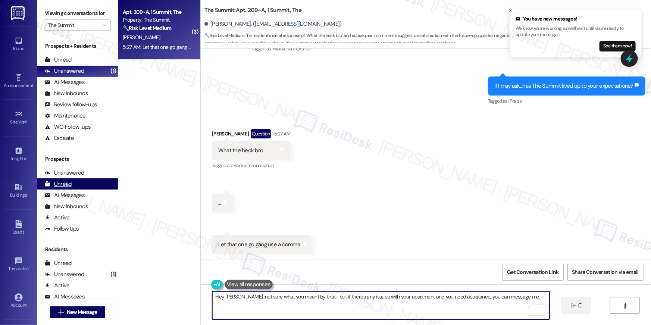
type textarea "Hey [PERSON_NAME], not sure what you meant by that- but if there's any issues w…"
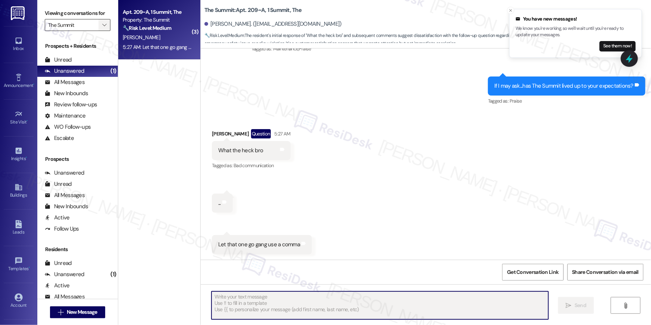
click at [102, 22] on icon "" at bounding box center [104, 25] width 4 height 6
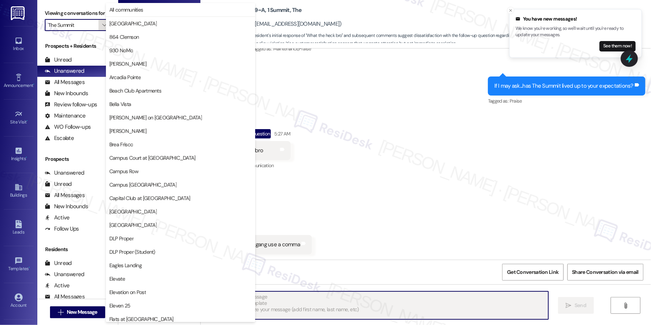
scroll to position [676, 0]
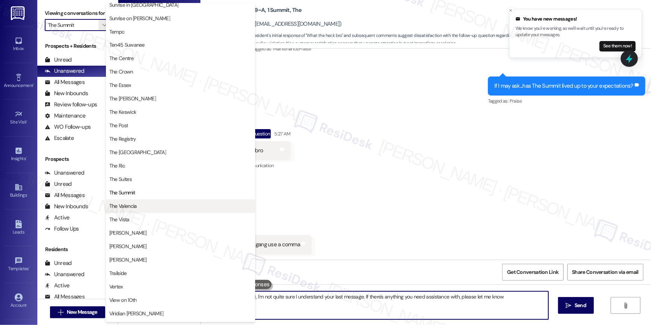
type textarea "Hey {{first_name}}, I'm not quite sure I understand your last message. If there…"
click at [161, 203] on span "The Valencia" at bounding box center [180, 205] width 142 height 7
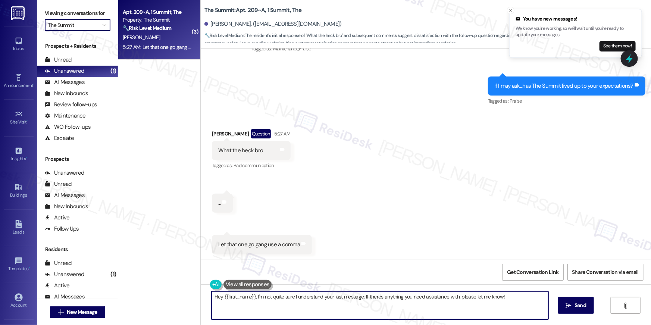
type input "The Valencia"
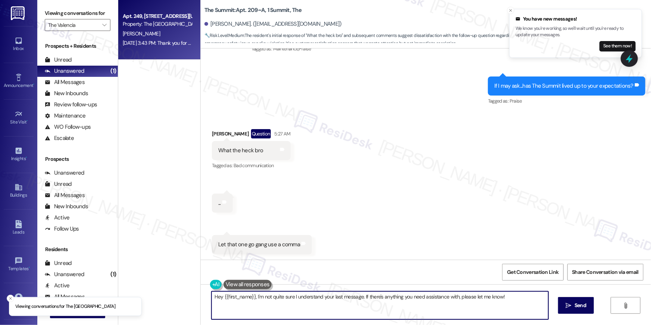
click at [148, 37] on div "[PERSON_NAME]" at bounding box center [157, 33] width 70 height 9
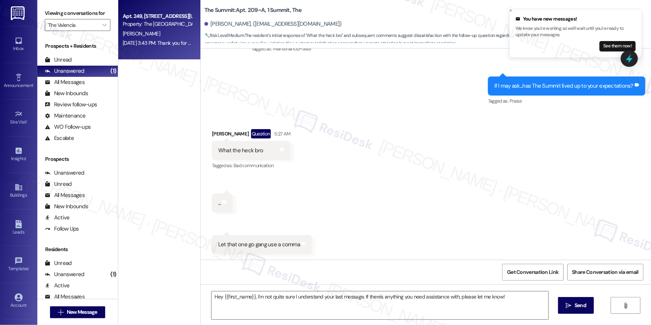
type textarea "Fetching suggested responses. Please feel free to read through the conversation…"
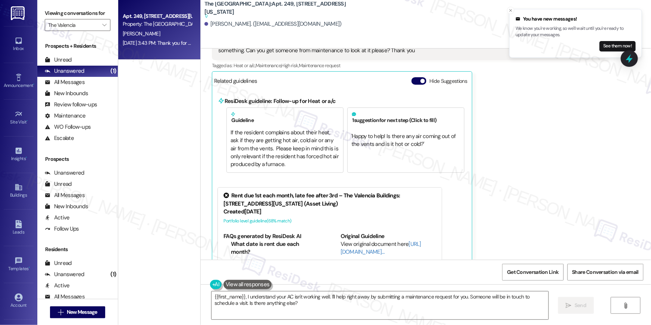
scroll to position [176, 0]
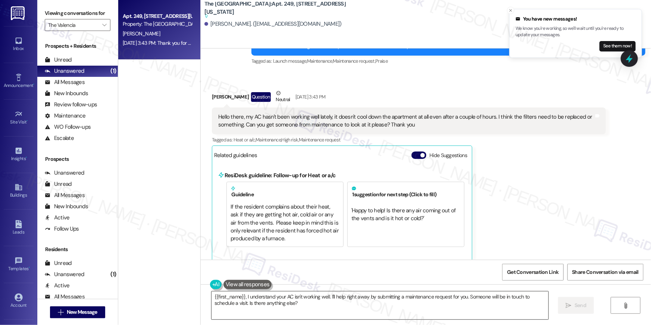
click at [282, 301] on textarea "{{first_name}}, I understand your AC isn't working well. I'll help right away b…" at bounding box center [379, 305] width 337 height 28
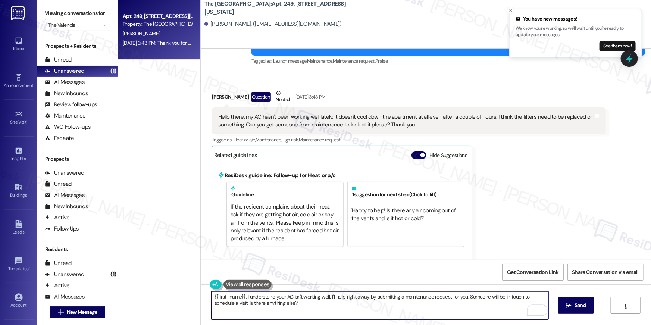
drag, startPoint x: 299, startPoint y: 304, endPoint x: 243, endPoint y: 298, distance: 56.3
click at [243, 298] on textarea "{{first_name}}, I understand your AC isn't working well. I'll help right away b…" at bounding box center [379, 305] width 337 height 28
drag, startPoint x: 243, startPoint y: 298, endPoint x: 248, endPoint y: 296, distance: 5.2
click at [243, 298] on textarea "{{first_name}}, I understand your AC isn't working well. I'll help right away b…" at bounding box center [379, 305] width 337 height 28
click at [474, 297] on textarea "{{first_name}}, just reaching out to see if the issue with your AC has been res…" at bounding box center [379, 305] width 337 height 28
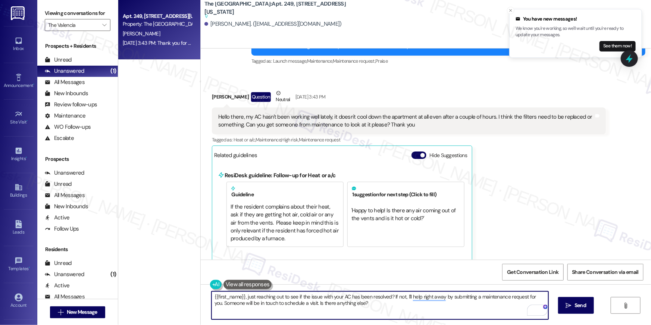
click at [369, 305] on textarea "{{first_name}}, just reaching out to see if the issue with your AC has been res…" at bounding box center [379, 305] width 337 height 28
click at [211, 302] on textarea "{{first_name}}, just reaching out to see if the issue with your AC has been res…" at bounding box center [379, 305] width 337 height 28
type textarea "{{first_name}}, just reaching out to see if the issue with your AC has been res…"
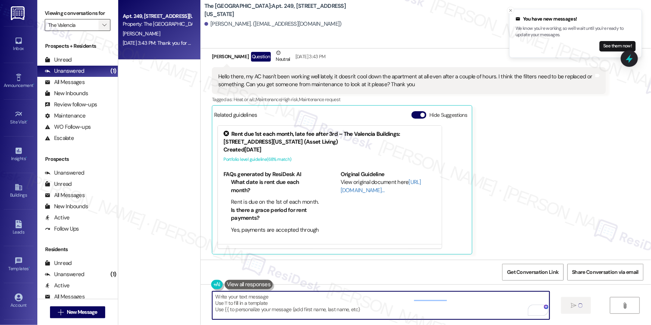
click at [102, 27] on icon "" at bounding box center [104, 25] width 4 height 6
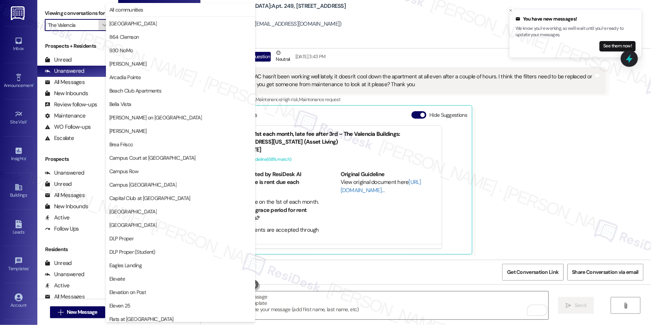
scroll to position [676, 0]
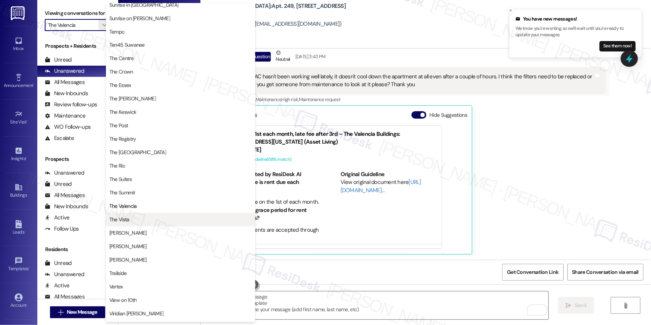
click at [164, 217] on span "The Vista" at bounding box center [180, 219] width 142 height 7
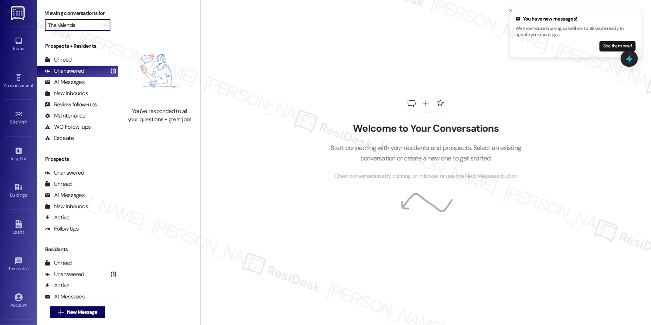
type input "The Vista"
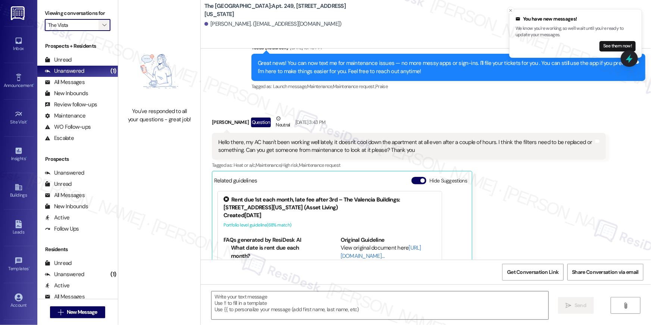
type textarea "Fetching suggested responses. Please feel free to read through the conversation…"
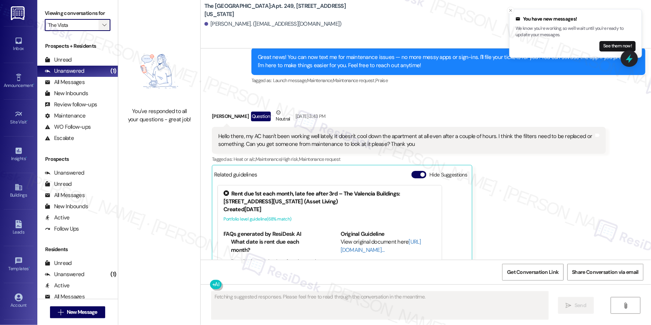
scroll to position [216, 0]
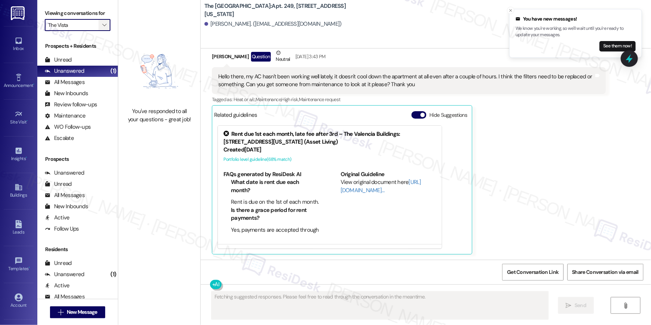
click at [102, 23] on icon "" at bounding box center [104, 25] width 4 height 6
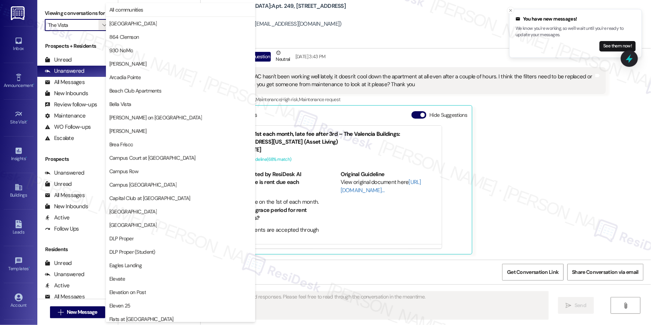
scroll to position [676, 0]
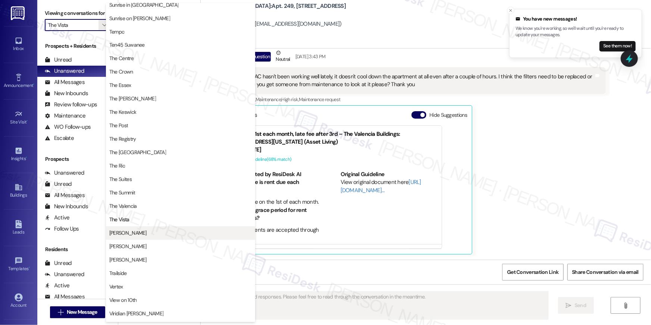
click at [141, 228] on button "[PERSON_NAME]" at bounding box center [180, 232] width 149 height 13
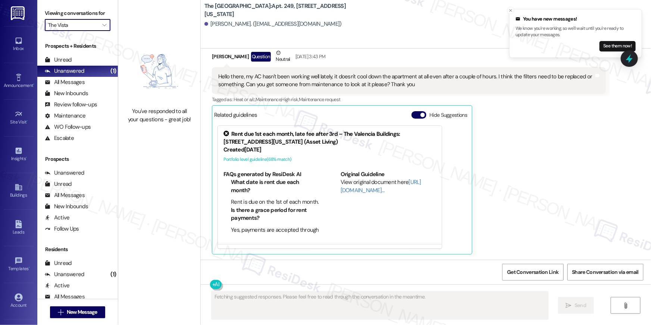
type input "[PERSON_NAME]"
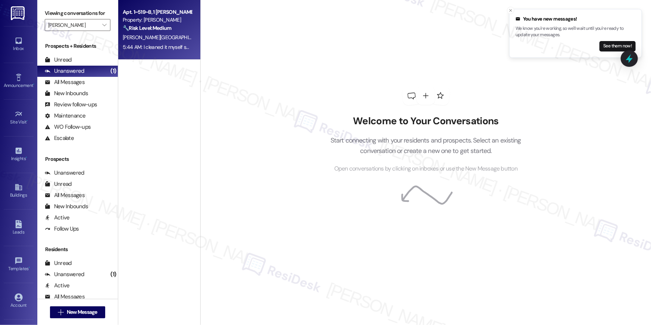
click at [153, 31] on div "🔧 Risk Level: Medium The resident reported that the apartment was dirty upon mo…" at bounding box center [157, 28] width 69 height 8
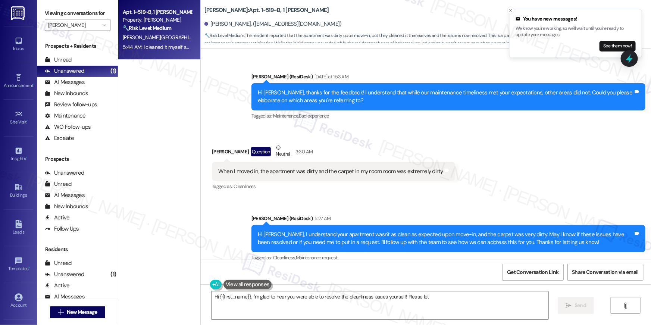
scroll to position [518, 0]
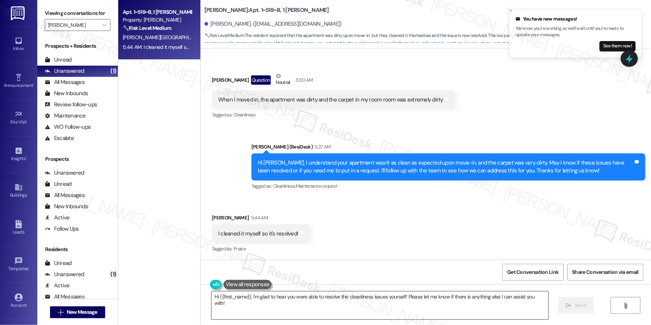
click at [365, 315] on textarea "Hi {{first_name}}, I'm glad to hear you were able to resolve the cleanliness is…" at bounding box center [379, 305] width 337 height 28
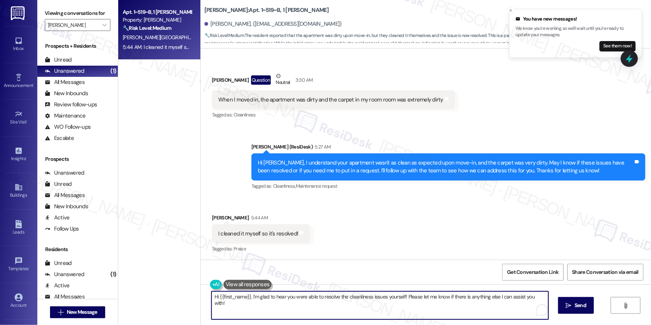
click at [365, 315] on textarea "Hi {{first_name}}, I'm glad to hear you were able to resolve the cleanliness is…" at bounding box center [379, 305] width 337 height 28
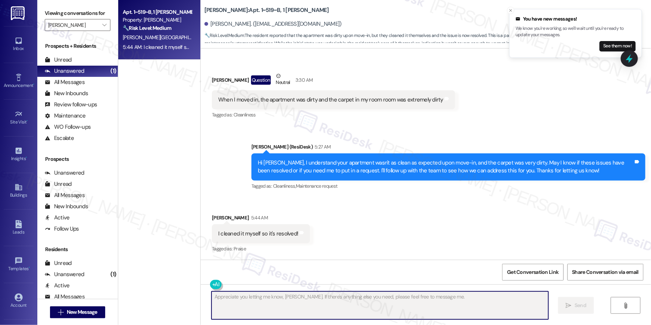
type textarea "Fetching suggested responses. Please feel free to read through the conversation…"
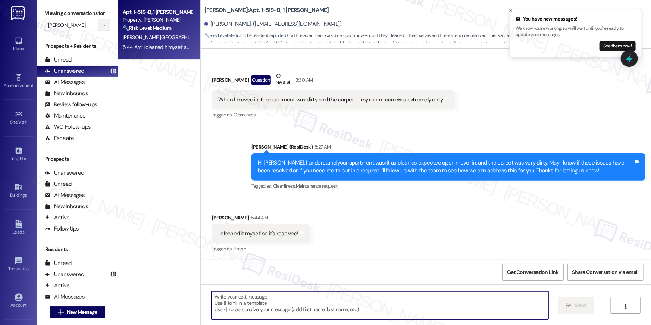
click at [104, 27] on button "" at bounding box center [104, 25] width 12 height 12
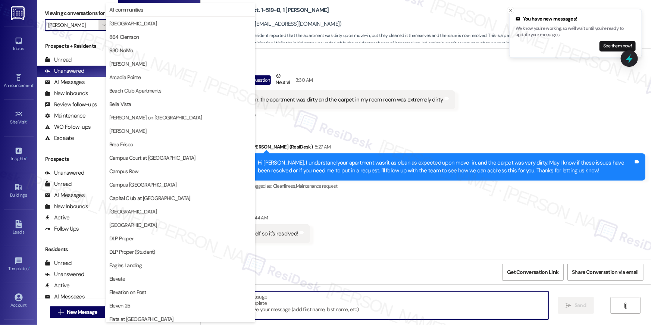
scroll to position [676, 0]
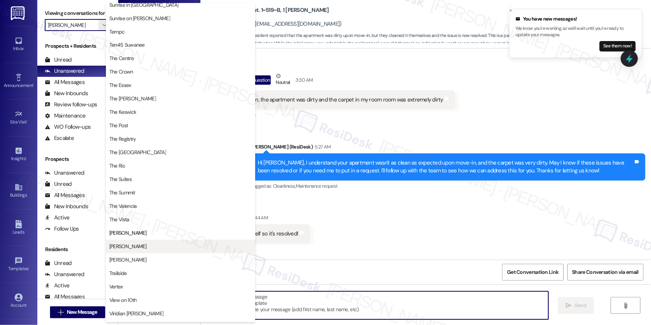
click at [148, 243] on span "[PERSON_NAME]" at bounding box center [180, 246] width 142 height 7
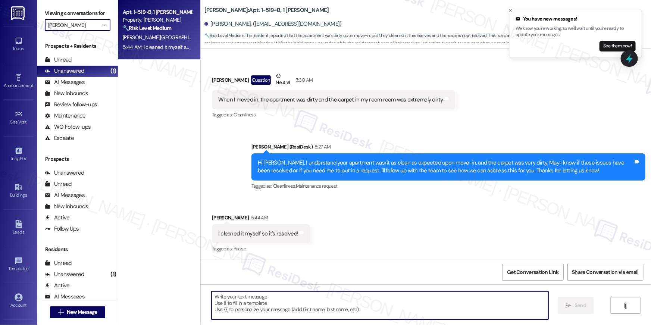
type input "[PERSON_NAME]"
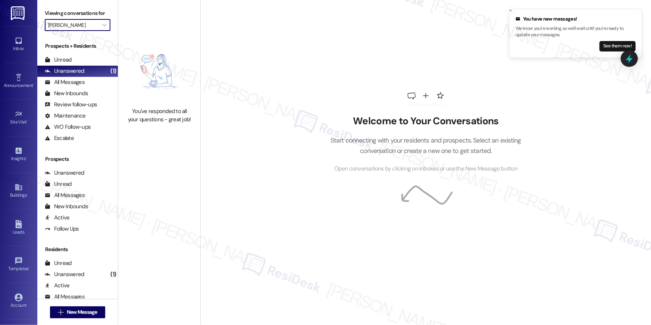
drag, startPoint x: 103, startPoint y: 26, endPoint x: 104, endPoint y: 32, distance: 6.4
click at [103, 26] on button "" at bounding box center [104, 25] width 12 height 12
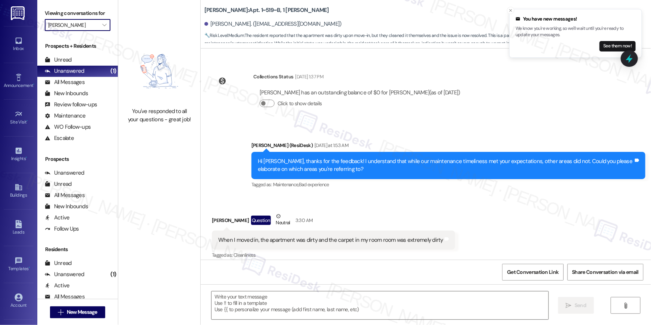
type textarea "Fetching suggested responses. Please feel free to read through the conversation…"
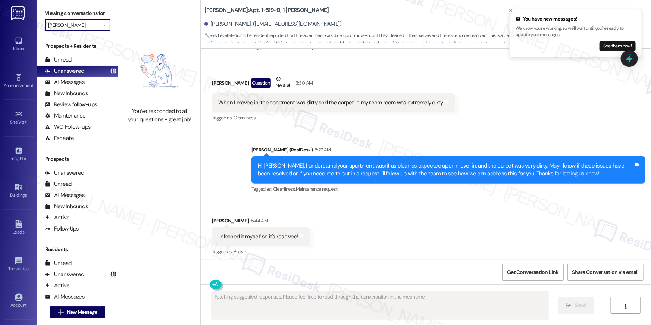
scroll to position [518, 0]
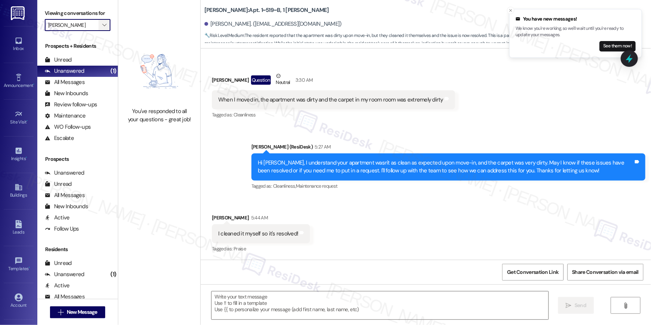
click at [102, 28] on span "" at bounding box center [104, 25] width 7 height 12
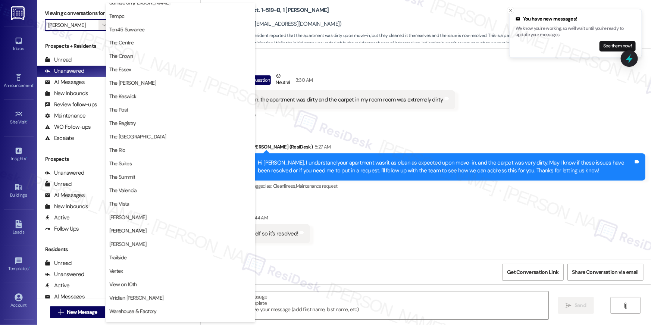
scroll to position [701, 0]
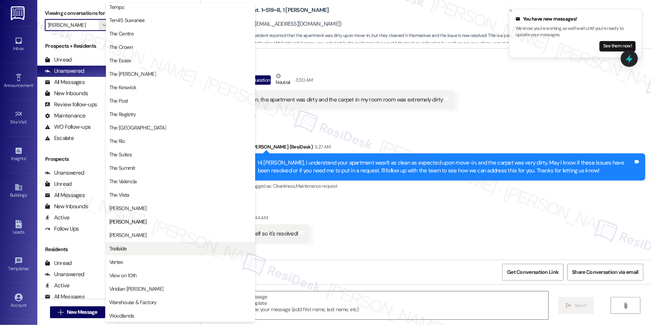
click at [135, 248] on span "Trailside" at bounding box center [180, 248] width 142 height 7
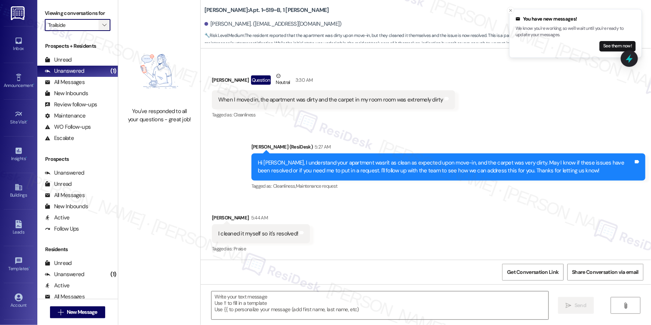
click at [98, 28] on button "" at bounding box center [104, 25] width 12 height 12
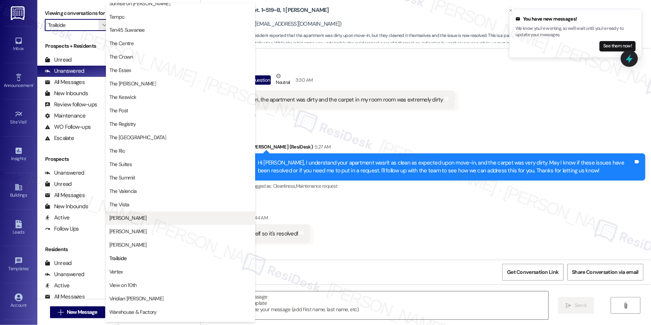
scroll to position [701, 0]
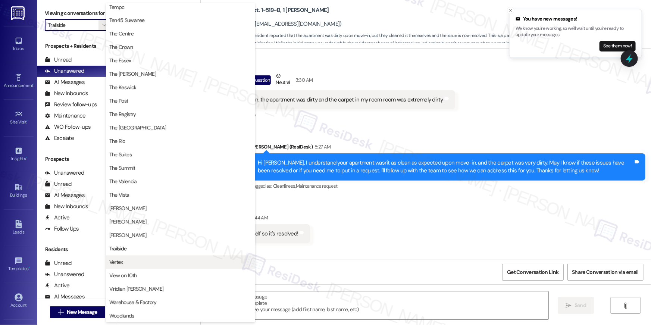
click at [159, 261] on span "Vertex" at bounding box center [180, 261] width 142 height 7
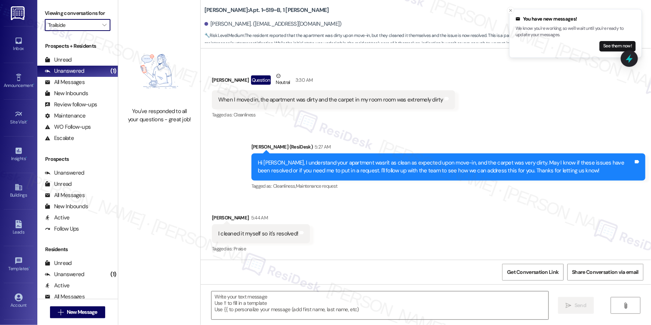
type input "Vertex"
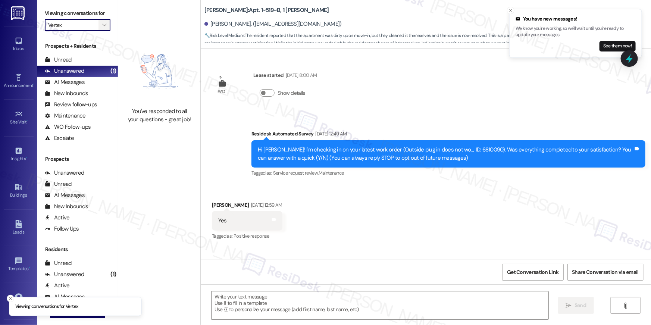
click at [105, 26] on button "" at bounding box center [104, 25] width 12 height 12
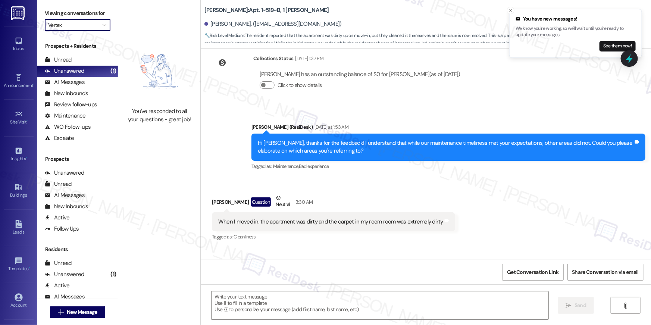
type textarea "Fetching suggested responses. Please feel free to read through the conversation…"
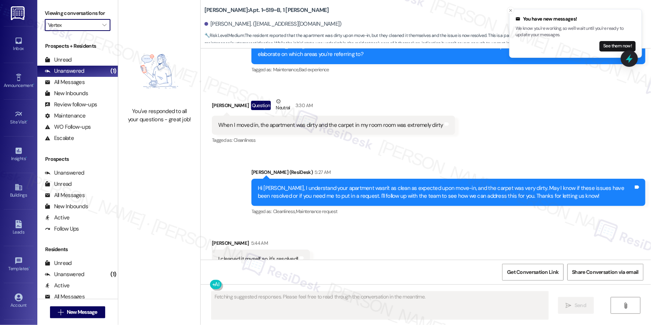
scroll to position [518, 0]
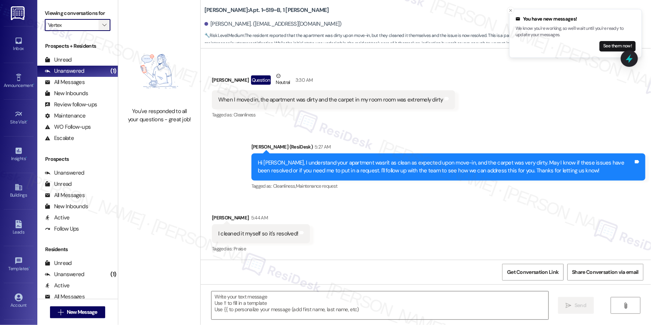
click at [102, 22] on icon "" at bounding box center [104, 25] width 4 height 6
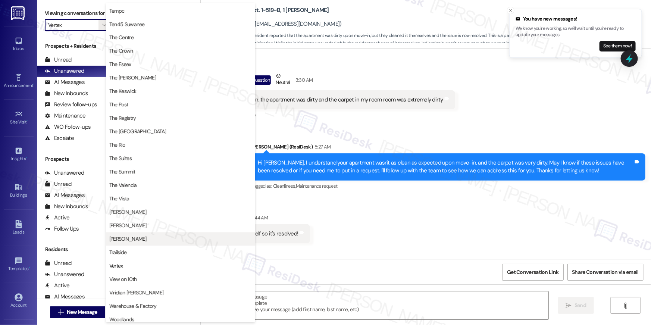
scroll to position [701, 0]
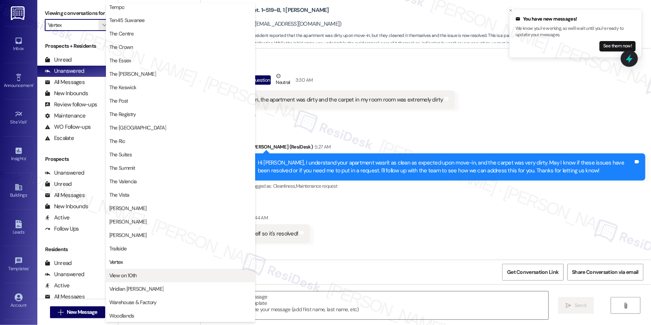
click at [154, 276] on span "View on 10th" at bounding box center [180, 275] width 142 height 7
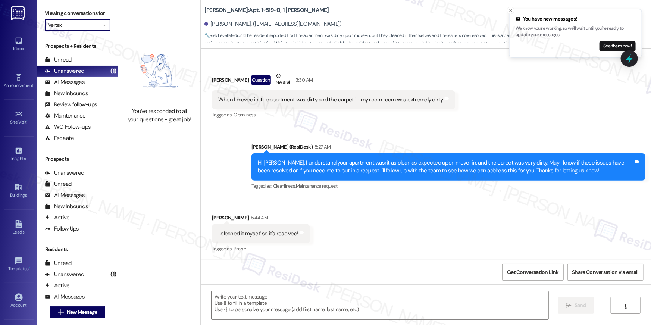
type input "View on 10th"
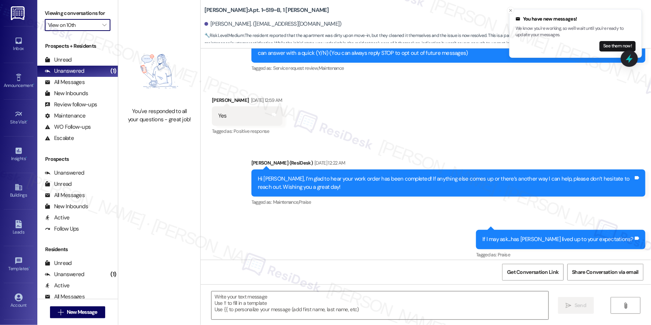
type textarea "Fetching suggested responses. Please feel free to read through the conversation…"
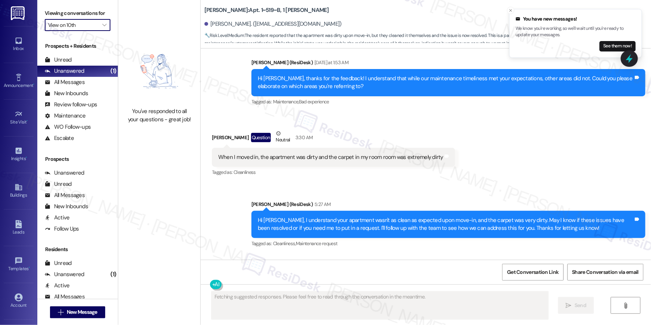
scroll to position [518, 0]
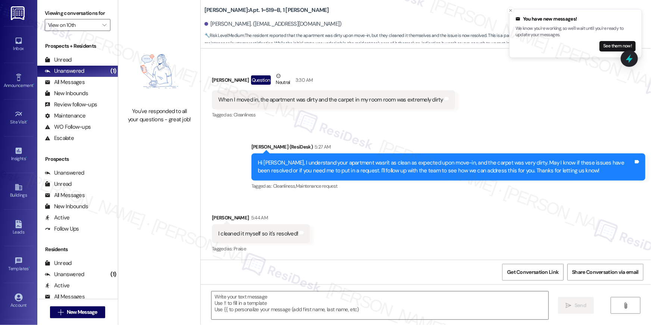
click at [103, 32] on div "Viewing conversations for View on 10th " at bounding box center [77, 19] width 81 height 38
click at [102, 24] on icon "" at bounding box center [104, 25] width 4 height 6
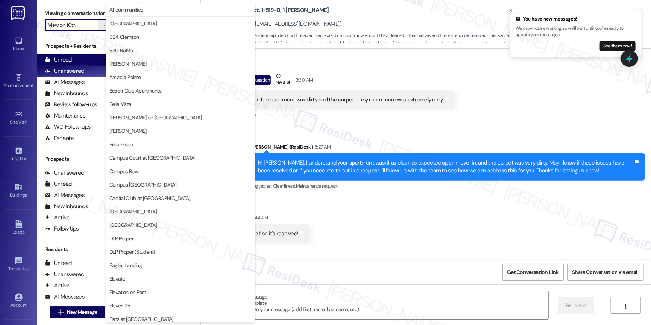
scroll to position [676, 0]
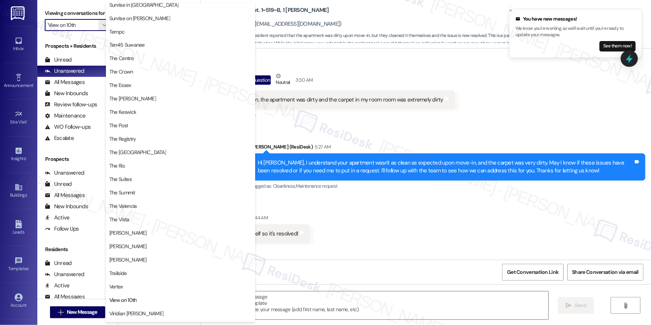
click at [136, 309] on button "Viridian [PERSON_NAME]" at bounding box center [180, 313] width 149 height 13
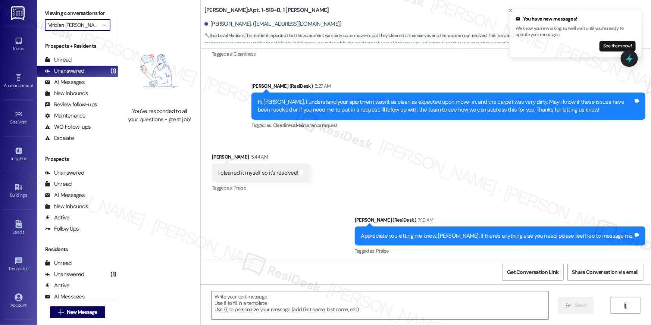
scroll to position [581, 0]
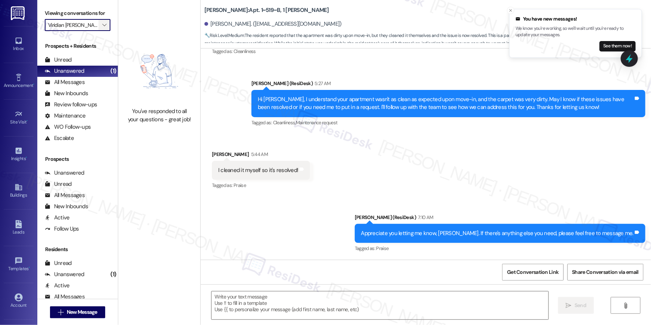
click at [101, 20] on span "" at bounding box center [104, 25] width 7 height 12
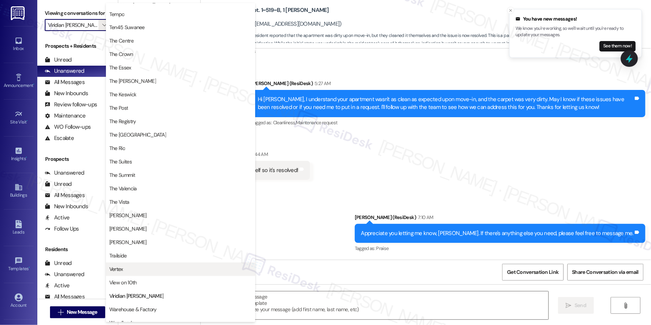
scroll to position [701, 0]
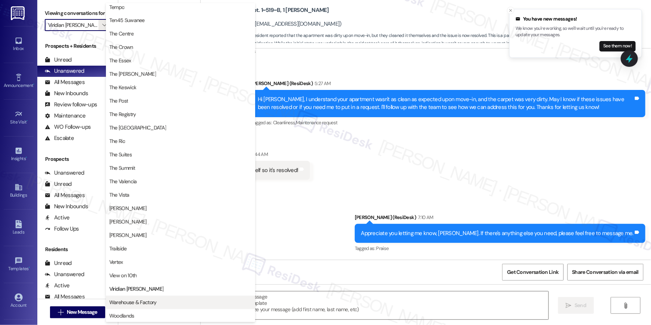
click at [195, 300] on span "Warehouse & Factory" at bounding box center [180, 302] width 142 height 7
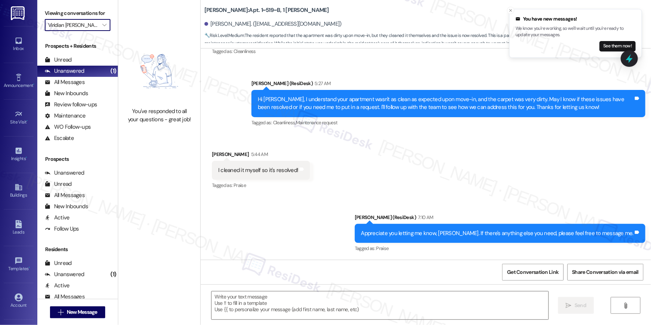
type input "Warehouse & Factory"
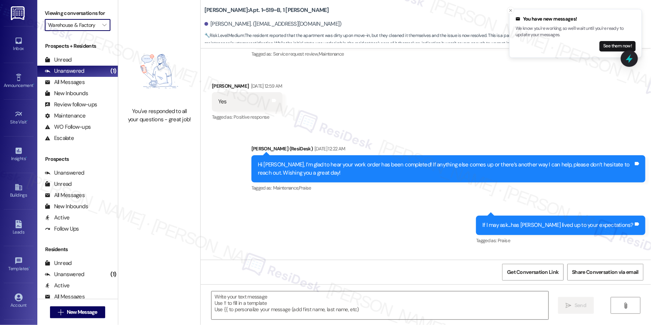
type textarea "Fetching suggested responses. Please feel free to read through the conversation…"
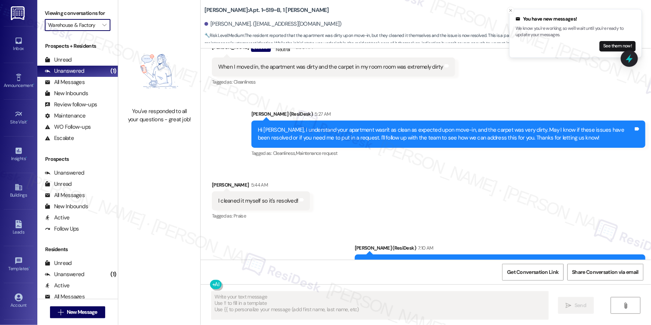
scroll to position [581, 0]
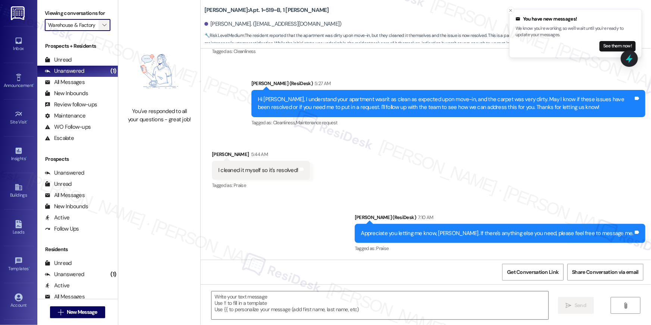
click at [102, 25] on icon "" at bounding box center [104, 25] width 4 height 6
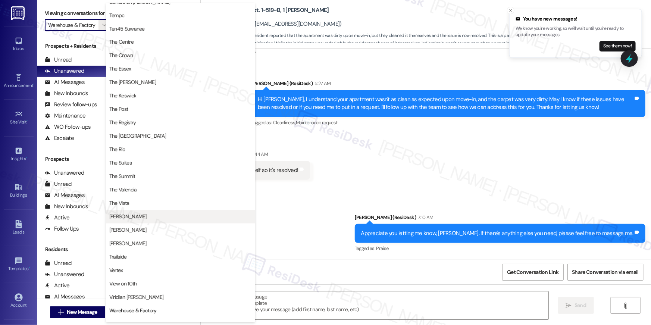
scroll to position [701, 0]
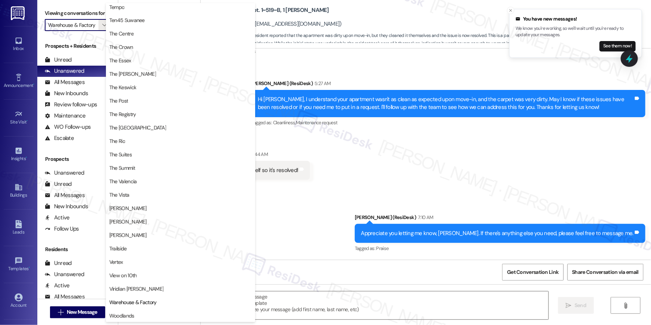
click at [183, 314] on span "Woodlands" at bounding box center [180, 315] width 142 height 7
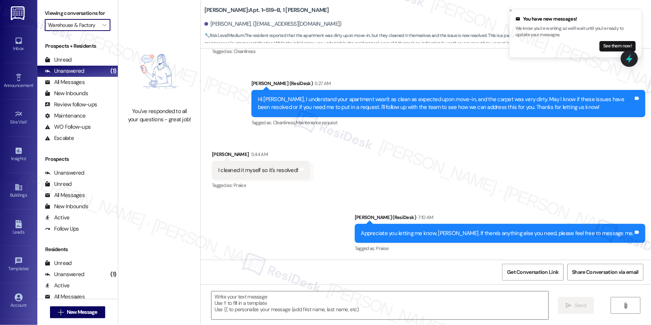
type input "Woodlands"
click at [107, 23] on div "Viewing conversations for Woodlands " at bounding box center [77, 19] width 81 height 38
click at [103, 25] on span "" at bounding box center [104, 25] width 7 height 12
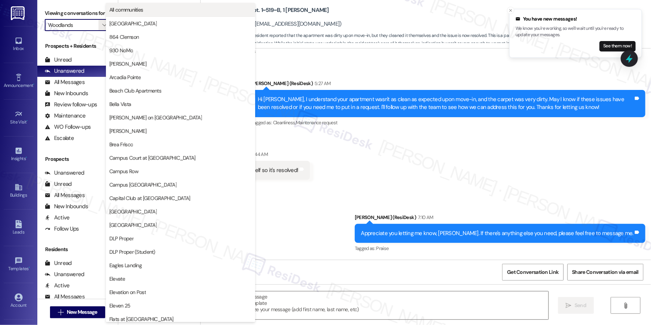
click at [148, 9] on span "All communities" at bounding box center [180, 9] width 142 height 7
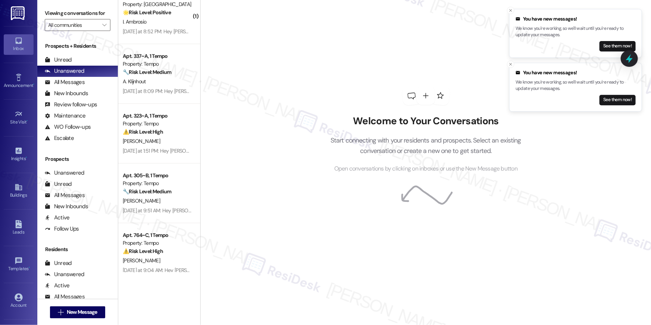
scroll to position [2711, 0]
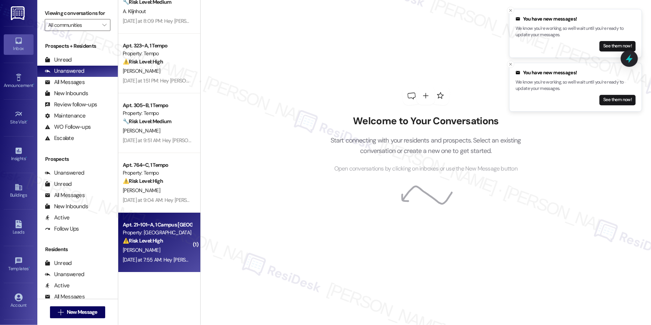
click at [166, 240] on div "⚠️ Risk Level: High The resident is receiving disciplinary notices for not payi…" at bounding box center [157, 241] width 69 height 8
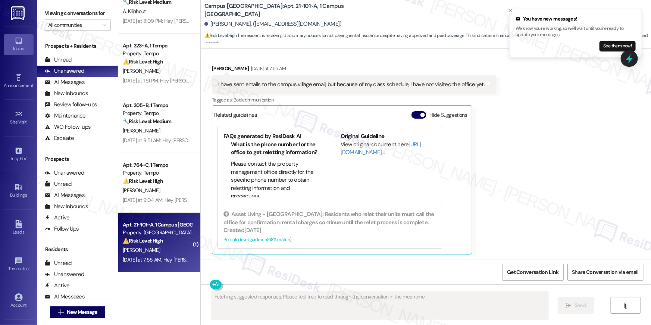
scroll to position [1080, 0]
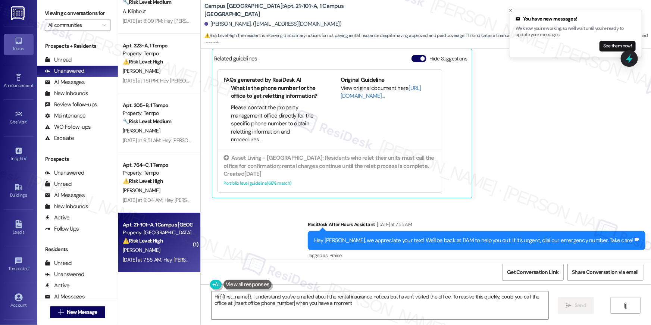
type textarea "Hi {{first_name}}, I understand you've emailed about the rental insurance notic…"
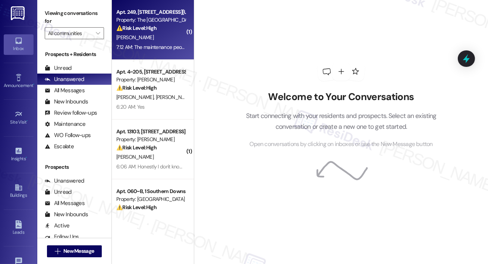
click at [130, 20] on div "Property: The [GEOGRAPHIC_DATA]" at bounding box center [150, 20] width 69 height 8
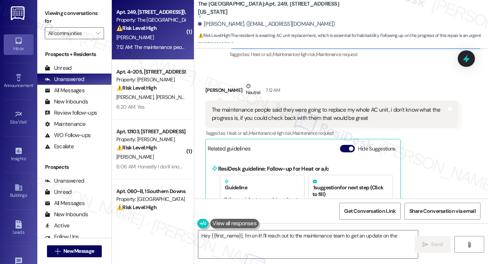
scroll to position [453, 0]
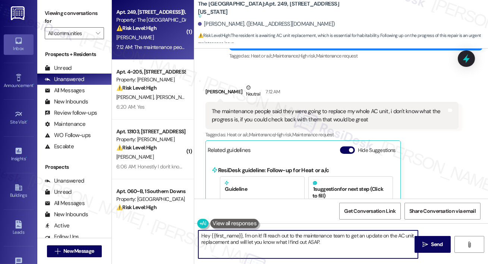
click at [369, 245] on textarea "Hey {{first_name}}, I'm on it! I'll reach out to the maintenance team to get an…" at bounding box center [308, 244] width 220 height 28
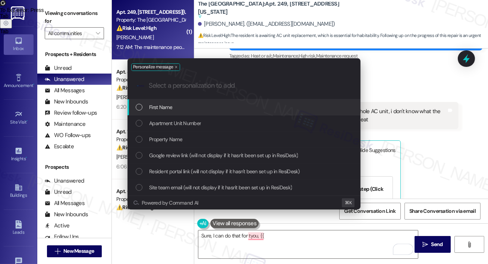
click at [277, 109] on div "First Name" at bounding box center [245, 107] width 218 height 8
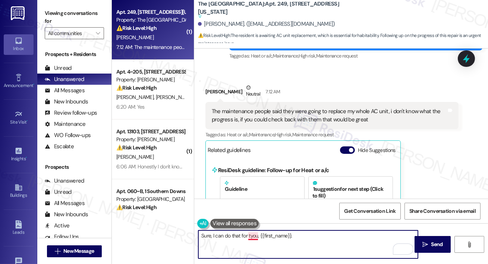
click at [251, 236] on textarea "Sure, I can do that for tyou, {{first_name}}." at bounding box center [308, 244] width 220 height 28
click at [314, 247] on textarea "Sure, I can do that for you, {{first_name}}." at bounding box center [308, 244] width 220 height 28
type textarea "Sure, I can do that for you, {{first_name}}. May I know the last time the maint…"
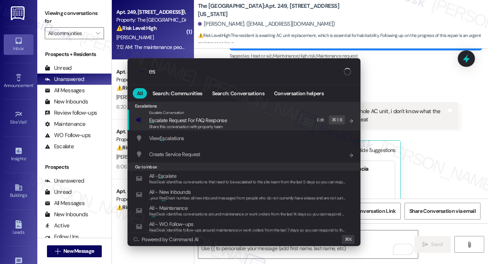
scroll to position [525, 0]
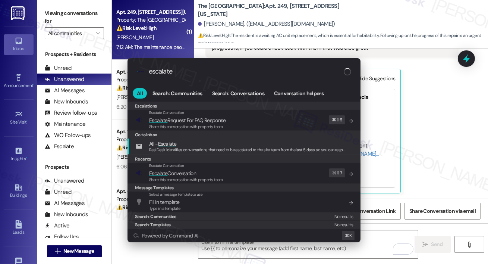
type input "escalate"
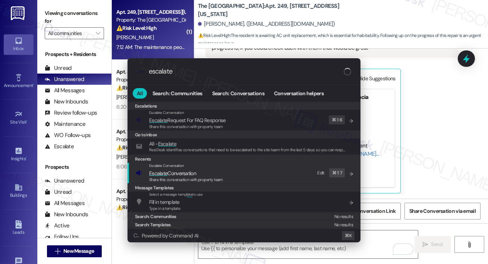
click at [180, 163] on span "Escalate Conversation" at bounding box center [166, 165] width 35 height 5
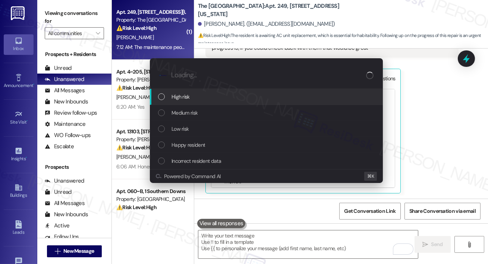
click at [187, 95] on span "High risk" at bounding box center [181, 96] width 18 height 8
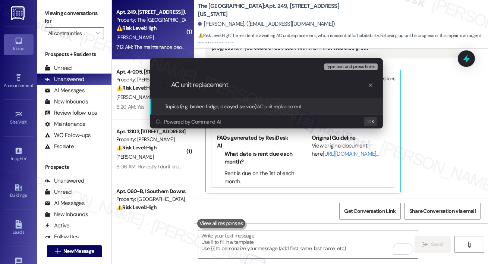
click at [223, 95] on div ".cls-1{fill:#0a055f;}.cls-2{fill:#0cc4c4;} resideskLogoBlueOrange AC unit repla…" at bounding box center [266, 85] width 233 height 26
click at [241, 86] on input "AC unit replacement" at bounding box center [269, 85] width 197 height 8
type input "AC unit replacement follow-up"
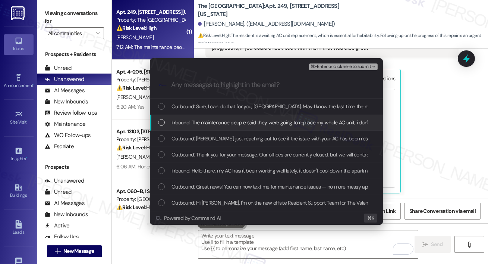
click at [161, 122] on div "List of options" at bounding box center [161, 122] width 7 height 7
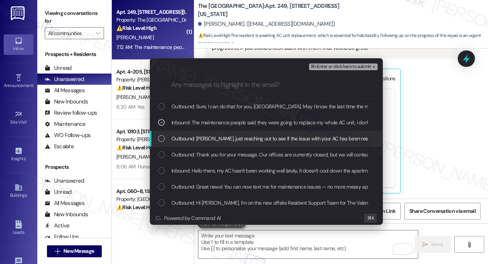
click at [161, 142] on div "Outbound: Phuc, just reaching out to see if the issue with your AC has been res…" at bounding box center [267, 138] width 218 height 8
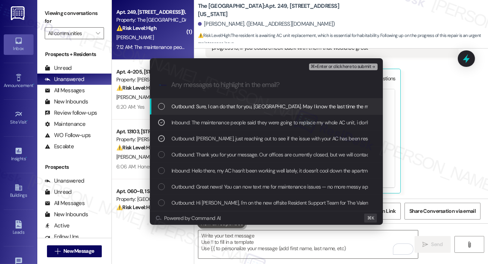
click at [163, 108] on div "List of options" at bounding box center [161, 106] width 7 height 7
click at [320, 70] on div "⌘+Enter or click here to submit" at bounding box center [344, 67] width 70 height 10
click at [320, 67] on span "⌘+Enter or click here to submit" at bounding box center [341, 66] width 60 height 5
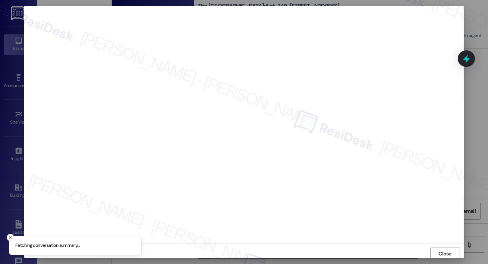
scroll to position [1, 0]
click at [443, 249] on span "Close" at bounding box center [445, 252] width 13 height 8
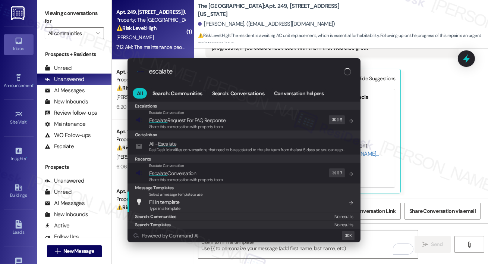
type input "escalate"
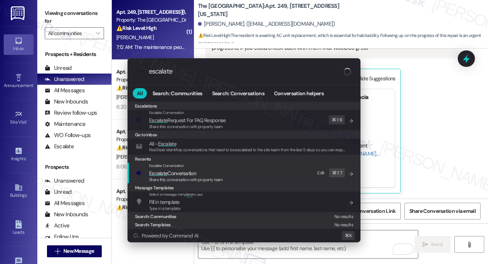
click at [290, 167] on div "Escalate Conversation Escalate Conversation Share this conversation with proper…" at bounding box center [245, 173] width 218 height 20
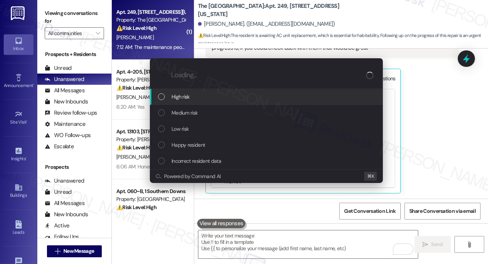
click at [242, 90] on div "High risk" at bounding box center [266, 97] width 233 height 16
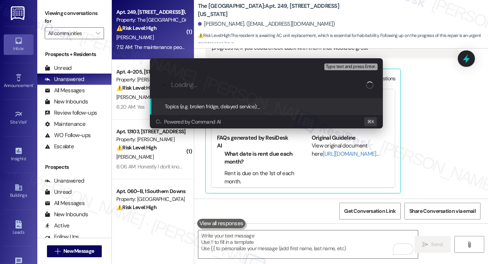
paste input "AC unit replacement follow-up"
type input "AC unit replacement follow-up"
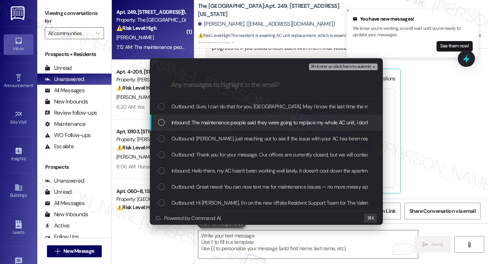
click at [161, 120] on div "List of options" at bounding box center [161, 122] width 7 height 7
click at [161, 129] on div "Inbound: The maintenance people said they were going to replace my whole AC uni…" at bounding box center [266, 122] width 233 height 16
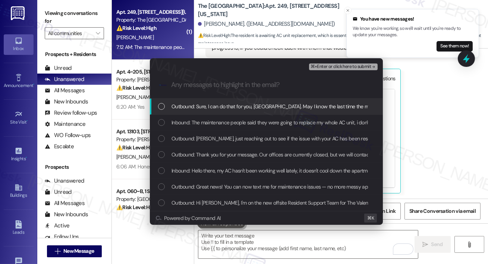
click at [162, 107] on div "List of options" at bounding box center [161, 106] width 7 height 7
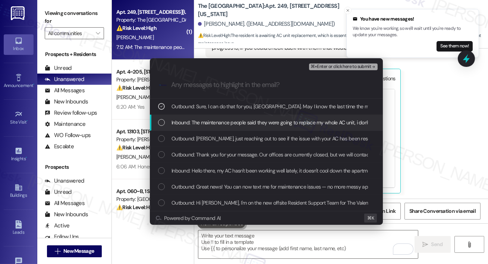
click at [162, 114] on div "Inbound: The maintenance people said they were going to replace my whole AC uni…" at bounding box center [266, 122] width 233 height 16
click at [162, 129] on div "Inbound: The maintenance people said they were going to replace my whole AC uni…" at bounding box center [266, 122] width 233 height 16
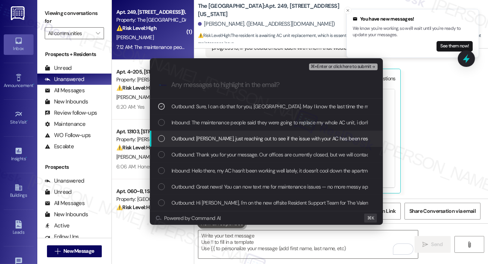
click at [163, 137] on div "List of options" at bounding box center [161, 138] width 7 height 7
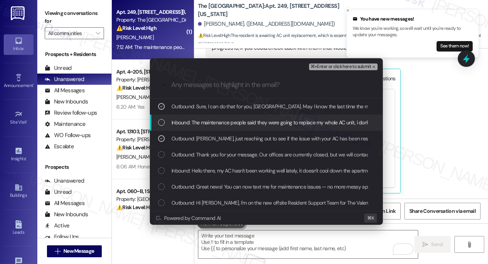
click at [162, 125] on div "List of options" at bounding box center [161, 122] width 7 height 7
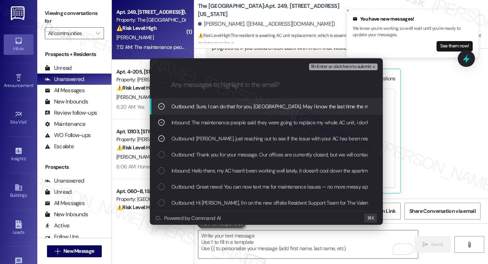
click at [327, 68] on span "⌘+Enter or click here to submit" at bounding box center [341, 66] width 60 height 5
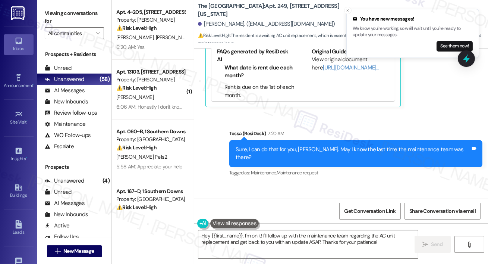
scroll to position [640, 0]
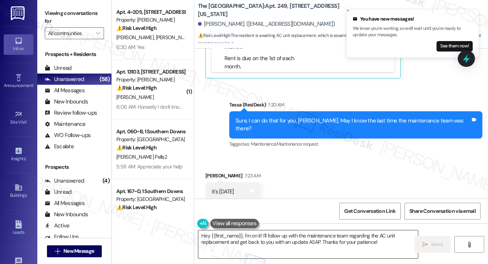
drag, startPoint x: 298, startPoint y: 263, endPoint x: 298, endPoint y: 253, distance: 10.5
click at [298, 262] on div "Hey {{first_name}}, I'm on it! I'll follow up with the maintenance team regardi…" at bounding box center [341, 251] width 294 height 56
click at [298, 253] on textarea "Hey {{first_name}}, I'm on it! I'll follow up with the maintenance team regardi…" at bounding box center [308, 244] width 220 height 28
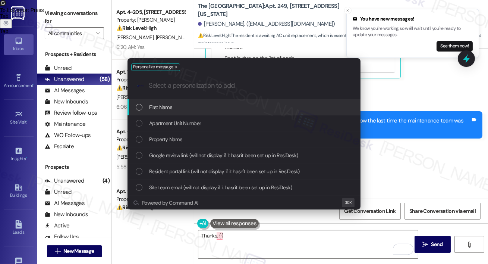
click at [304, 103] on div "First Name" at bounding box center [245, 107] width 218 height 8
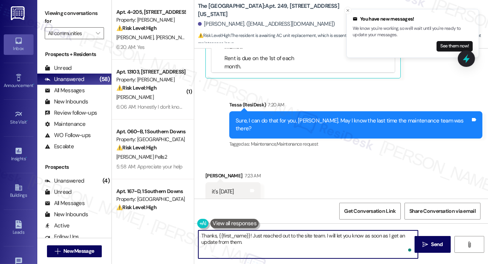
type textarea "Thanks, {{first_name}}! Just reached out to the site team. I will let you know …"
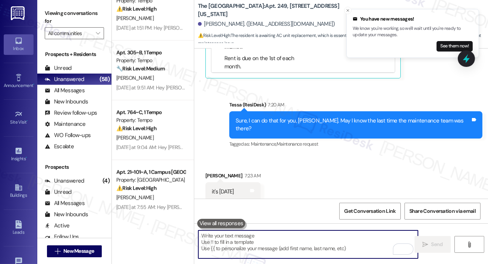
scroll to position [2773, 0]
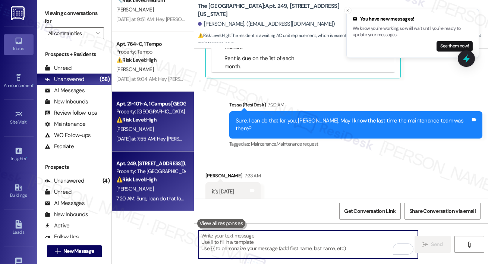
click at [173, 129] on div "[PERSON_NAME]" at bounding box center [151, 128] width 70 height 9
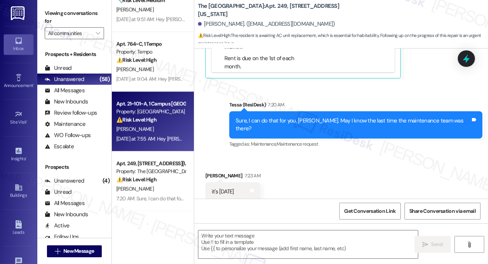
type textarea "Fetching suggested responses. Please feel free to read through the conversation…"
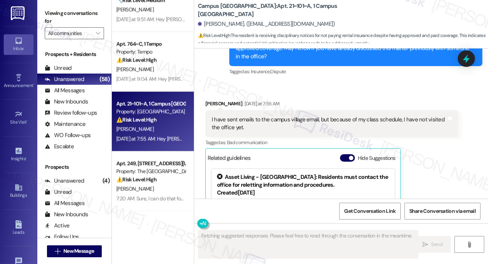
scroll to position [938, 0]
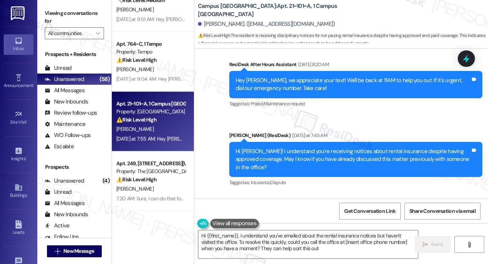
type textarea "Hi {{first_name}}, I understand you've emailed about the rental insurance notic…"
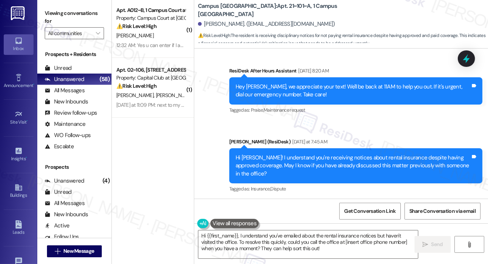
scroll to position [0, 0]
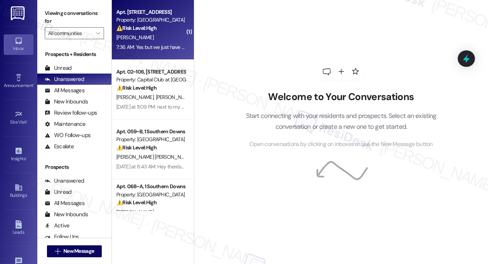
click at [124, 38] on span "[PERSON_NAME]" at bounding box center [134, 37] width 37 height 7
click at [135, 37] on span "[PERSON_NAME]" at bounding box center [134, 37] width 37 height 7
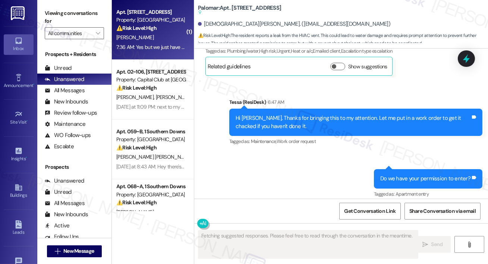
scroll to position [519, 0]
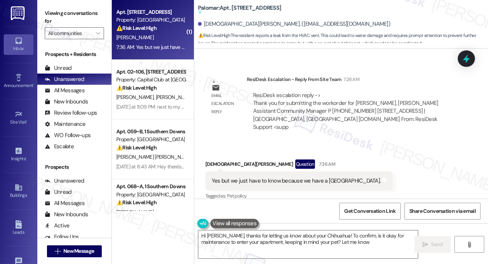
type textarea "Hi [PERSON_NAME], thanks for letting us know about your Chihuahua! To confirm, …"
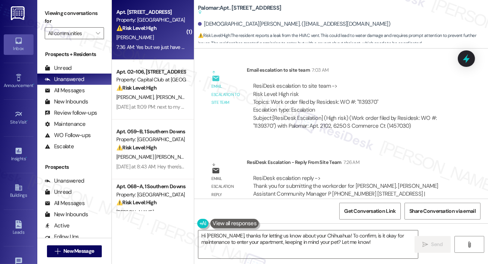
scroll to position [433, 0]
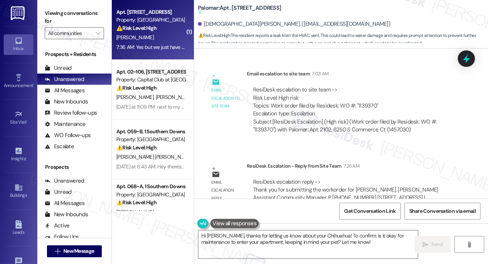
click at [363, 105] on div "ResiDesk escalation to site team -> Risk Level: High risk Topics: Work order fi…" at bounding box center [352, 102] width 199 height 32
copy div "1139370"
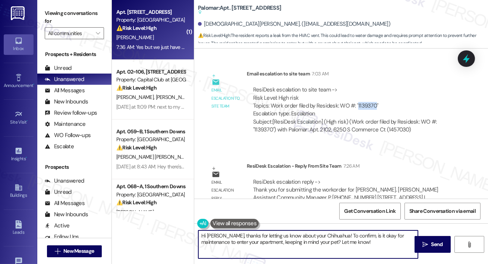
click at [346, 247] on textarea "Hi [PERSON_NAME], thanks for letting us know about your Chihuahua! To confirm, …" at bounding box center [308, 244] width 220 height 28
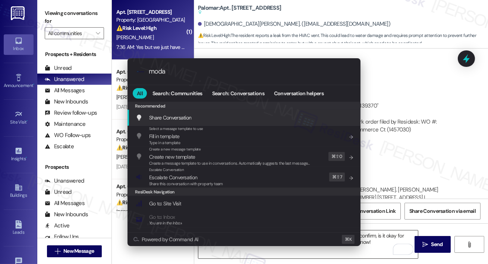
type input "modal"
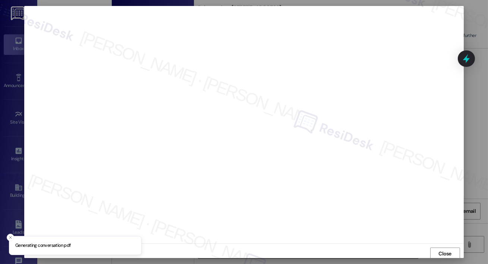
scroll to position [1, 0]
click at [437, 252] on span "Close" at bounding box center [445, 252] width 16 height 8
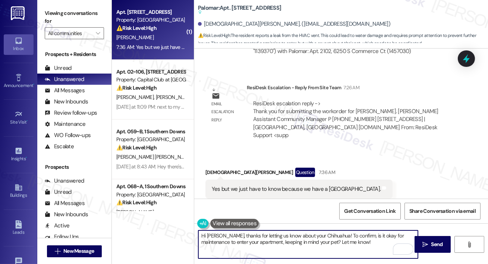
scroll to position [519, 0]
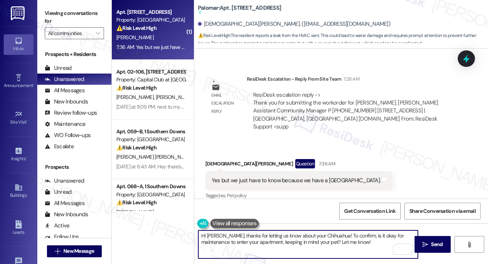
click at [250, 251] on textarea "Hi [PERSON_NAME], thanks for letting us know about your Chihuahua! To confirm, …" at bounding box center [308, 244] width 220 height 28
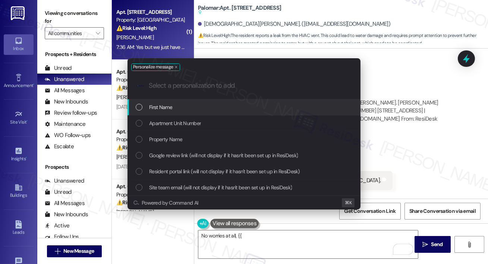
click at [202, 105] on div "First Name" at bounding box center [245, 107] width 218 height 8
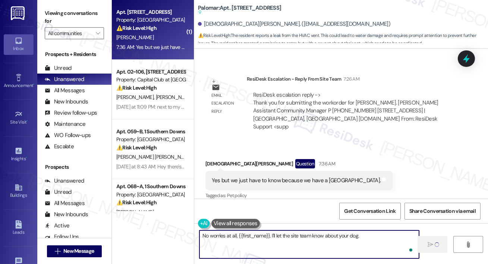
type textarea "No worries at all, {{first_name}}. I'll let the site team know about your dog."
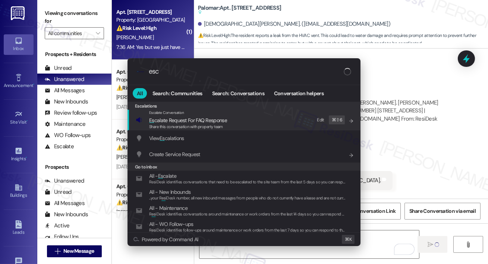
type input "escl"
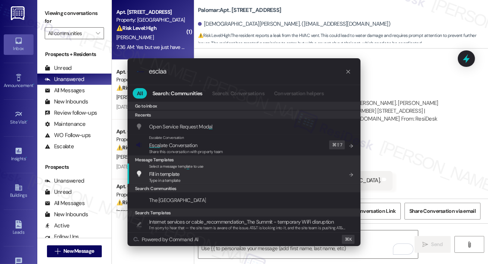
scroll to position [0, 0]
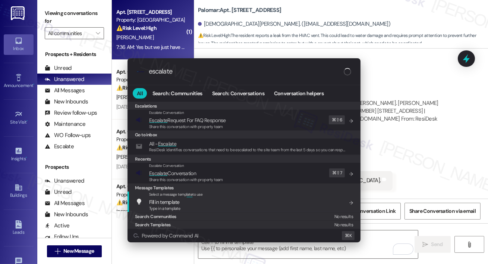
type input "escalate"
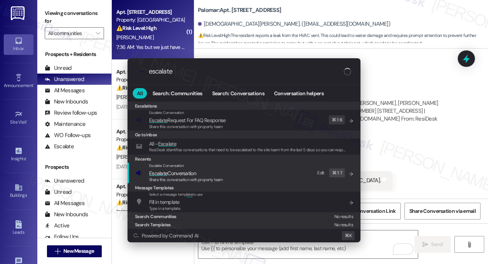
click at [175, 181] on span "Share this conversation with property team" at bounding box center [186, 179] width 74 height 5
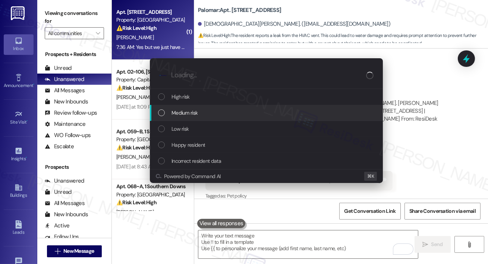
click at [186, 116] on span "Medium risk" at bounding box center [185, 113] width 26 height 8
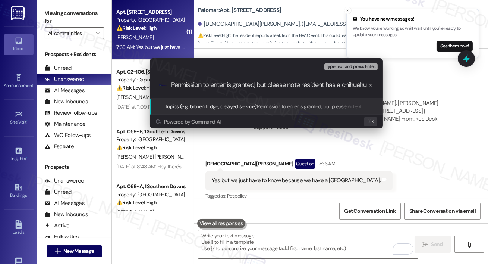
type input "Permission to enter is granted, but please note resident has a chihuahua"
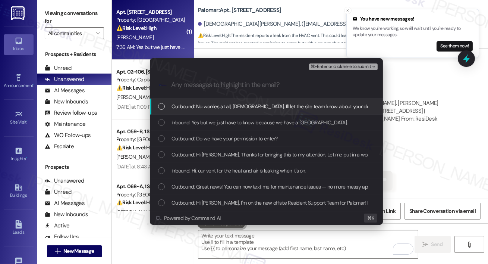
click at [190, 107] on span "Outbound: No worries at all, Christian. I'll let the site team know about your …" at bounding box center [273, 106] width 202 height 8
click at [192, 123] on span "Inbound: Yes but we just have to know because we have a Chihuahua." at bounding box center [260, 122] width 176 height 8
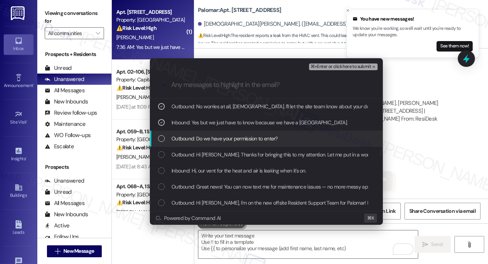
click at [163, 140] on div "List of options" at bounding box center [161, 138] width 7 height 7
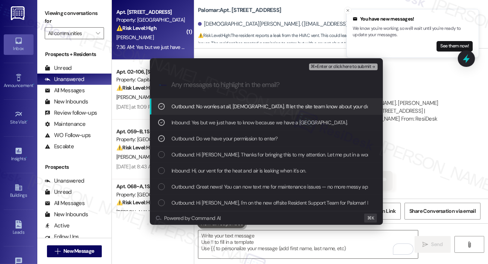
click at [350, 69] on button "⌘+Enter or click here to submit" at bounding box center [343, 66] width 69 height 7
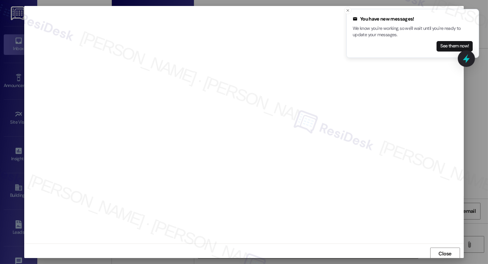
scroll to position [1, 0]
click at [349, 9] on icon "Close toast" at bounding box center [348, 10] width 4 height 4
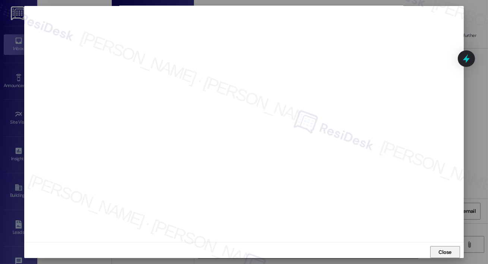
click at [435, 251] on button "Close" at bounding box center [445, 252] width 30 height 12
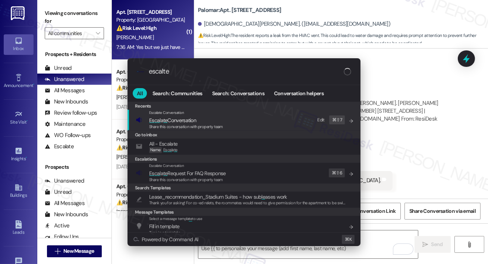
type input "escalte"
click at [234, 127] on div "Escalate Conversation Escal a te Conversation Share this conversation with prop…" at bounding box center [245, 120] width 218 height 20
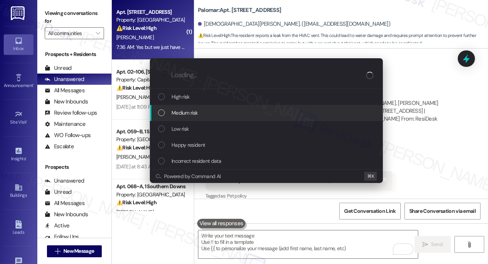
click at [214, 113] on div "Medium risk" at bounding box center [267, 113] width 218 height 8
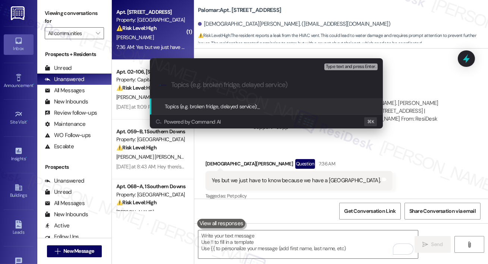
paste input "Permission to enter is granted, but please note resident has a chihuahua"
type input "Permission to enter is granted, but please note resident has a chihuahua"
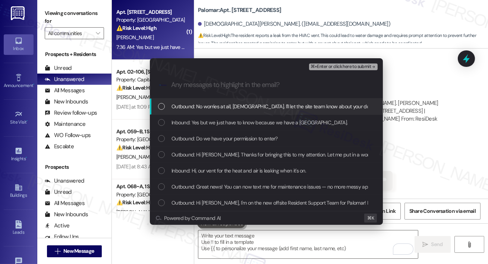
scroll to position [0, 0]
click at [195, 106] on span "Outbound: No worries at all, Christian. I'll let the site team know about your …" at bounding box center [273, 106] width 202 height 8
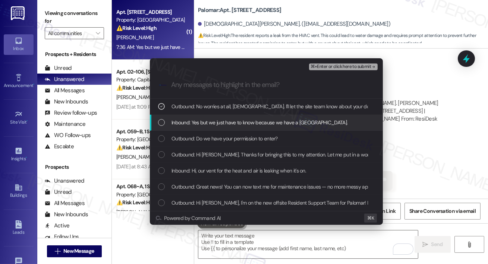
click at [195, 120] on span "Inbound: Yes but we just have to know because we have a Chihuahua." at bounding box center [260, 122] width 176 height 8
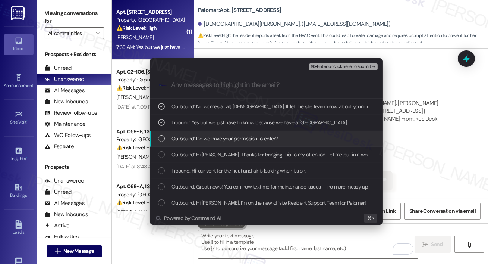
click at [194, 142] on div "Outbound: Do we have your permission to enter?" at bounding box center [266, 139] width 233 height 16
click at [295, 135] on div "Outbound: Do we have your permission to enter?" at bounding box center [267, 138] width 218 height 8
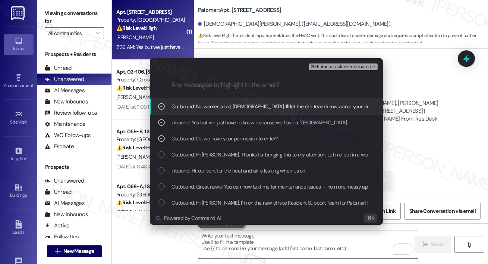
click at [339, 67] on span "⌘+Enter or click here to submit" at bounding box center [341, 66] width 60 height 5
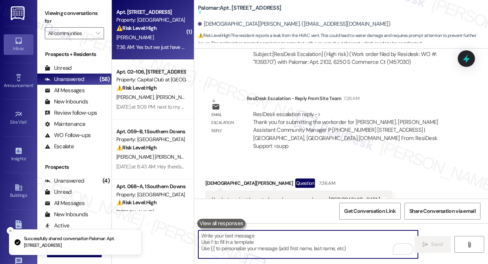
scroll to position [519, 0]
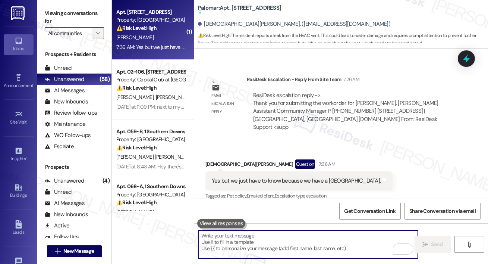
click at [101, 31] on span "" at bounding box center [97, 33] width 7 height 12
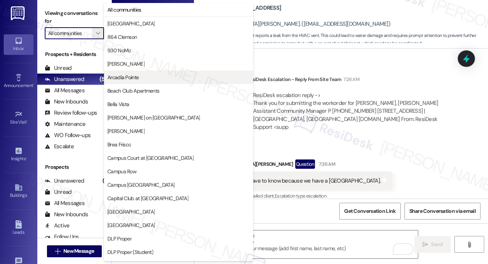
click at [118, 78] on span "Arcadia Pointe" at bounding box center [122, 76] width 31 height 7
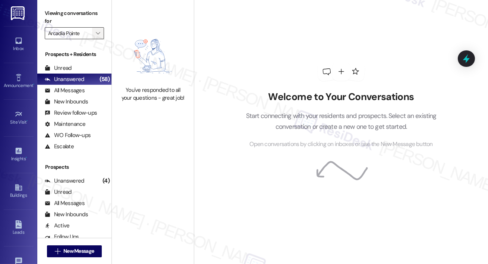
click at [100, 34] on icon "" at bounding box center [98, 33] width 4 height 6
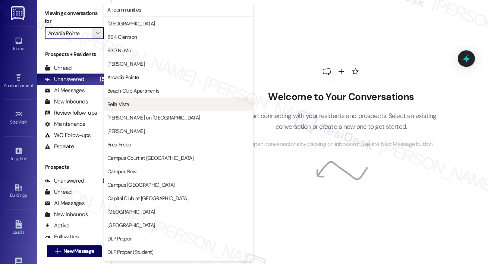
click at [122, 102] on span "Bella Vista" at bounding box center [118, 103] width 22 height 7
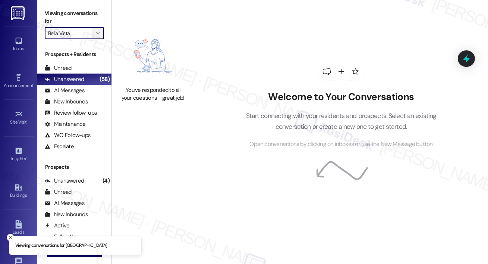
click at [99, 35] on icon "" at bounding box center [98, 33] width 4 height 6
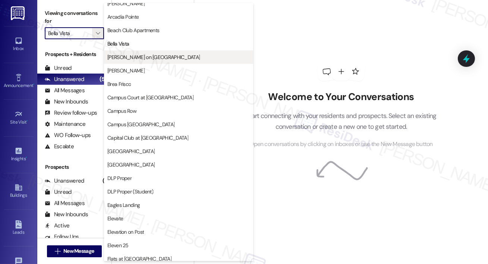
scroll to position [67, 0]
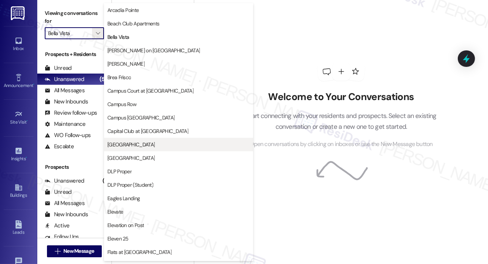
click at [128, 145] on span "Crescent Ridge" at bounding box center [130, 144] width 47 height 7
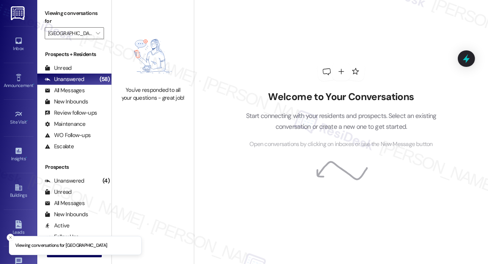
click at [168, 23] on div "You've responded to all your questions - great job!" at bounding box center [153, 66] width 82 height 132
click at [97, 33] on icon "" at bounding box center [98, 33] width 4 height 6
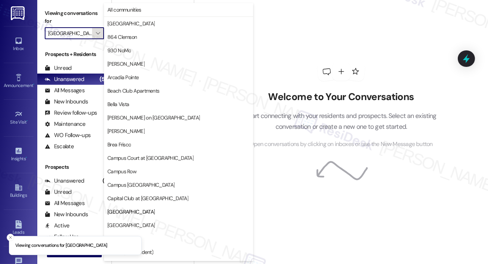
scroll to position [121, 0]
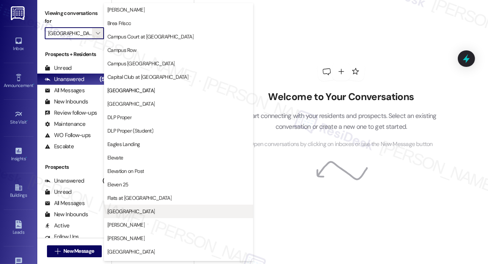
click at [121, 205] on button "Georgetown Oaks" at bounding box center [178, 210] width 149 height 13
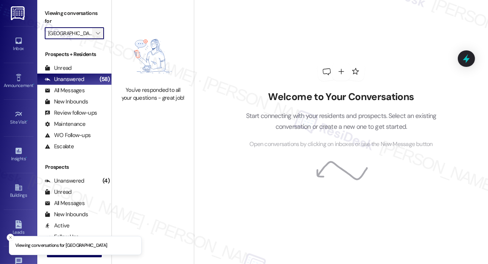
click at [97, 34] on icon "" at bounding box center [98, 33] width 4 height 6
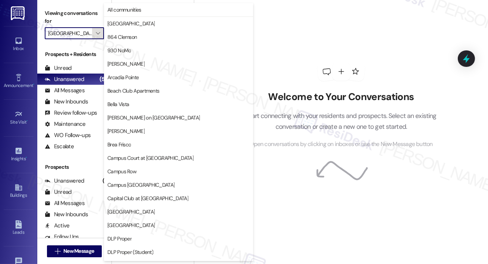
scroll to position [255, 0]
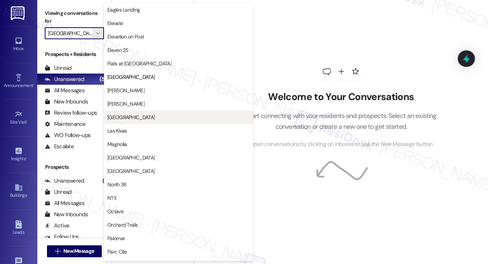
click at [124, 114] on span "Lakeview Oaks" at bounding box center [130, 116] width 47 height 7
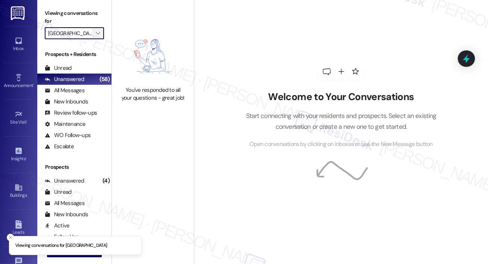
click at [100, 34] on icon "" at bounding box center [98, 33] width 4 height 6
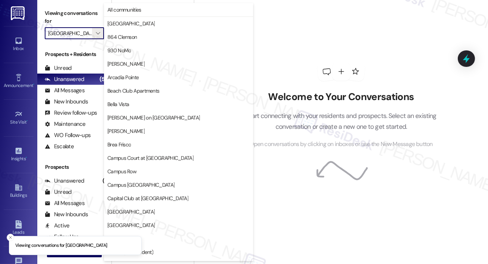
scroll to position [255, 0]
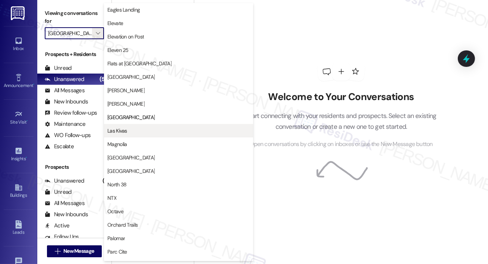
click at [117, 134] on span "Las Kivas" at bounding box center [117, 130] width 20 height 7
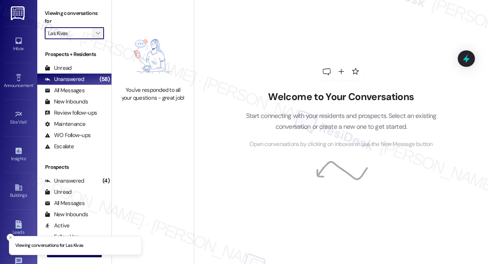
click at [97, 29] on span "" at bounding box center [97, 33] width 7 height 12
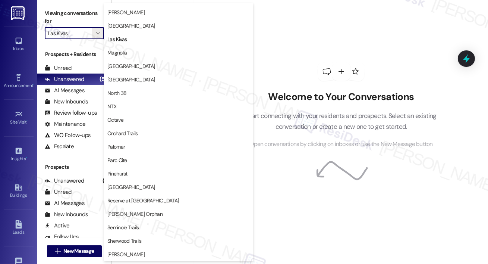
scroll to position [349, 0]
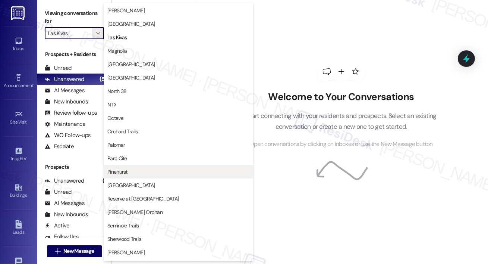
click at [112, 168] on span "Pinehurst" at bounding box center [117, 171] width 20 height 7
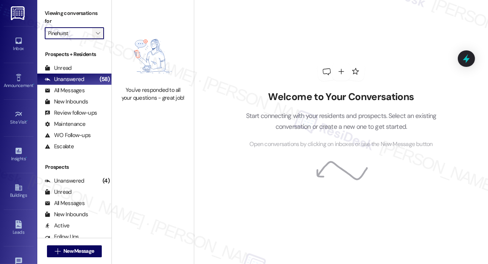
click at [102, 36] on button "" at bounding box center [98, 33] width 12 height 12
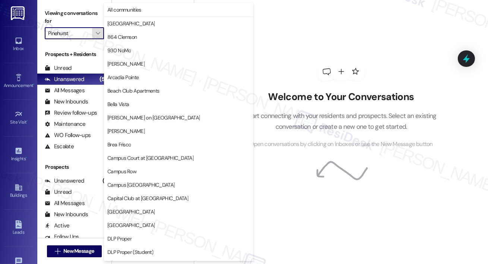
scroll to position [390, 0]
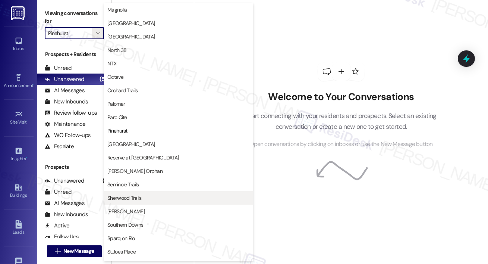
click at [123, 197] on span "Sherwood Trails" at bounding box center [124, 197] width 34 height 7
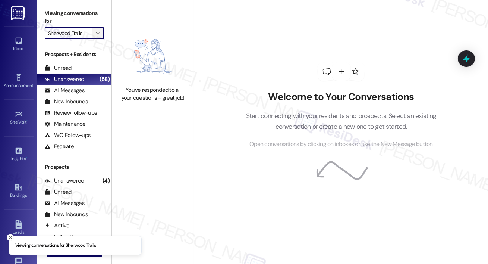
click at [98, 31] on icon "" at bounding box center [98, 33] width 4 height 6
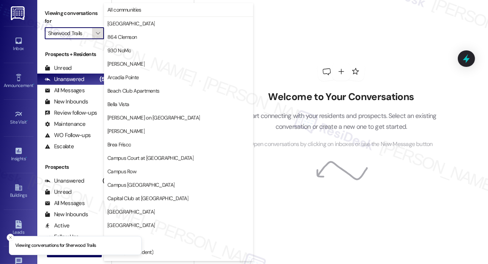
scroll to position [520, 0]
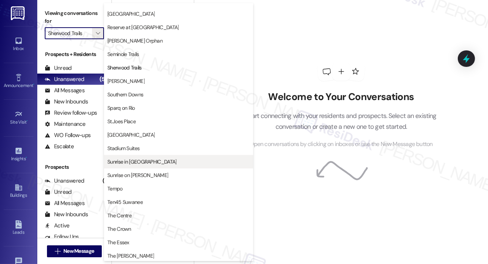
click at [125, 158] on span "Sunrise in Chandler" at bounding box center [141, 161] width 69 height 7
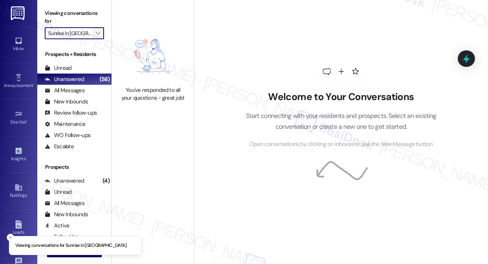
click at [99, 35] on icon "" at bounding box center [98, 33] width 4 height 6
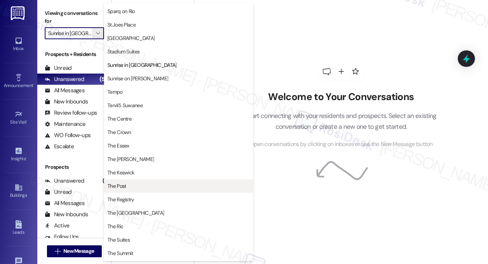
scroll to position [616, 0]
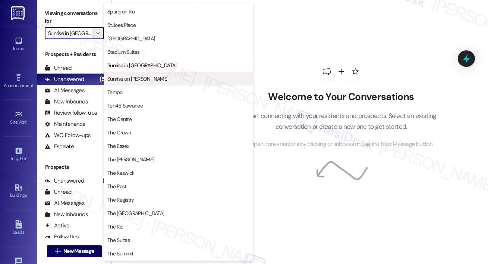
click at [144, 76] on span "Sunrise on Bethany" at bounding box center [137, 78] width 61 height 7
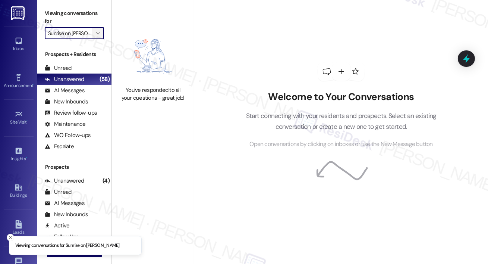
click at [100, 37] on span "" at bounding box center [97, 33] width 7 height 12
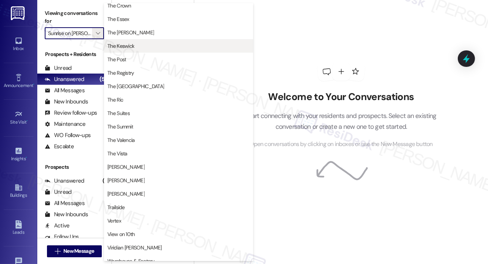
scroll to position [763, 0]
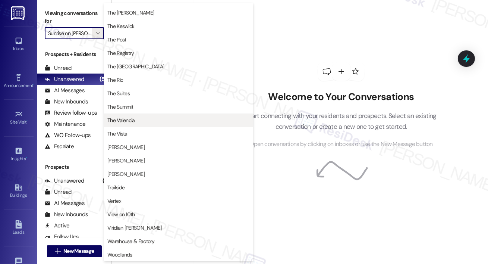
click at [135, 121] on span "The Valencia" at bounding box center [121, 119] width 28 height 7
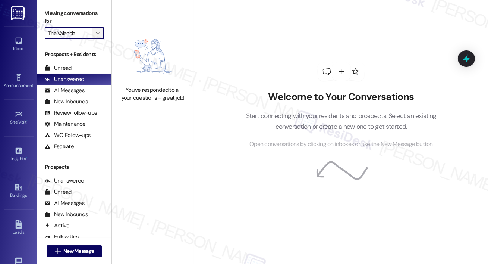
click at [95, 35] on span "" at bounding box center [97, 33] width 7 height 12
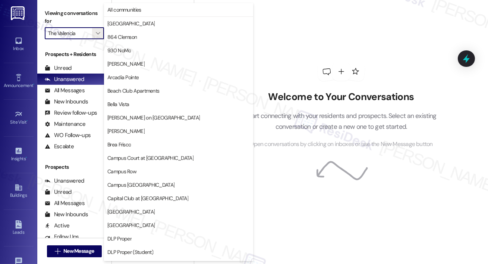
scroll to position [738, 0]
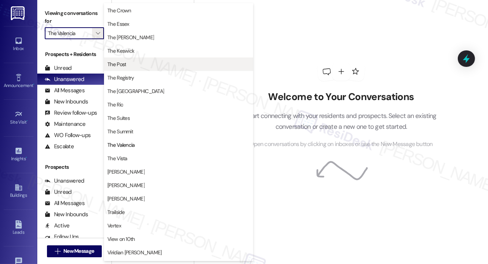
click at [143, 64] on span "The Post" at bounding box center [178, 63] width 142 height 7
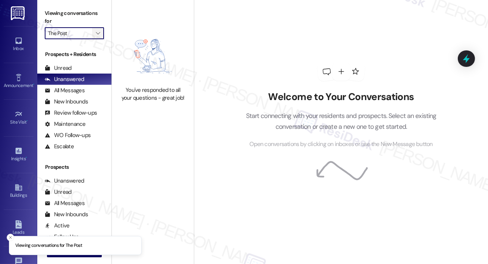
click at [99, 33] on icon "" at bounding box center [98, 33] width 4 height 6
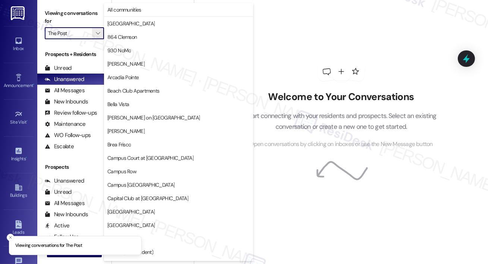
scroll to position [738, 0]
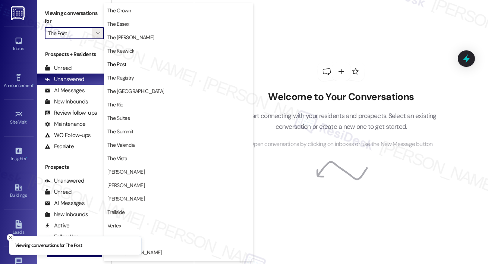
click at [130, 63] on span "The Post" at bounding box center [178, 63] width 142 height 7
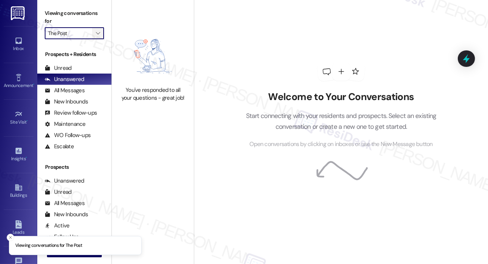
click at [102, 37] on button "" at bounding box center [98, 33] width 12 height 12
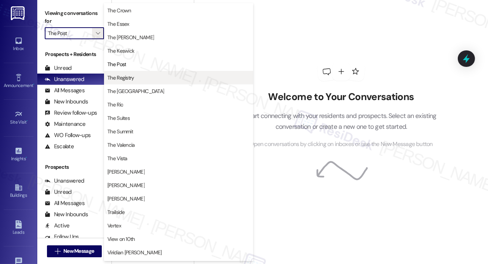
drag, startPoint x: 125, startPoint y: 65, endPoint x: 123, endPoint y: 75, distance: 10.9
click at [123, 75] on div "The Post The Registry The Reserve College Station The Rio The Suites The Summit…" at bounding box center [178, 124] width 149 height 134
click at [123, 75] on span "The Registry" at bounding box center [120, 77] width 27 height 7
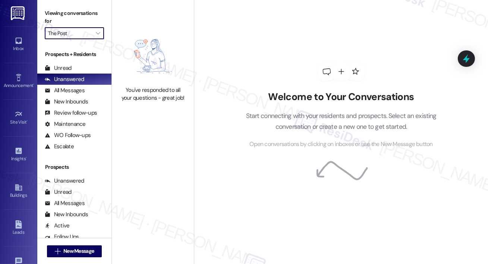
type input "The Registry"
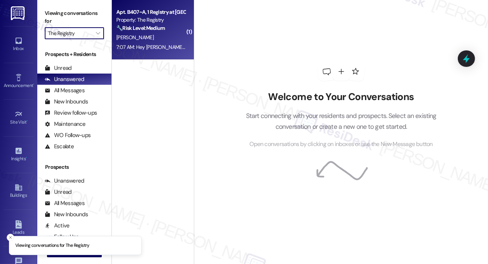
click at [147, 27] on strong "🔧 Risk Level: Medium" at bounding box center [140, 28] width 48 height 7
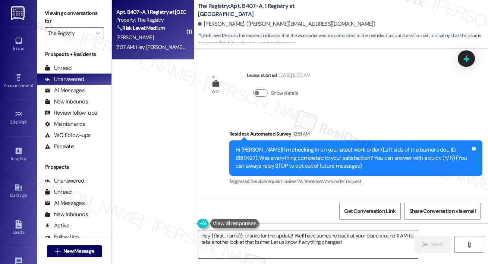
click at [296, 241] on textarea "Hey {{first_name}}, thanks for the update! We'll have someone back at your plac…" at bounding box center [308, 244] width 220 height 28
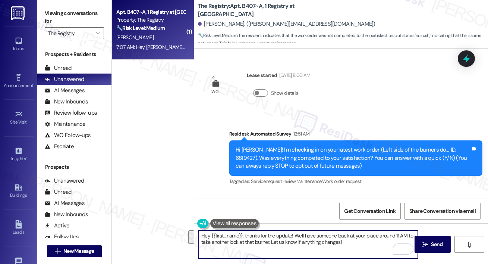
drag, startPoint x: 349, startPoint y: 242, endPoint x: 294, endPoint y: 235, distance: 55.2
click at [294, 235] on textarea "Hey {{first_name}}, thanks for the update! We'll have someone back at your plac…" at bounding box center [308, 244] width 220 height 28
click at [216, 242] on textarea "Hey {{first_name}}, thanks for the update! I'll get more details from the site …" at bounding box center [308, 244] width 220 height 28
click at [293, 235] on textarea "Hey {{first_name}}, thanks for the update! I'll get more details from the site …" at bounding box center [308, 244] width 220 height 28
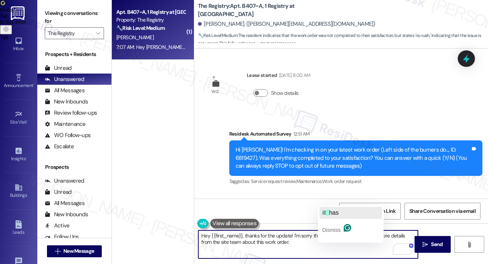
click at [330, 213] on span "has" at bounding box center [334, 212] width 10 height 6
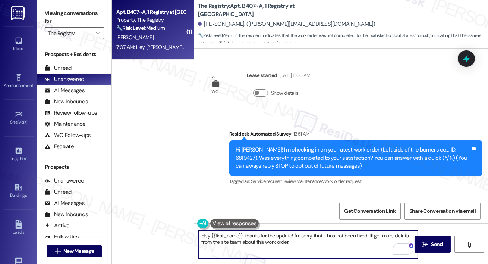
click at [305, 242] on textarea "Hey {{first_name}}, thanks for the update! I'm sorry that it has not been fixed…" at bounding box center [308, 244] width 220 height 28
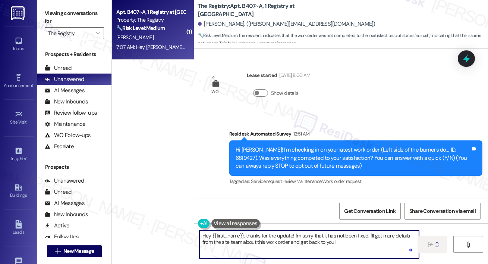
type textarea "Hey {{first_name}}, thanks for the update! I'm sorry that it has not been fixed…"
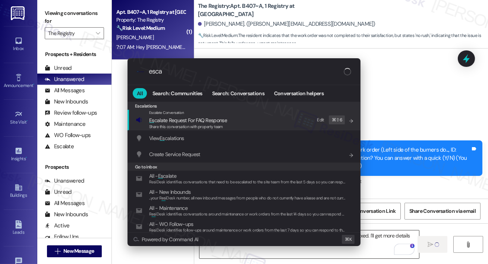
type input "escal"
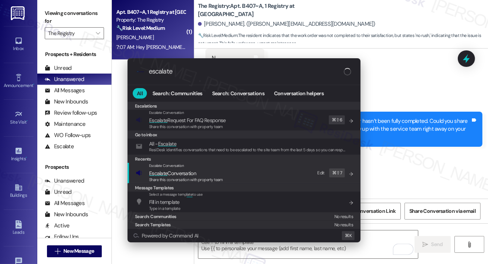
scroll to position [190, 0]
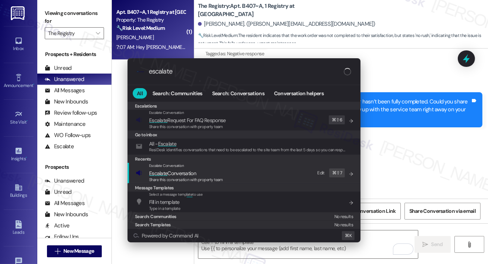
type input "escalate"
click at [213, 177] on span "Share this conversation with property team" at bounding box center [186, 179] width 74 height 5
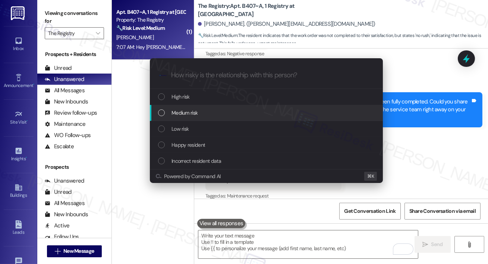
click at [211, 115] on div "Medium risk" at bounding box center [267, 113] width 218 height 8
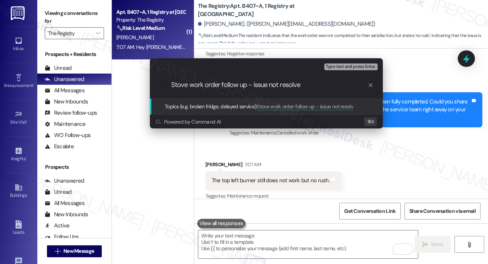
type input "Stove work order follow up - issue not resolved"
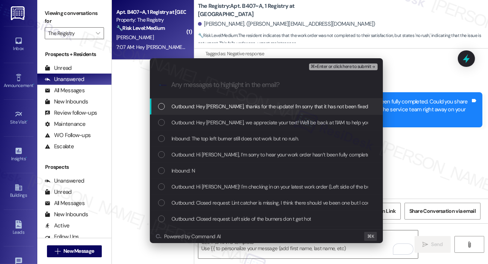
click at [171, 109] on div "Outbound: Hey Kevin, thanks for the update! I'm sorry that it has not been fixe…" at bounding box center [267, 106] width 218 height 8
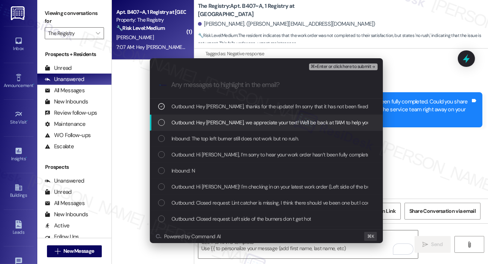
click at [169, 120] on div "Outbound: Hey Kevin, we appreciate your text! We'll be back at 11AM to help you…" at bounding box center [267, 122] width 218 height 8
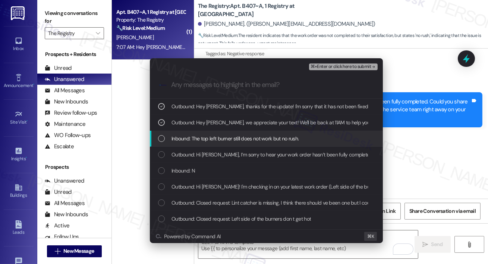
click at [167, 138] on div "Inbound: The top left burner still does not work but no rush." at bounding box center [267, 138] width 218 height 8
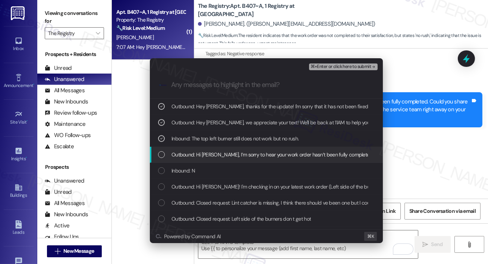
click at [167, 158] on div "Outbound: Hi Kevin, I’m sorry to hear your work order hasn’t been fully complet…" at bounding box center [267, 154] width 218 height 8
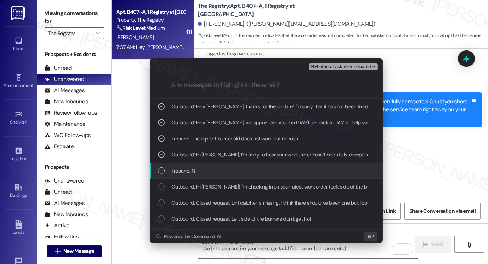
click at [167, 169] on div "Inbound: N" at bounding box center [267, 170] width 218 height 8
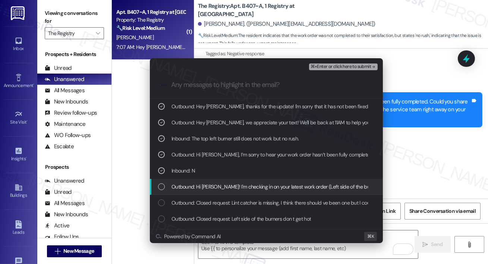
click at [219, 189] on span "Outbound: Hi Kevin! I'm checking in on your latest work order (Left side of the…" at bounding box center [450, 186] width 557 height 8
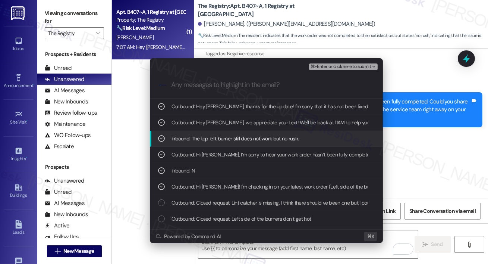
click at [336, 63] on div "⌘+Enter or click here to submit" at bounding box center [344, 67] width 70 height 10
click at [336, 69] on span "⌘+Enter or click here to submit" at bounding box center [341, 66] width 60 height 5
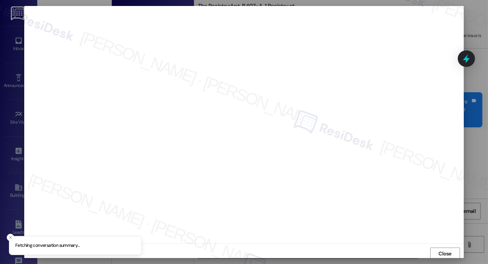
scroll to position [1, 0]
click at [439, 253] on span "Close" at bounding box center [445, 252] width 13 height 8
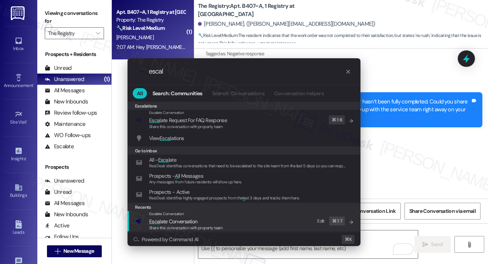
type input "escal"
click at [285, 220] on div "Escalate Conversation Escal ate Conversation Share this conversation with prope…" at bounding box center [245, 221] width 218 height 20
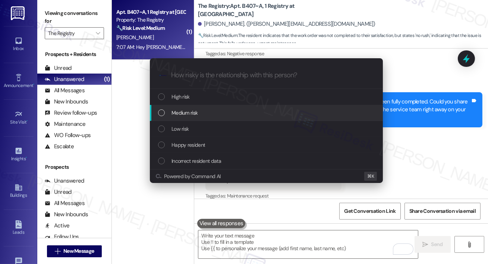
click at [233, 116] on div "Medium risk" at bounding box center [267, 113] width 218 height 8
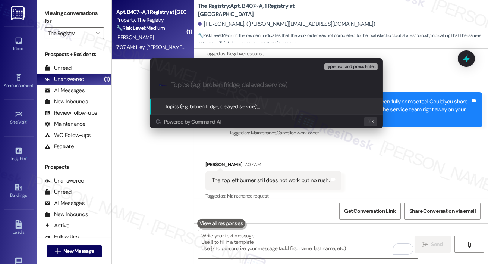
paste input "Stove work order follow up - issue not resolved"
type input "Stove work order follow up - issue not resolved"
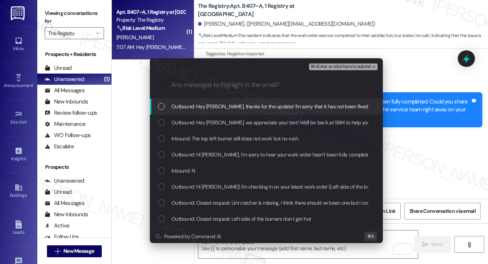
click at [216, 107] on span "Outbound: Hey Kevin, thanks for the update! I'm sorry that it has not been fixe…" at bounding box center [358, 106] width 373 height 8
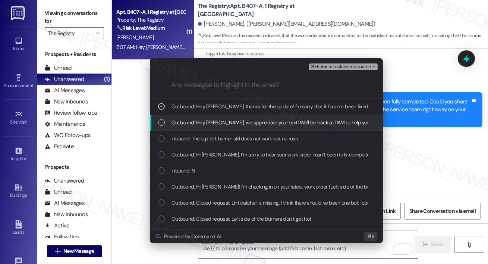
click at [216, 126] on div "Outbound: Hey Kevin, we appreciate your text! We'll be back at 11AM to help you…" at bounding box center [266, 122] width 233 height 16
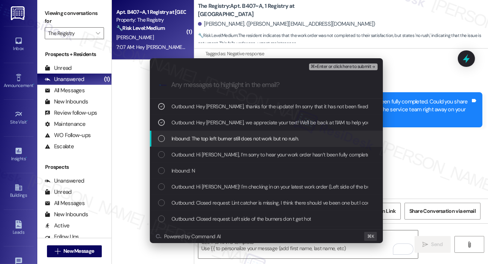
click at [216, 140] on span "Inbound: The top left burner still does not work but no rush." at bounding box center [235, 138] width 127 height 8
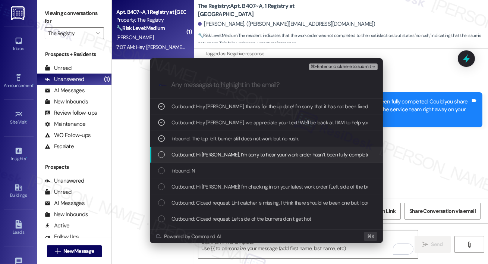
drag, startPoint x: 216, startPoint y: 150, endPoint x: 215, endPoint y: 164, distance: 13.8
click at [216, 151] on span "Outbound: Hi Kevin, I’m sorry to hear your work order hasn’t been fully complet…" at bounding box center [406, 154] width 468 height 8
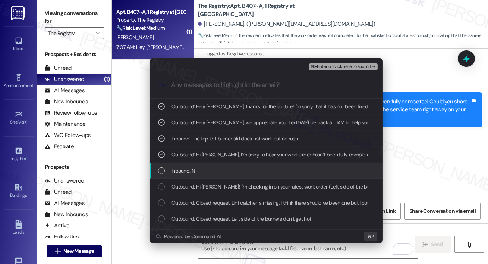
click at [215, 164] on div "Inbound: N" at bounding box center [266, 171] width 233 height 16
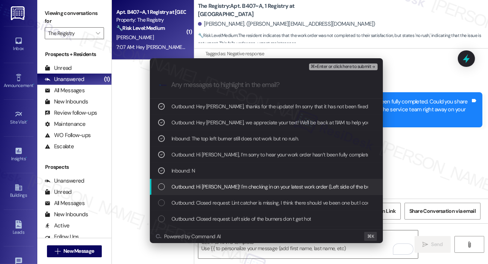
click at [212, 183] on span "Outbound: Hi Kevin! I'm checking in on your latest work order (Left side of the…" at bounding box center [450, 186] width 557 height 8
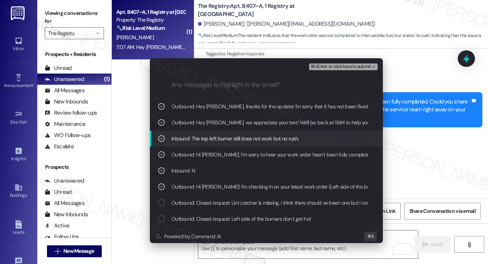
click at [319, 69] on span "⌘+Enter or click here to submit" at bounding box center [341, 66] width 60 height 5
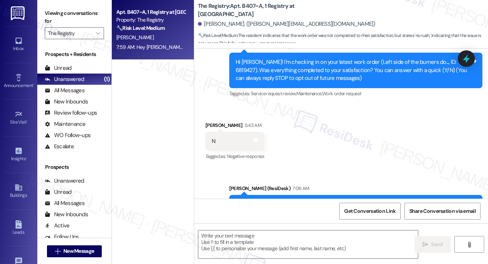
scroll to position [190, 0]
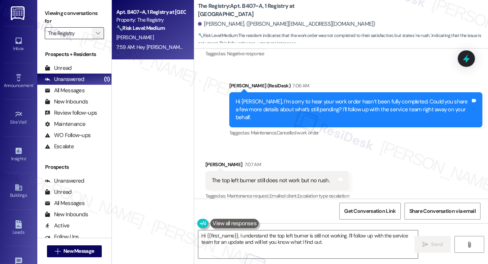
click at [95, 32] on span "" at bounding box center [97, 33] width 7 height 12
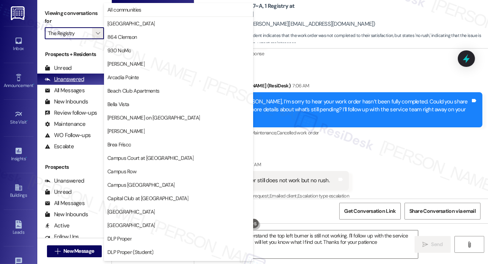
type textarea "Hi {{first_name}}, I understand the top left burner is still not working. I'll …"
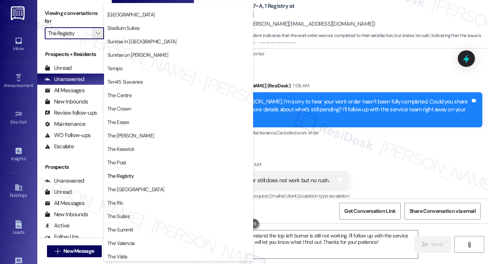
scroll to position [641, 0]
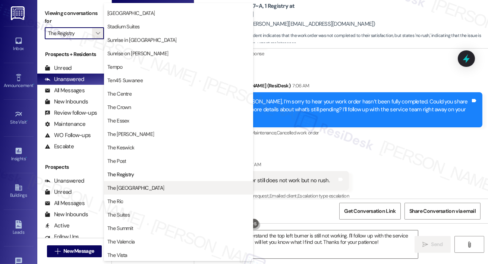
click at [146, 191] on button "The Reserve College Station" at bounding box center [178, 187] width 149 height 13
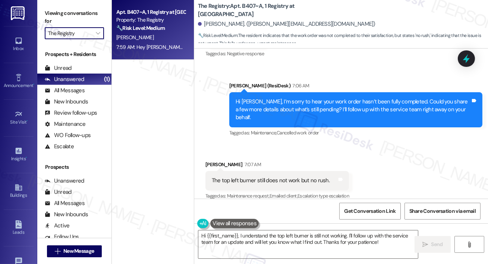
type input "The Reserve College Station"
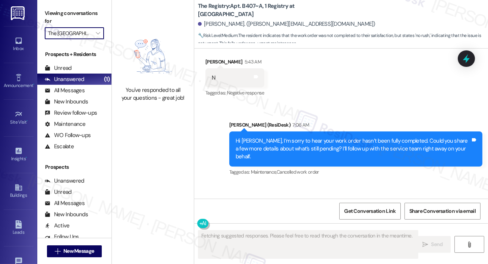
scroll to position [190, 0]
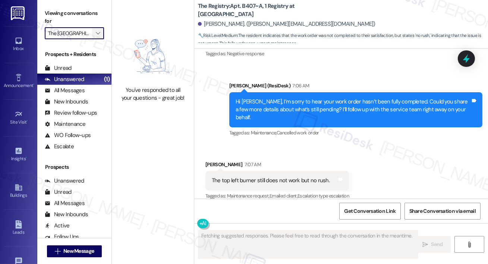
click at [97, 35] on icon "" at bounding box center [98, 33] width 4 height 6
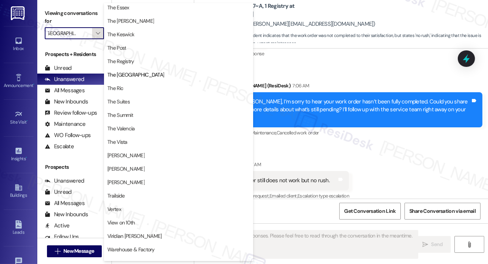
scroll to position [763, 0]
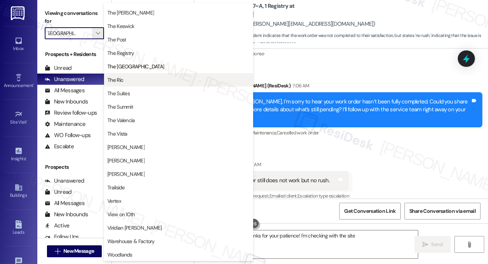
click at [138, 85] on button "The Rio" at bounding box center [178, 79] width 149 height 13
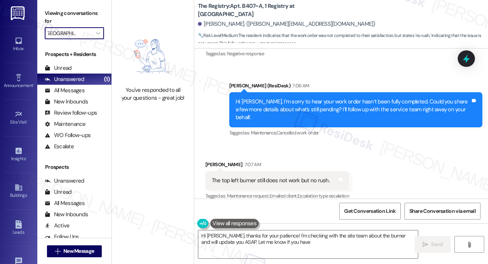
type textarea "Hi Kevin, thanks for your patience! I'm checking with the site team about the b…"
type input "The Rio"
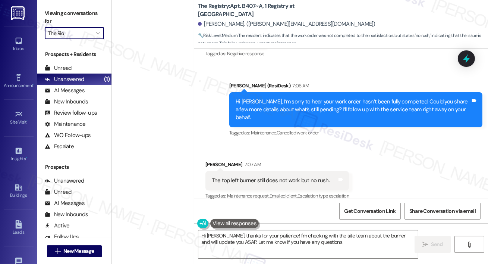
type textarea "Hi Kevin, thanks for your patience! I'm checking with the site team about the b…"
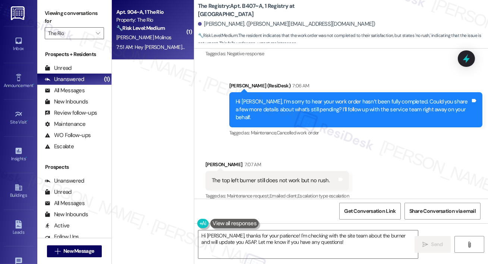
click at [139, 36] on span "[PERSON_NAME] Molinos" at bounding box center [143, 37] width 55 height 7
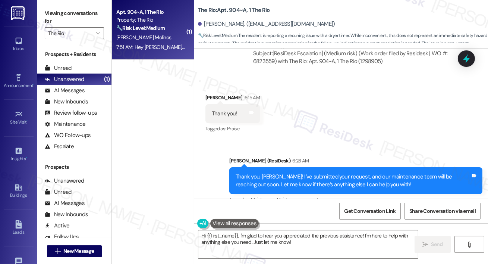
scroll to position [1463, 0]
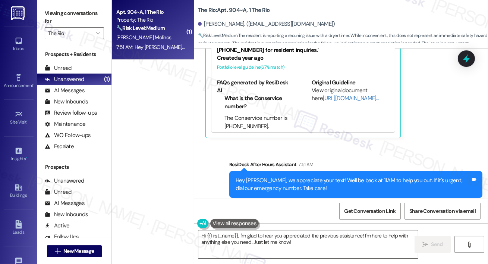
click at [300, 246] on textarea "Hi {{first_name}}, I'm glad to hear you appreciated the previous assistance! I'…" at bounding box center [308, 244] width 220 height 28
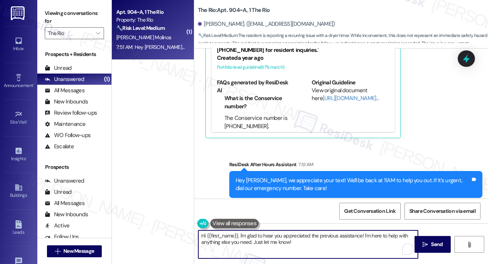
click at [300, 246] on textarea "Hi {{first_name}}, I'm glad to hear you appreciated the previous assistance! I'…" at bounding box center [308, 244] width 220 height 28
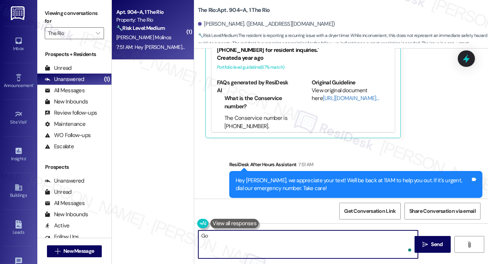
type textarea "G"
type textarea "have a great evening!"
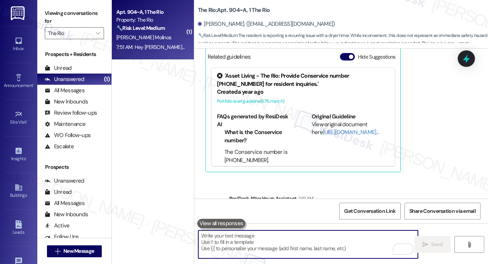
scroll to position [1391, 0]
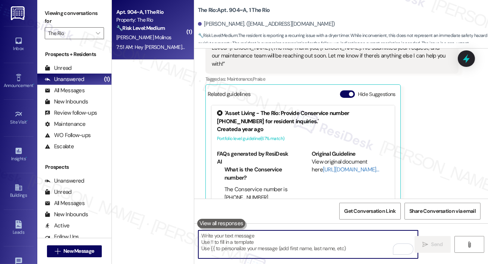
click at [105, 28] on div "Viewing conversations for The Rio " at bounding box center [74, 23] width 74 height 47
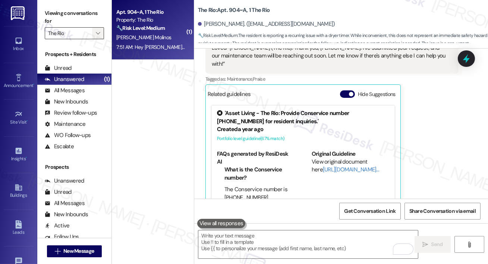
click at [103, 30] on button "" at bounding box center [98, 33] width 12 height 12
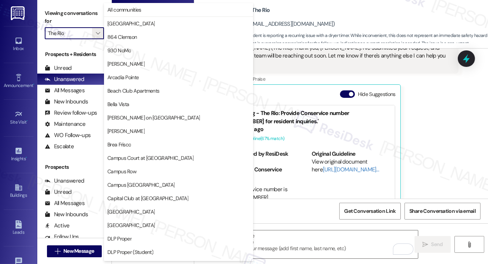
scroll to position [738, 0]
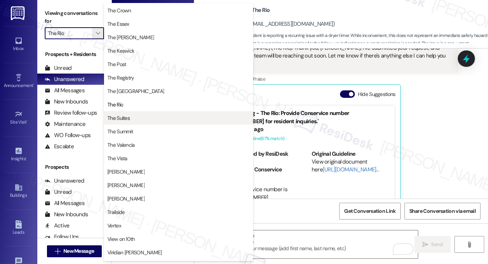
click at [141, 118] on span "The Suites" at bounding box center [178, 117] width 142 height 7
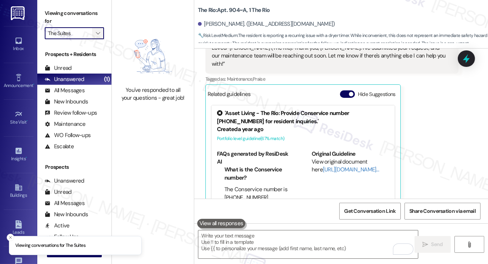
click at [103, 34] on button "" at bounding box center [98, 33] width 12 height 12
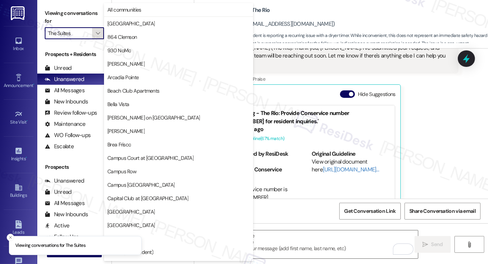
scroll to position [738, 0]
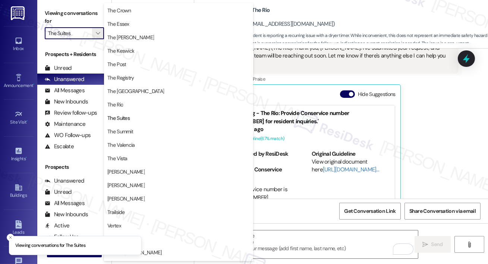
click at [144, 134] on span "The Summit" at bounding box center [178, 131] width 142 height 7
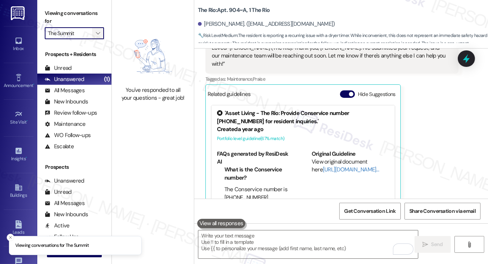
click at [99, 35] on icon "" at bounding box center [98, 33] width 4 height 6
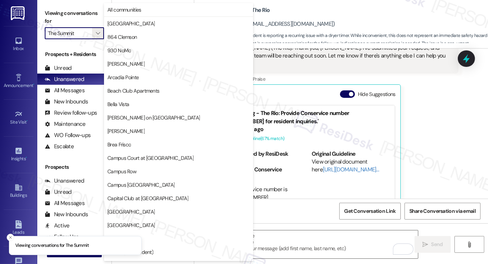
scroll to position [738, 0]
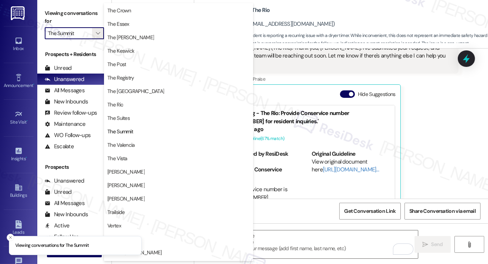
click at [126, 159] on span "The Vista" at bounding box center [117, 157] width 20 height 7
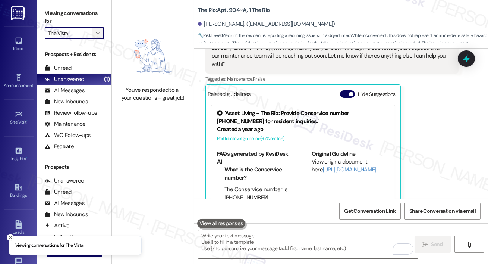
click at [98, 34] on icon "" at bounding box center [98, 33] width 4 height 6
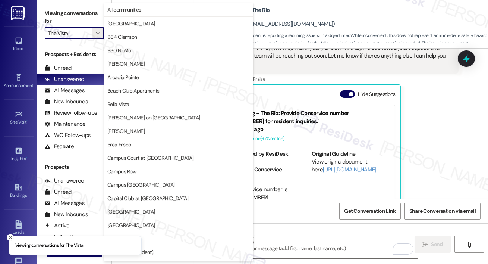
scroll to position [738, 0]
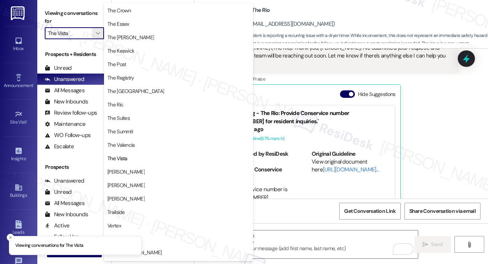
click at [122, 171] on span "TODD" at bounding box center [178, 171] width 142 height 7
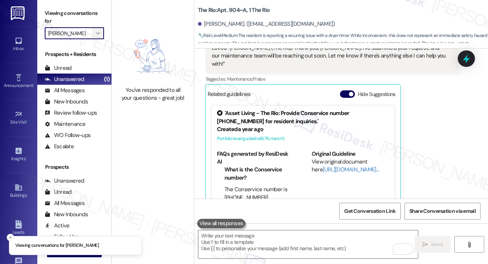
click at [102, 28] on button "" at bounding box center [98, 33] width 12 height 12
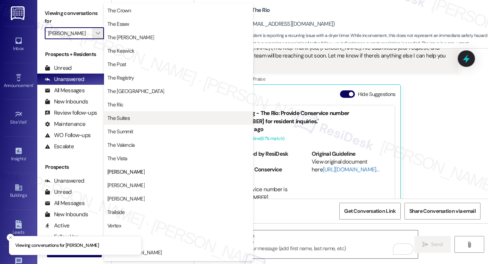
scroll to position [763, 0]
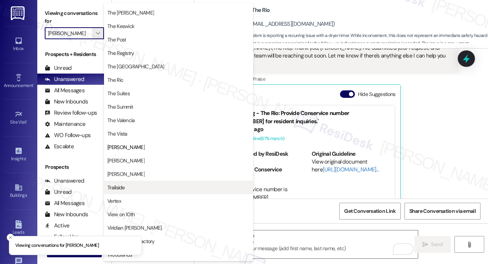
click at [118, 185] on span "Trailside" at bounding box center [116, 186] width 18 height 7
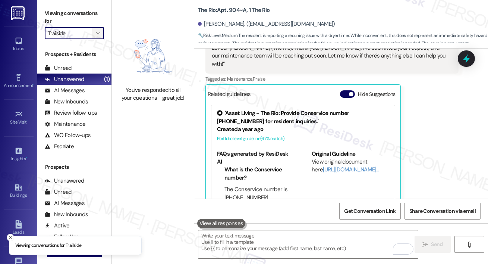
click at [99, 32] on icon "" at bounding box center [98, 33] width 4 height 6
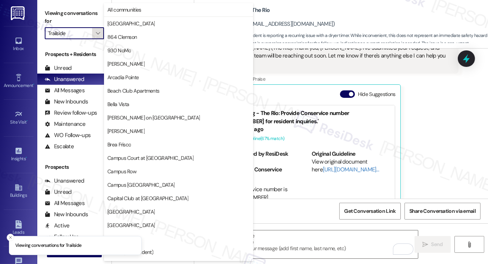
scroll to position [738, 0]
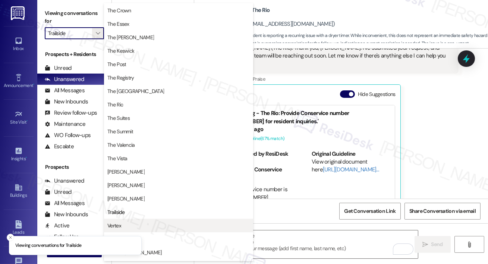
click at [136, 221] on button "Vertex" at bounding box center [178, 225] width 149 height 13
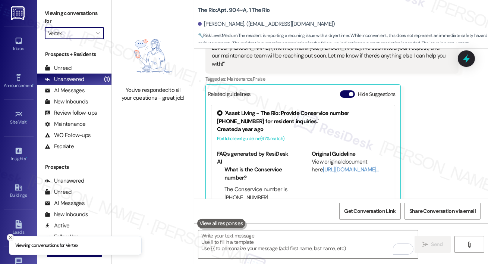
click at [11, 235] on icon "Close toast" at bounding box center [10, 237] width 4 height 4
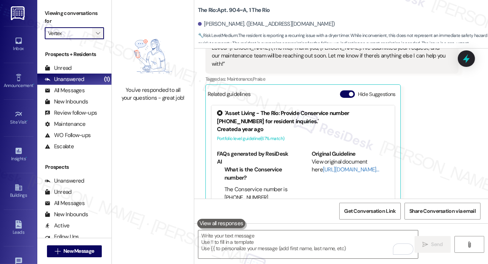
click at [100, 34] on icon "" at bounding box center [98, 33] width 4 height 6
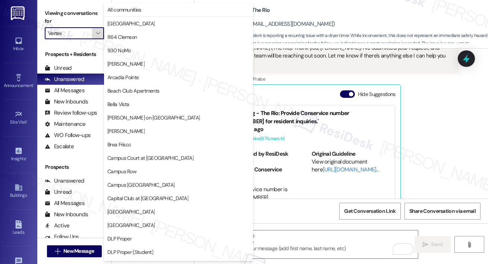
scroll to position [738, 0]
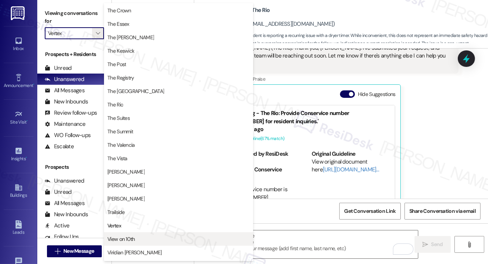
click at [117, 238] on span "View on 10th" at bounding box center [121, 238] width 28 height 7
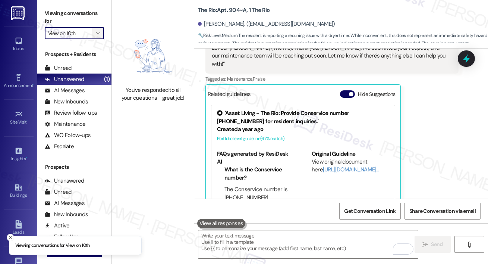
click at [99, 32] on icon "" at bounding box center [98, 33] width 4 height 6
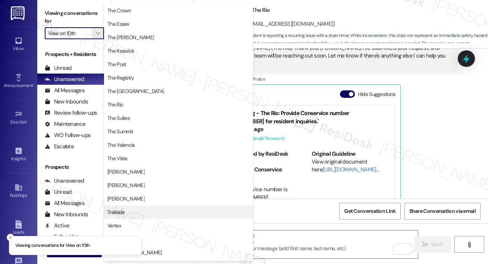
scroll to position [763, 0]
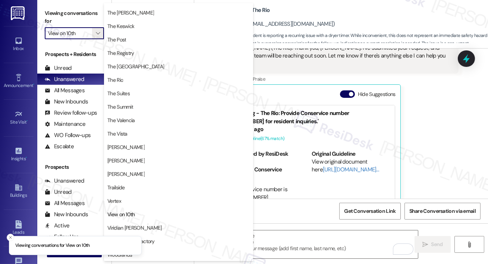
click at [147, 230] on span "Viridian Denton" at bounding box center [178, 227] width 142 height 7
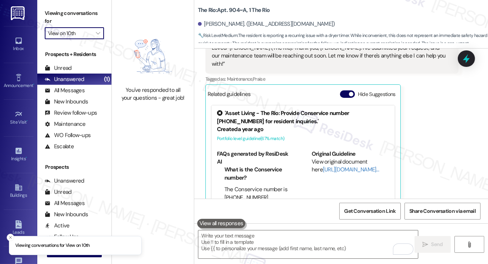
type input "Viridian Denton"
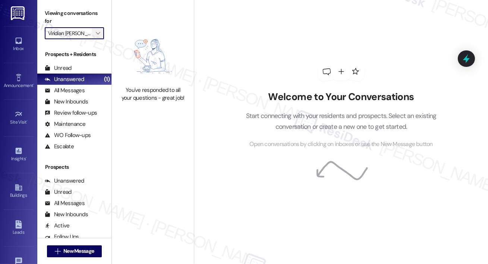
click at [100, 31] on span "" at bounding box center [97, 33] width 7 height 12
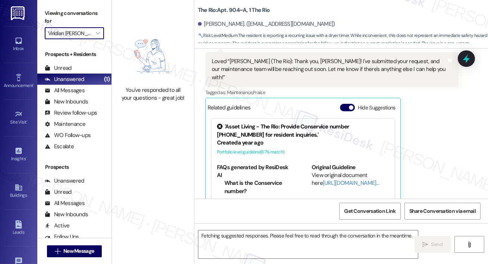
scroll to position [1391, 0]
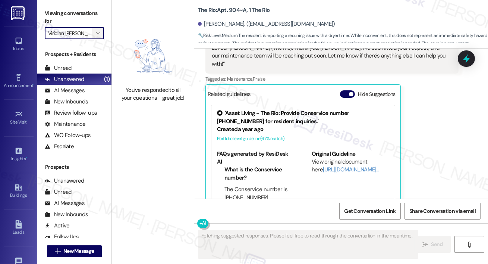
click at [103, 37] on button "" at bounding box center [98, 33] width 12 height 12
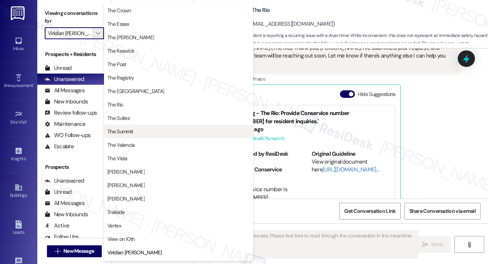
scroll to position [763, 0]
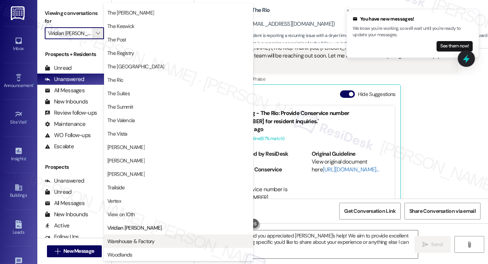
type textarea "Hi {{first_name}}, I'm glad you appreciated Sarah's help! We aim to provide exc…"
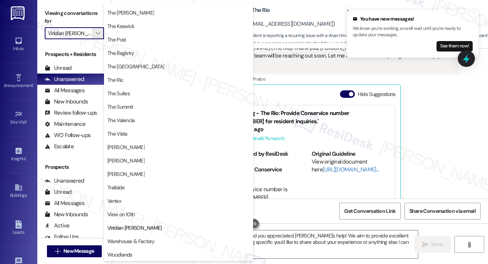
click at [112, 235] on button "Warehouse & Factory" at bounding box center [178, 240] width 149 height 13
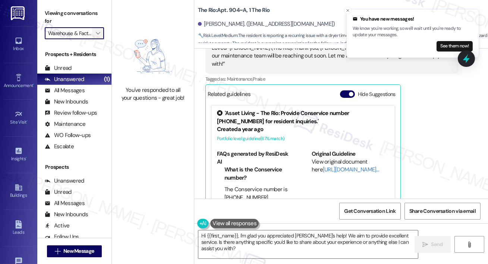
click at [98, 36] on icon "" at bounding box center [98, 33] width 4 height 6
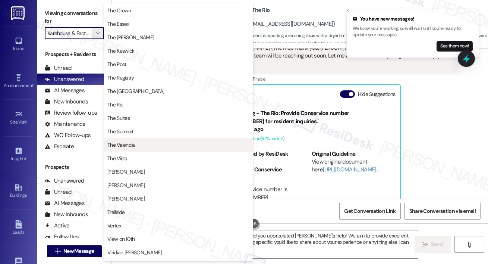
scroll to position [763, 0]
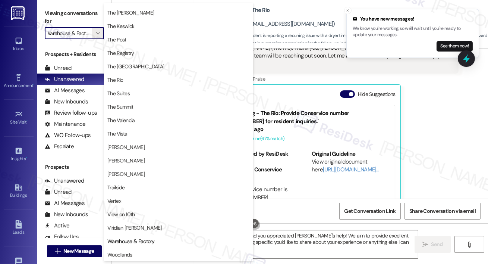
click at [142, 255] on span "Woodlands" at bounding box center [178, 254] width 142 height 7
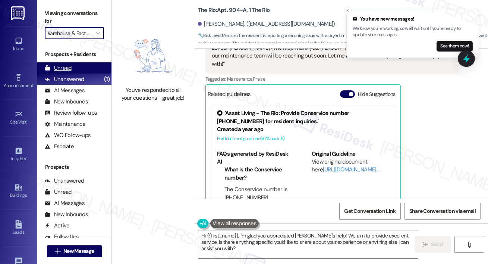
type input "Woodlands"
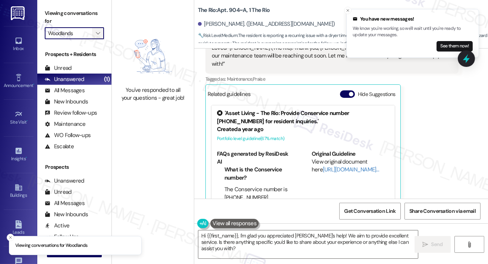
click at [100, 33] on icon "" at bounding box center [98, 33] width 4 height 6
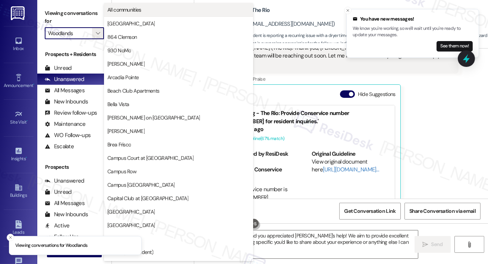
click at [140, 9] on span "All communities" at bounding box center [124, 9] width 34 height 7
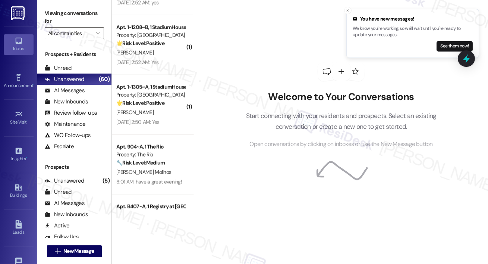
scroll to position [2191, 0]
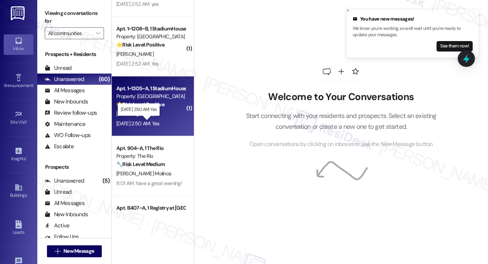
click at [145, 123] on div "Sep 16, 2025 at 2:50 AM: Yes Sep 16, 2025 at 2:50 AM: Yes" at bounding box center [137, 123] width 43 height 7
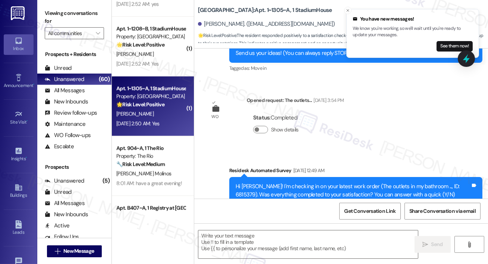
type textarea "Fetching suggested responses. Please feel free to read through the conversation…"
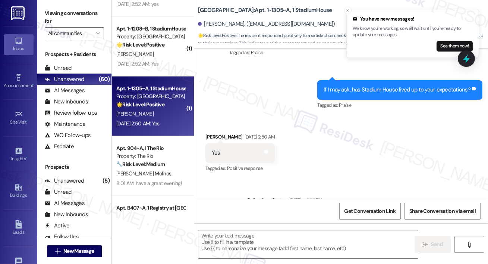
scroll to position [446, 0]
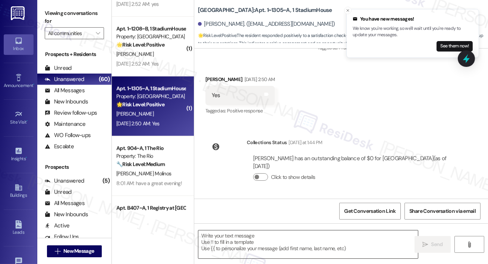
click at [263, 239] on textarea at bounding box center [308, 244] width 220 height 28
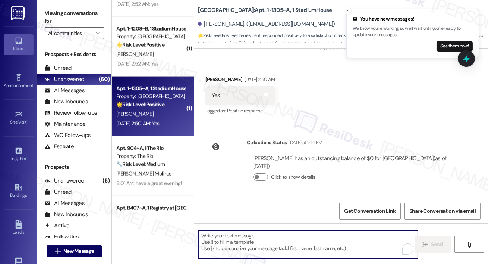
paste textarea "Thank you, {{first_name}}! I'm so glad to hear that the property has lived up t…"
type textarea "Thank you, {{first_name}}! I'm so glad to hear that the property has lived up t…"
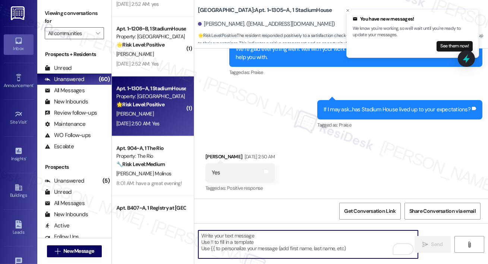
click at [222, 247] on textarea "To enrich screen reader interactions, please activate Accessibility in Grammarl…" at bounding box center [308, 244] width 220 height 28
paste textarea "When you have a moment, would you mind leaving us a quick Google Review? ⭐ It o…"
type textarea "When you have a moment, would you mind leaving us a quick Google Review? ⭐ It o…"
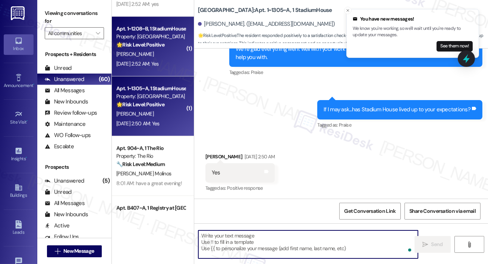
click at [161, 59] on div "Sep 16, 2025 at 2:52 AM: Yes Sep 16, 2025 at 2:52 AM: Yes" at bounding box center [151, 63] width 70 height 9
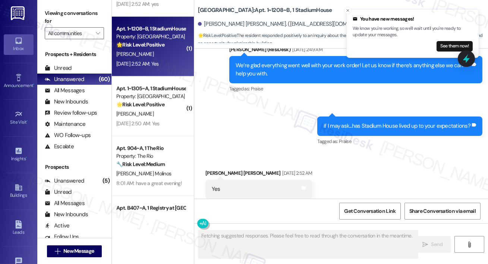
scroll to position [585, 0]
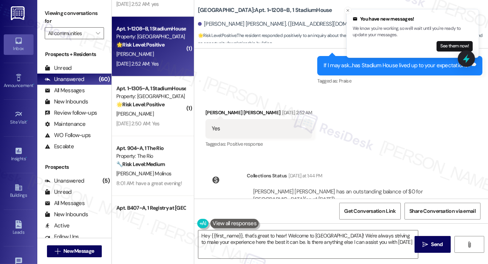
type textarea "Hey {{first_name}}, that's great to hear! Welcome to Stadium House! We're alway…"
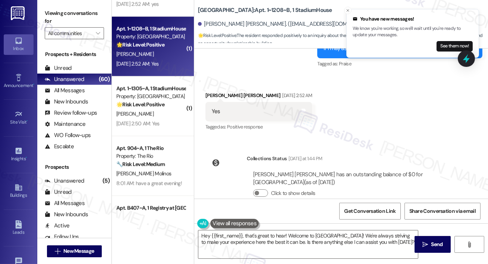
scroll to position [662, 0]
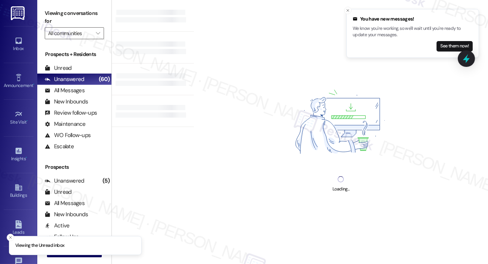
type input "Woodlands"
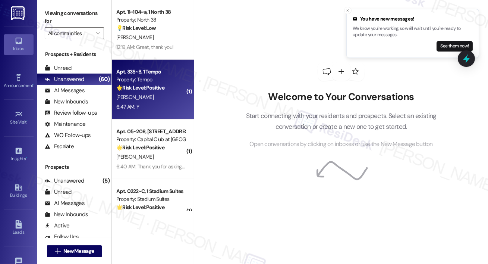
scroll to position [1015, 0]
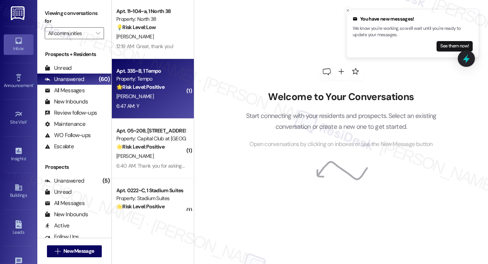
click at [167, 90] on div "🌟 Risk Level: Positive The resident responded positively to a check-in regardin…" at bounding box center [150, 87] width 69 height 8
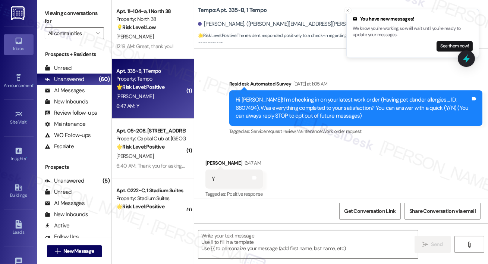
type textarea "Fetching suggested responses. Please feel free to read through the conversation…"
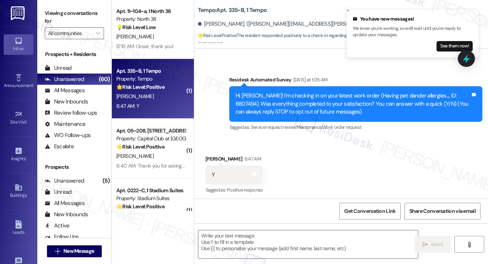
scroll to position [57, 0]
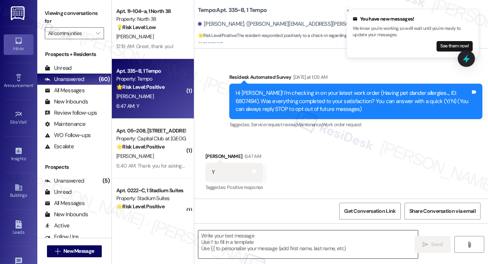
click at [242, 236] on textarea at bounding box center [308, 244] width 220 height 28
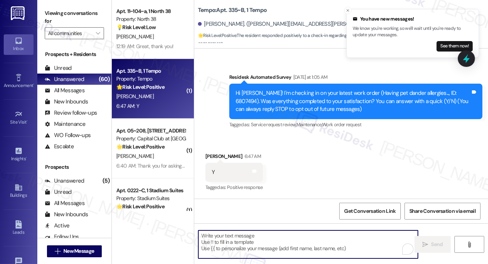
paste textarea "Hi {{first_name}}, I’m glad to hear your work order has been completed! If anyt…"
type textarea "Hi {{first_name}}, I’m glad to hear your work order has been completed! If anyt…"
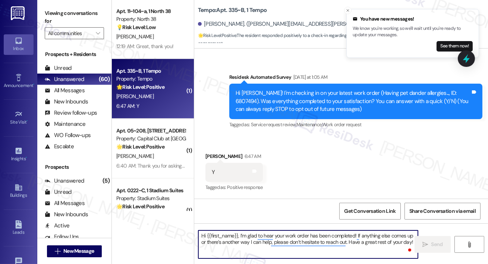
scroll to position [56, 0]
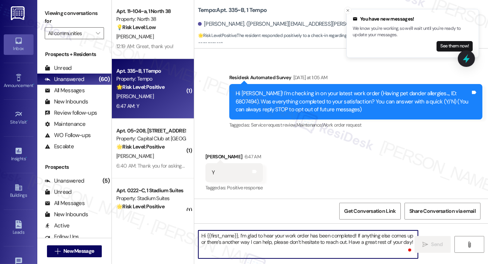
click at [238, 244] on textarea "Hi {{first_name}}, I’m glad to hear your work order has been completed! If anyt…" at bounding box center [308, 244] width 220 height 28
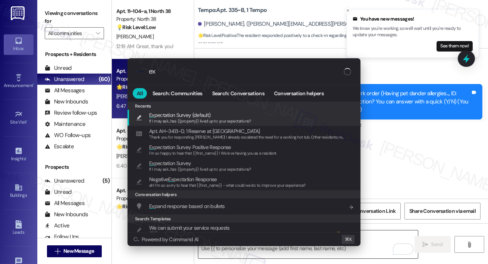
type input "exp"
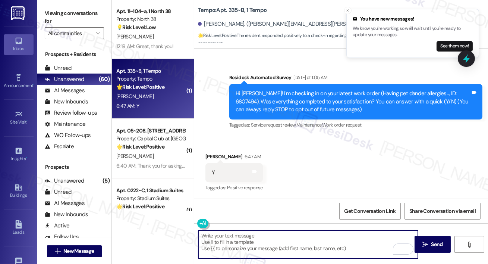
type textarea "If I may ask...has {{property}} lived up to your expectations?"
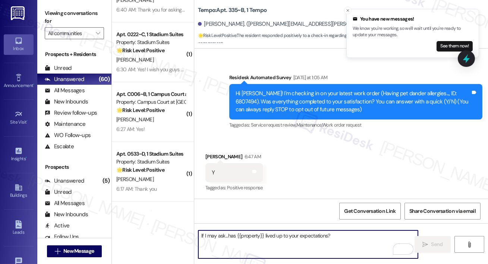
scroll to position [1171, 0]
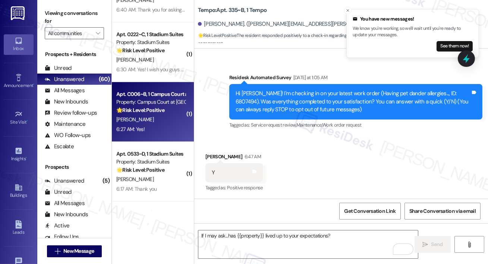
click at [157, 112] on strong "🌟 Risk Level: Positive" at bounding box center [140, 110] width 48 height 7
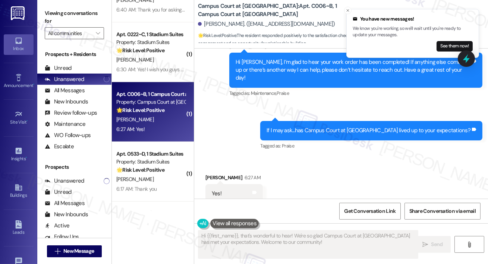
scroll to position [243, 0]
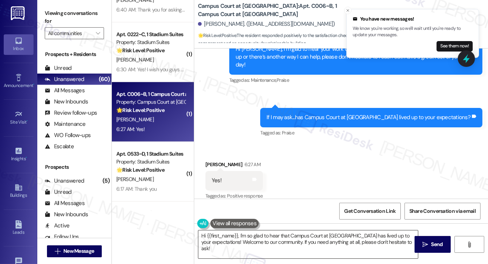
click at [225, 234] on textarea "Hi {{first_name}}, I'm so glad to hear that Campus Court at [GEOGRAPHIC_DATA] h…" at bounding box center [308, 244] width 220 height 28
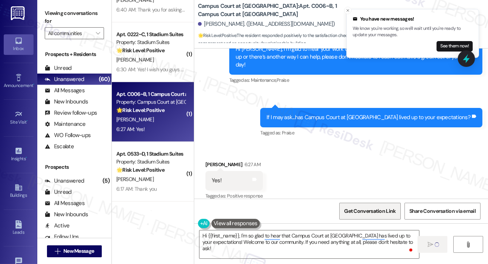
type textarea "Hi"
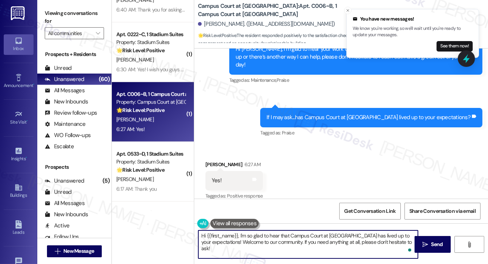
scroll to position [303, 0]
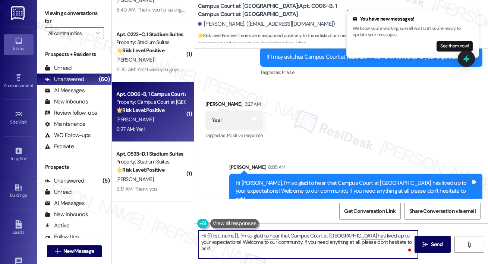
click at [288, 244] on textarea "Hi {{first_name}}, I'm so glad to hear that Campus Court at [GEOGRAPHIC_DATA] h…" at bounding box center [308, 244] width 220 height 28
paste textarea "When you have a moment, would you mind leaving us a quick Google Review? ⭐ It o…"
type textarea "When you have a moment, would you mind leaving us a quick Google Review? ⭐ It o…"
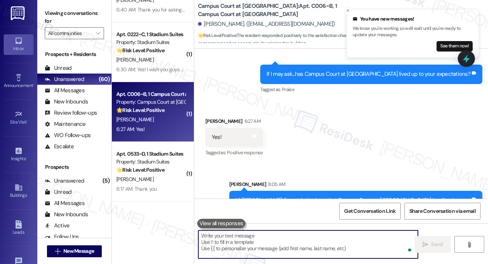
scroll to position [243, 0]
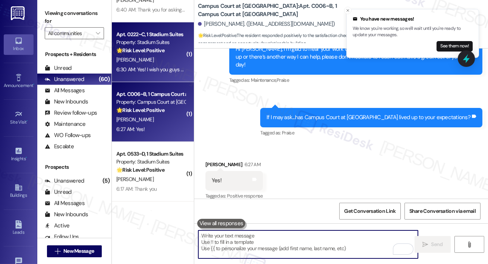
click at [154, 75] on div "Apt. 0222~C, 1 Stadium Suites Property: Stadium Suites 🌟 Risk Level: Positive T…" at bounding box center [153, 52] width 82 height 60
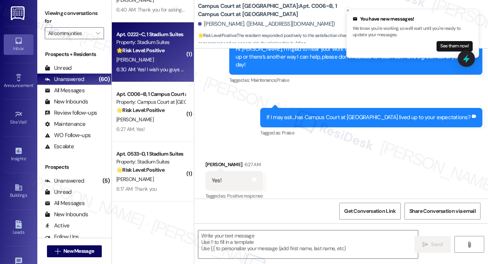
type textarea "Fetching suggested responses. Please feel free to read through the conversation…"
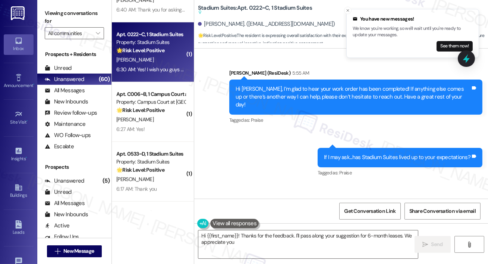
type textarea "Hi {{first_name}}! Thanks for the feedback. I'll pass along your suggestion for…"
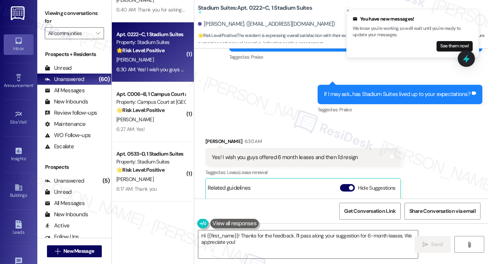
scroll to position [406, 0]
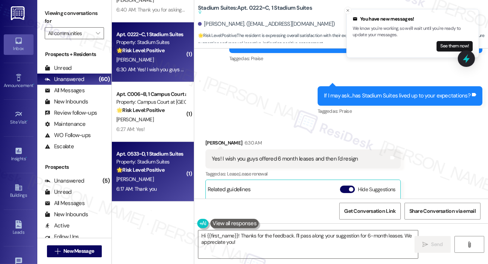
click at [151, 186] on div "6:17 AM: Thank you 6:17 AM: Thank you" at bounding box center [136, 188] width 40 height 7
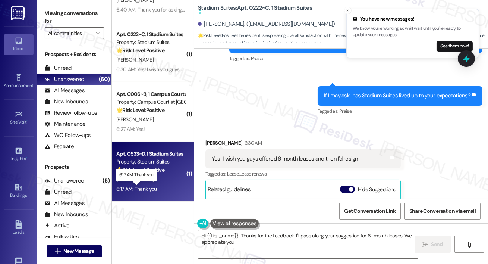
type textarea "Hi {{first_name}}! Thanks for the feedback. I'll pass along your suggestion for…"
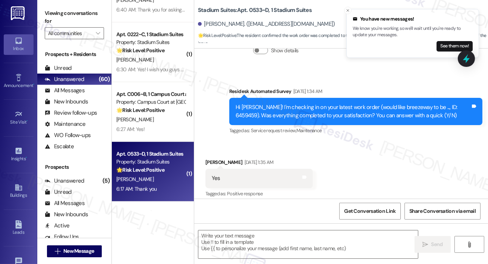
type textarea "Fetching suggested responses. Please feel free to read through the conversation…"
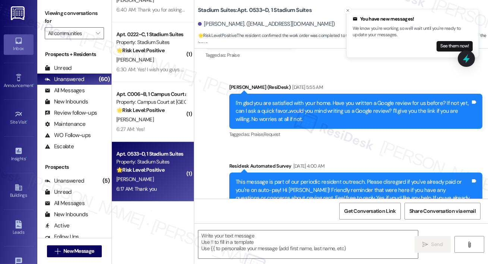
scroll to position [696, 0]
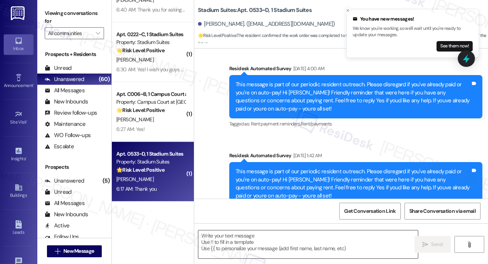
click at [243, 241] on textarea at bounding box center [308, 244] width 220 height 28
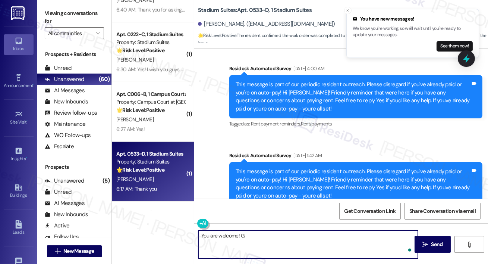
type textarea "You are welcome!"
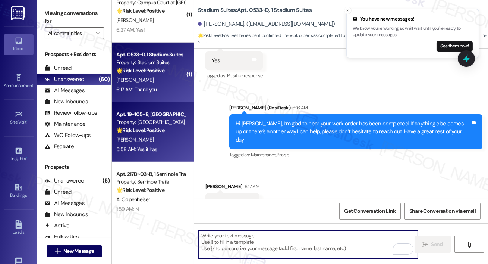
scroll to position [1037, 0]
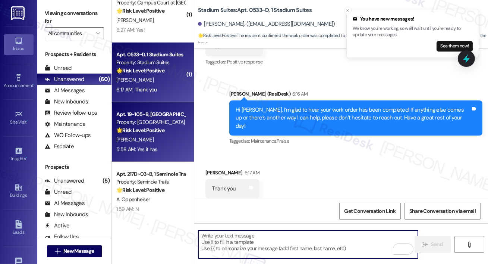
click at [139, 120] on div "Property: [GEOGRAPHIC_DATA]" at bounding box center [150, 122] width 69 height 8
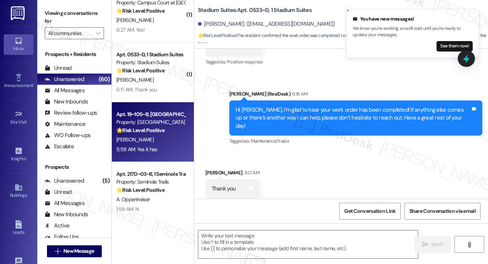
type textarea "Fetching suggested responses. Please feel free to read through the conversation…"
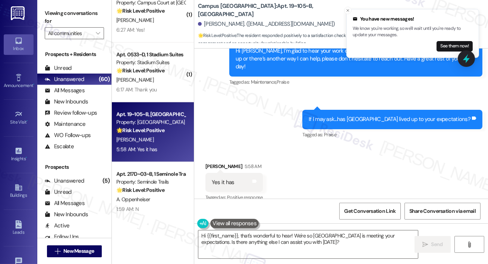
scroll to position [384, 0]
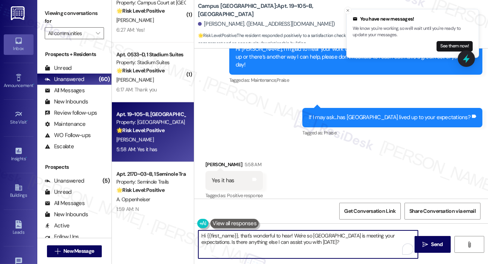
click at [257, 233] on textarea "Hi {{first_name}}, that's wonderful to hear! We're so [GEOGRAPHIC_DATA] is meet…" at bounding box center [308, 244] width 220 height 28
click at [355, 247] on textarea "Hi {{first_name}}, that's wonderful to hear! We're so [GEOGRAPHIC_DATA] is meet…" at bounding box center [308, 244] width 220 height 28
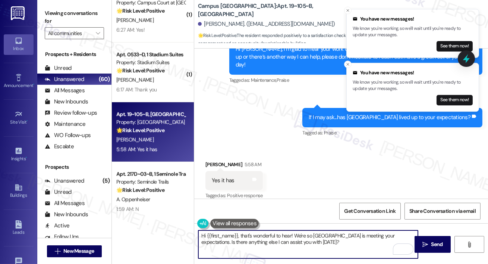
click at [242, 243] on textarea "Hi {{first_name}}, that's wonderful to hear! We're so [GEOGRAPHIC_DATA] is meet…" at bounding box center [308, 244] width 220 height 28
paste textarea "Thank you, {{first_name}}! I'm so glad to hear that the property has lived up t…"
type textarea "Thank you, {{first_name}}! I'm so glad to hear that the property has lived up t…"
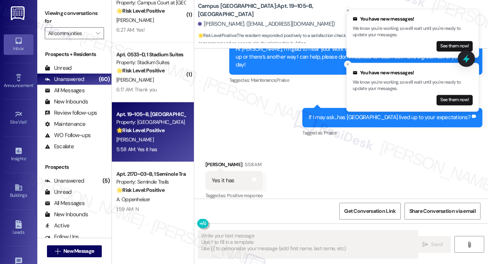
type textarea "Fetching suggested responses. Please feel free to read through the conversation…"
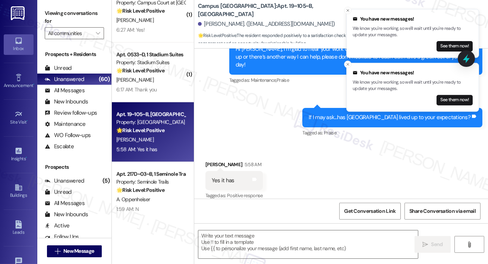
scroll to position [452, 0]
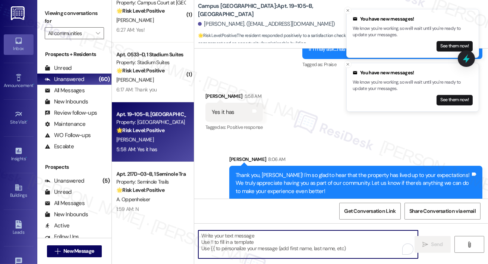
click at [268, 241] on textarea "To enrich screen reader interactions, please activate Accessibility in Grammarl…" at bounding box center [308, 244] width 220 height 28
paste textarea "When you have a moment, would you mind leaving us a quick Google Review? ⭐ It o…"
type textarea "When you have a moment, would you mind leaving us a quick Google Review? ⭐ It o…"
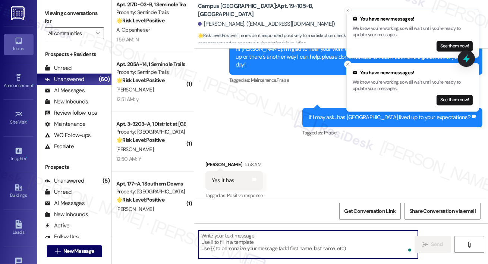
scroll to position [1444, 0]
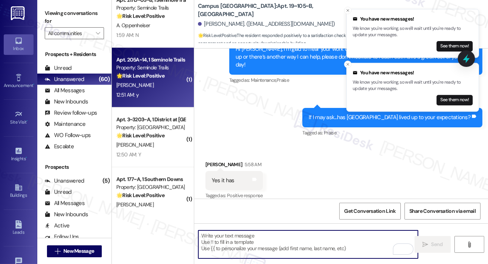
click at [155, 83] on div "[PERSON_NAME]" at bounding box center [151, 85] width 70 height 9
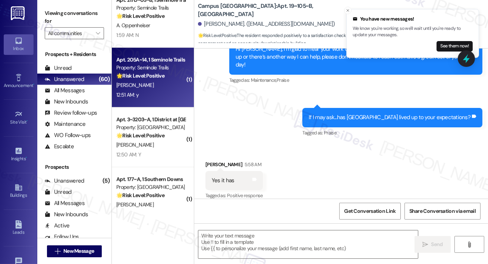
type textarea "Fetching suggested responses. Please feel free to read through the conversation…"
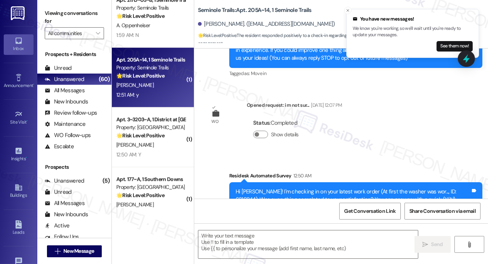
type textarea "Fetching suggested responses. Please feel free to read through the conversation…"
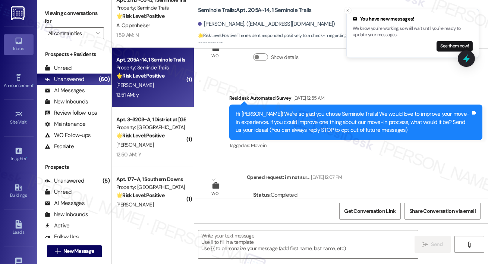
scroll to position [0, 0]
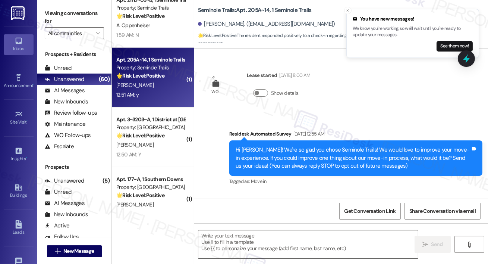
click at [275, 249] on textarea at bounding box center [308, 244] width 220 height 28
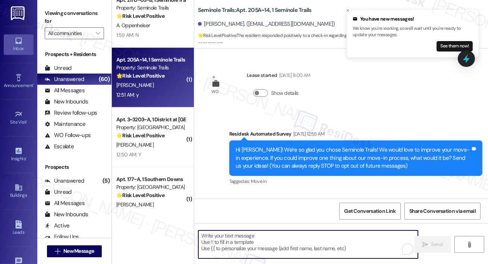
paste textarea "Hi {{first_name}}, I’m glad to hear your work order has been completed! If anyt…"
type textarea "Hi {{first_name}}, I’m glad to hear your work order has been completed! If anyt…"
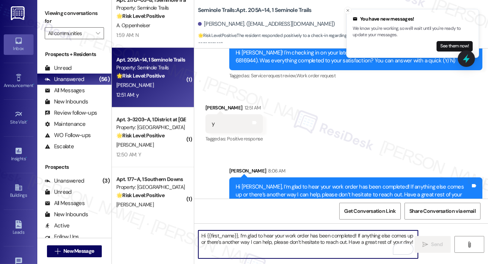
scroll to position [258, 0]
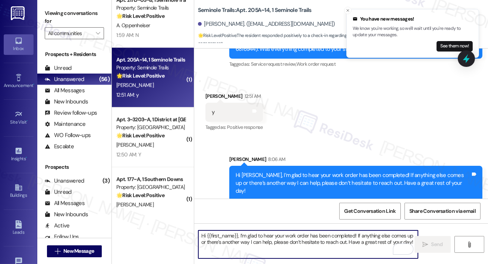
click at [279, 247] on textarea "Hi {{first_name}}, I’m glad to hear your work order has been completed! If anyt…" at bounding box center [308, 244] width 220 height 28
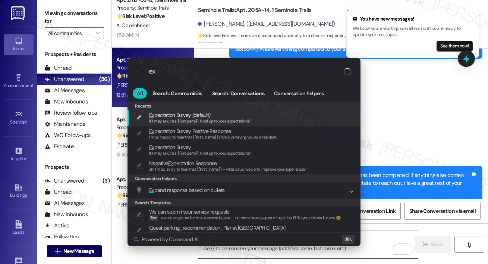
type input "exp"
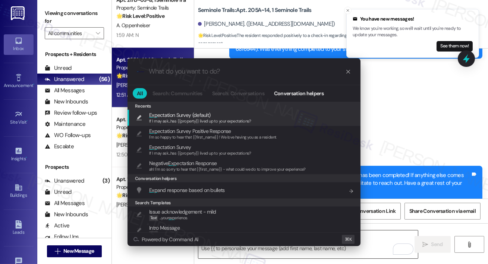
type textarea "If I may ask...has {{property}} lived up to your expectations?"
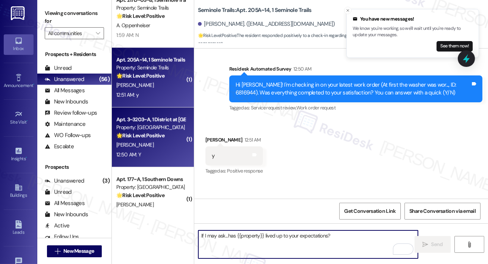
scroll to position [198, 0]
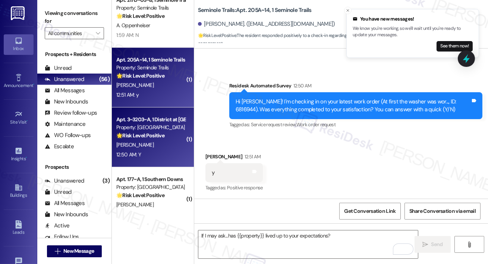
click at [166, 131] on div "Property: [GEOGRAPHIC_DATA]" at bounding box center [150, 127] width 69 height 8
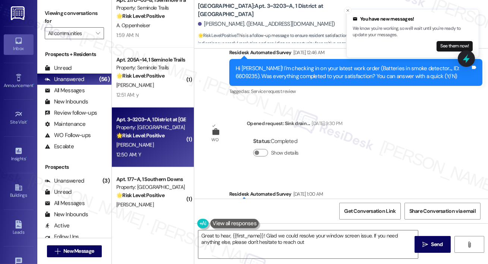
type textarea "Great to hear, {{first_name}}! Glad we could resolve your window screen issue. …"
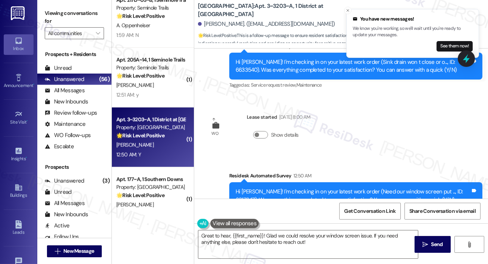
scroll to position [1060, 0]
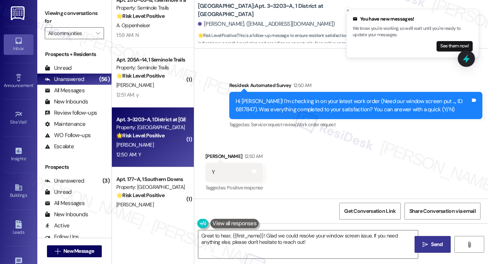
click at [431, 244] on span "Send" at bounding box center [437, 244] width 12 height 8
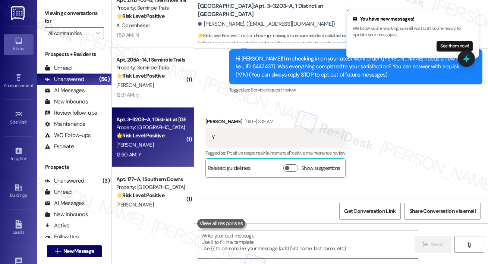
scroll to position [0, 0]
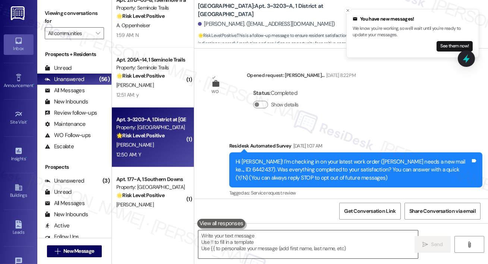
click at [281, 247] on textarea at bounding box center [308, 244] width 220 height 28
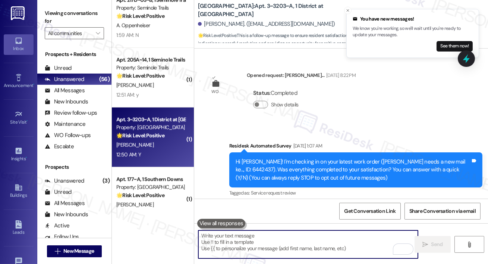
click at [223, 239] on textarea "To enrich screen reader interactions, please activate Accessibility in Grammarl…" at bounding box center [308, 244] width 220 height 28
paste textarea "When you have a moment, would you mind leaving us a quick Google Review? ⭐ It o…"
type textarea "When you have a moment, would you mind leaving us a quick Google Review? ⭐ It o…"
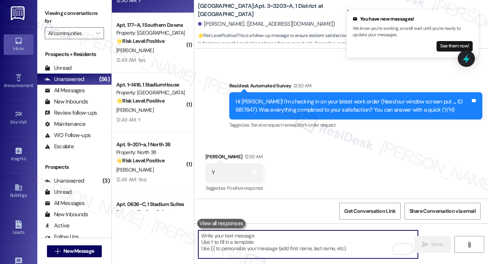
scroll to position [1593, 0]
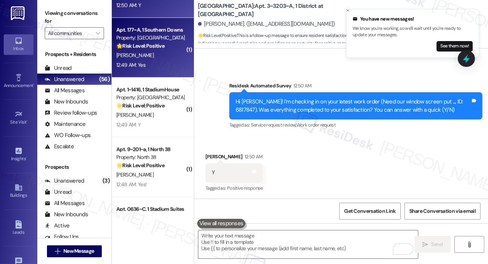
click at [157, 56] on div "[PERSON_NAME]" at bounding box center [151, 55] width 70 height 9
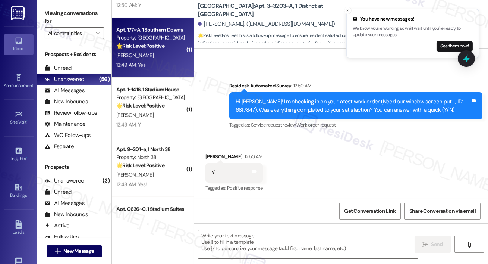
type textarea "Fetching suggested responses. Please feel free to read through the conversation…"
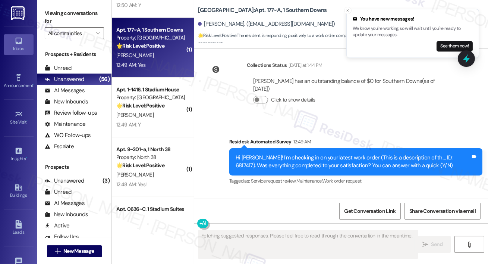
scroll to position [3312, 0]
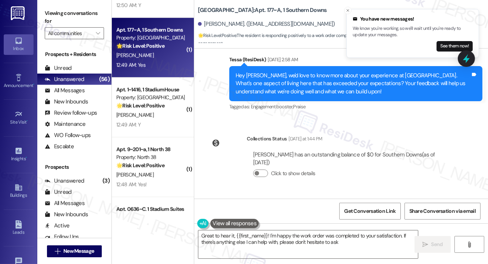
type textarea "Great to hear it, {{first_name}}! I'm happy the work order was completed to you…"
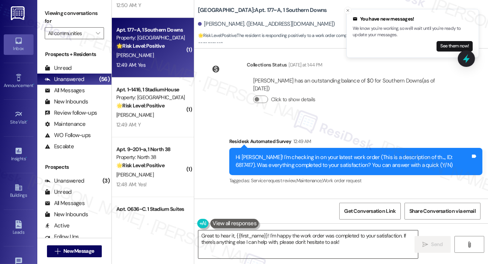
click at [361, 251] on textarea "Great to hear it, {{first_name}}! I'm happy the work order was completed to you…" at bounding box center [308, 244] width 220 height 28
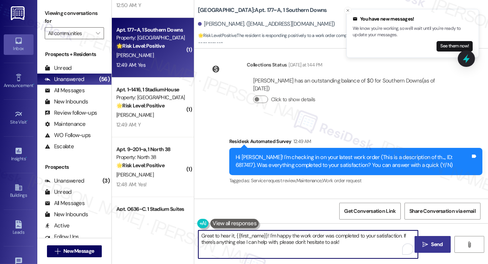
click at [420, 245] on button " Send" at bounding box center [433, 244] width 36 height 17
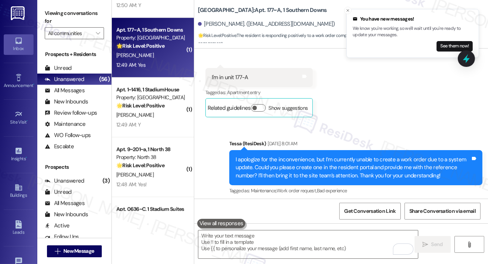
scroll to position [813, 0]
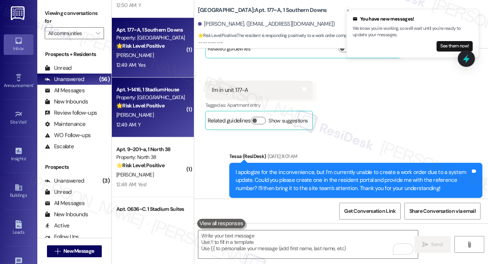
click at [146, 110] on div "Apt. 1~1416, 1 StadiumHouse Property: Stadium House 🌟 Risk Level: Positive This…" at bounding box center [151, 97] width 70 height 25
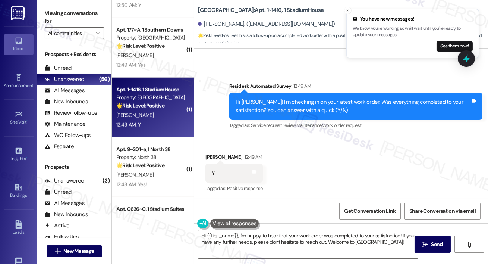
scroll to position [544, 0]
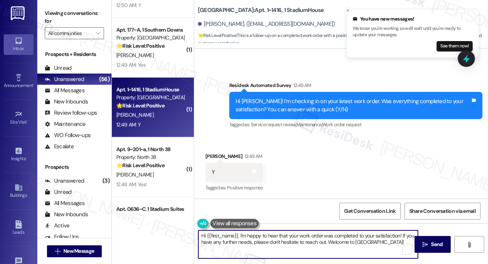
click at [313, 255] on textarea "Hi {{first_name}}, I'm happy to hear that your work order was completed to your…" at bounding box center [308, 244] width 220 height 28
drag, startPoint x: 327, startPoint y: 241, endPoint x: 344, endPoint y: 263, distance: 27.4
click at [344, 263] on div "Hi {{first_name}}, I'm happy to hear that your work order was completed to your…" at bounding box center [341, 251] width 294 height 56
type textarea "Hi {{first_name}}, I'm happy to hear that your work order was completed to your…"
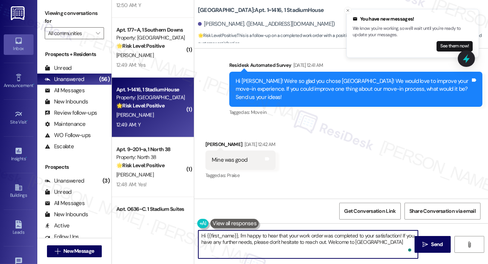
type textarea "Hi {{first_name}}, I'm happy to hear that your work order was completed to your…"
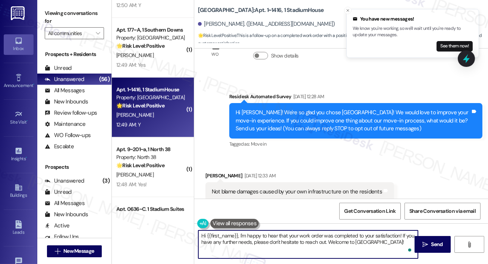
scroll to position [0, 0]
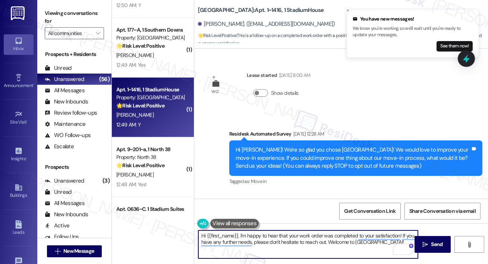
click at [322, 255] on textarea "Hi {{first_name}}, I'm happy to hear that your work order was completed to your…" at bounding box center [308, 244] width 220 height 28
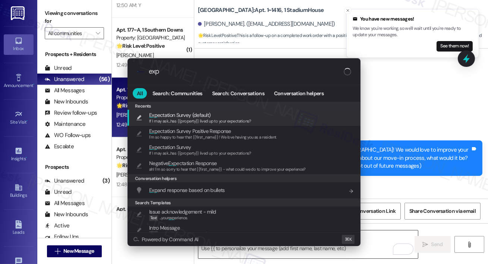
type input "expe"
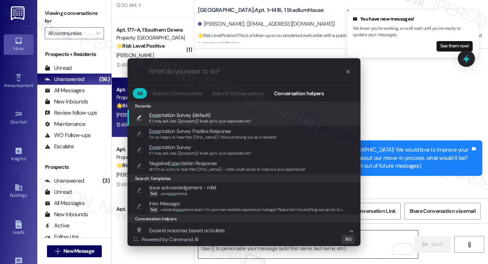
type textarea "If I may ask...has {{property}} lived up to your expectations?"
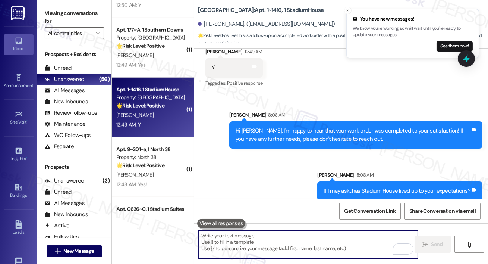
scroll to position [657, 0]
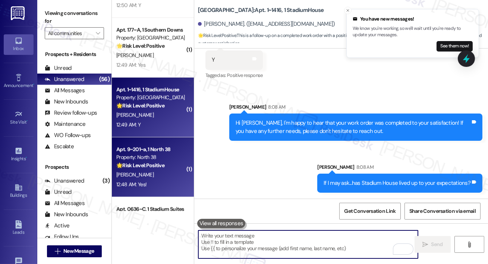
click at [157, 162] on strong "🌟 Risk Level: Positive" at bounding box center [140, 165] width 48 height 7
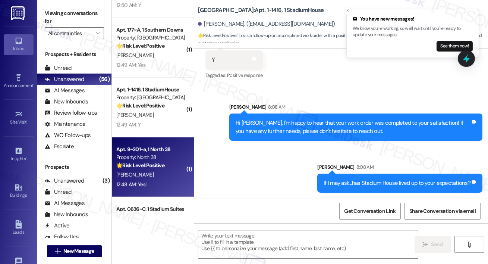
type textarea "Fetching suggested responses. Please feel free to read through the conversation…"
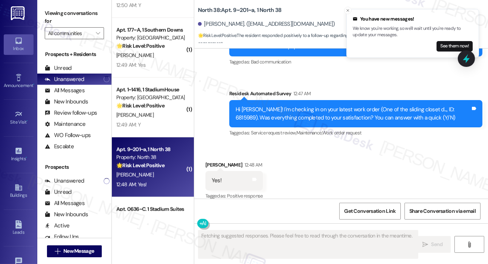
scroll to position [1170, 0]
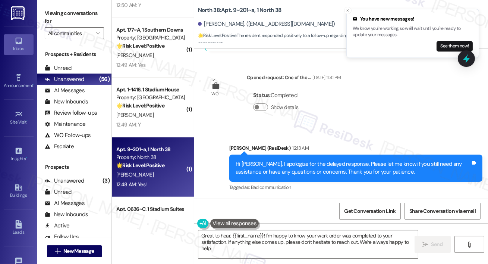
type textarea "Great to hear, {{first_name}}! I'm happy to know your work order was completed …"
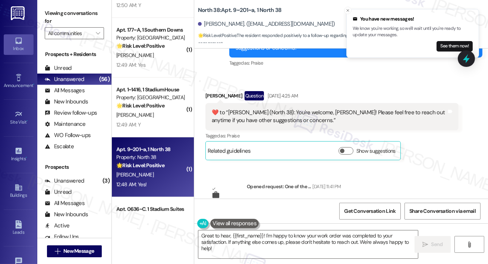
scroll to position [934, 0]
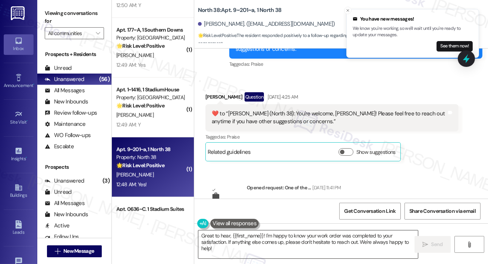
click at [301, 249] on textarea "Great to hear, {{first_name}}! I'm happy to know your work order was completed …" at bounding box center [308, 244] width 220 height 28
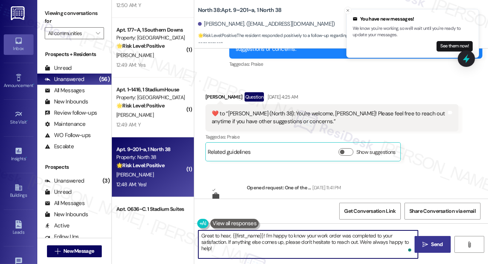
click at [427, 241] on icon "" at bounding box center [426, 244] width 6 height 6
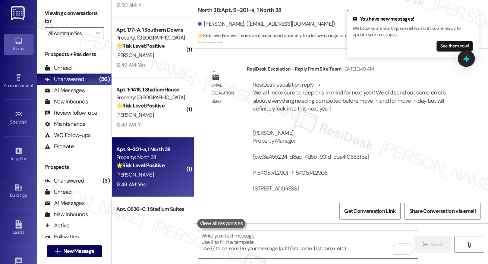
scroll to position [414, 0]
click at [222, 113] on div "Email escalation reply ResiDesk Escalation - Reply From Site Team [DATE] 2:40 A…" at bounding box center [332, 151] width 264 height 185
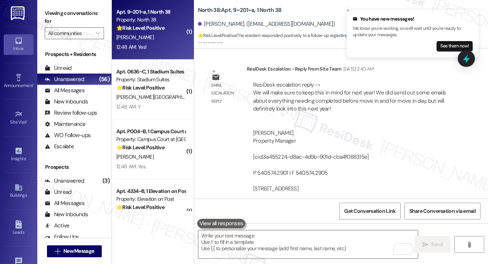
scroll to position [1742, 0]
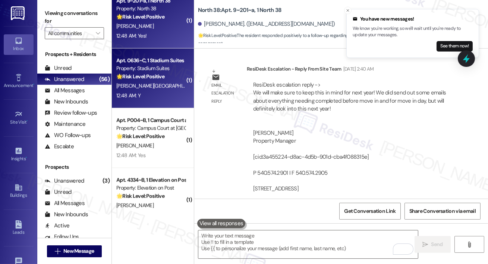
click at [161, 100] on div "12:48 AM: Y 12:48 AM: Y" at bounding box center [151, 95] width 70 height 9
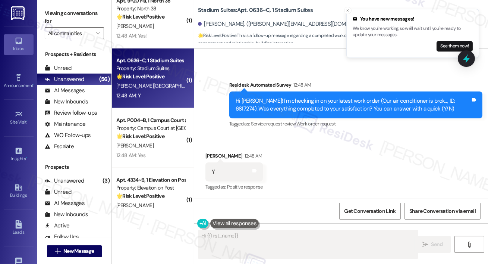
scroll to position [198, 0]
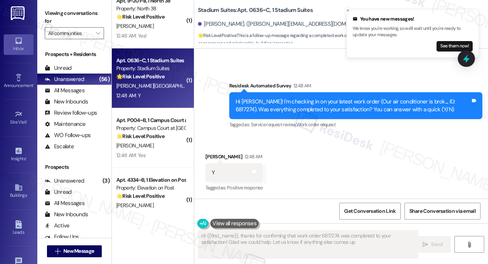
type textarea "Hi {{first_name}}, thanks for confirming that work order 6817274 was completed …"
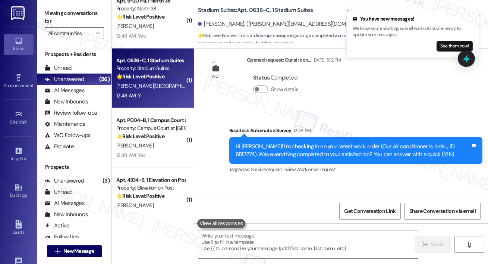
scroll to position [198, 0]
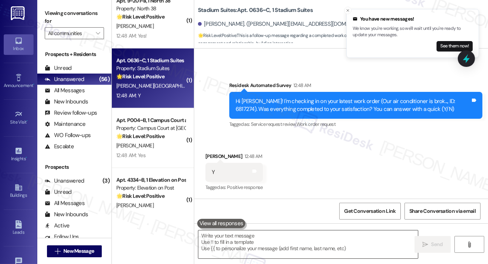
click at [234, 239] on textarea at bounding box center [308, 244] width 220 height 28
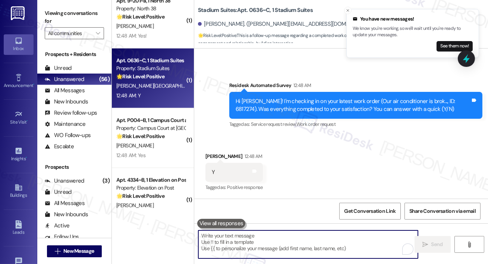
click at [234, 239] on textarea "To enrich screen reader interactions, please activate Accessibility in Grammarl…" at bounding box center [308, 244] width 220 height 28
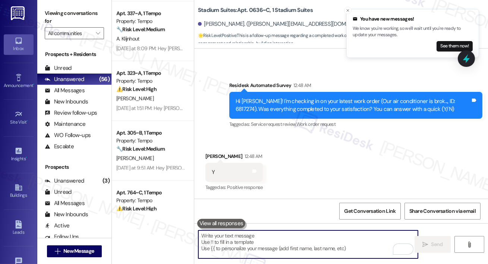
scroll to position [2773, 0]
